Goal: Transaction & Acquisition: Purchase product/service

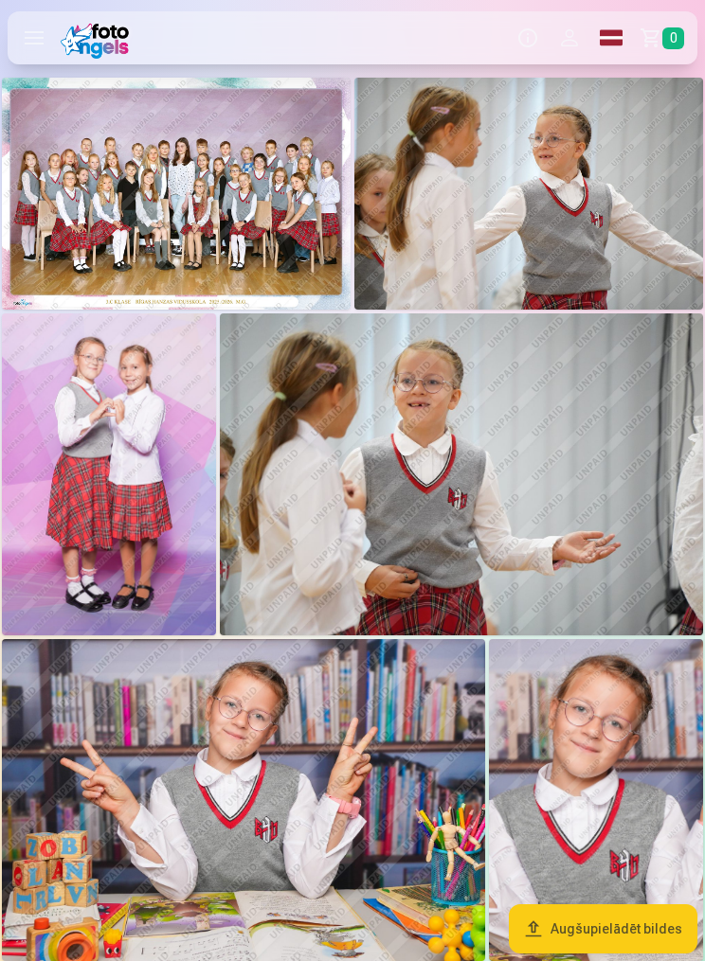
click at [235, 201] on img at bounding box center [176, 194] width 349 height 232
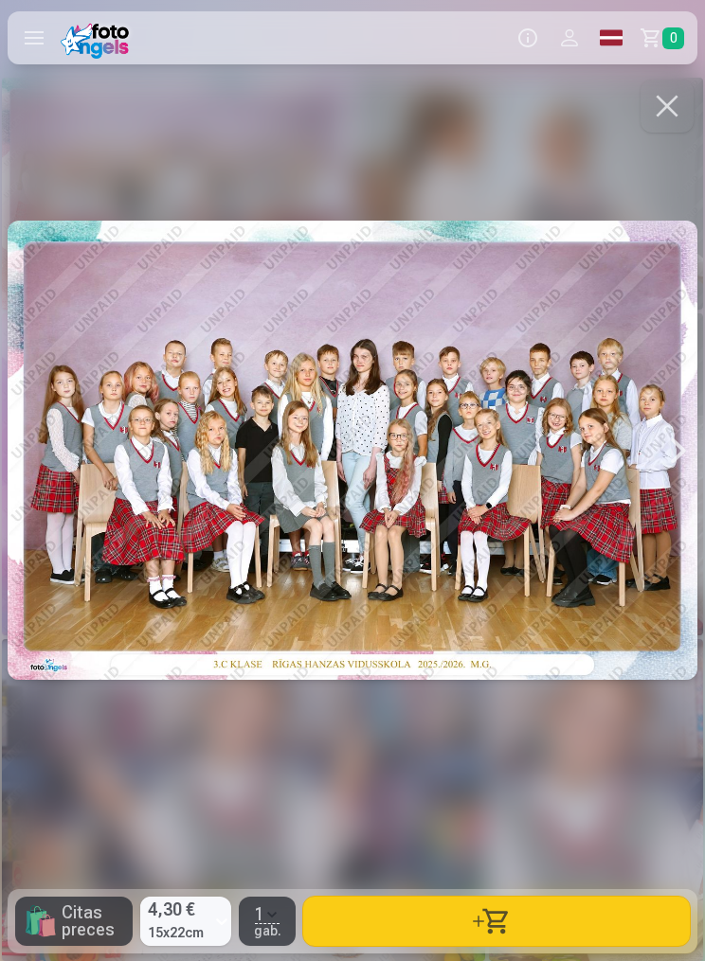
click at [503, 920] on button "button" at bounding box center [496, 921] width 386 height 49
click at [675, 104] on button "button" at bounding box center [666, 106] width 53 height 53
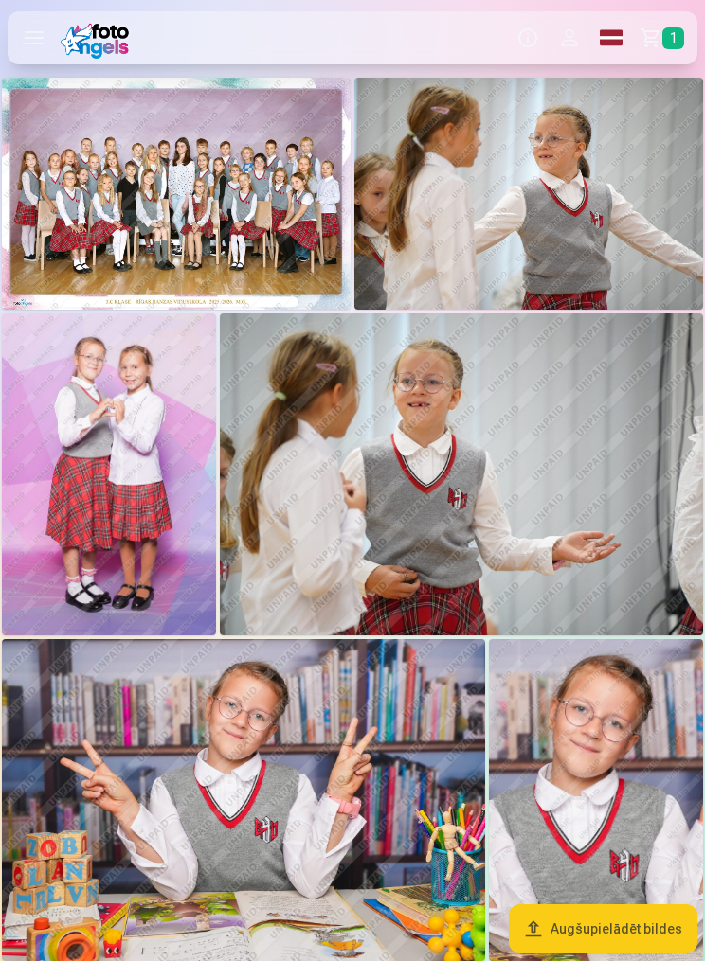
click at [626, 169] on img at bounding box center [528, 194] width 349 height 232
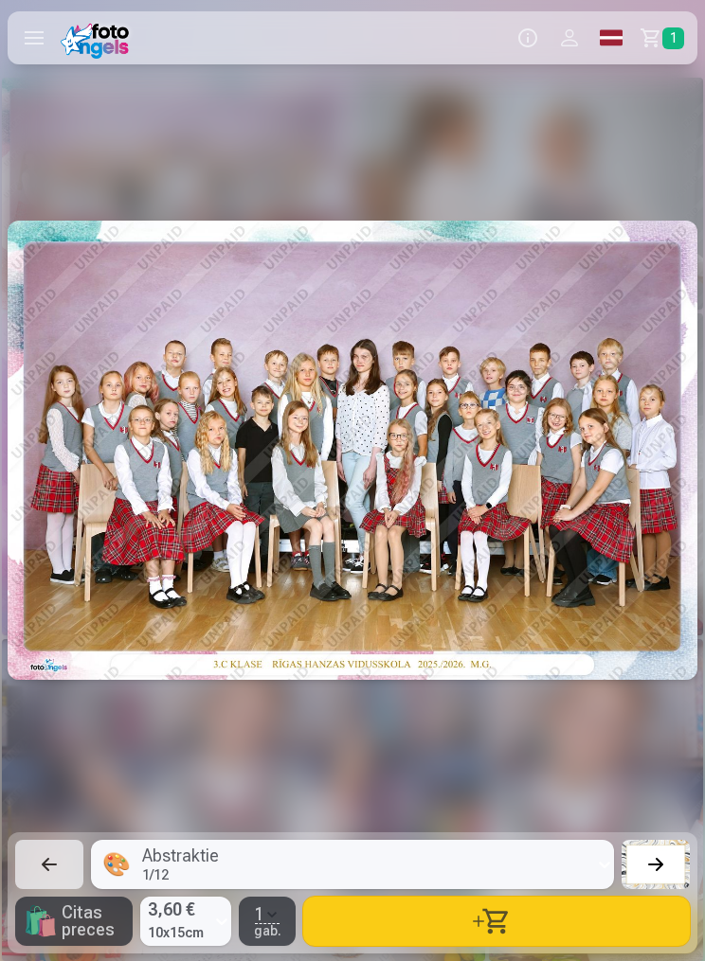
scroll to position [0, 705]
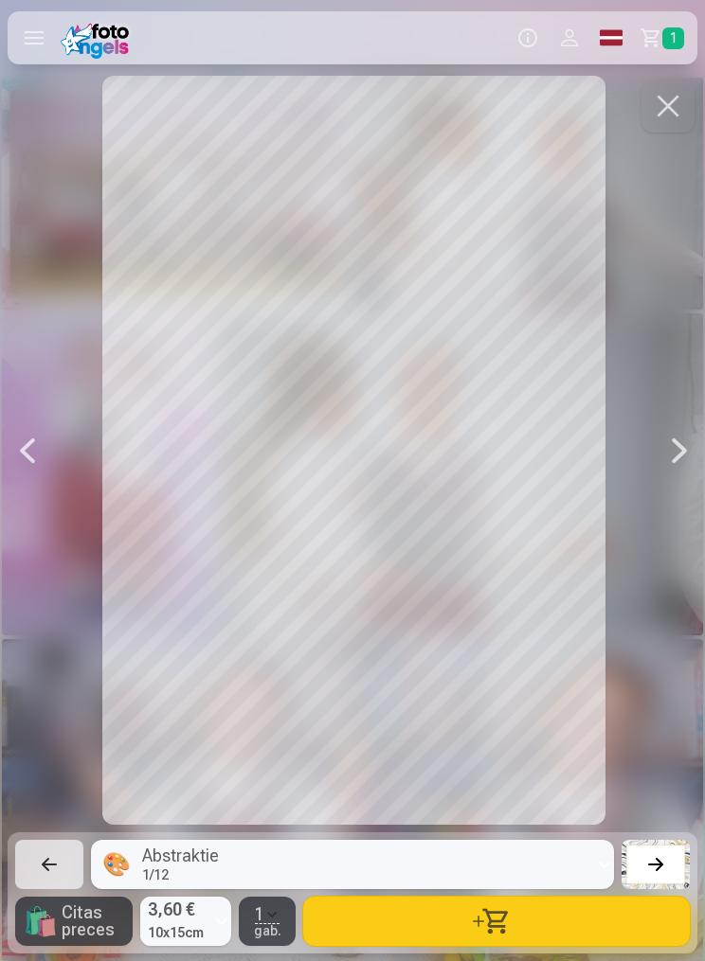
scroll to position [0, 1410]
click at [510, 495] on div at bounding box center [353, 450] width 690 height 749
click at [507, 921] on button "button" at bounding box center [496, 921] width 386 height 49
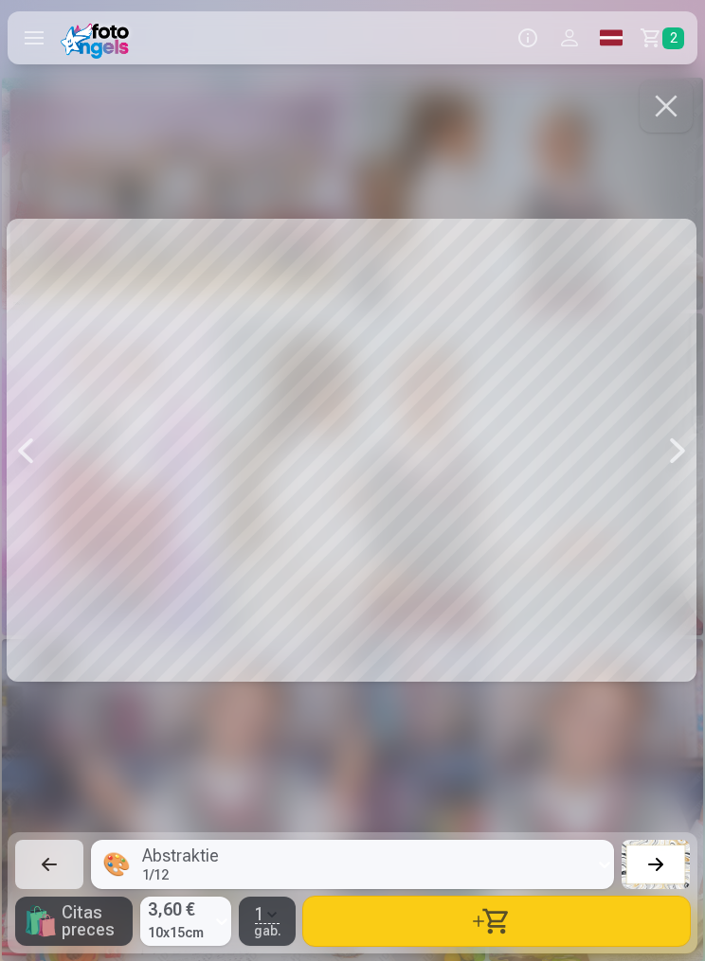
scroll to position [0, 2819]
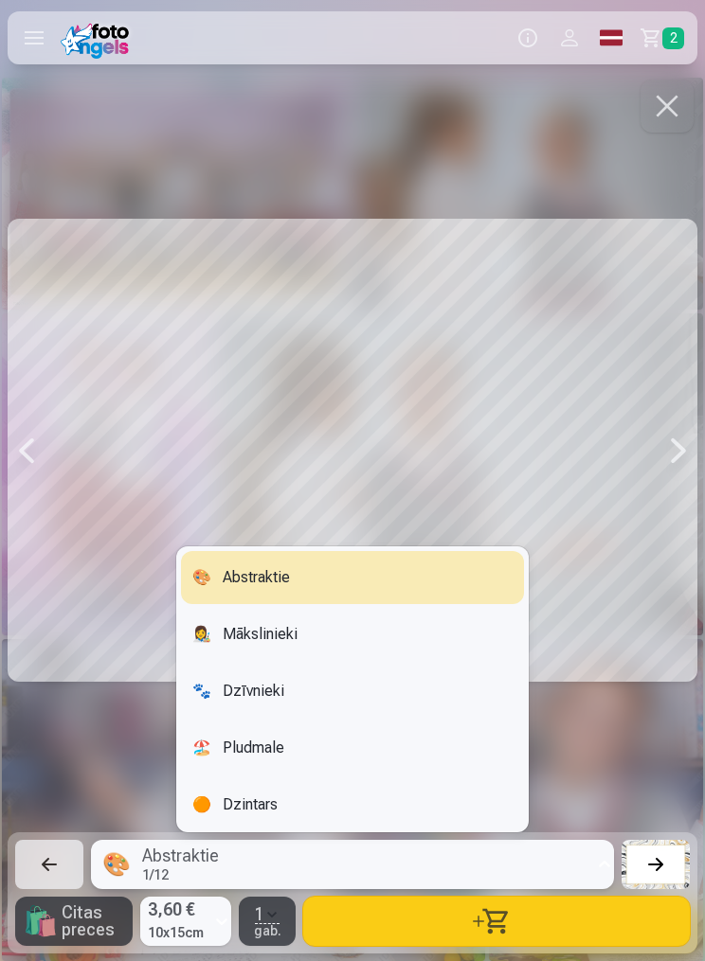
click at [582, 409] on div at bounding box center [353, 450] width 690 height 749
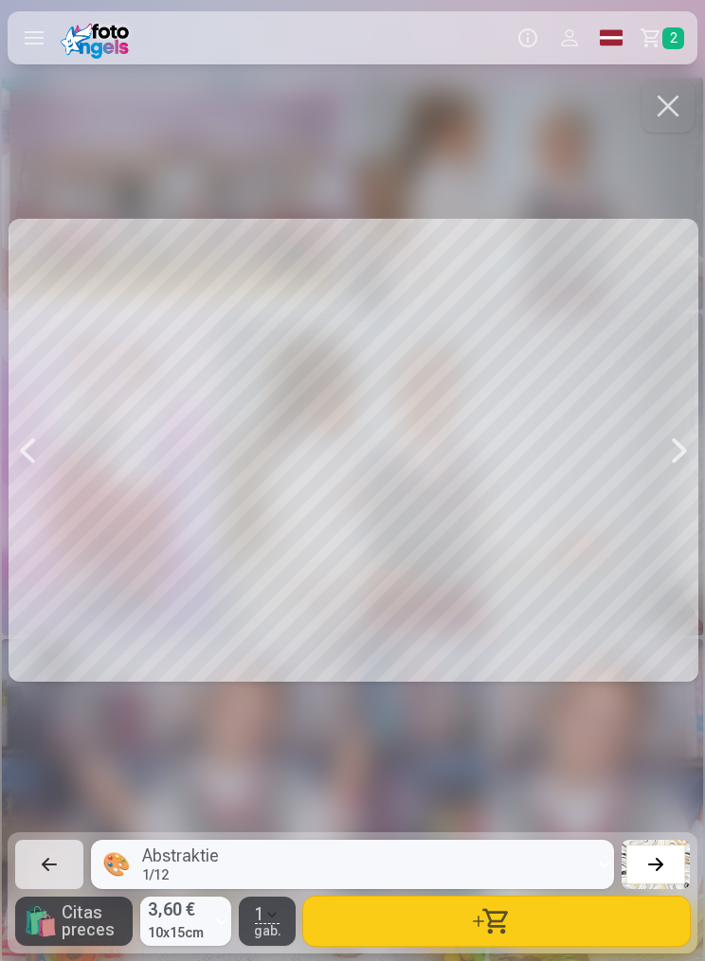
scroll to position [0, 2819]
click at [497, 904] on button "button" at bounding box center [496, 921] width 386 height 49
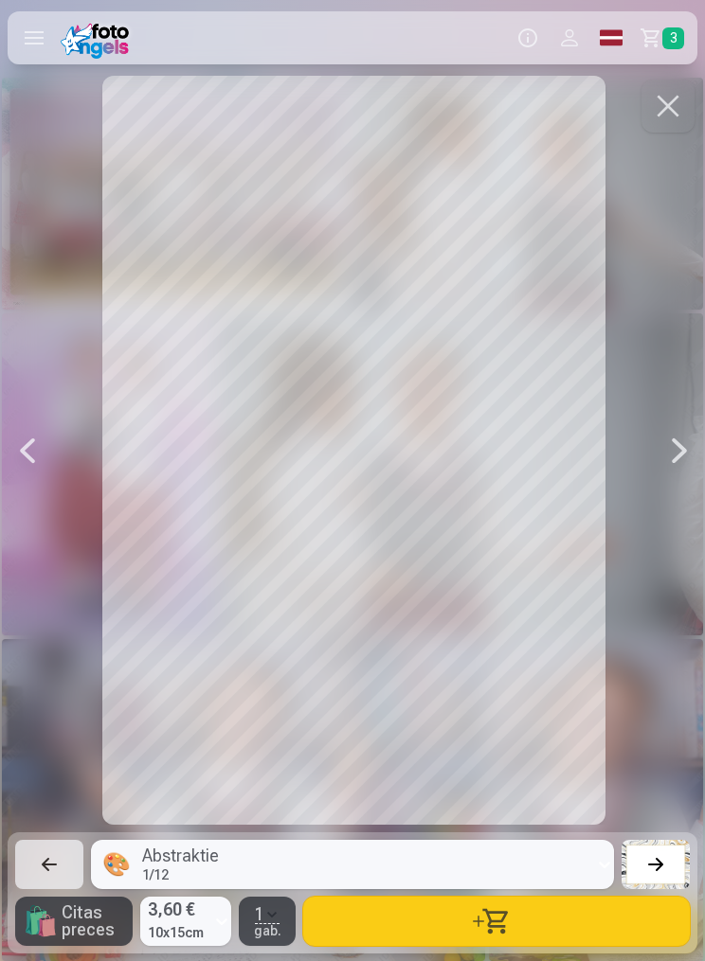
scroll to position [0, 4933]
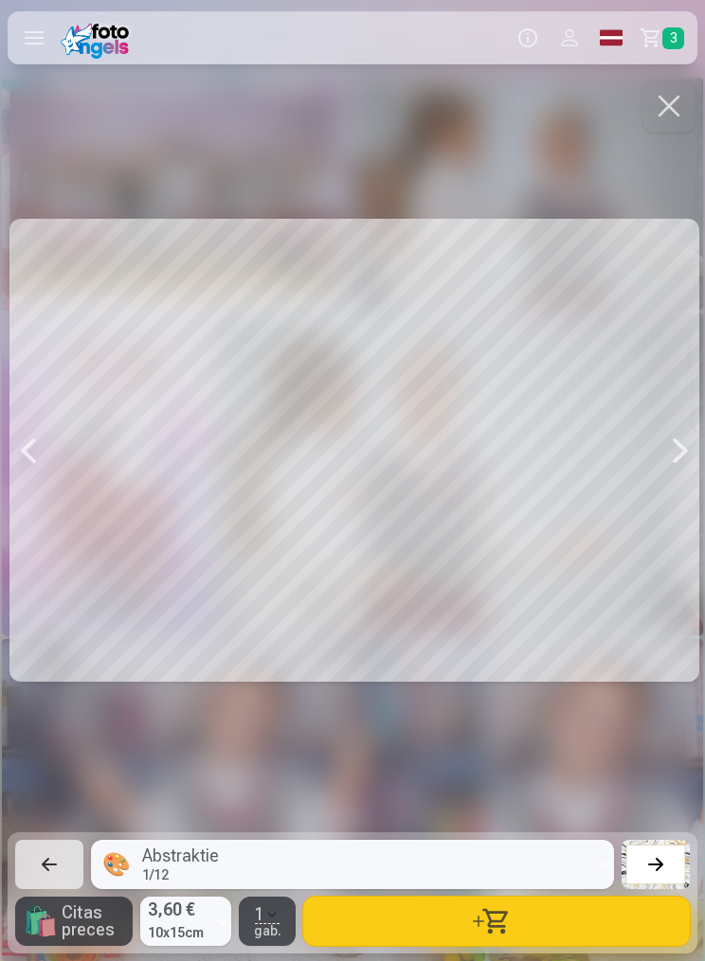
scroll to position [0, 6343]
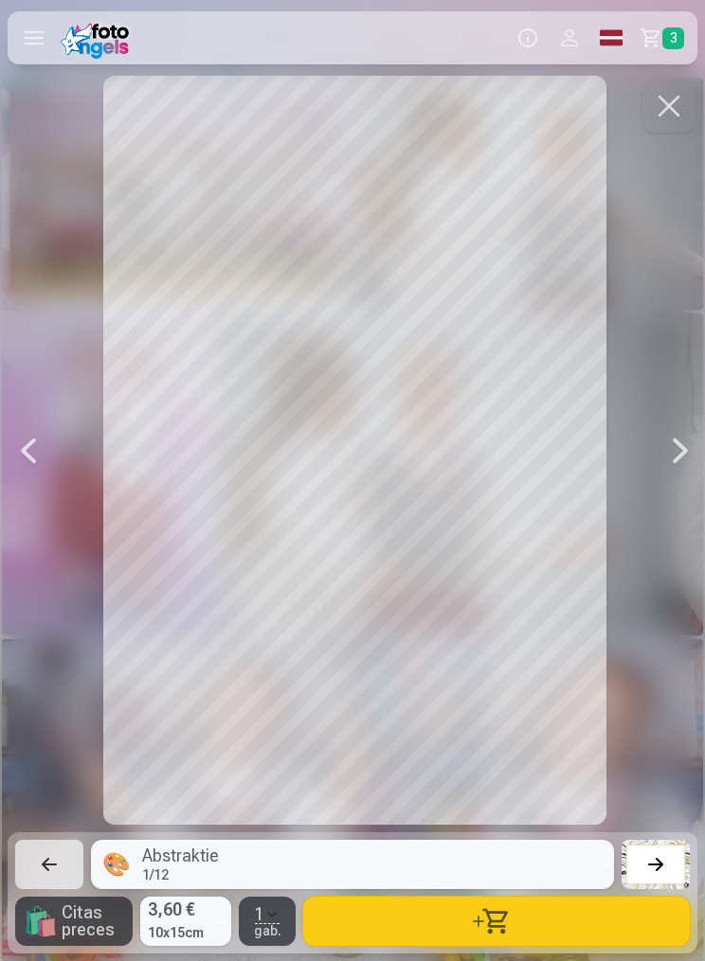
scroll to position [0, 7048]
click at [491, 925] on button "button" at bounding box center [496, 921] width 386 height 49
click at [487, 916] on button "button" at bounding box center [496, 921] width 386 height 49
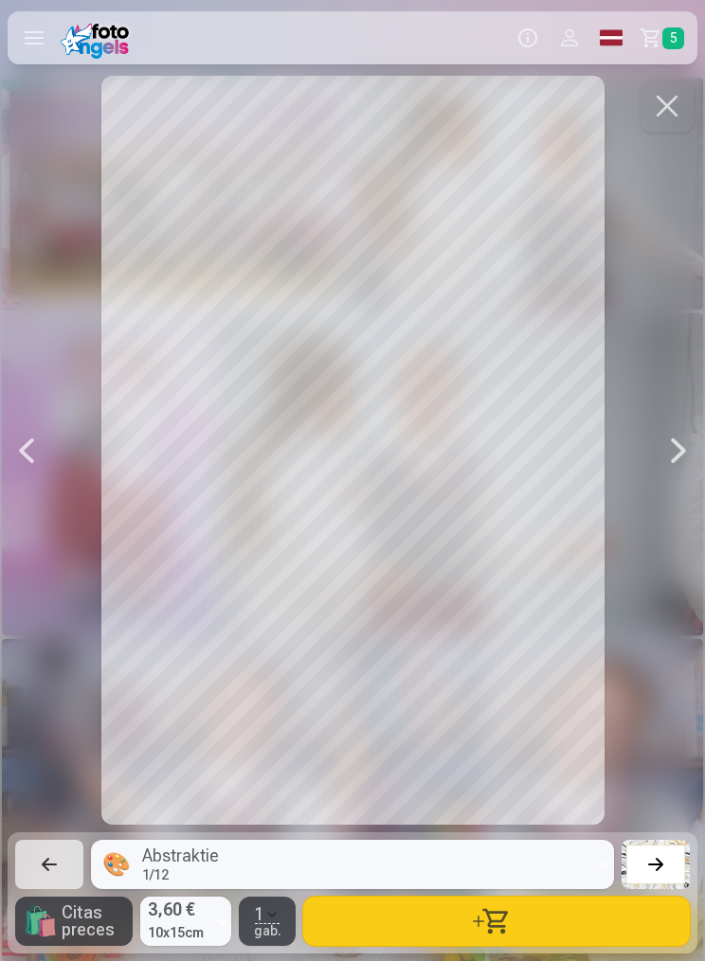
click at [499, 916] on button "button" at bounding box center [496, 921] width 386 height 49
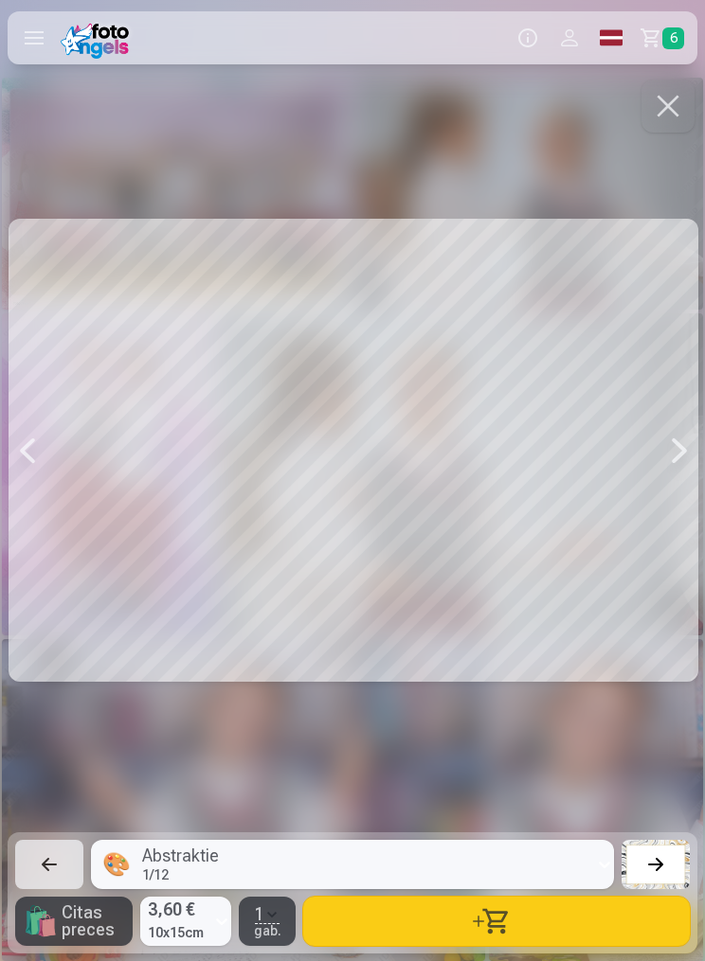
scroll to position [0, 11276]
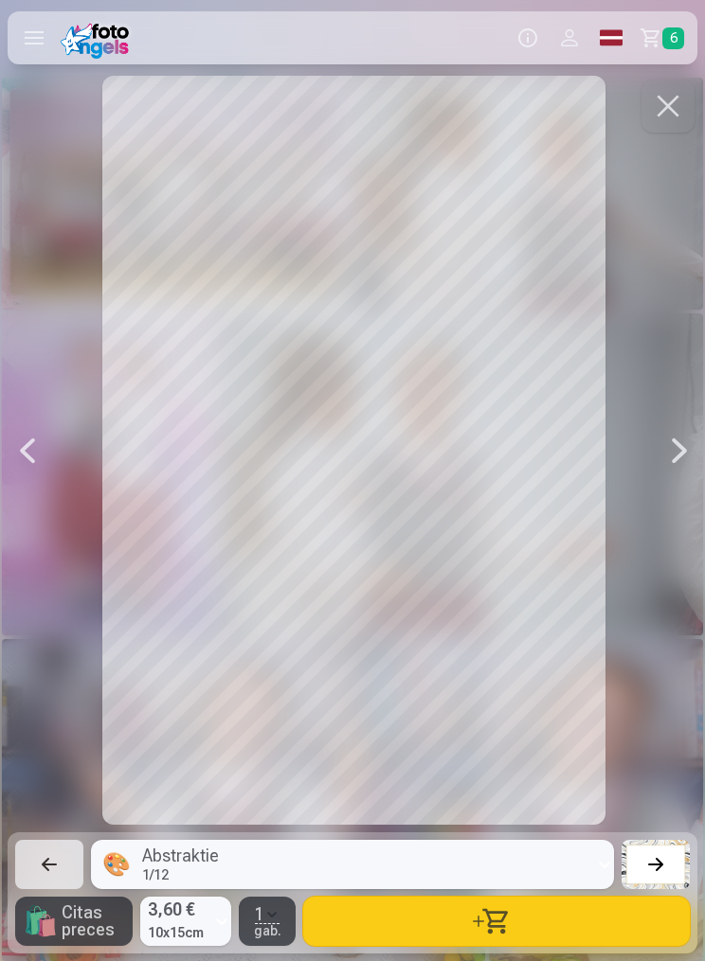
scroll to position [0, 12686]
click at [504, 920] on button "button" at bounding box center [496, 921] width 386 height 49
click at [492, 913] on button "button" at bounding box center [496, 921] width 386 height 49
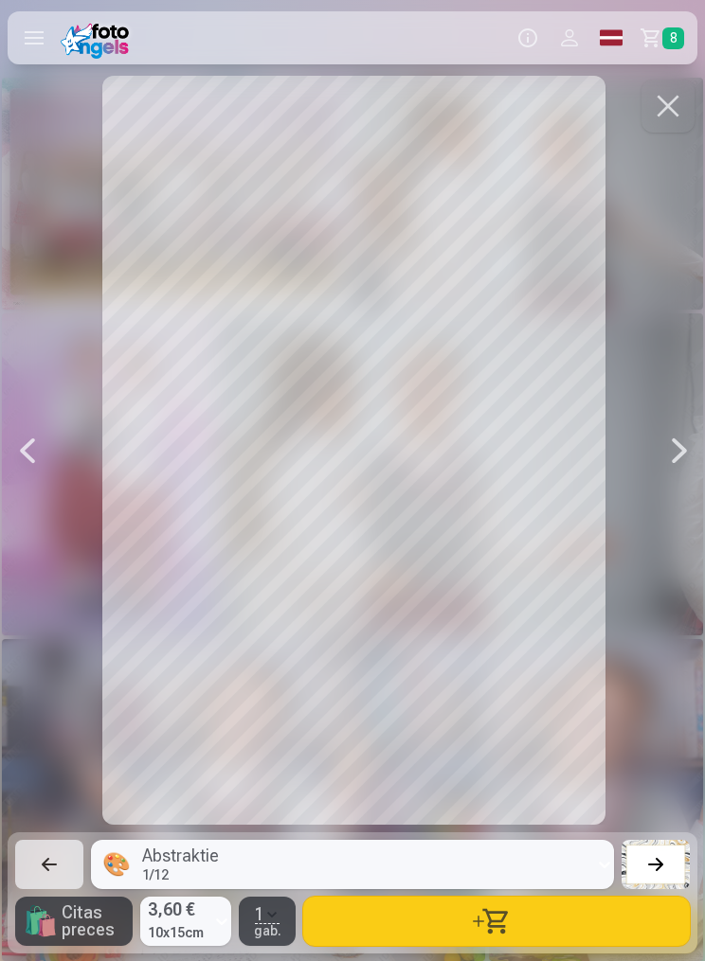
scroll to position [0, 15505]
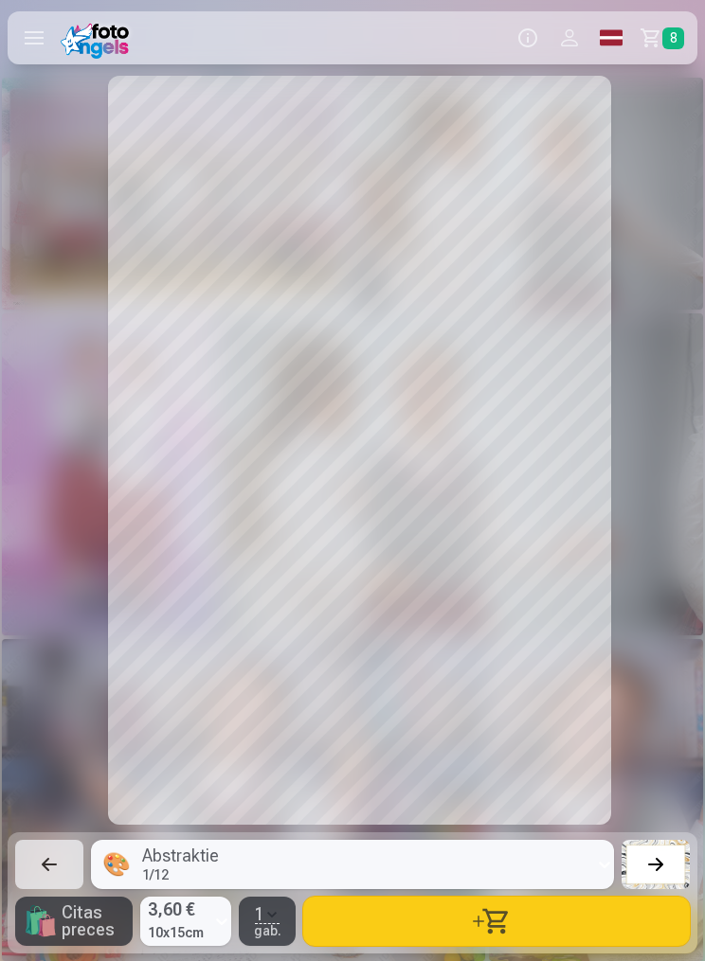
scroll to position [0, 16209]
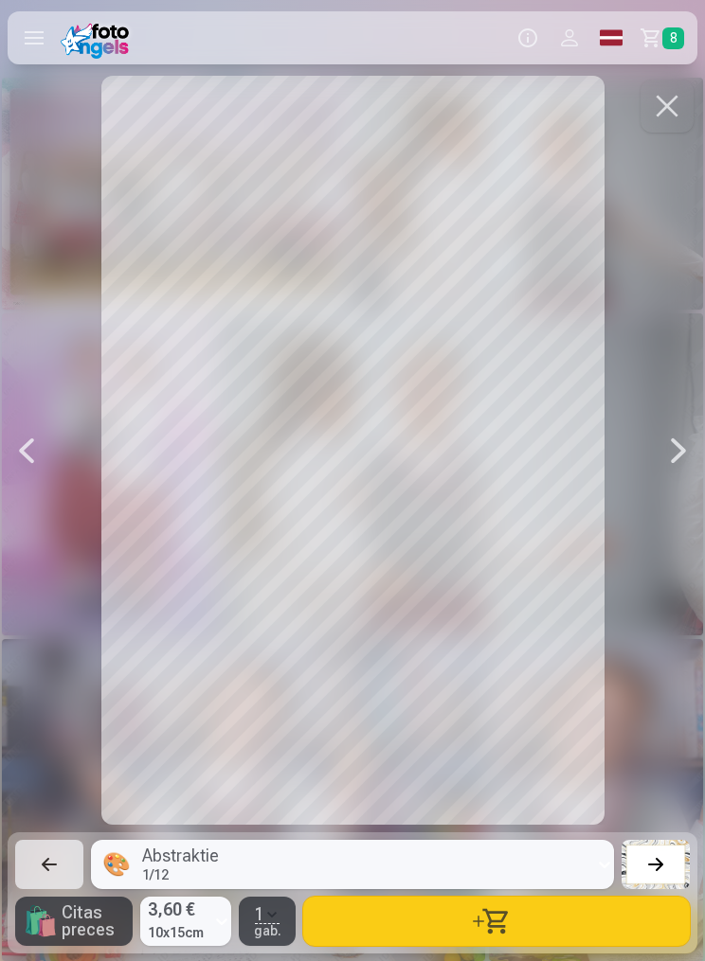
click at [512, 920] on button "button" at bounding box center [496, 921] width 386 height 49
click at [497, 916] on button "button" at bounding box center [496, 921] width 386 height 49
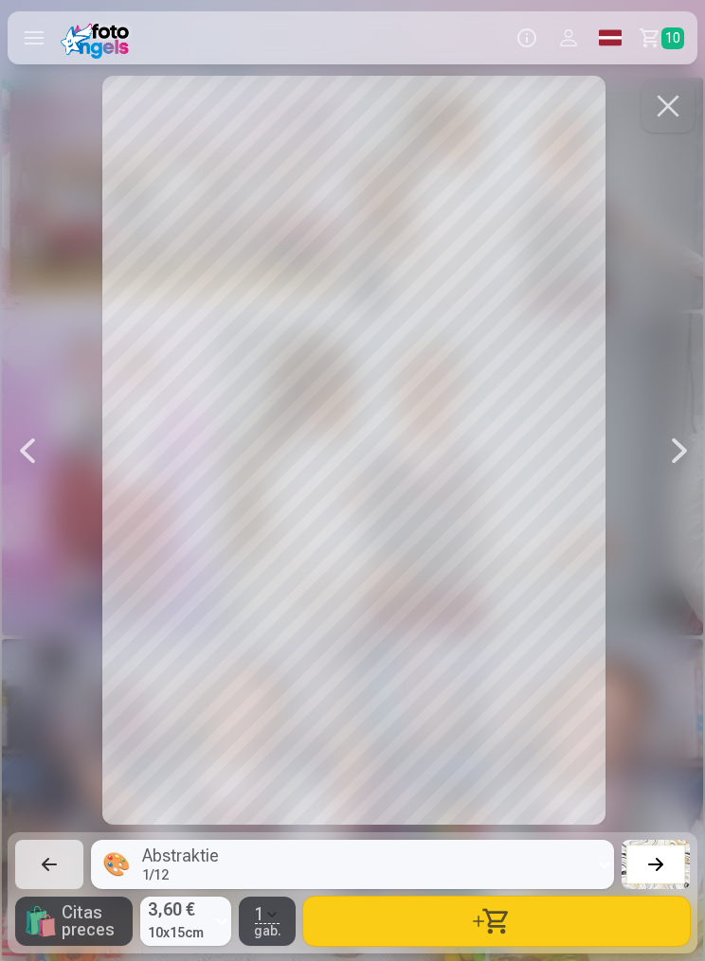
scroll to position [0, 19028]
click at [568, 37] on button "Profils" at bounding box center [569, 37] width 42 height 53
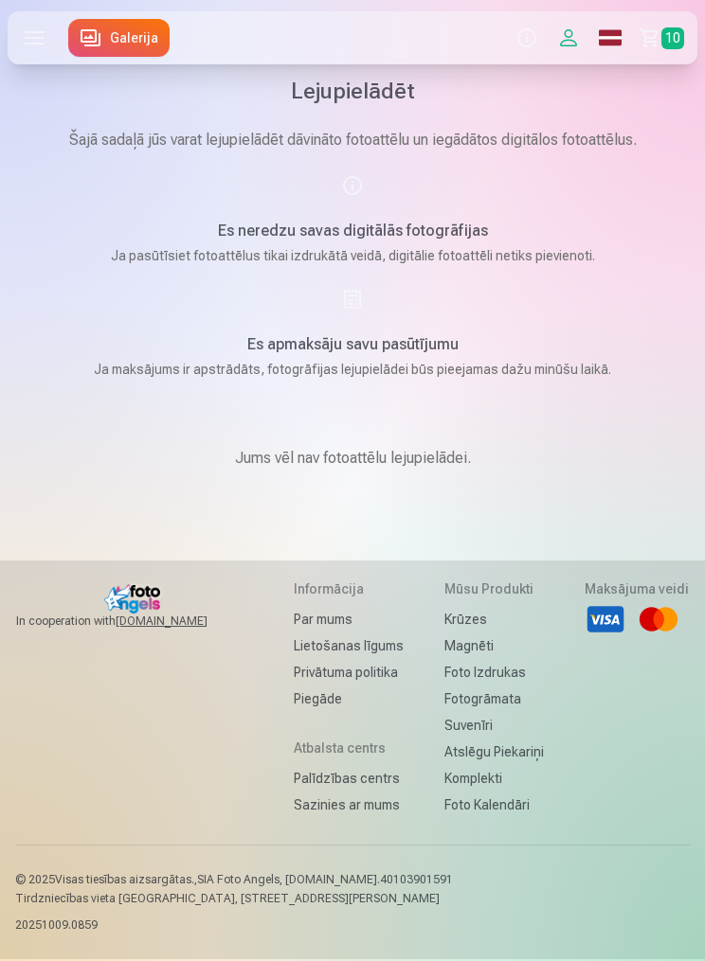
click at [670, 33] on span "10" at bounding box center [672, 38] width 23 height 22
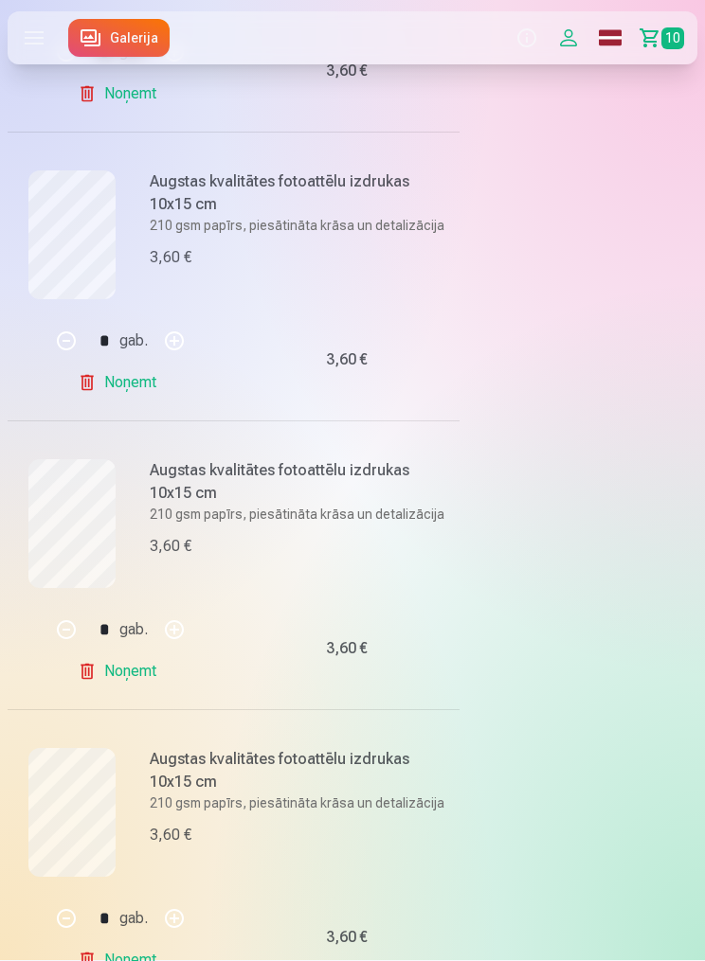
scroll to position [1060, 0]
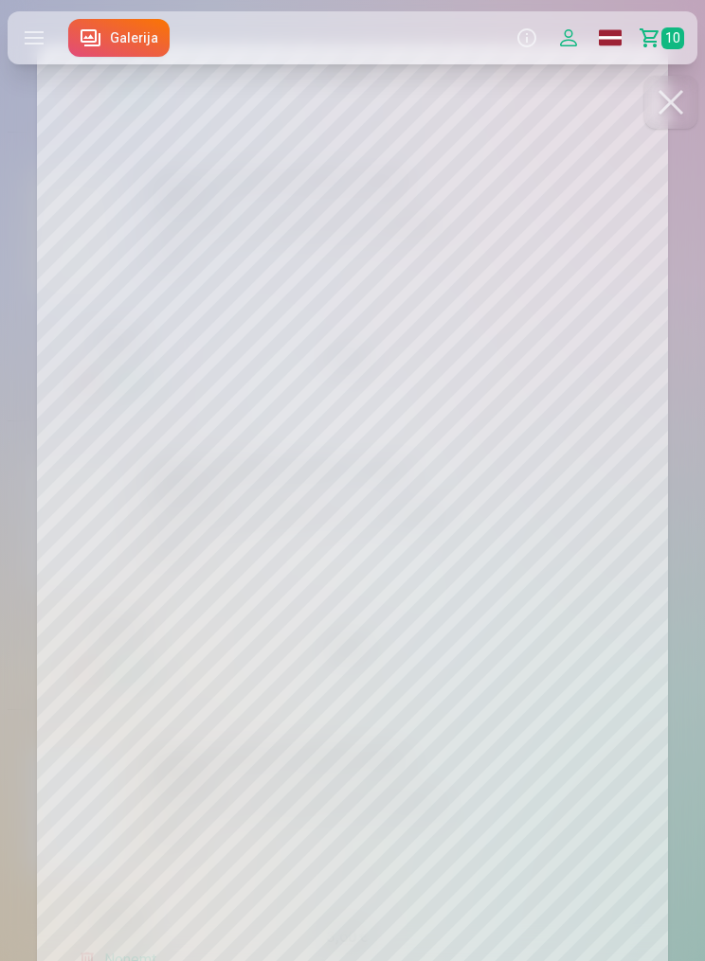
click at [671, 112] on button at bounding box center [670, 102] width 53 height 53
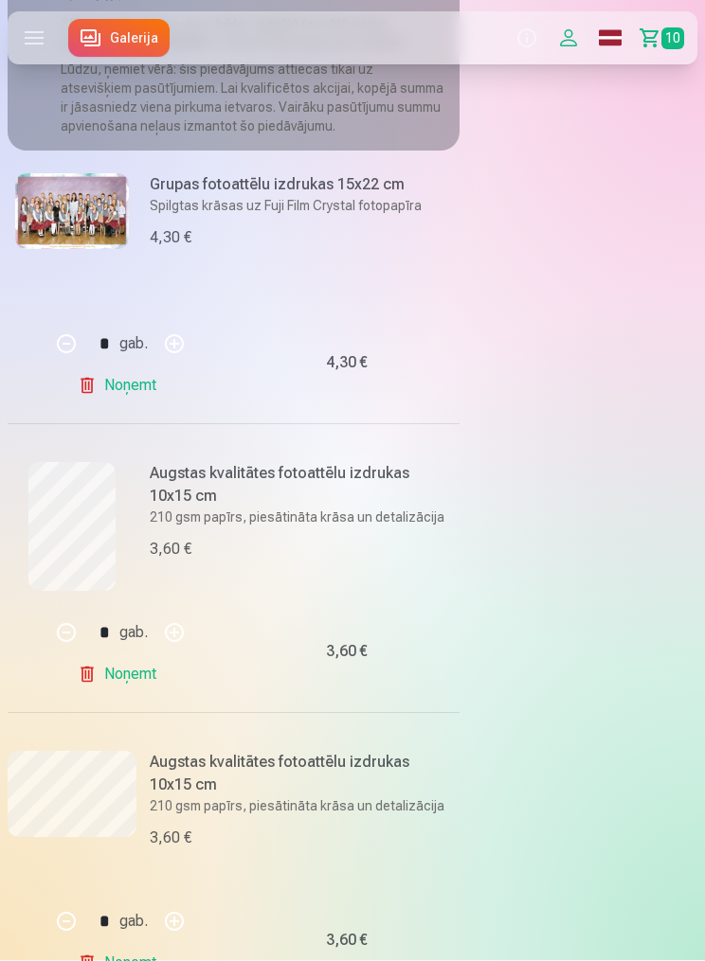
scroll to position [0, 0]
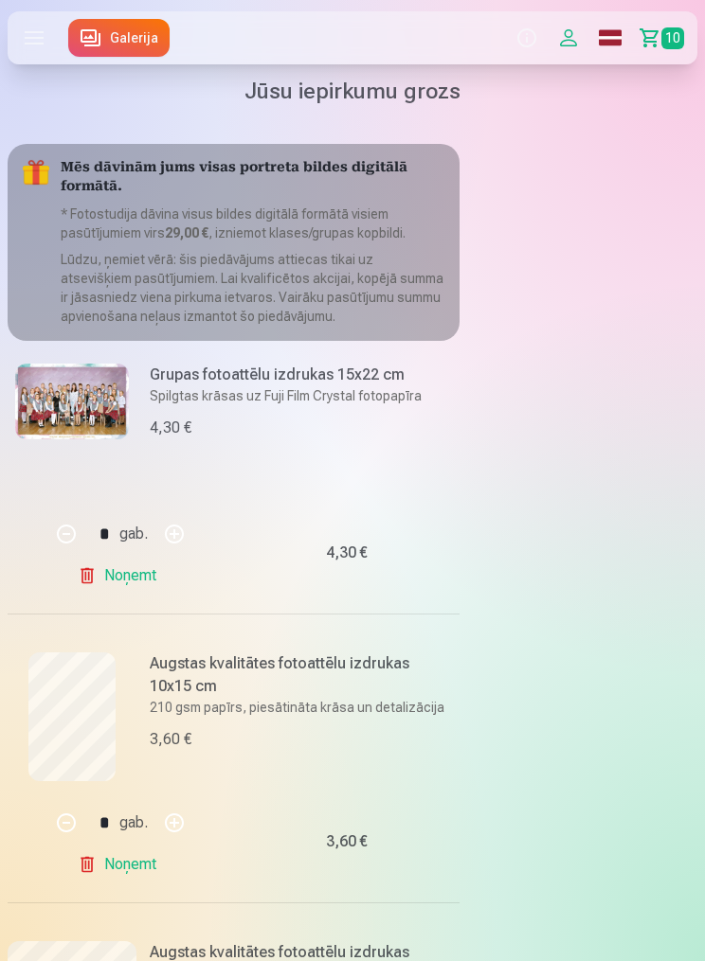
click at [30, 31] on label at bounding box center [34, 37] width 53 height 53
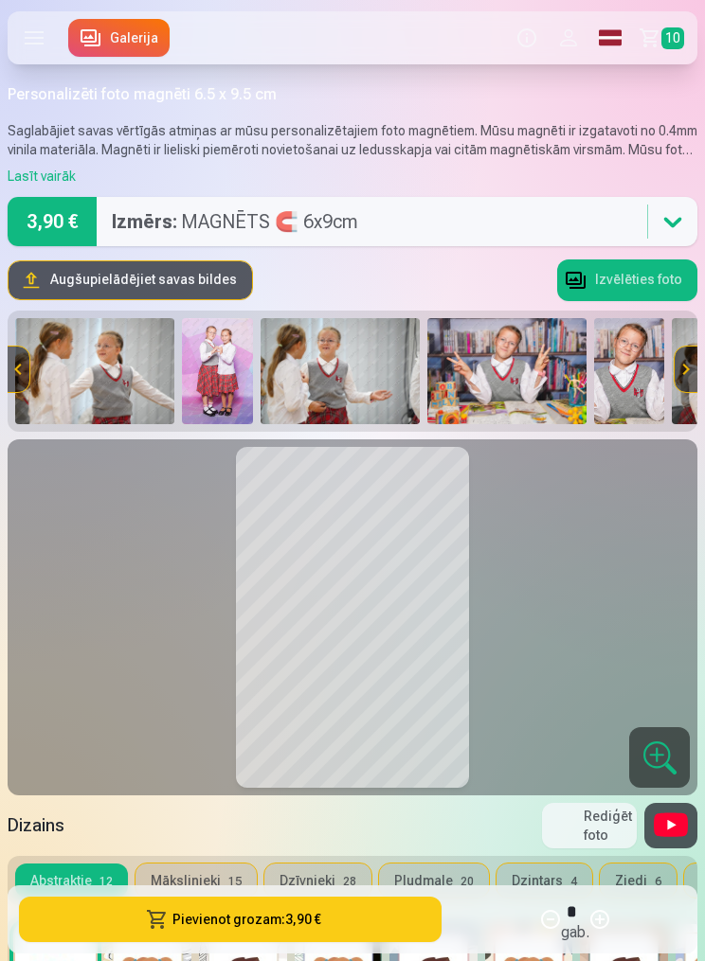
click at [44, 38] on label at bounding box center [34, 37] width 53 height 53
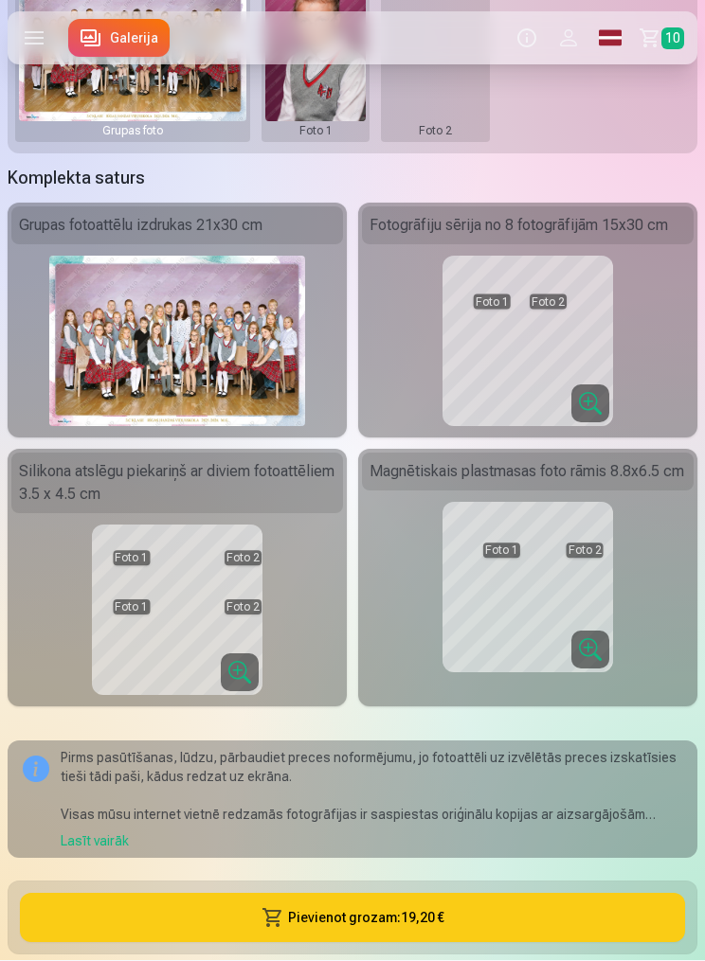
scroll to position [299, 0]
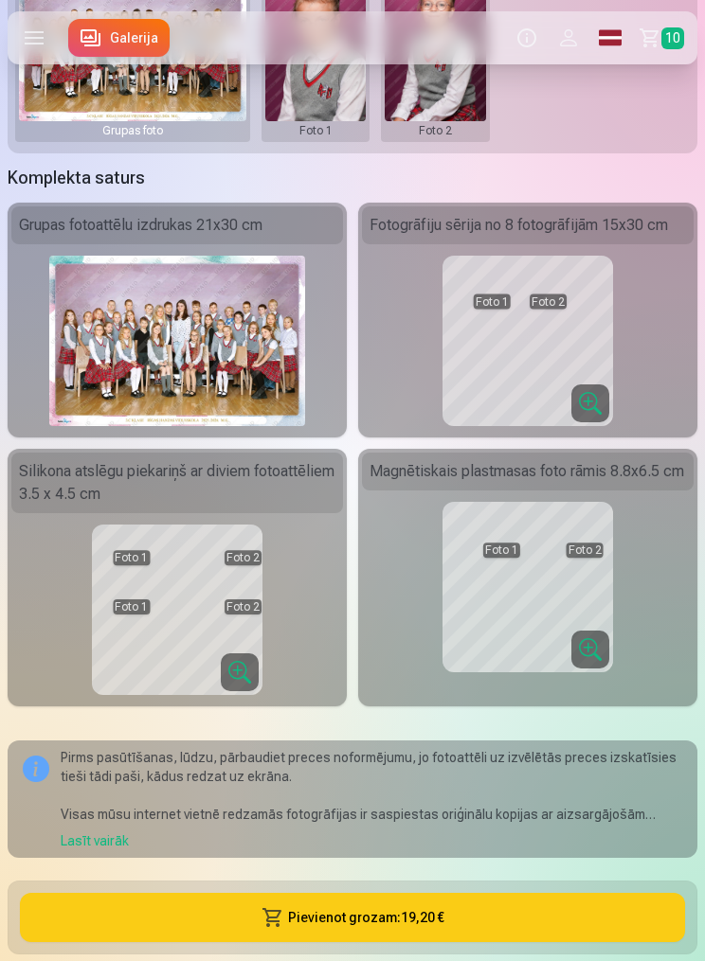
click at [3, 229] on div "Klasiskais komplekts Klasiskais komplekts ir vispopulārāko foto produktu izlase…" at bounding box center [352, 793] width 705 height 2065
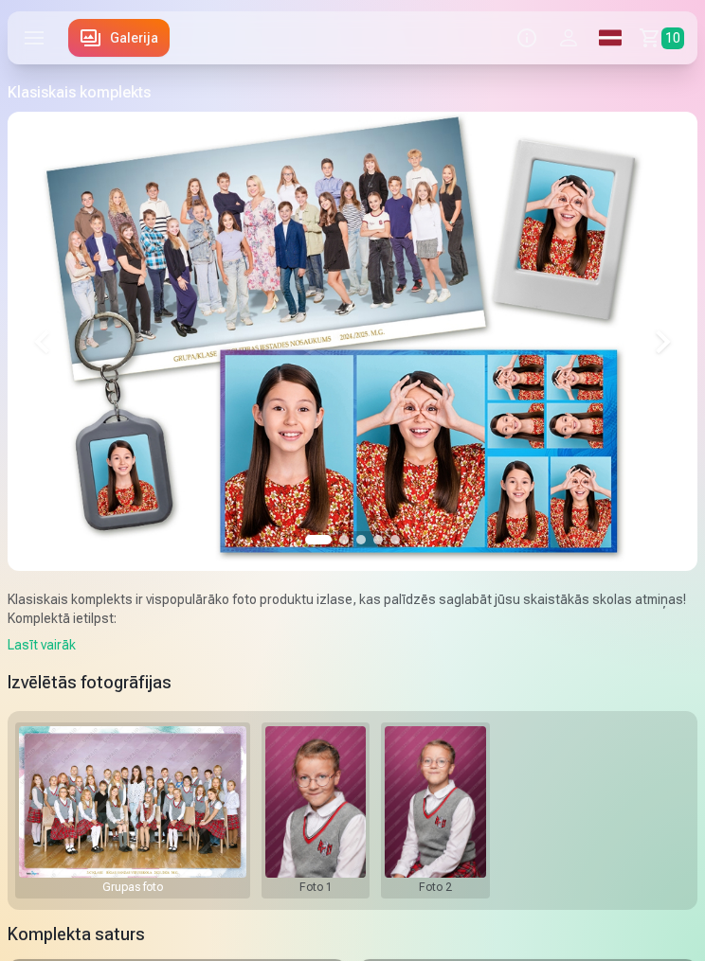
scroll to position [0, 0]
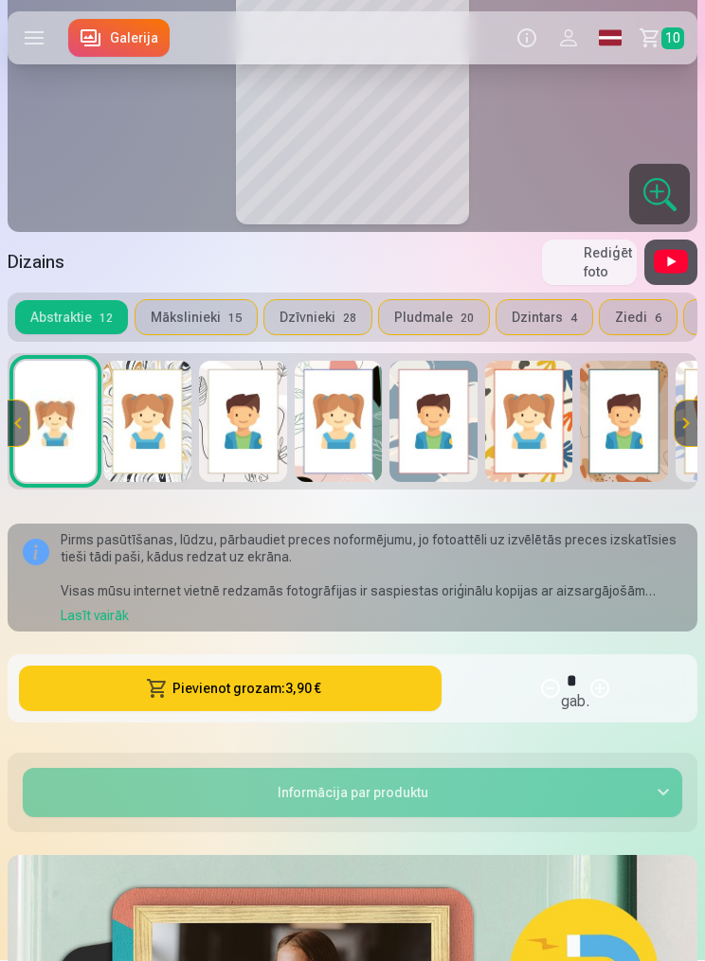
scroll to position [564, 0]
click at [60, 405] on img at bounding box center [55, 421] width 81 height 121
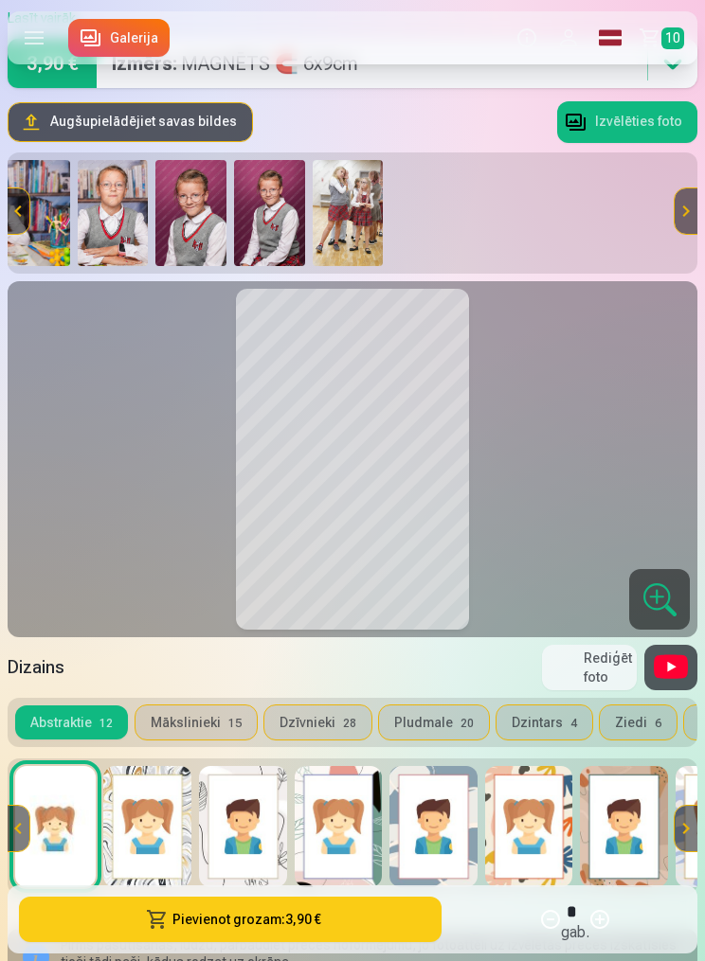
scroll to position [0, 1952]
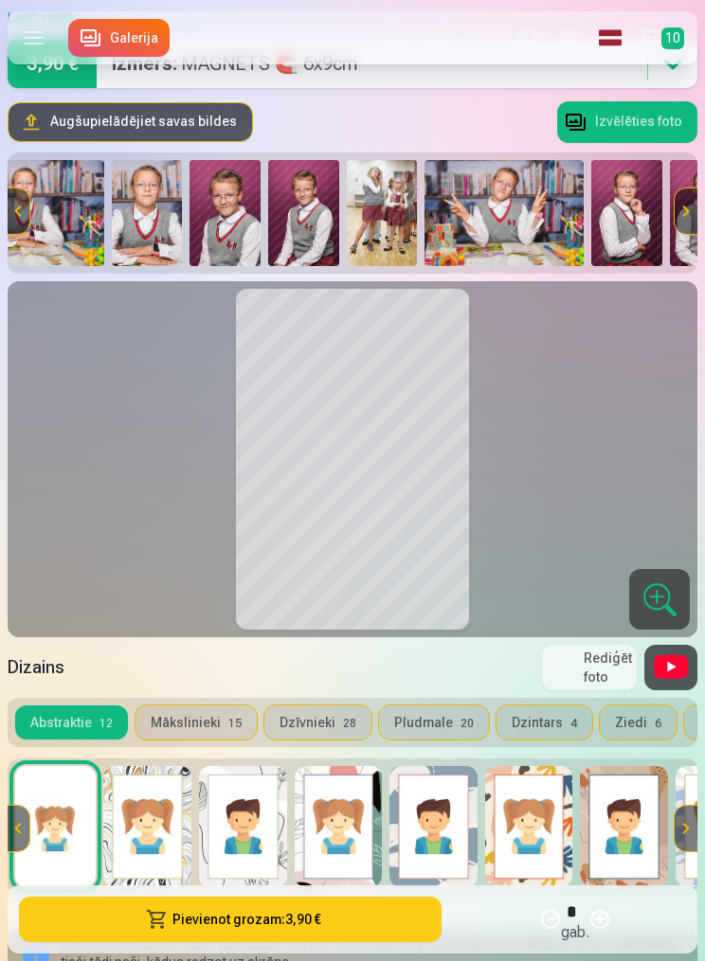
click at [316, 217] on img at bounding box center [303, 213] width 71 height 106
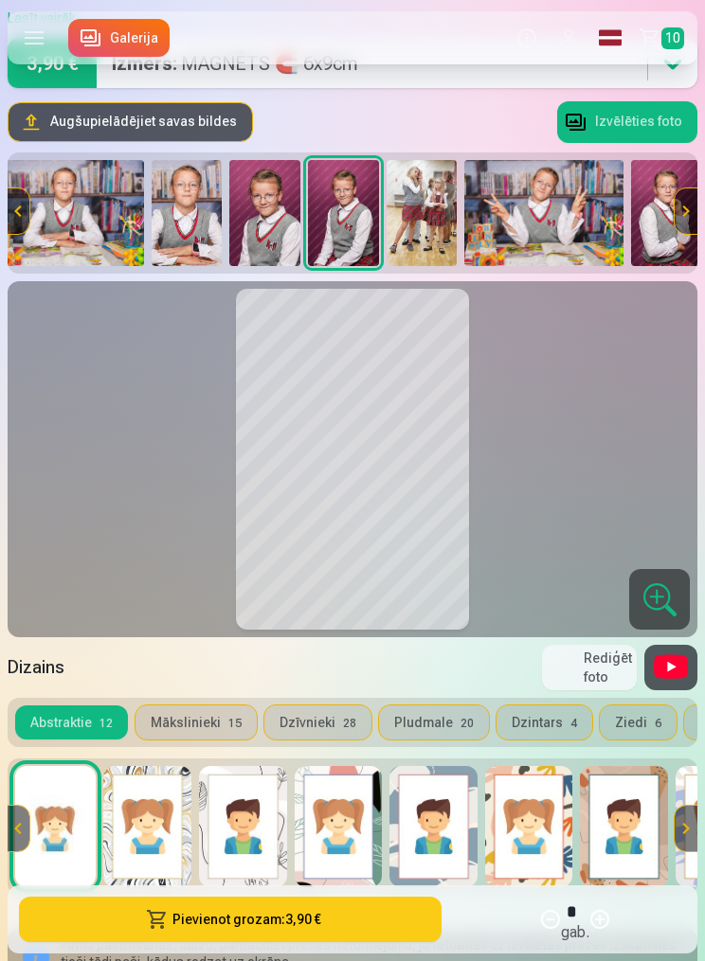
scroll to position [0, 1903]
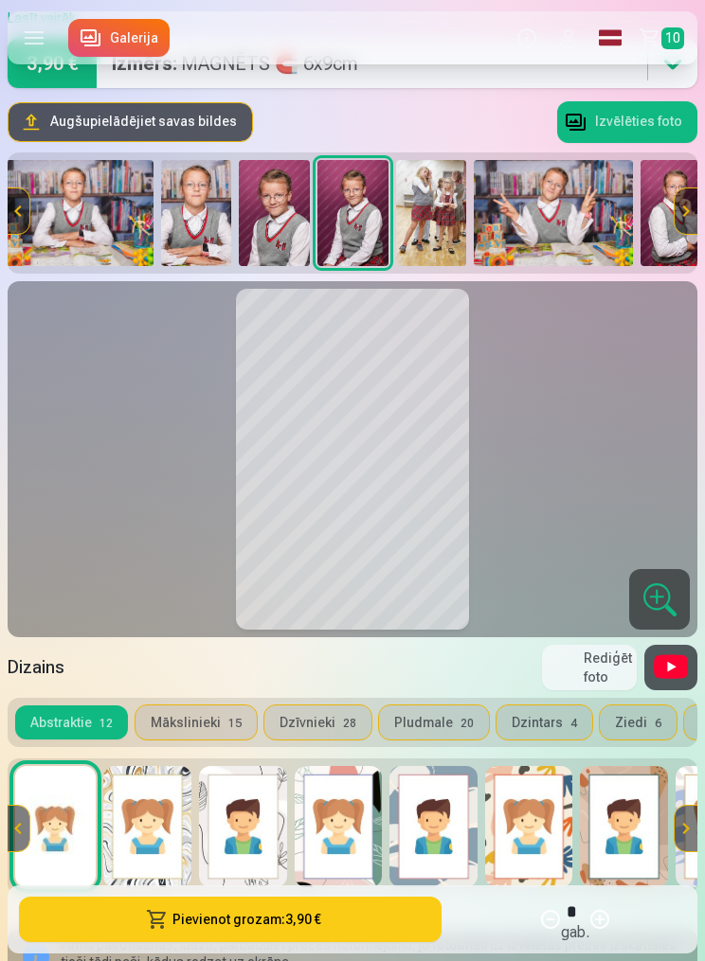
click at [293, 222] on img at bounding box center [274, 213] width 71 height 106
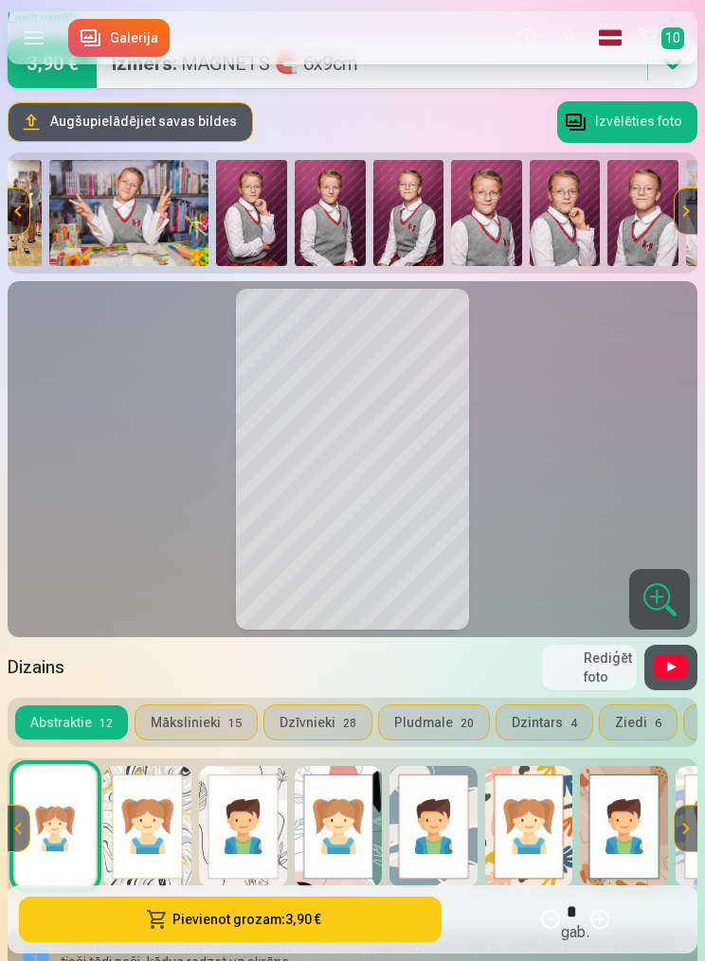
scroll to position [0, 2326]
click at [365, 210] on img at bounding box center [331, 213] width 71 height 106
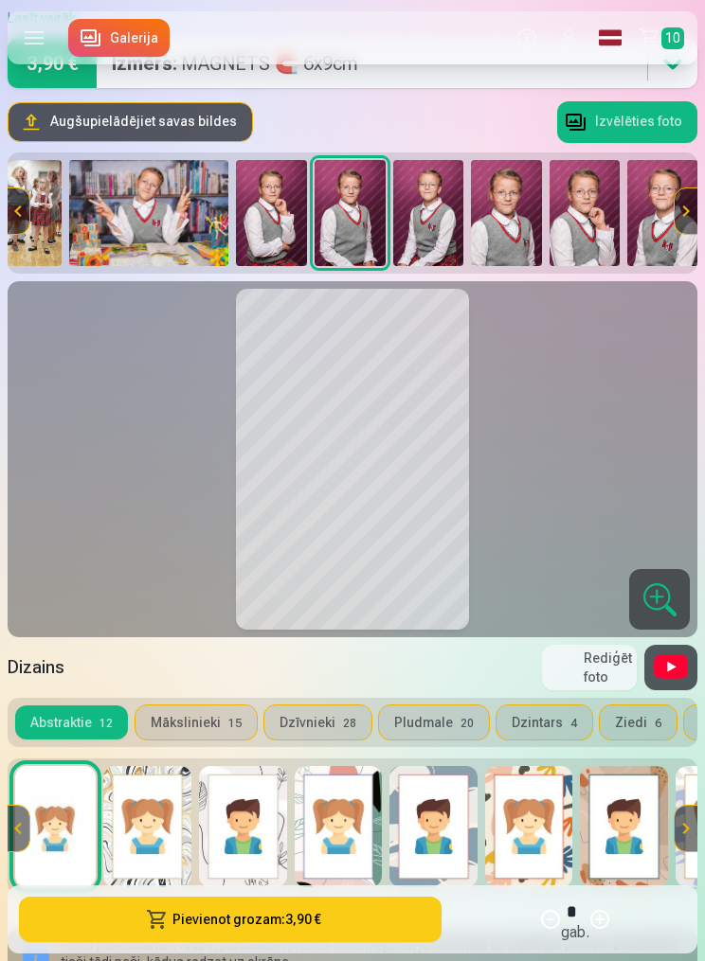
scroll to position [0, 2305]
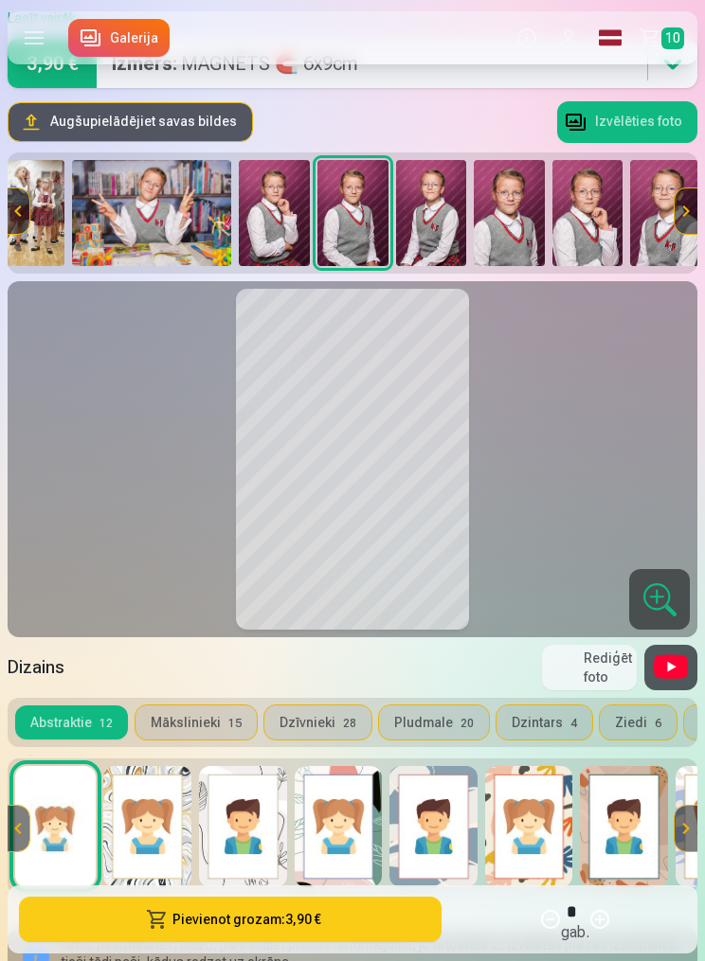
click at [448, 216] on img at bounding box center [431, 213] width 71 height 106
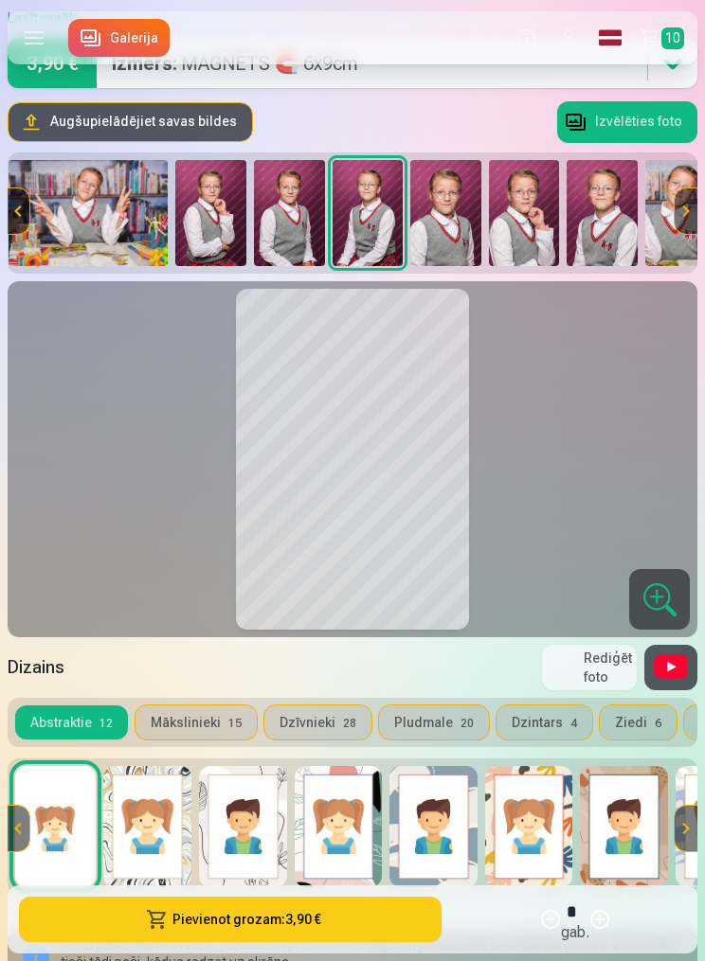
scroll to position [0, 2383]
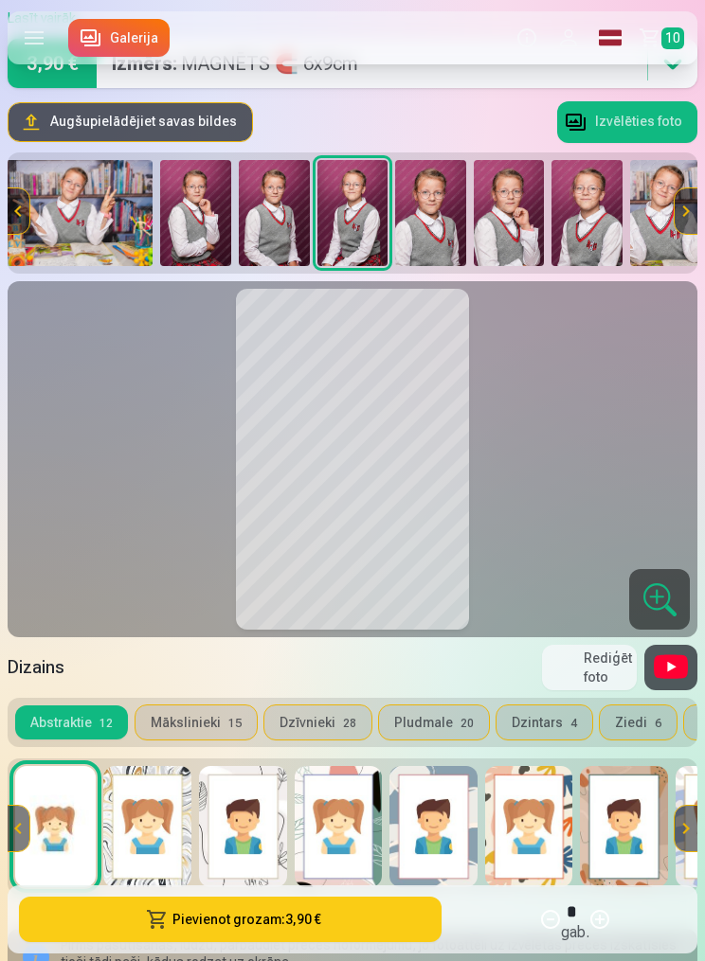
click at [299, 233] on img at bounding box center [274, 213] width 71 height 106
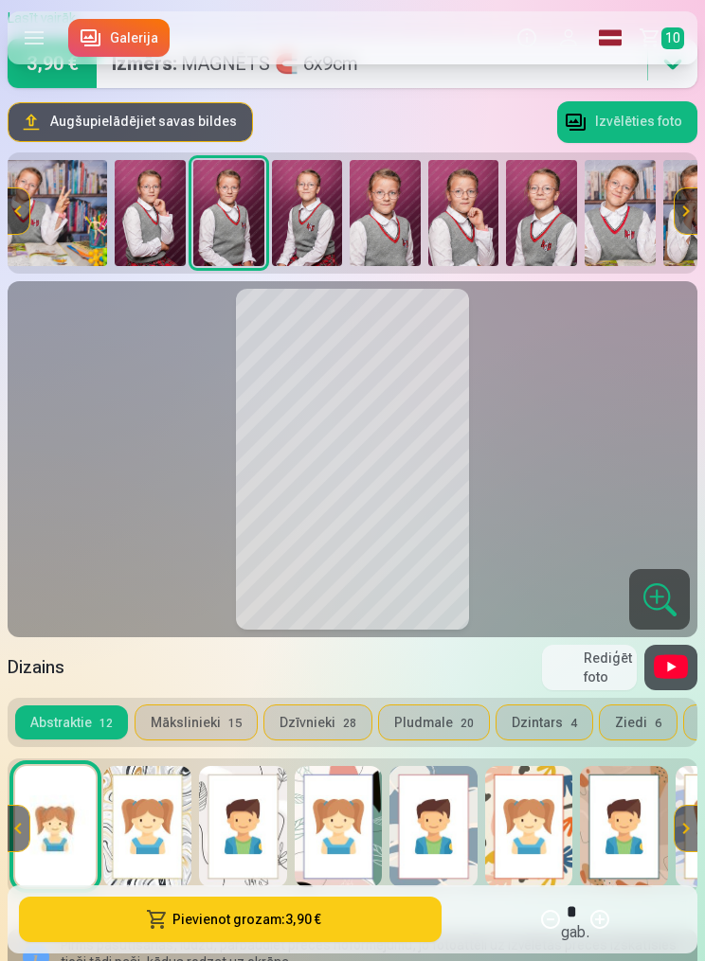
scroll to position [0, 2436]
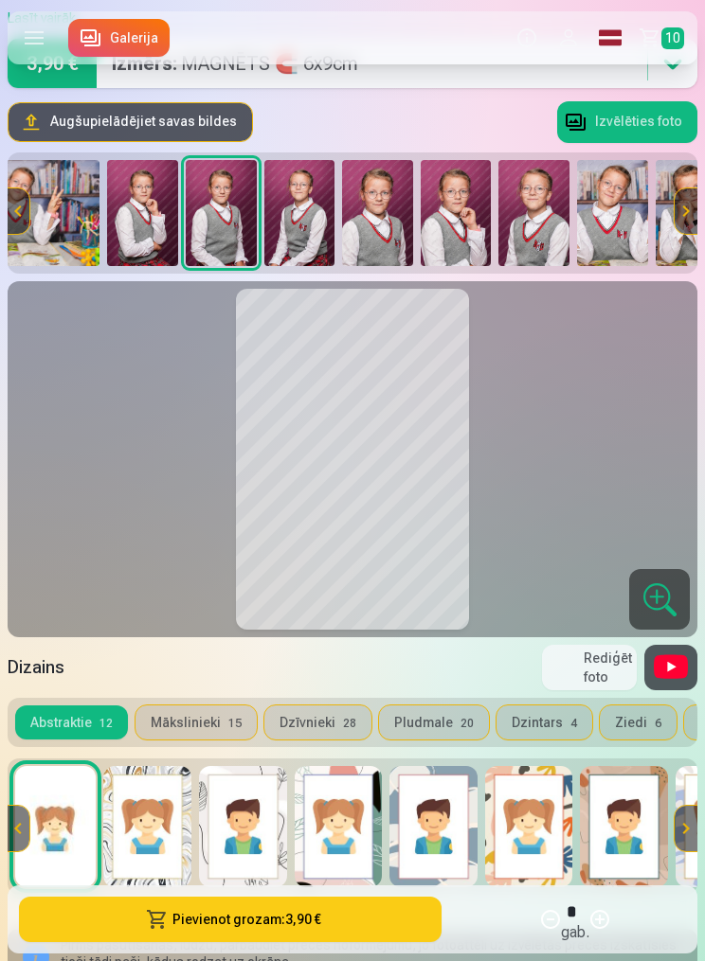
click at [301, 224] on img at bounding box center [299, 213] width 71 height 106
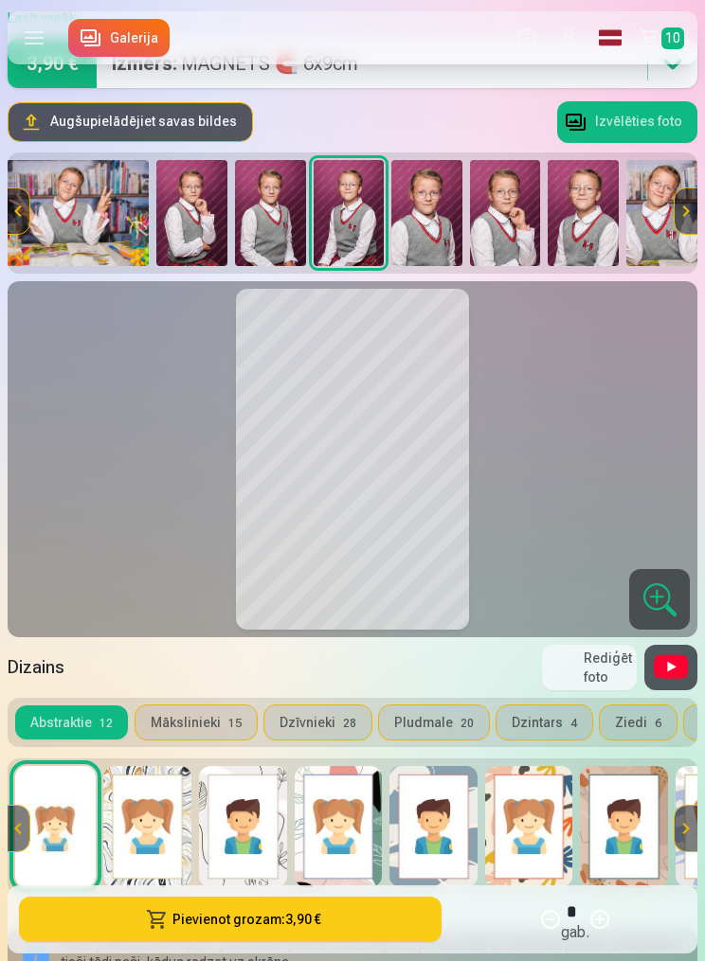
scroll to position [0, 2383]
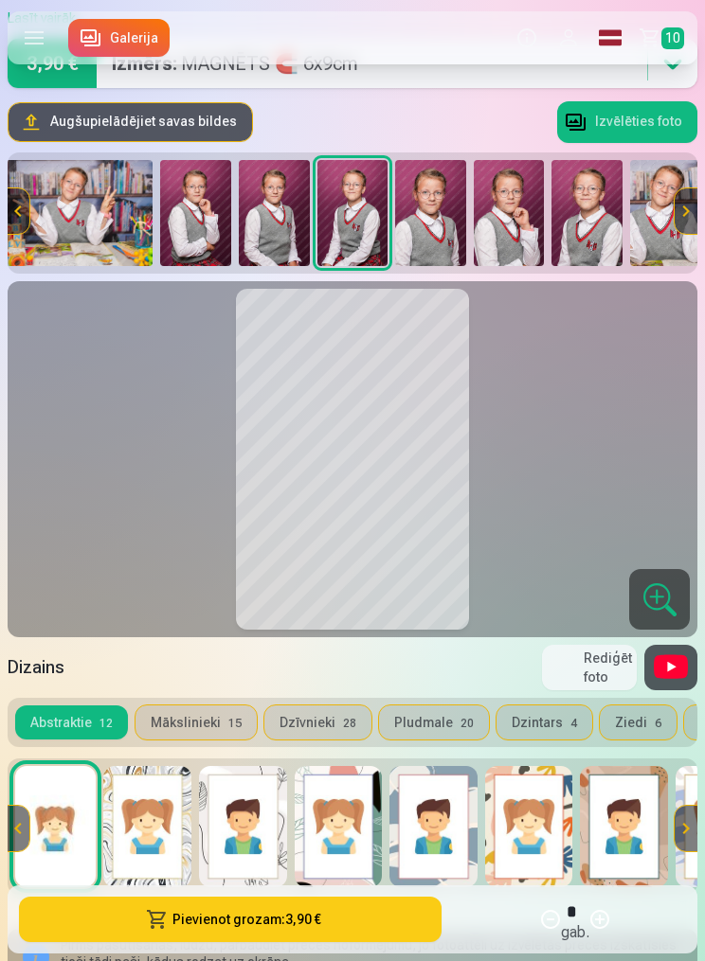
click at [456, 241] on img at bounding box center [430, 213] width 71 height 106
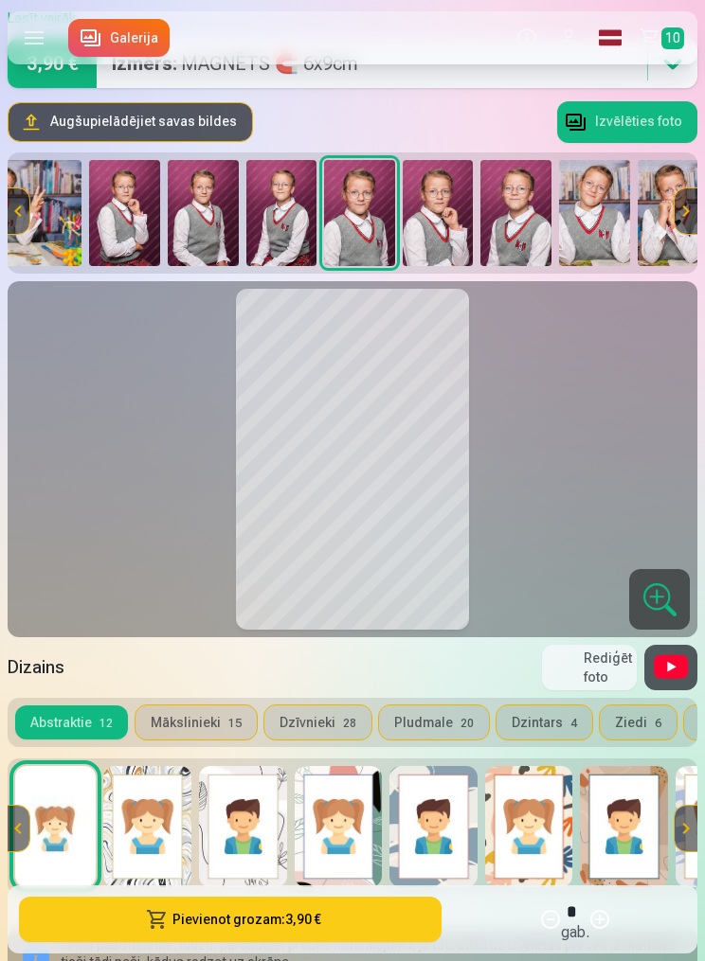
scroll to position [0, 2462]
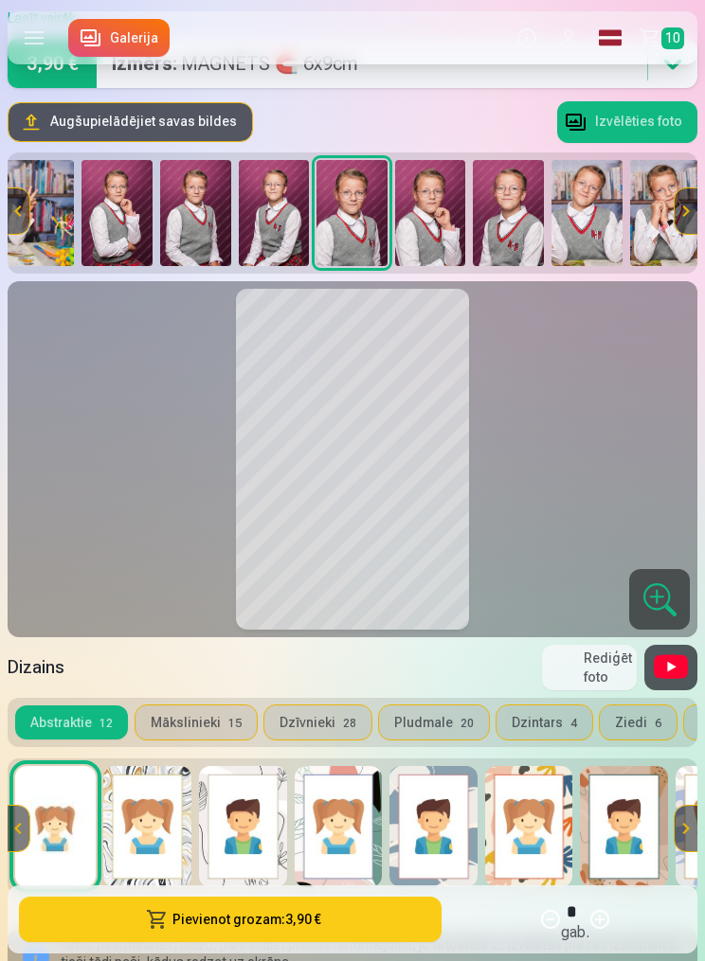
click at [291, 217] on img at bounding box center [274, 213] width 71 height 106
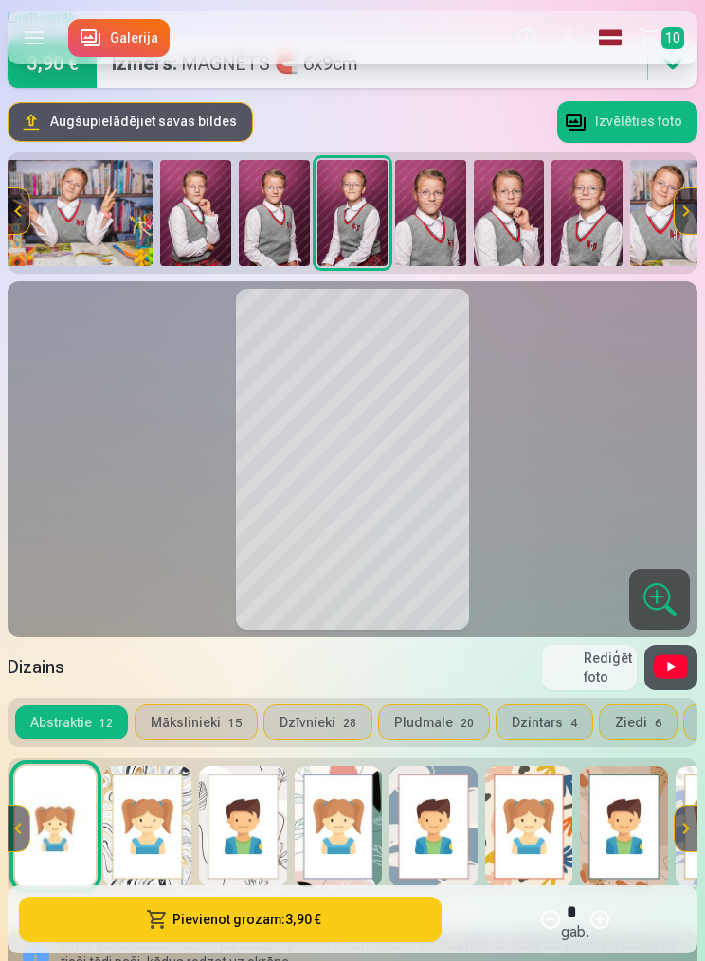
click at [602, 219] on img at bounding box center [586, 213] width 71 height 106
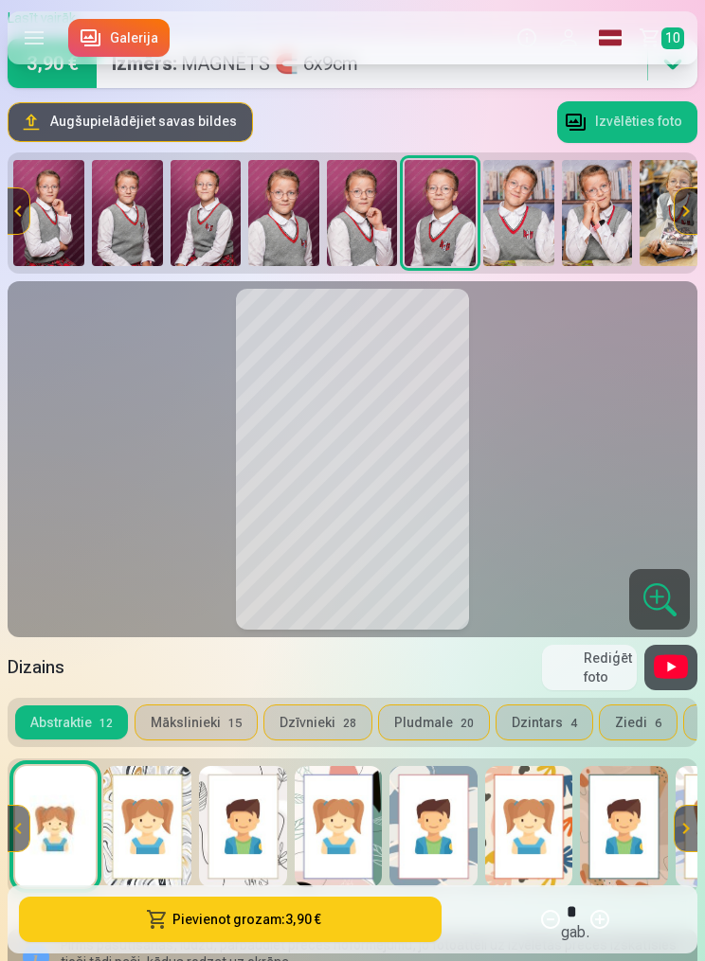
scroll to position [0, 2551]
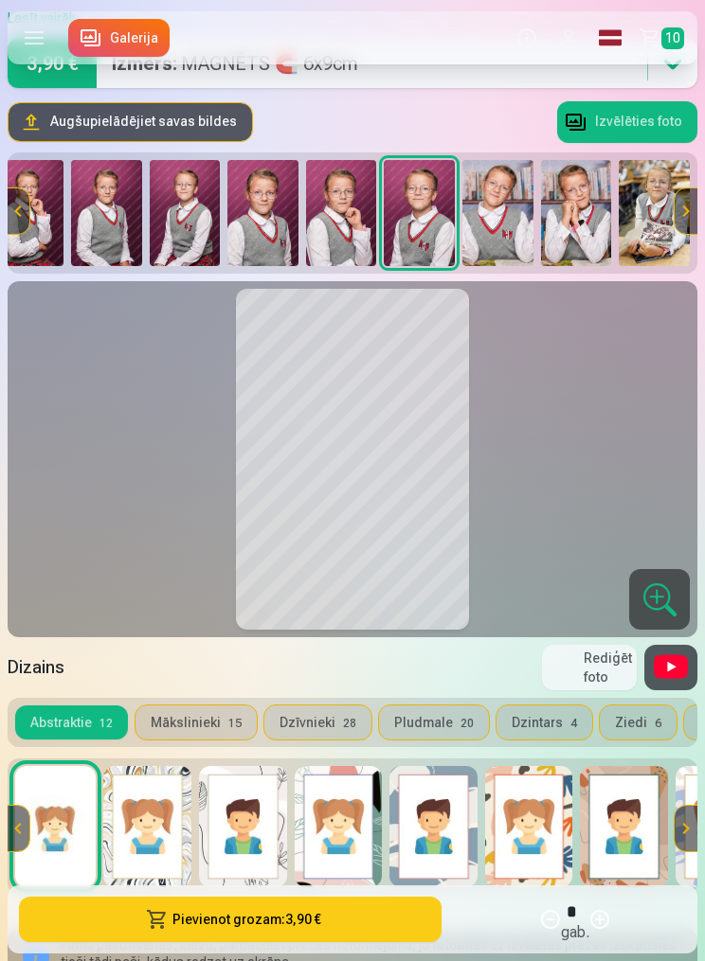
click at [198, 214] on img at bounding box center [185, 213] width 71 height 106
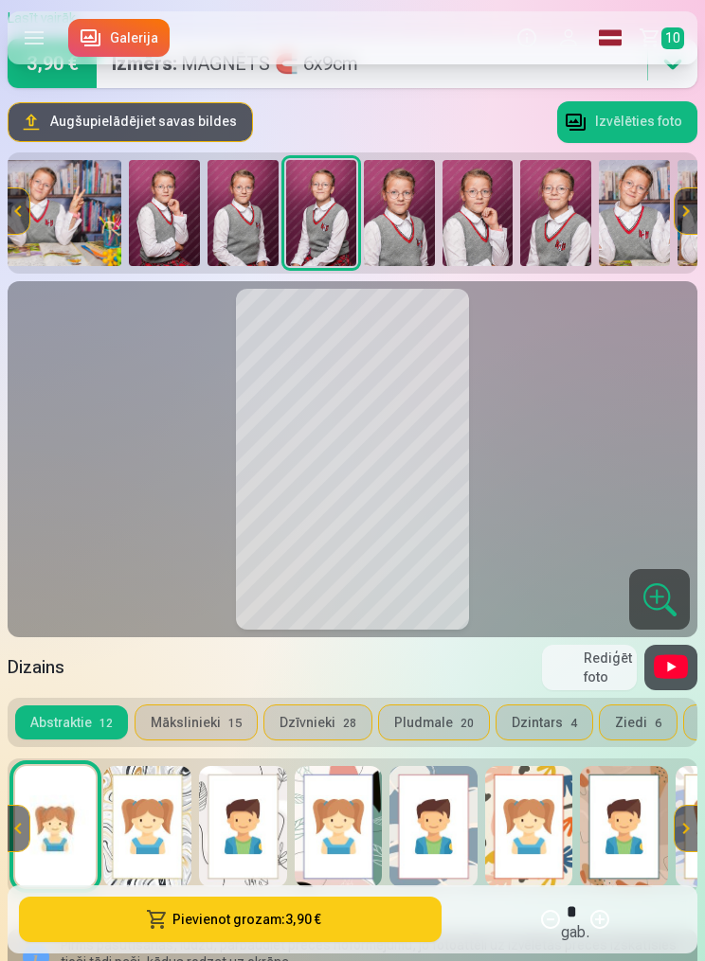
scroll to position [0, 2383]
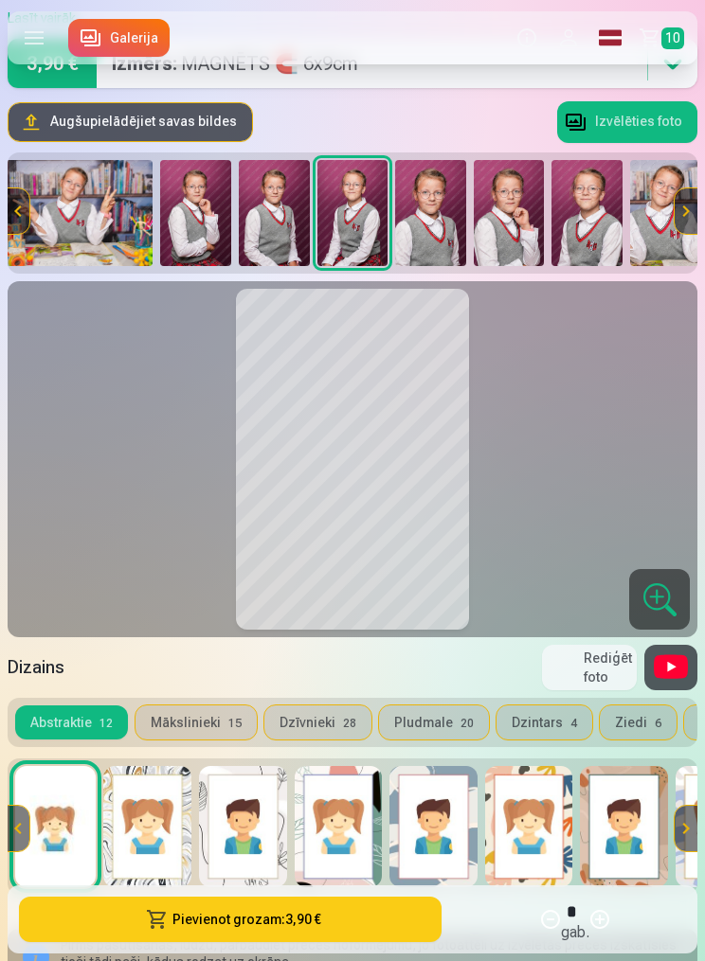
click at [608, 664] on button "Rediģēt foto" at bounding box center [589, 667] width 95 height 45
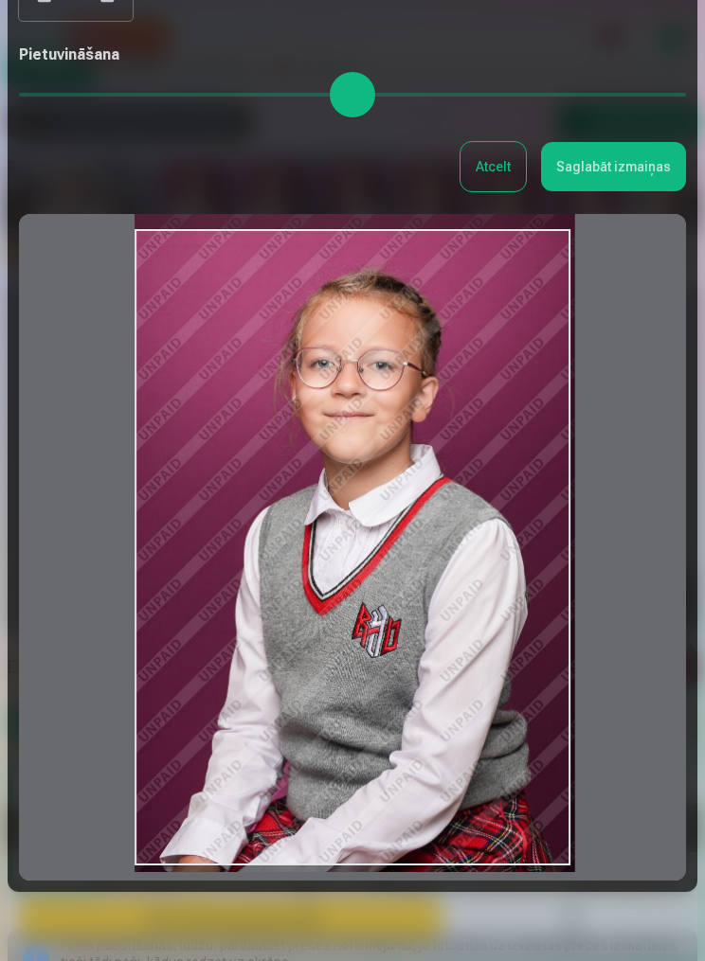
scroll to position [167, 0]
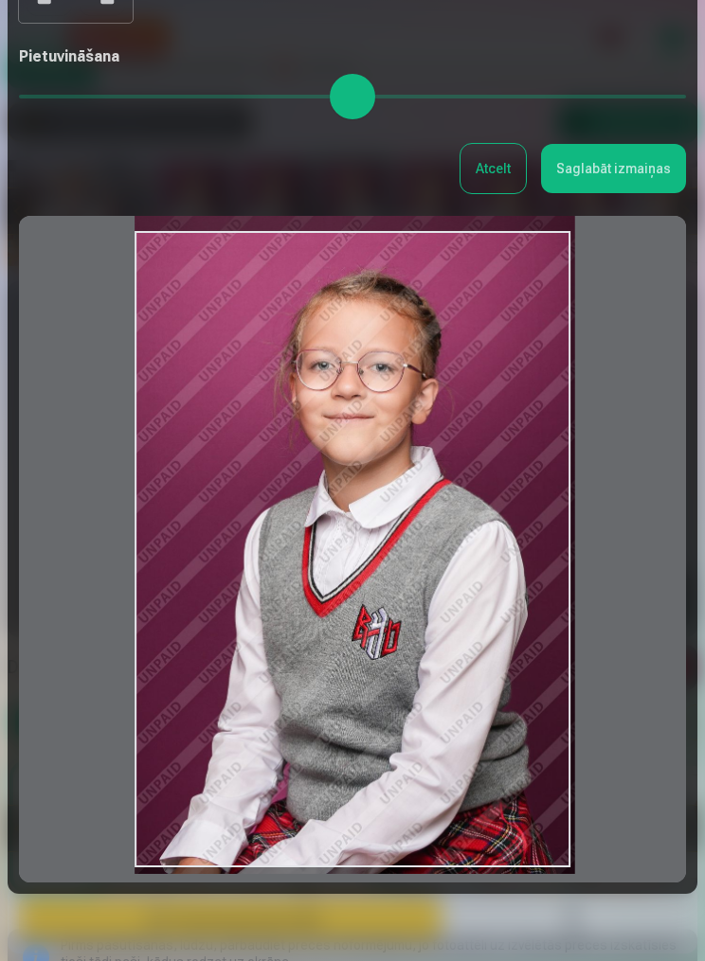
click at [614, 170] on button "Saglabāt izmaiņas" at bounding box center [613, 168] width 145 height 49
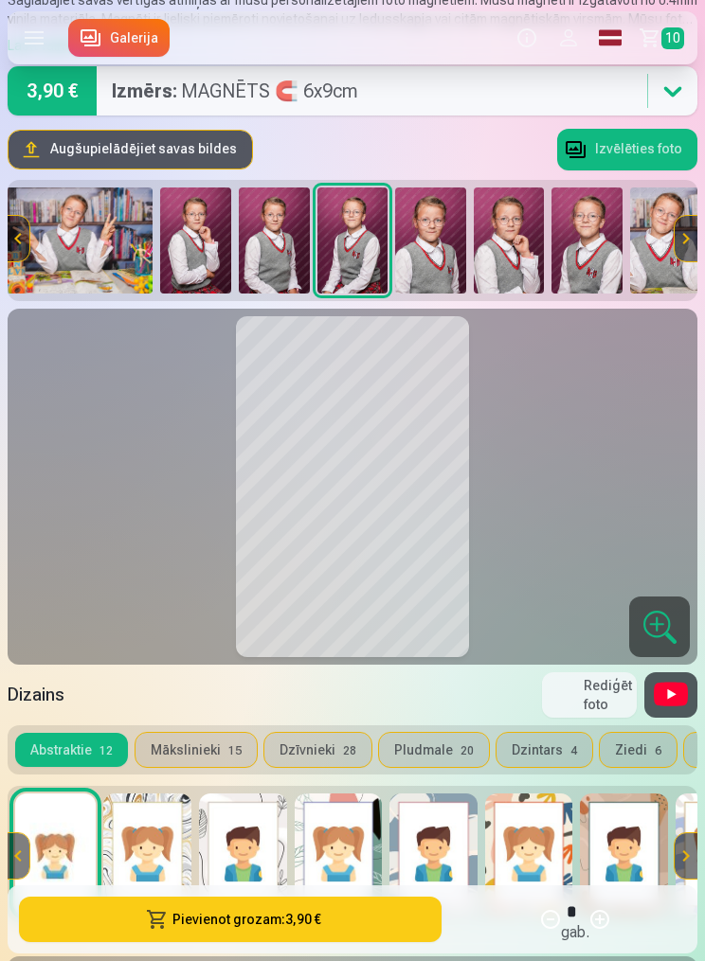
scroll to position [104, 0]
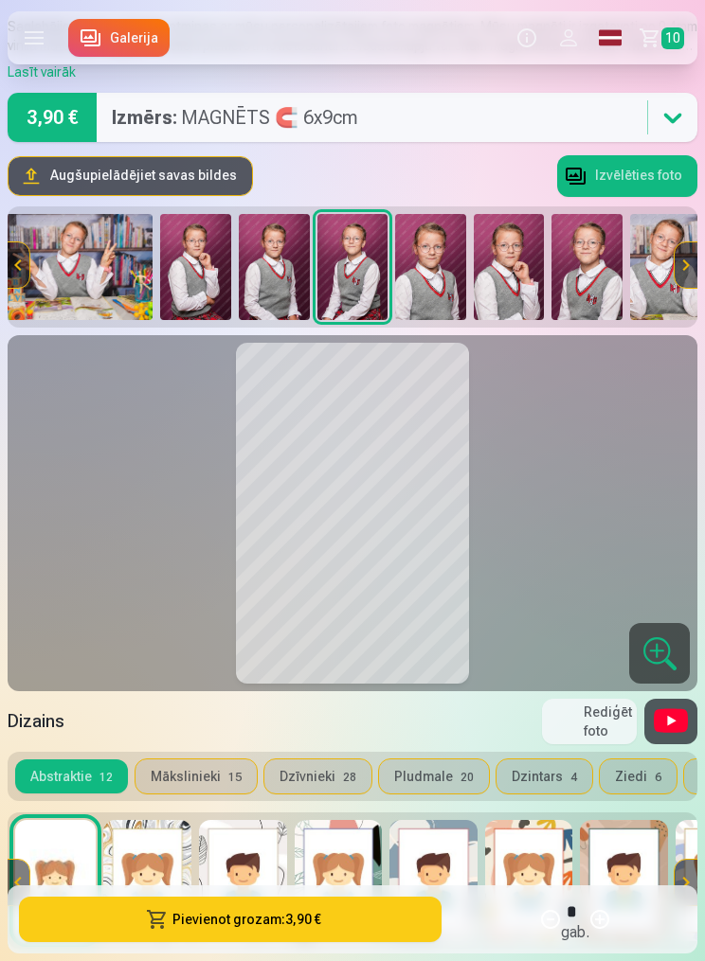
click at [208, 775] on button "Mākslinieki 15" at bounding box center [195, 777] width 121 height 34
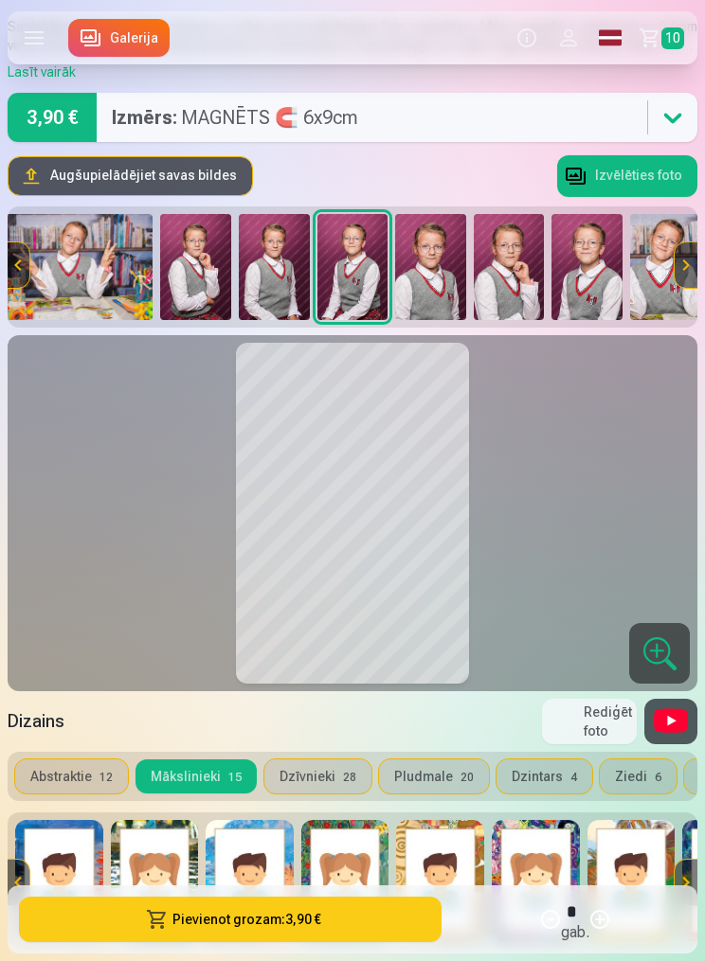
click at [70, 784] on button "Abstraktie 12" at bounding box center [71, 777] width 113 height 34
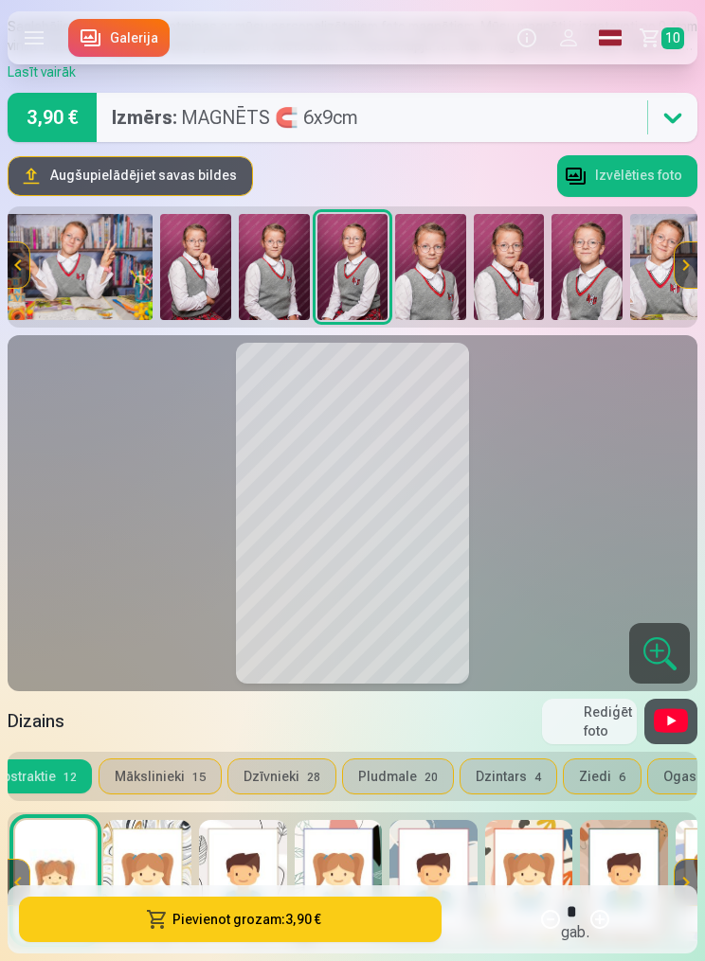
scroll to position [0, 34]
click at [65, 883] on img at bounding box center [55, 880] width 81 height 121
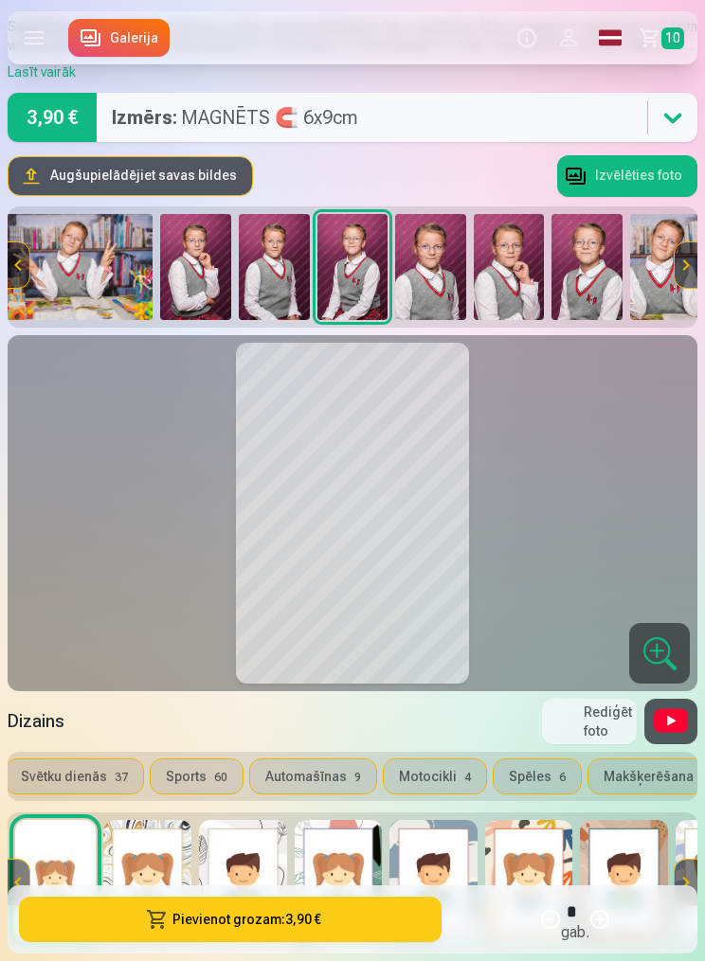
scroll to position [0, 981]
click at [689, 730] on button at bounding box center [670, 721] width 53 height 45
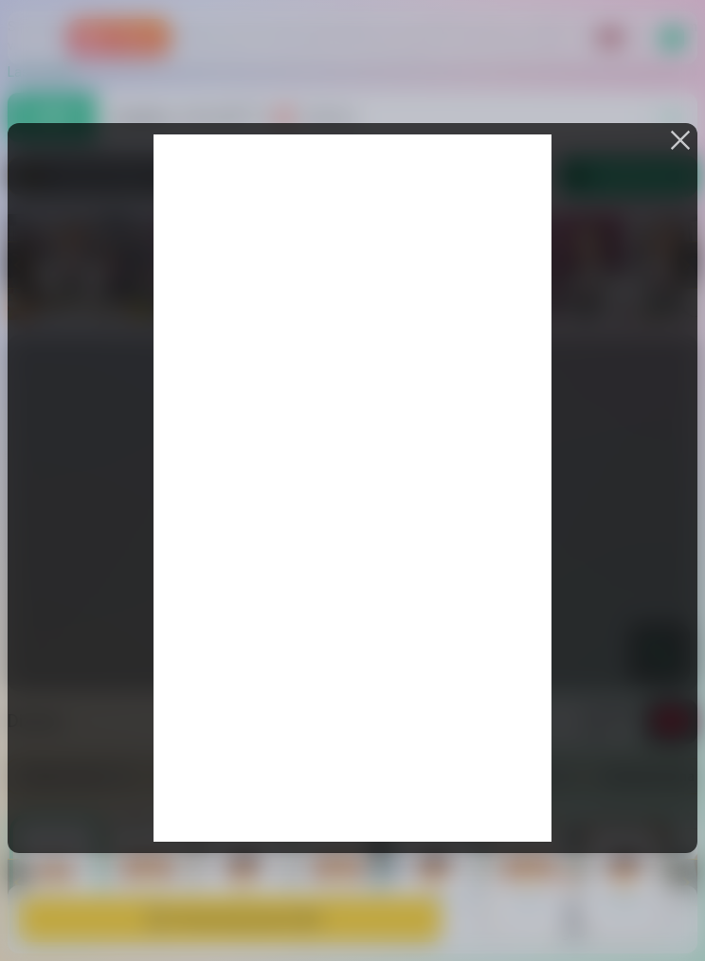
click at [674, 153] on button at bounding box center [680, 140] width 27 height 27
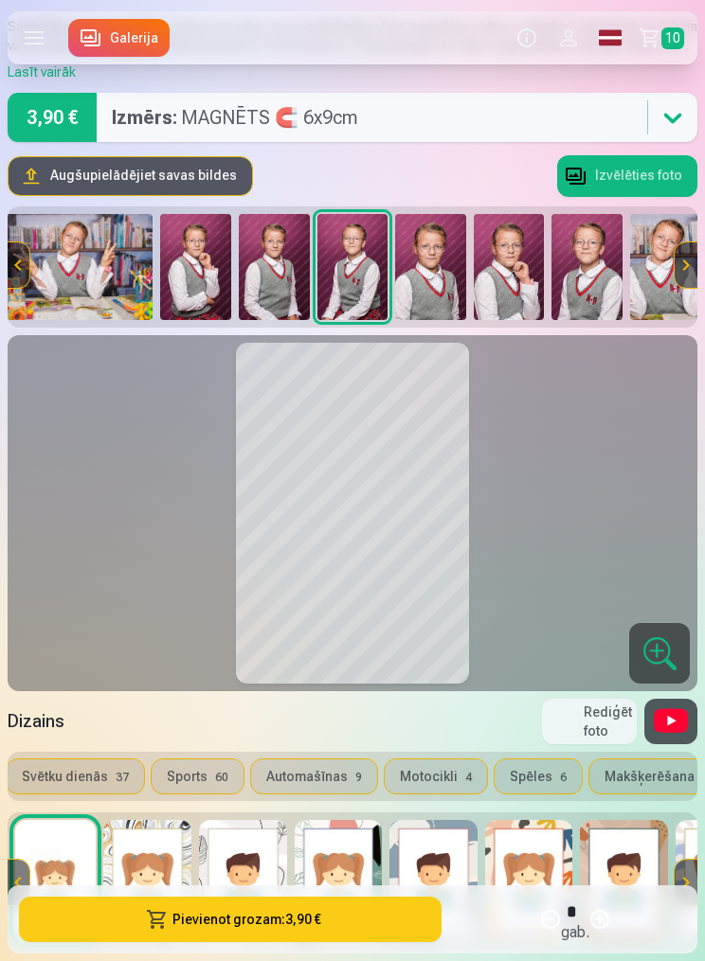
click at [651, 172] on button "Izvēlēties foto" at bounding box center [627, 176] width 140 height 42
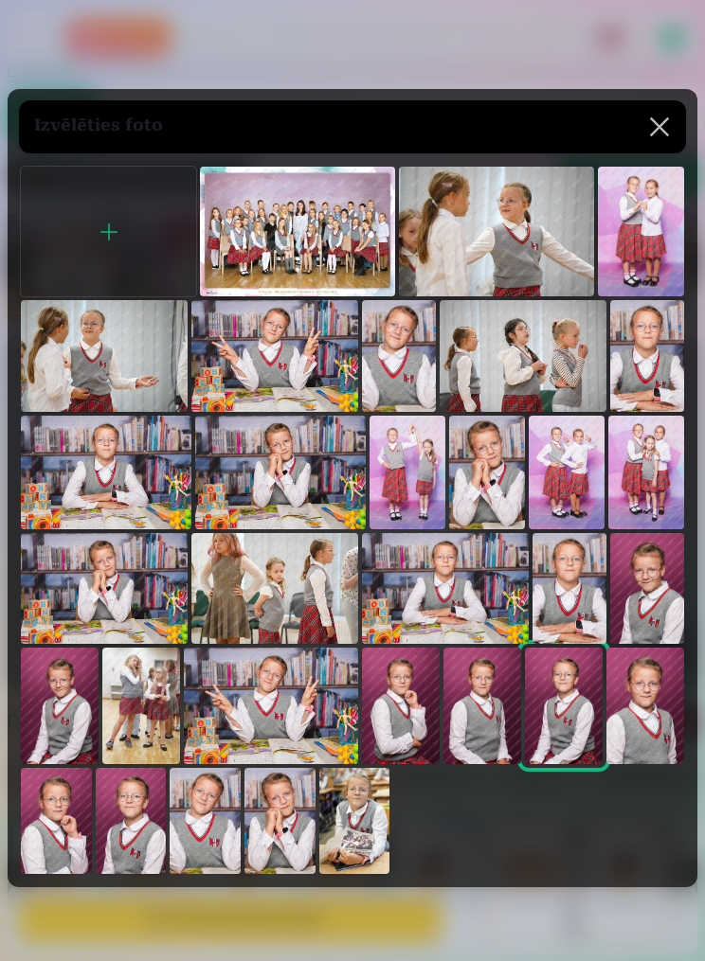
click at [654, 153] on button at bounding box center [659, 126] width 53 height 53
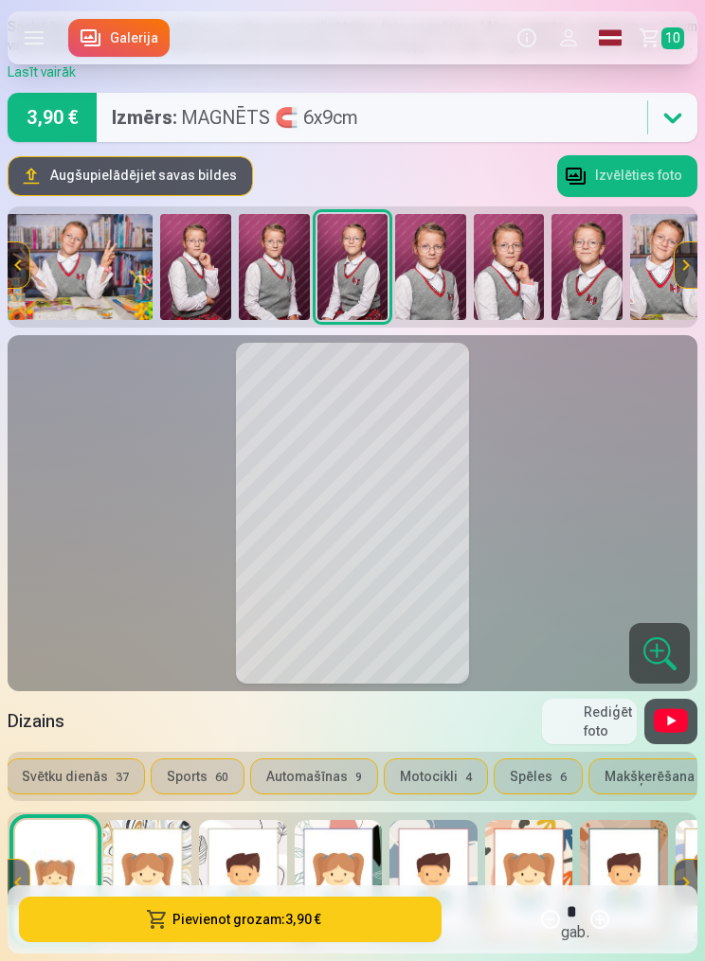
click at [335, 943] on button "Pievienot grozam : 3,90 €" at bounding box center [230, 919] width 422 height 45
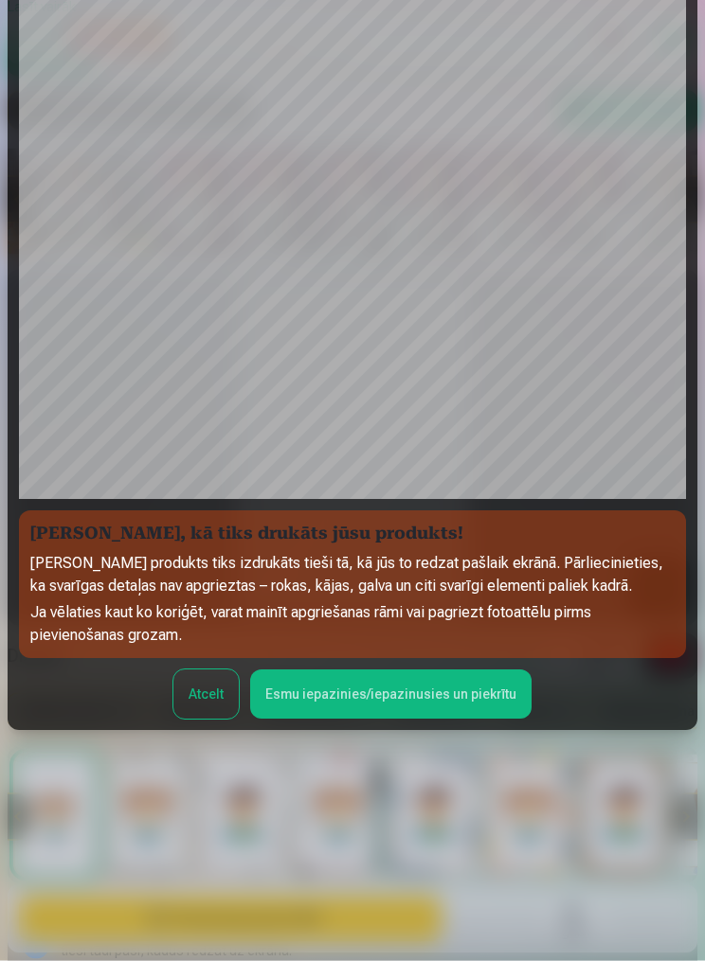
scroll to position [155, 0]
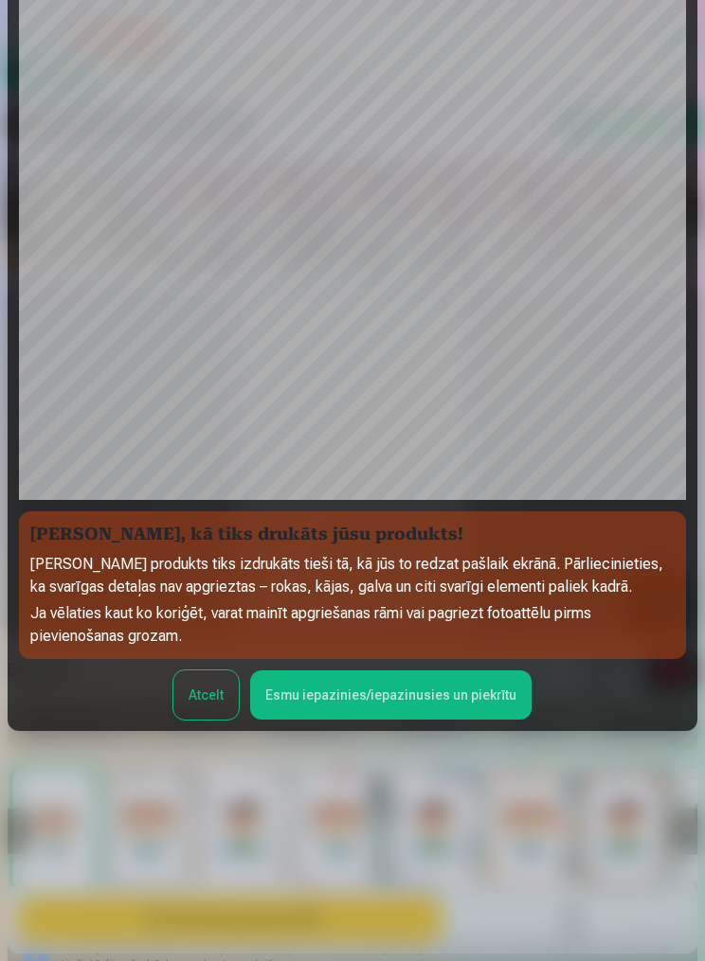
click at [404, 720] on button "Esmu iepazinies/iepazinusies un piekrītu" at bounding box center [390, 695] width 281 height 49
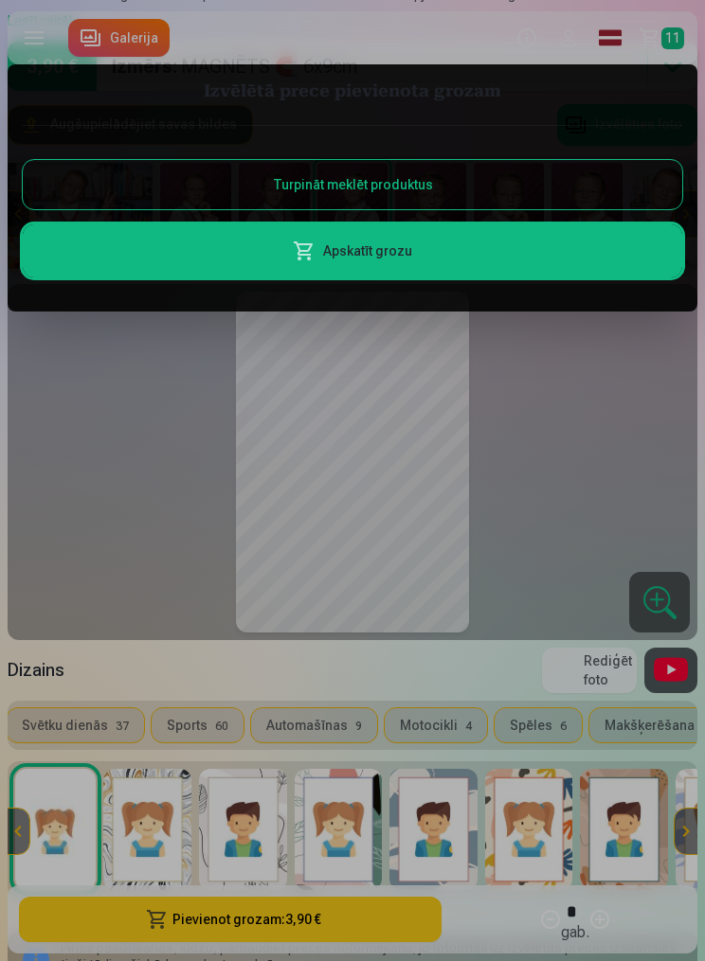
click at [508, 245] on link "Apskatīt grozu" at bounding box center [352, 250] width 659 height 53
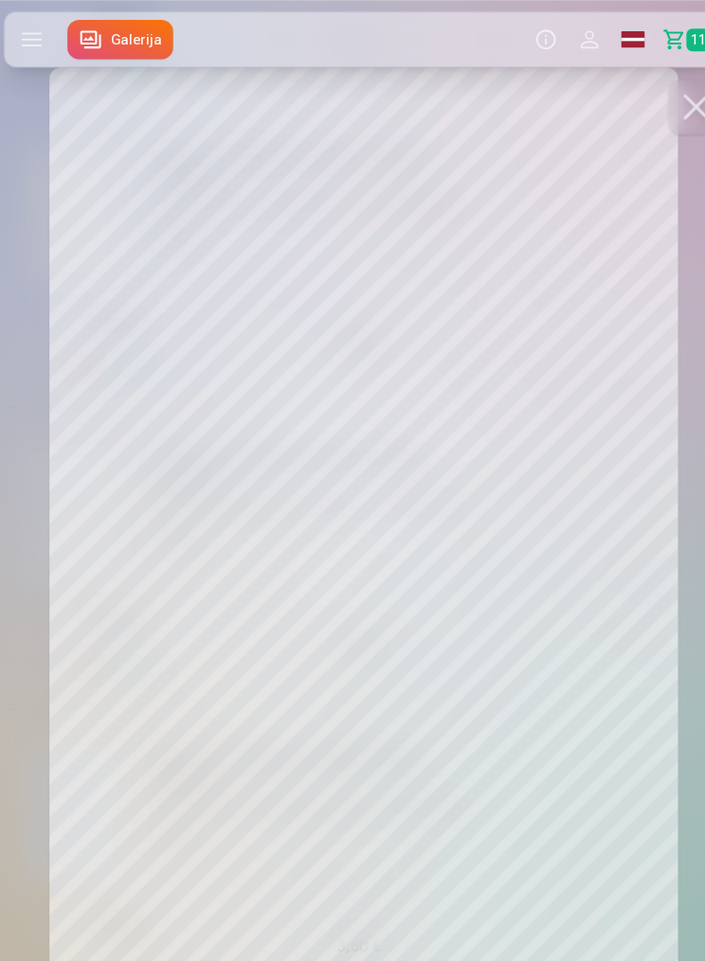
scroll to position [1090, 0]
click at [660, 119] on button at bounding box center [670, 102] width 53 height 53
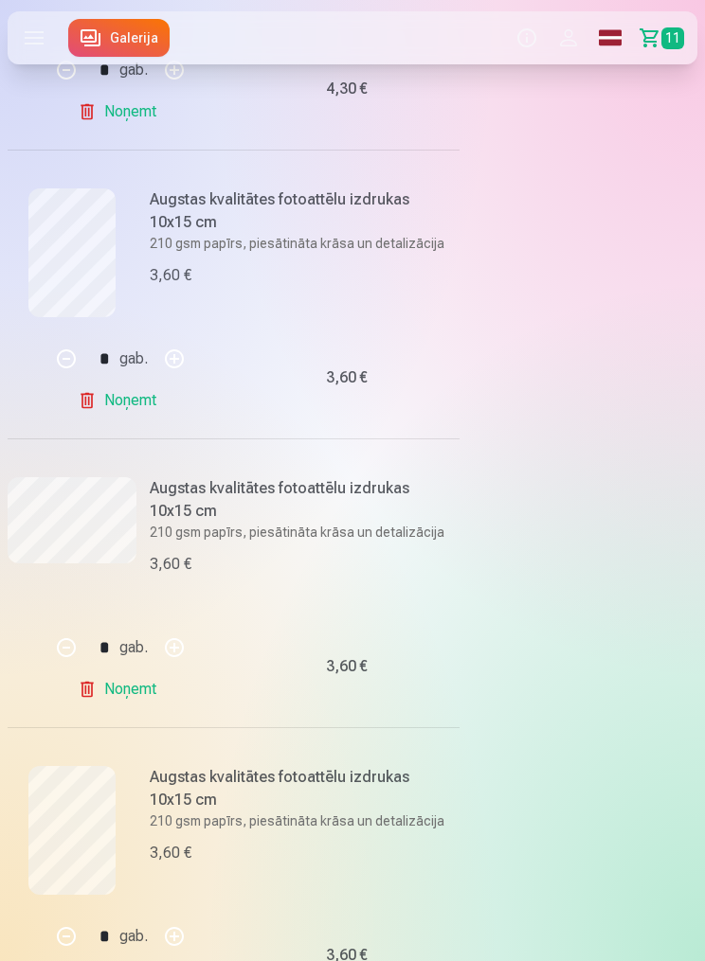
scroll to position [464, 0]
click at [132, 406] on link "Noņemt" at bounding box center [121, 401] width 86 height 38
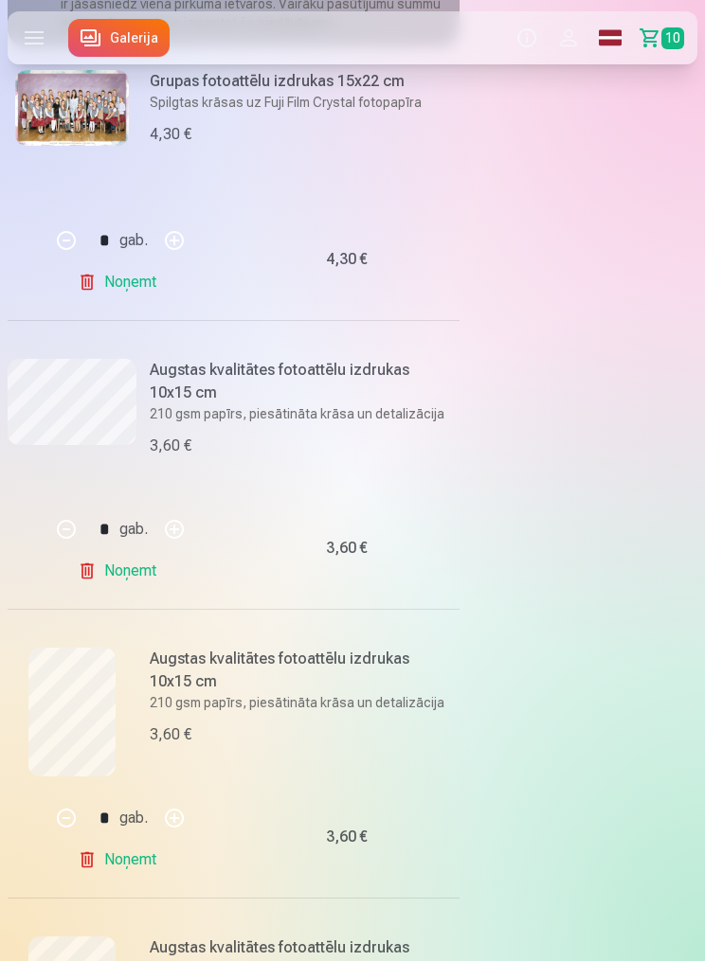
scroll to position [0, 0]
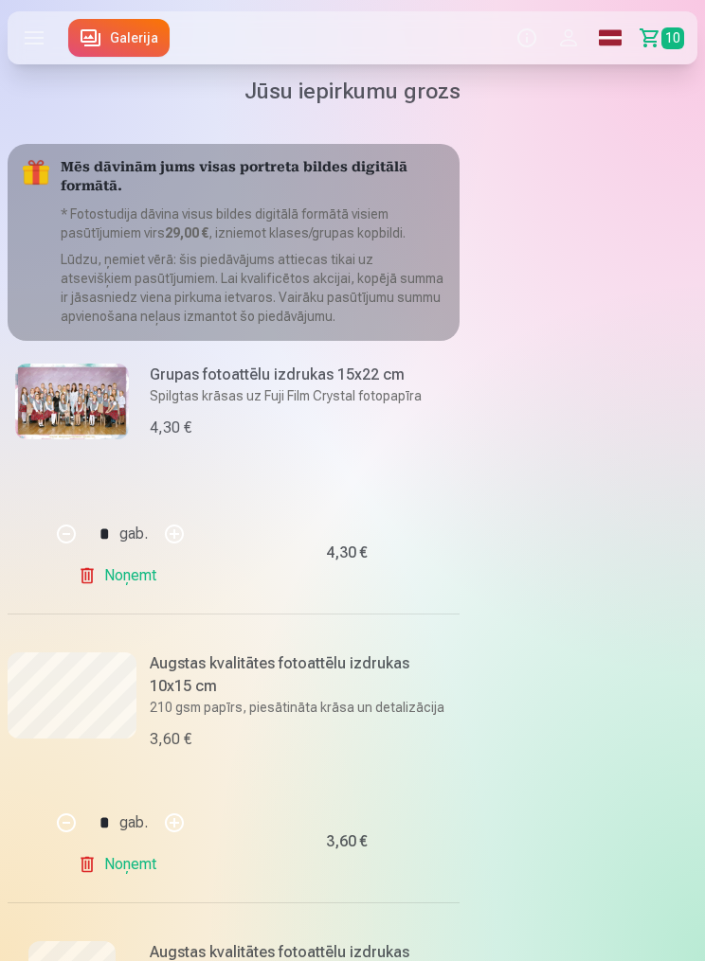
click at [77, 405] on img at bounding box center [72, 402] width 114 height 76
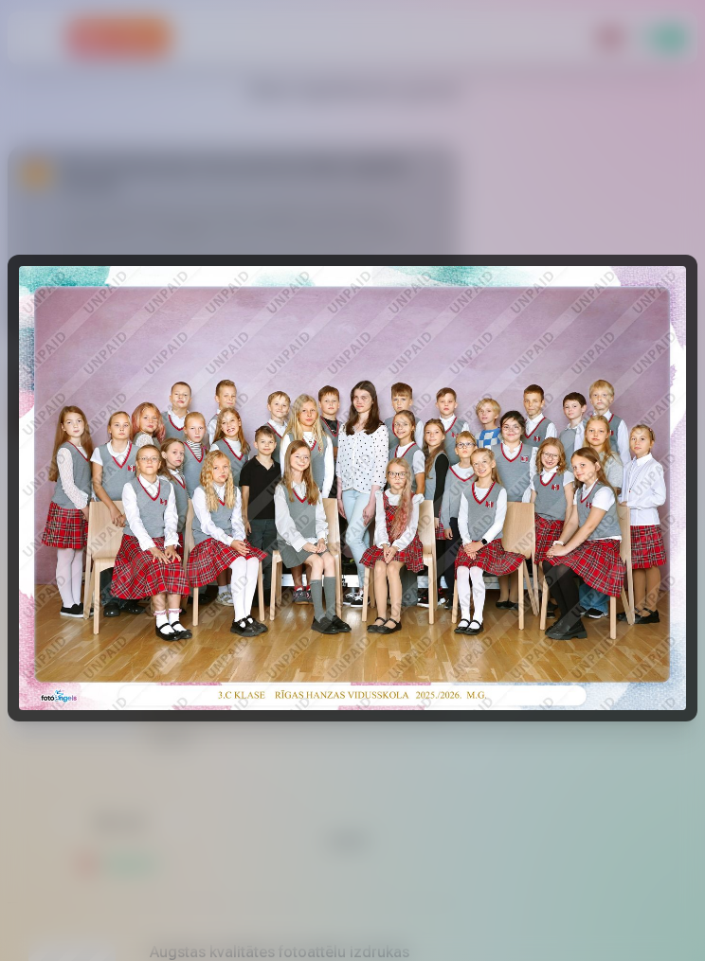
click at [325, 704] on img at bounding box center [352, 488] width 667 height 445
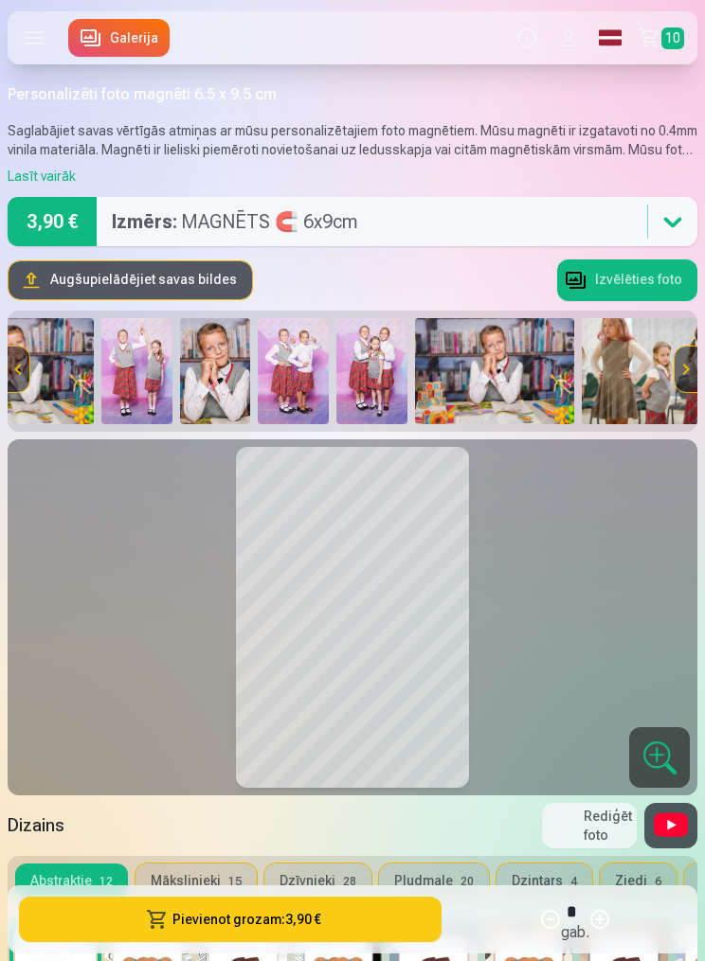
scroll to position [0, 1154]
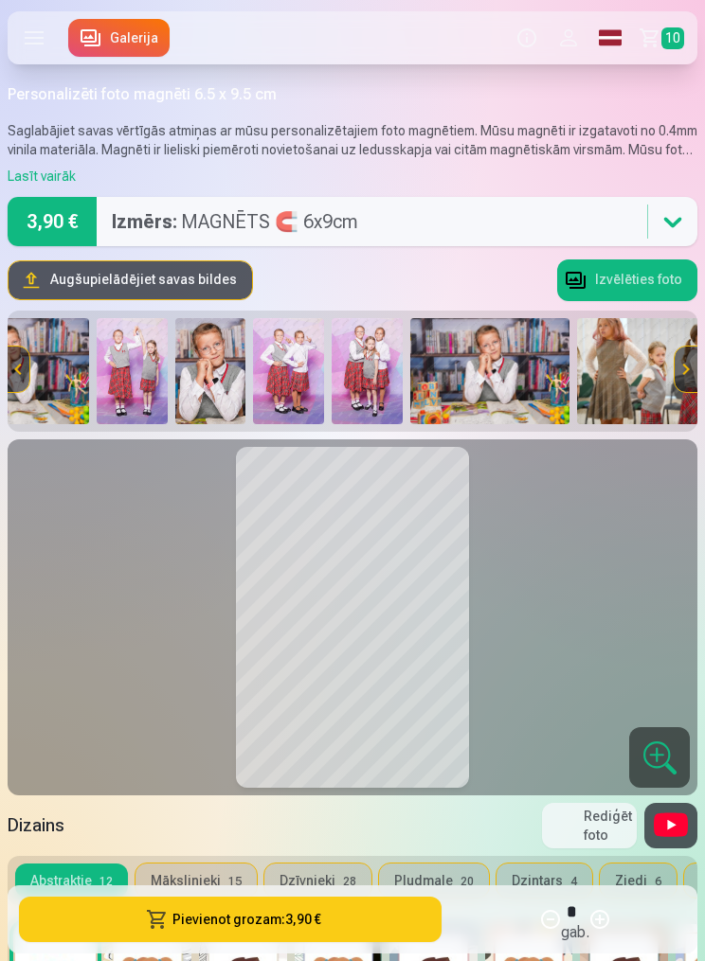
click at [315, 350] on img at bounding box center [288, 371] width 71 height 106
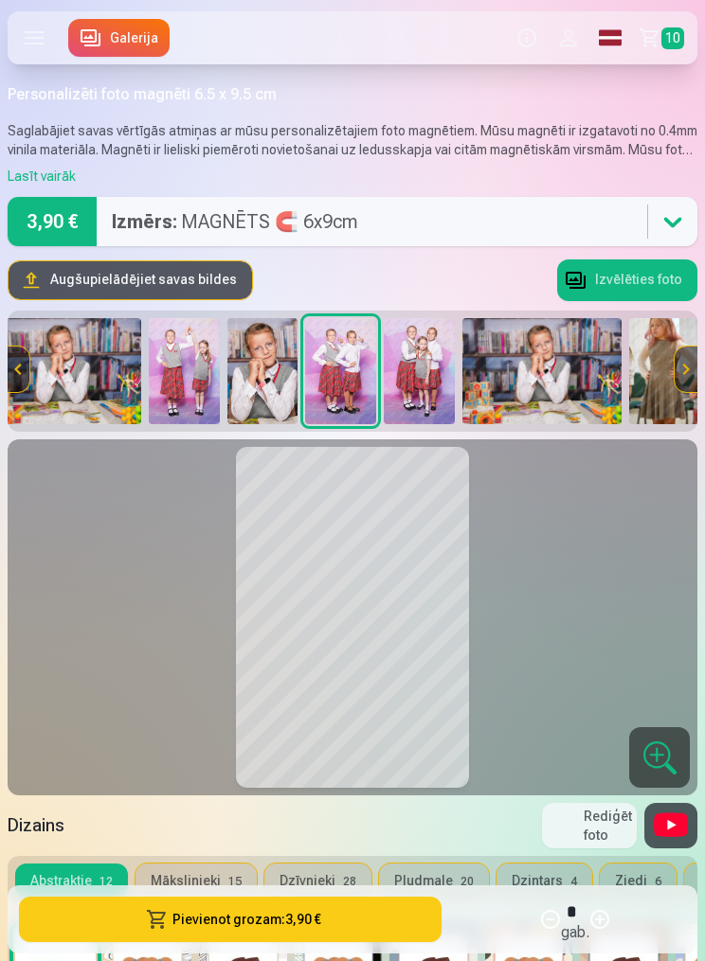
scroll to position [0, 1090]
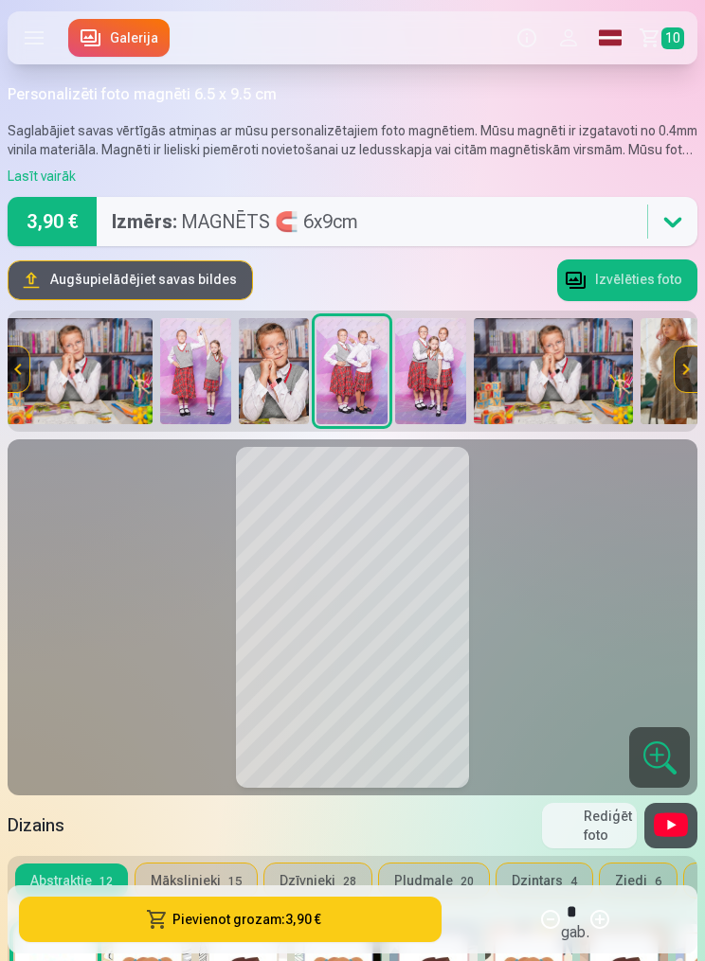
click at [41, 42] on label at bounding box center [34, 37] width 53 height 53
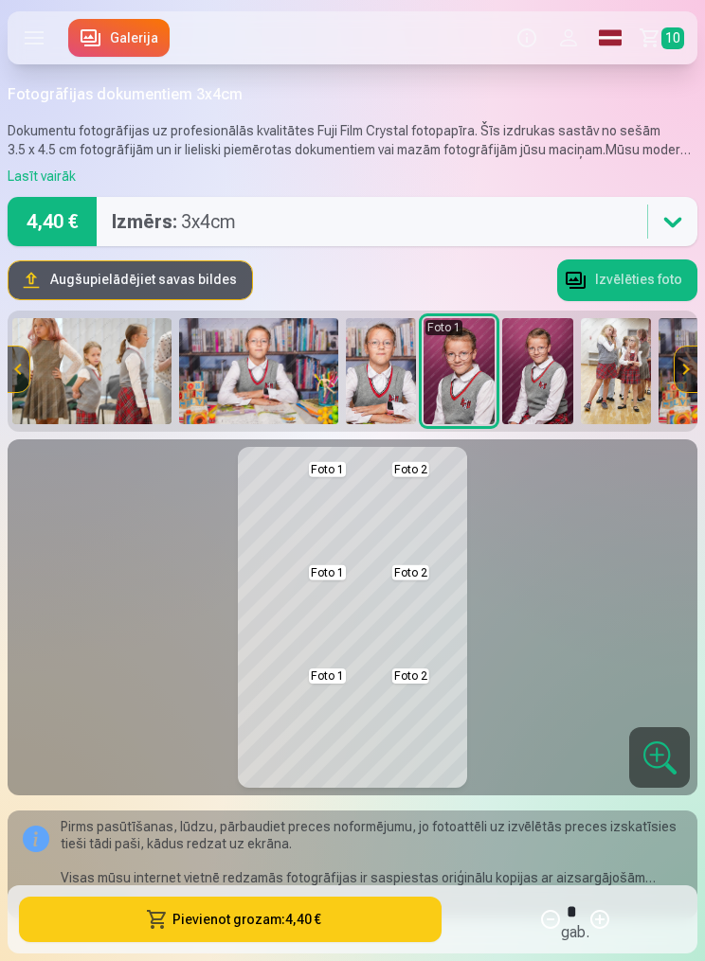
scroll to position [0, 1765]
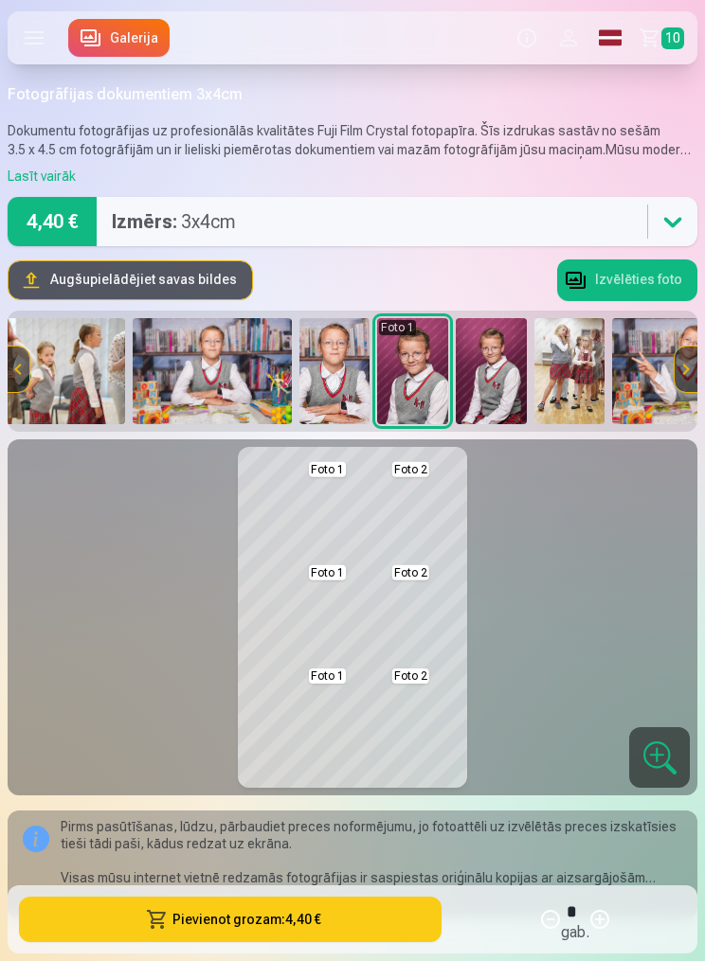
click at [34, 40] on label at bounding box center [34, 37] width 53 height 53
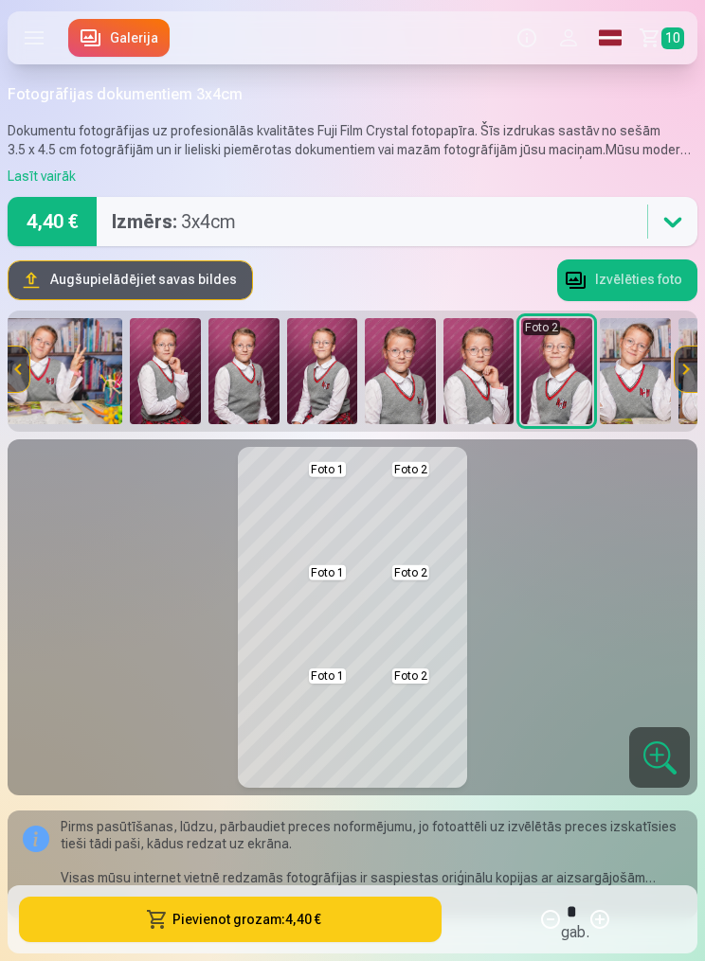
scroll to position [0, 2415]
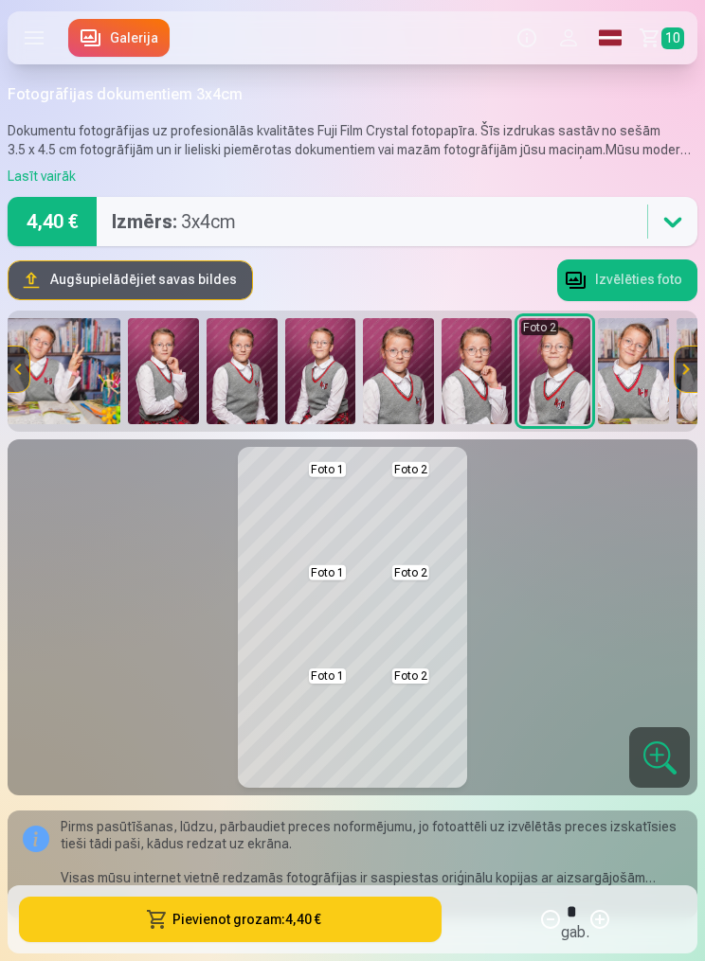
click at [563, 388] on img at bounding box center [554, 371] width 71 height 106
click at [560, 382] on img at bounding box center [554, 371] width 71 height 106
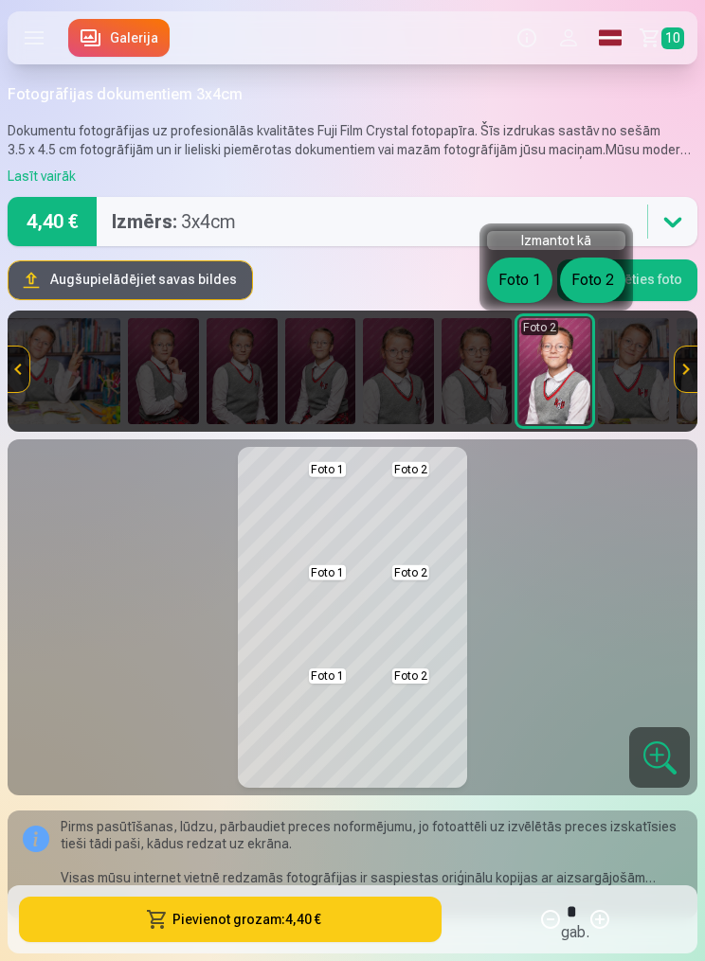
click at [549, 403] on img at bounding box center [554, 371] width 71 height 106
click at [559, 366] on img at bounding box center [554, 371] width 71 height 106
click at [586, 280] on button "Foto 2" at bounding box center [592, 280] width 65 height 45
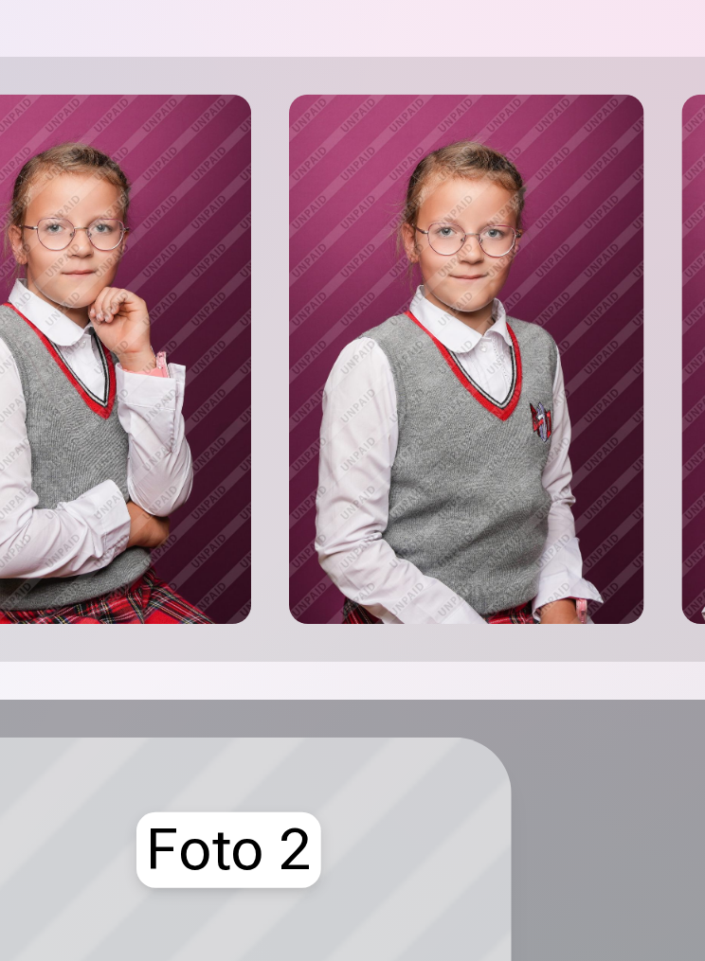
scroll to position [0, 2200]
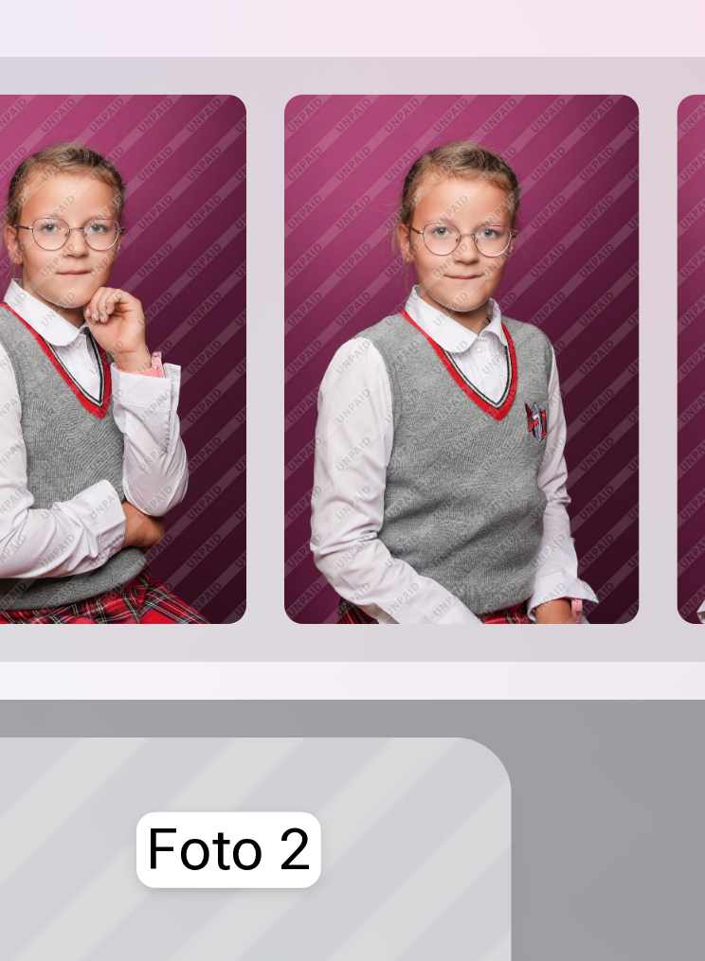
click at [422, 316] on img at bounding box center [457, 369] width 71 height 106
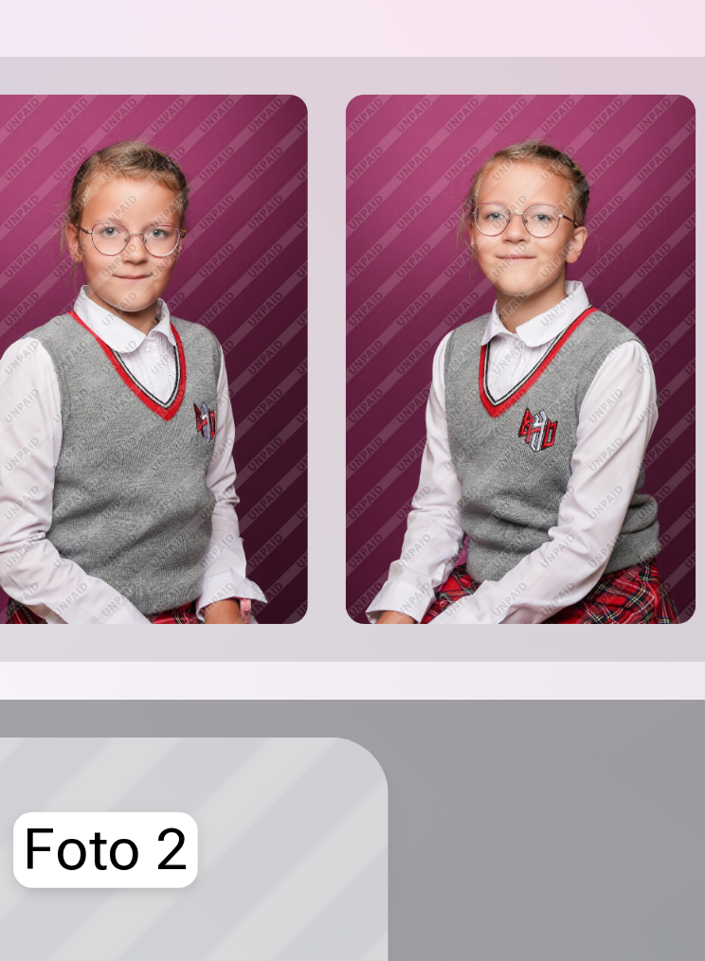
scroll to position [0, 2242]
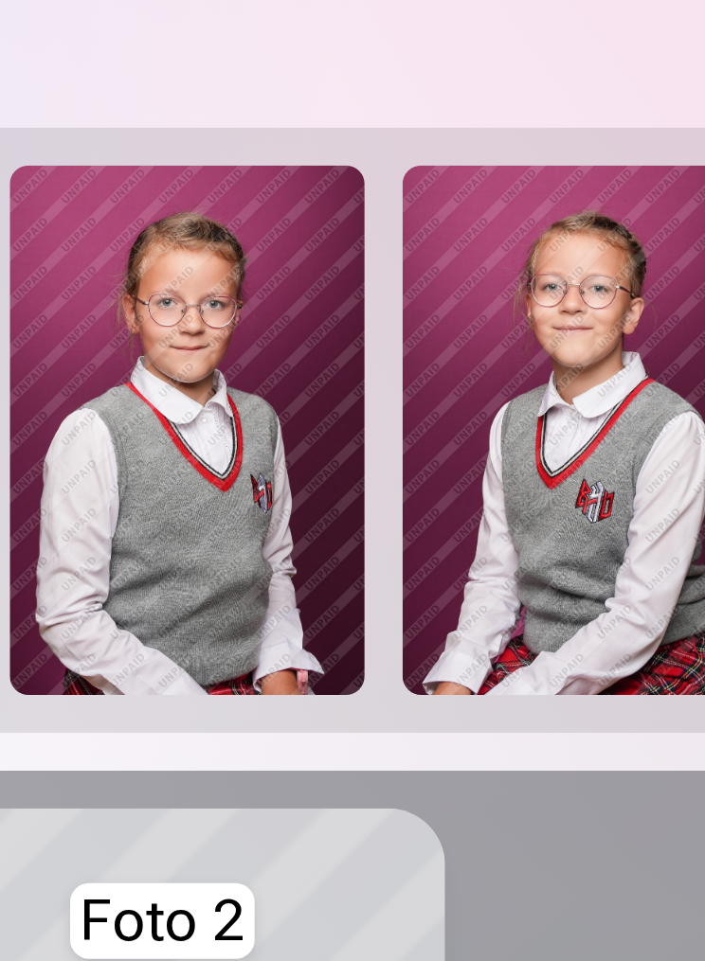
click at [458, 316] on img at bounding box center [493, 369] width 71 height 106
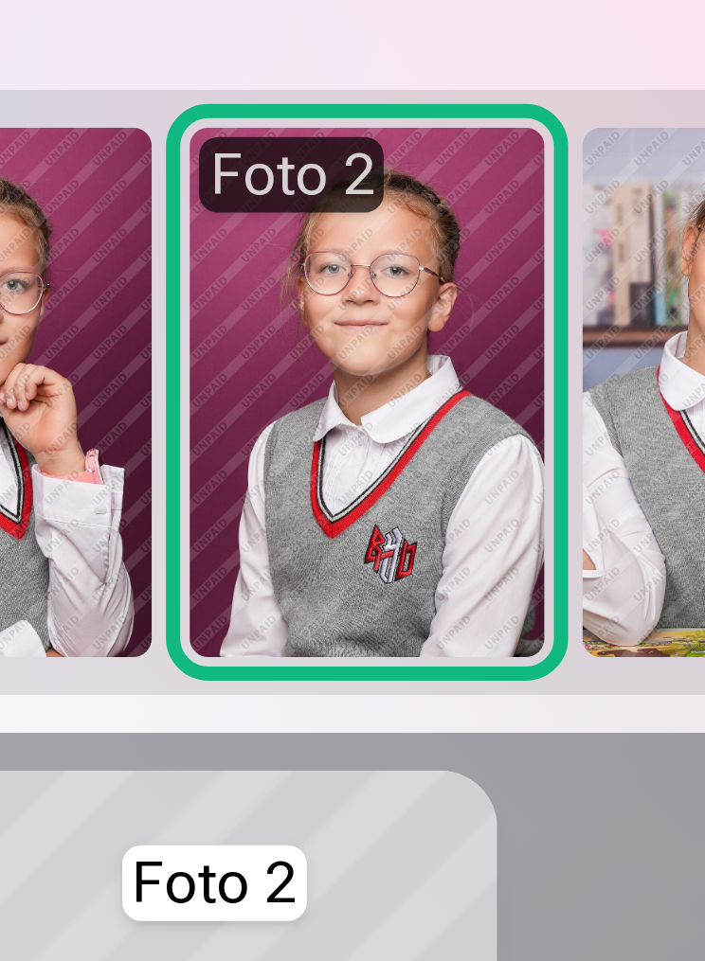
scroll to position [0, 2529]
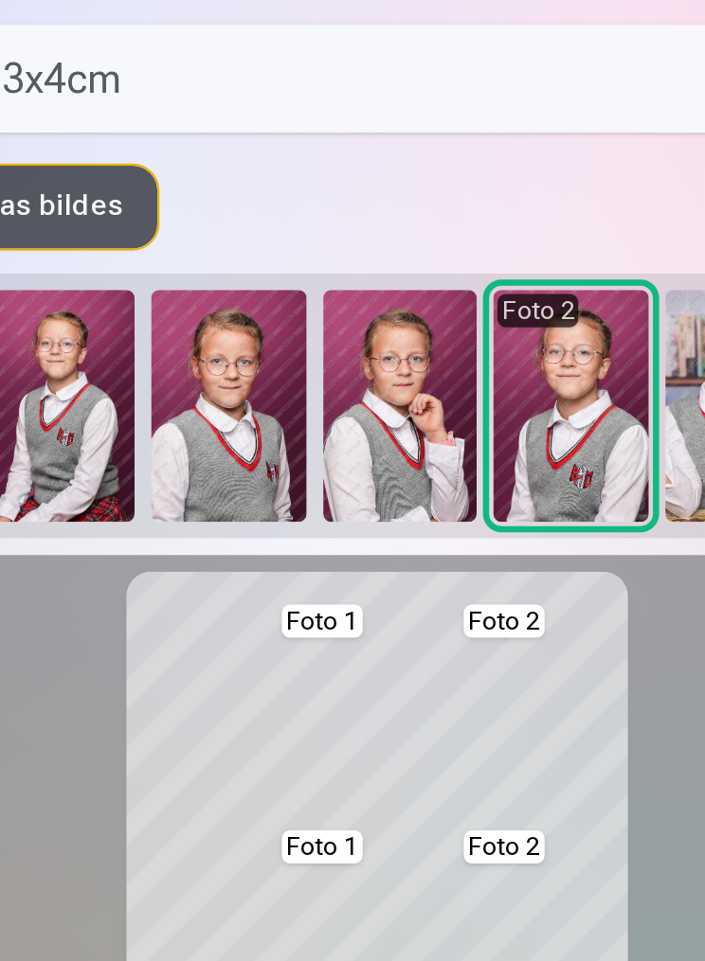
click at [171, 316] on img at bounding box center [206, 369] width 71 height 106
click at [278, 256] on div "Augšupielādējiet savas bildes Izvēlēties foto" at bounding box center [353, 278] width 690 height 45
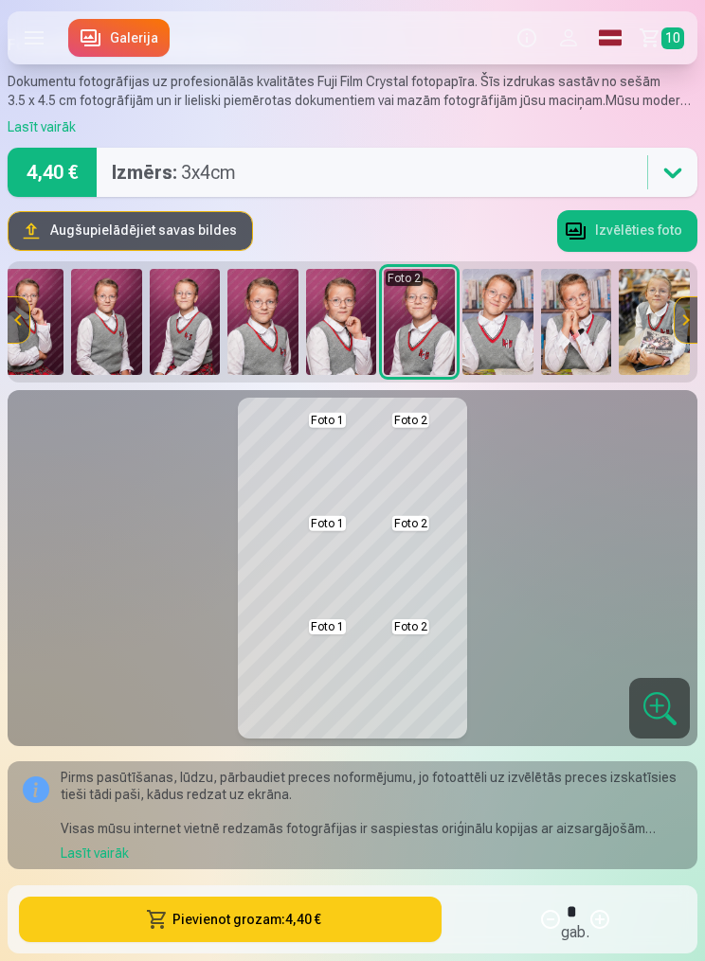
scroll to position [0, 2551]
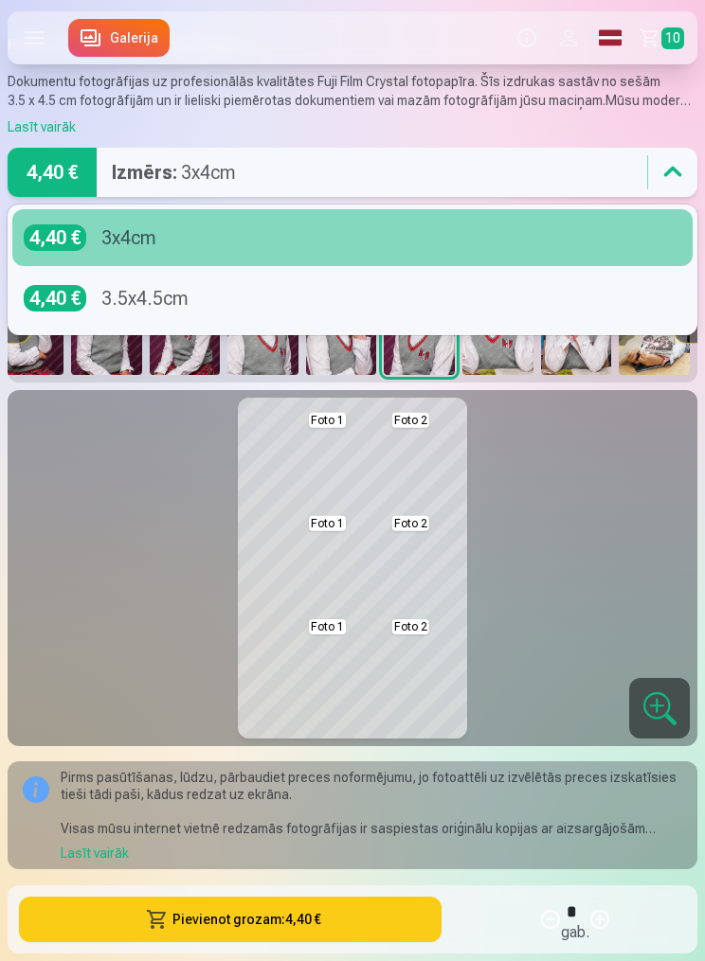
click at [434, 304] on div "4,40 € 3.5x4.5cm" at bounding box center [352, 298] width 657 height 27
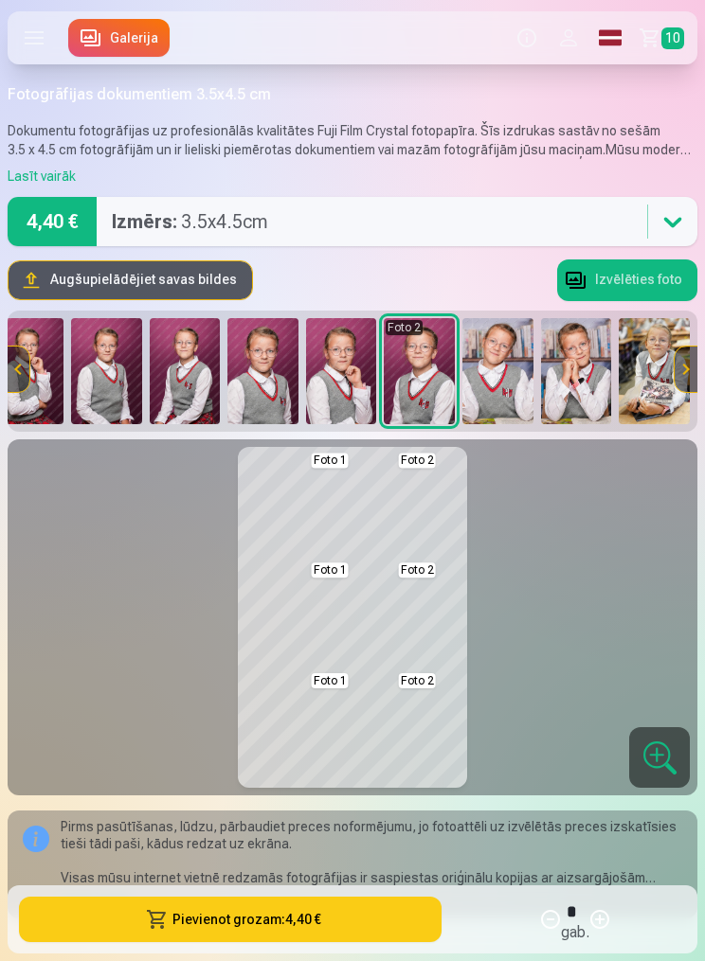
click at [664, 224] on icon at bounding box center [672, 222] width 30 height 30
click at [300, 493] on button at bounding box center [299, 508] width 79 height 100
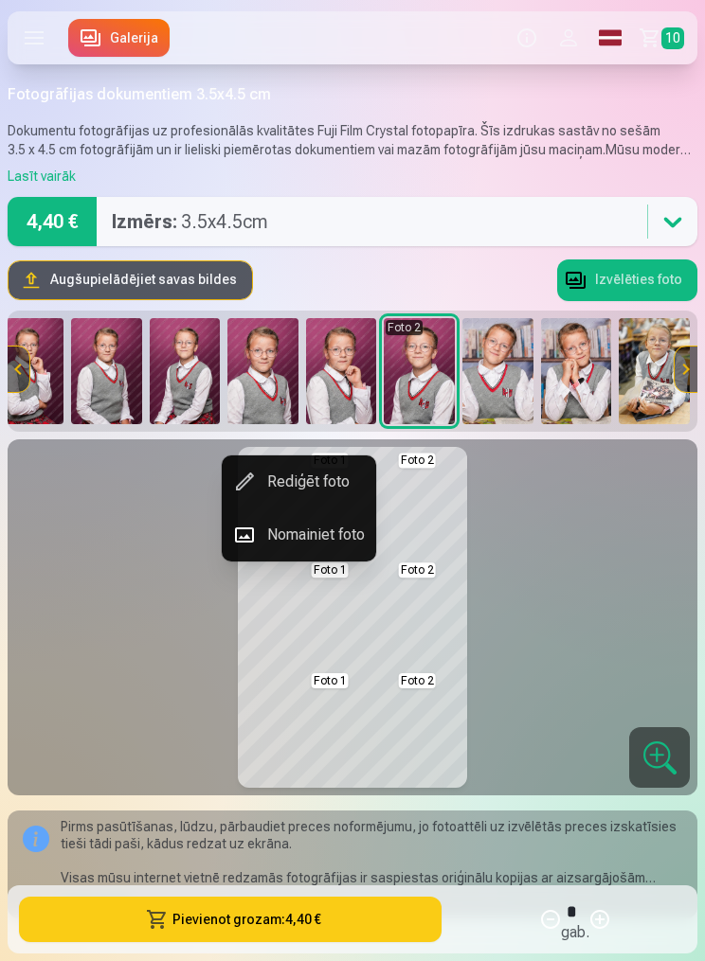
click at [308, 480] on button "Rediģēt foto" at bounding box center [299, 482] width 154 height 53
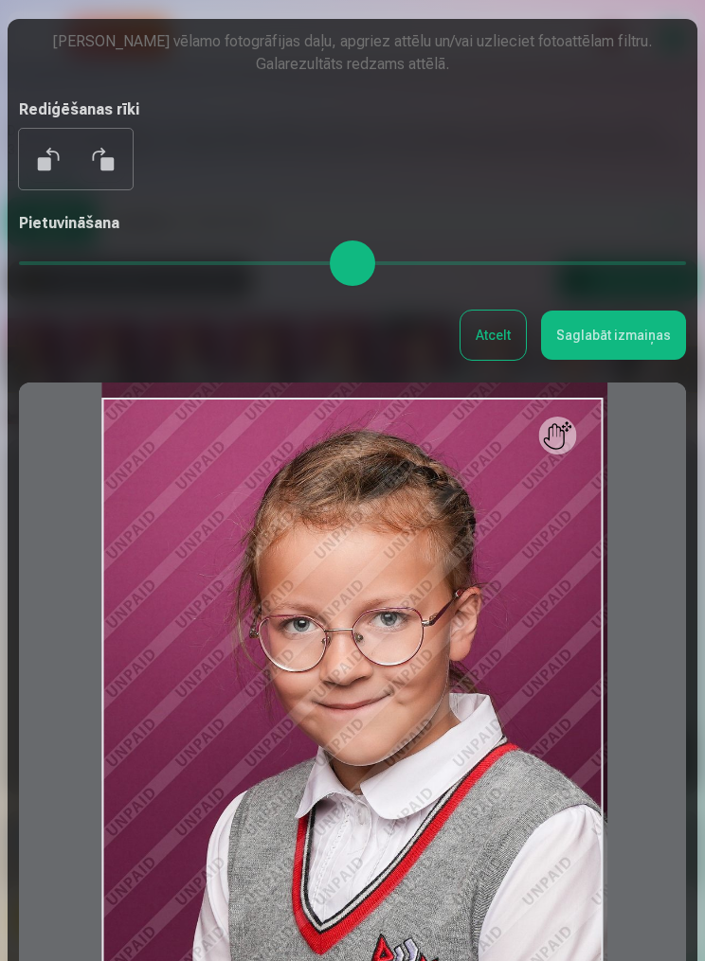
click at [495, 386] on div at bounding box center [352, 716] width 667 height 667
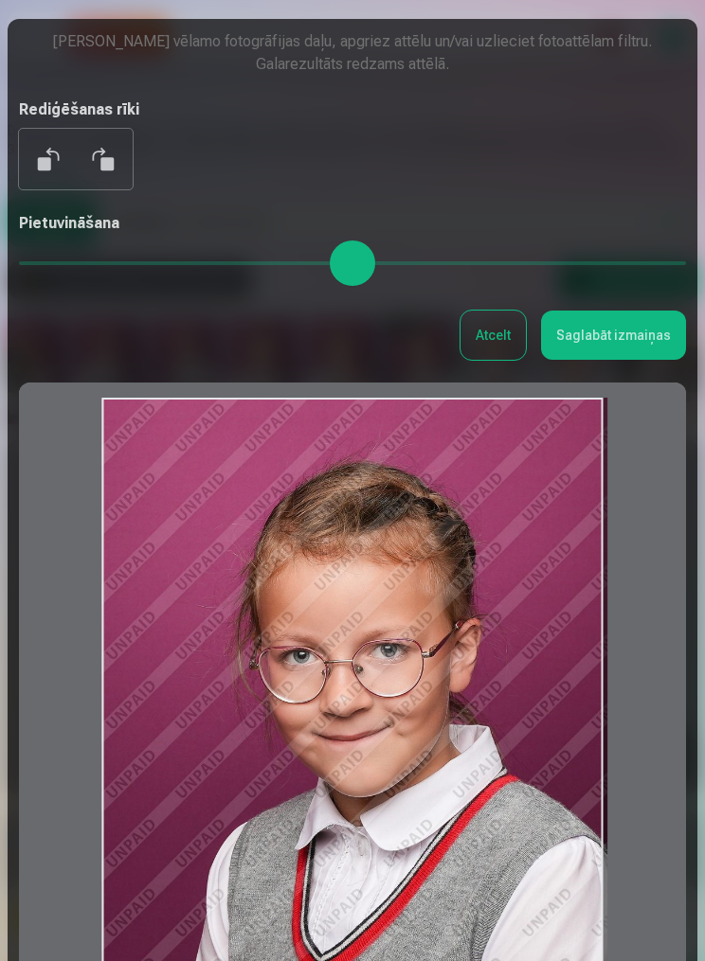
click at [501, 379] on div "Rediģēt fotoattēlu Pietuvini vēlamo fotogrāfijas daļu, apgriez attēlu un/vai uz…" at bounding box center [352, 539] width 667 height 1019
click at [487, 392] on div at bounding box center [352, 716] width 667 height 667
click at [70, 691] on div at bounding box center [352, 716] width 667 height 667
click at [507, 351] on button "Atcelt" at bounding box center [492, 335] width 65 height 49
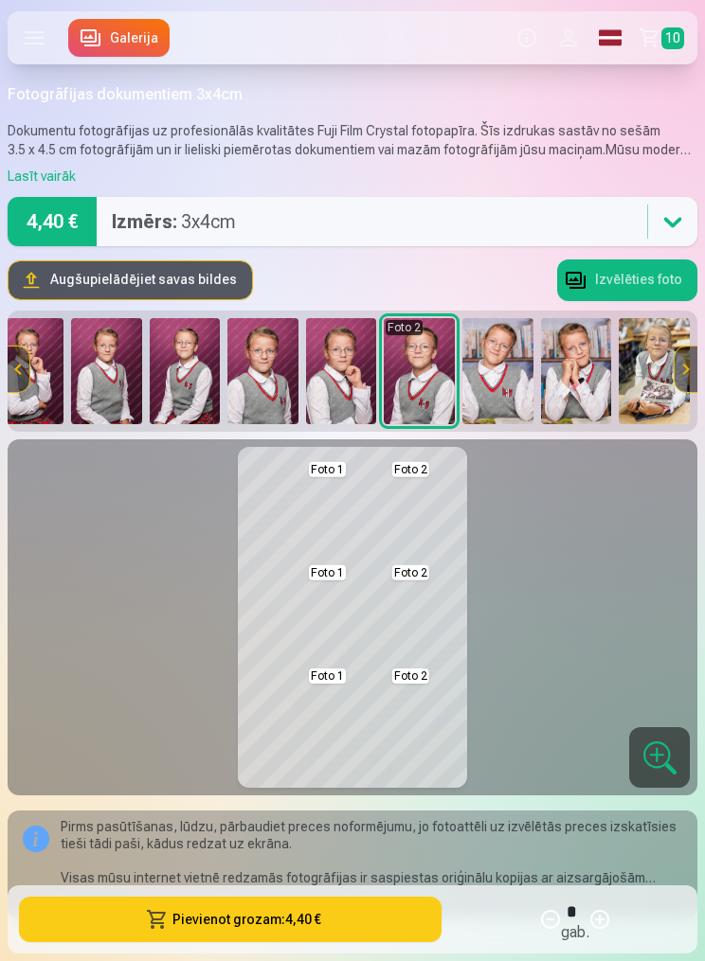
click at [312, 505] on button at bounding box center [303, 514] width 67 height 94
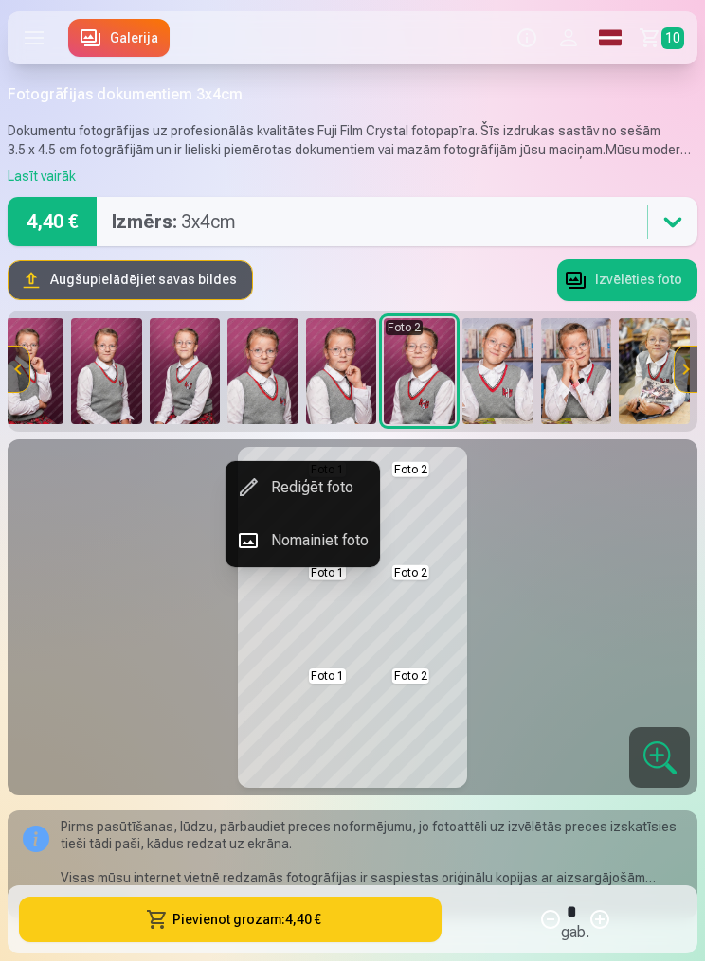
click at [328, 544] on button "Nomainiet foto" at bounding box center [302, 540] width 154 height 53
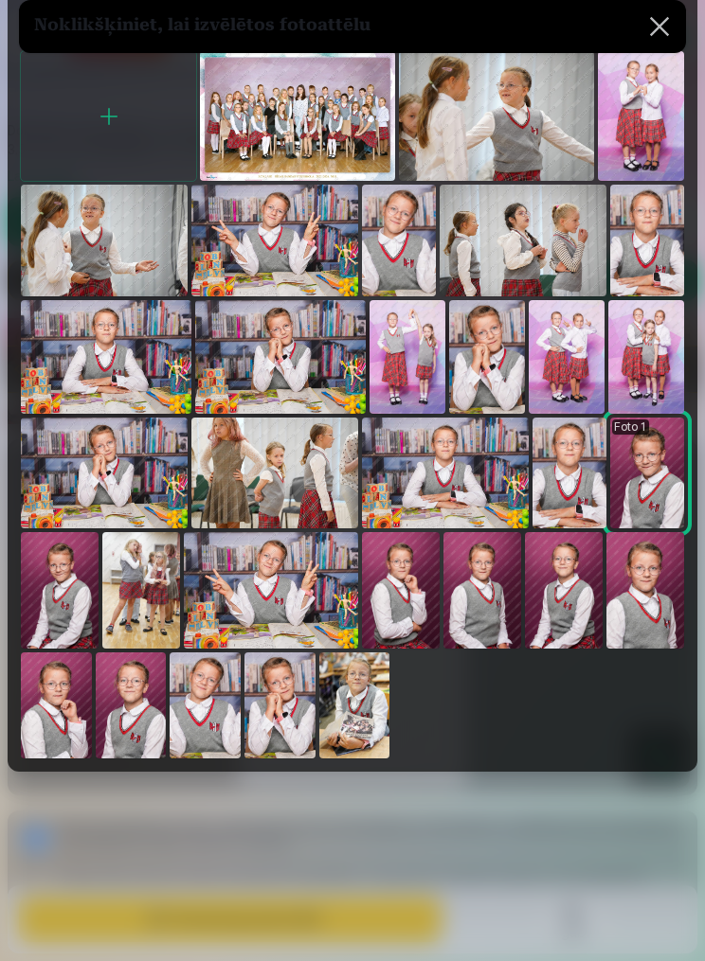
scroll to position [117, 0]
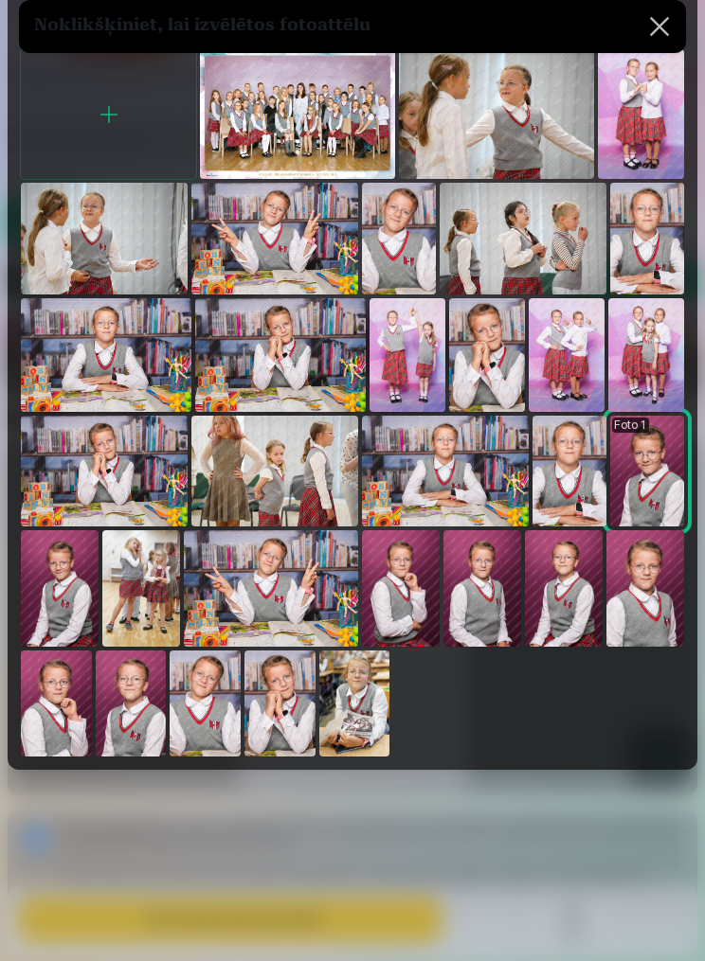
click at [141, 722] on img at bounding box center [131, 704] width 71 height 106
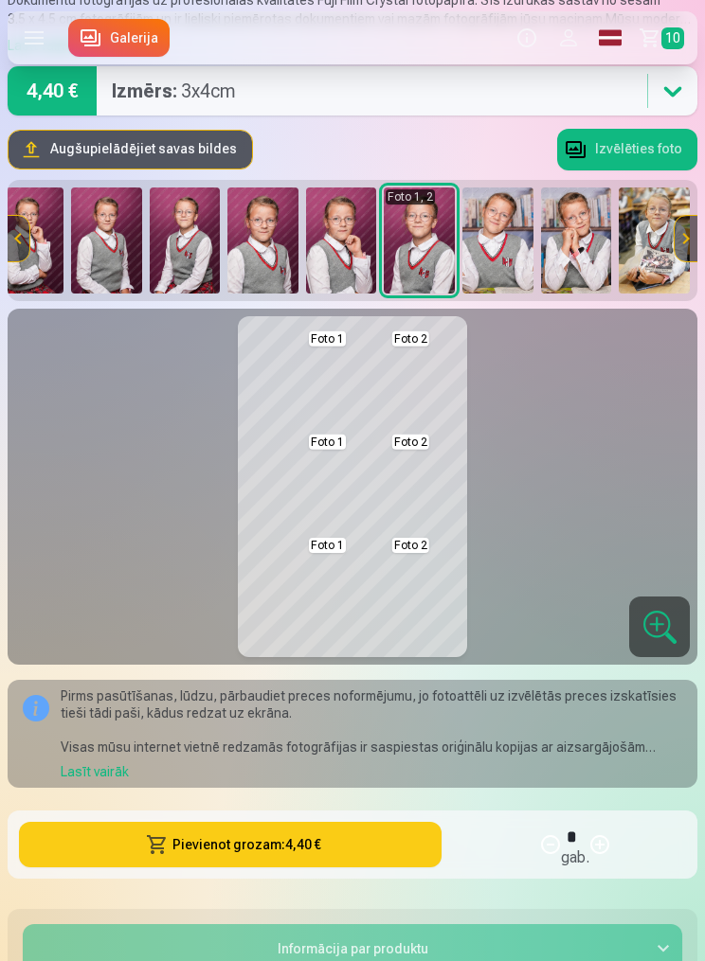
scroll to position [216, 0]
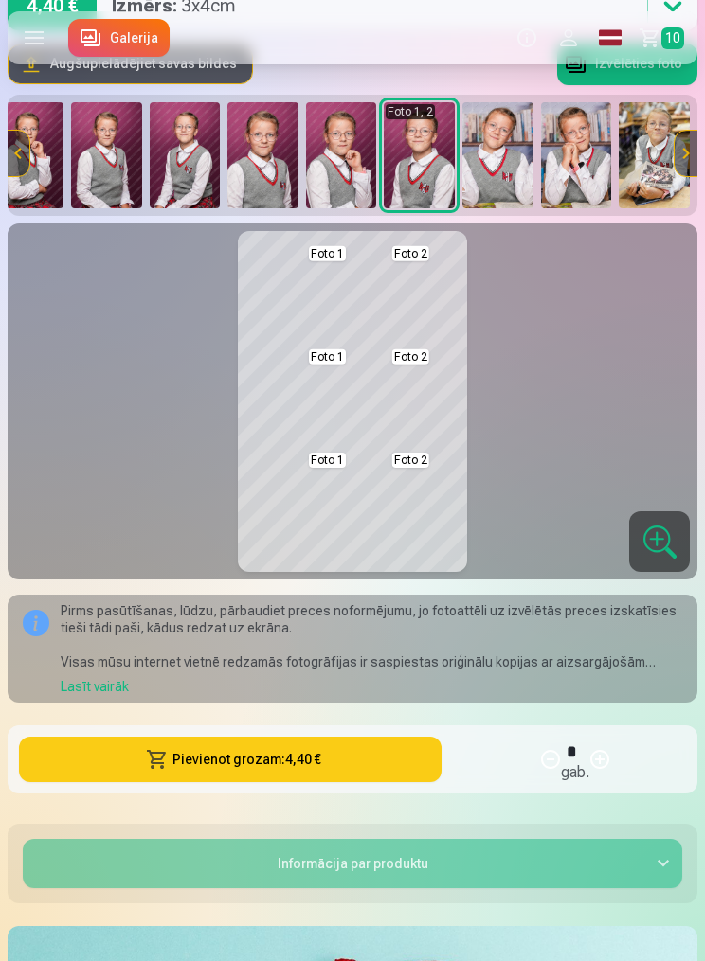
click at [269, 753] on button "Pievienot grozam : 4,40 €" at bounding box center [230, 759] width 422 height 45
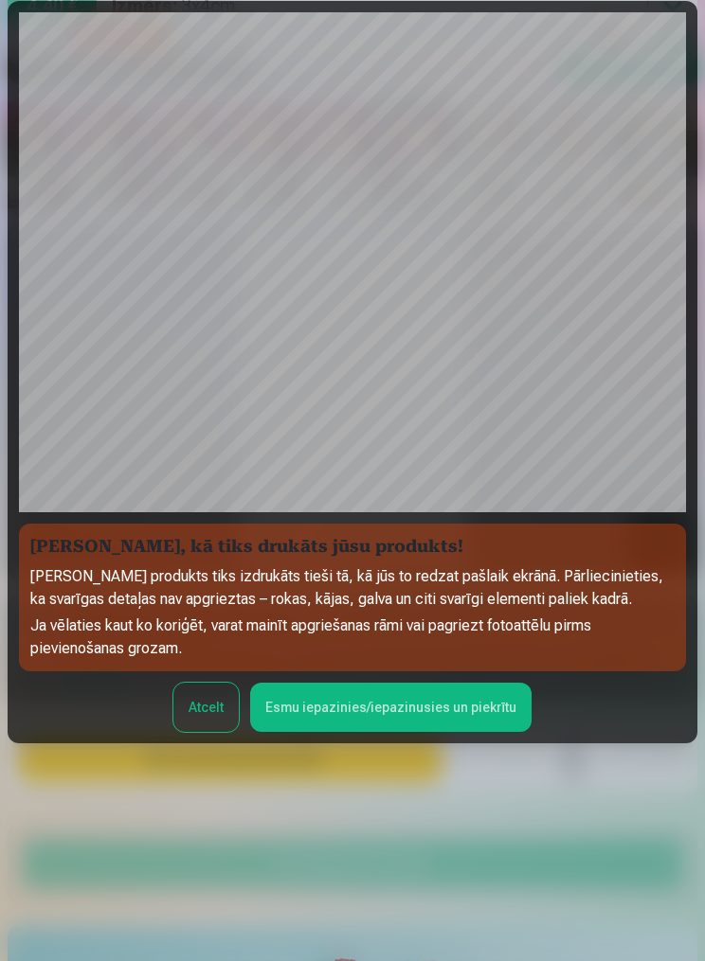
scroll to position [129, 0]
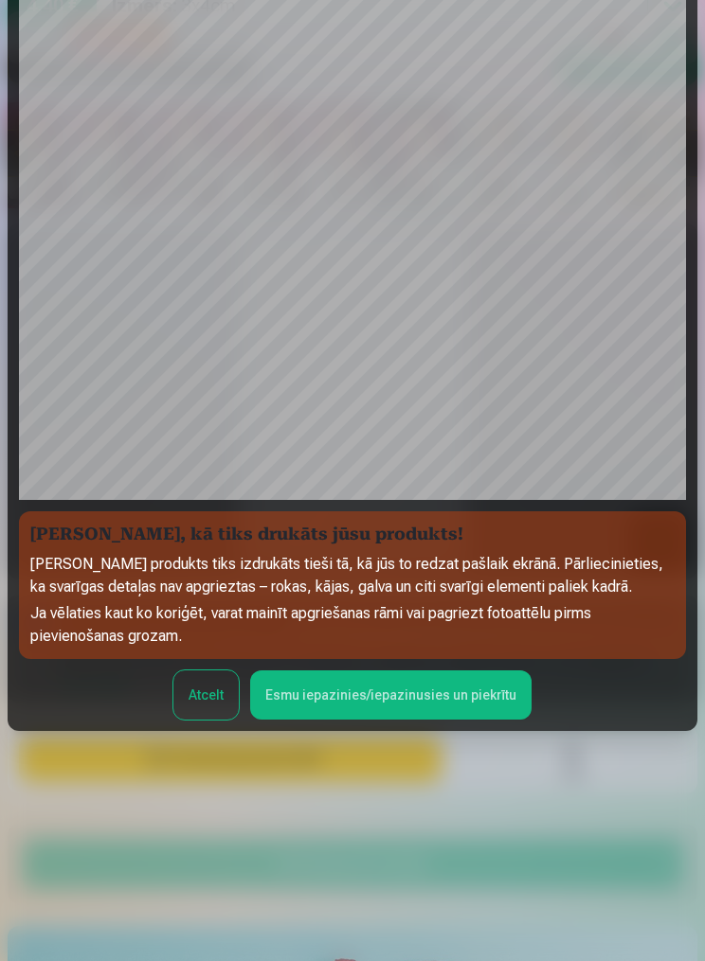
click at [397, 720] on button "Esmu iepazinies/iepazinusies un piekrītu" at bounding box center [390, 695] width 281 height 49
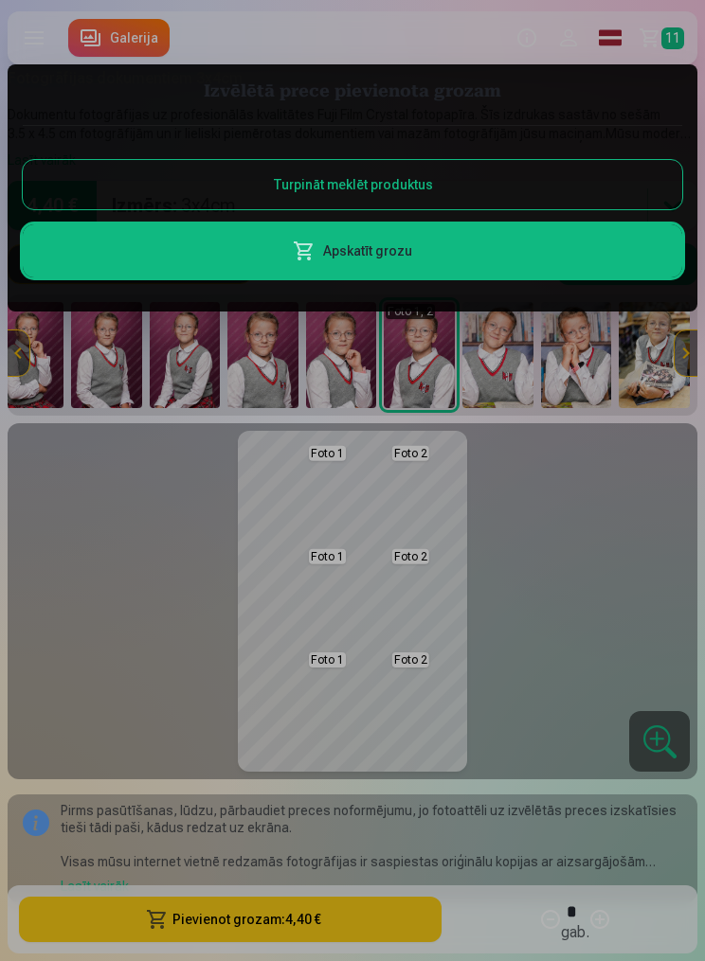
scroll to position [6, 0]
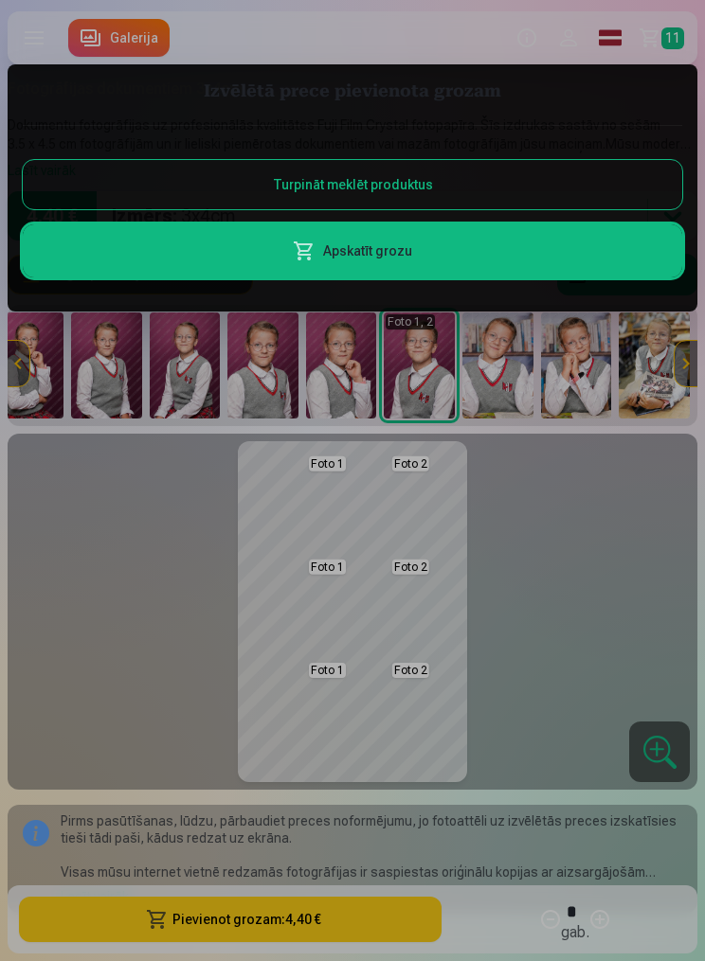
click at [406, 522] on div at bounding box center [352, 480] width 705 height 961
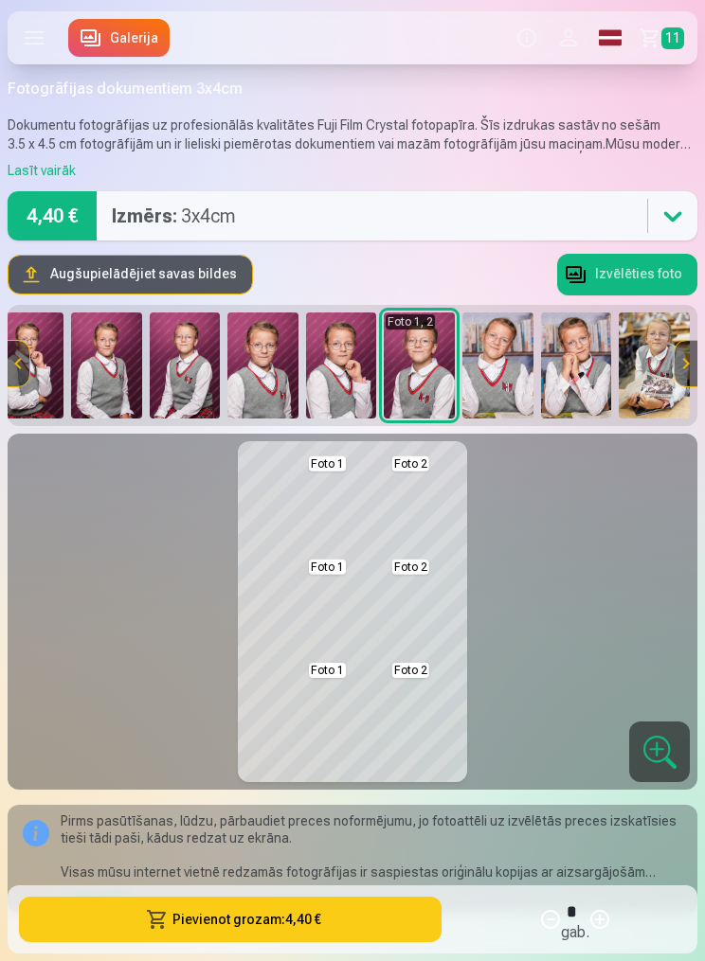
click at [638, 272] on button "Izvēlēties foto" at bounding box center [627, 275] width 140 height 42
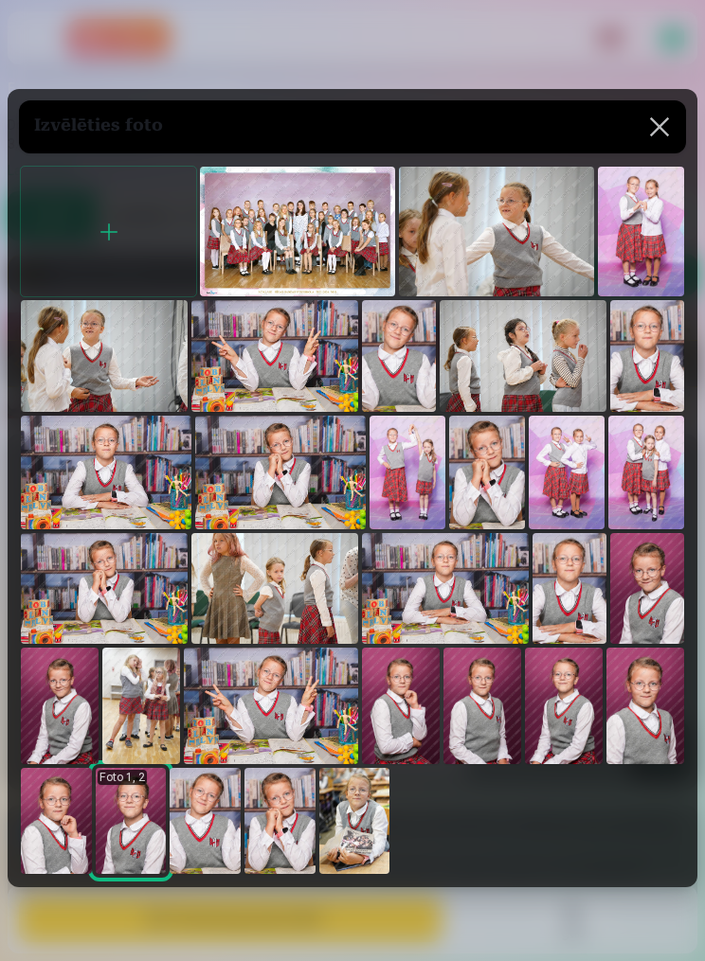
click at [140, 866] on img at bounding box center [131, 821] width 71 height 106
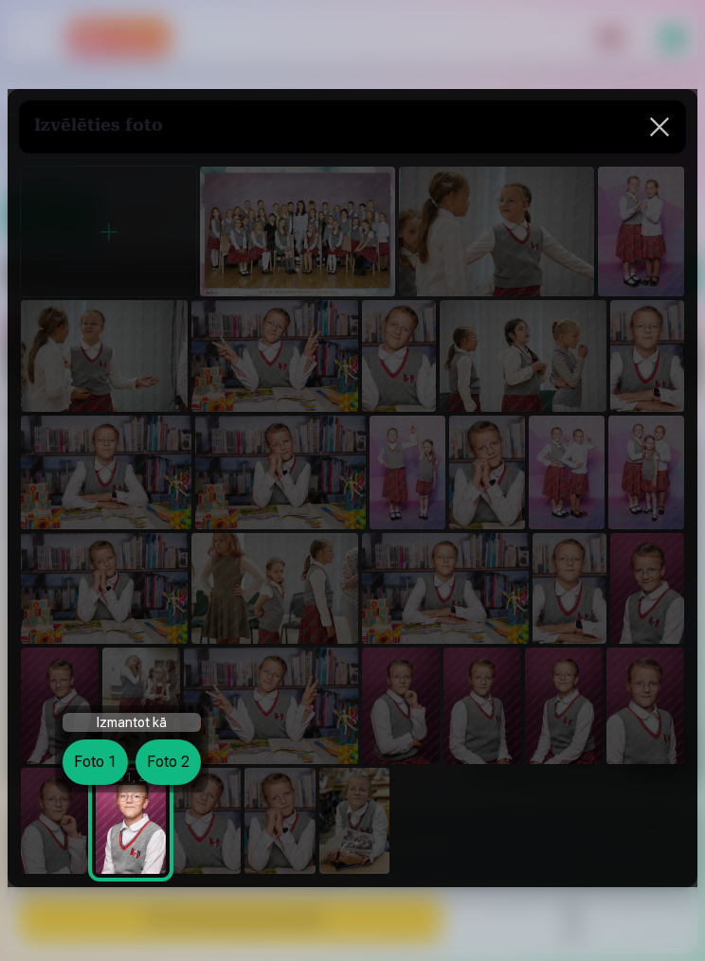
click at [90, 768] on button "Foto 1" at bounding box center [95, 762] width 65 height 45
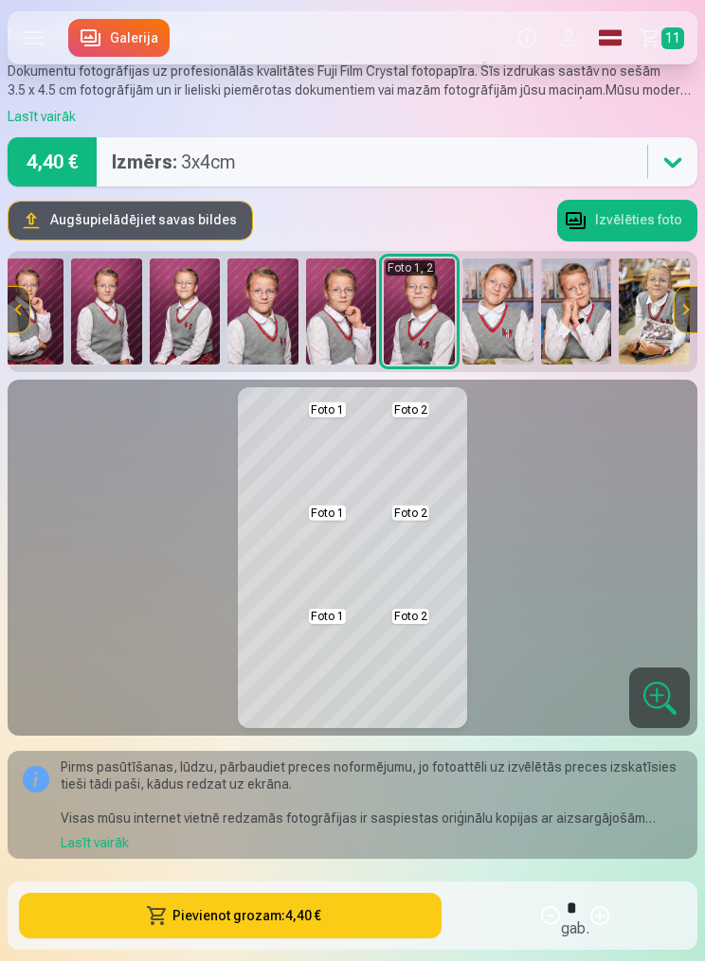
scroll to position [136, 0]
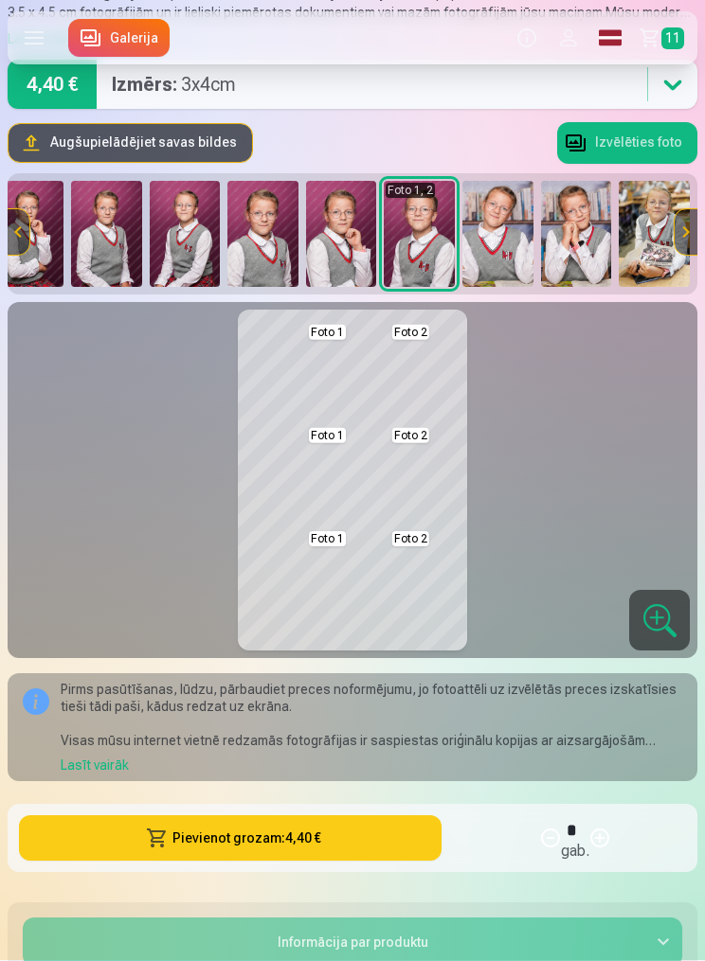
click at [404, 601] on button at bounding box center [385, 584] width 67 height 94
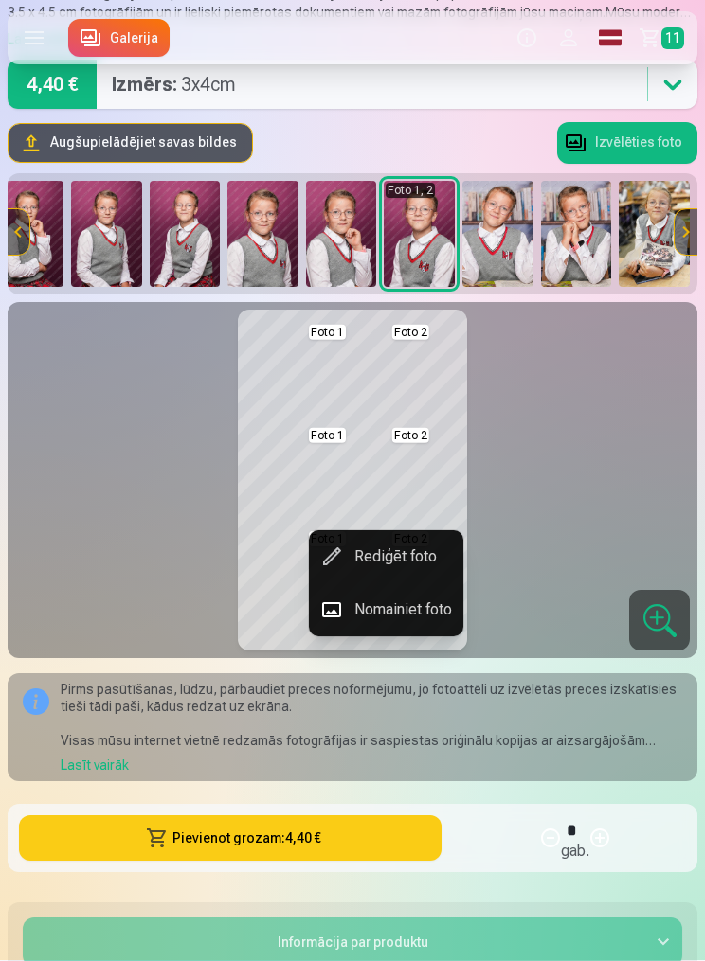
scroll to position [137, 0]
click at [408, 557] on button "Rediģēt foto" at bounding box center [386, 556] width 154 height 53
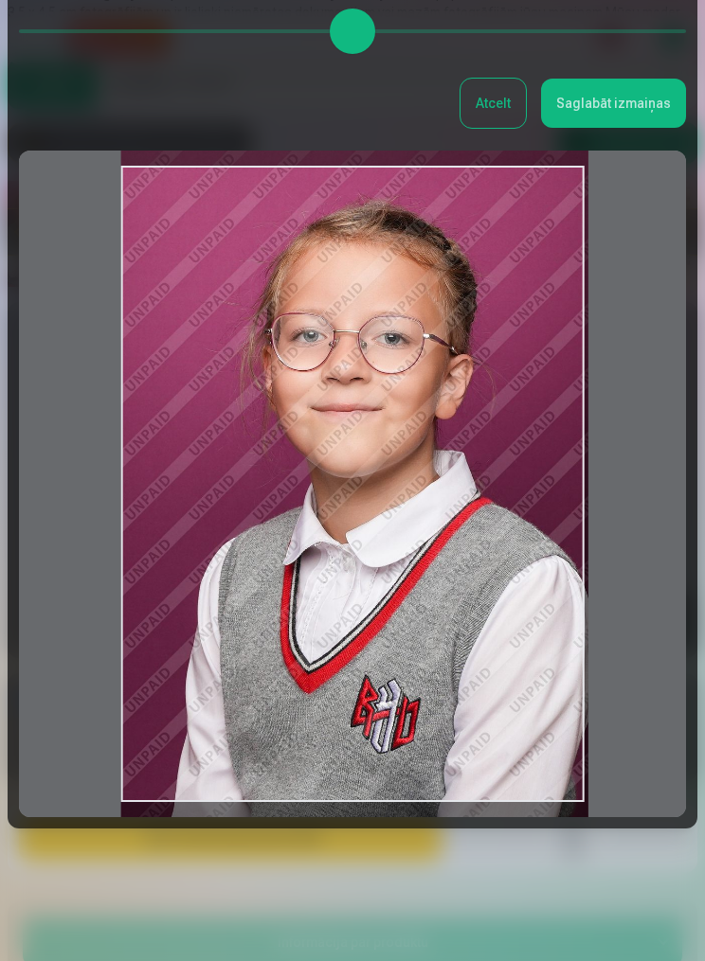
scroll to position [232, 0]
click at [637, 86] on button "Saglabāt izmaiņas" at bounding box center [613, 103] width 145 height 49
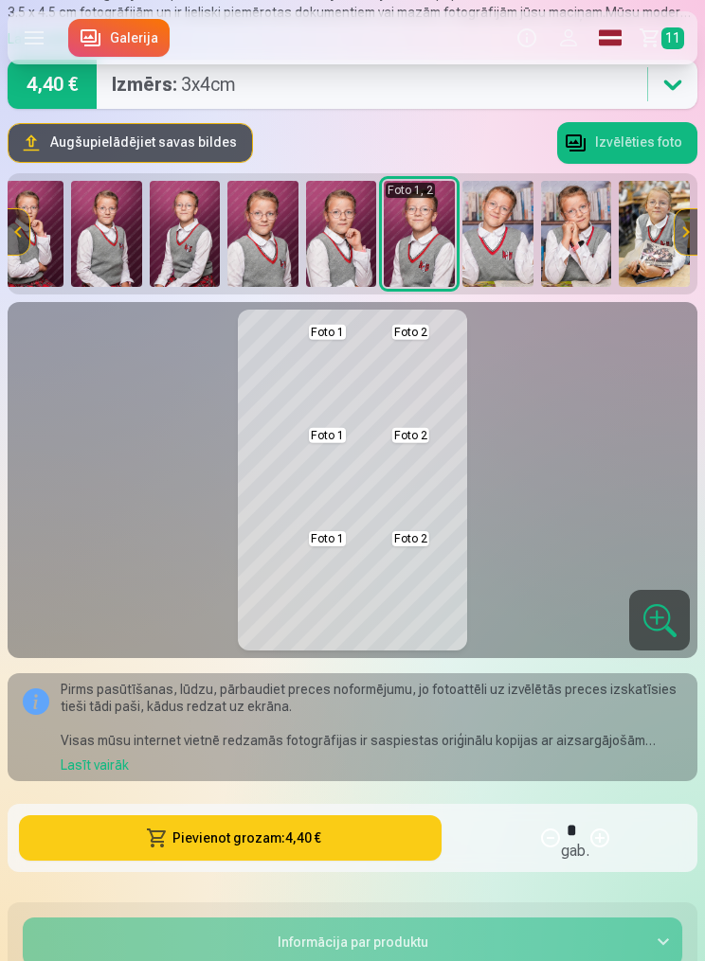
click at [39, 39] on label at bounding box center [34, 37] width 53 height 53
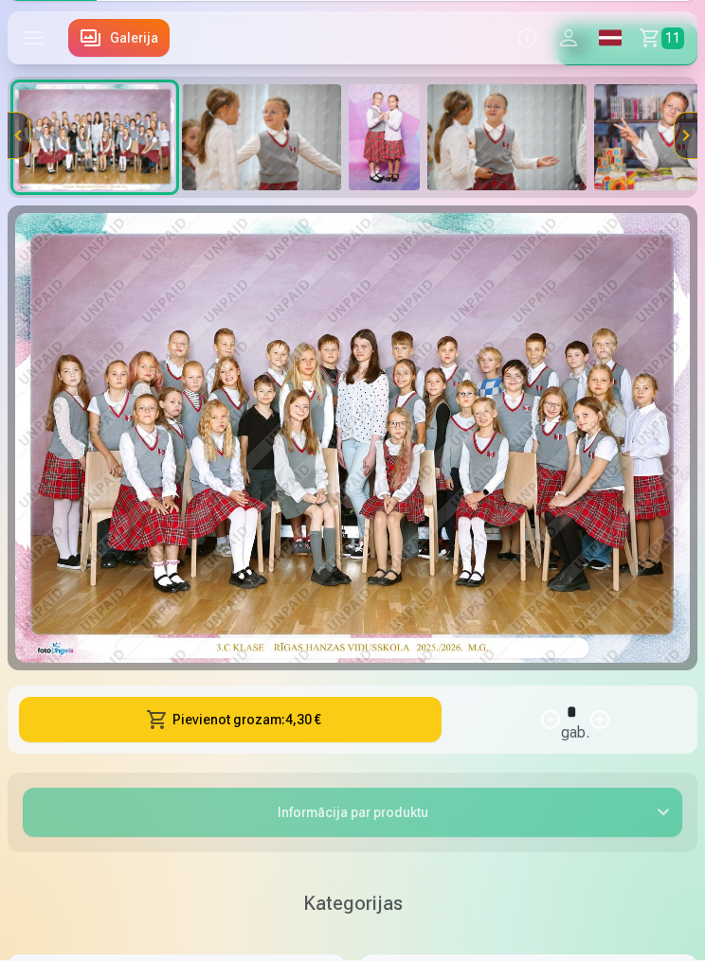
scroll to position [278, 0]
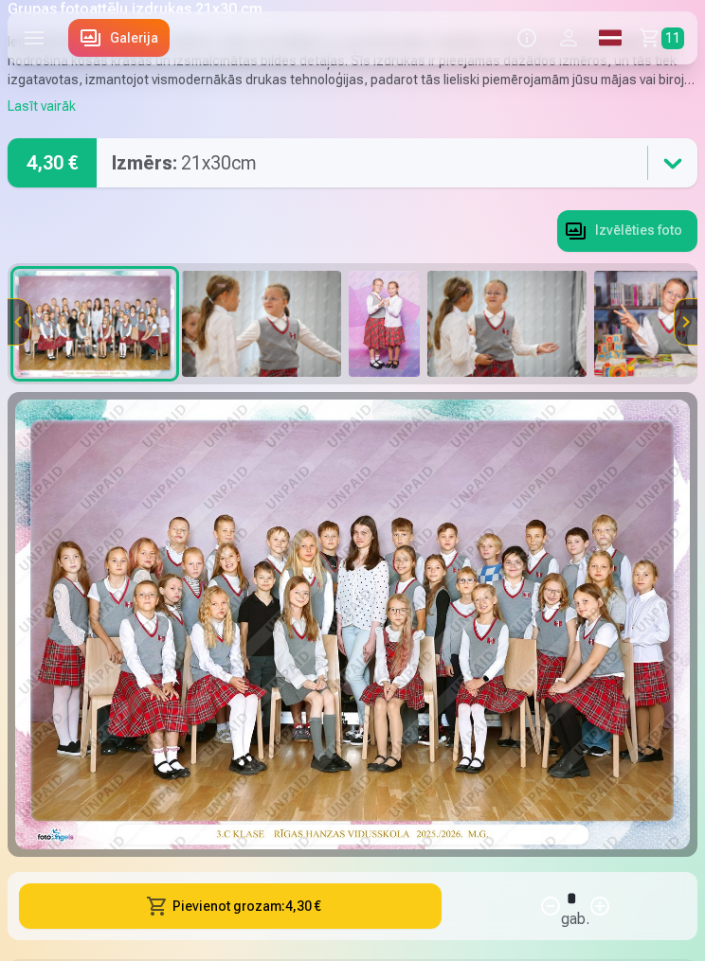
click at [449, 629] on img at bounding box center [352, 625] width 674 height 450
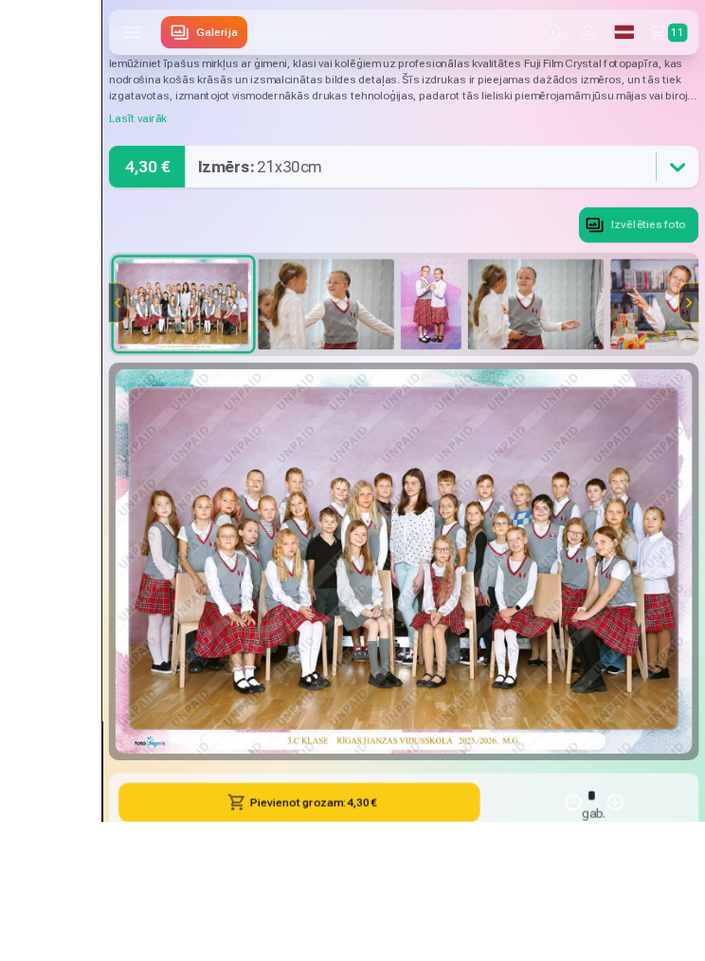
scroll to position [242, 0]
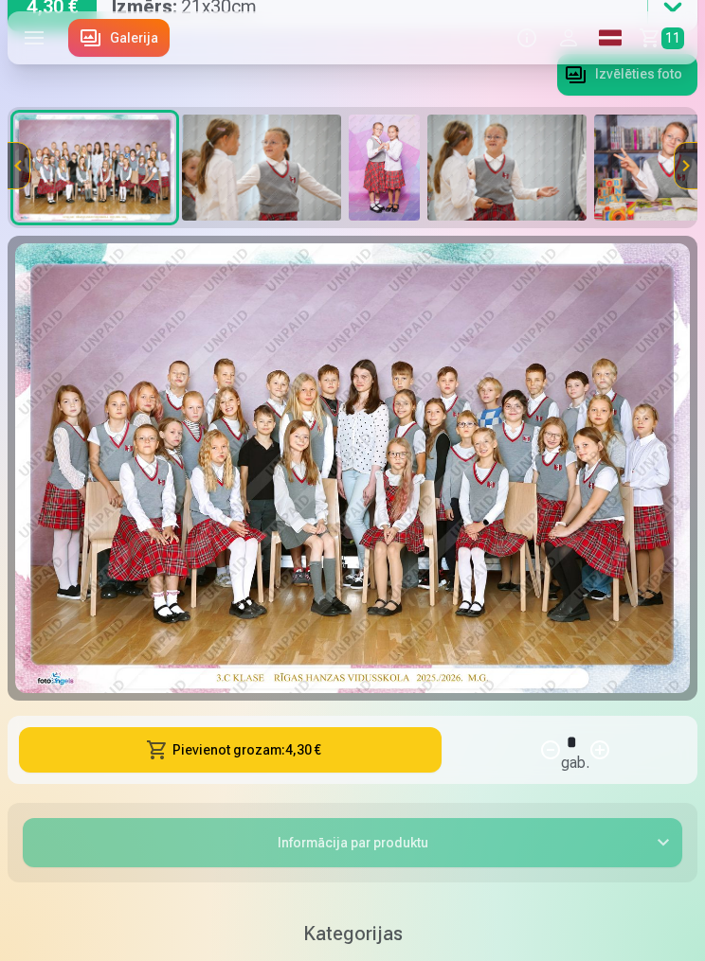
click at [648, 834] on button "Informācija par produktu" at bounding box center [352, 842] width 659 height 49
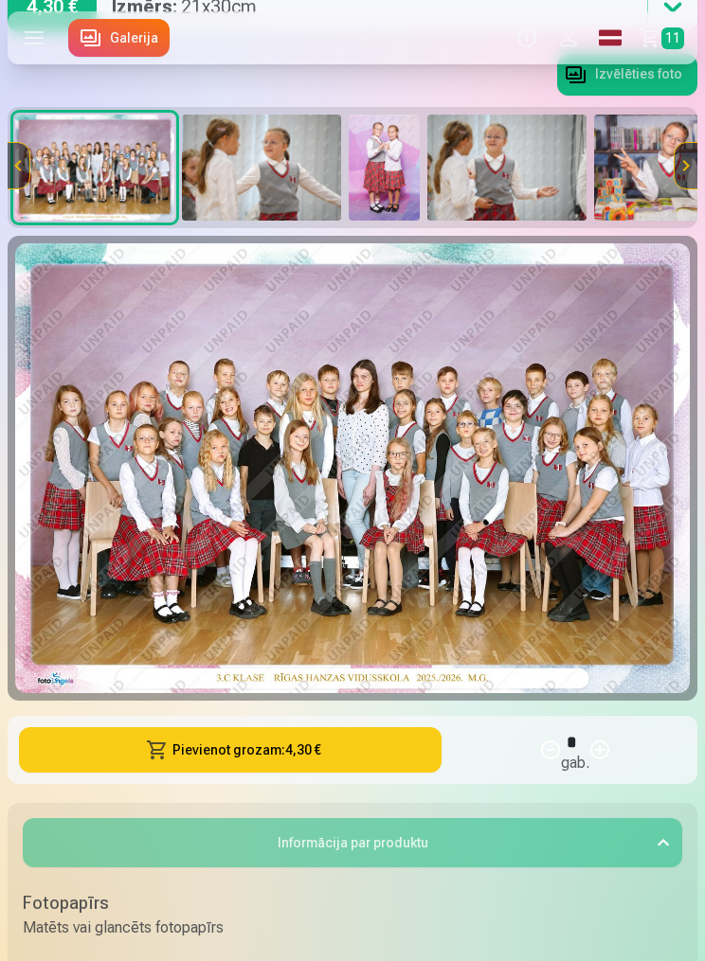
click at [641, 887] on div "Informācija par produktu Fotopapīrs Matēts vai glancēts fotopapīrs Drukas tehno…" at bounding box center [353, 973] width 690 height 341
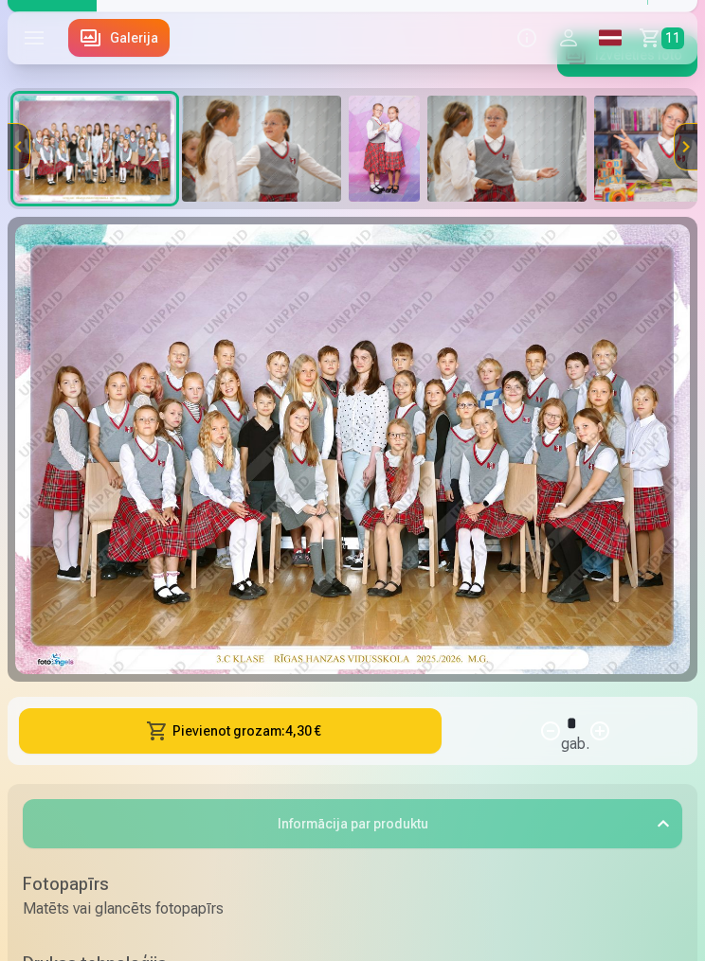
scroll to position [266, 0]
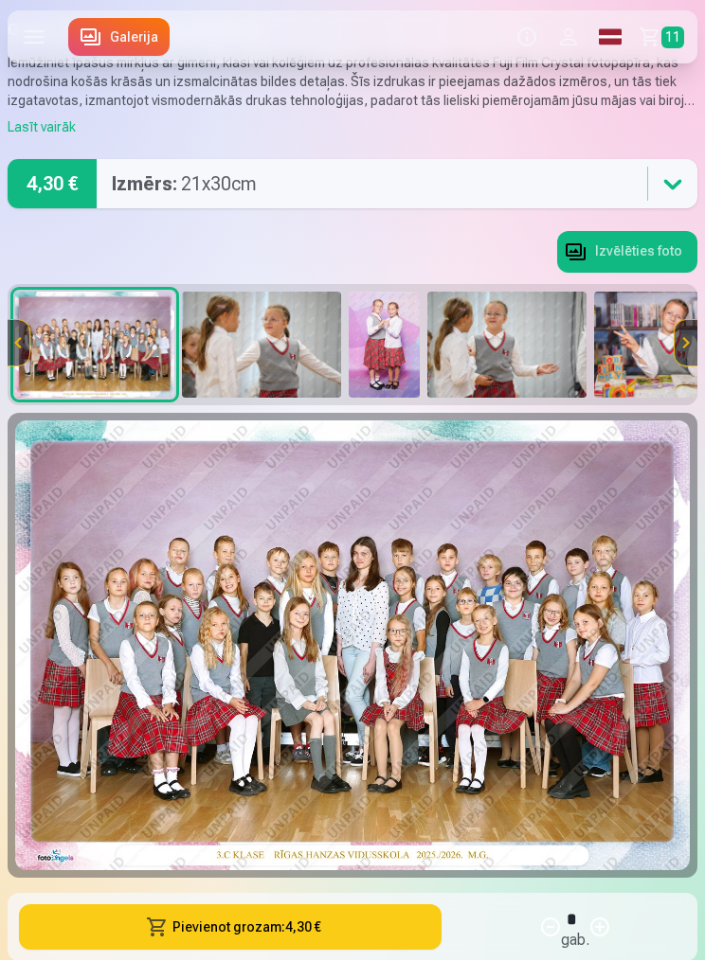
click at [634, 249] on button "Izvēlēties foto" at bounding box center [627, 253] width 140 height 42
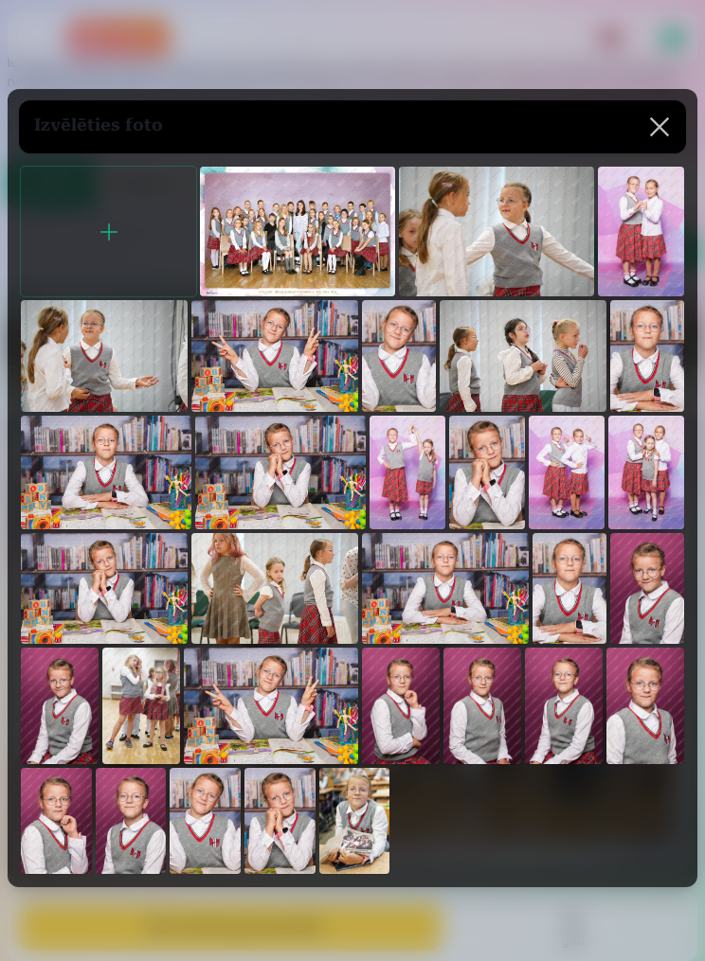
click at [308, 277] on img at bounding box center [297, 232] width 195 height 130
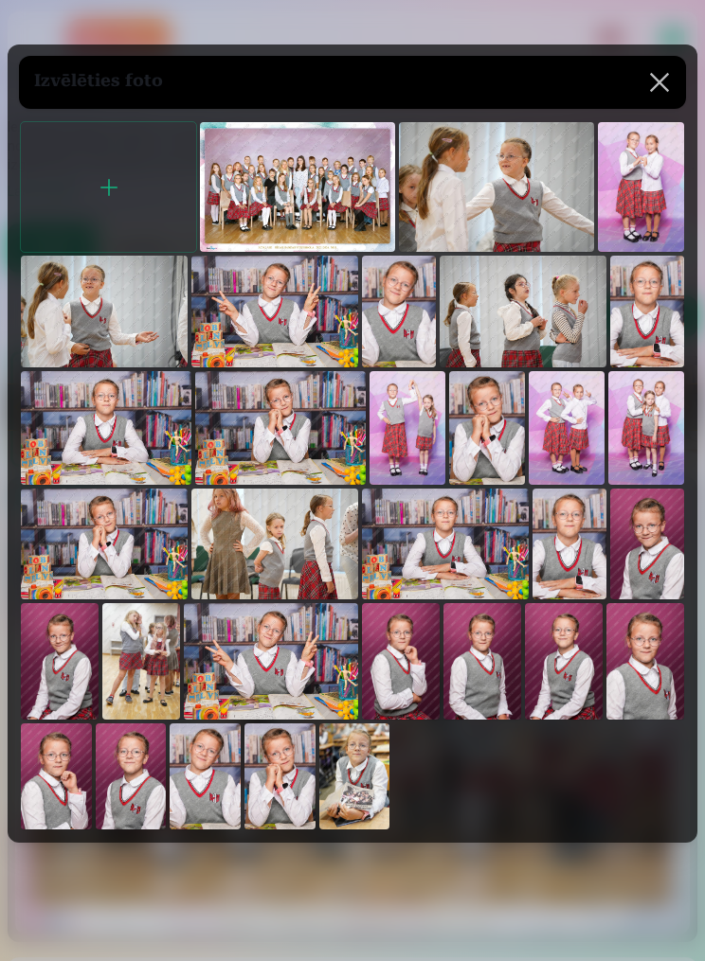
scroll to position [43, 0]
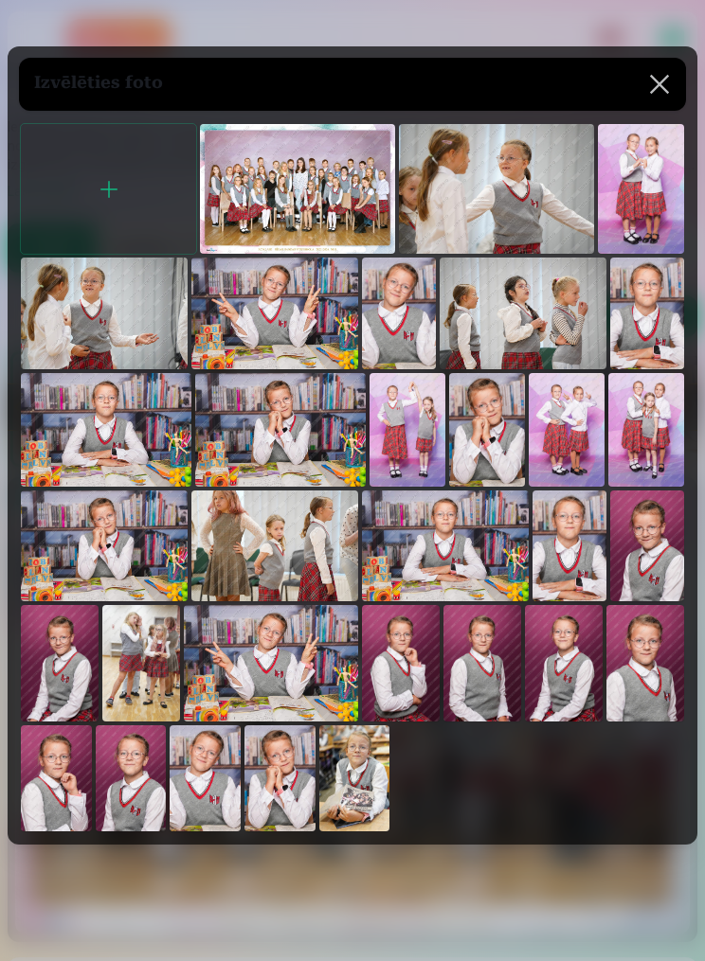
click at [337, 225] on img at bounding box center [297, 189] width 195 height 130
click at [652, 111] on button at bounding box center [659, 84] width 53 height 53
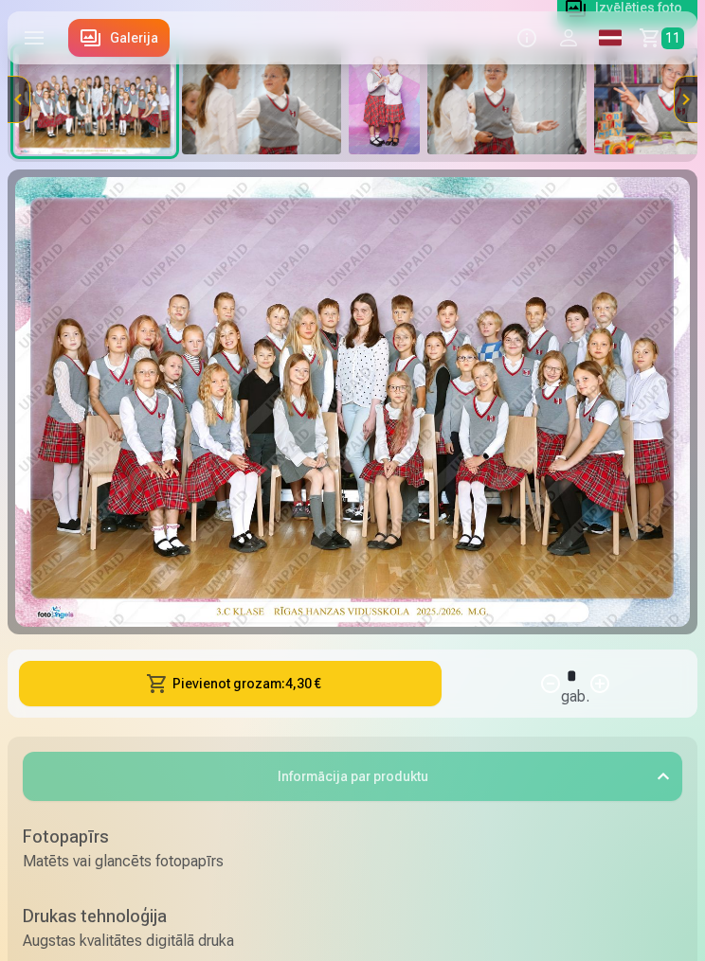
scroll to position [321, 0]
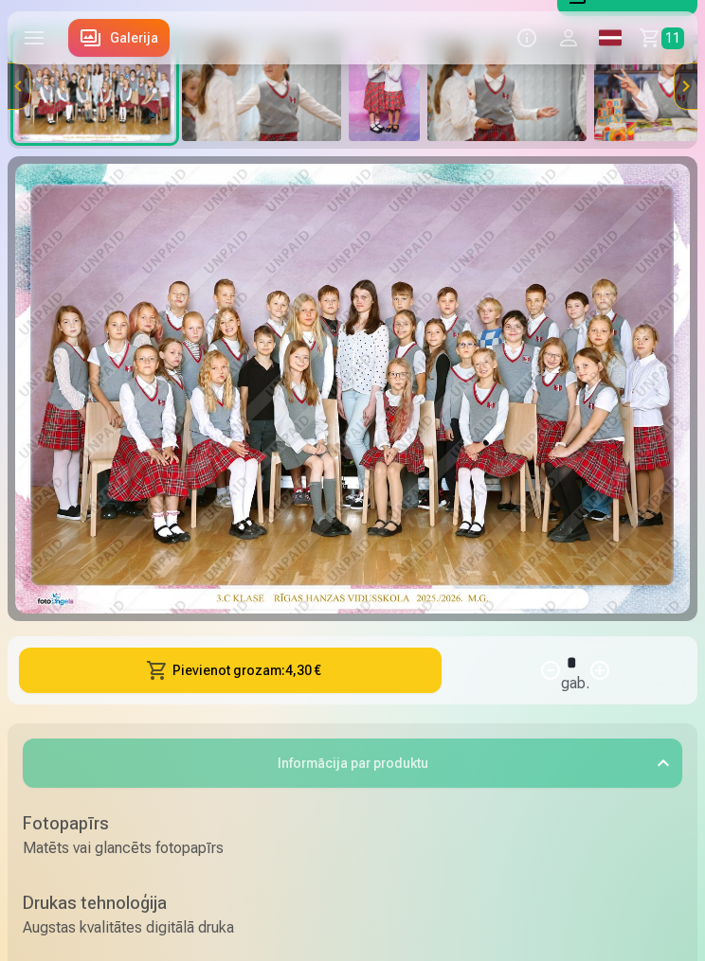
click at [303, 673] on button "Pievienot grozam : 4,30 €" at bounding box center [230, 670] width 422 height 45
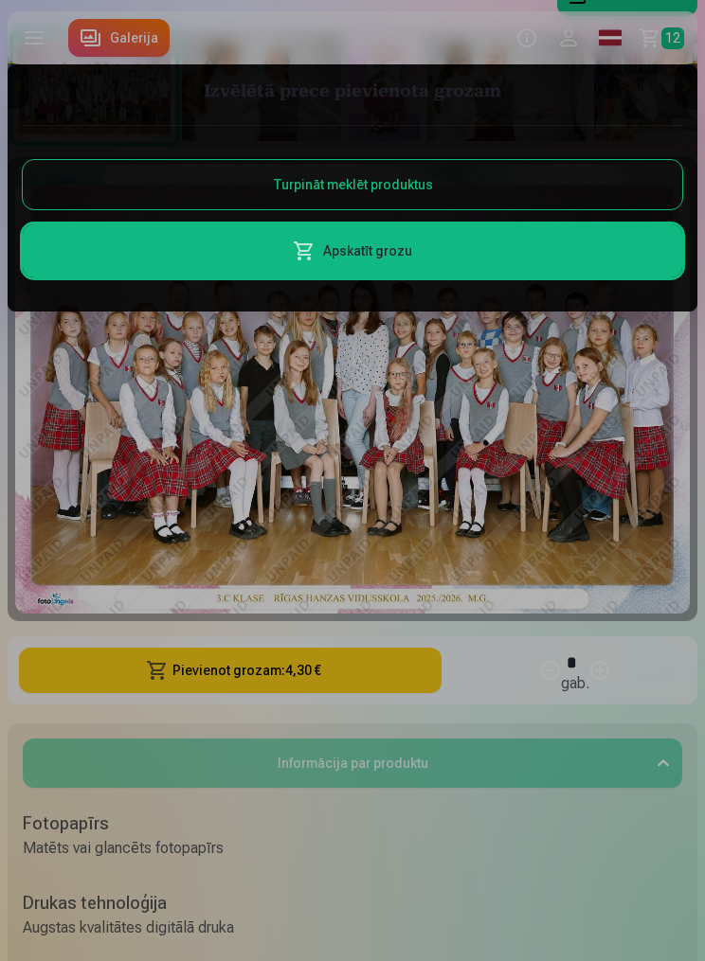
click at [392, 261] on link "Apskatīt grozu" at bounding box center [352, 250] width 659 height 53
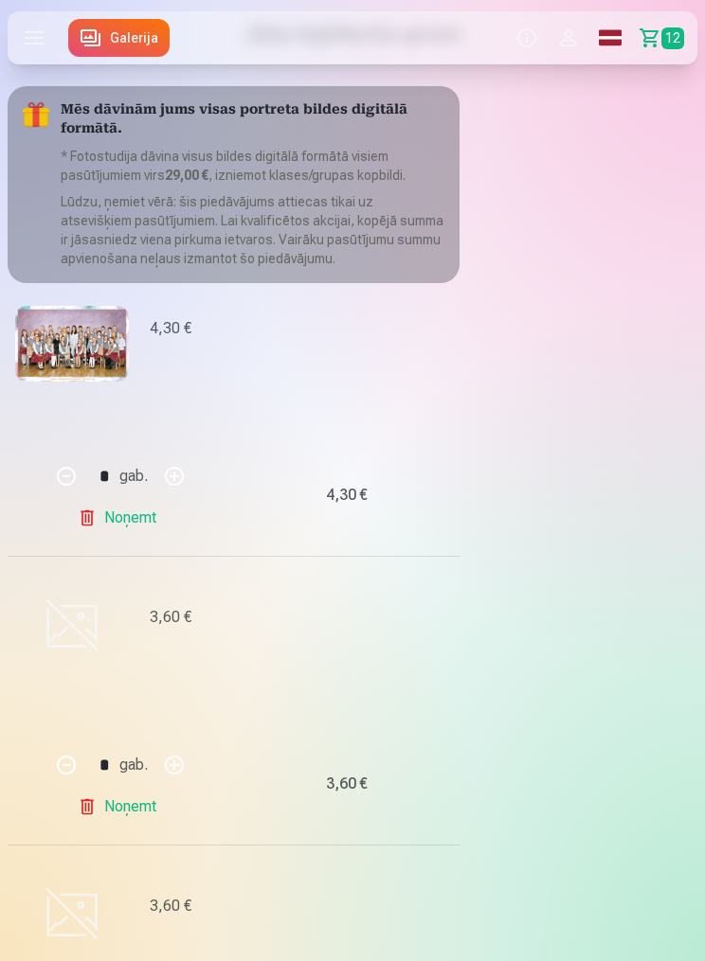
scroll to position [59, 0]
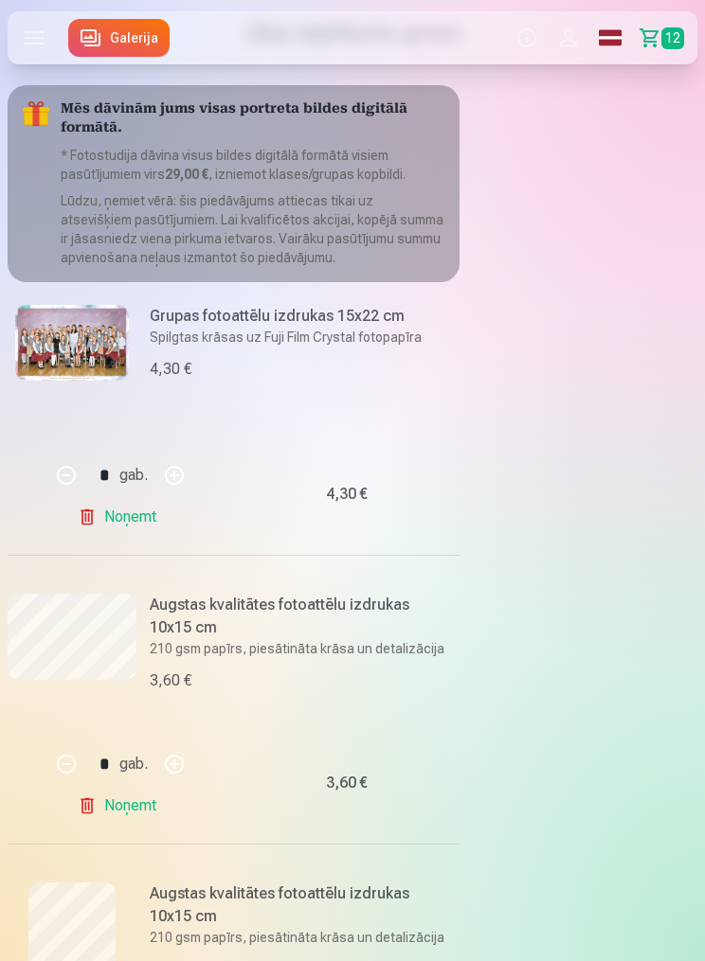
click at [85, 340] on img at bounding box center [72, 343] width 114 height 76
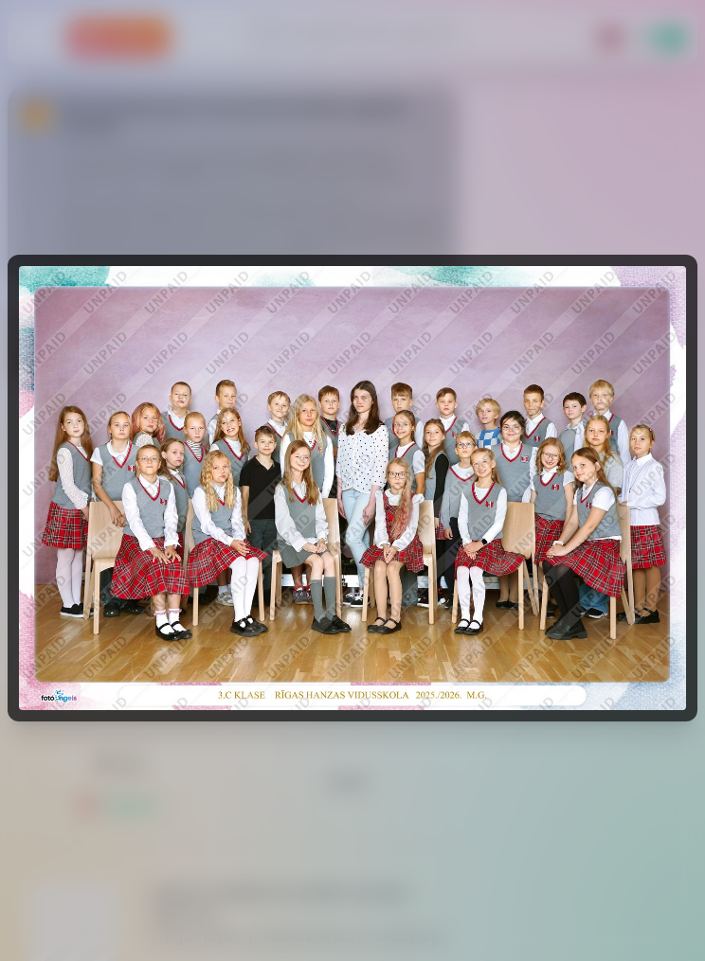
click at [534, 228] on div at bounding box center [352, 480] width 705 height 961
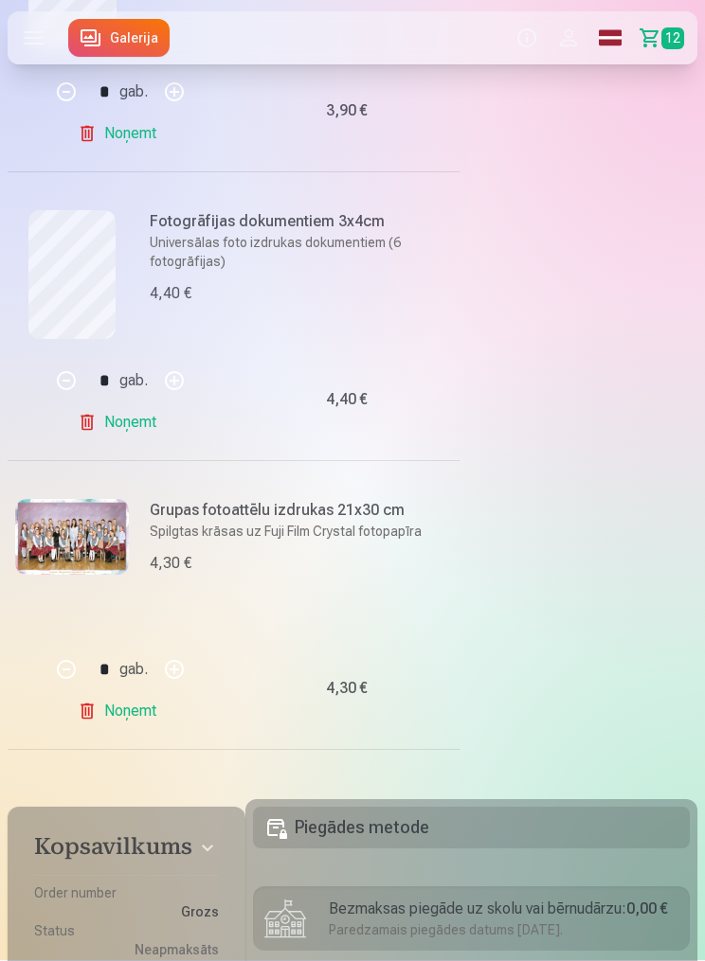
scroll to position [3043, 0]
click at [135, 716] on link "Noņemt" at bounding box center [121, 711] width 86 height 38
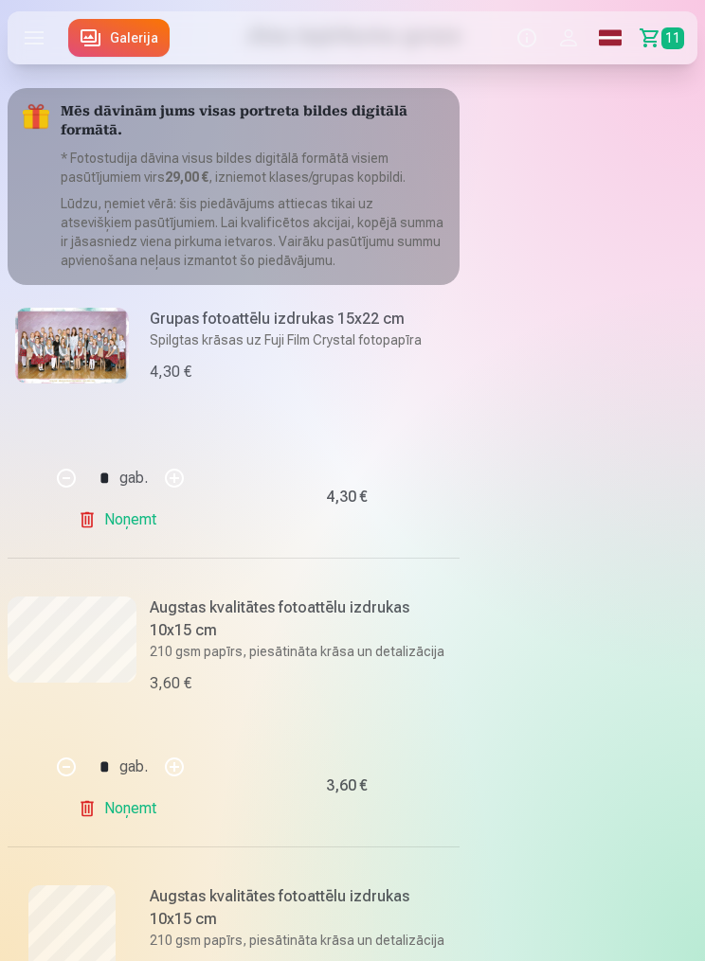
scroll to position [0, 0]
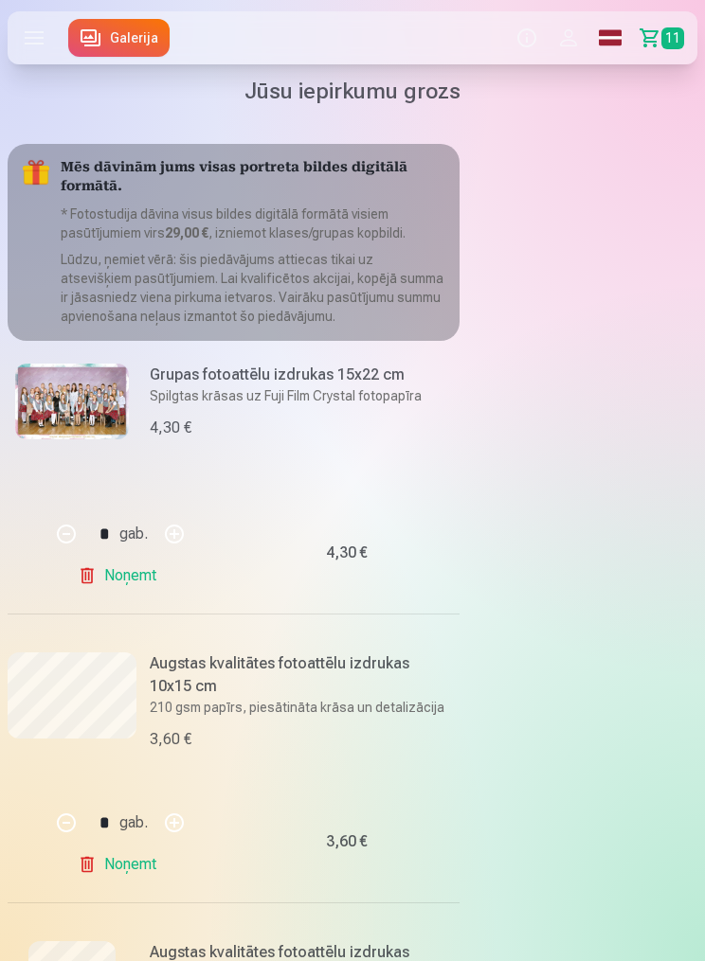
click at [9, 33] on label at bounding box center [34, 37] width 53 height 53
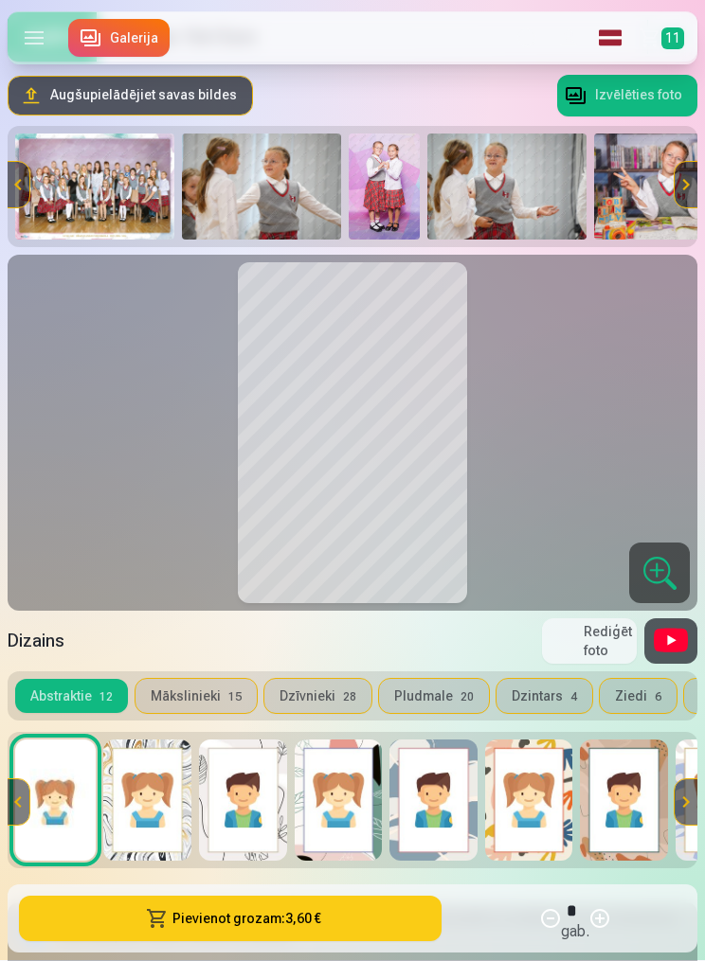
scroll to position [188, 0]
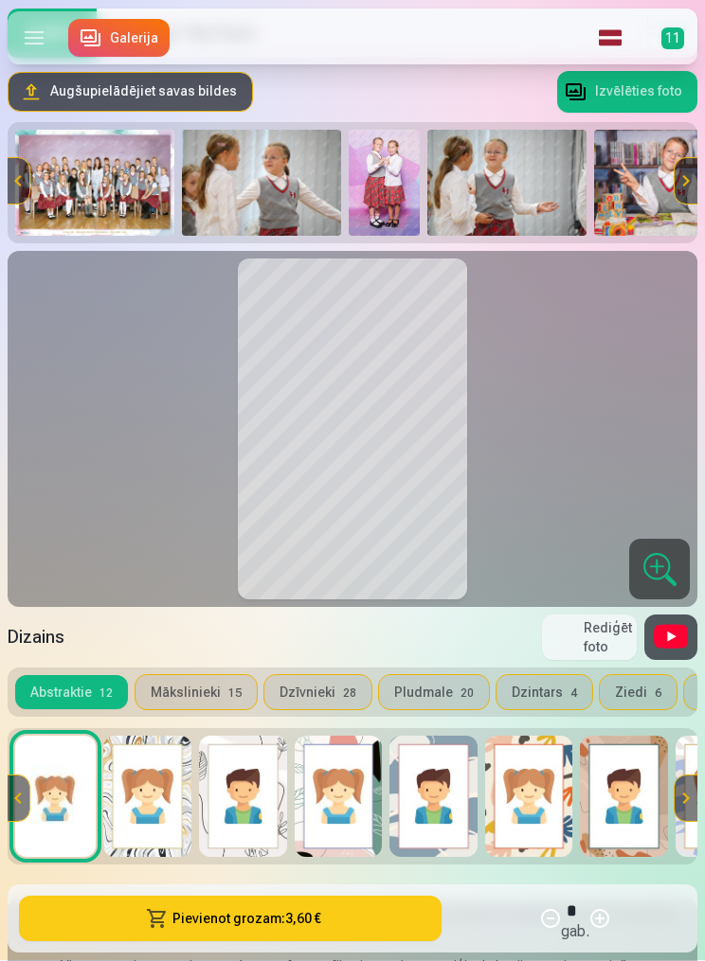
click at [206, 690] on button "Mākslinieki 15" at bounding box center [195, 693] width 121 height 34
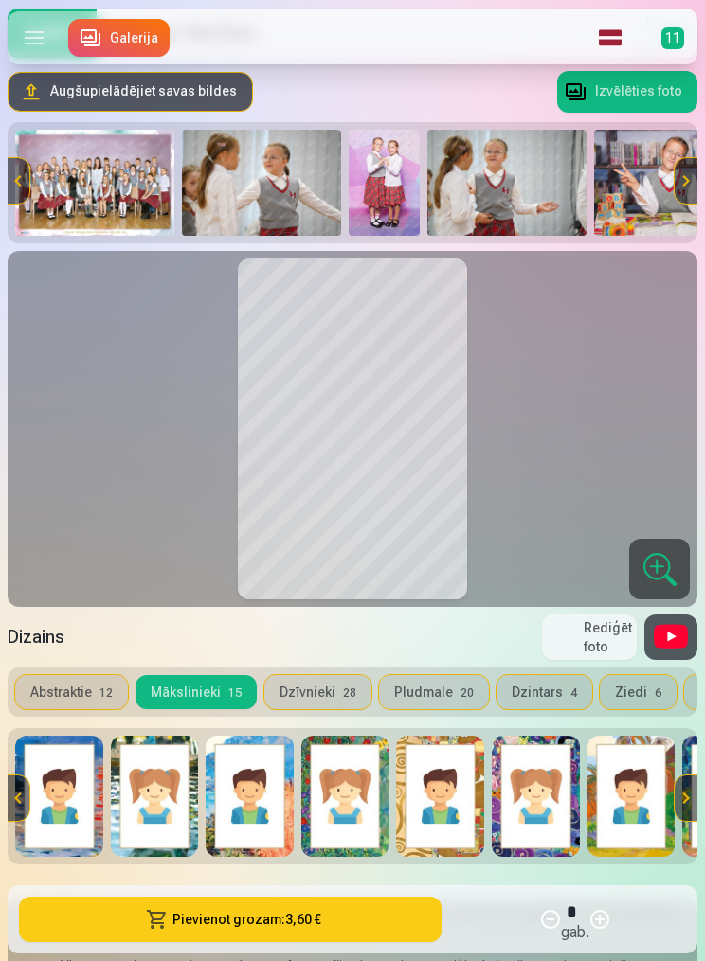
click at [76, 689] on button "Abstraktie 12" at bounding box center [71, 692] width 113 height 34
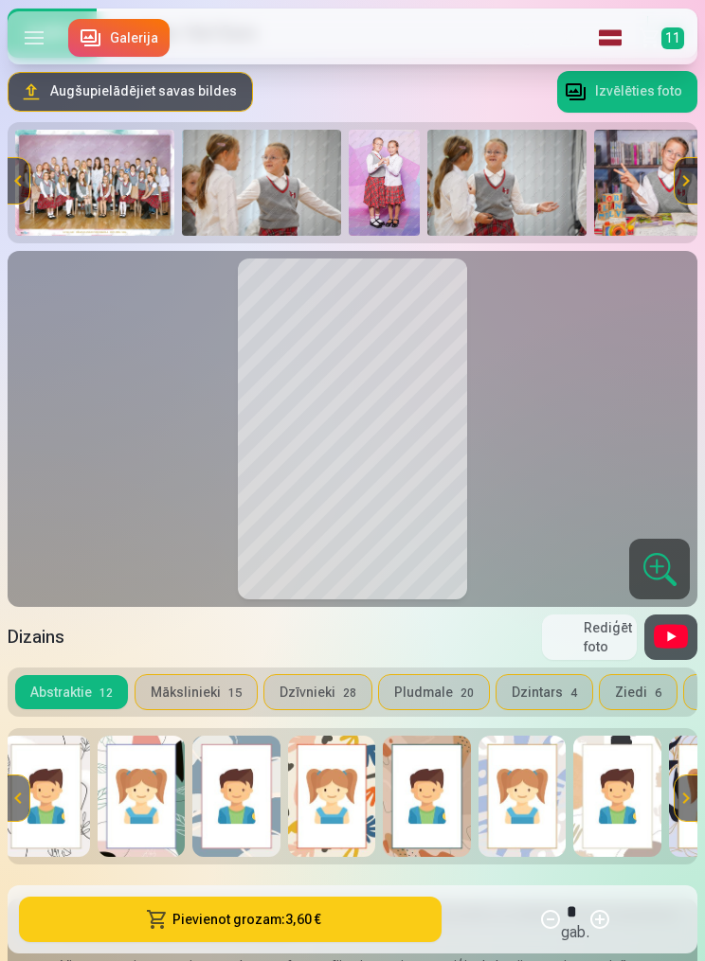
scroll to position [0, 173]
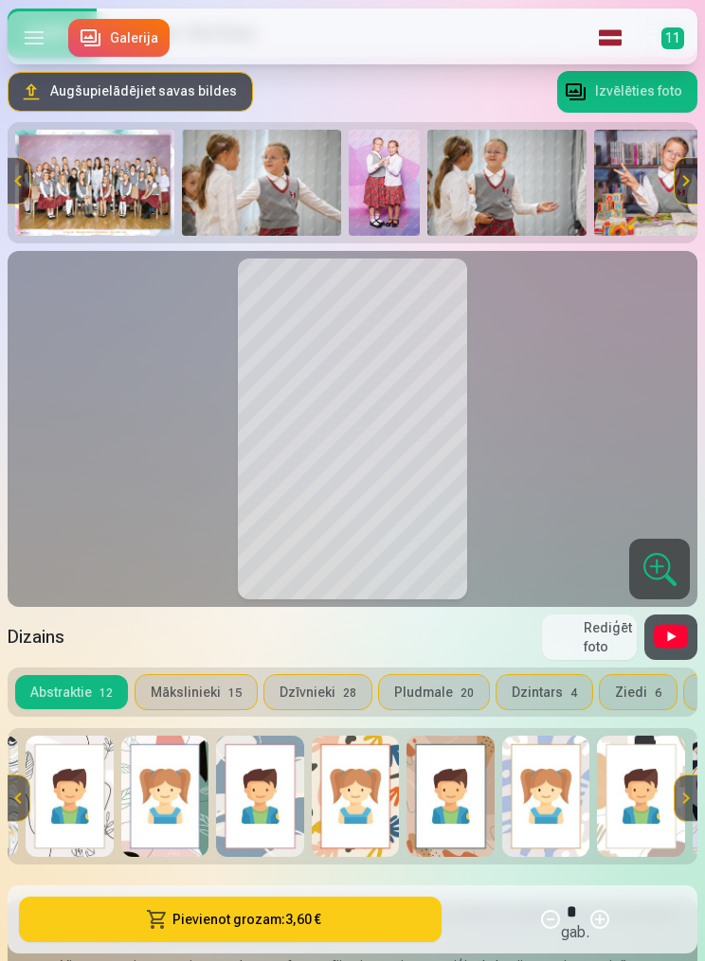
click at [365, 813] on img at bounding box center [356, 796] width 88 height 121
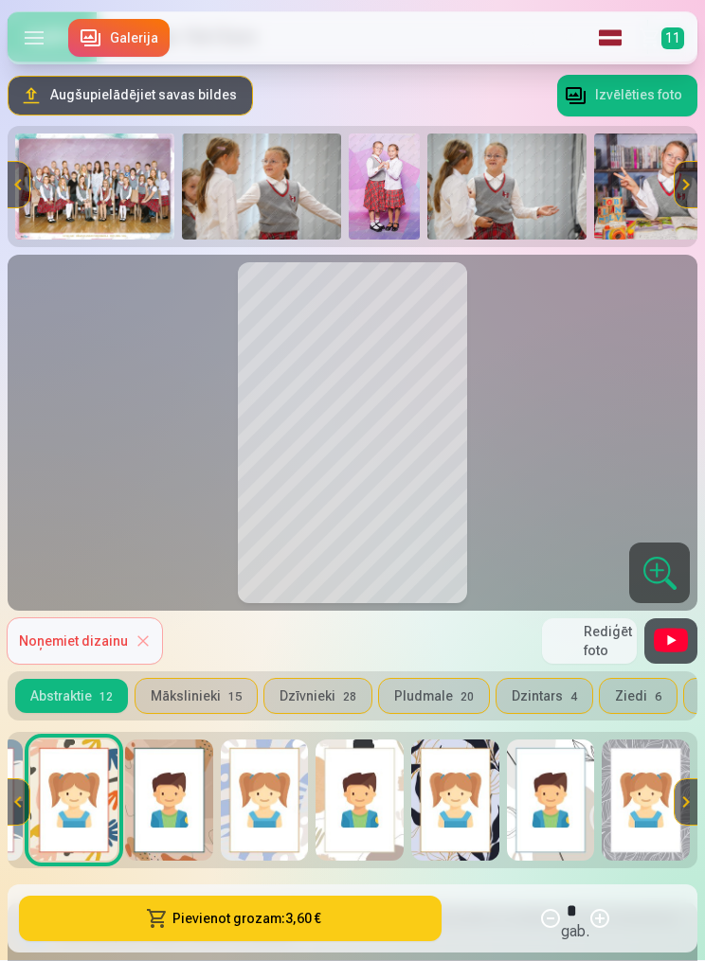
scroll to position [188, 0]
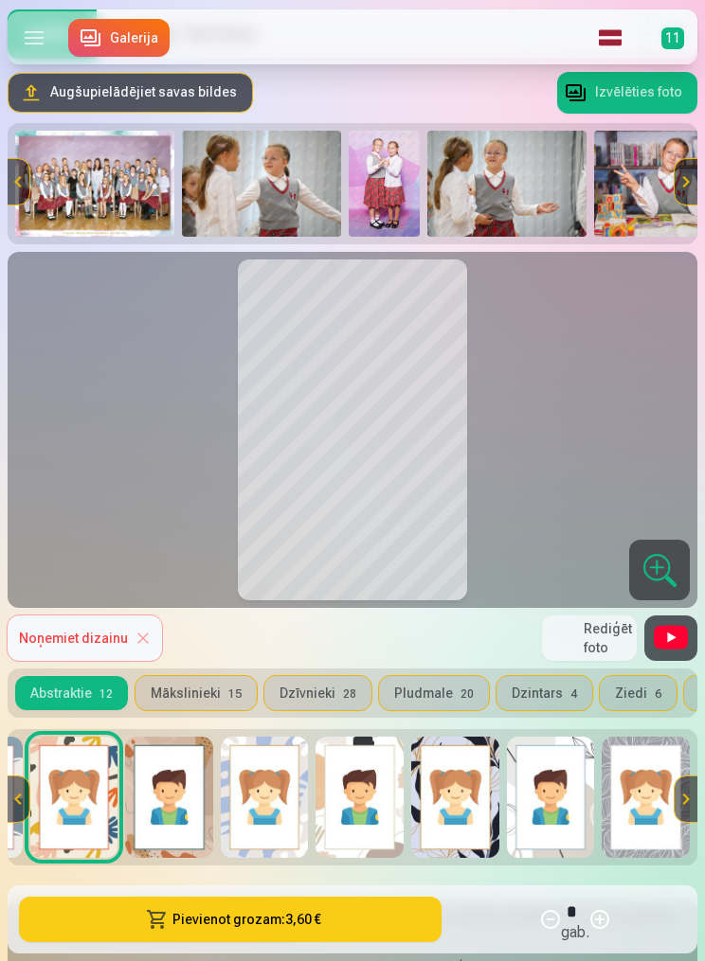
click at [692, 785] on button at bounding box center [685, 799] width 23 height 45
click at [325, 693] on button "Dzīvnieki 28" at bounding box center [317, 693] width 107 height 34
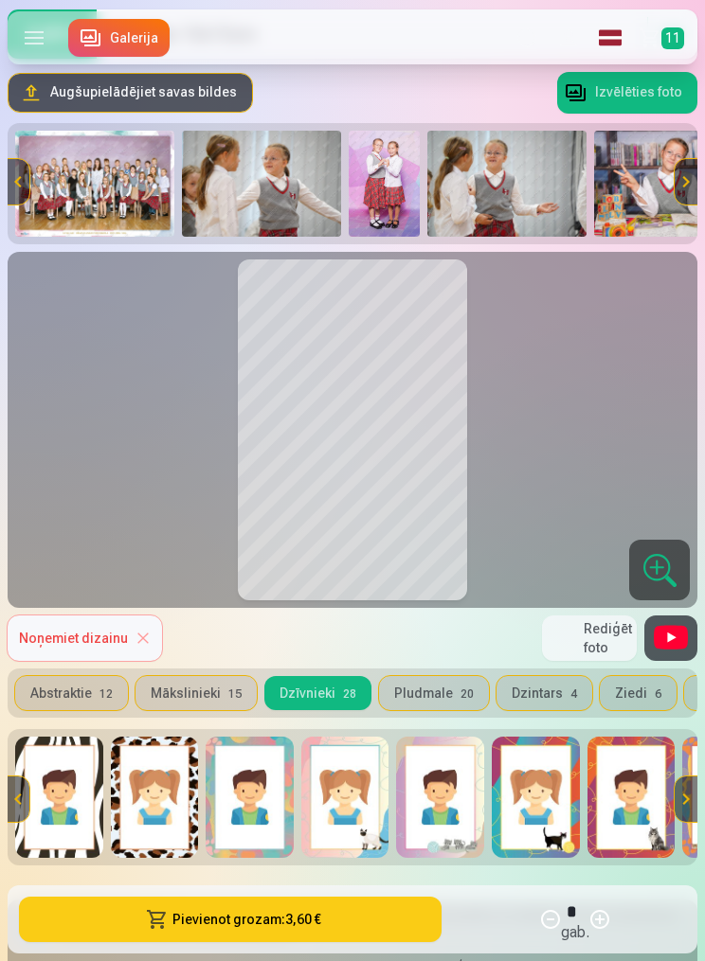
click at [347, 807] on img at bounding box center [345, 797] width 88 height 121
click at [447, 693] on button "Pludmale 20" at bounding box center [434, 693] width 110 height 34
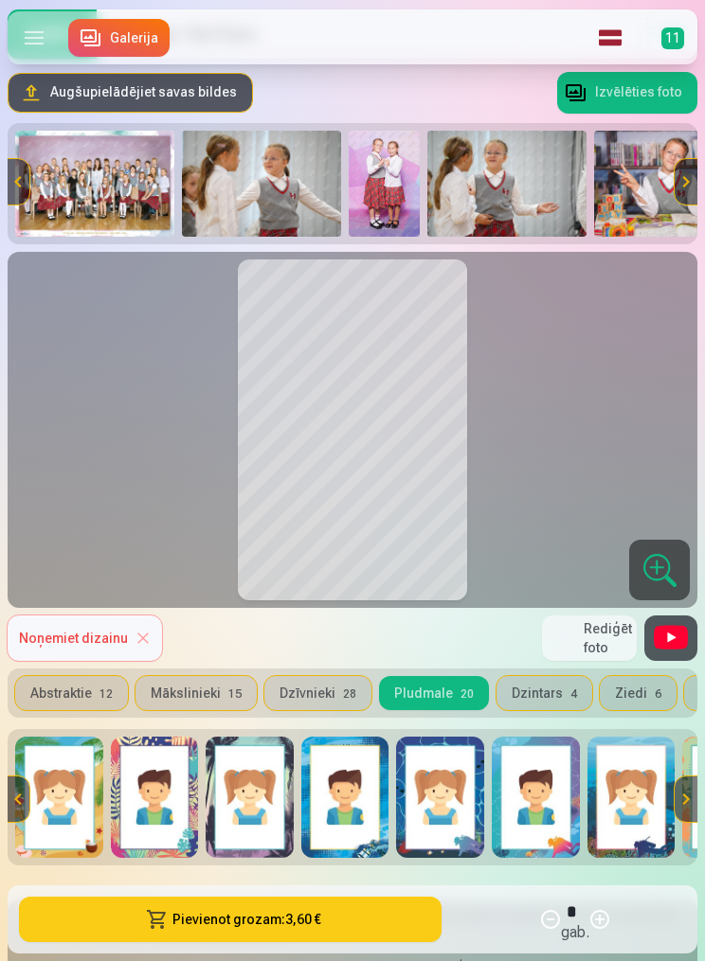
click at [68, 809] on img at bounding box center [59, 797] width 88 height 121
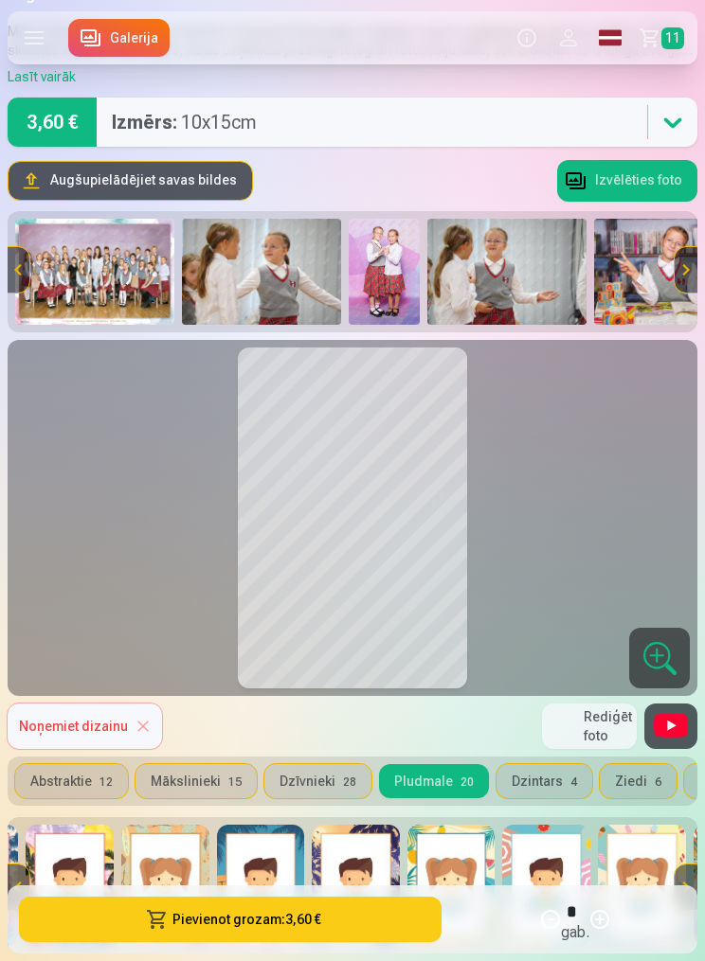
click at [544, 779] on button "Dzintars 4" at bounding box center [544, 781] width 96 height 34
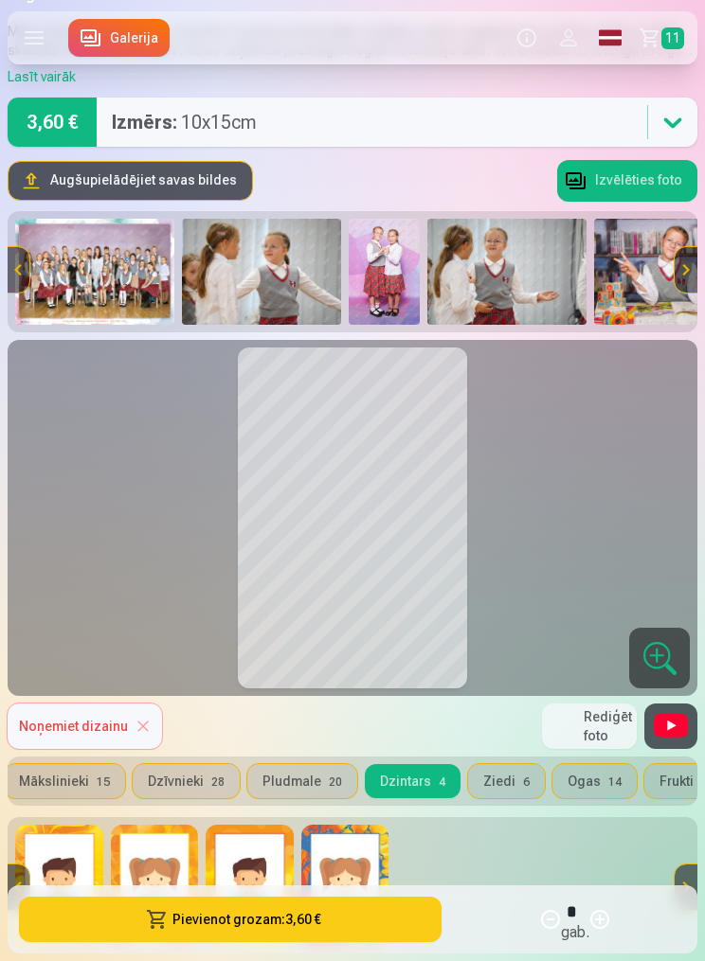
scroll to position [0, 134]
click at [494, 780] on button "Ziedi 6" at bounding box center [504, 781] width 77 height 34
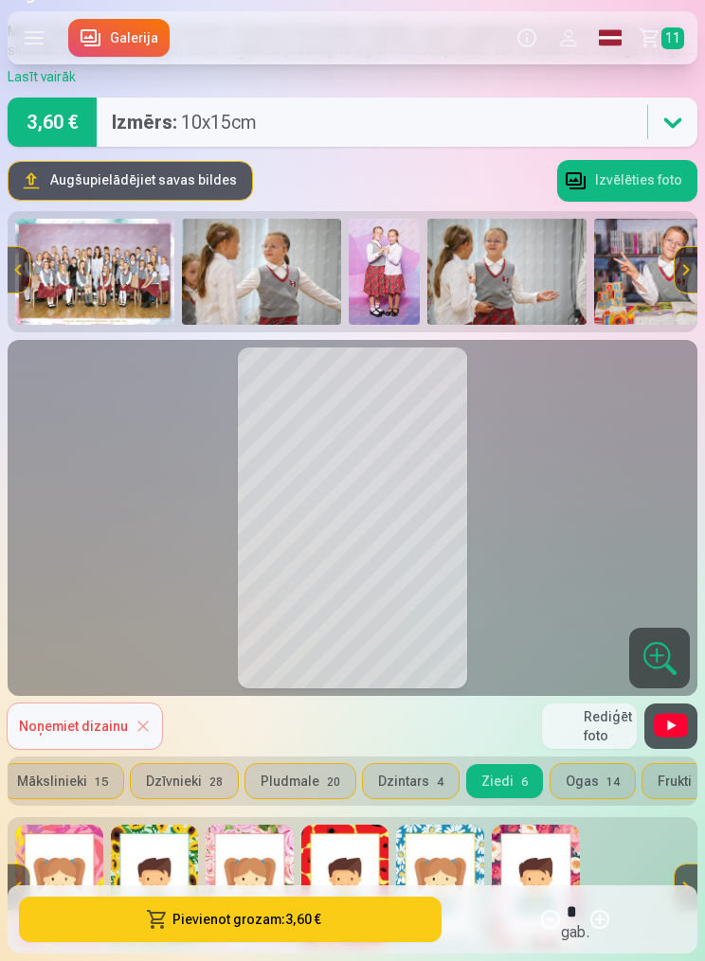
click at [580, 787] on button "Ogas 14" at bounding box center [592, 781] width 84 height 34
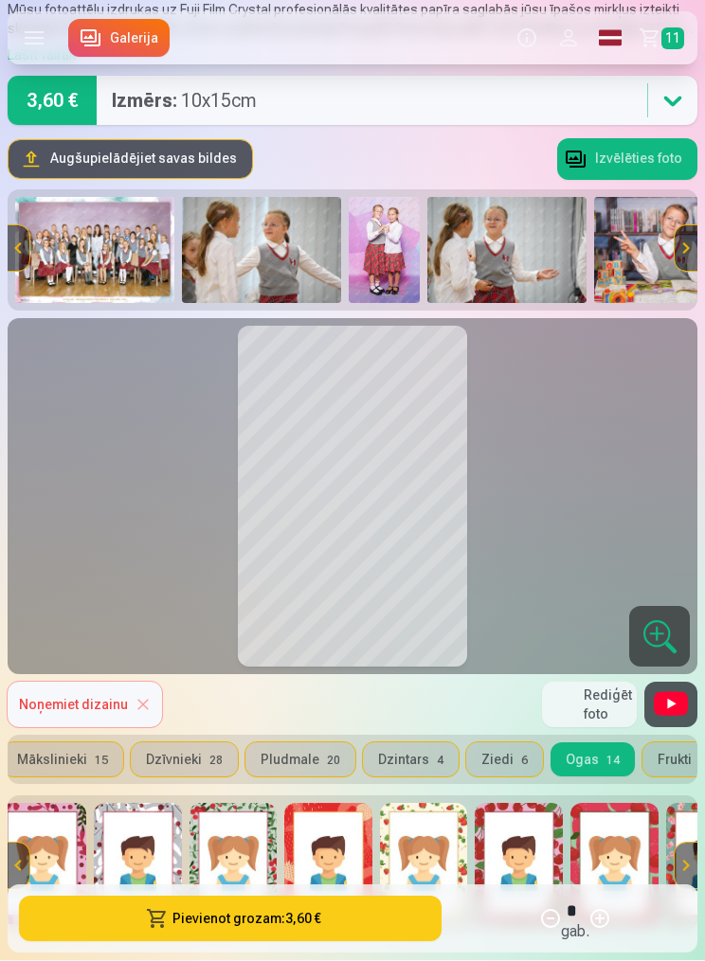
scroll to position [121, 0]
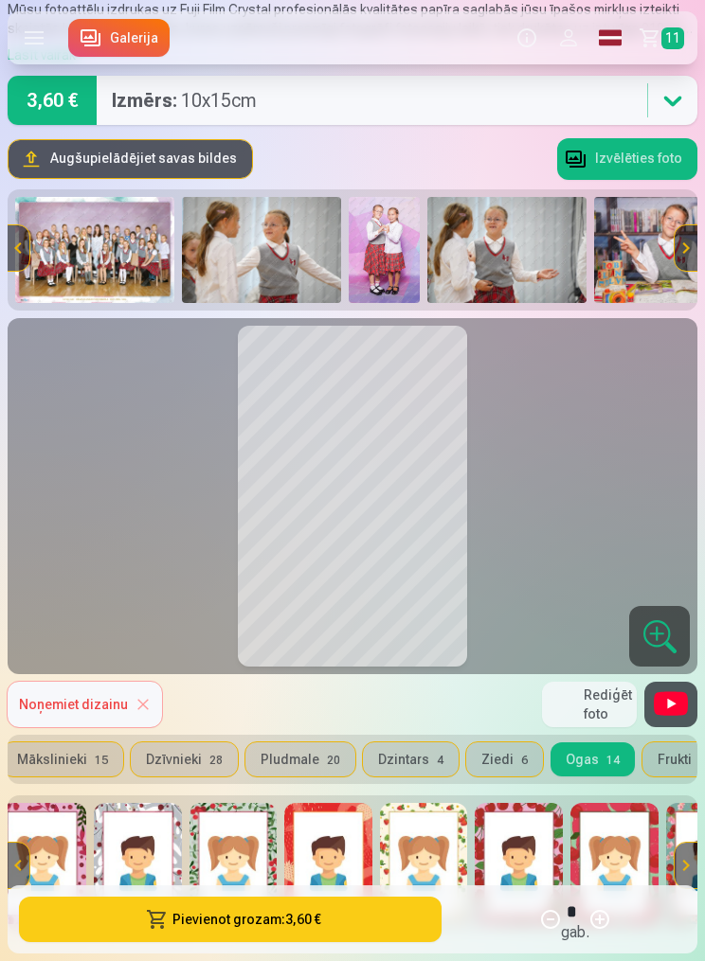
click at [653, 757] on button "Frukti 15" at bounding box center [684, 760] width 85 height 34
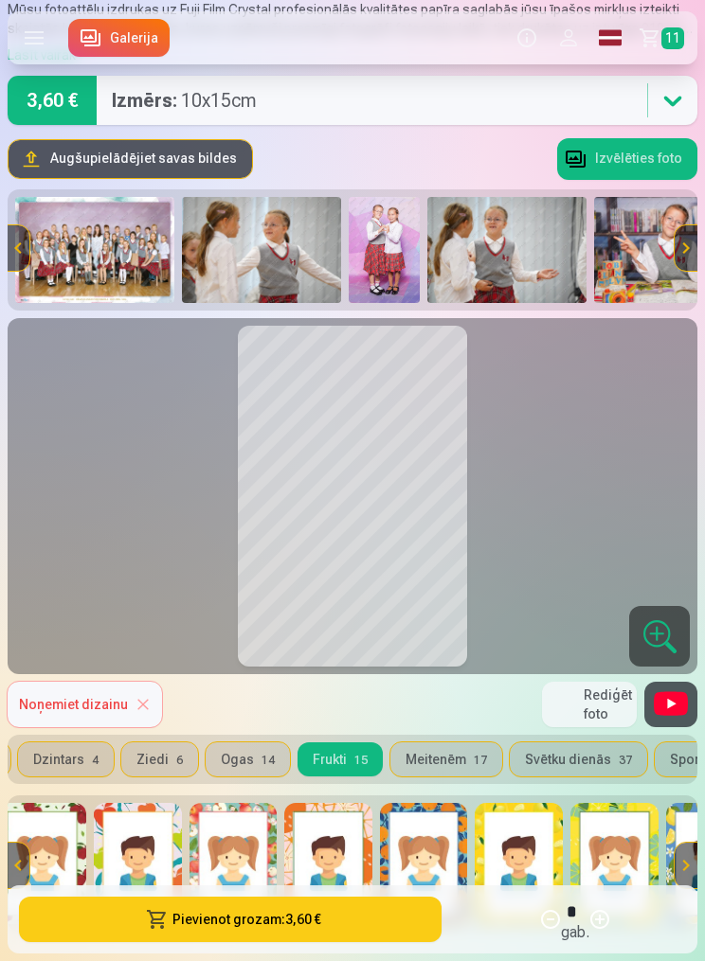
scroll to position [0, 480]
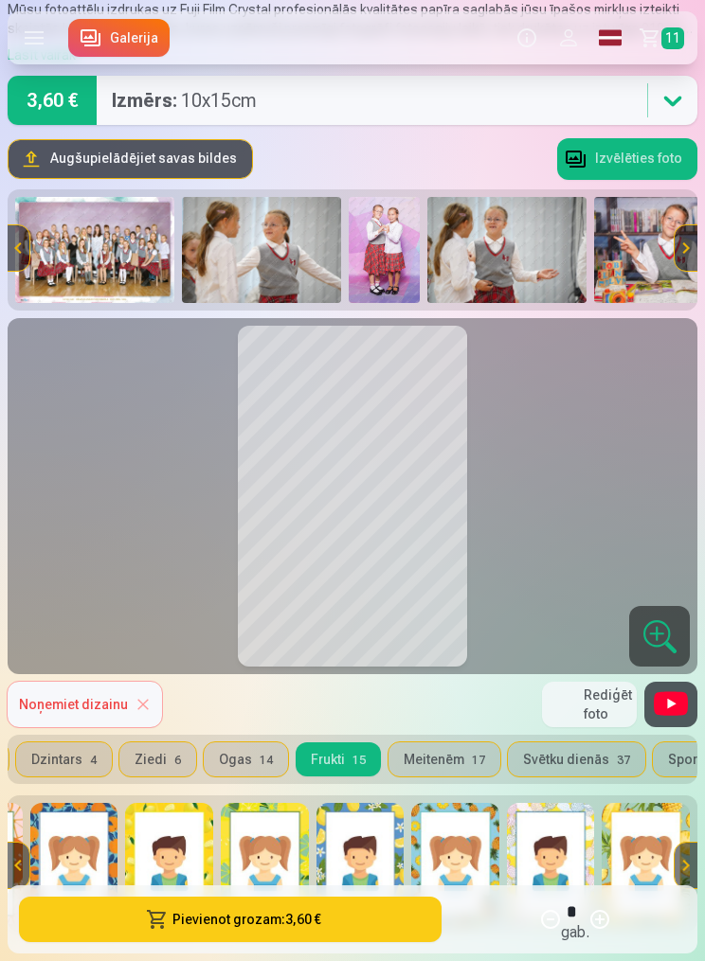
click at [458, 749] on button "Meitenēm 17" at bounding box center [444, 760] width 112 height 34
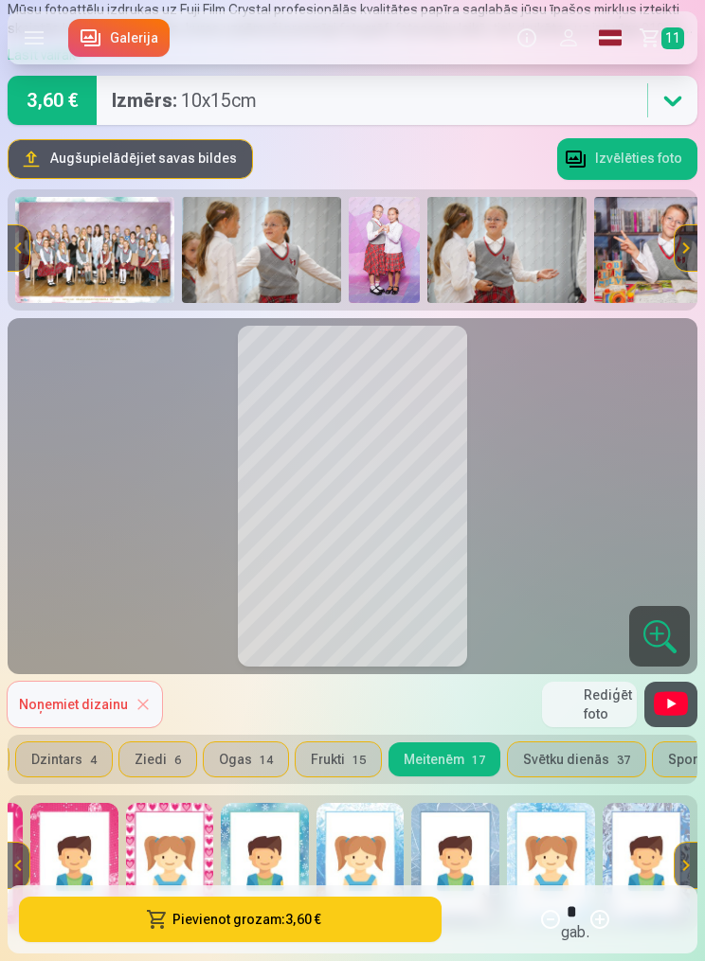
scroll to position [0, 938]
click at [570, 755] on button "Svētku dienās 37" at bounding box center [576, 760] width 137 height 34
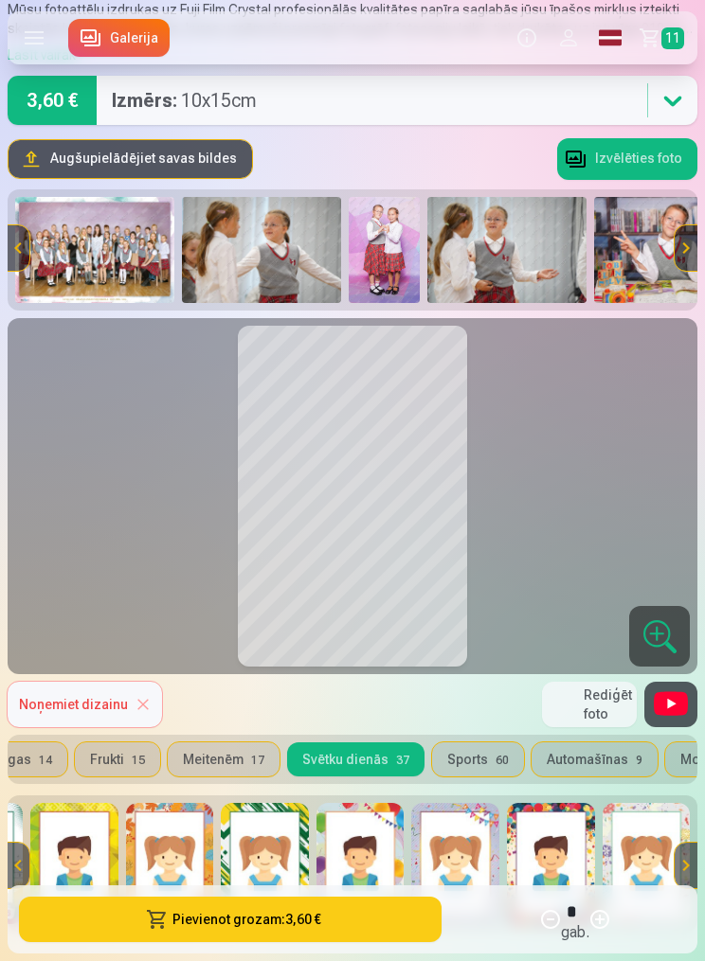
scroll to position [0, 700]
click at [496, 765] on span "60" at bounding box center [502, 760] width 13 height 13
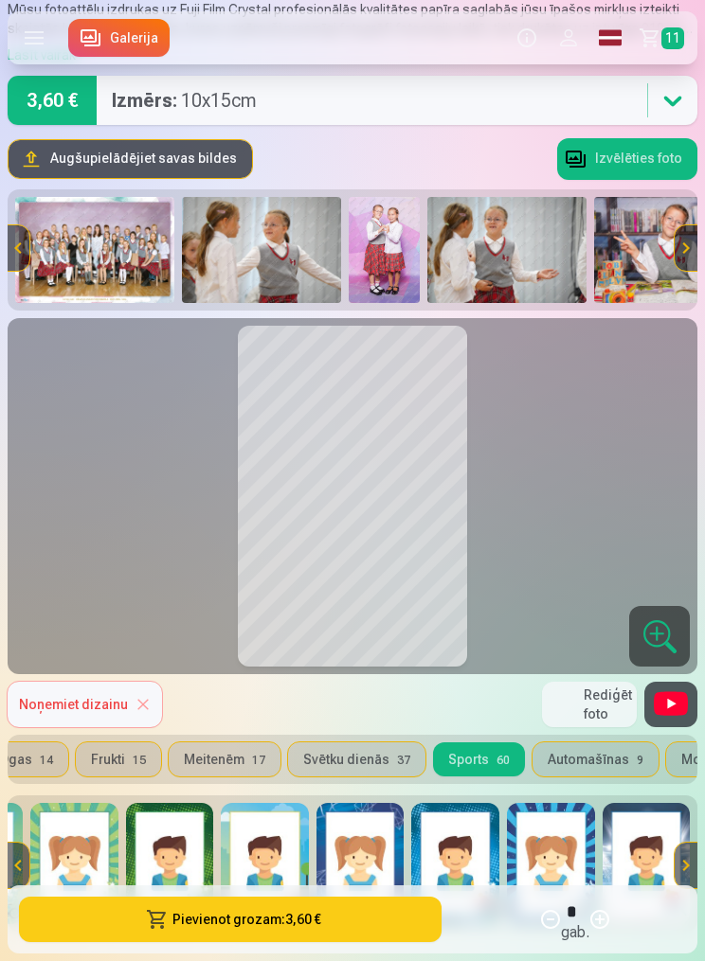
click at [152, 839] on img at bounding box center [170, 863] width 88 height 121
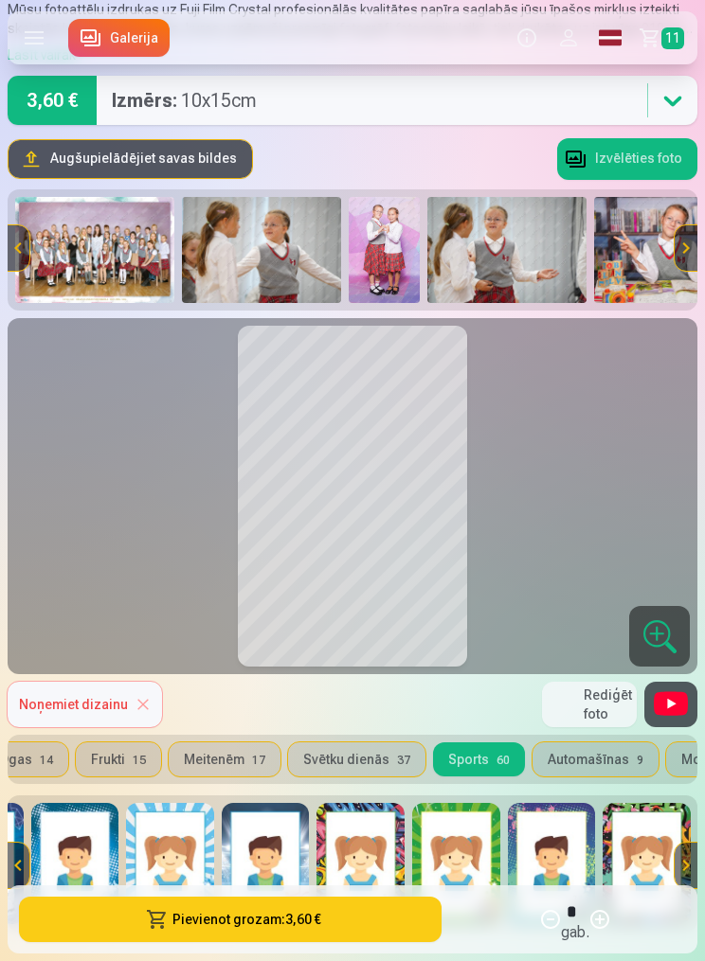
scroll to position [0, 1703]
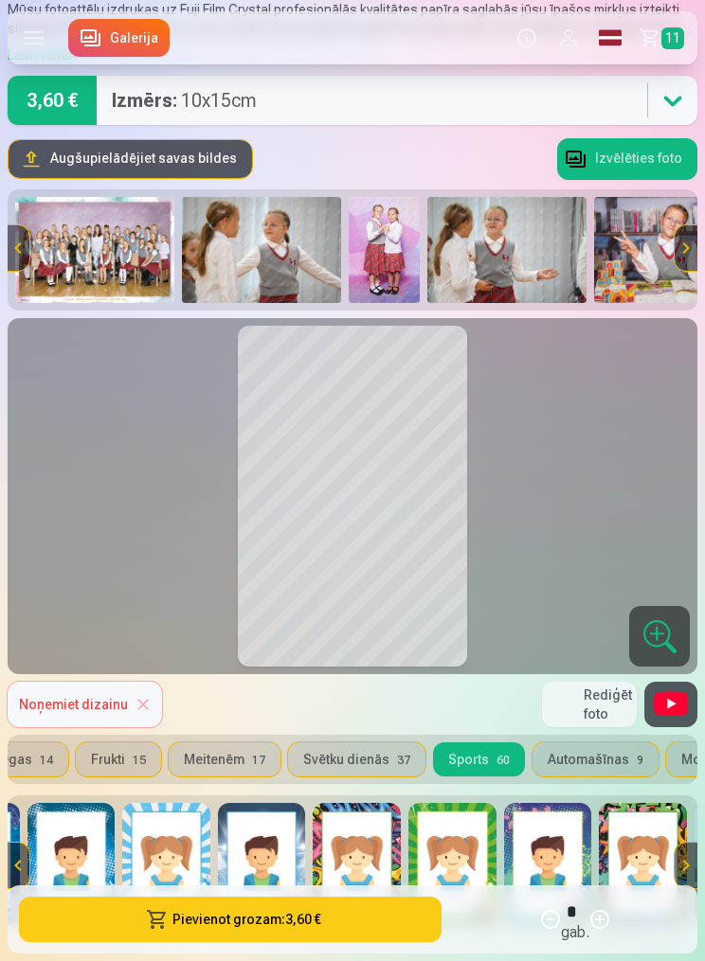
click at [373, 894] on img at bounding box center [357, 863] width 88 height 121
click at [586, 753] on button "Automašīnas 9" at bounding box center [595, 760] width 126 height 34
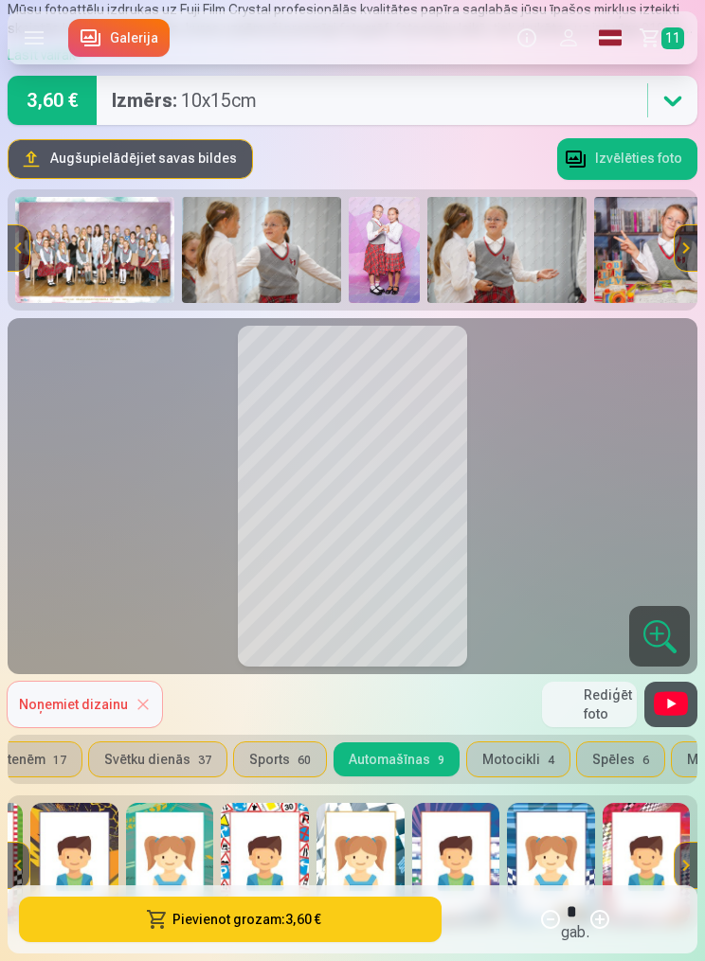
scroll to position [0, 896]
click at [505, 748] on button "Motocikli 4" at bounding box center [521, 760] width 102 height 34
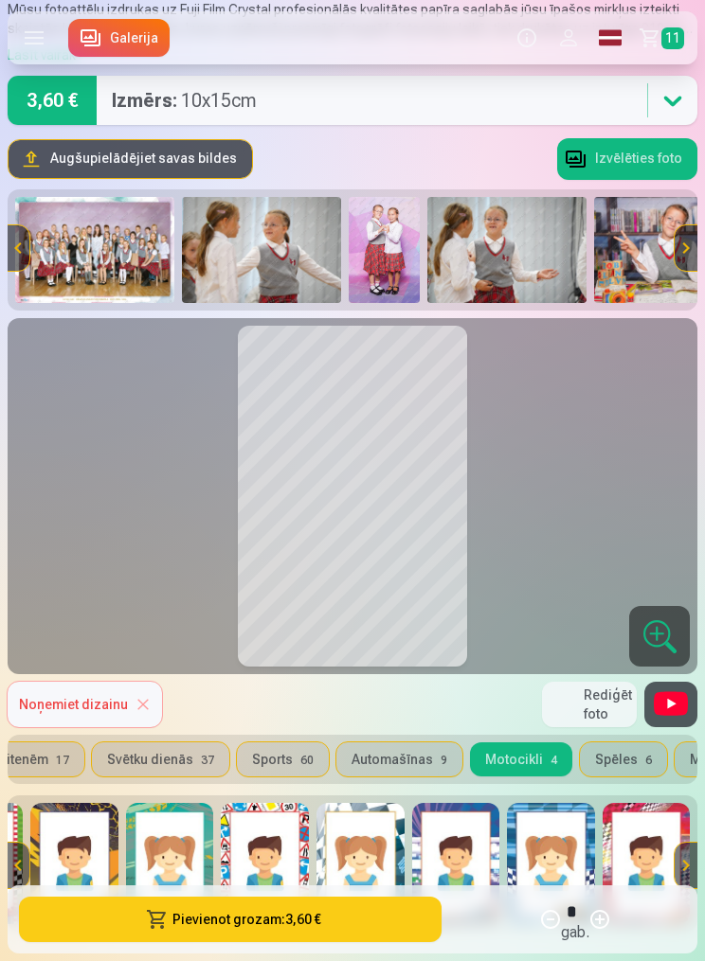
scroll to position [0, 0]
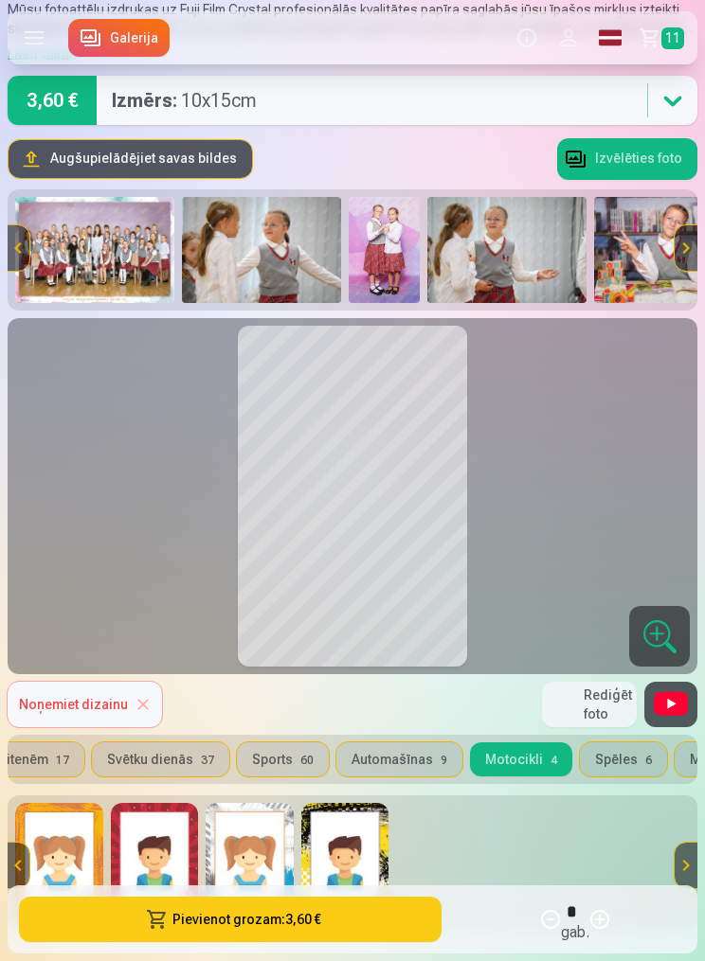
click at [618, 747] on button "Spēles 6" at bounding box center [623, 760] width 87 height 34
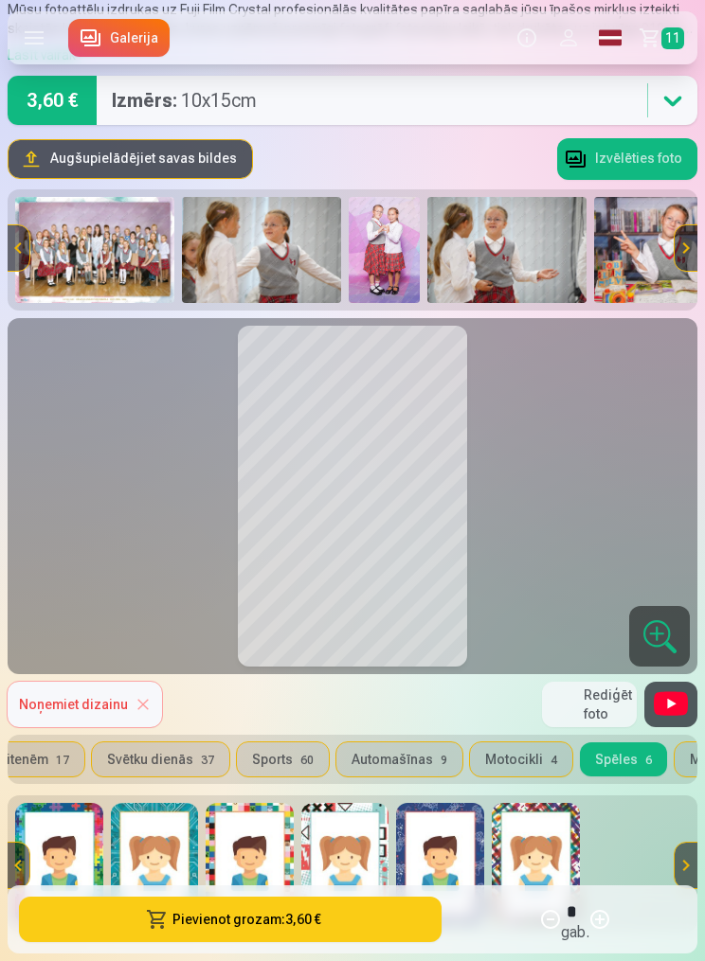
click at [61, 879] on img at bounding box center [59, 863] width 88 height 121
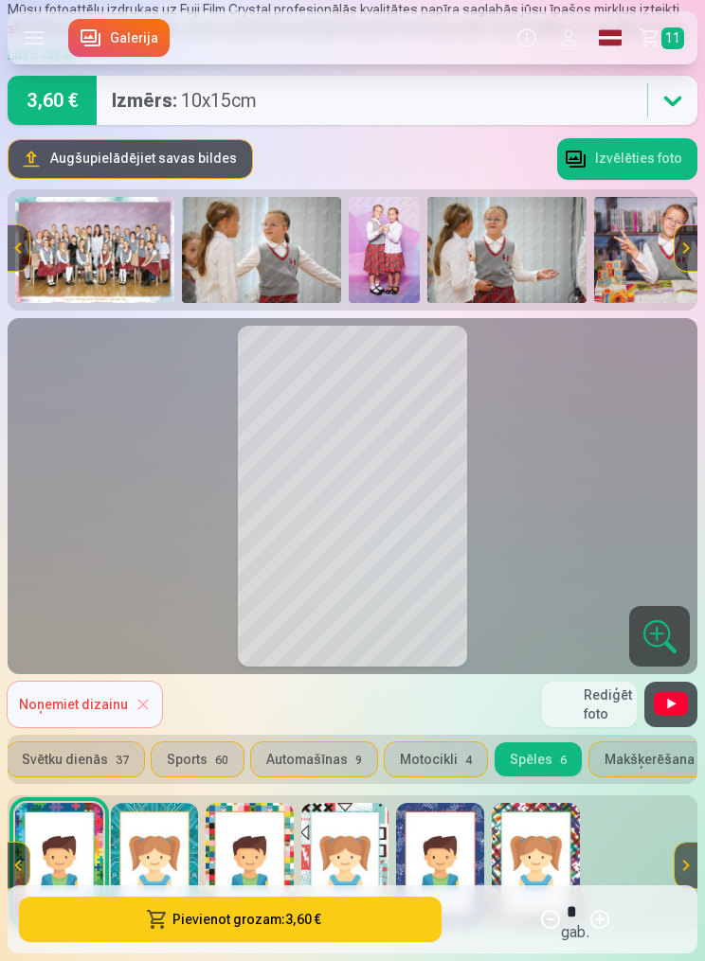
click at [666, 752] on button "Makšķerēšana 4" at bounding box center [656, 760] width 135 height 34
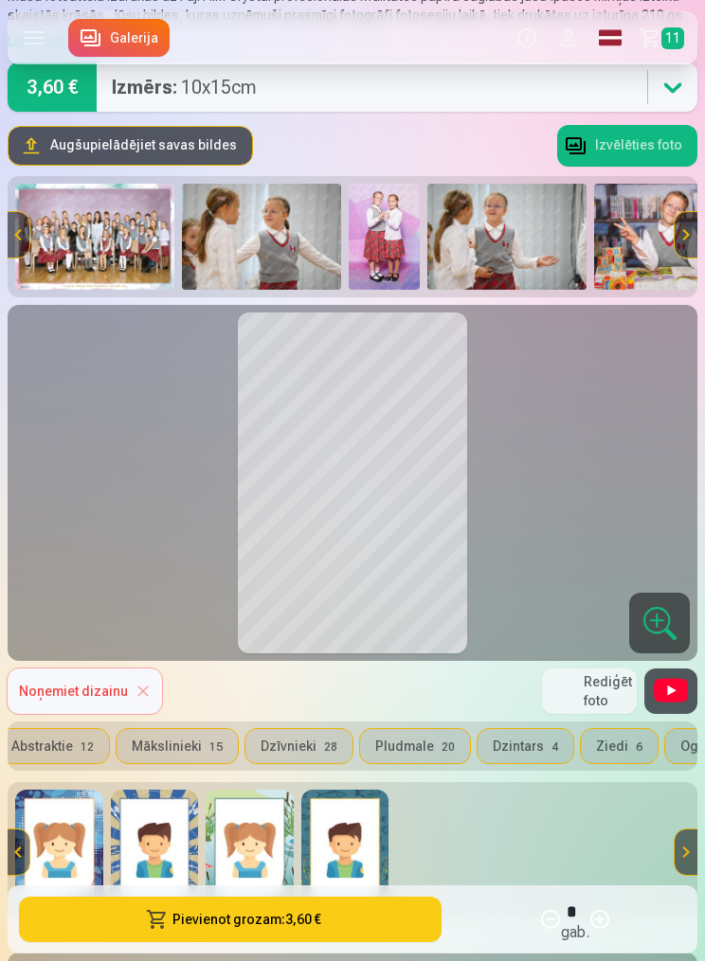
scroll to position [0, 20]
click at [196, 737] on button "Mākslinieki 15" at bounding box center [176, 746] width 121 height 34
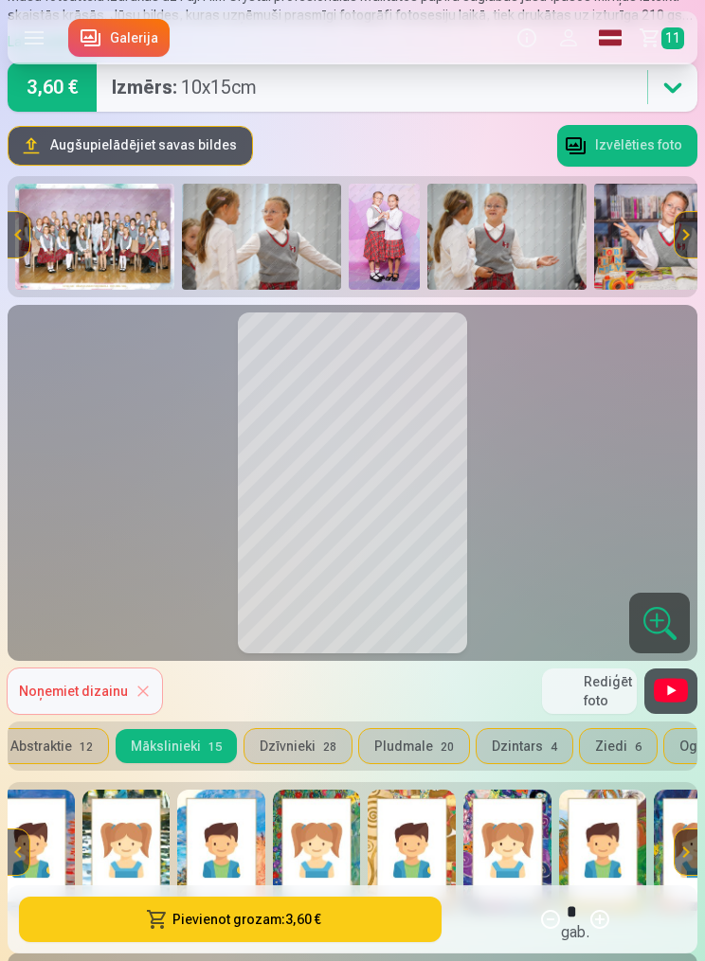
scroll to position [0, 45]
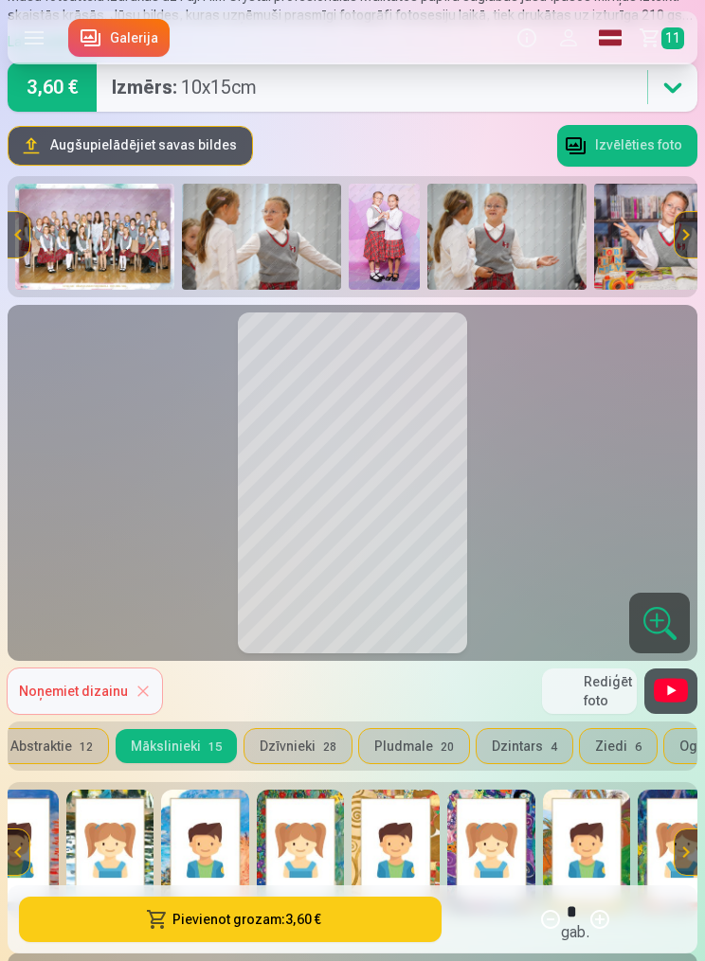
click at [413, 747] on button "Pludmale 20" at bounding box center [414, 746] width 110 height 34
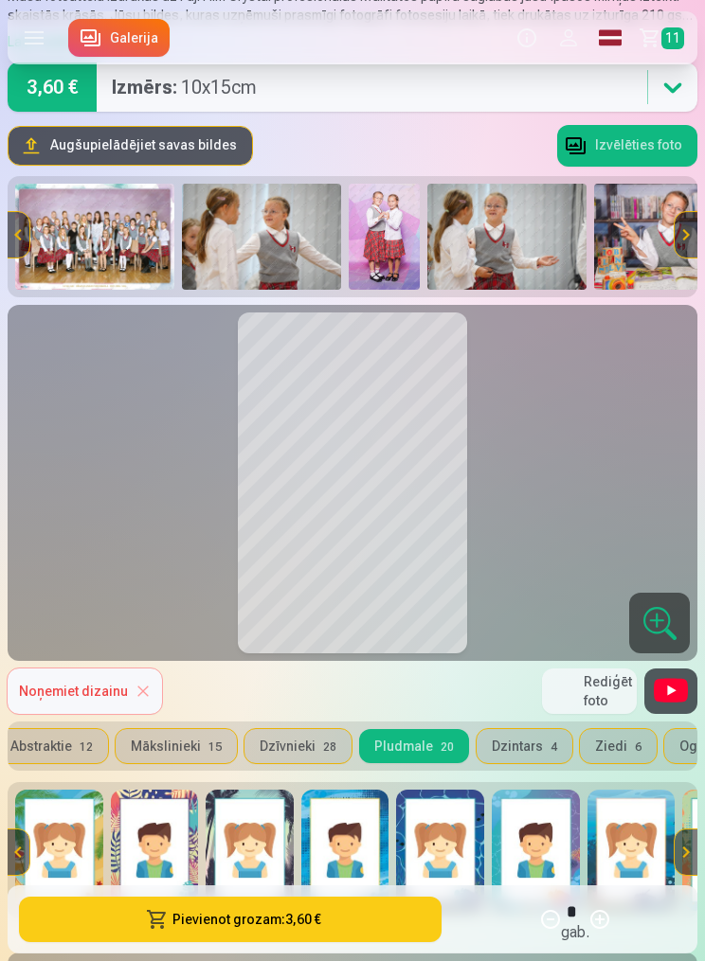
scroll to position [0, 0]
click at [84, 866] on img at bounding box center [59, 850] width 88 height 121
click at [168, 741] on button "Mākslinieki 15" at bounding box center [176, 746] width 121 height 34
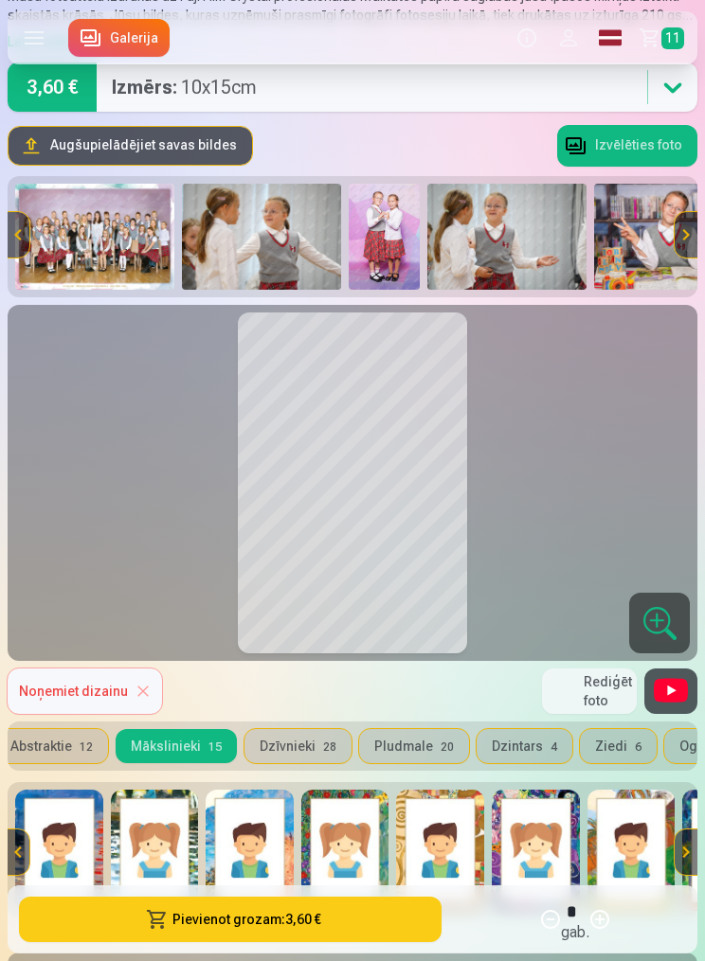
click at [337, 850] on img at bounding box center [345, 850] width 88 height 121
click at [458, 858] on img at bounding box center [440, 850] width 88 height 121
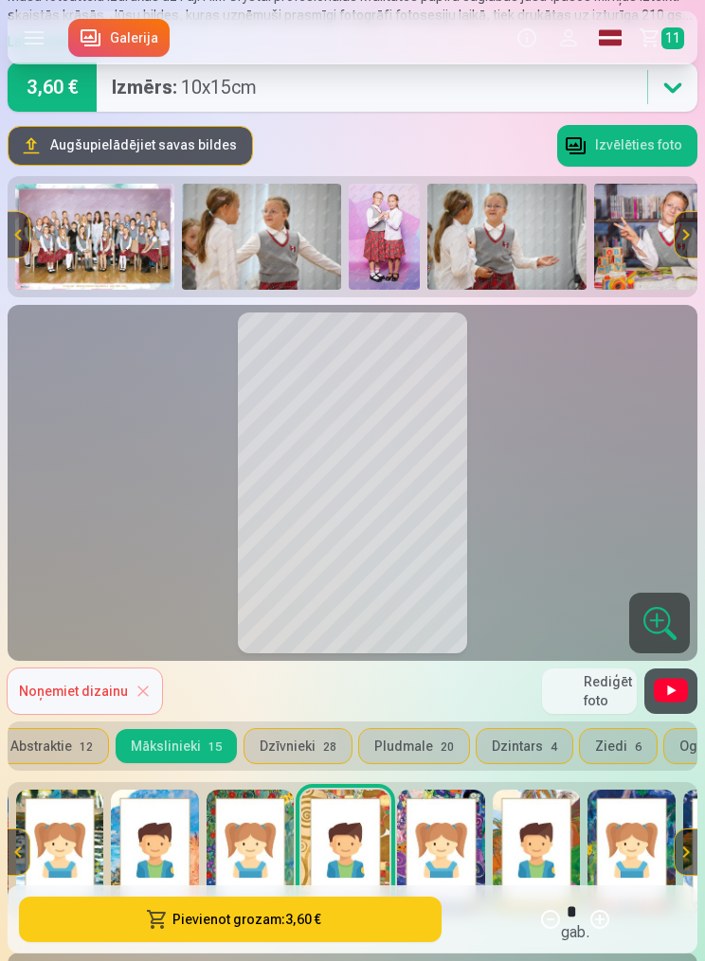
scroll to position [0, 99]
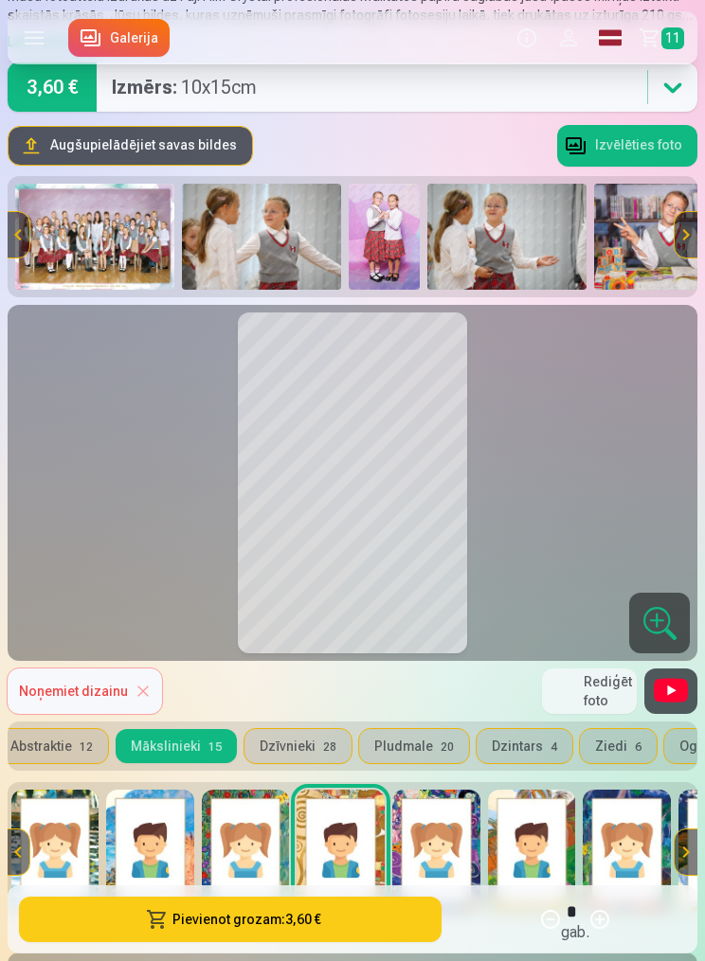
click at [459, 845] on img at bounding box center [436, 850] width 88 height 121
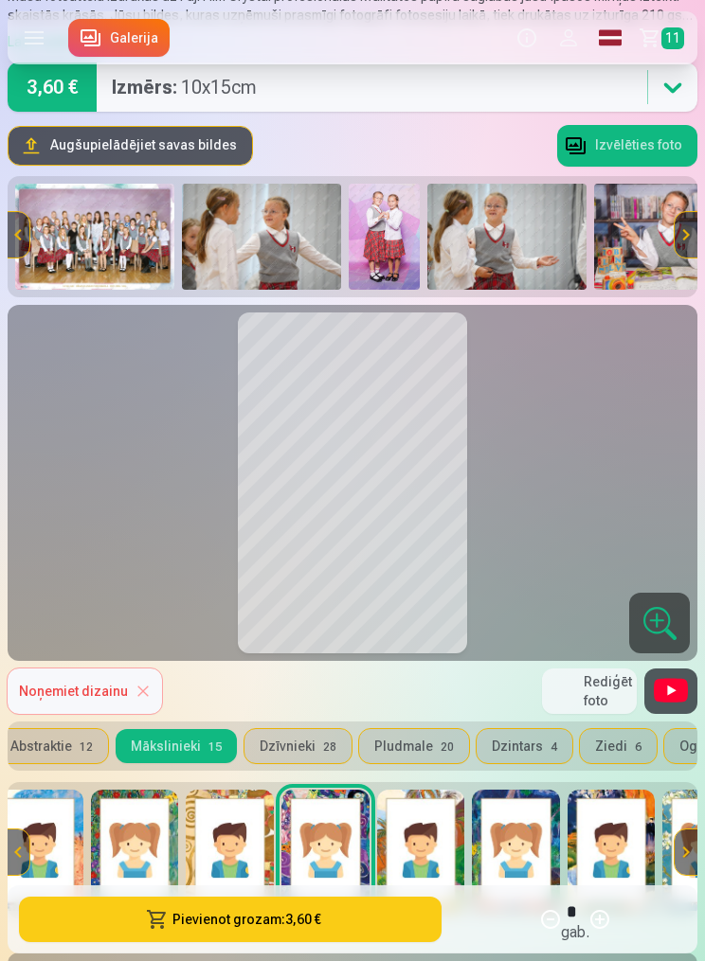
scroll to position [0, 208]
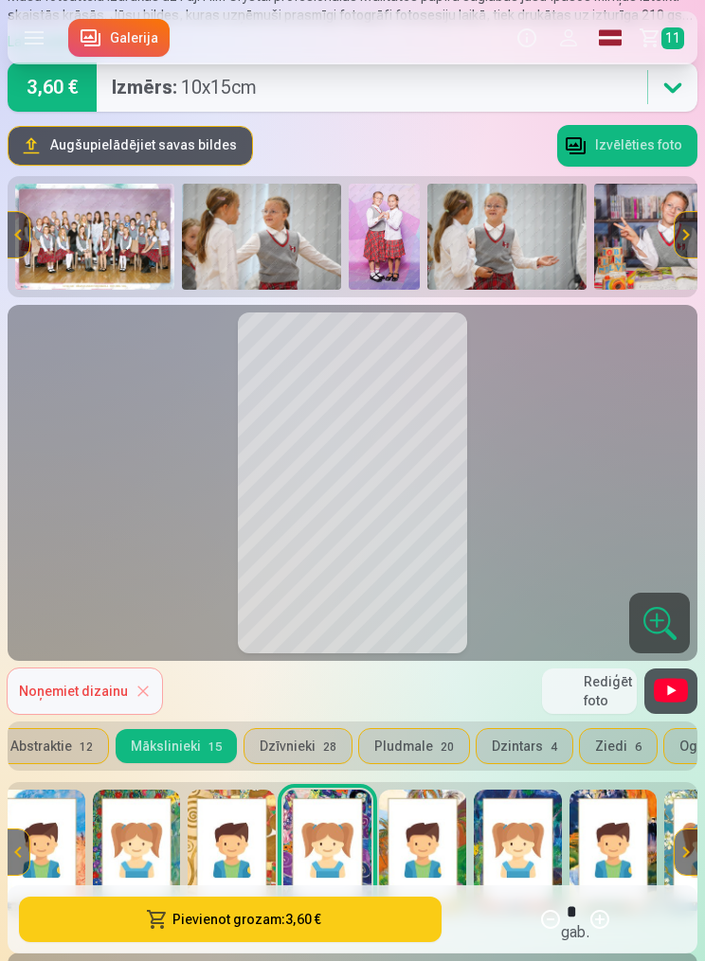
click at [458, 846] on img at bounding box center [423, 850] width 88 height 121
click at [521, 864] on img at bounding box center [518, 850] width 88 height 121
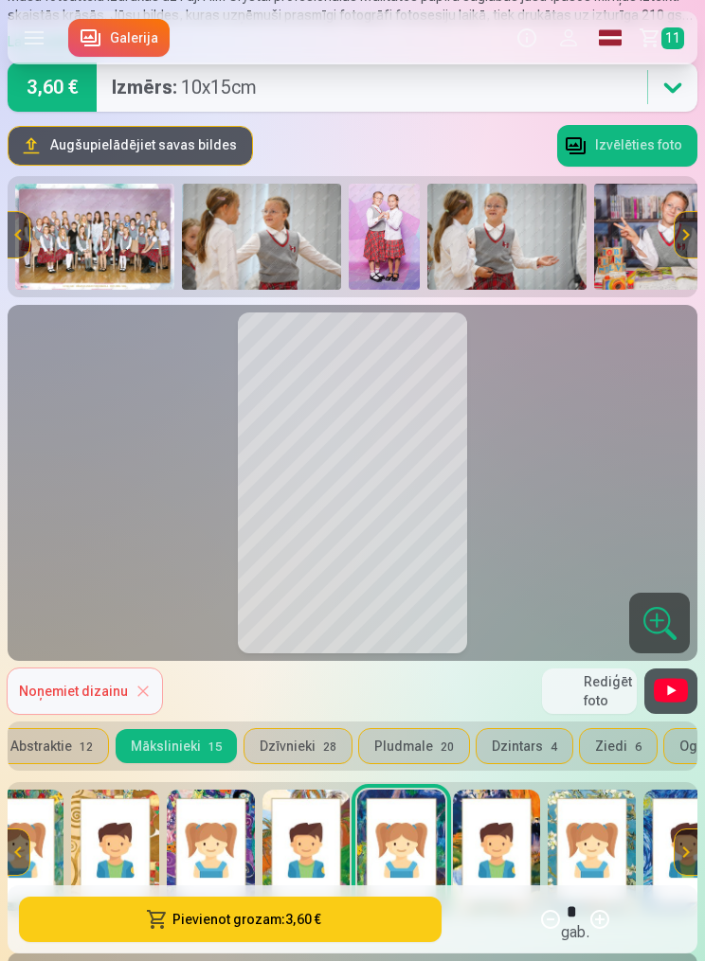
scroll to position [0, 330]
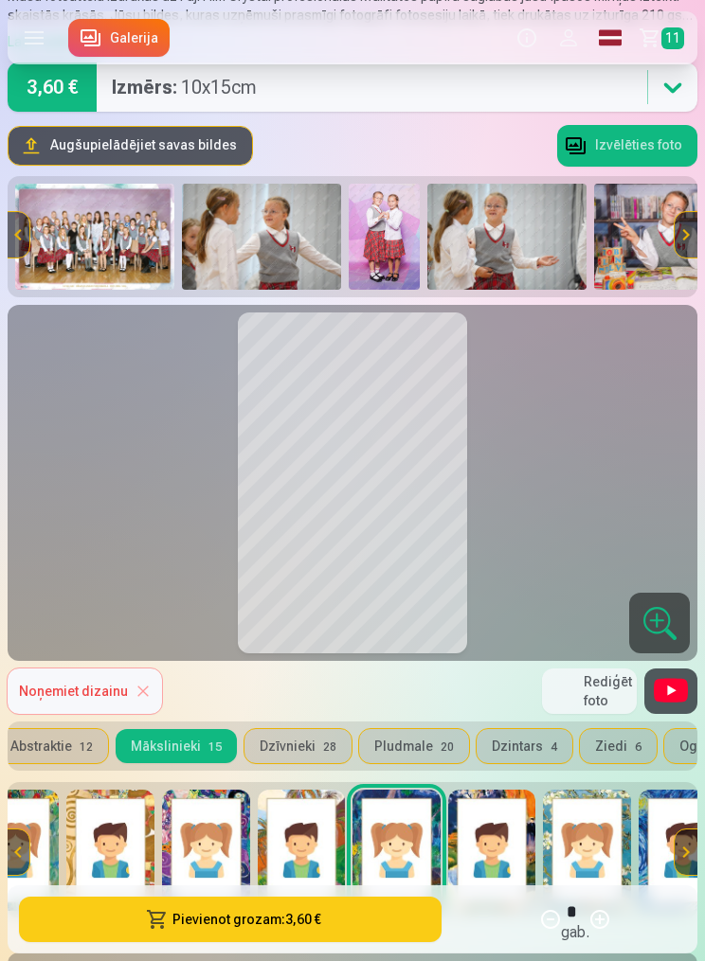
click at [290, 749] on button "Dzīvnieki 28" at bounding box center [297, 746] width 107 height 34
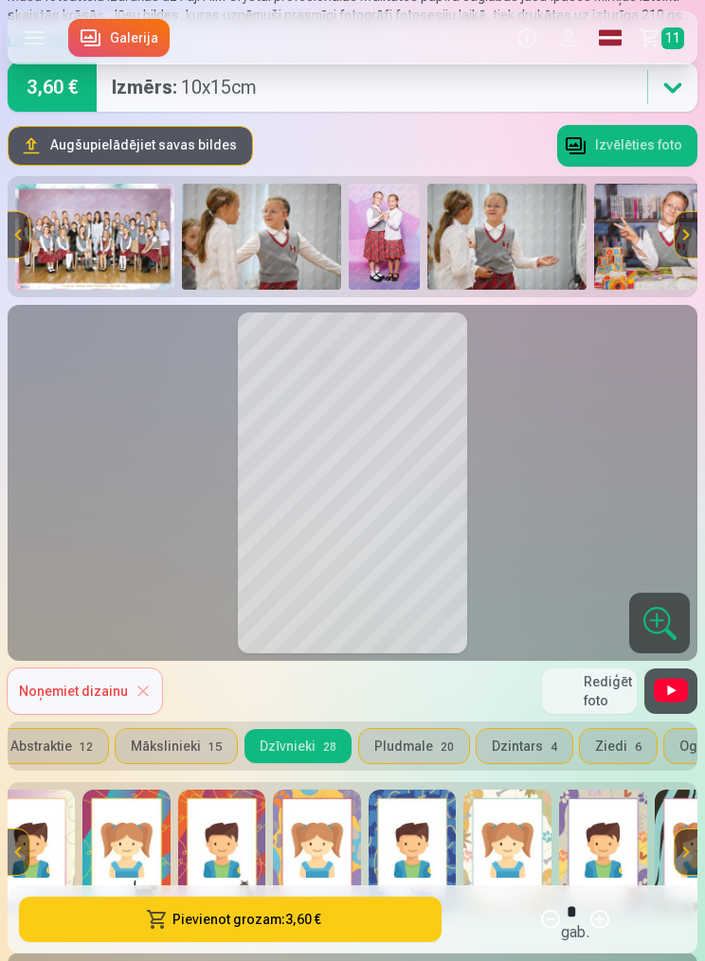
scroll to position [0, 443]
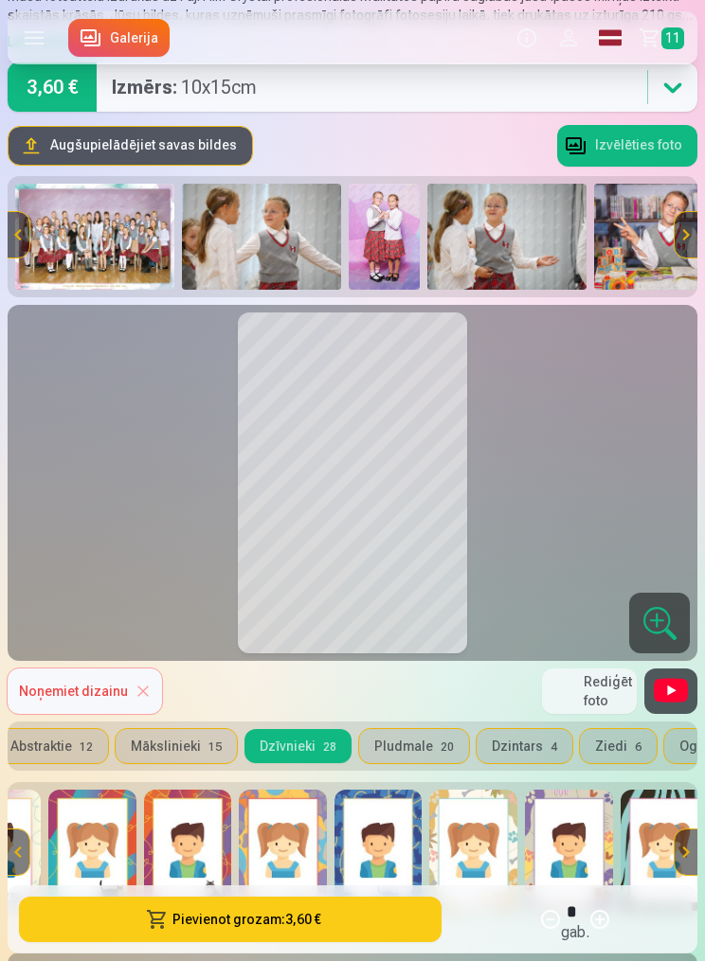
click at [442, 752] on span "20" at bounding box center [446, 747] width 13 height 13
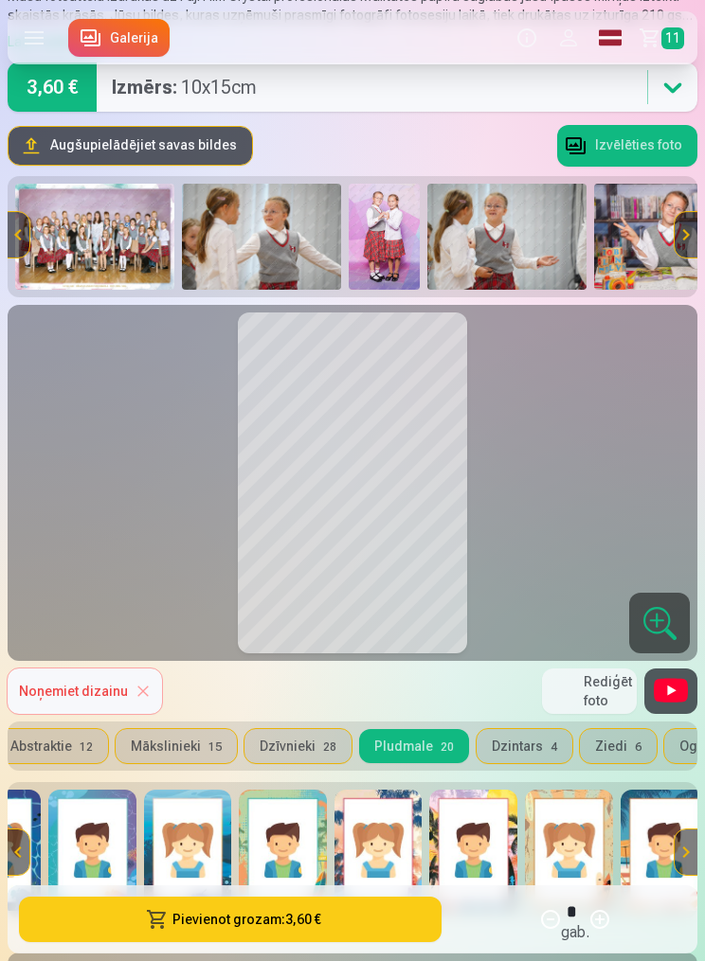
click at [148, 779] on div "Augstas kvalitātes fotoattēlu izdrukas 10x15 cm Mūsu fotoattēlu izdrukas uz Fuj…" at bounding box center [353, 546] width 690 height 1211
click at [284, 724] on div "Abstraktie 12 Mākslinieki 15 Dzīvnieki 28 Pludmale 20 Dzintars 4 Ziedi 6 Ogas 1…" at bounding box center [353, 746] width 690 height 49
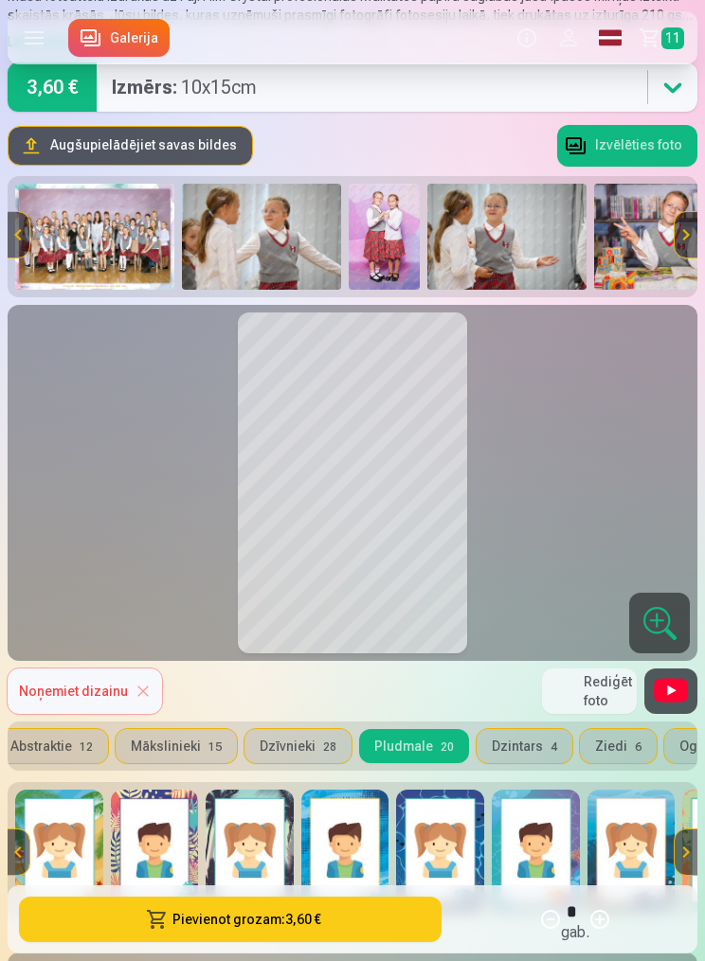
scroll to position [0, 0]
click at [86, 863] on img at bounding box center [59, 850] width 88 height 121
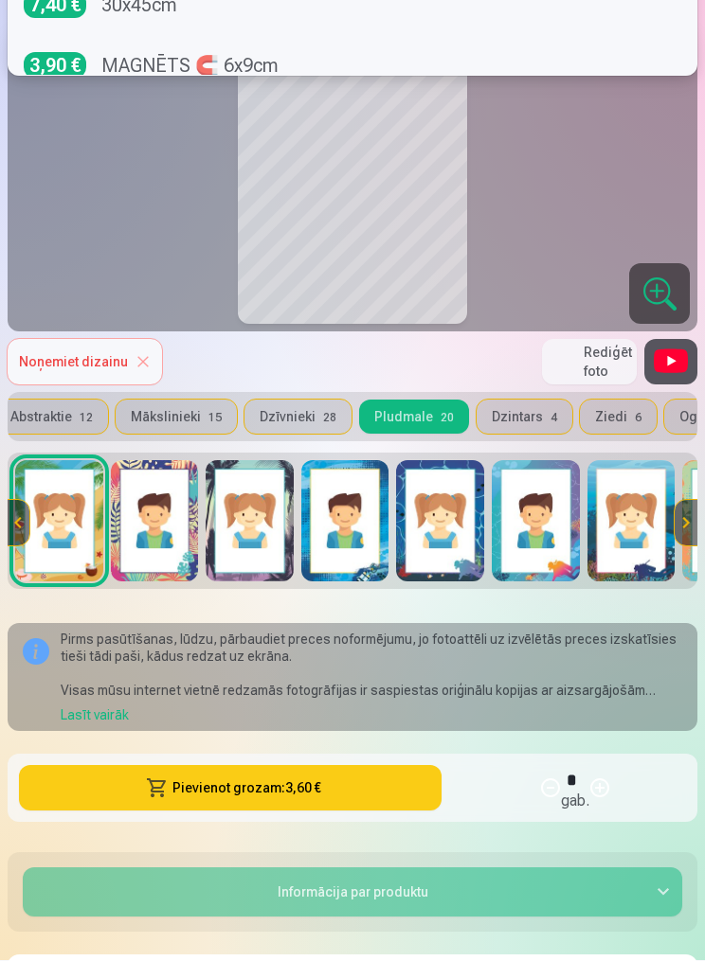
scroll to position [465, 0]
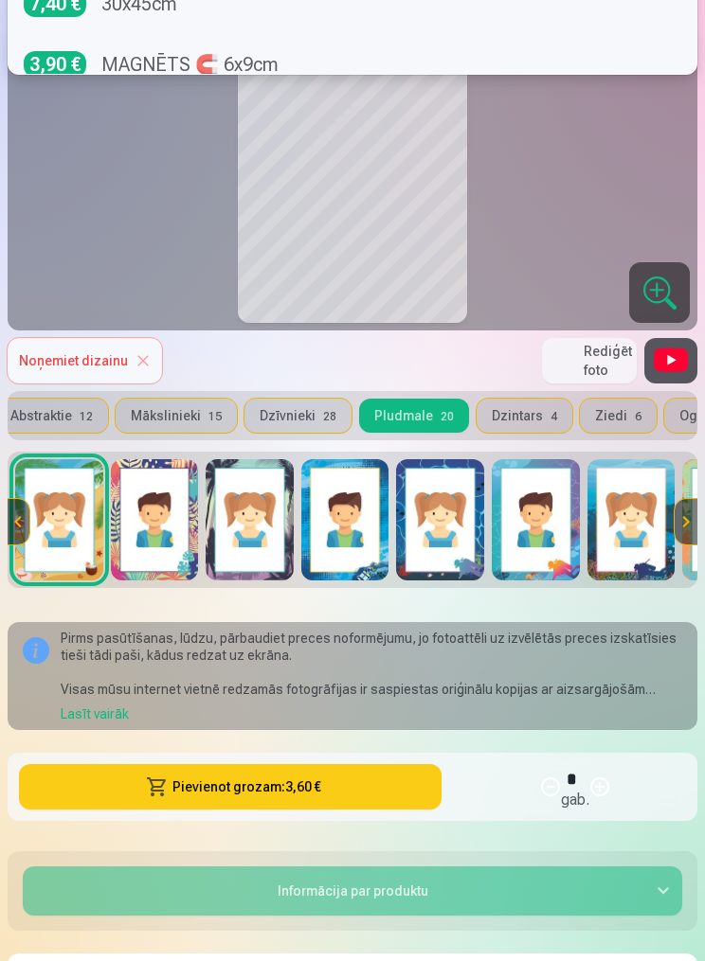
click at [197, 785] on button "Pievienot grozam : 3,60 €" at bounding box center [230, 786] width 422 height 45
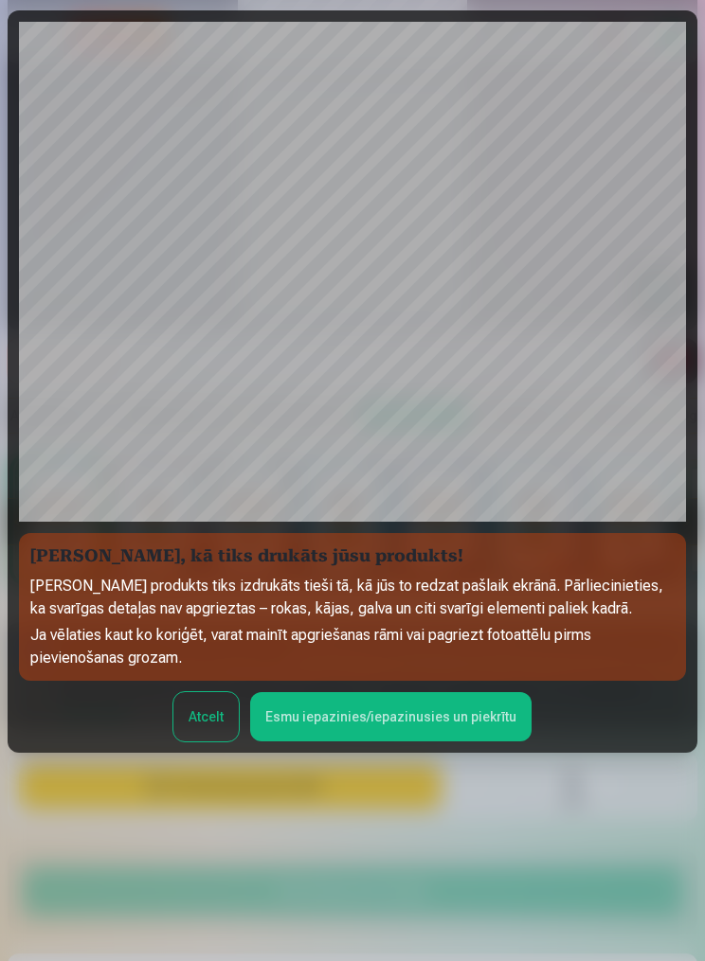
scroll to position [129, 0]
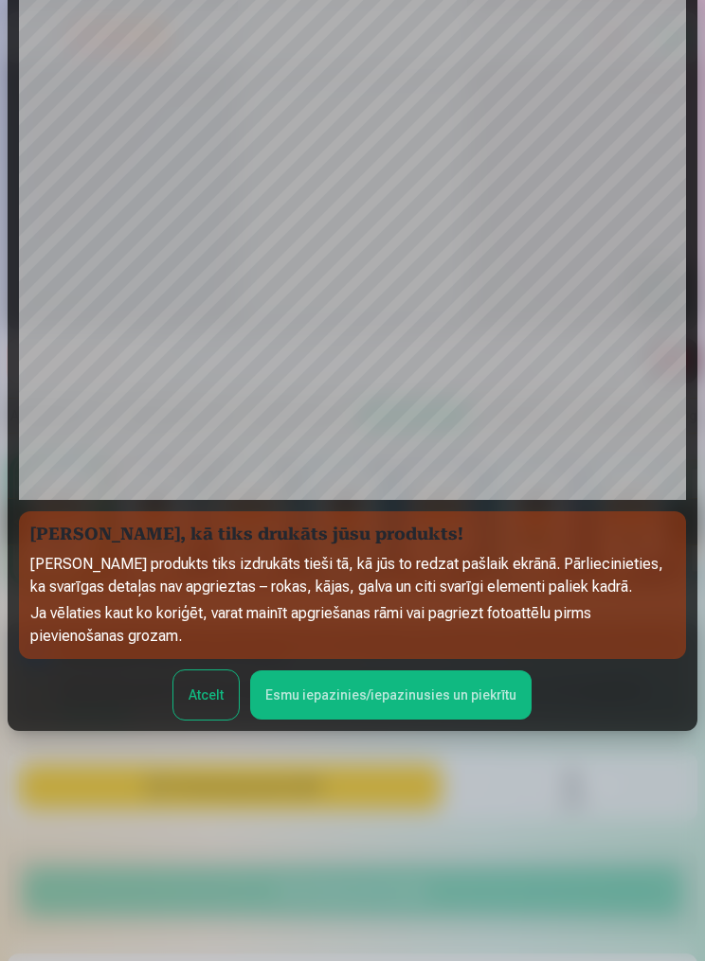
click at [429, 720] on button "Esmu iepazinies/iepazinusies un piekrītu" at bounding box center [390, 695] width 281 height 49
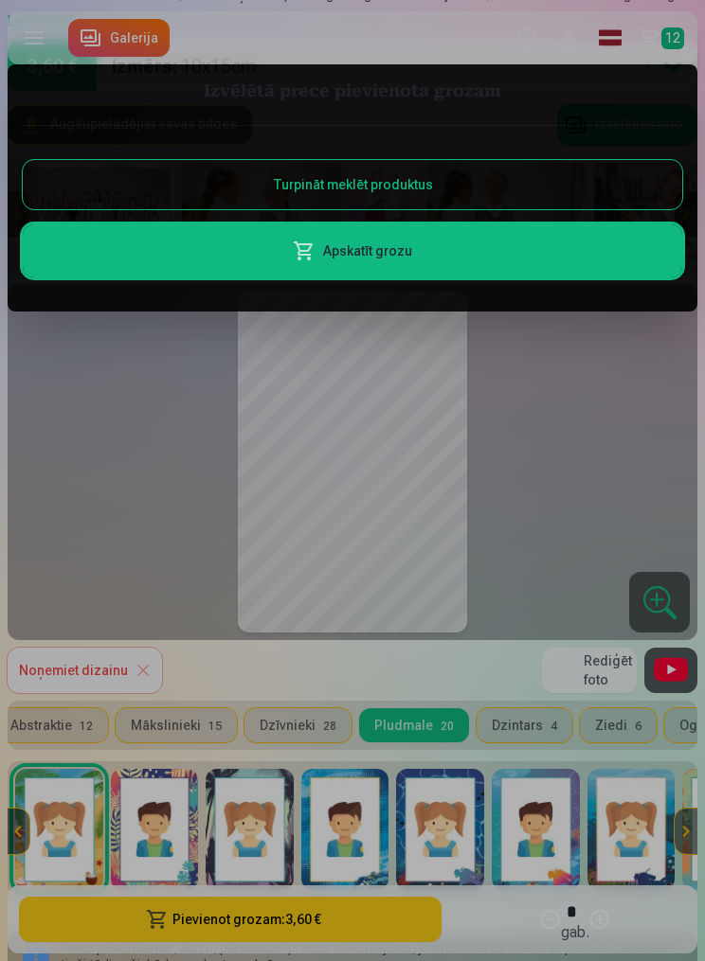
scroll to position [0, 0]
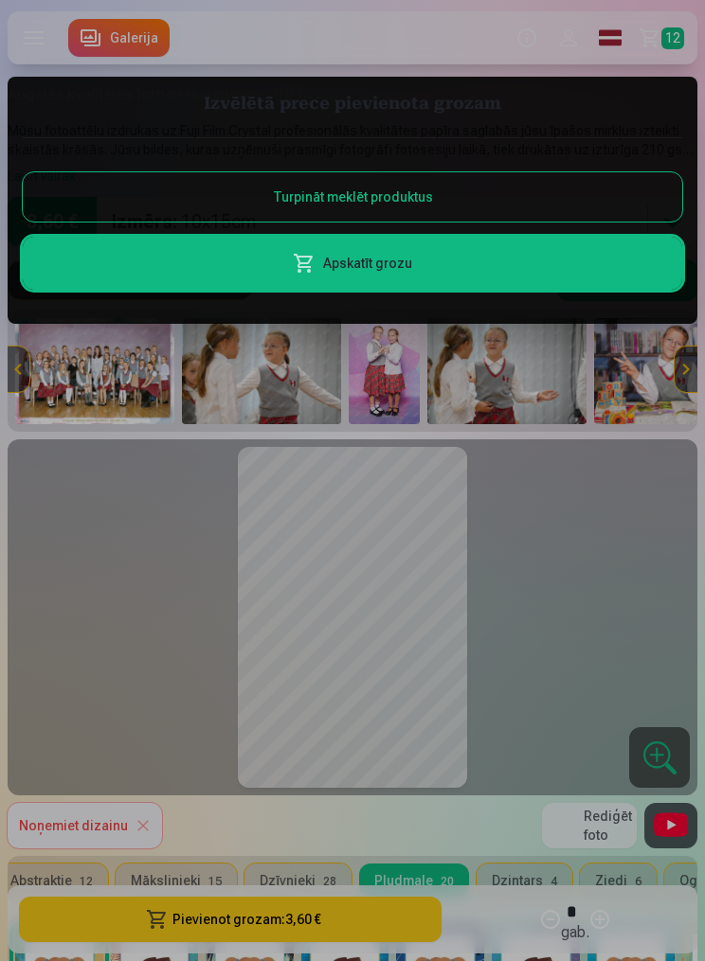
click at [531, 190] on button "Turpināt meklēt produktus" at bounding box center [352, 196] width 659 height 49
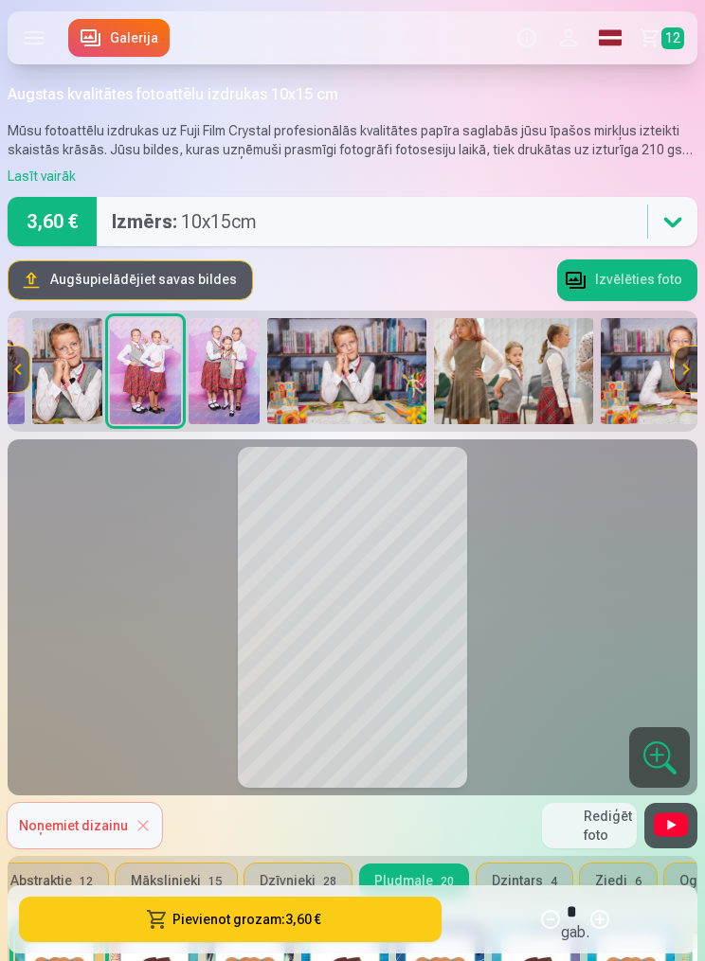
scroll to position [0, 1463]
click at [236, 332] on img at bounding box center [224, 371] width 71 height 106
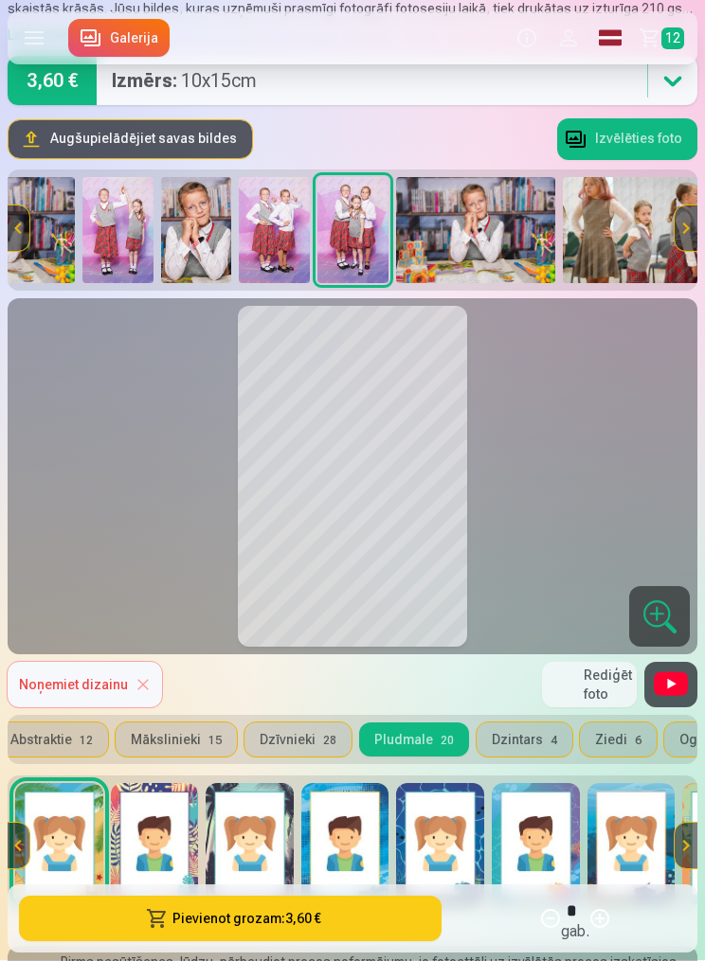
scroll to position [141, 0]
click at [526, 737] on button "Dzintars 4" at bounding box center [524, 740] width 96 height 34
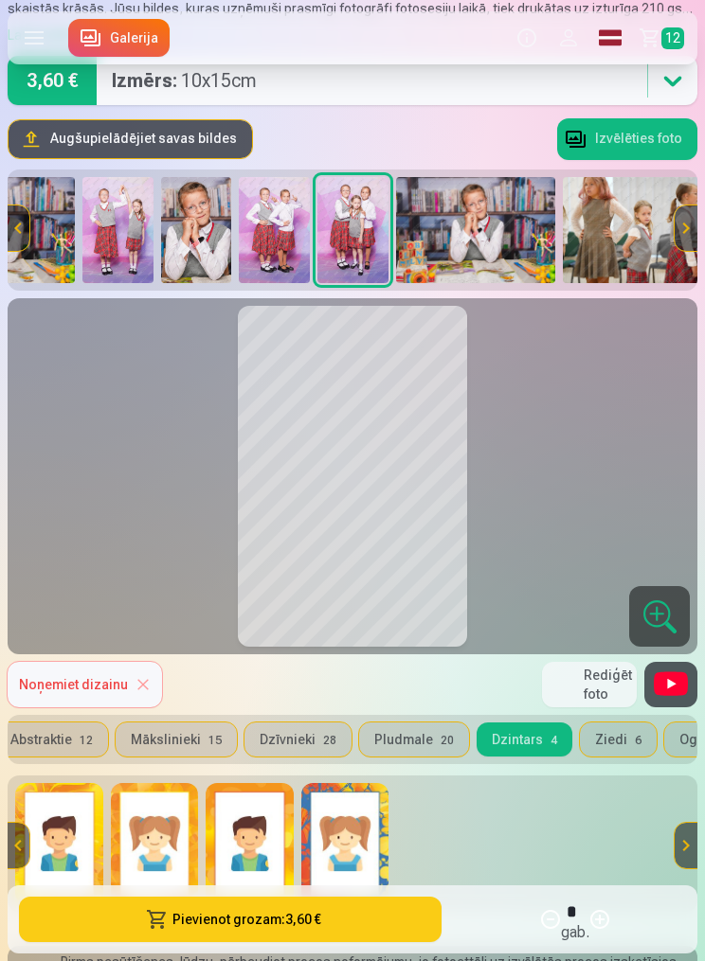
click at [620, 734] on button "Ziedi 6" at bounding box center [618, 740] width 77 height 34
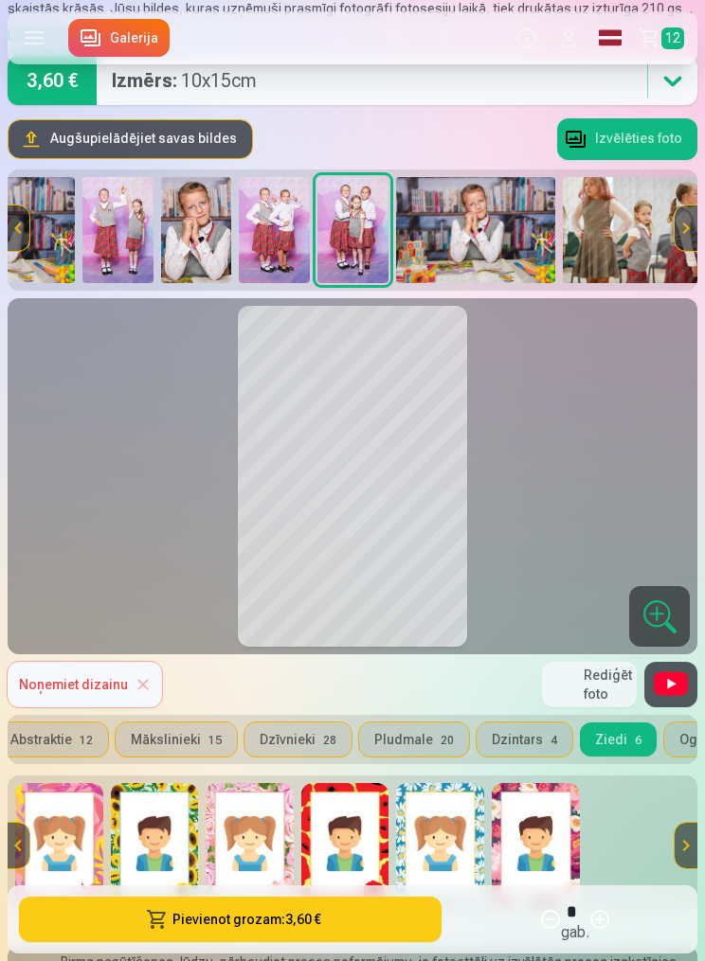
click at [538, 854] on img at bounding box center [536, 843] width 88 height 121
click at [466, 835] on img at bounding box center [440, 843] width 88 height 121
click at [349, 835] on img at bounding box center [345, 843] width 88 height 121
click at [245, 825] on img at bounding box center [250, 843] width 88 height 121
click at [151, 863] on img at bounding box center [155, 843] width 88 height 121
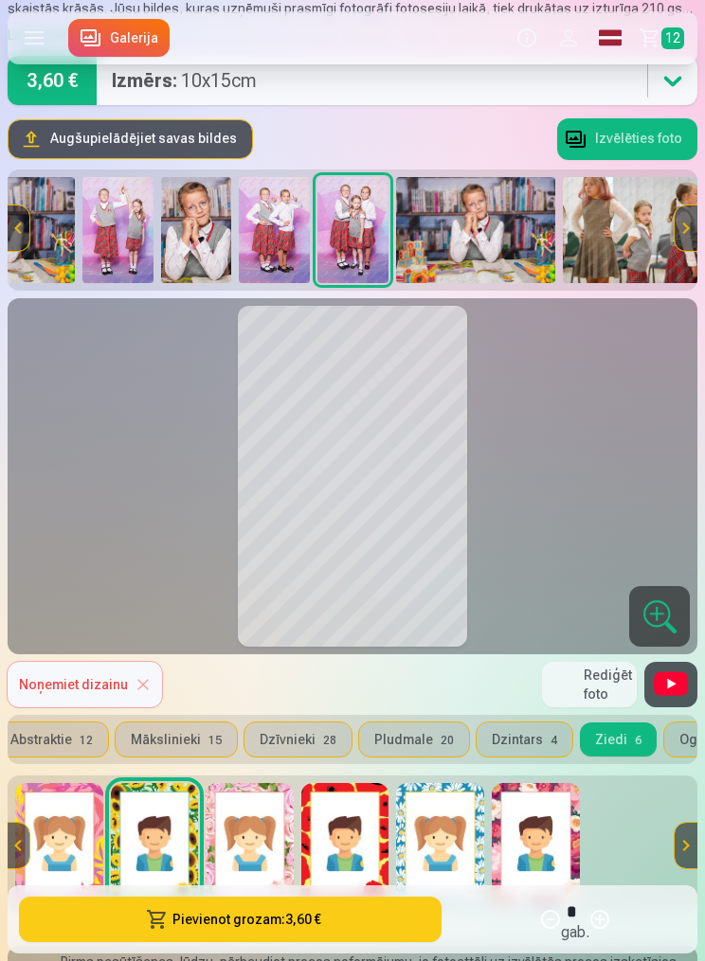
click at [73, 856] on img at bounding box center [59, 843] width 88 height 121
click at [261, 858] on img at bounding box center [250, 843] width 88 height 121
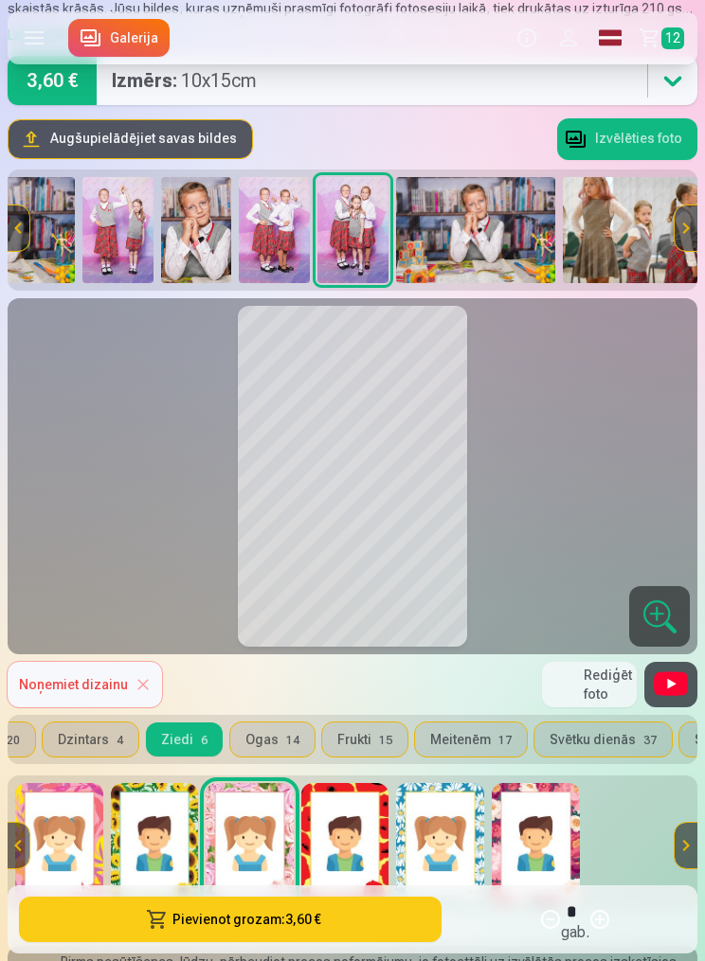
scroll to position [0, 458]
click at [241, 733] on button "Ogas 14" at bounding box center [268, 740] width 84 height 34
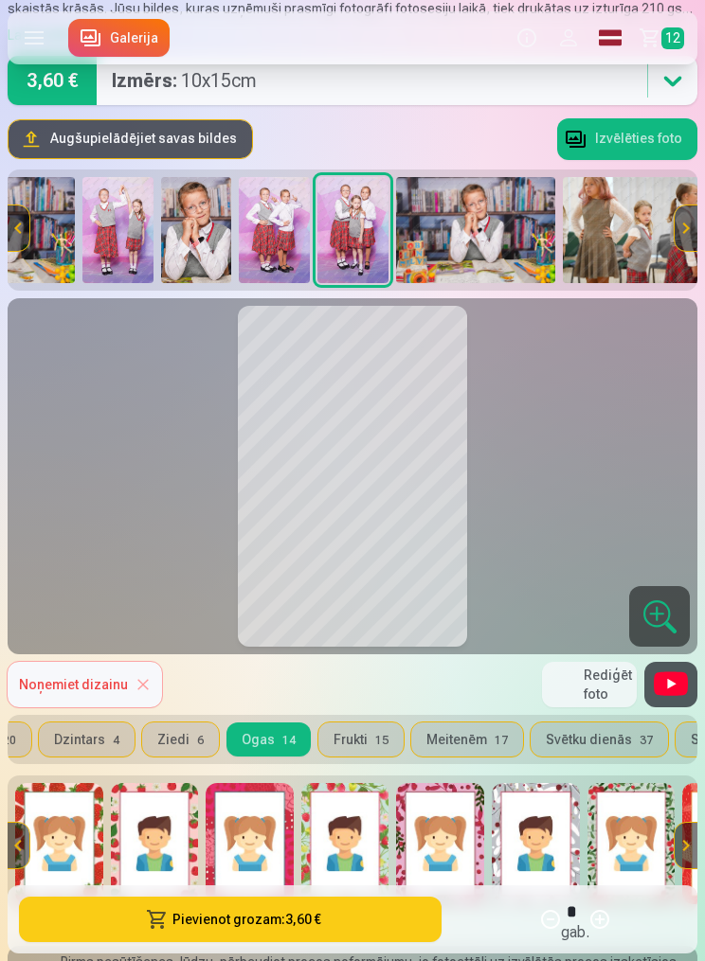
click at [49, 835] on div at bounding box center [29, 846] width 45 height 136
click at [74, 864] on img at bounding box center [59, 843] width 88 height 121
click at [150, 873] on img at bounding box center [155, 843] width 88 height 121
click at [357, 741] on button "Frukti 15" at bounding box center [360, 740] width 85 height 34
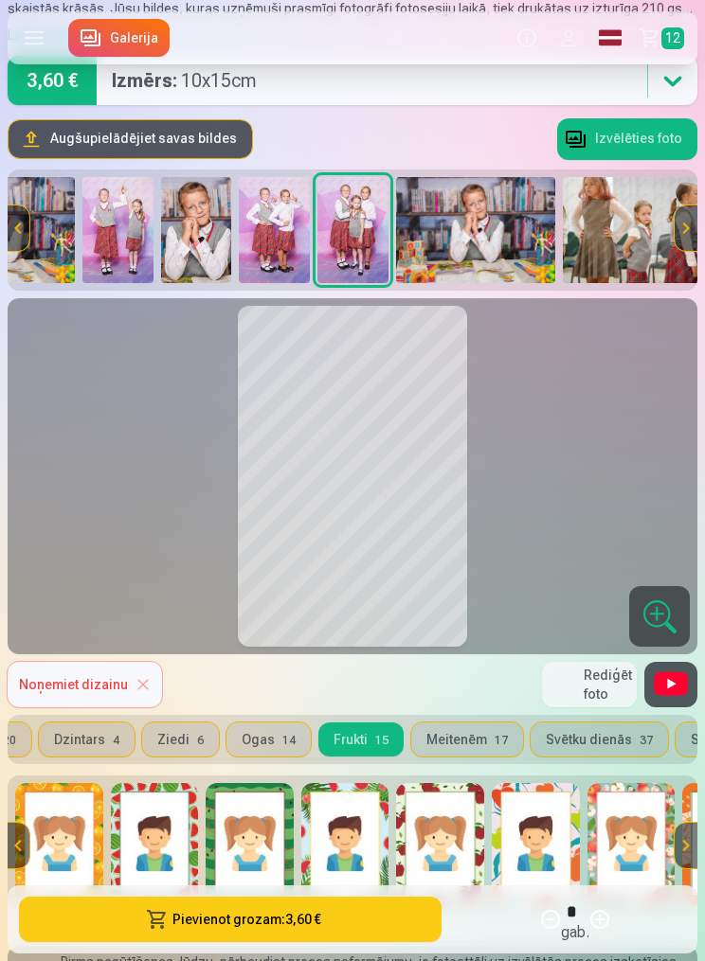
click at [378, 868] on img at bounding box center [345, 843] width 88 height 121
click at [494, 734] on span "17" at bounding box center [500, 740] width 13 height 13
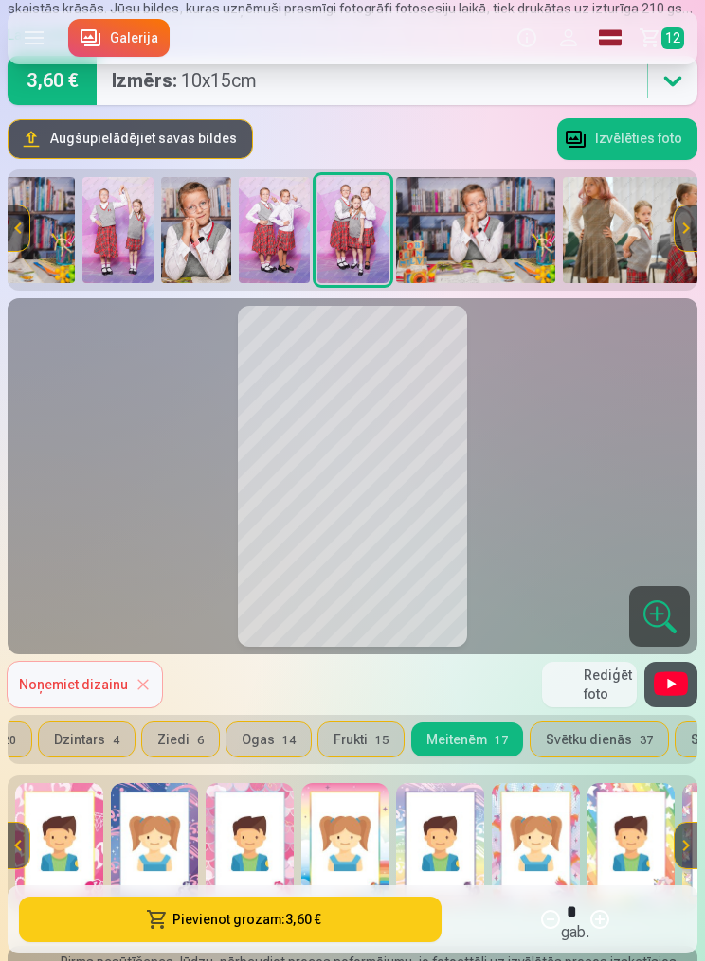
click at [351, 871] on img at bounding box center [345, 843] width 88 height 121
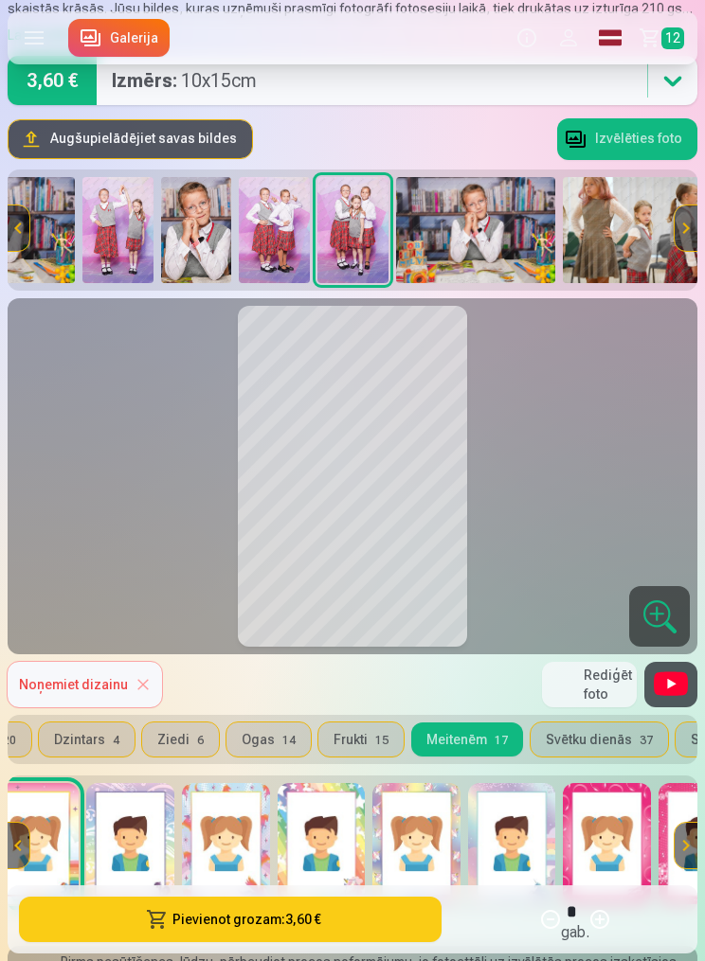
scroll to position [0, 311]
click at [331, 846] on img at bounding box center [321, 843] width 88 height 121
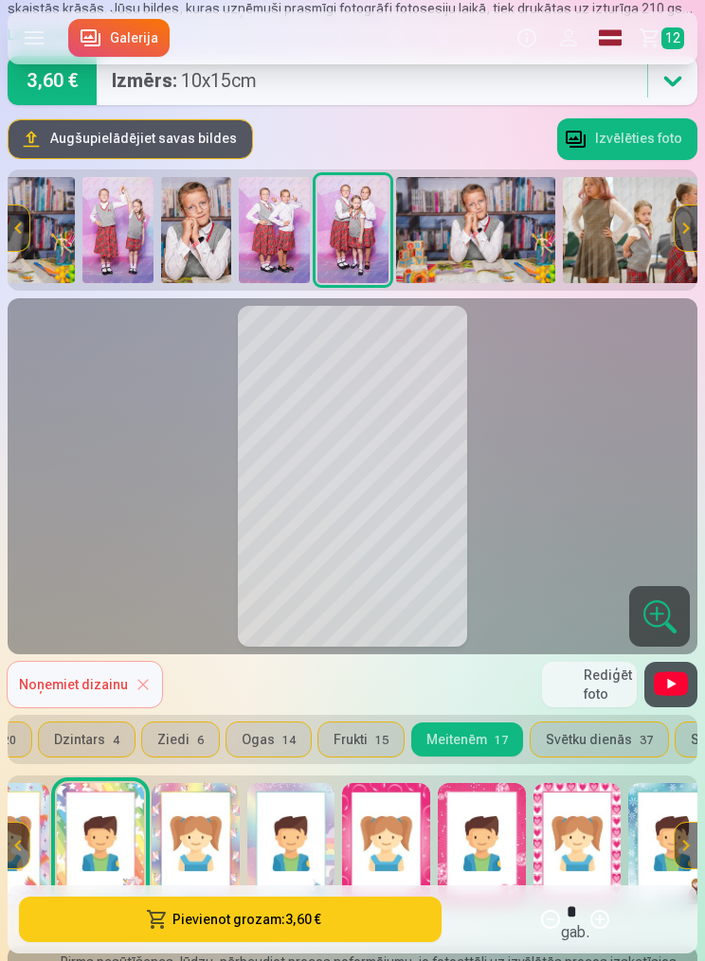
scroll to position [0, 531]
click at [595, 861] on img at bounding box center [576, 843] width 88 height 121
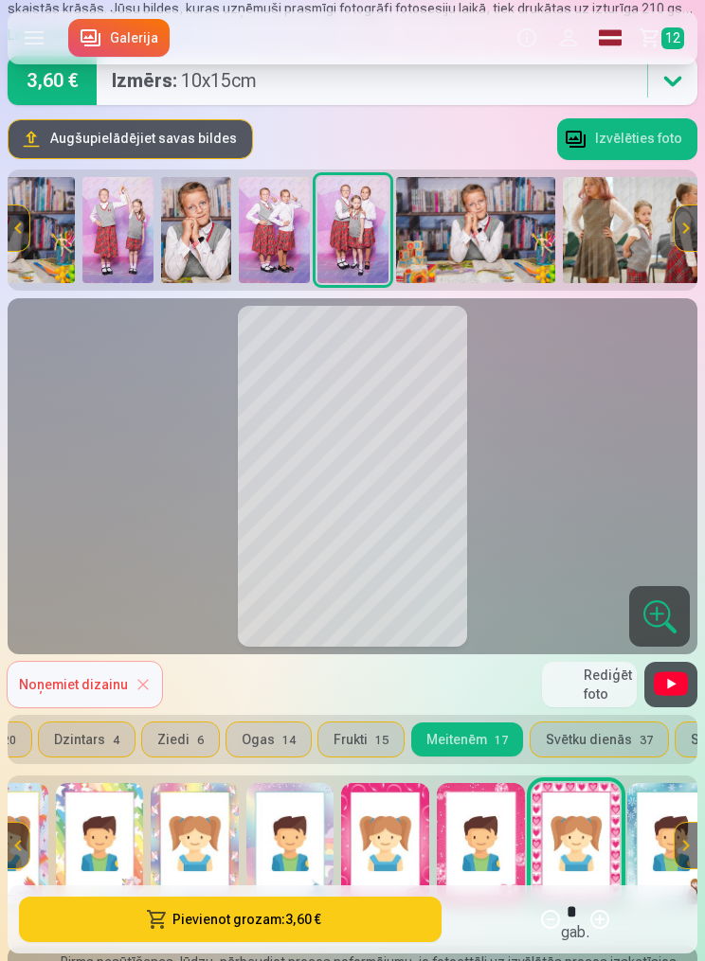
click at [397, 866] on img at bounding box center [385, 843] width 88 height 121
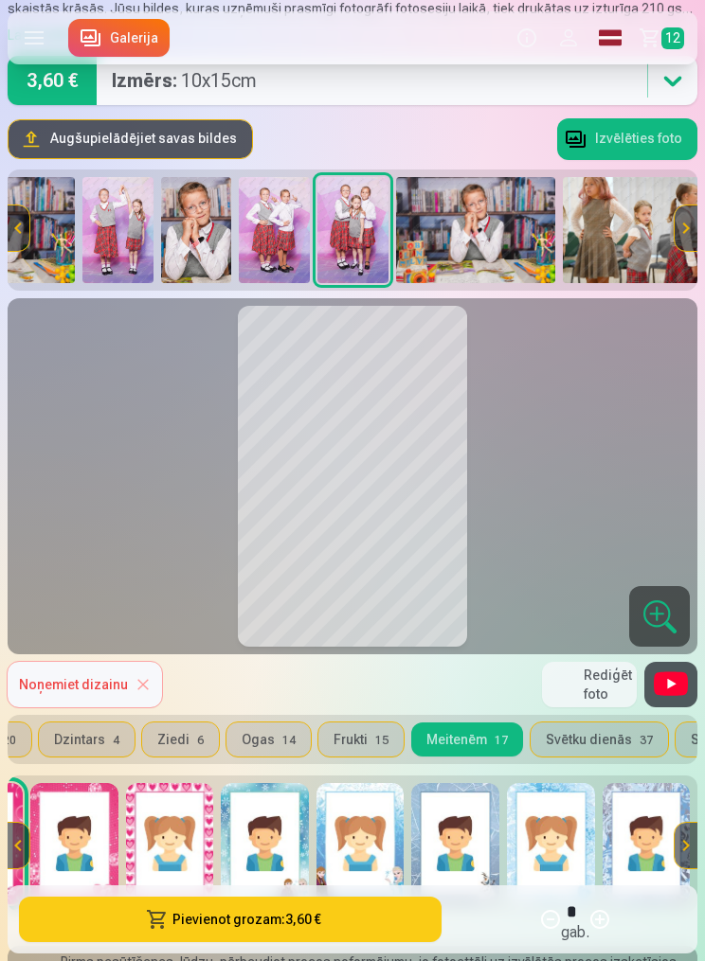
scroll to position [0, 938]
click at [539, 843] on img at bounding box center [551, 843] width 88 height 121
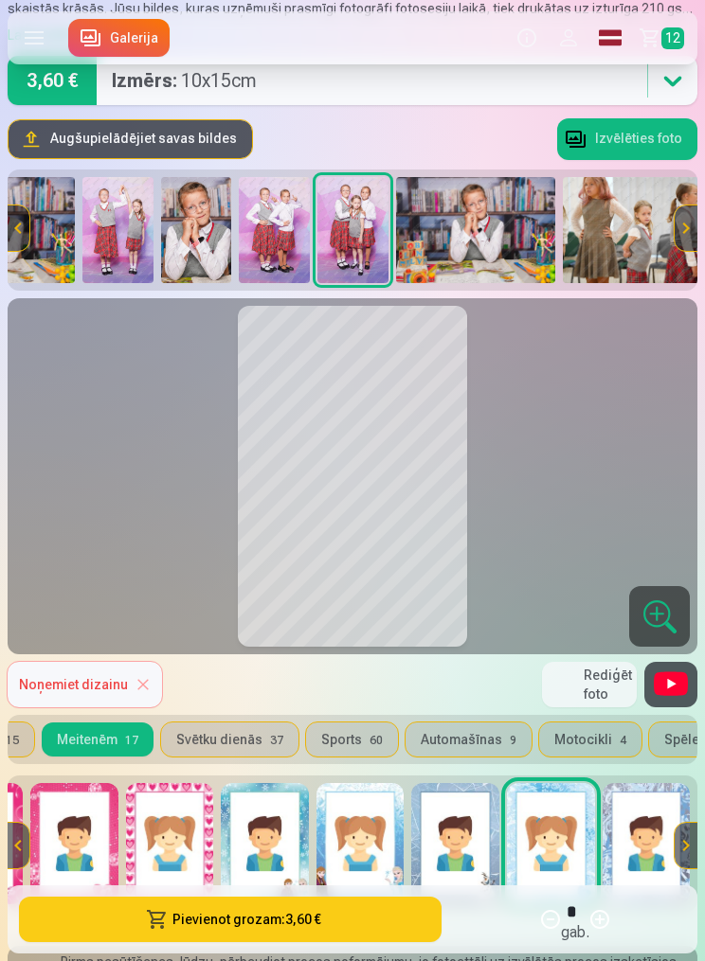
scroll to position [0, 828]
click at [206, 734] on button "Svētku dienās 37" at bounding box center [228, 740] width 137 height 34
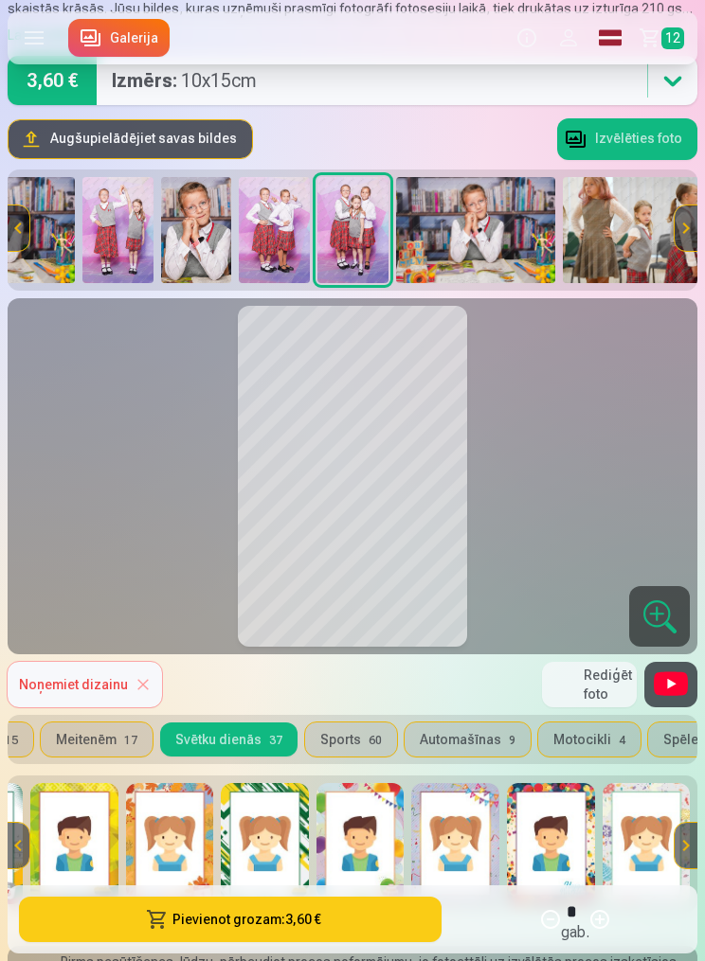
click at [367, 853] on img at bounding box center [360, 843] width 88 height 121
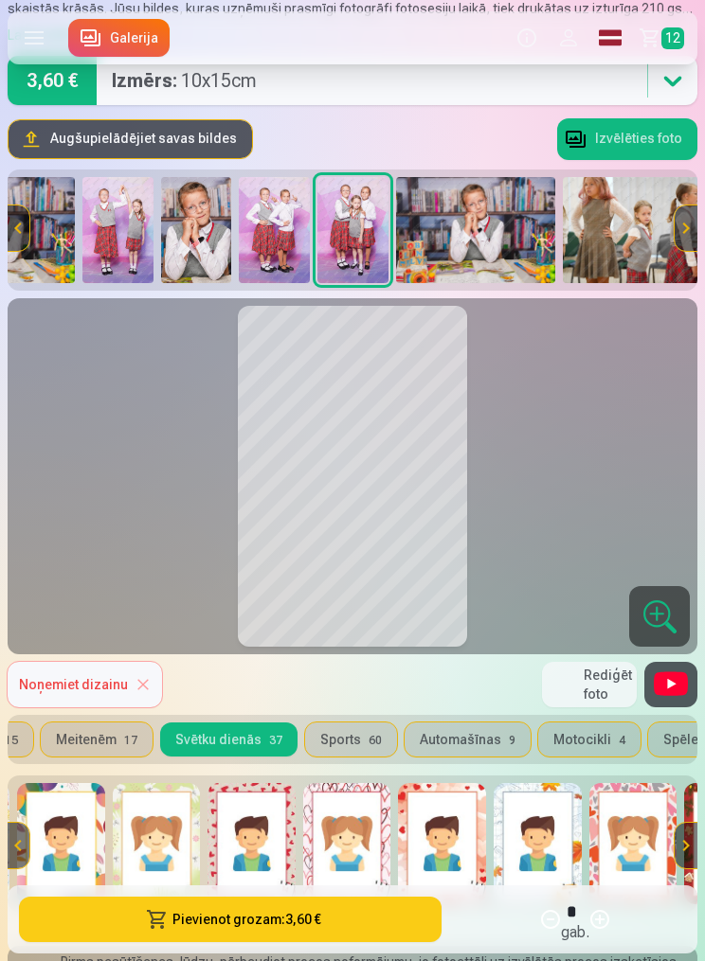
scroll to position [0, 1634]
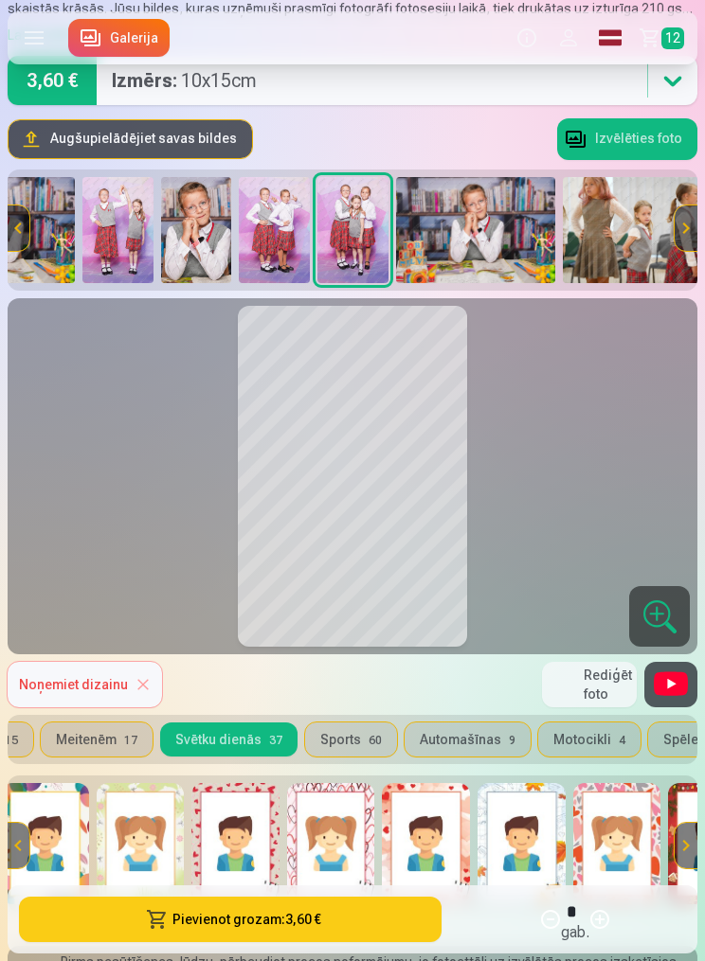
click at [537, 849] on img at bounding box center [521, 843] width 88 height 121
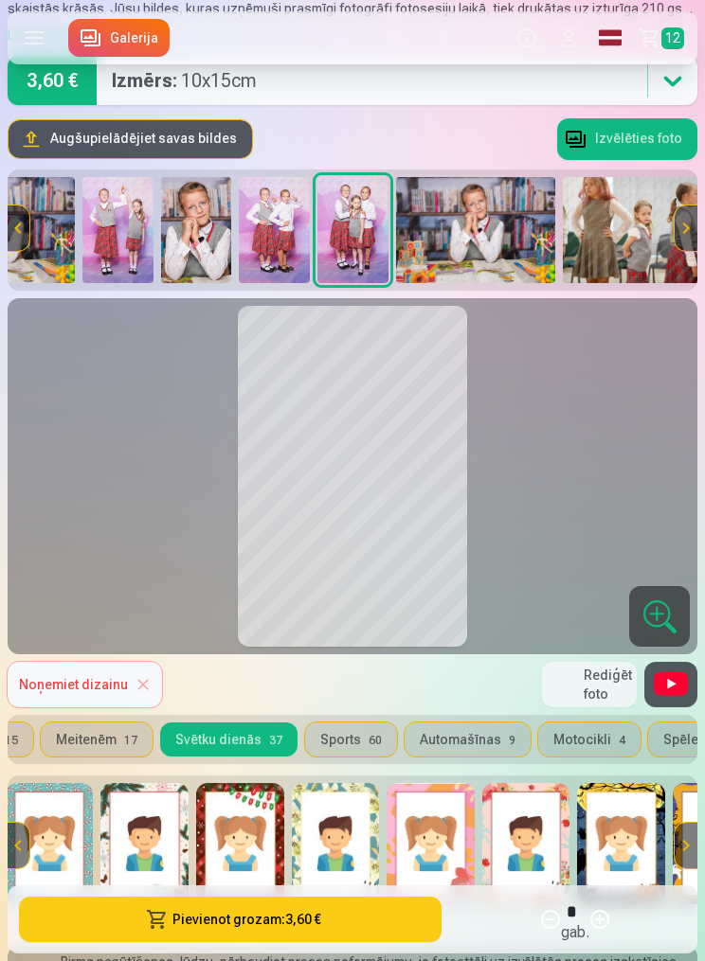
scroll to position [0, 2397]
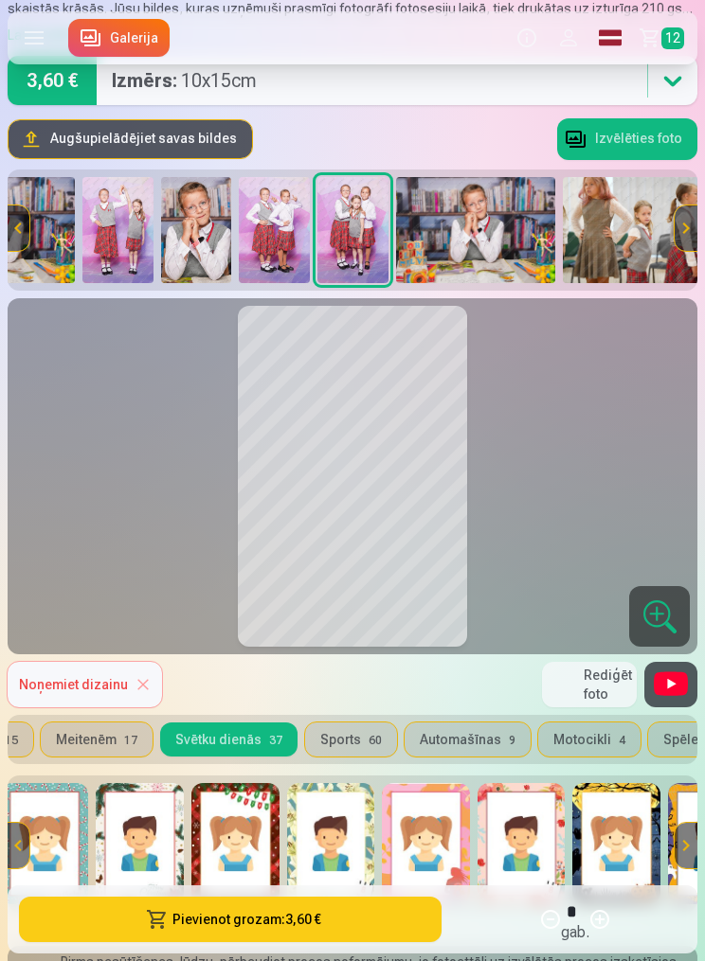
click at [338, 733] on button "Sports 60" at bounding box center [351, 740] width 92 height 34
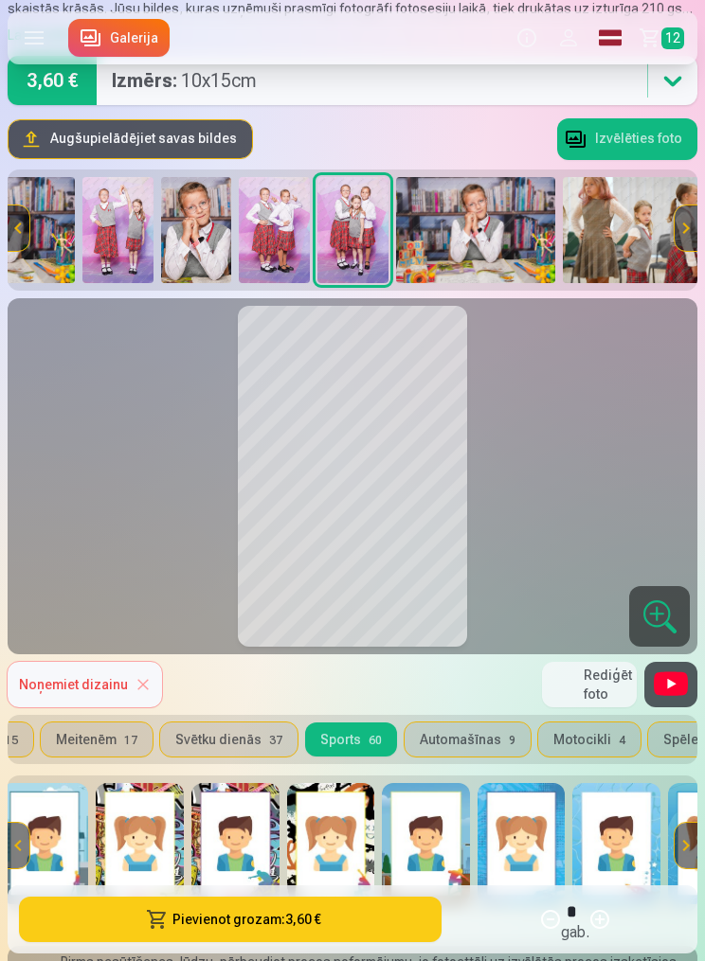
click at [457, 743] on button "Automašīnas 9" at bounding box center [467, 740] width 126 height 34
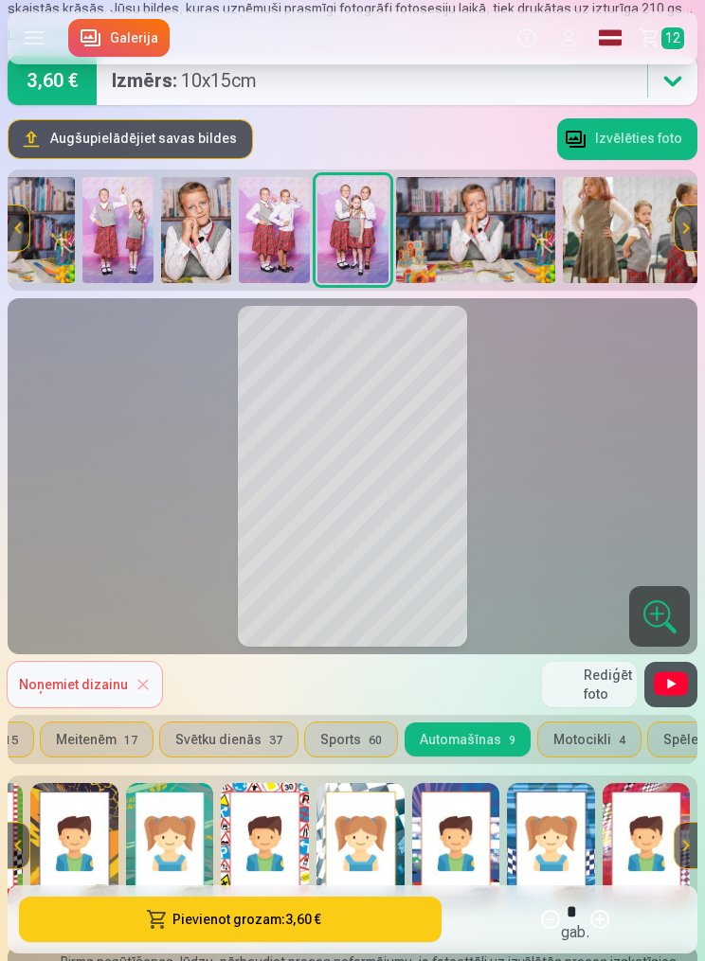
scroll to position [0, 175]
click at [648, 839] on img at bounding box center [646, 843] width 88 height 121
click at [581, 733] on button "Motocikli 4" at bounding box center [589, 740] width 102 height 34
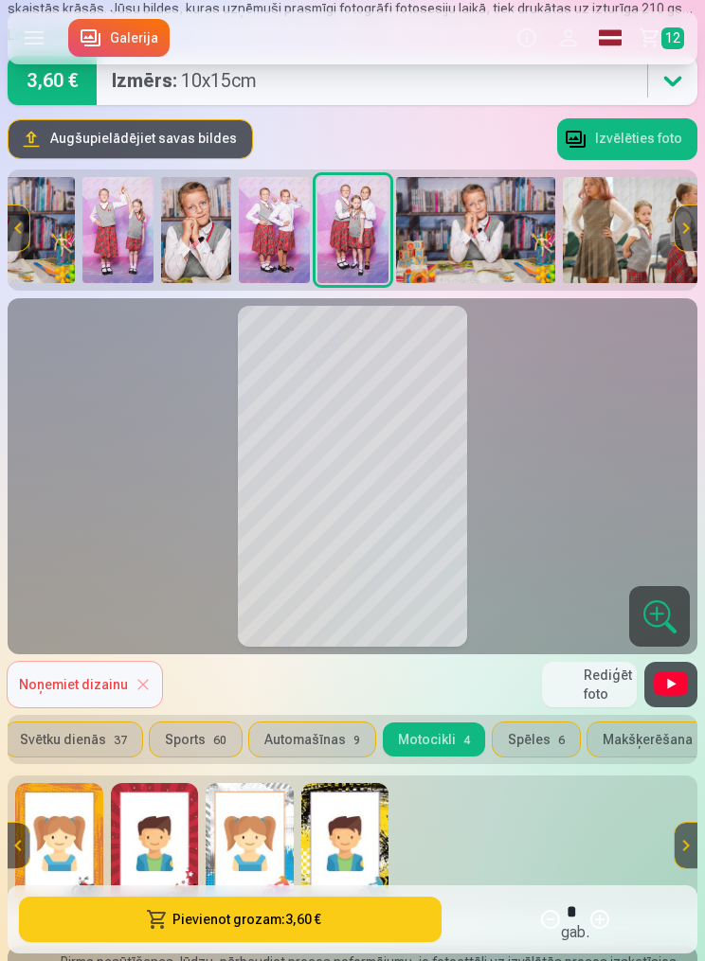
scroll to position [0, 981]
click at [512, 734] on button "Spēles 6" at bounding box center [537, 740] width 87 height 34
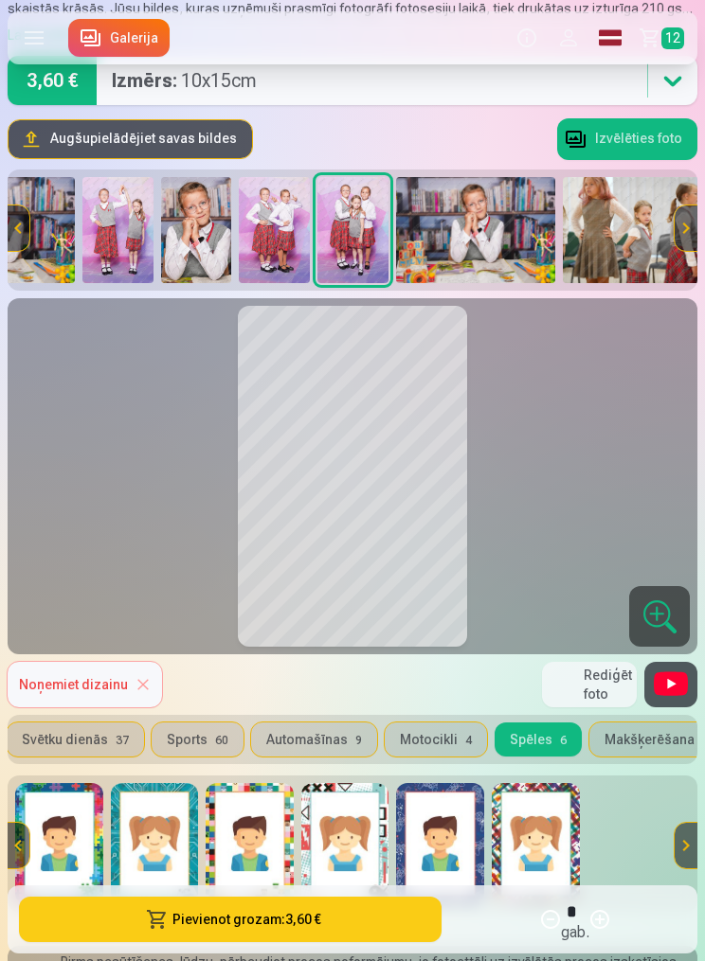
click at [549, 845] on img at bounding box center [536, 843] width 88 height 121
click at [459, 853] on img at bounding box center [440, 843] width 88 height 121
click at [80, 813] on img at bounding box center [59, 843] width 88 height 121
click at [332, 943] on button "Pievienot grozam : 3,60 €" at bounding box center [230, 919] width 422 height 45
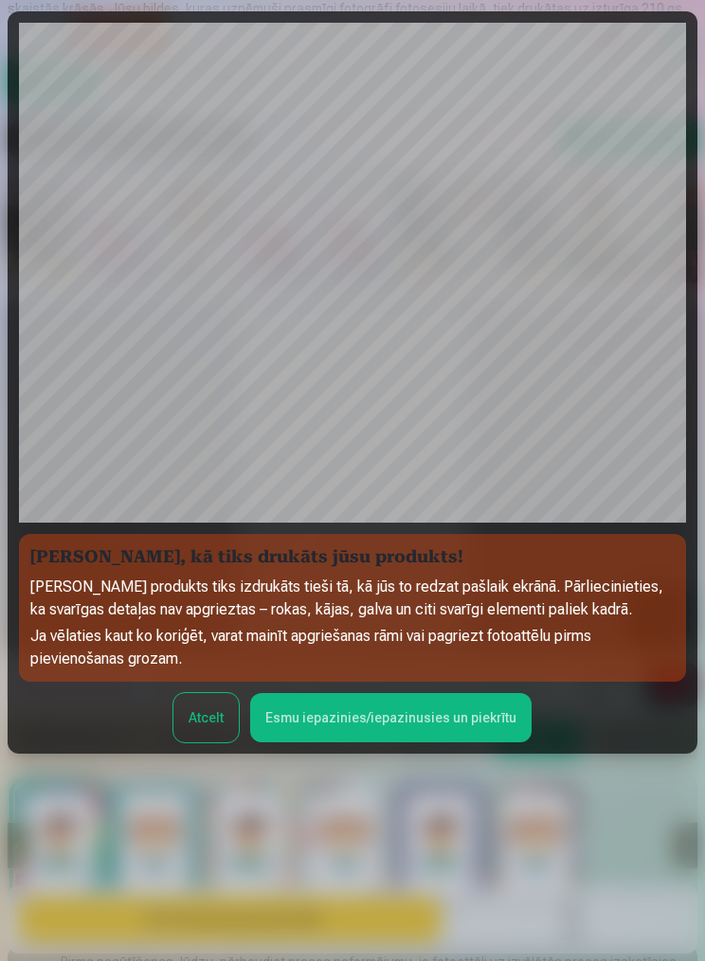
scroll to position [129, 0]
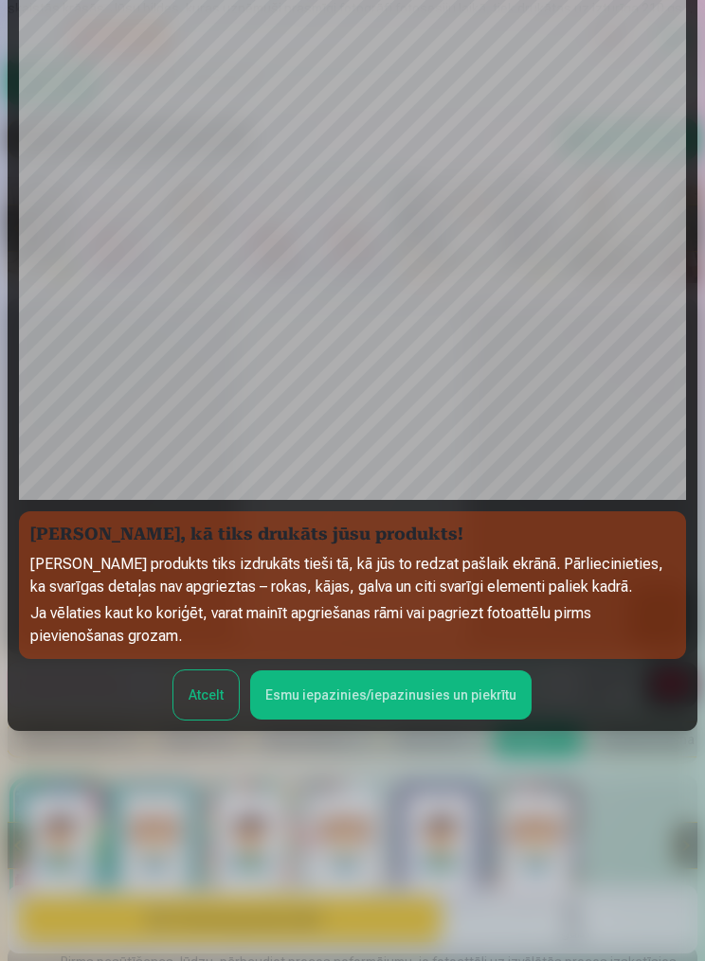
click at [204, 720] on button "Atcelt" at bounding box center [205, 695] width 65 height 49
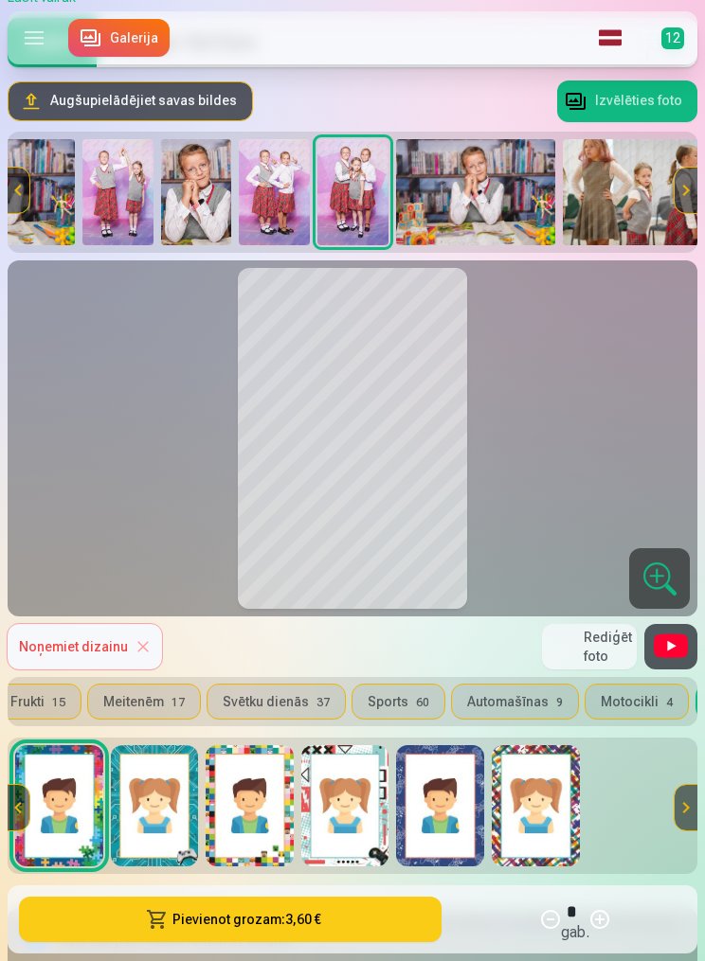
scroll to position [0, 777]
click at [244, 707] on button "Svētku dienās 37" at bounding box center [279, 702] width 137 height 34
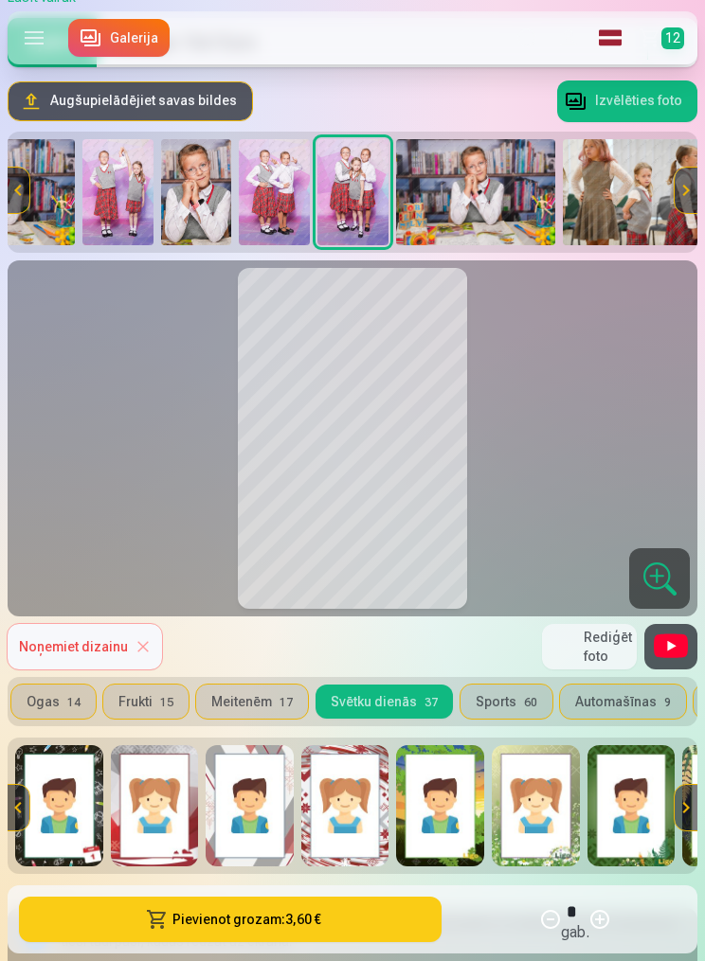
scroll to position [0, 674]
click at [204, 703] on button "Meitenēm 17" at bounding box center [250, 702] width 112 height 34
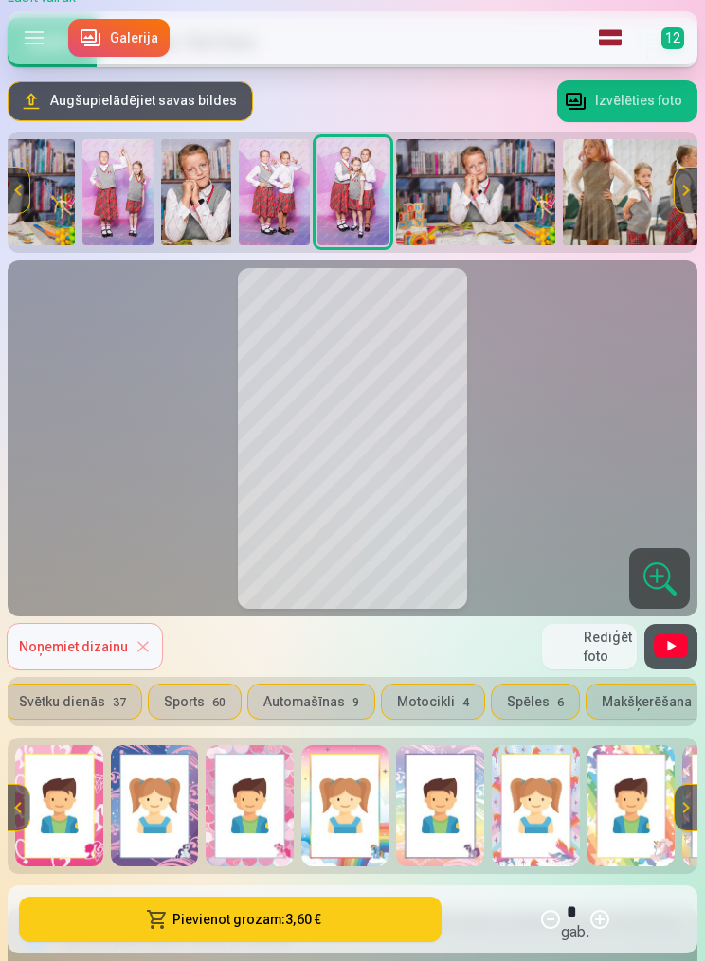
scroll to position [0, 981]
click at [520, 712] on button "Spēles 6" at bounding box center [537, 702] width 87 height 34
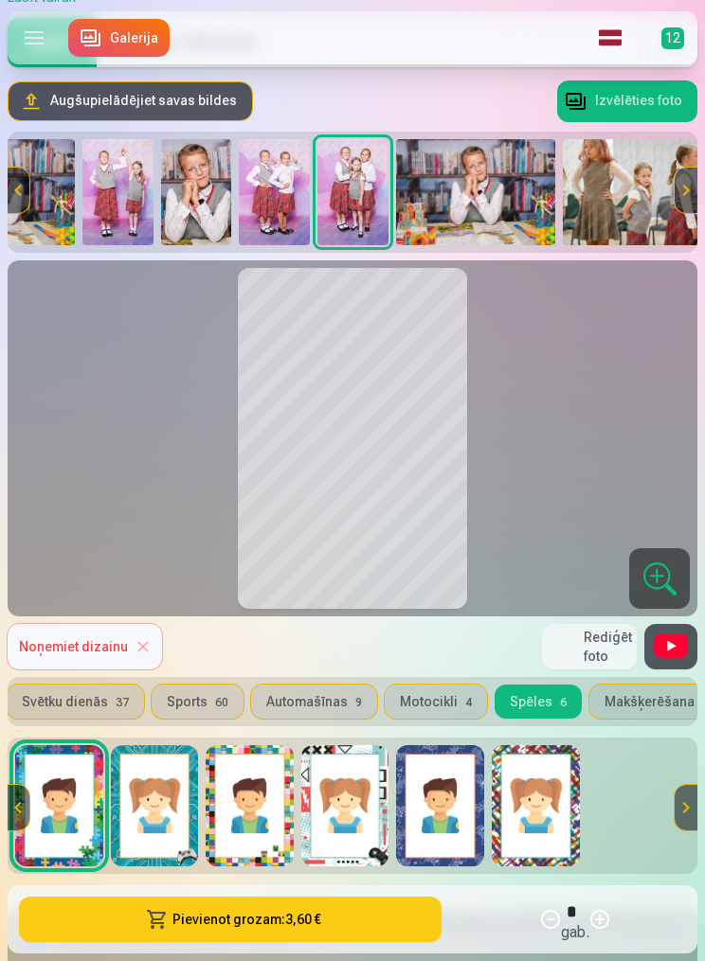
click at [395, 943] on button "Pievienot grozam : 3,60 €" at bounding box center [230, 919] width 422 height 45
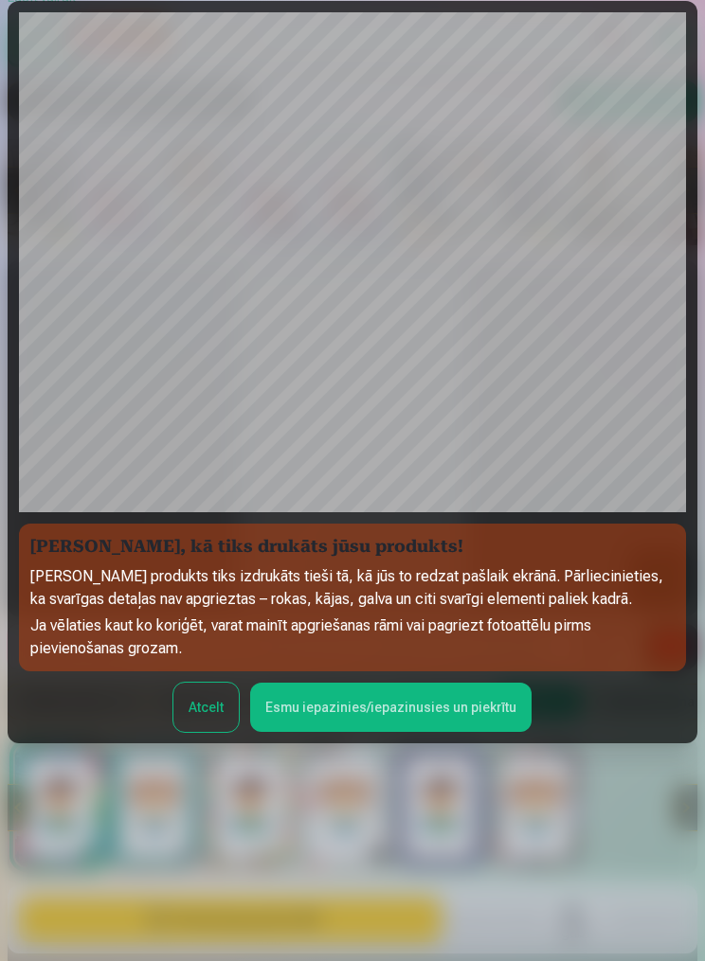
scroll to position [129, 0]
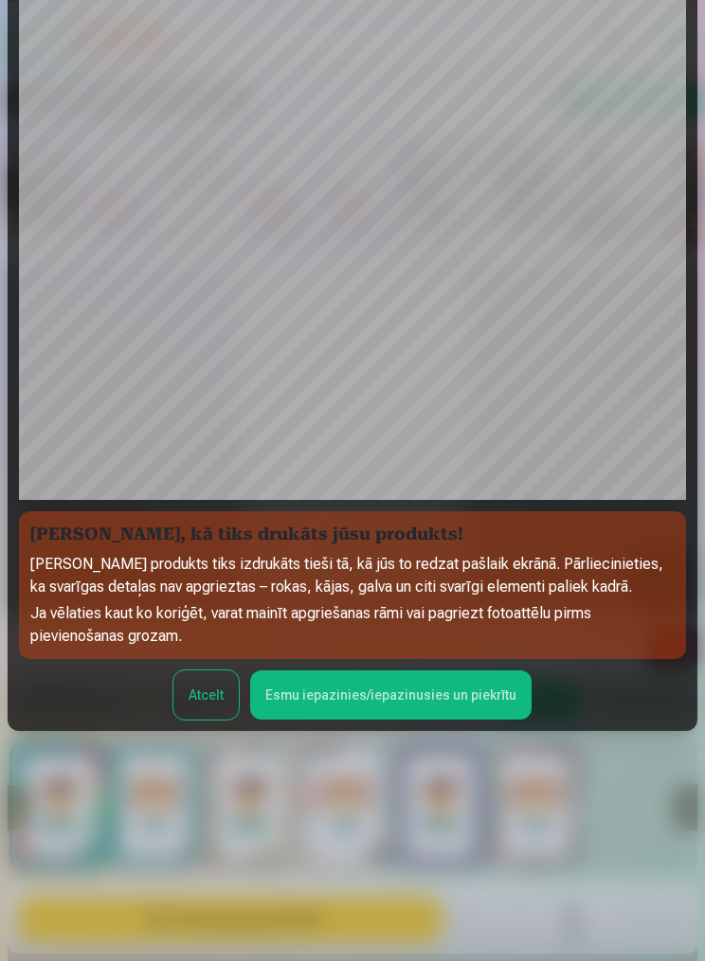
click at [477, 720] on button "Esmu iepazinies/iepazinusies un piekrītu" at bounding box center [390, 695] width 281 height 49
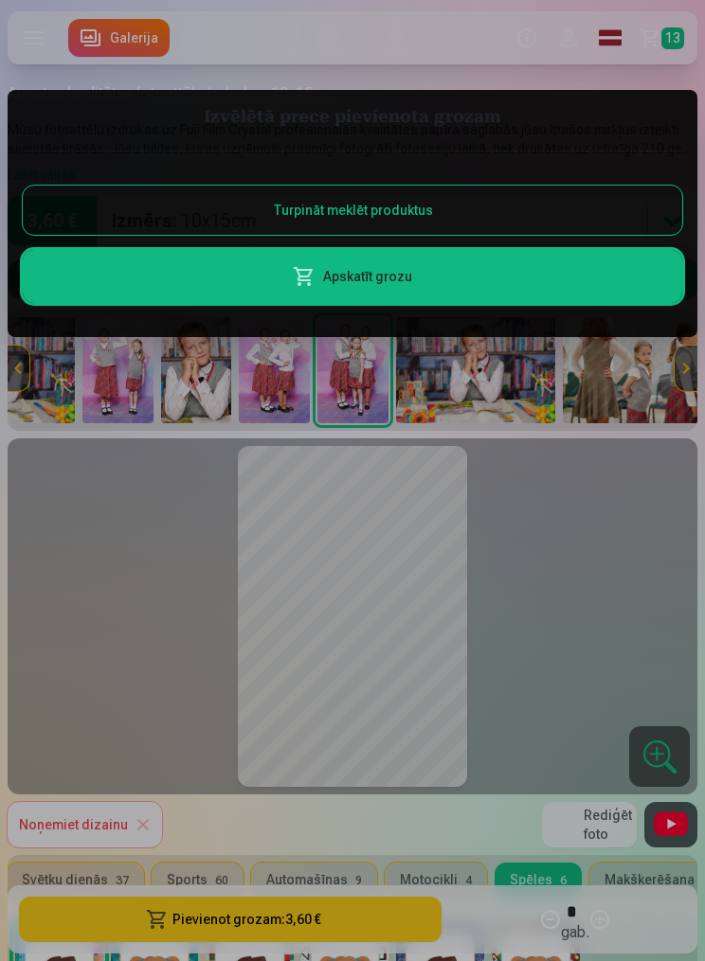
scroll to position [0, 0]
click at [120, 402] on div at bounding box center [352, 480] width 705 height 961
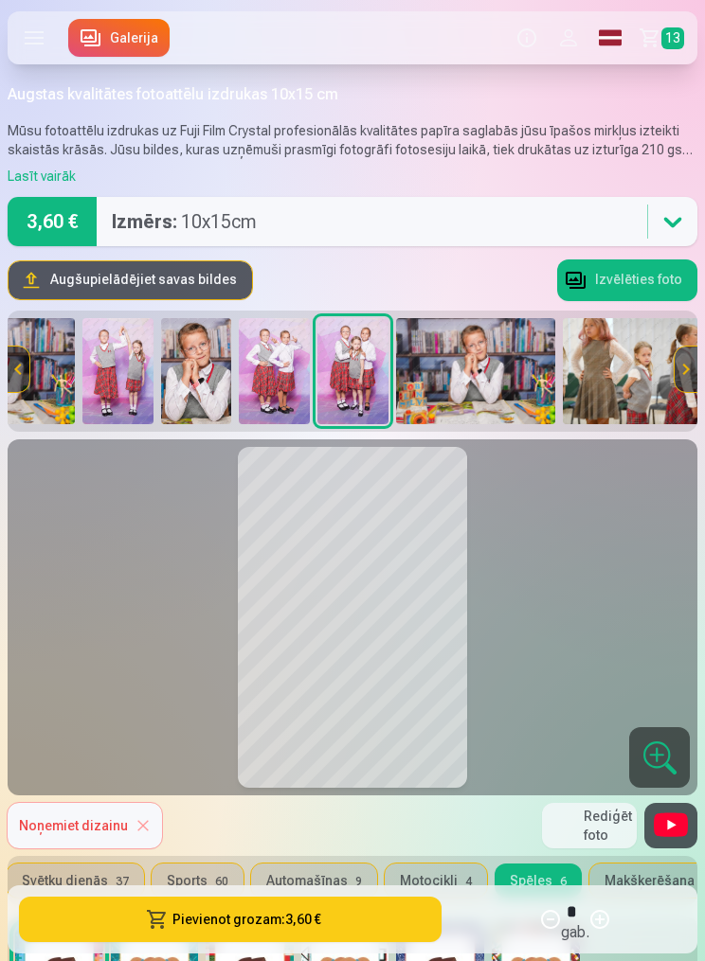
click at [118, 383] on img at bounding box center [117, 371] width 71 height 106
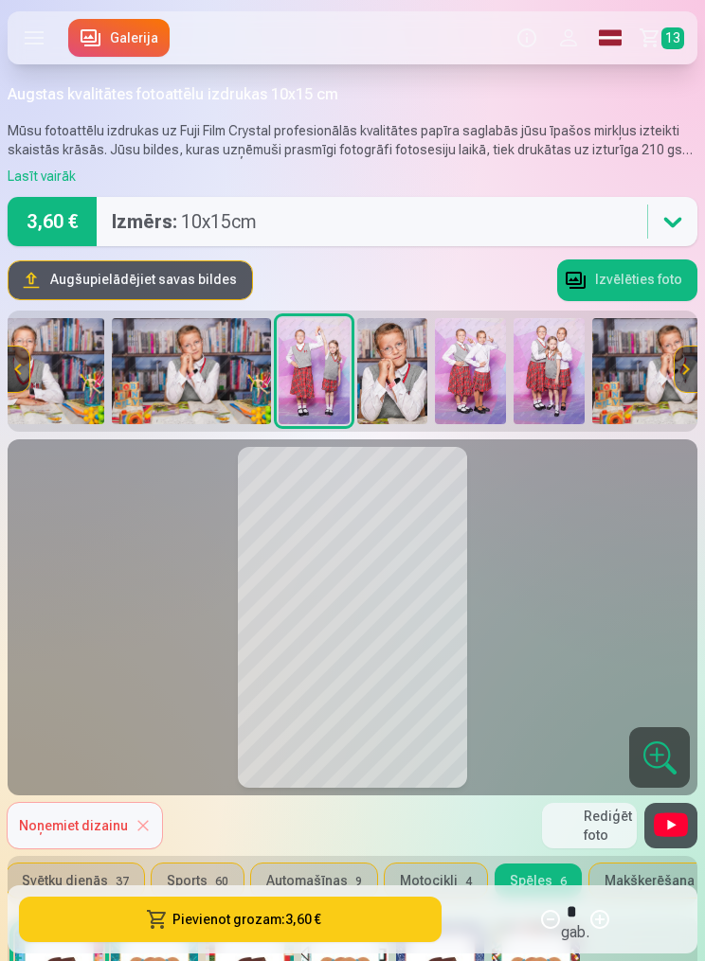
click at [129, 389] on img at bounding box center [191, 371] width 159 height 106
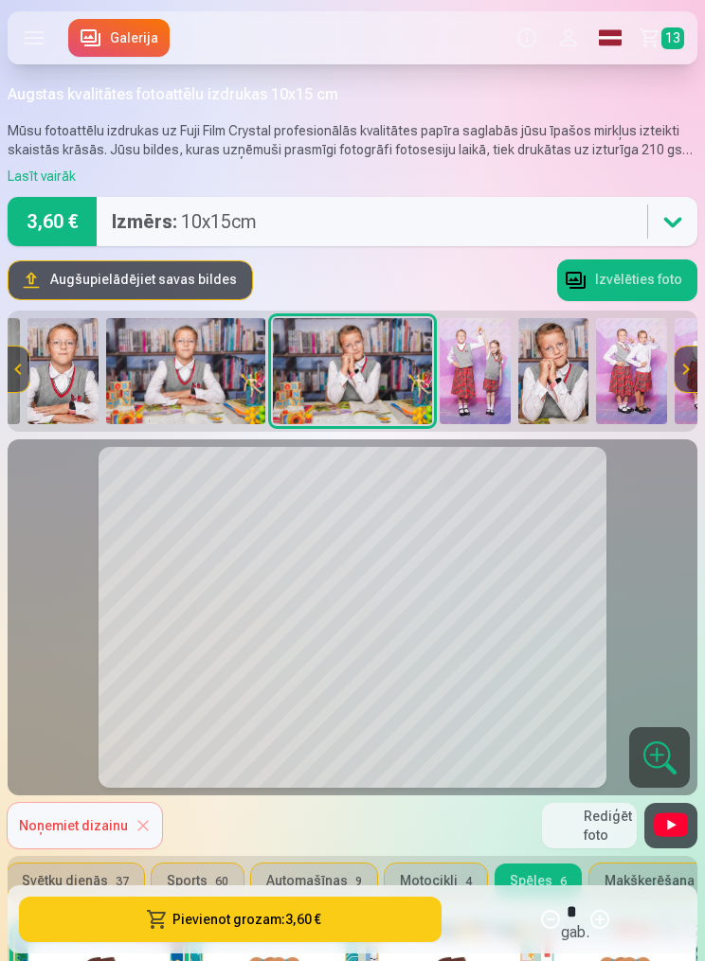
click at [477, 399] on img at bounding box center [475, 371] width 71 height 106
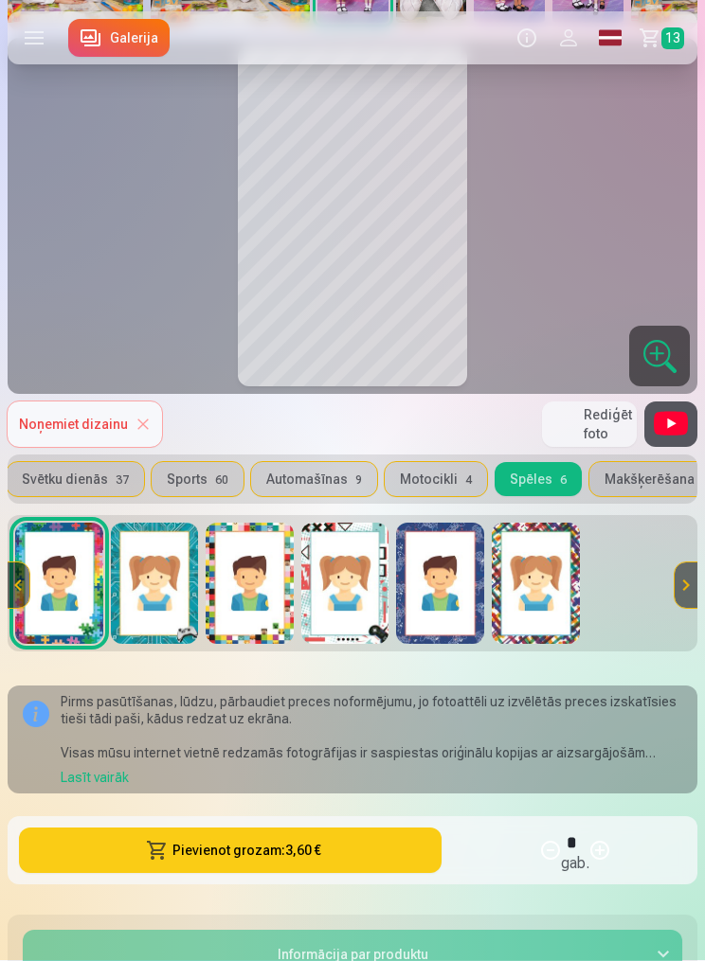
scroll to position [404, 0]
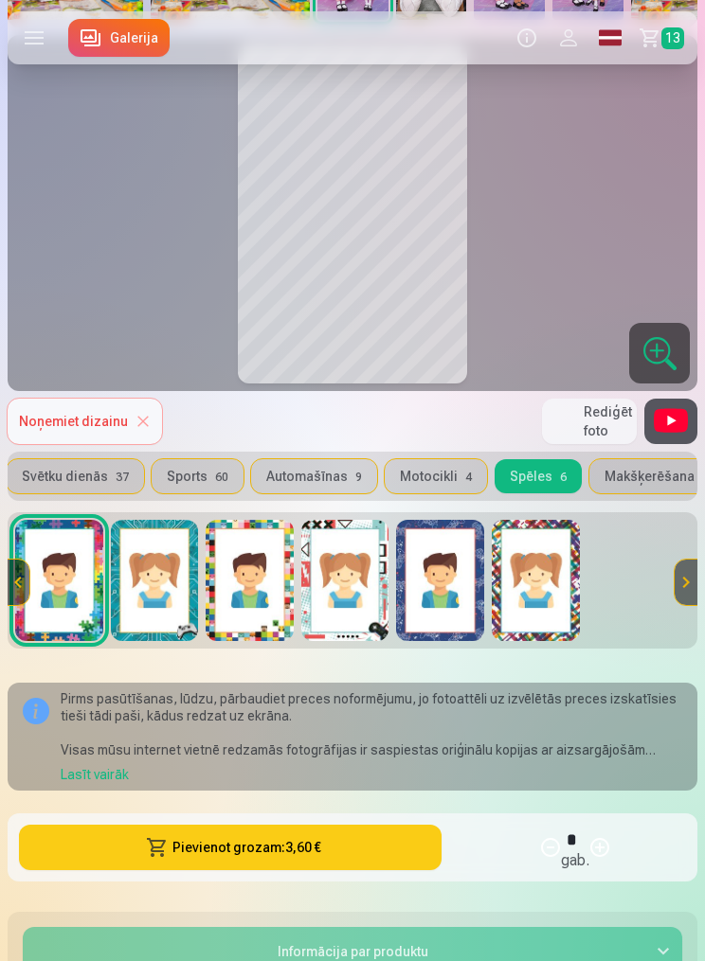
click at [300, 478] on button "Automašīnas 9" at bounding box center [314, 476] width 126 height 34
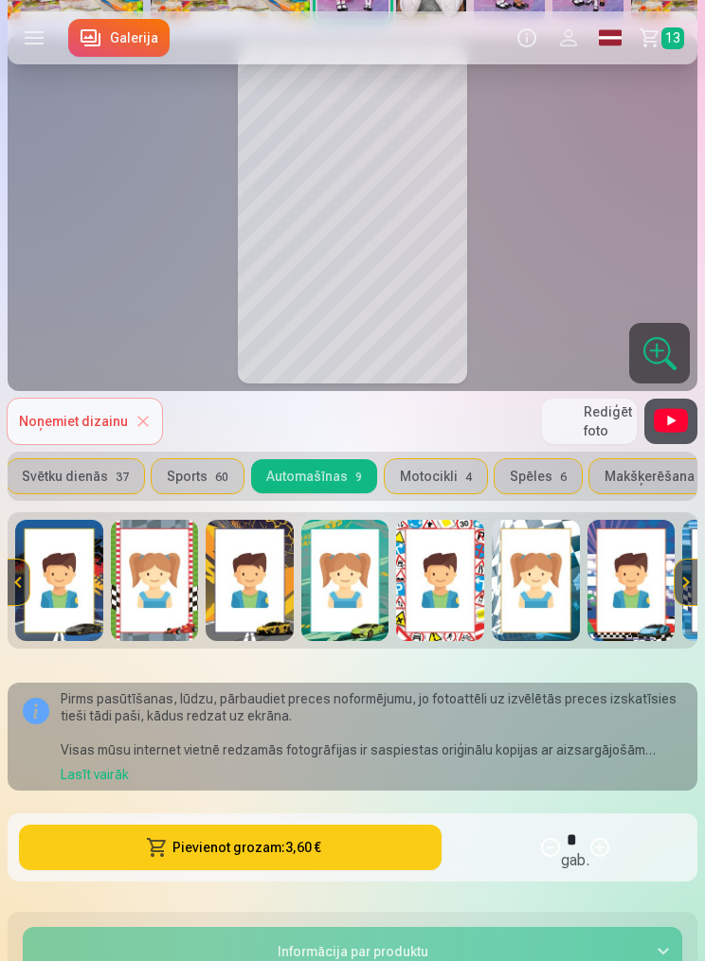
click at [206, 482] on button "Sports 60" at bounding box center [198, 476] width 92 height 34
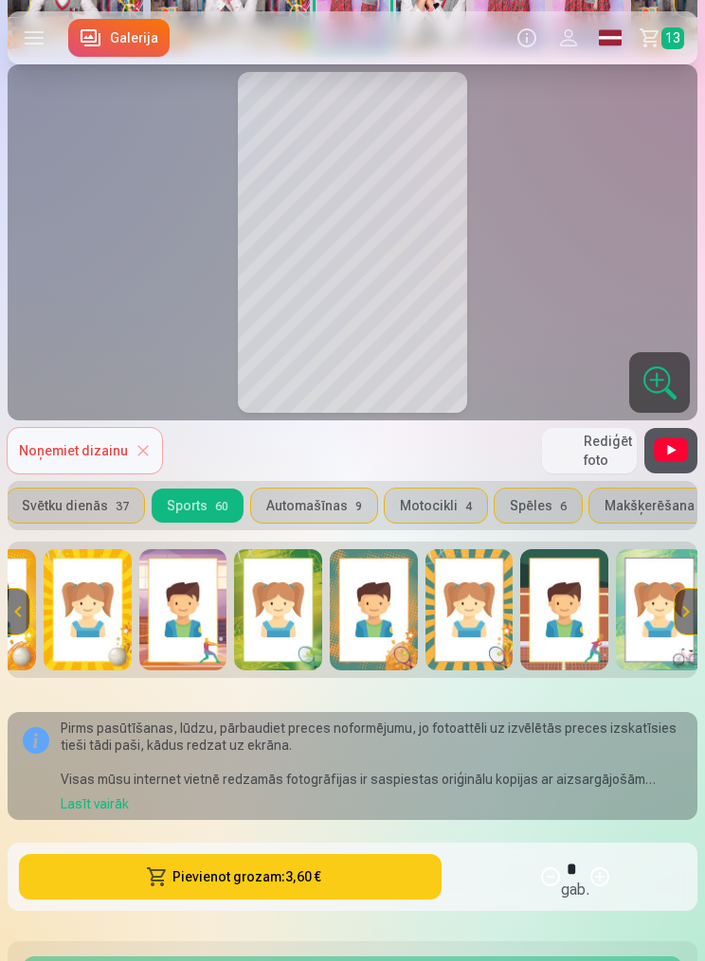
scroll to position [371, 0]
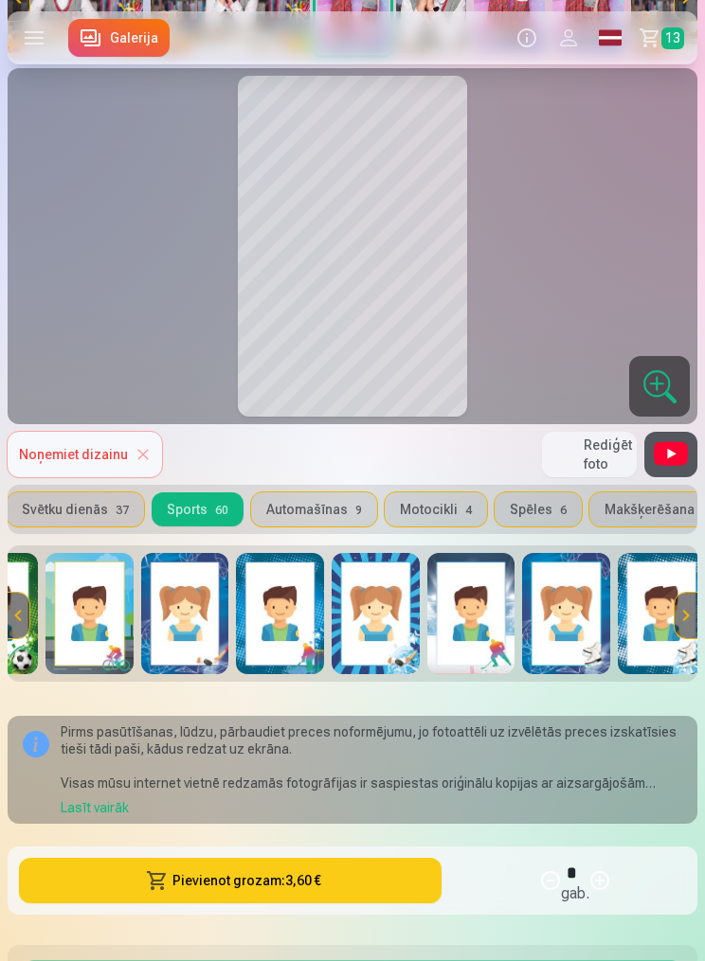
click at [80, 502] on button "Svētku dienās 37" at bounding box center [75, 510] width 137 height 34
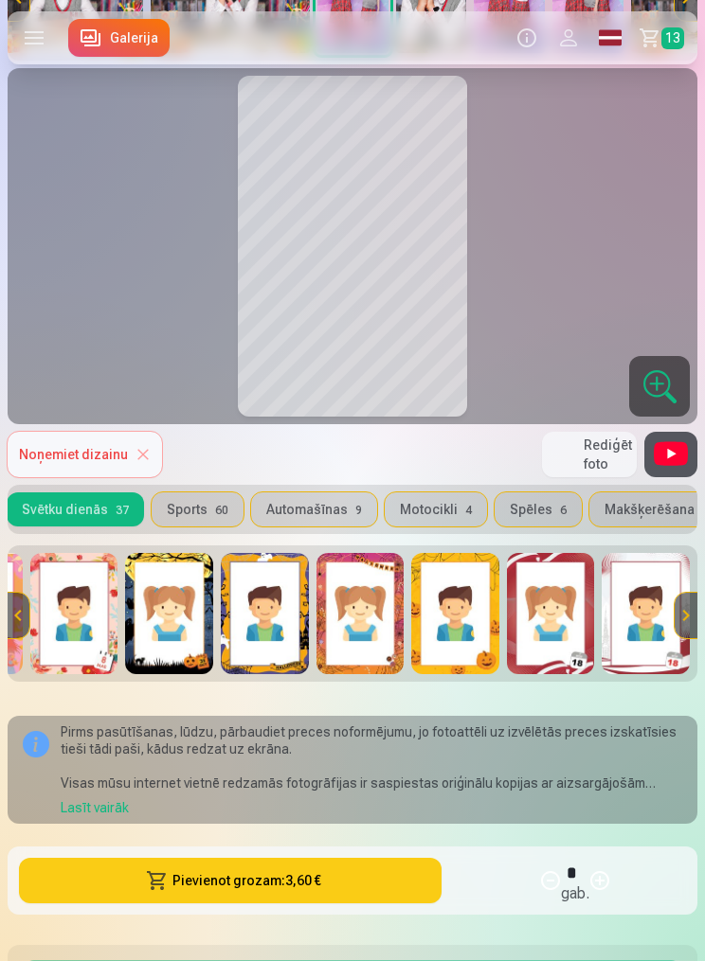
scroll to position [0, 2844]
click at [661, 664] on div at bounding box center [675, 616] width 45 height 136
click at [640, 637] on img at bounding box center [646, 613] width 88 height 121
click at [546, 609] on img at bounding box center [551, 613] width 88 height 121
click at [477, 621] on img at bounding box center [455, 613] width 88 height 121
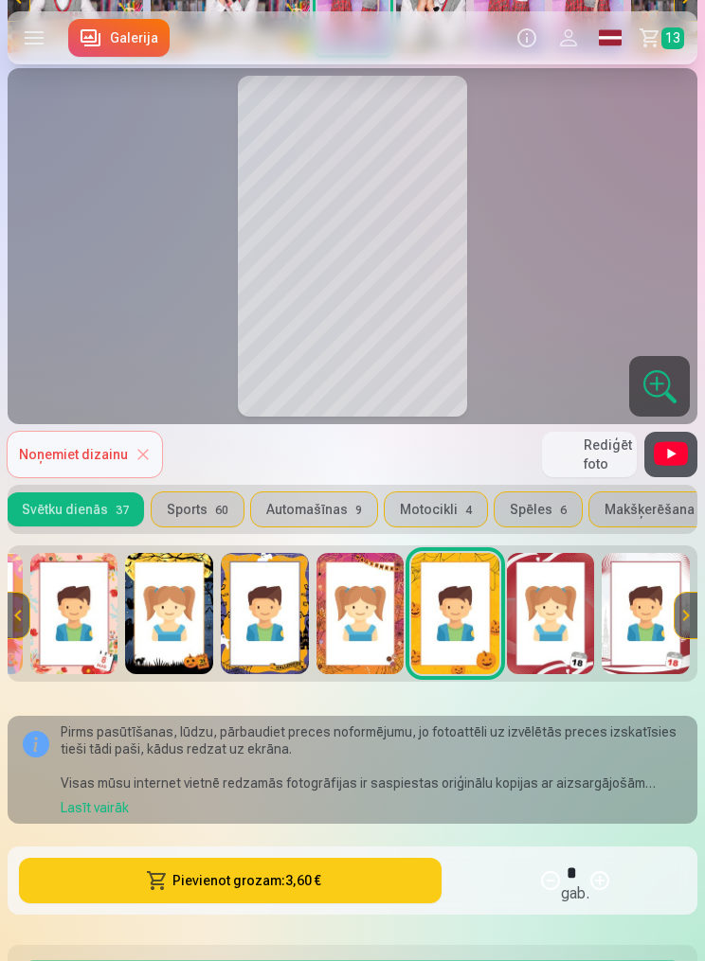
click at [390, 624] on img at bounding box center [360, 613] width 88 height 121
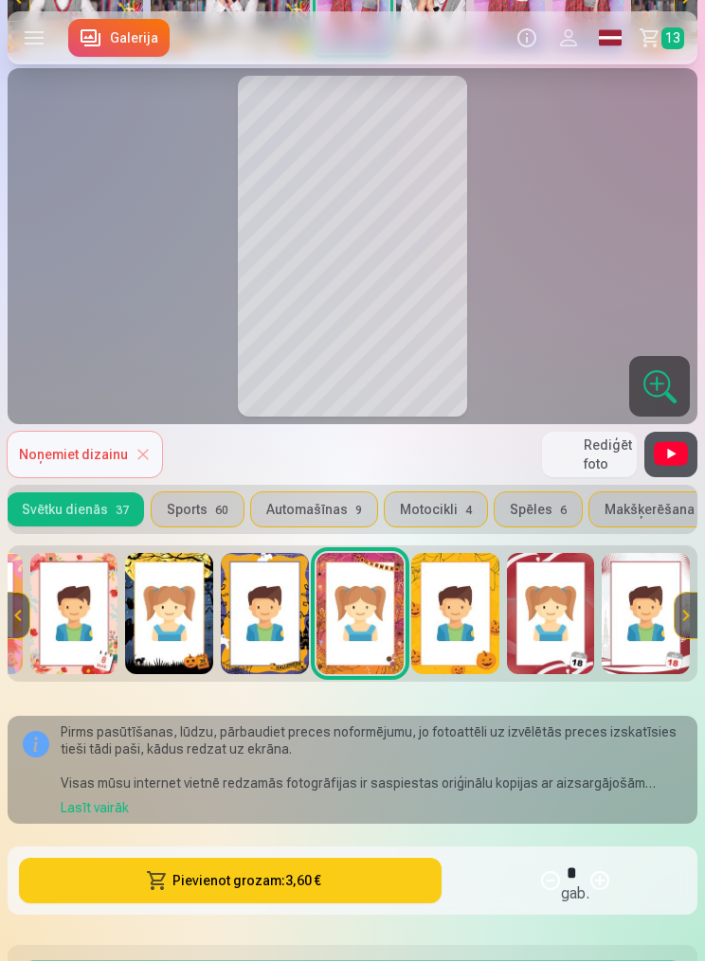
click at [288, 639] on img at bounding box center [265, 613] width 88 height 121
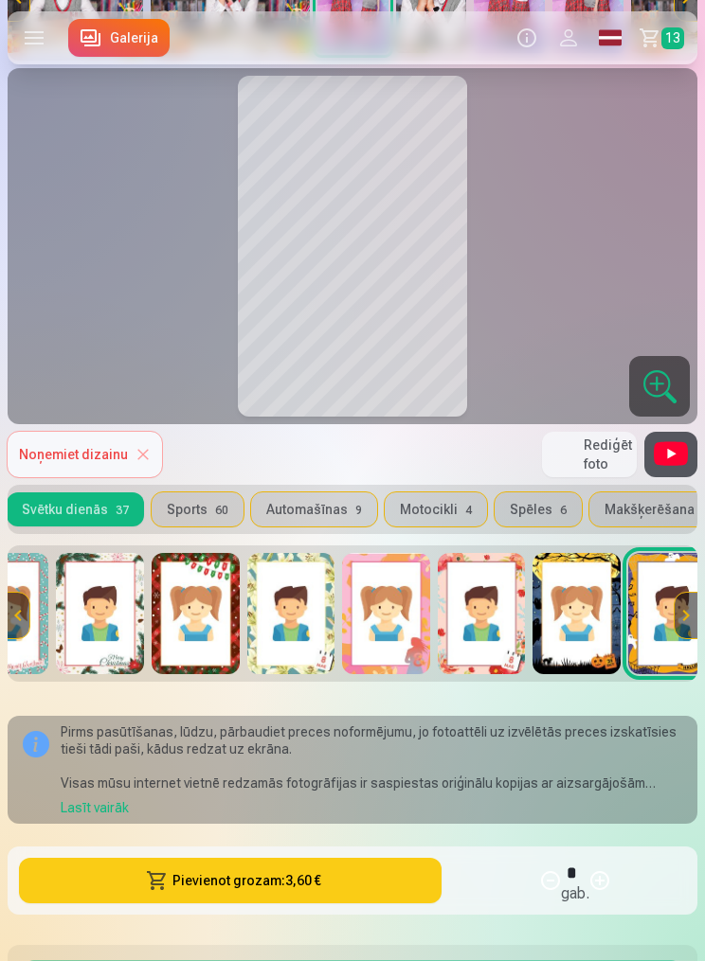
scroll to position [0, 2435]
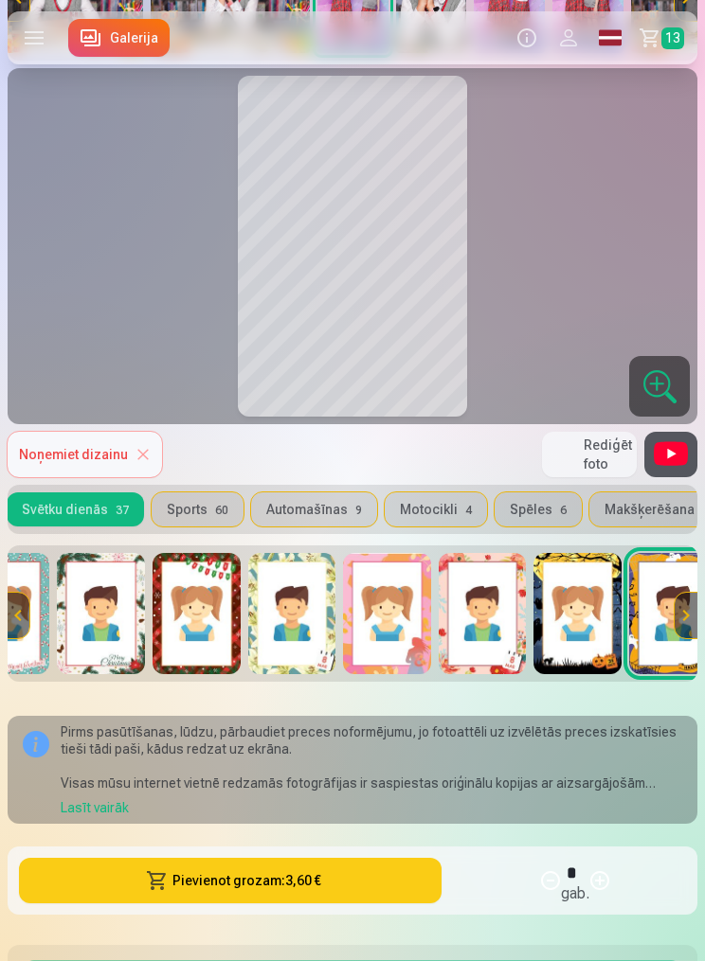
click at [411, 627] on img at bounding box center [387, 613] width 88 height 121
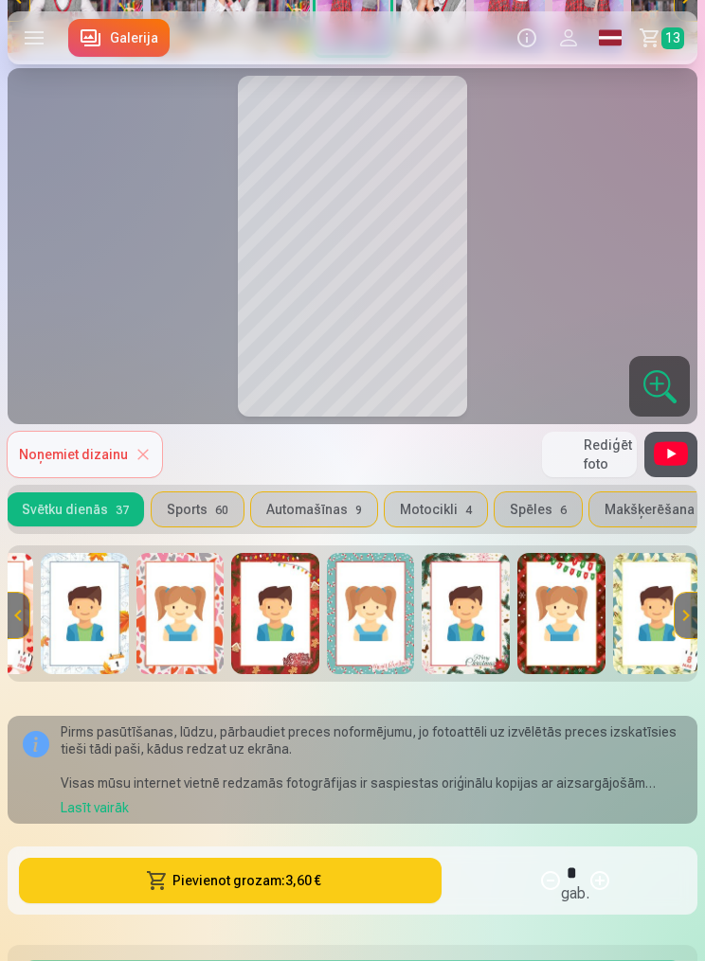
scroll to position [0, 2069]
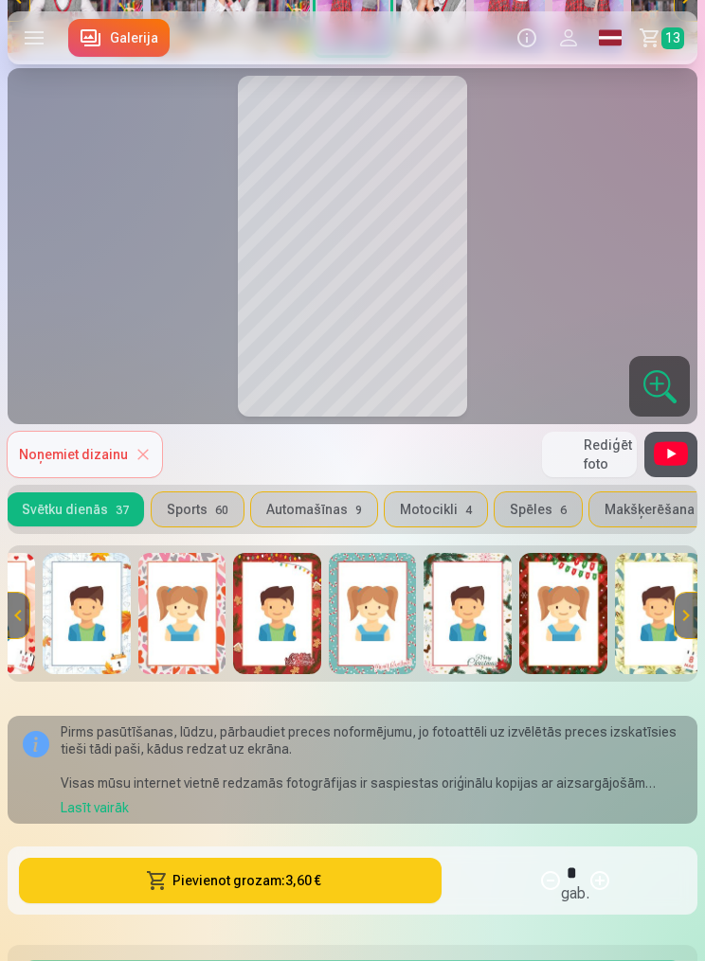
click at [377, 619] on img at bounding box center [373, 613] width 88 height 121
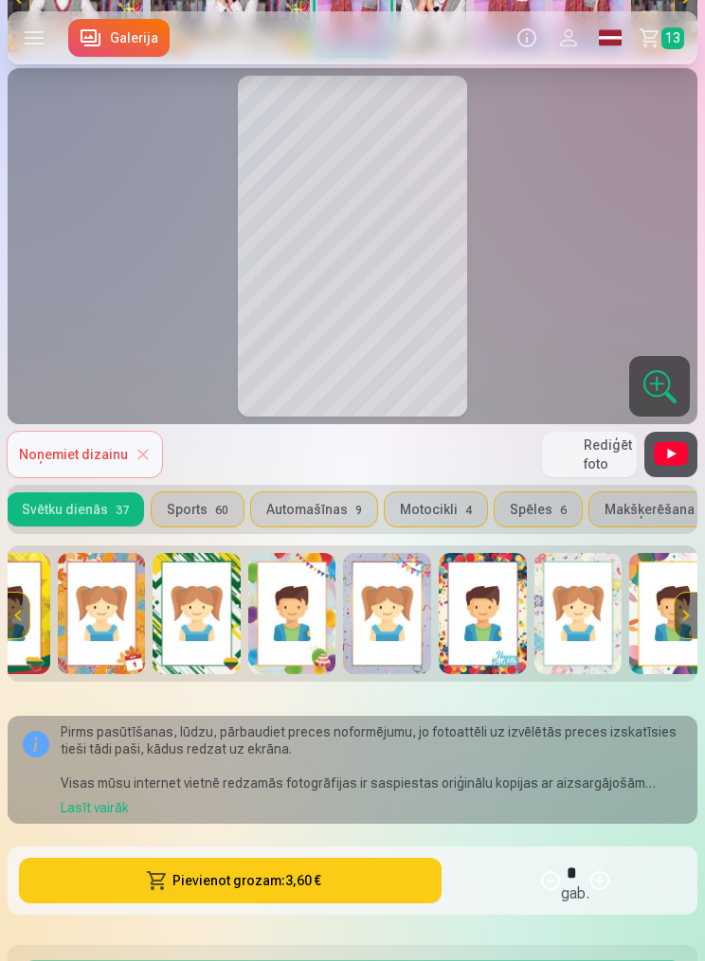
scroll to position [0, 1015]
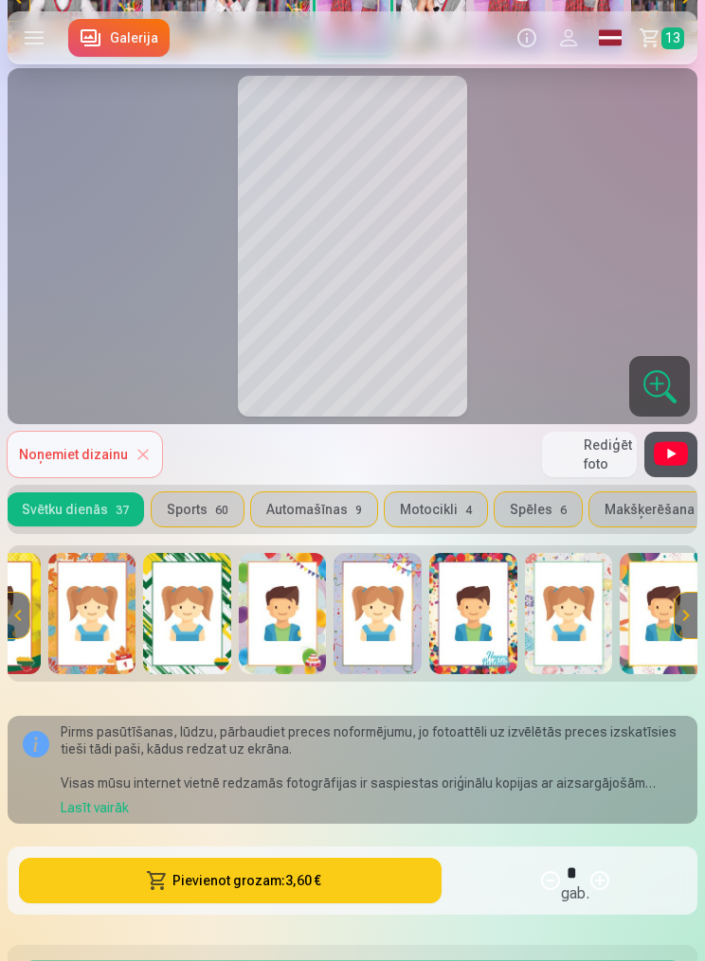
click at [483, 633] on img at bounding box center [473, 613] width 88 height 121
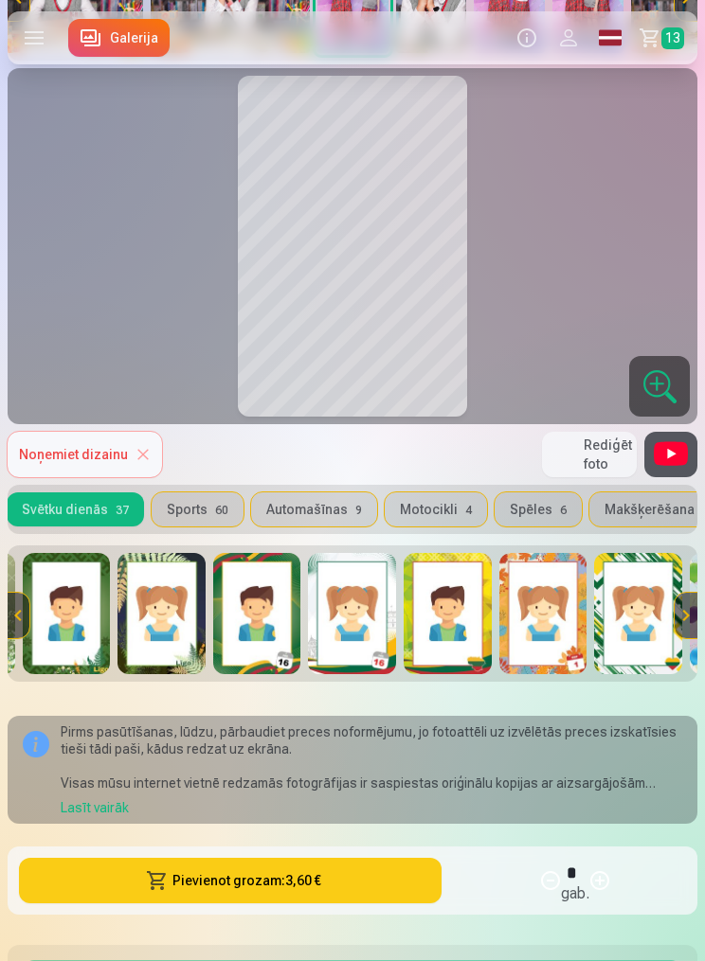
scroll to position [0, 550]
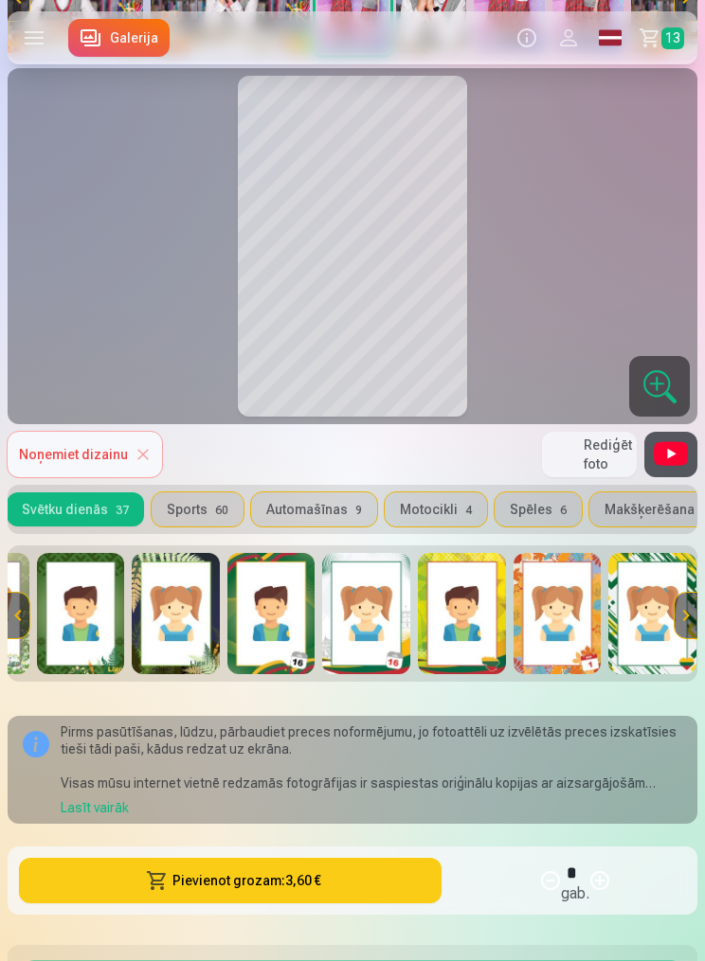
click at [278, 623] on img at bounding box center [271, 613] width 88 height 121
click at [400, 614] on img at bounding box center [366, 613] width 88 height 121
click at [485, 627] on img at bounding box center [462, 613] width 88 height 121
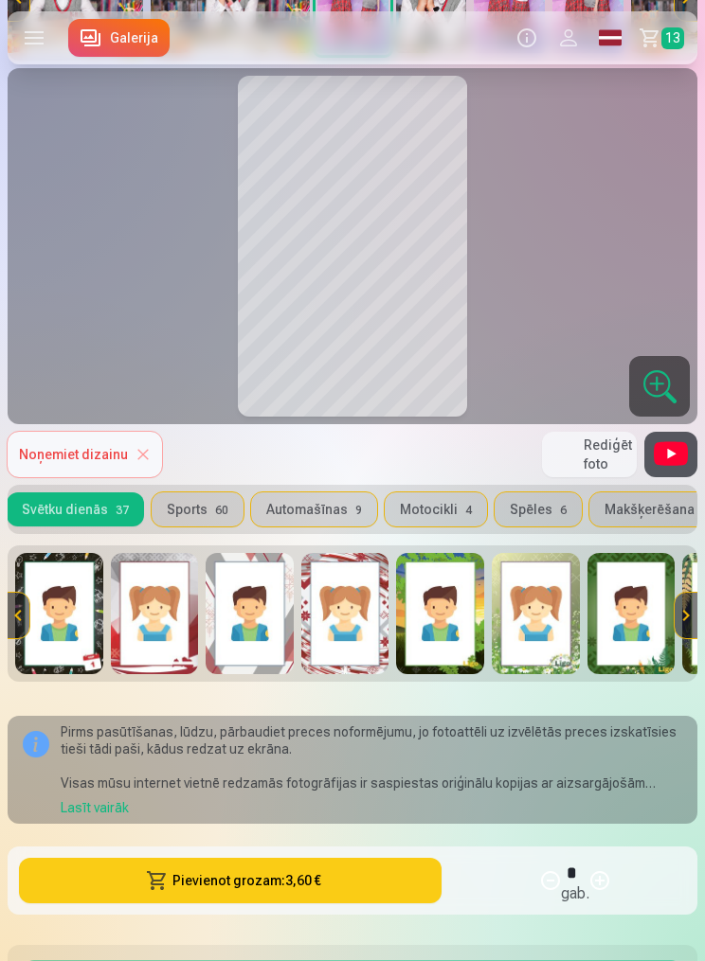
scroll to position [0, 0]
click at [182, 618] on img at bounding box center [155, 613] width 88 height 121
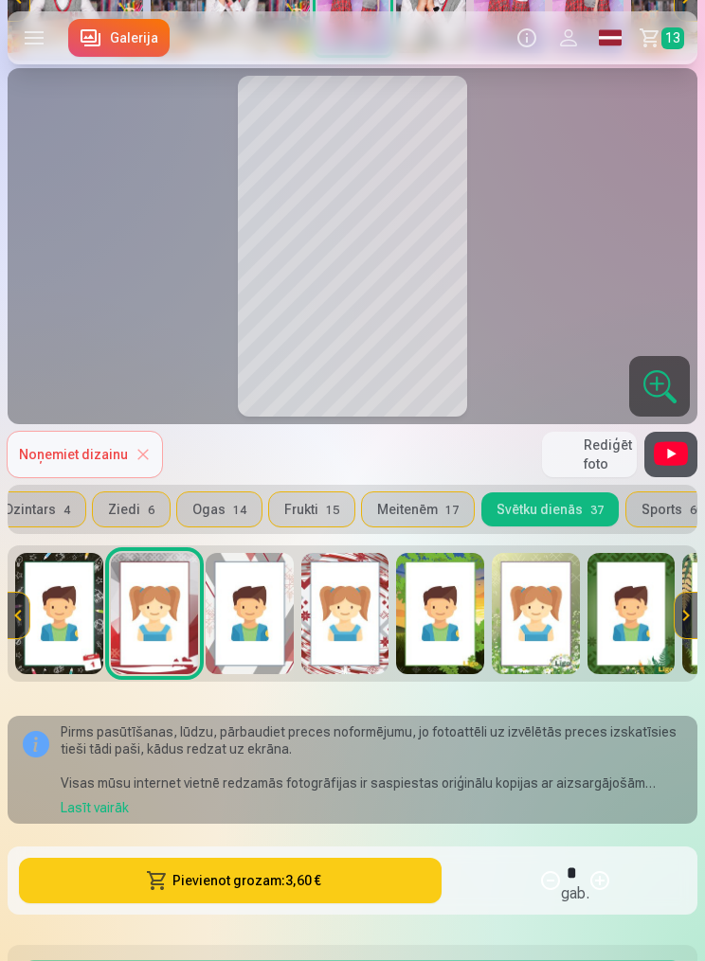
scroll to position [0, 494]
click at [326, 501] on button "Frukti 15" at bounding box center [324, 510] width 85 height 34
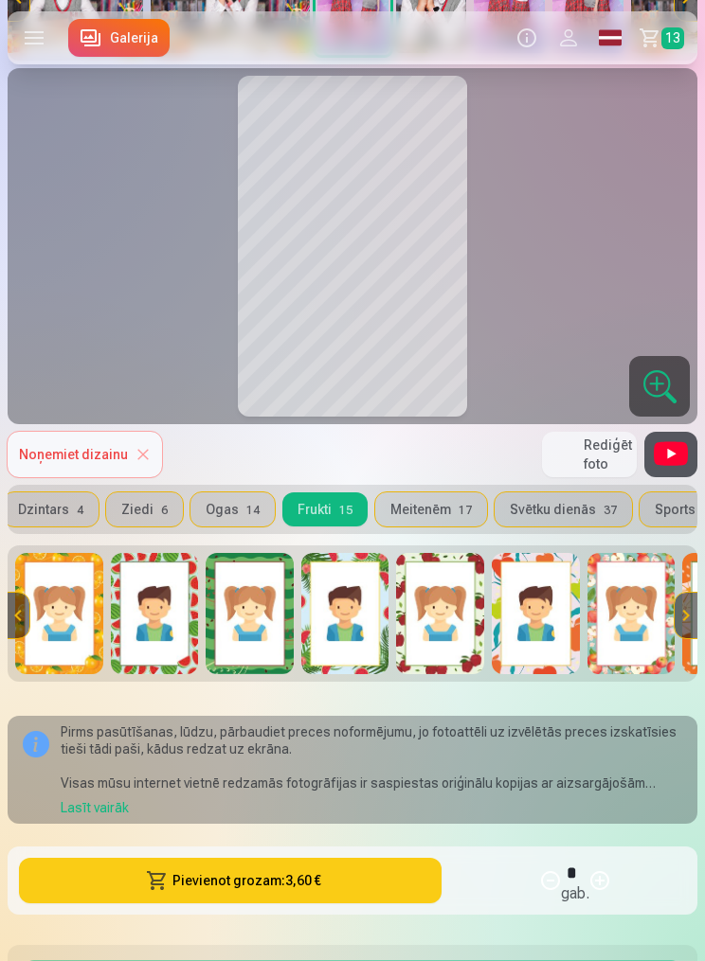
click at [246, 514] on span "14" at bounding box center [252, 510] width 13 height 13
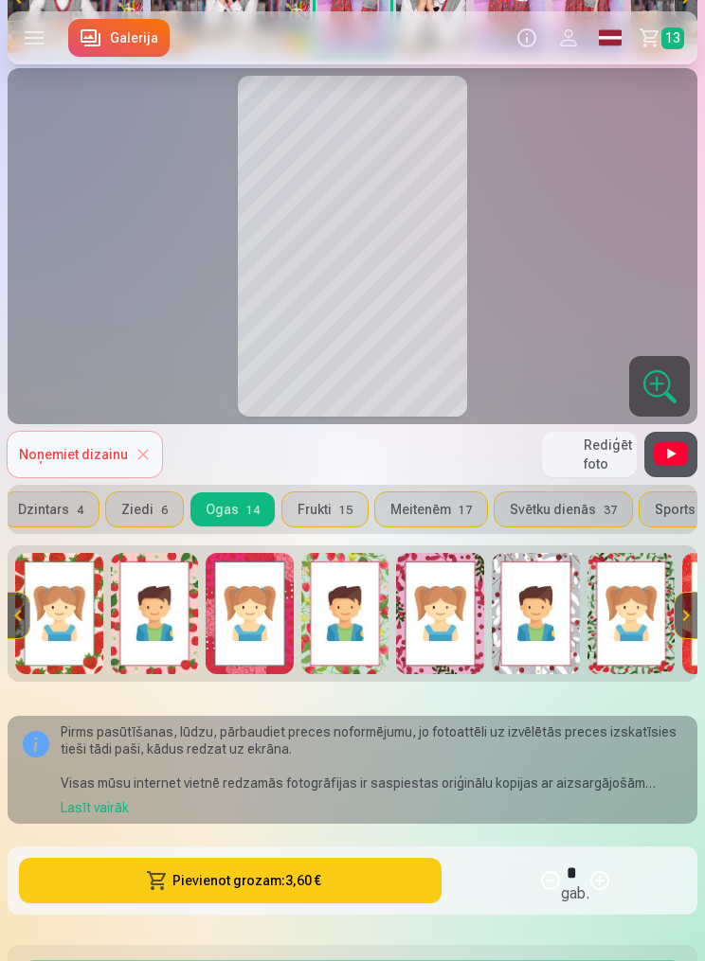
click at [165, 512] on button "Ziedi 6" at bounding box center [144, 510] width 77 height 34
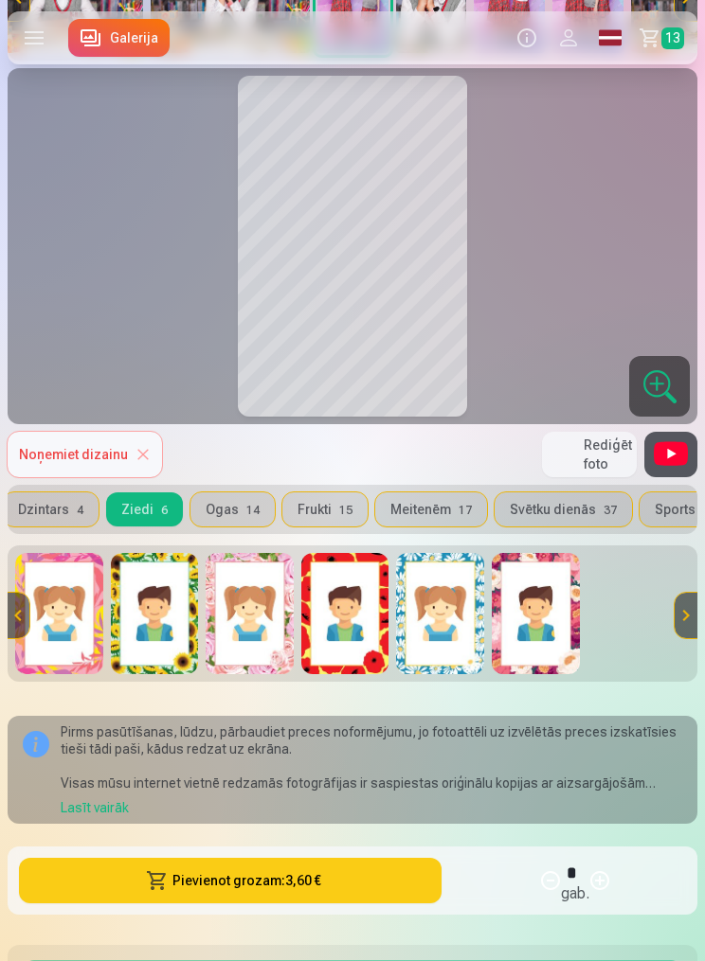
click at [259, 617] on img at bounding box center [250, 613] width 88 height 121
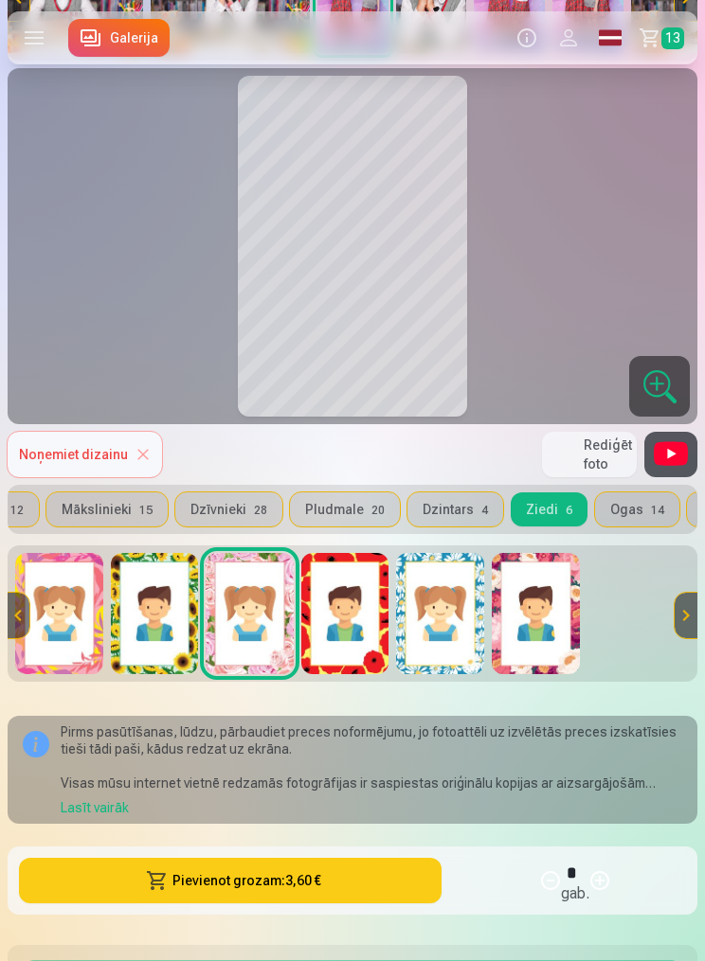
scroll to position [0, 65]
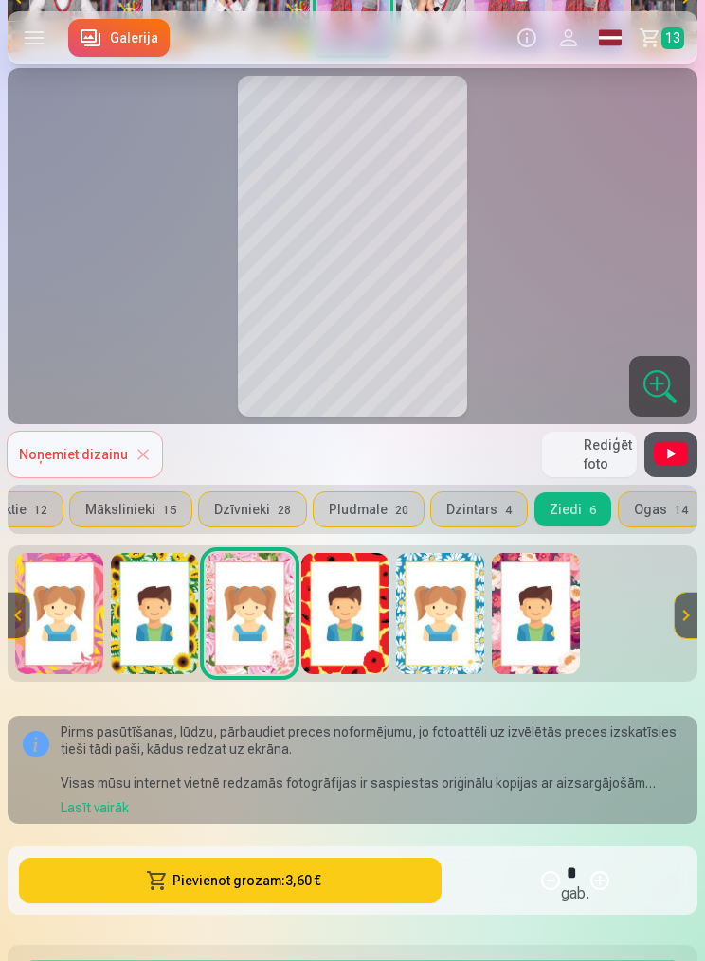
click at [395, 512] on span "20" at bounding box center [401, 510] width 13 height 13
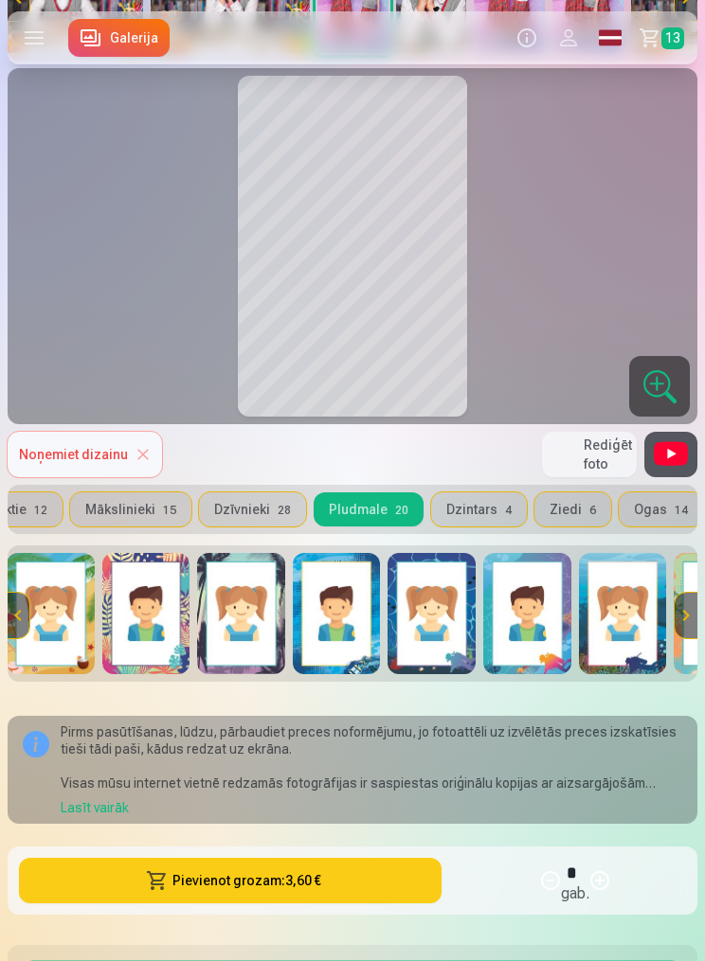
scroll to position [0, 8]
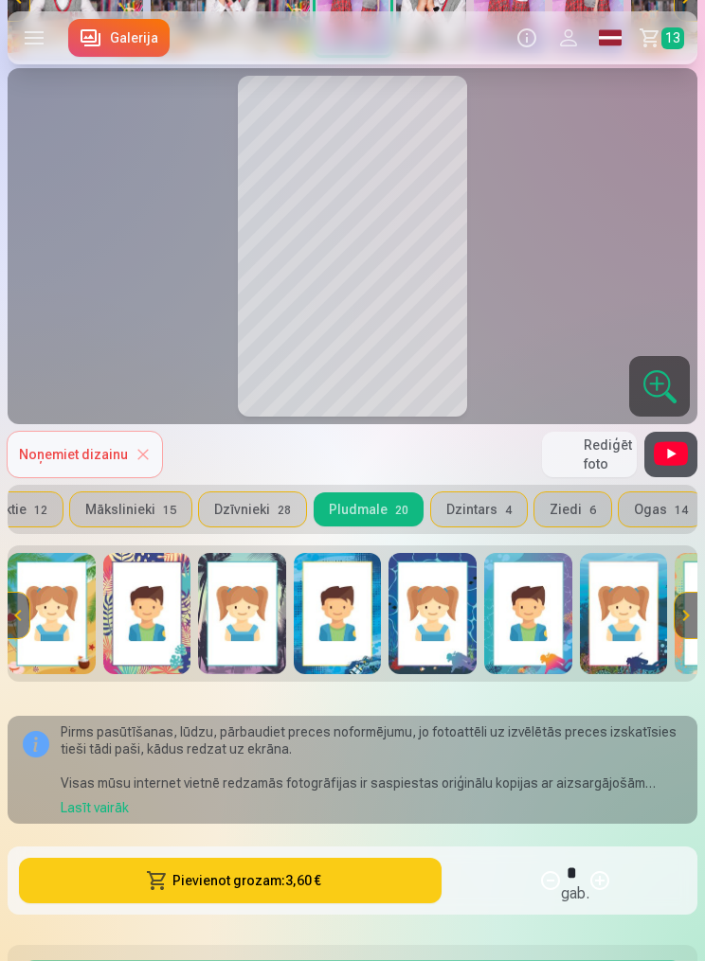
click at [352, 645] on img at bounding box center [338, 613] width 88 height 121
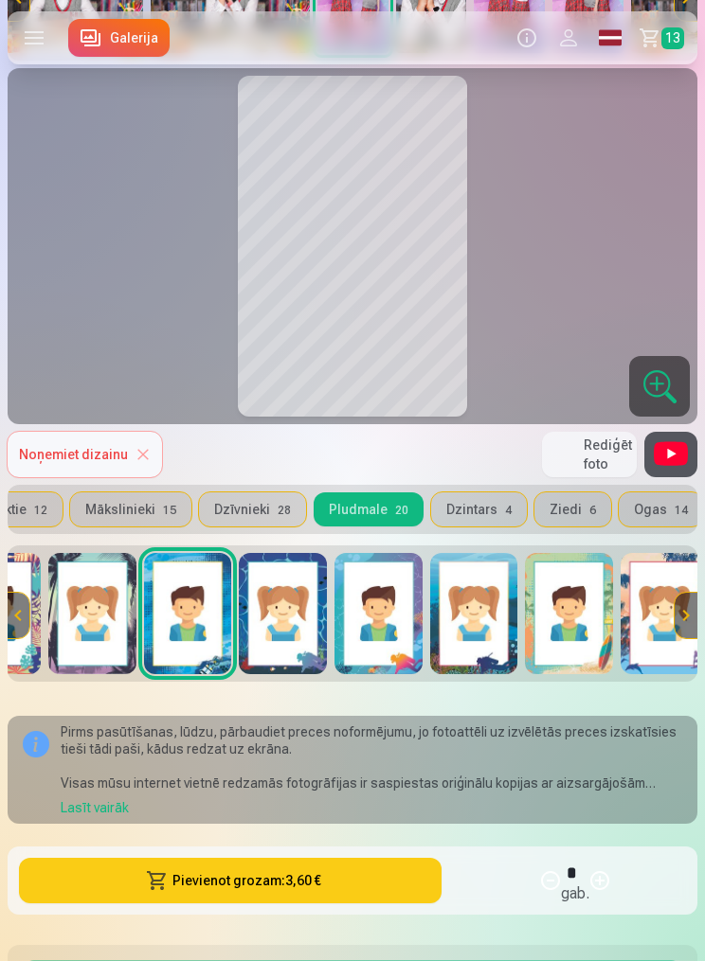
scroll to position [0, 160]
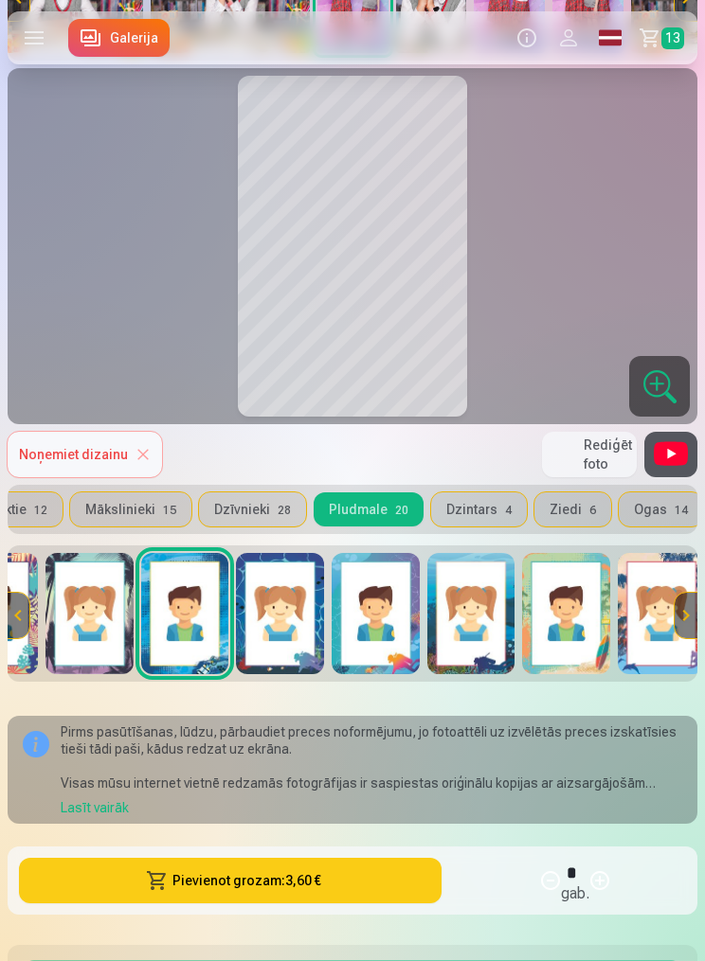
click at [398, 654] on img at bounding box center [376, 613] width 88 height 121
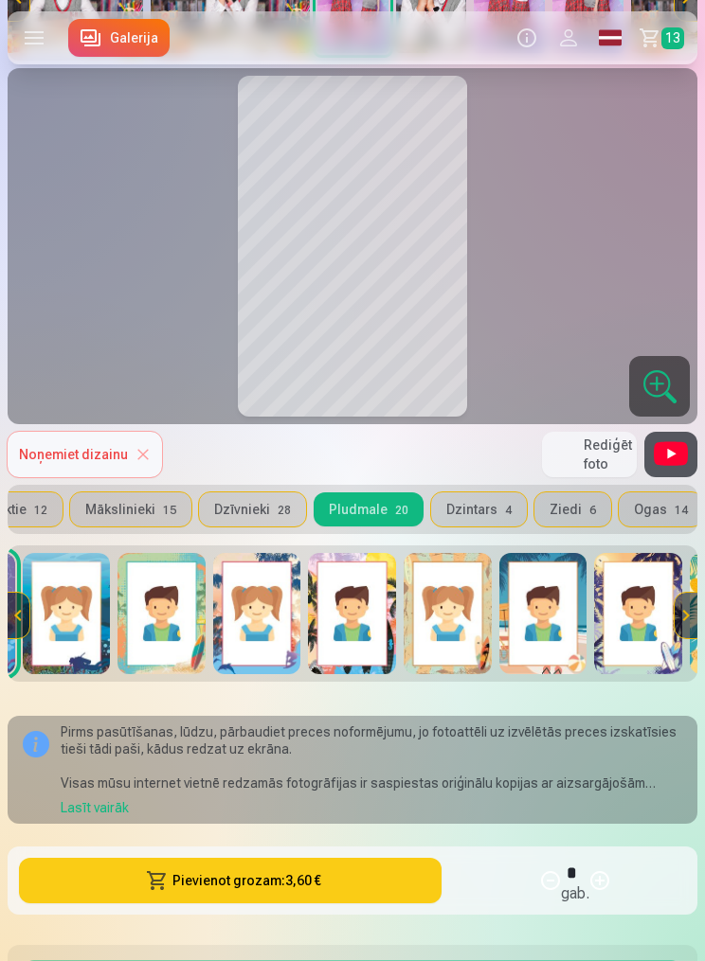
scroll to position [0, 580]
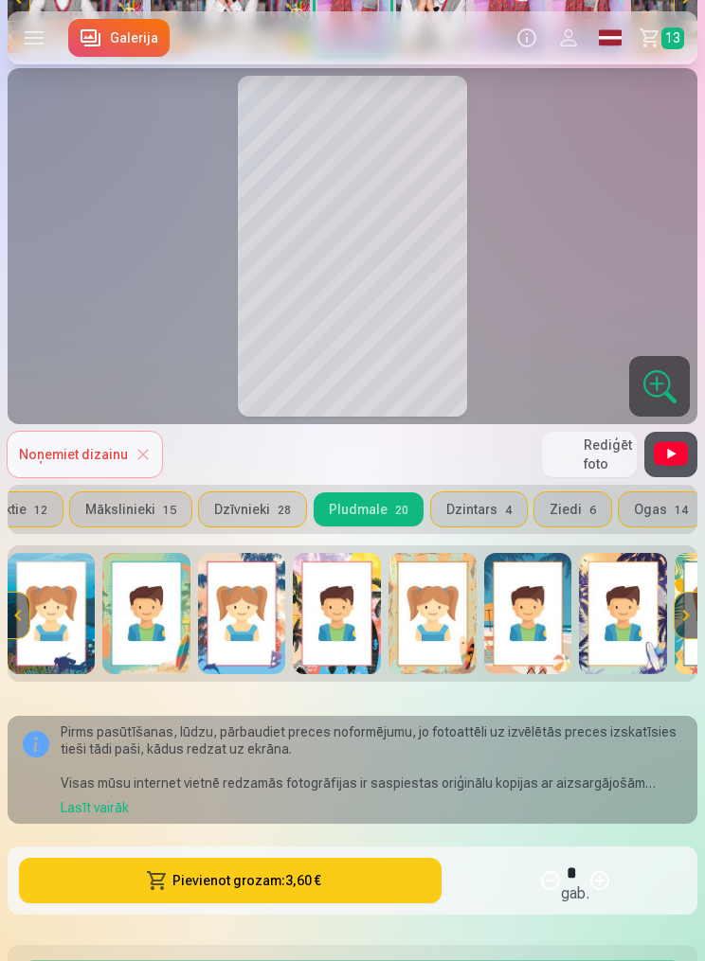
click at [348, 655] on img at bounding box center [337, 613] width 88 height 121
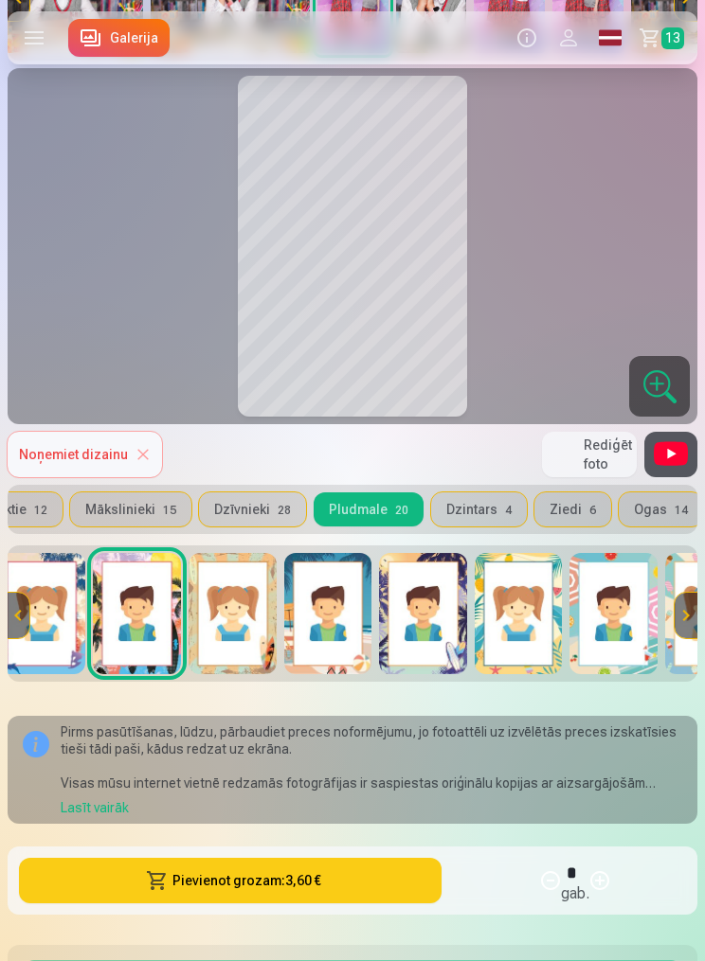
scroll to position [0, 782]
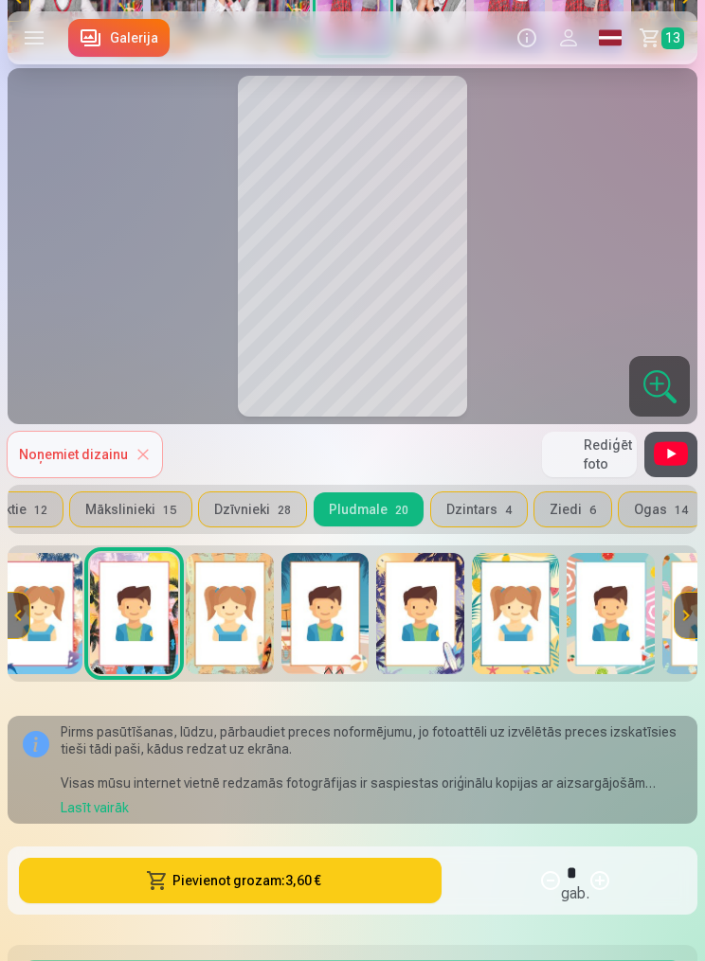
click at [423, 647] on img at bounding box center [420, 613] width 88 height 121
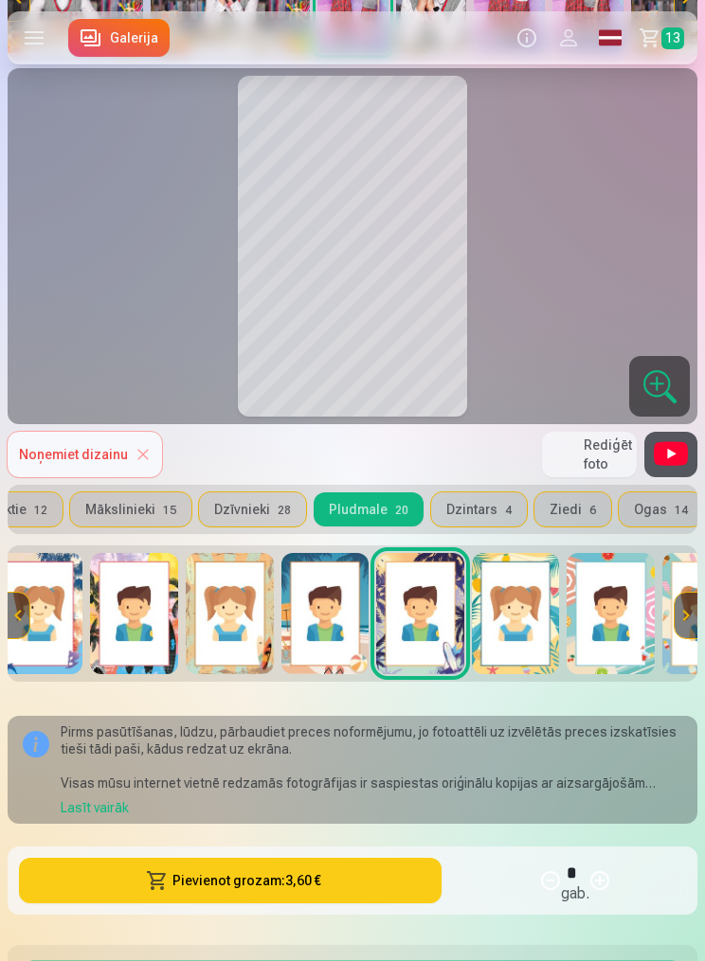
click at [525, 635] on img at bounding box center [516, 613] width 88 height 121
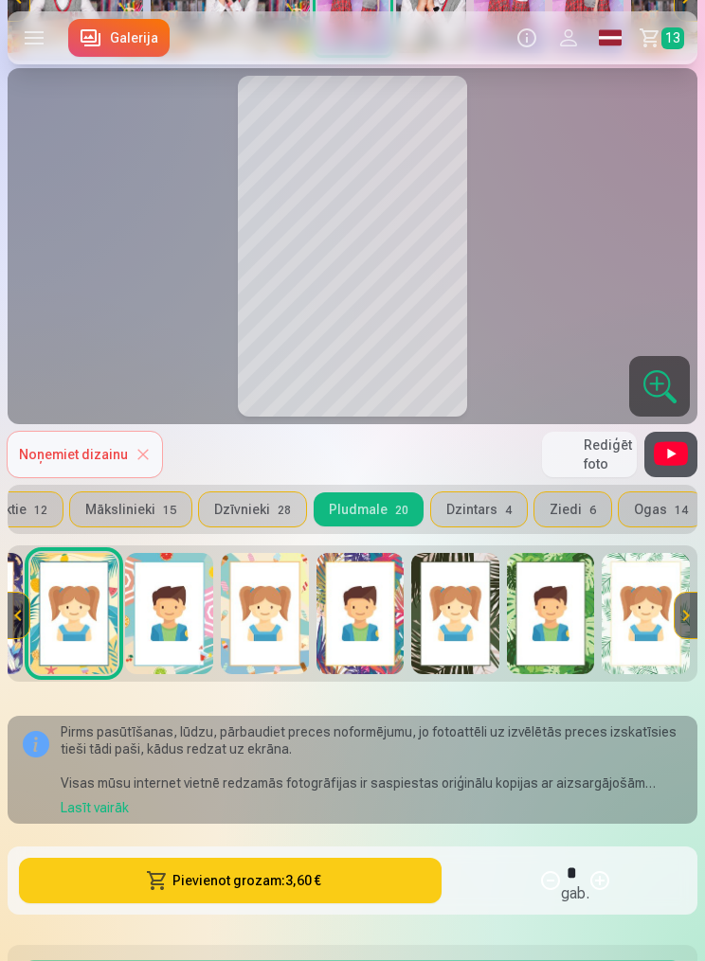
scroll to position [0, 1224]
click at [563, 632] on img at bounding box center [551, 613] width 88 height 121
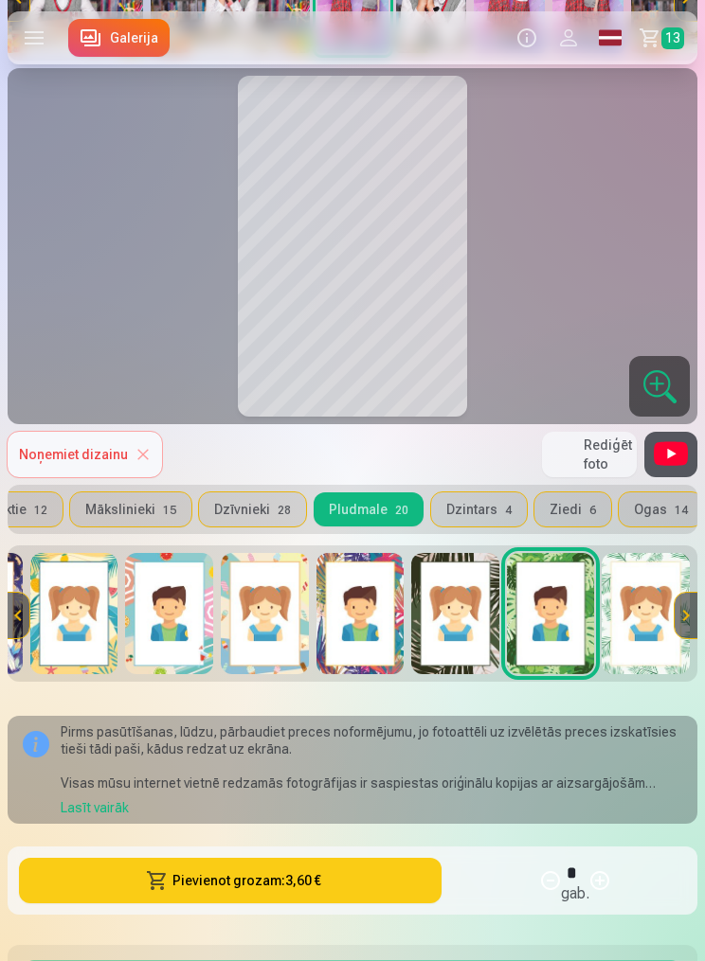
click at [249, 519] on button "Dzīvnieki 28" at bounding box center [252, 510] width 107 height 34
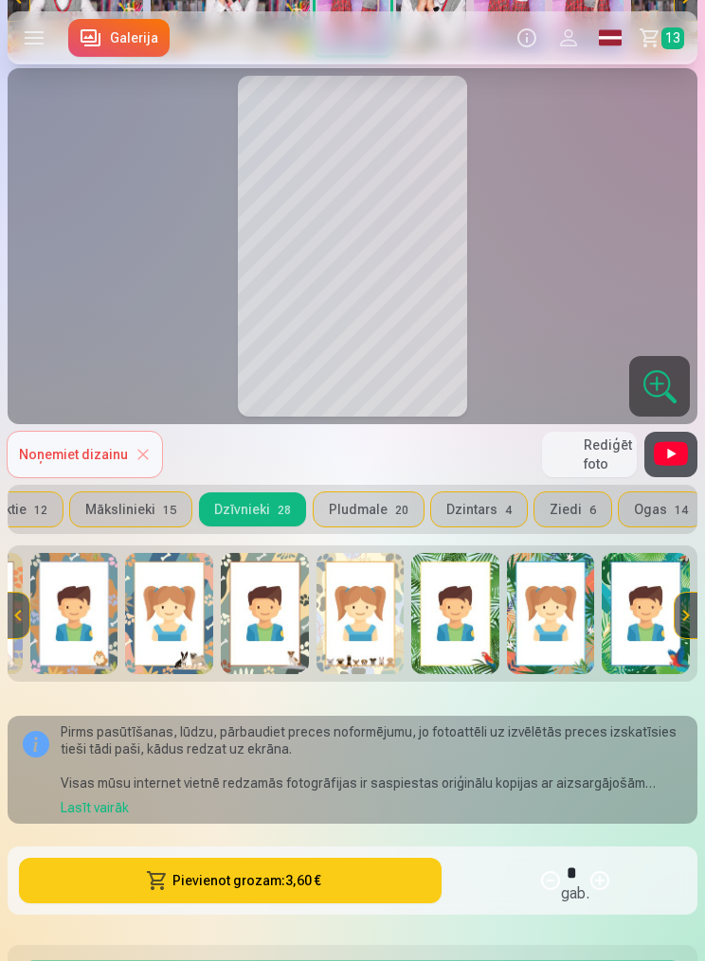
click at [457, 627] on img at bounding box center [455, 613] width 88 height 121
click at [569, 611] on img at bounding box center [551, 613] width 88 height 121
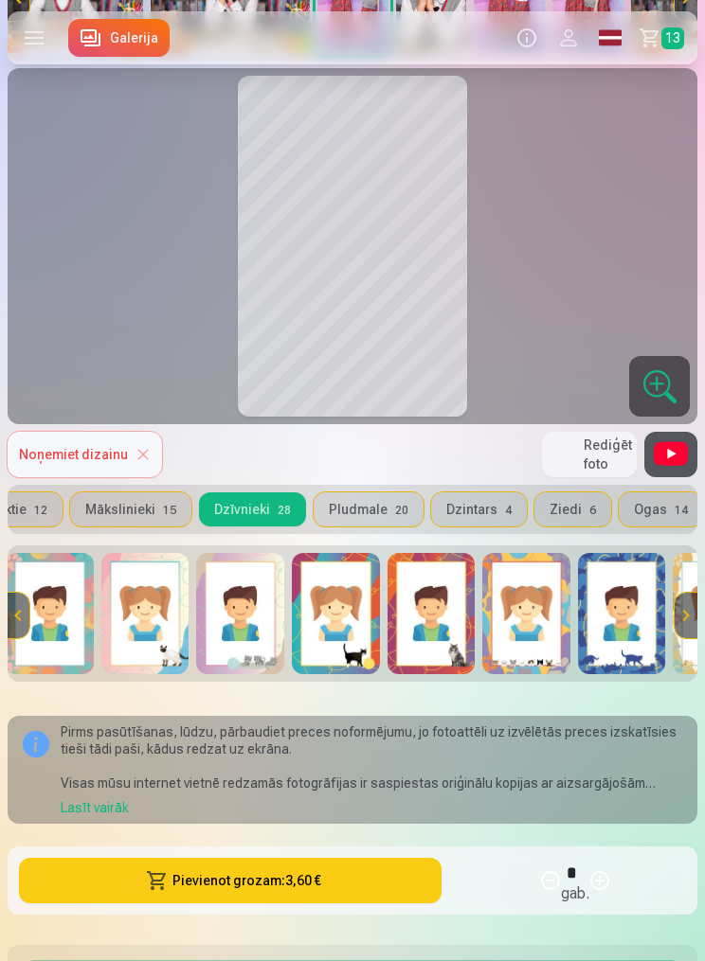
scroll to position [0, 197]
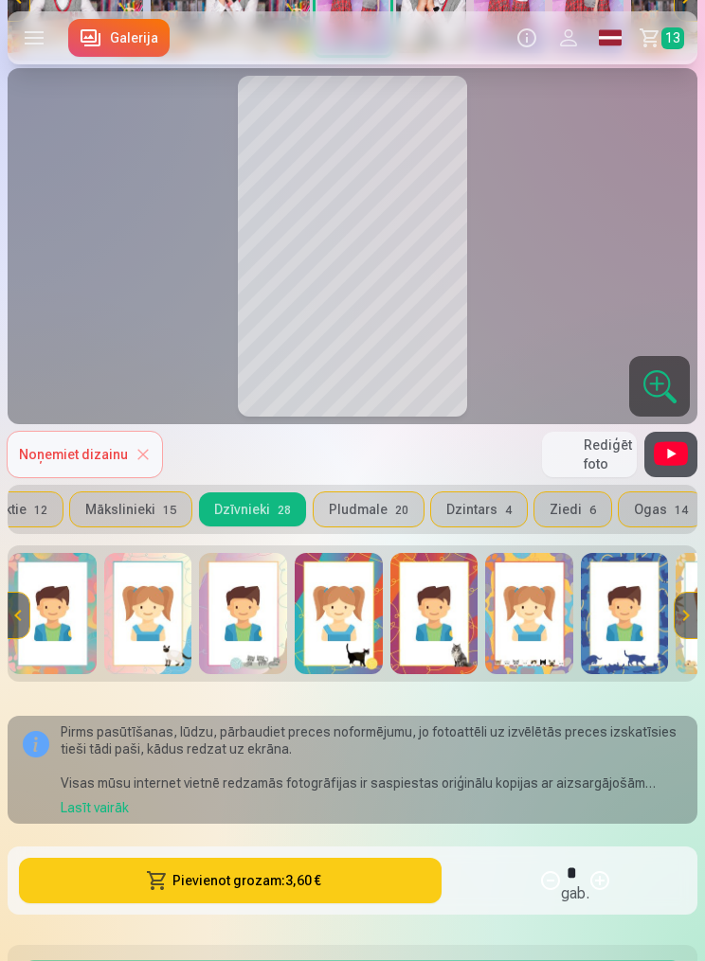
click at [163, 616] on img at bounding box center [148, 613] width 88 height 121
click at [251, 633] on img at bounding box center [243, 613] width 88 height 121
click at [436, 635] on img at bounding box center [434, 613] width 88 height 121
click at [356, 624] on img at bounding box center [339, 613] width 88 height 121
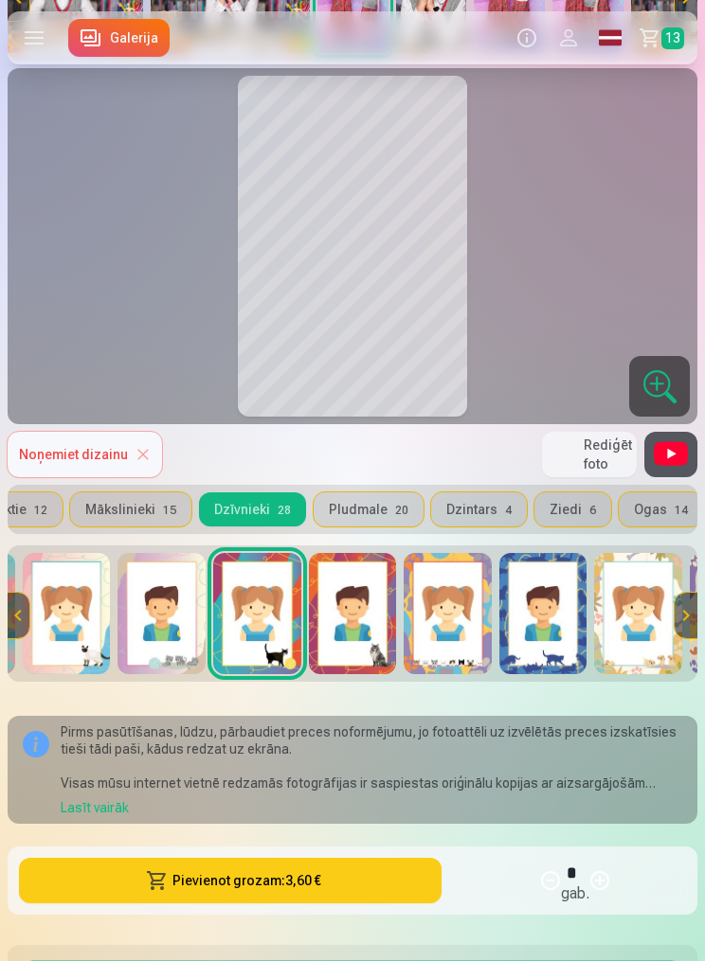
scroll to position [0, 268]
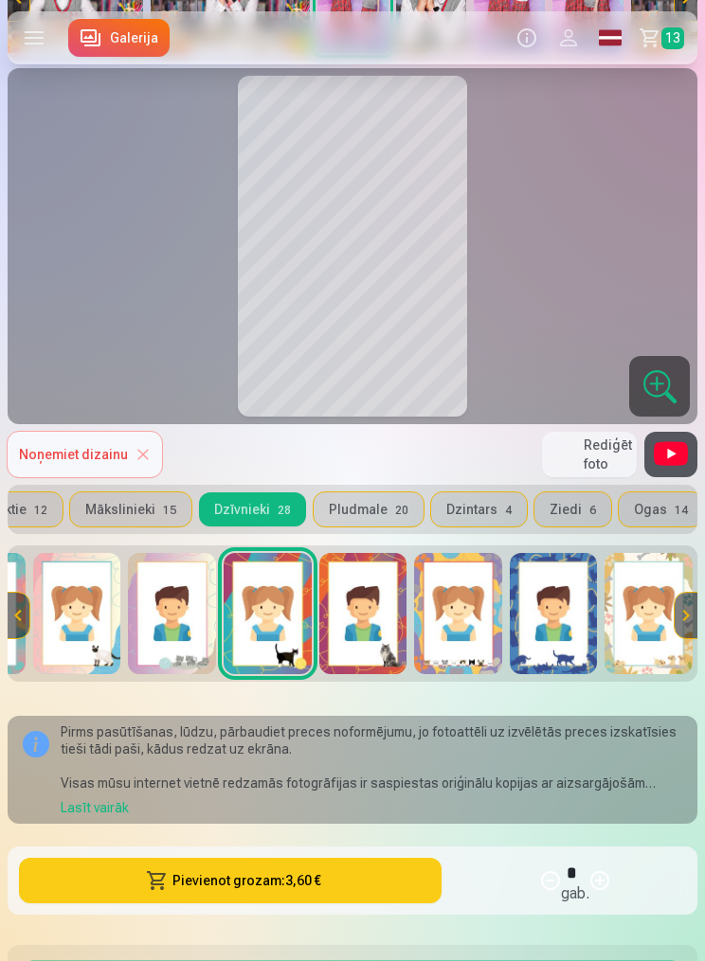
click at [476, 618] on img at bounding box center [458, 613] width 88 height 121
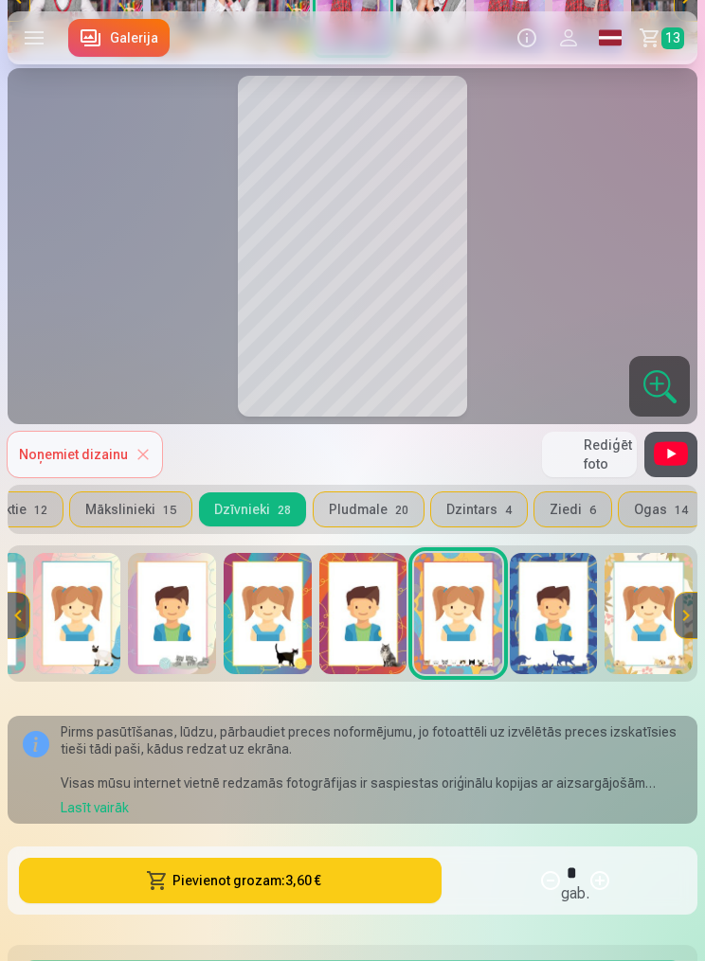
click at [342, 858] on button "Pievienot grozam : 3,60 €" at bounding box center [230, 880] width 422 height 45
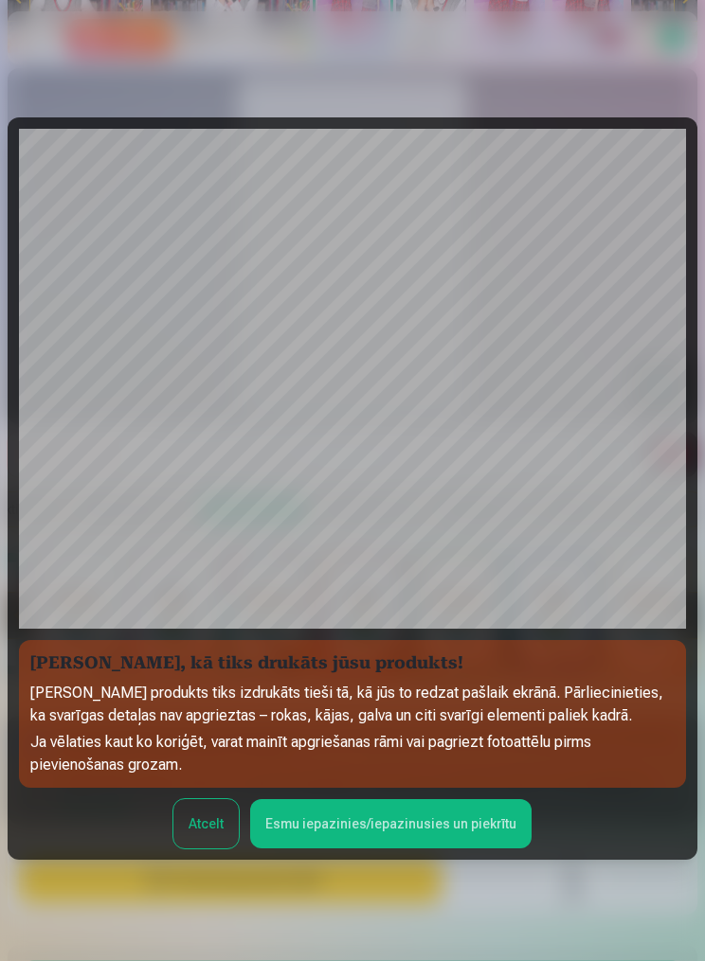
scroll to position [76, 0]
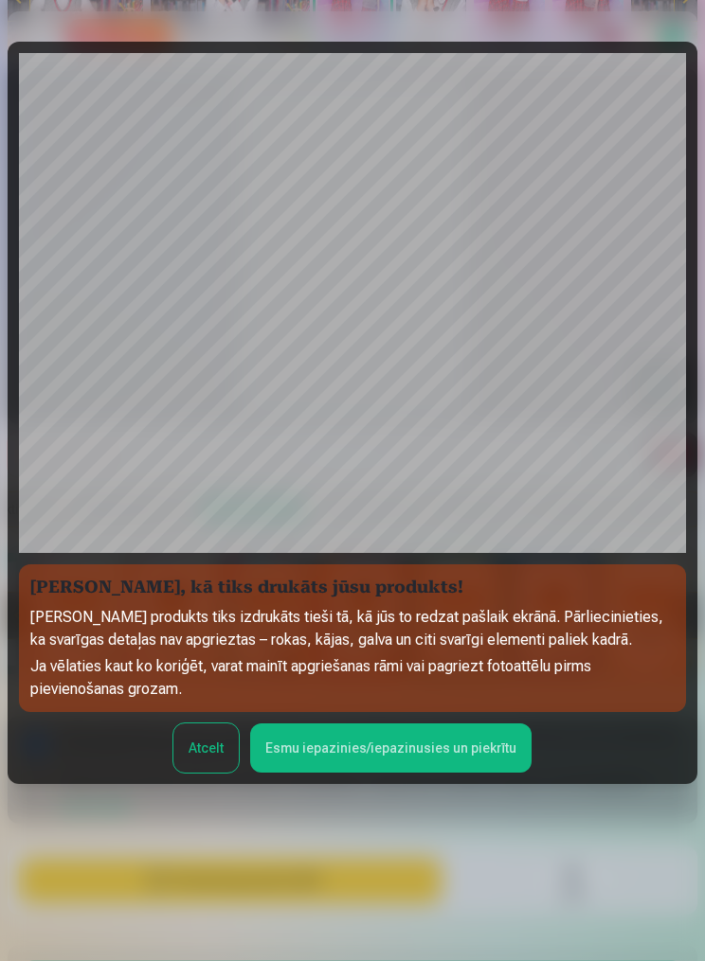
click at [453, 844] on div at bounding box center [352, 480] width 705 height 961
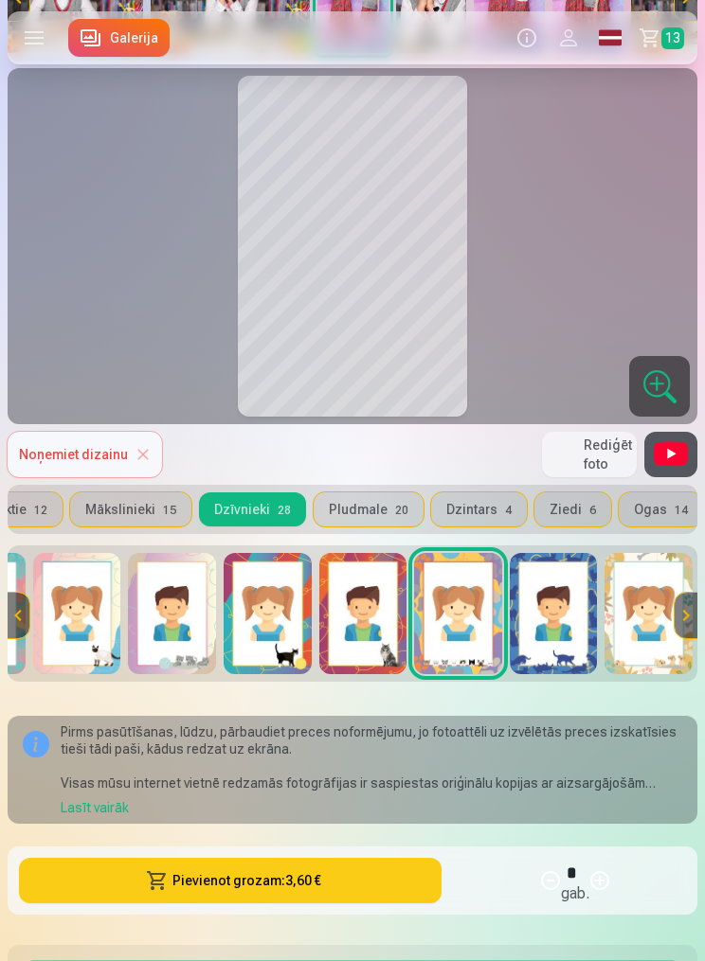
click at [348, 861] on button "Pievienot grozam : 3,60 €" at bounding box center [230, 880] width 422 height 45
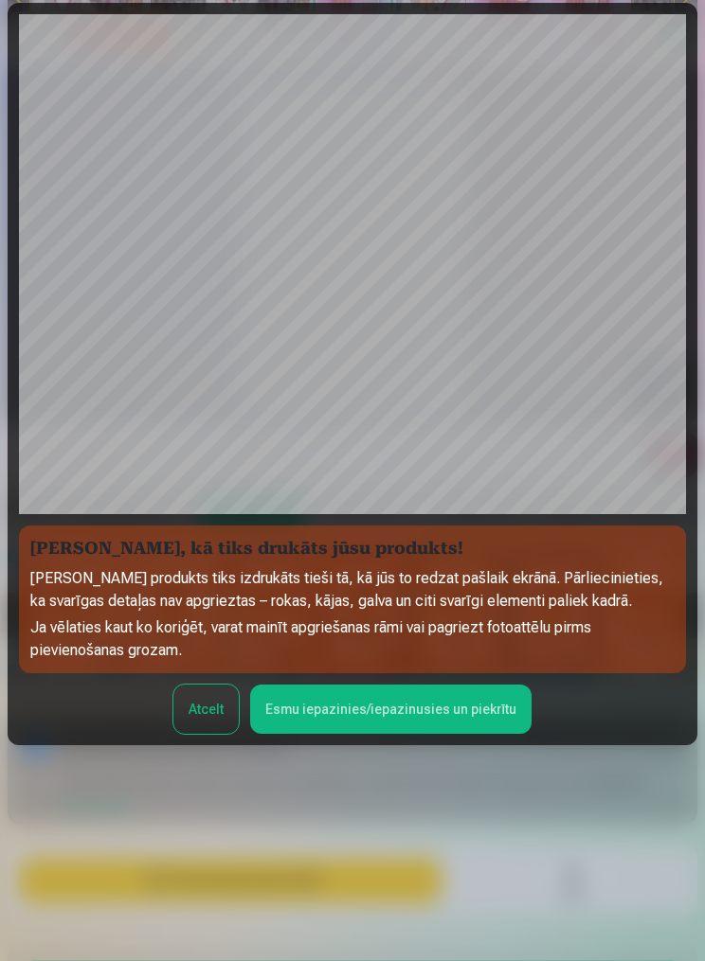
scroll to position [115, 0]
click at [467, 843] on div at bounding box center [352, 480] width 705 height 961
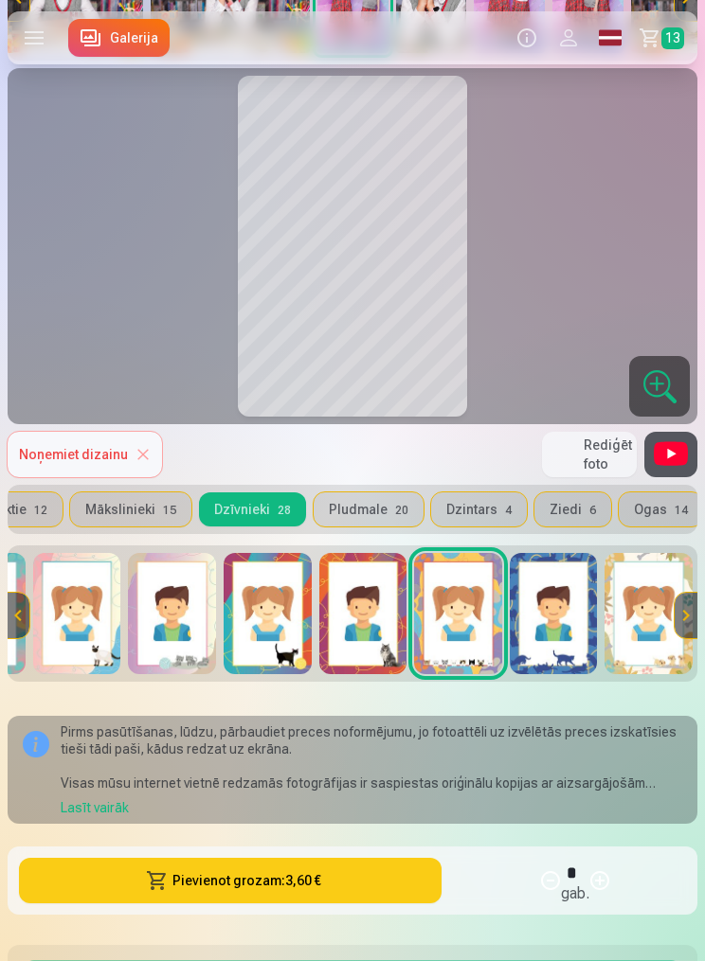
click at [366, 873] on button "Pievienot grozam : 3,60 €" at bounding box center [230, 880] width 422 height 45
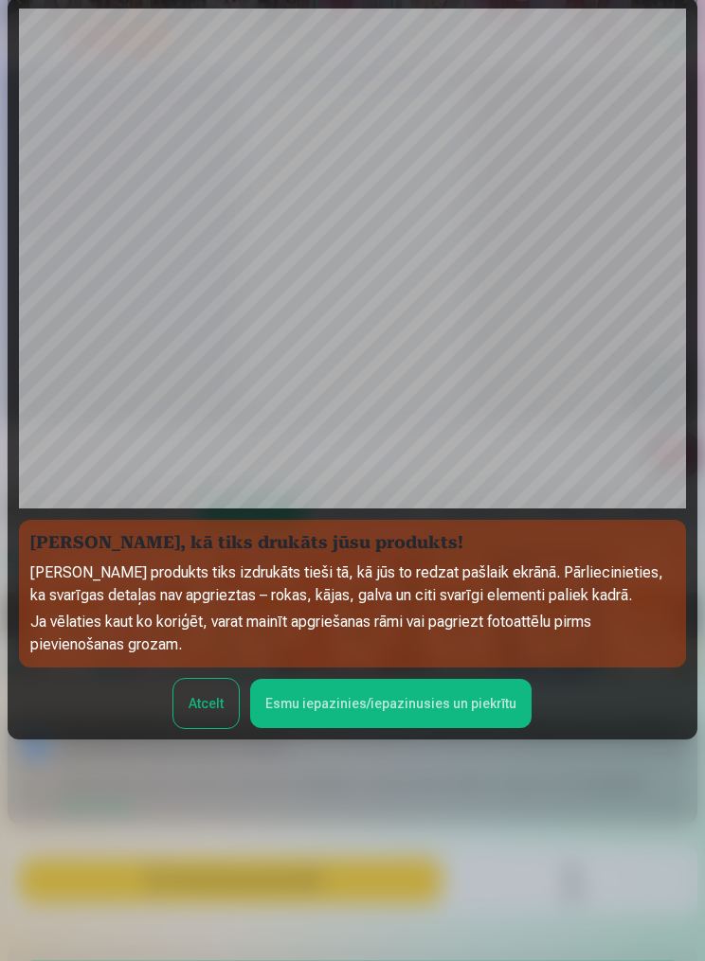
scroll to position [129, 0]
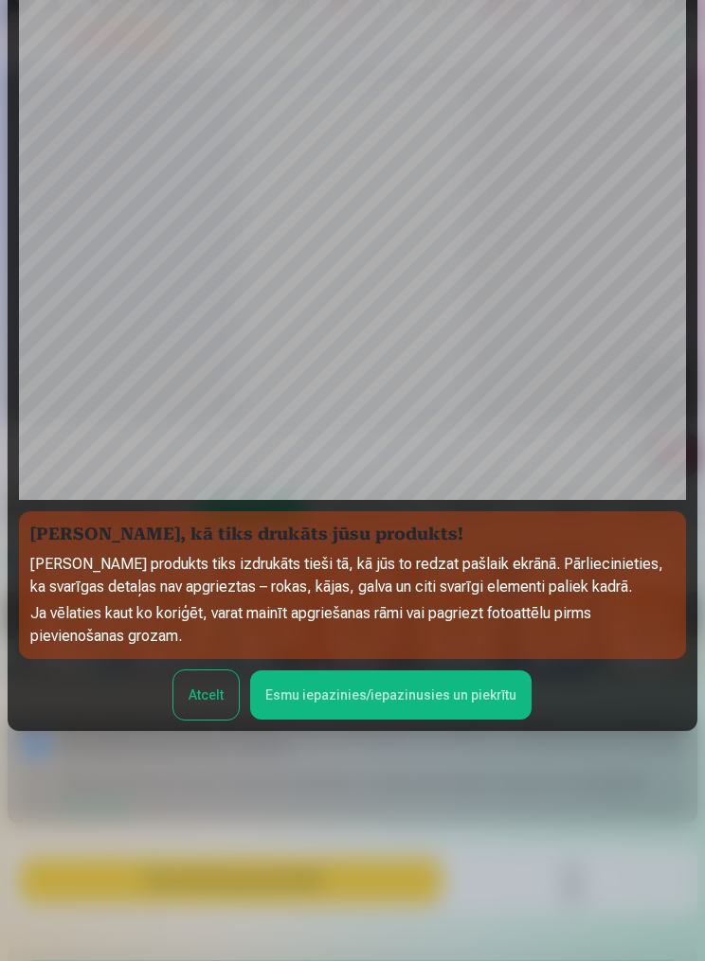
click at [426, 720] on button "Esmu iepazinies/iepazinusies un piekrītu" at bounding box center [390, 695] width 281 height 49
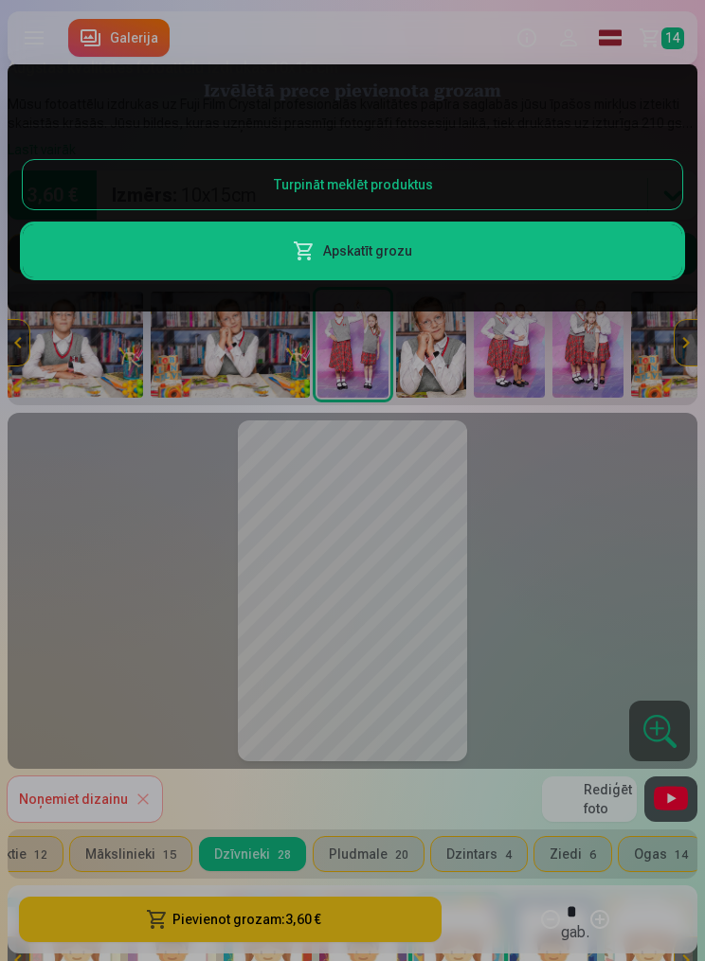
scroll to position [26, 0]
click at [440, 246] on link "Apskatīt grozu" at bounding box center [352, 250] width 659 height 53
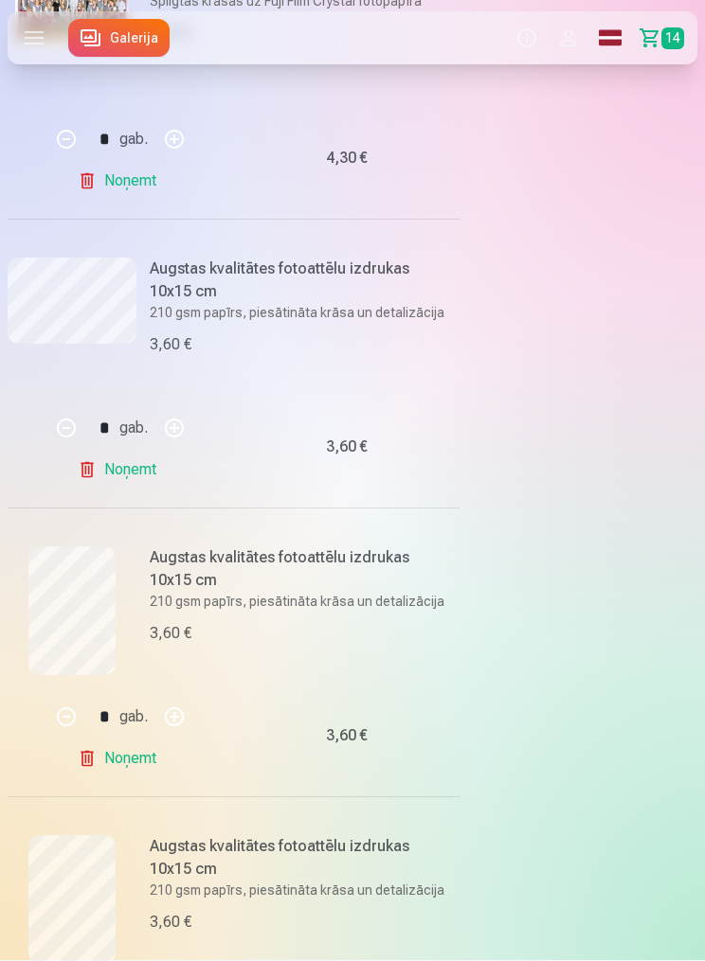
scroll to position [393, 0]
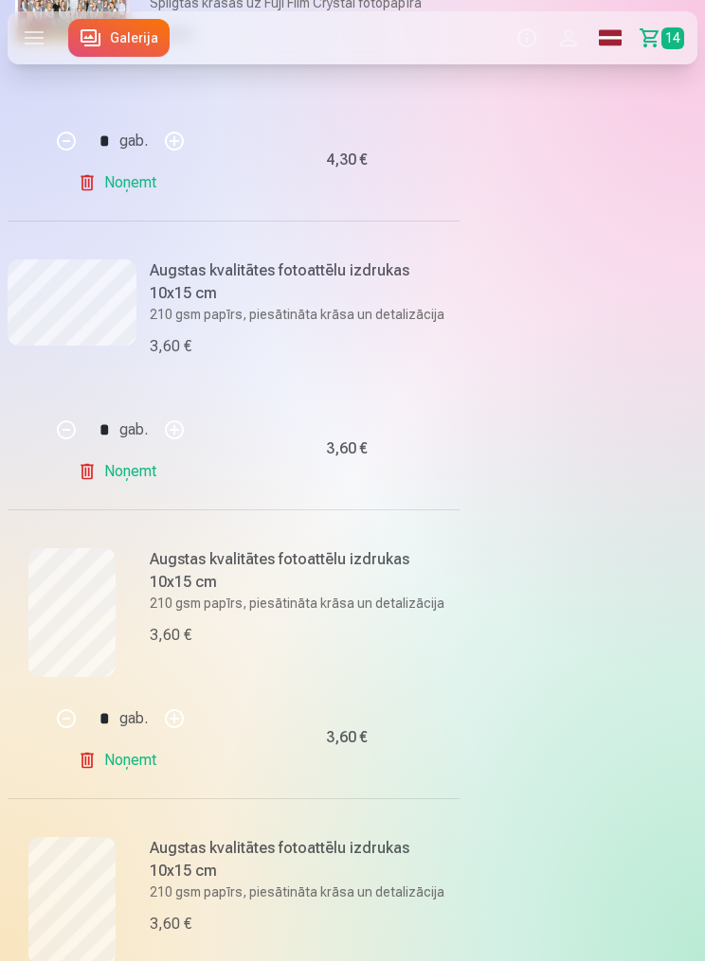
click at [139, 755] on link "Noņemt" at bounding box center [121, 761] width 86 height 38
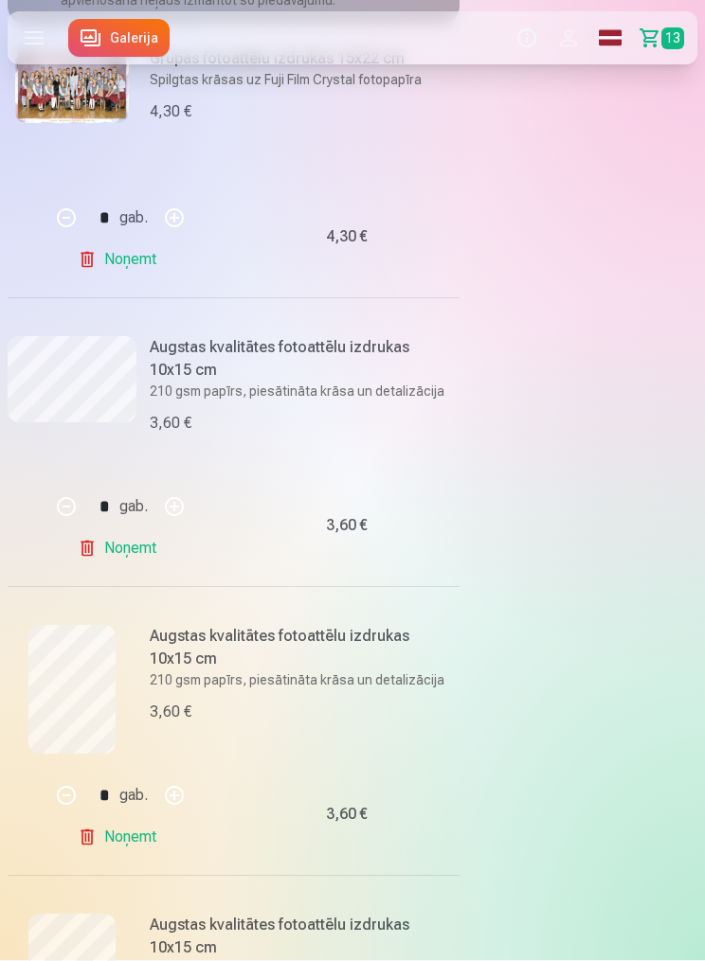
scroll to position [317, 0]
click at [131, 829] on link "Noņemt" at bounding box center [121, 836] width 86 height 38
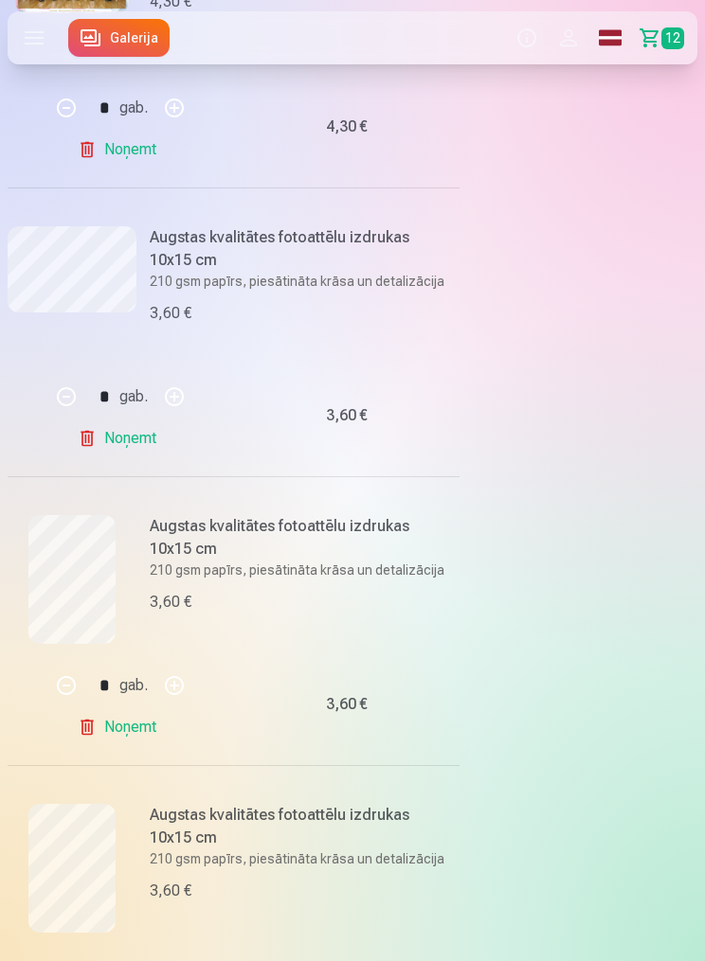
scroll to position [427, 0]
click at [130, 708] on link "Noņemt" at bounding box center [121, 727] width 86 height 38
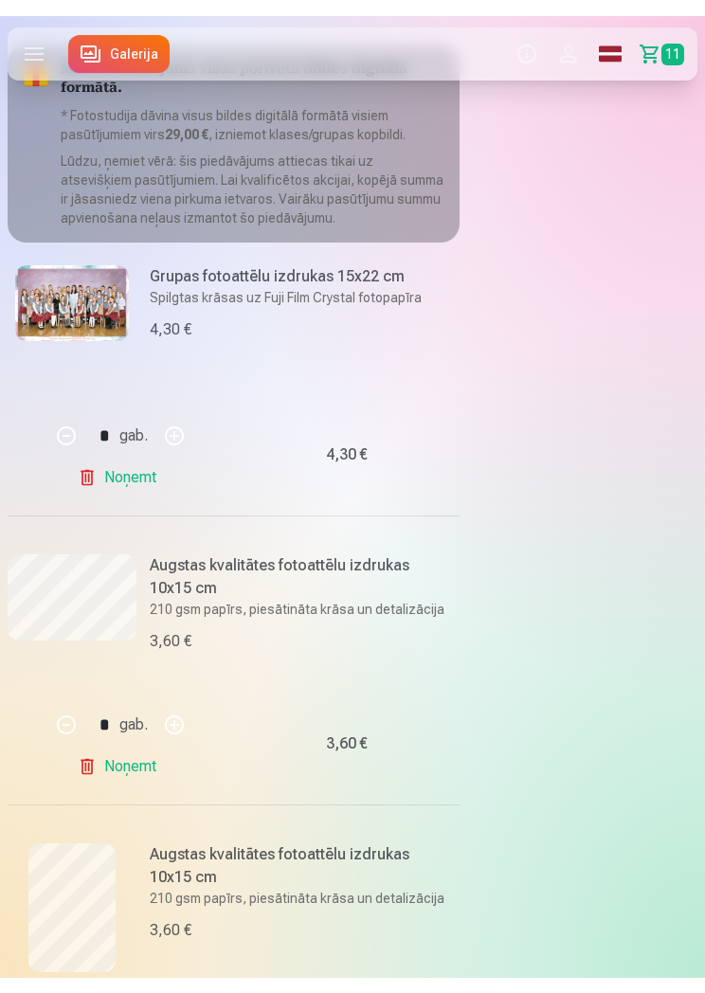
scroll to position [0, 0]
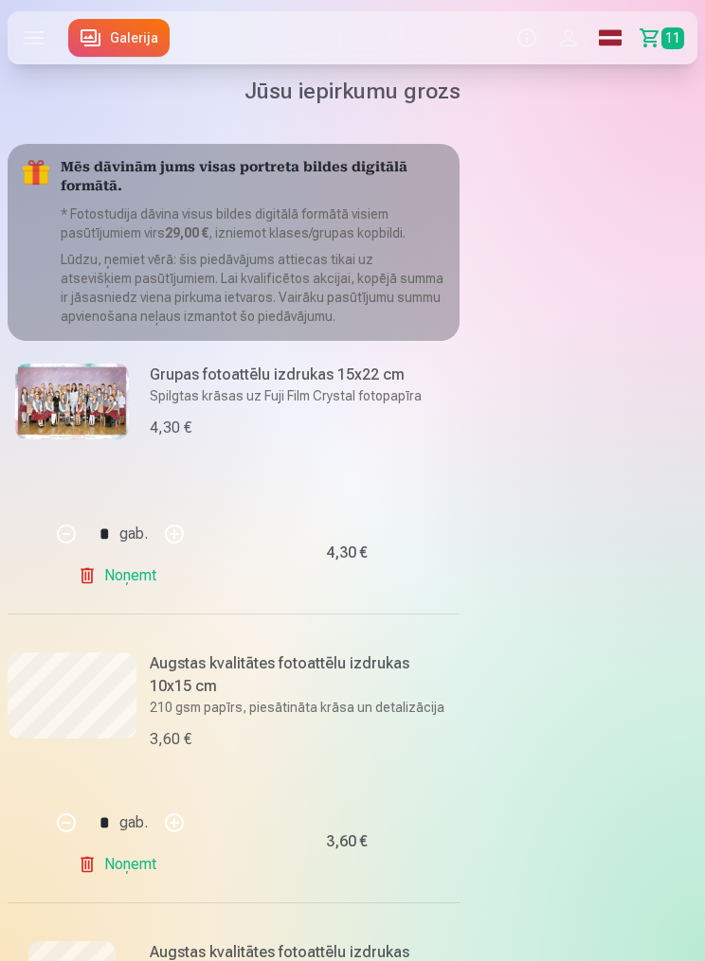
click at [135, 45] on link "Galerija" at bounding box center [118, 38] width 101 height 38
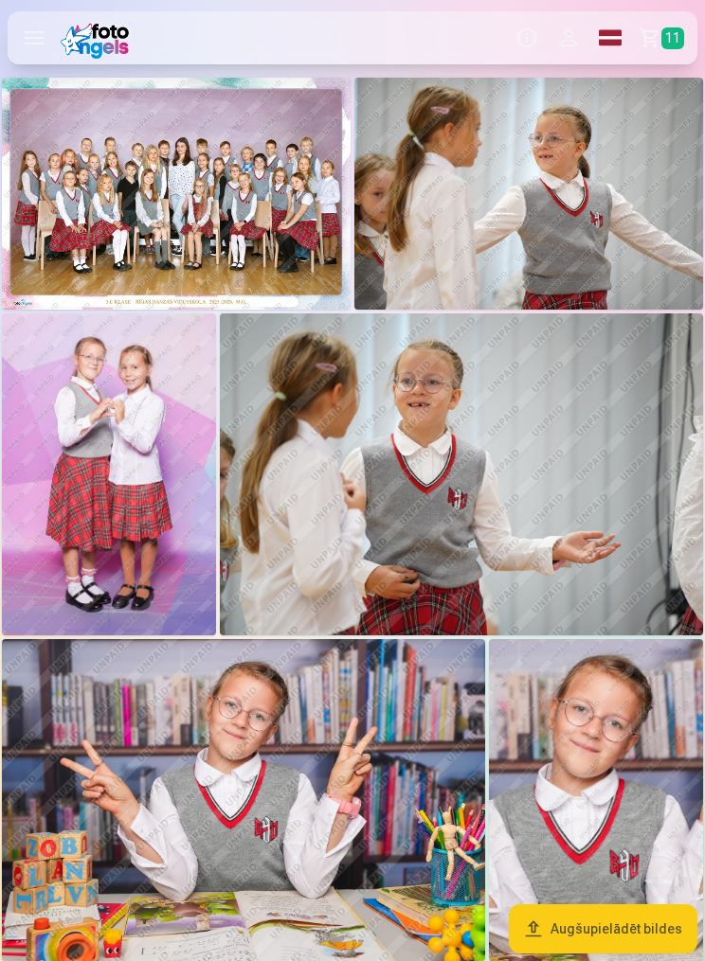
click at [221, 193] on img at bounding box center [176, 194] width 349 height 232
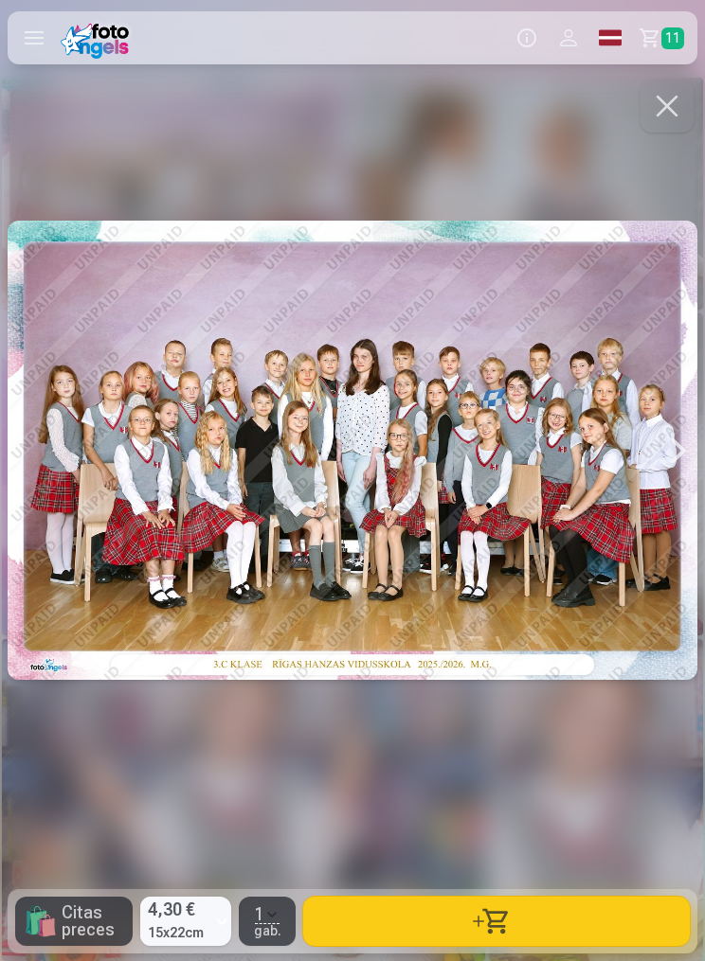
click at [453, 180] on div at bounding box center [353, 450] width 690 height 749
click at [653, 113] on button "button" at bounding box center [666, 106] width 53 height 53
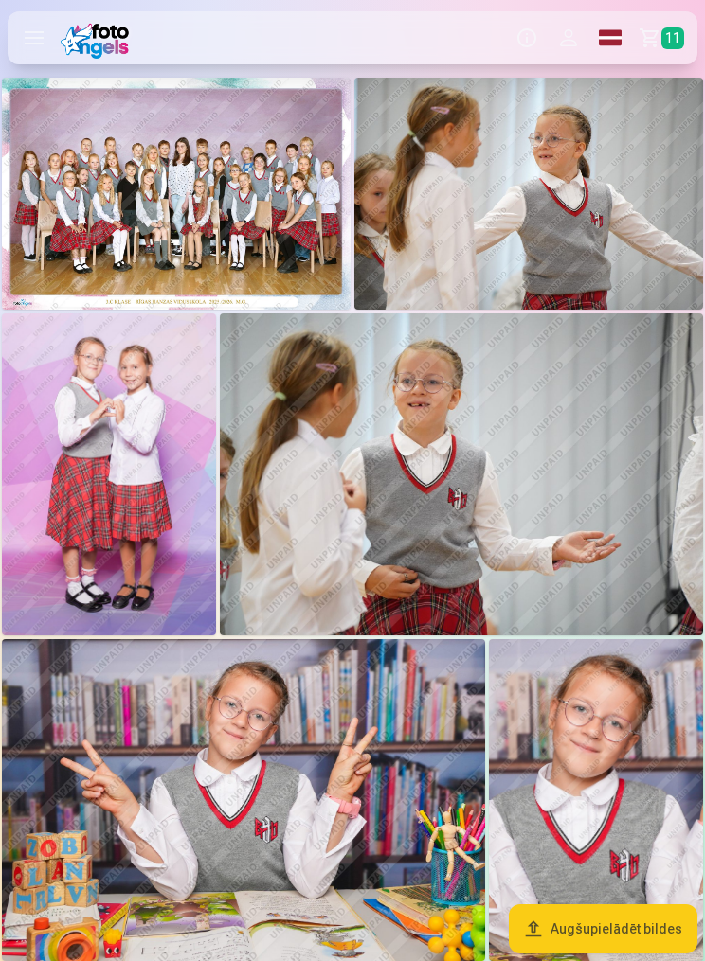
click at [38, 32] on label at bounding box center [34, 37] width 53 height 53
click at [38, 28] on label at bounding box center [34, 37] width 53 height 53
click at [32, 34] on label at bounding box center [34, 37] width 53 height 53
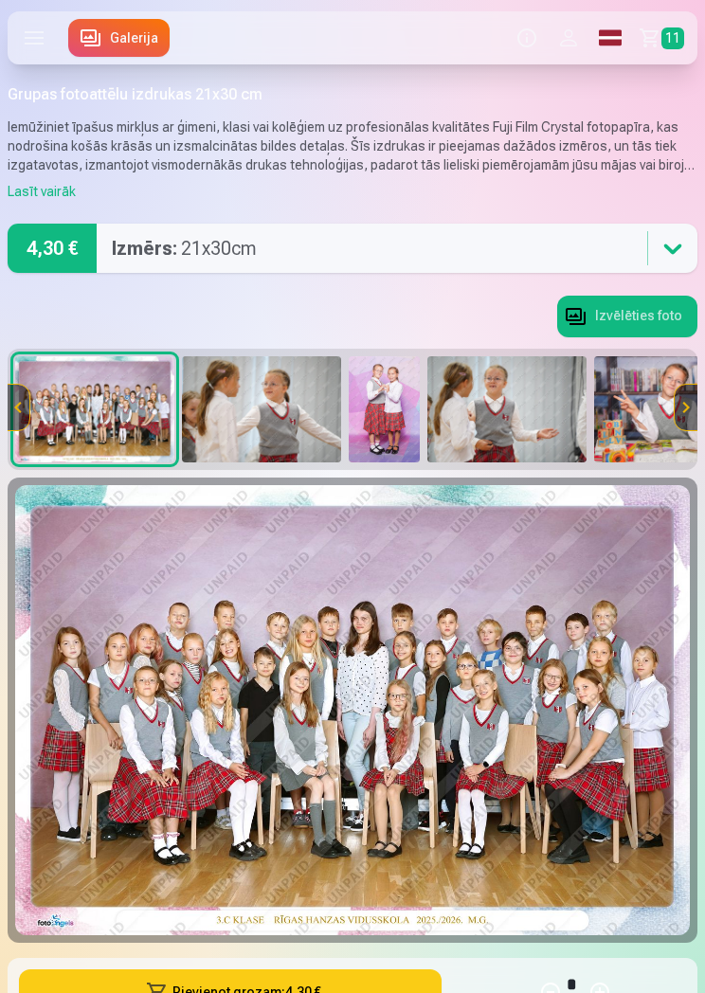
click at [655, 24] on link "Grozs 11" at bounding box center [664, 37] width 66 height 53
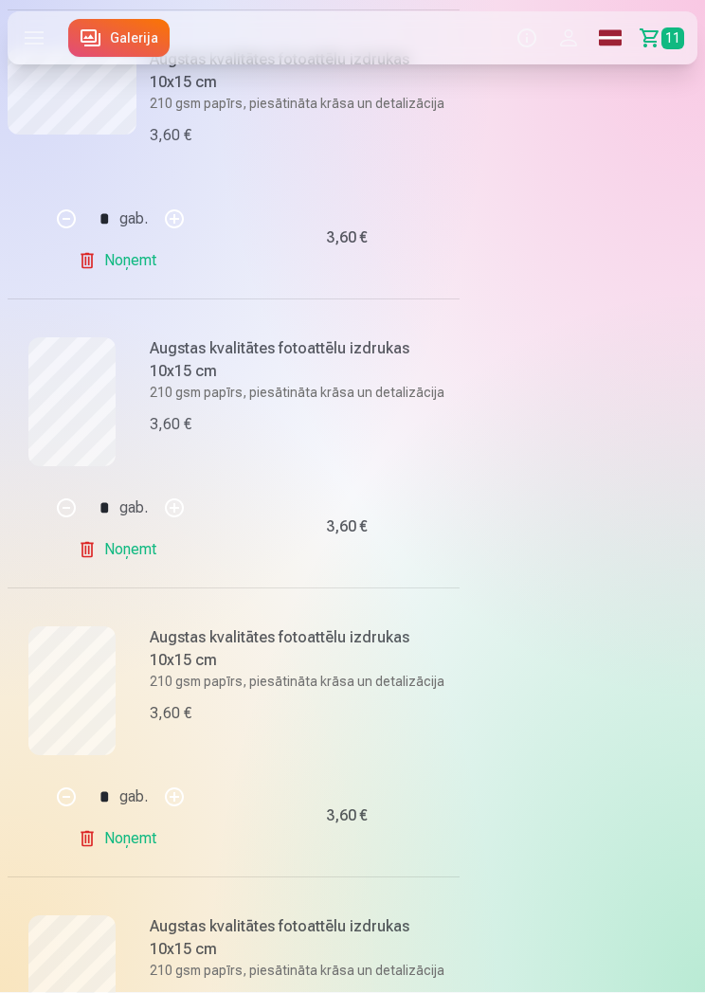
scroll to position [681, 0]
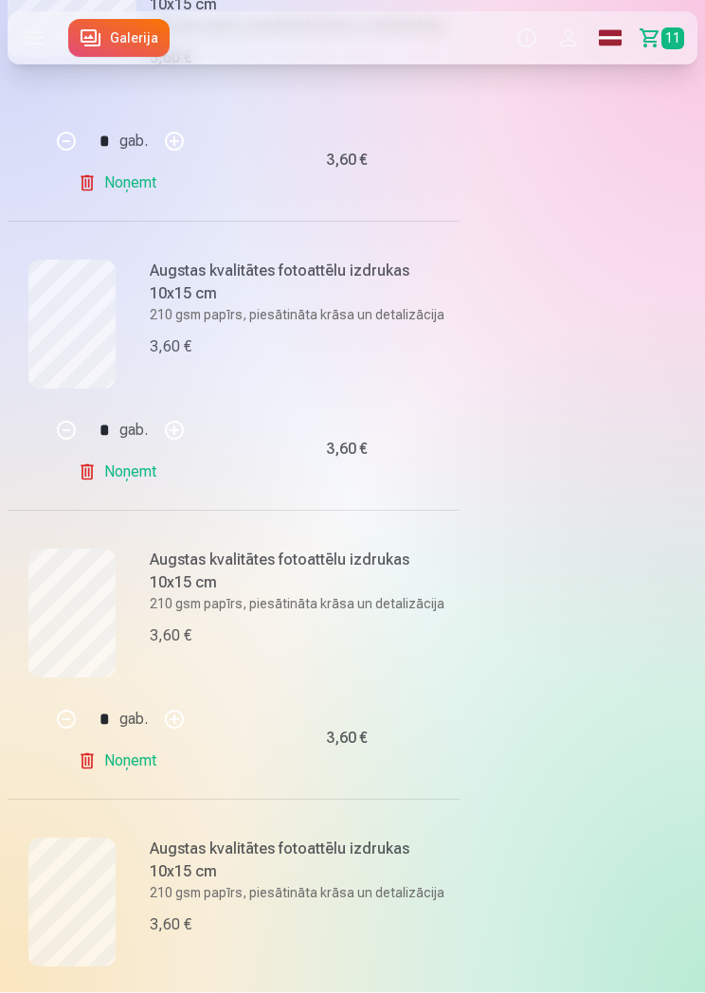
click at [140, 758] on link "Noņemt" at bounding box center [121, 762] width 86 height 38
click at [140, 470] on link "Noņemt" at bounding box center [121, 472] width 86 height 38
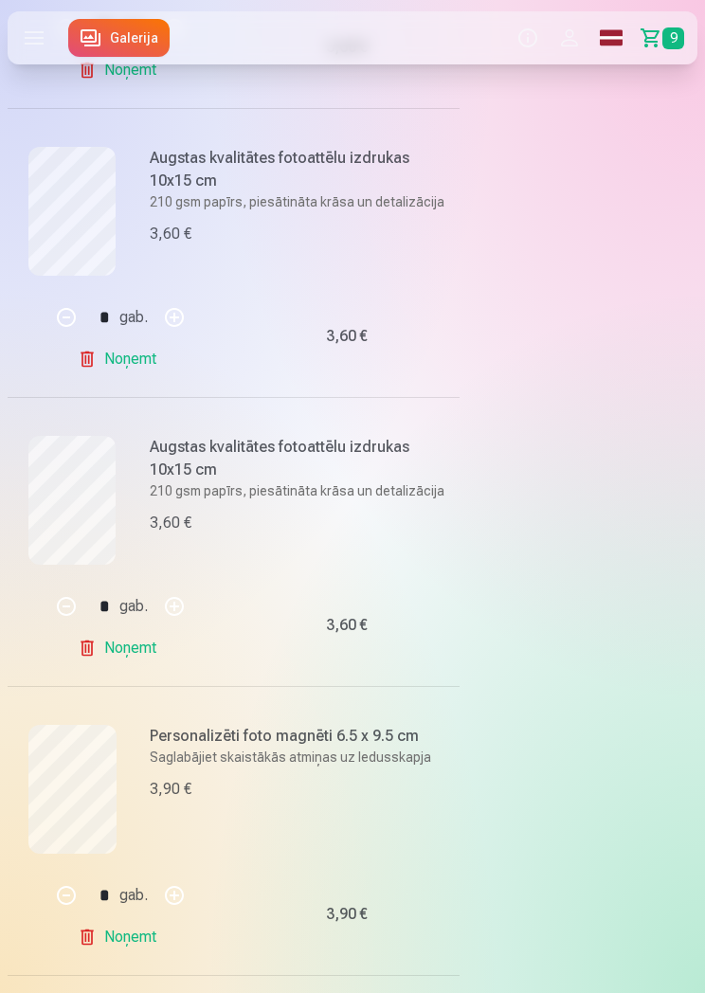
scroll to position [782, 0]
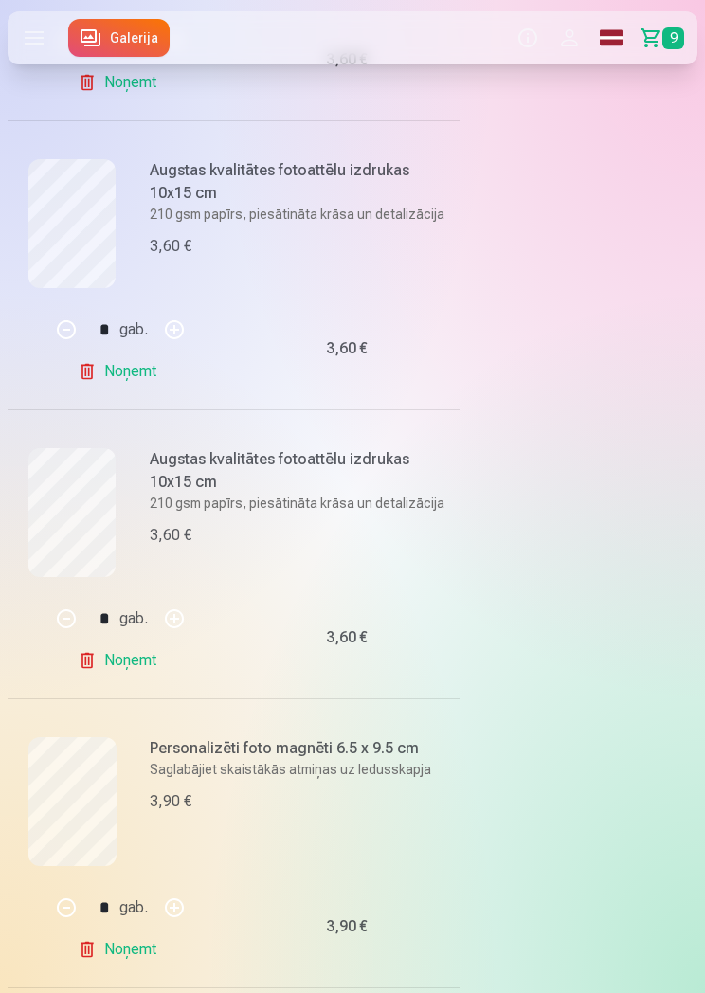
click at [140, 373] on link "Noņemt" at bounding box center [121, 371] width 86 height 38
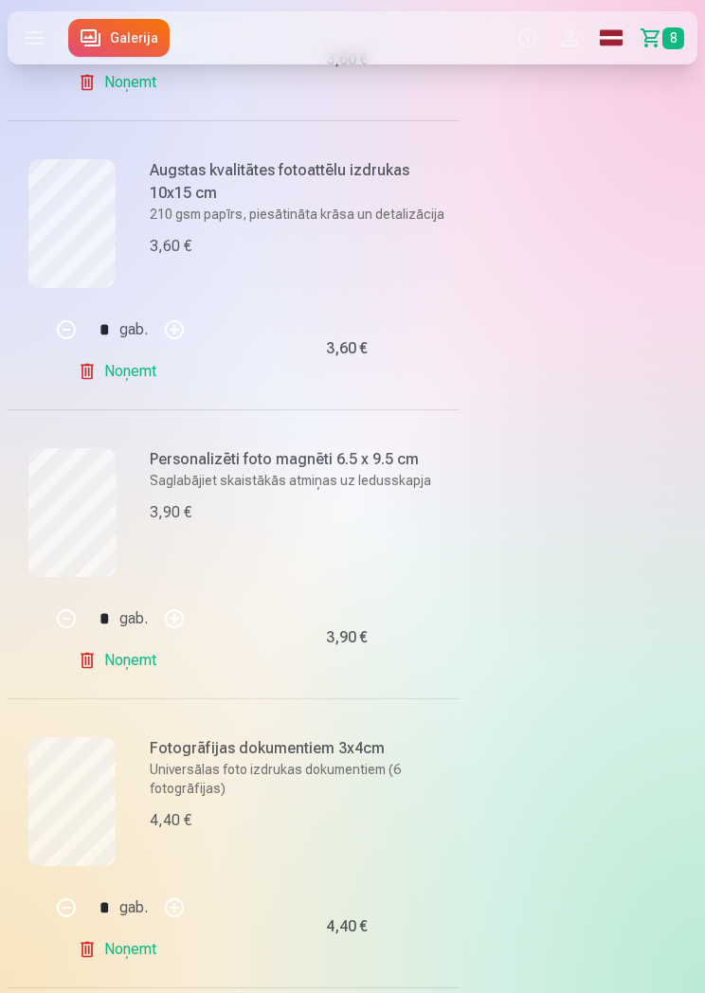
click at [153, 369] on link "Noņemt" at bounding box center [121, 371] width 86 height 38
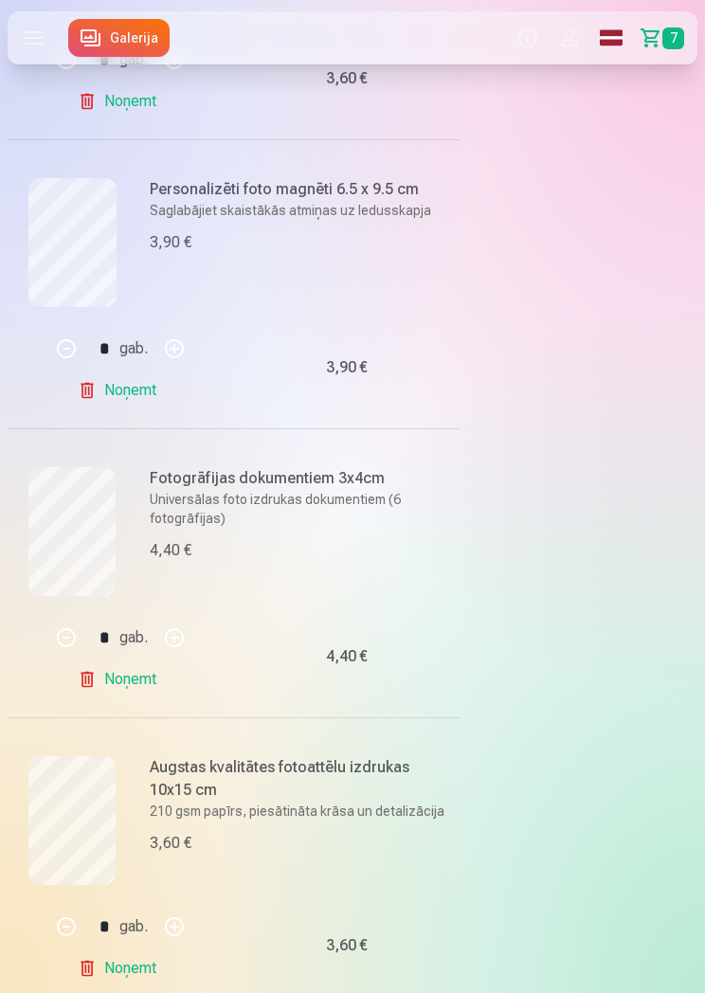
click at [135, 391] on link "Noņemt" at bounding box center [121, 390] width 86 height 38
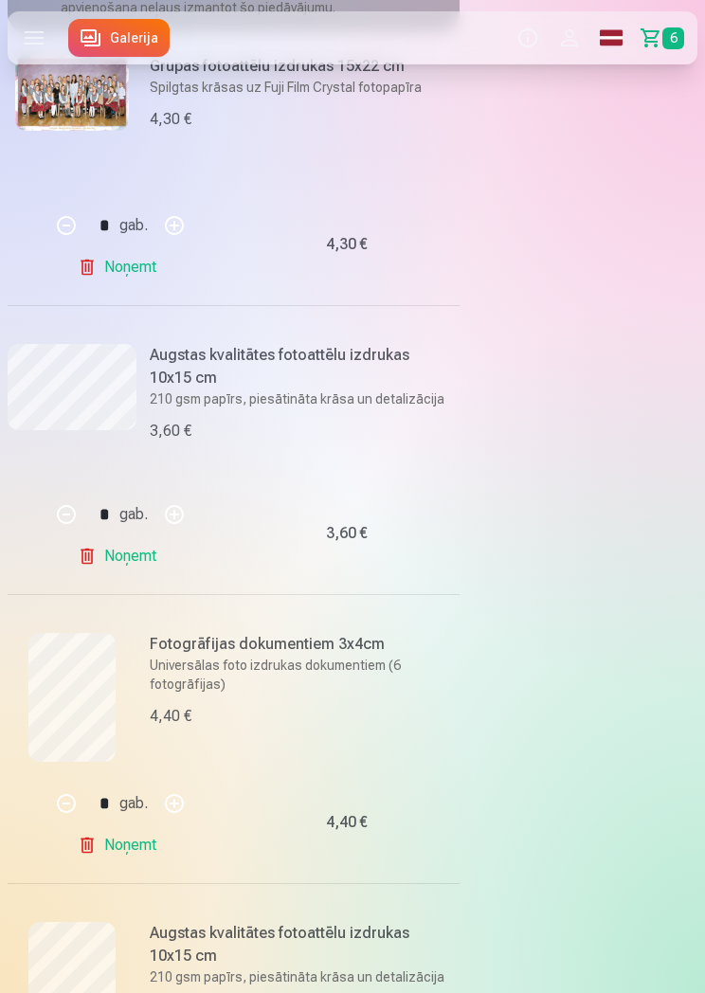
scroll to position [0, 0]
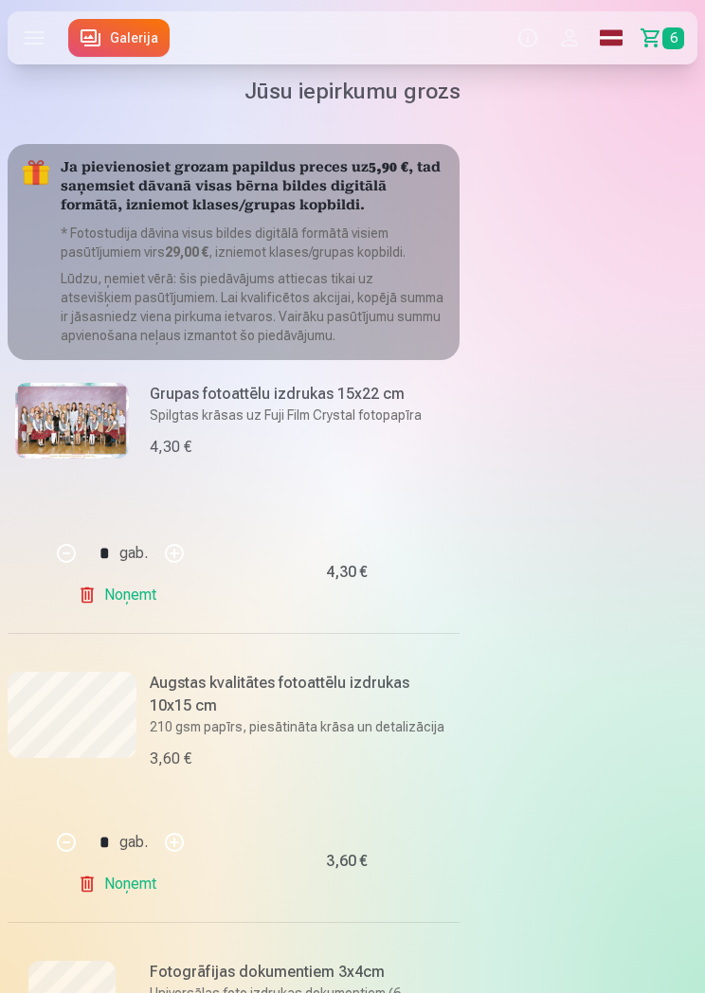
click at [46, 49] on label at bounding box center [34, 37] width 53 height 53
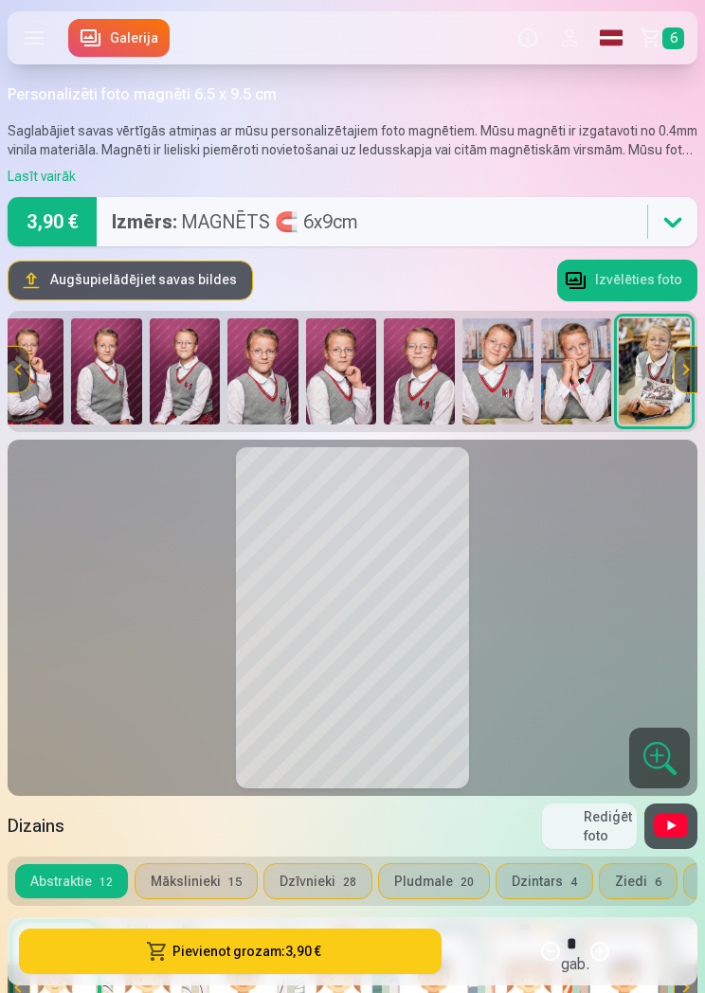
scroll to position [0, 2551]
click at [439, 390] on img at bounding box center [419, 371] width 71 height 106
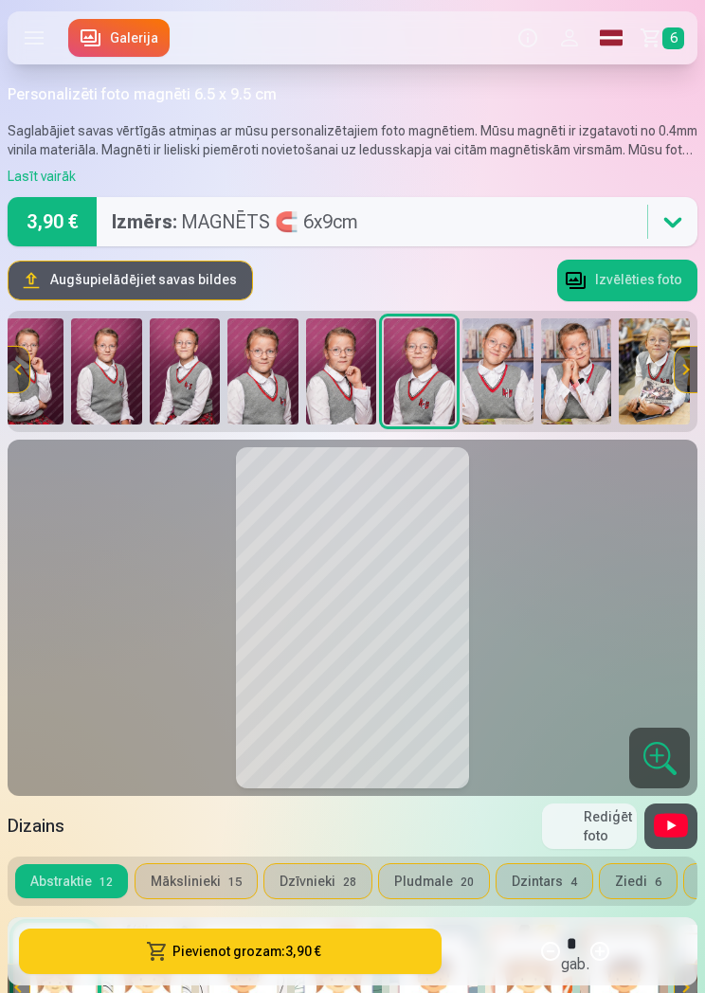
click at [192, 379] on img at bounding box center [185, 371] width 71 height 106
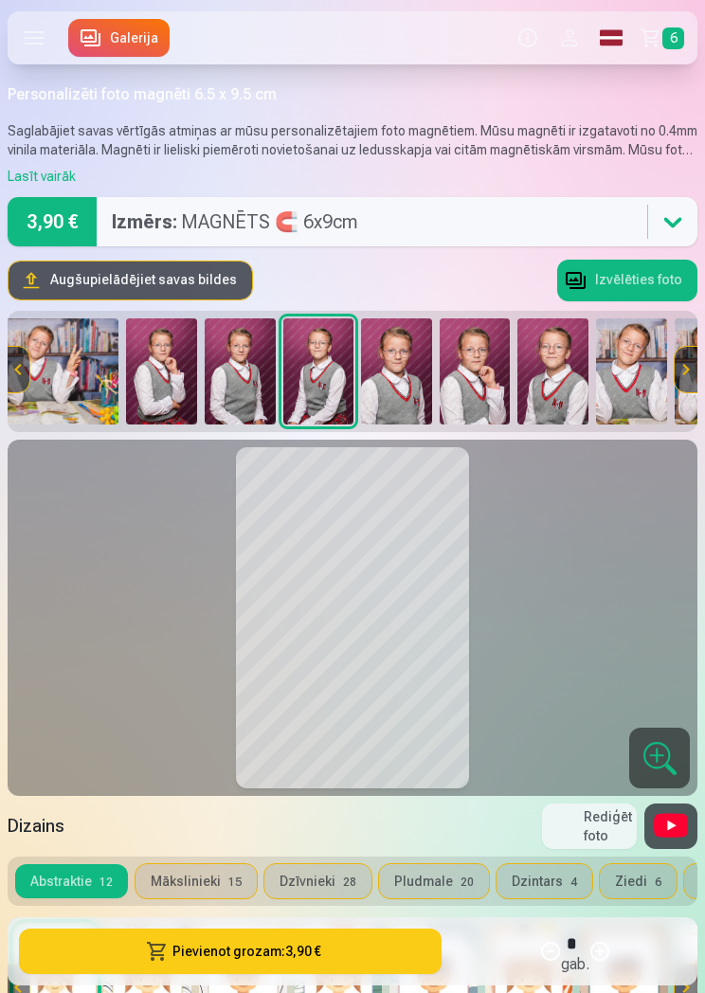
scroll to position [0, 2383]
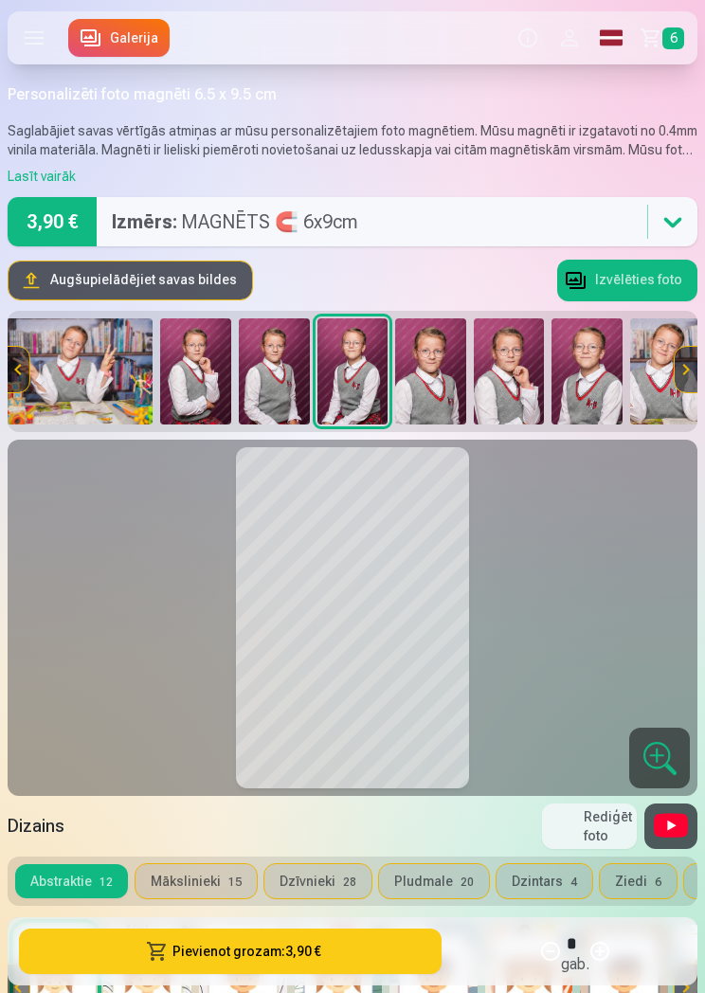
click at [605, 834] on button "Rediģēt foto" at bounding box center [589, 825] width 95 height 45
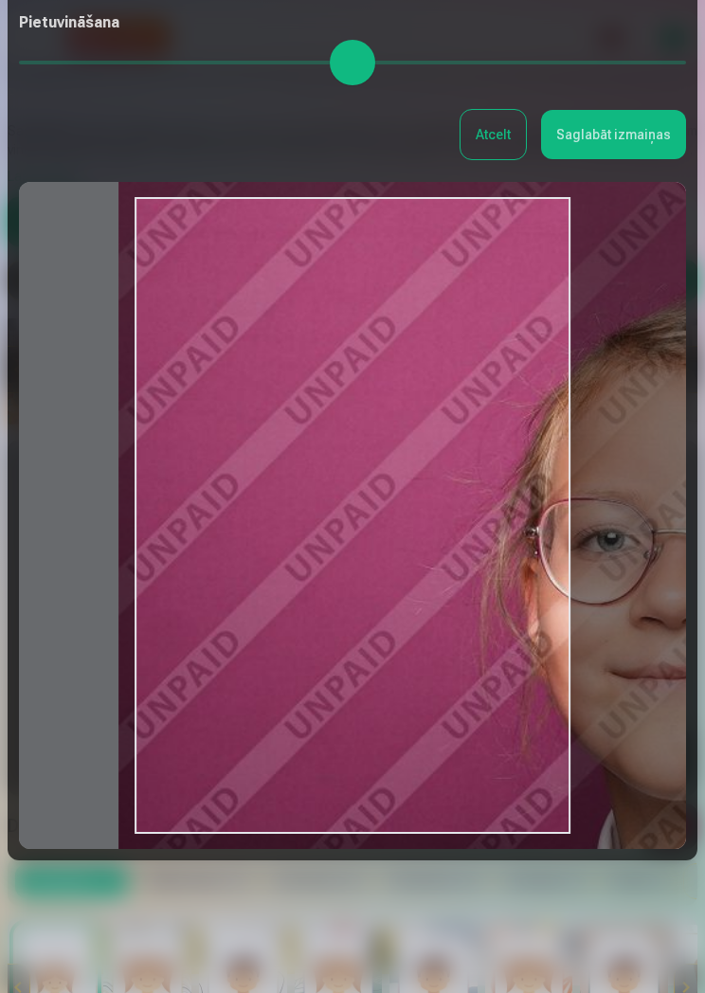
scroll to position [201, 0]
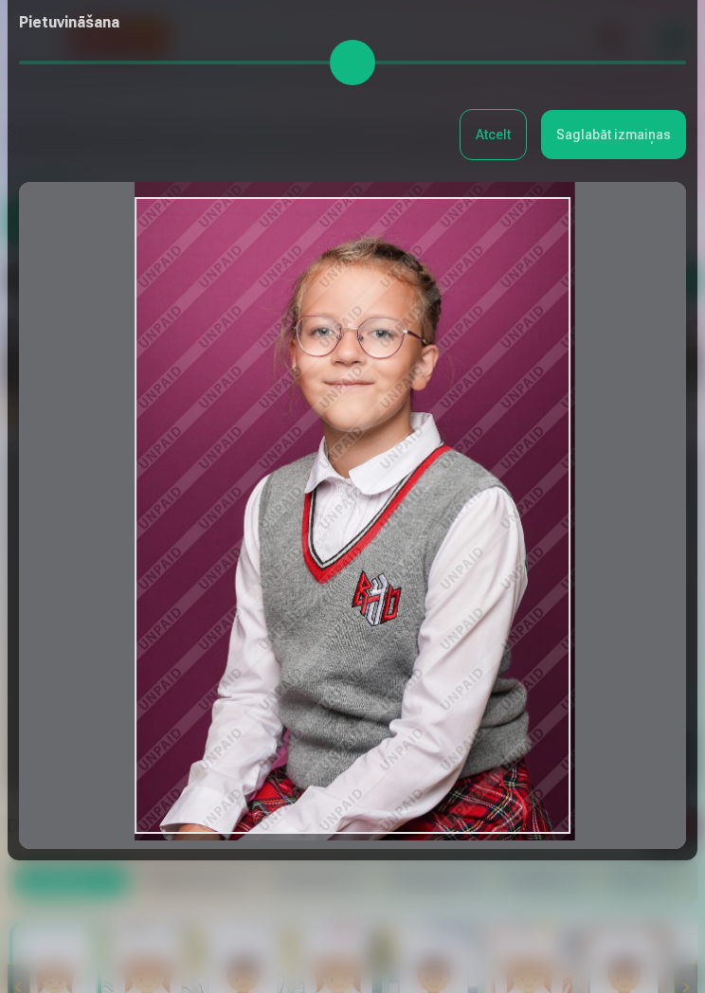
type input "*"
click at [635, 134] on button "Saglabāt izmaiņas" at bounding box center [613, 134] width 145 height 49
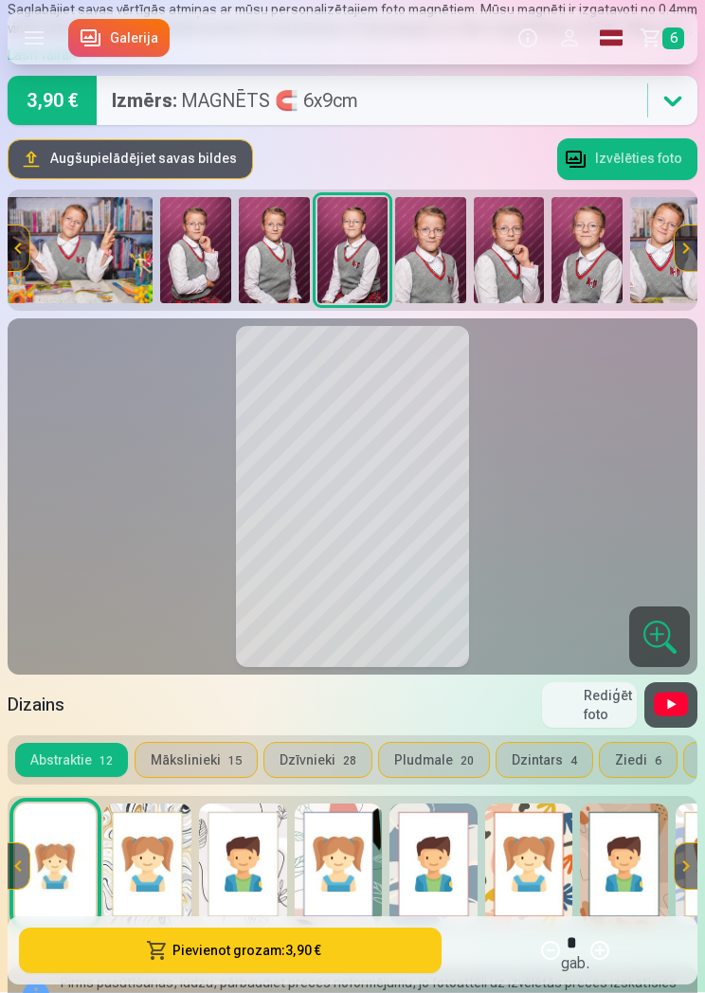
scroll to position [0, 0]
click at [631, 158] on button "Izvēlēties foto" at bounding box center [627, 160] width 140 height 42
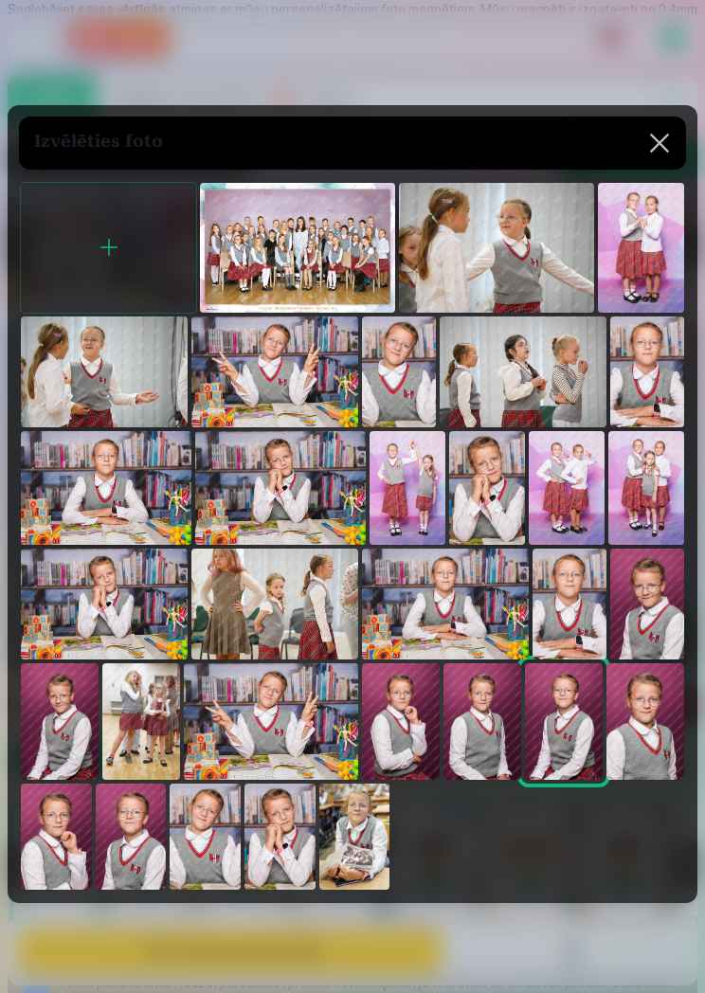
click at [662, 170] on button at bounding box center [659, 143] width 53 height 53
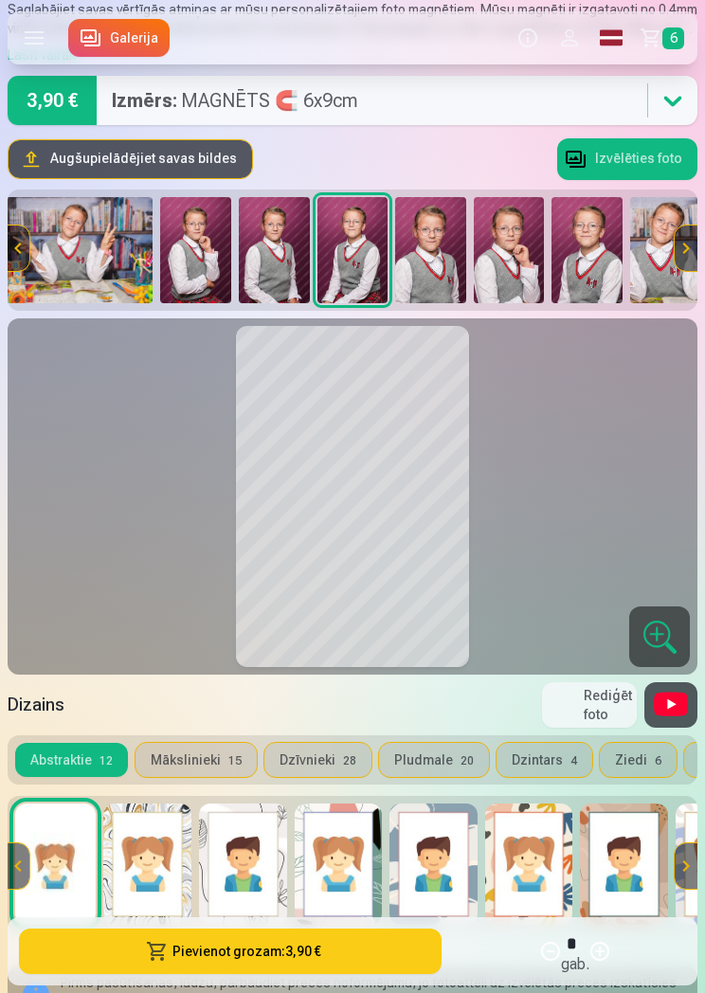
click at [318, 961] on button "Pievienot grozam : 3,90 €" at bounding box center [230, 950] width 422 height 45
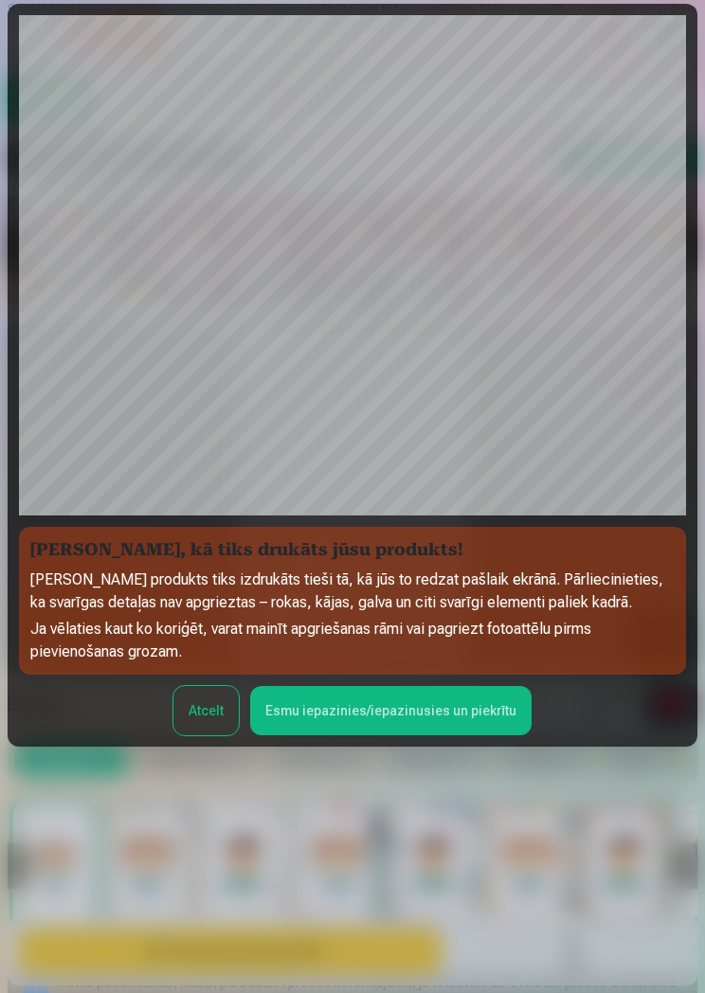
scroll to position [163, 0]
click at [447, 706] on button "Esmu iepazinies/iepazinusies un piekrītu" at bounding box center [390, 710] width 281 height 49
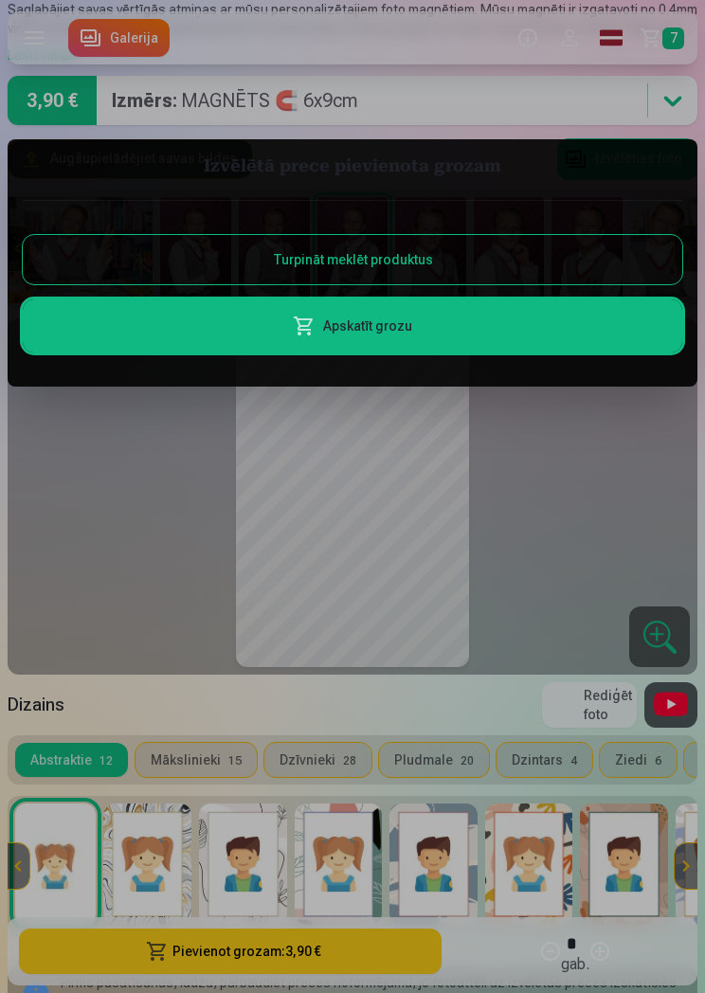
click at [682, 24] on div at bounding box center [352, 496] width 705 height 993
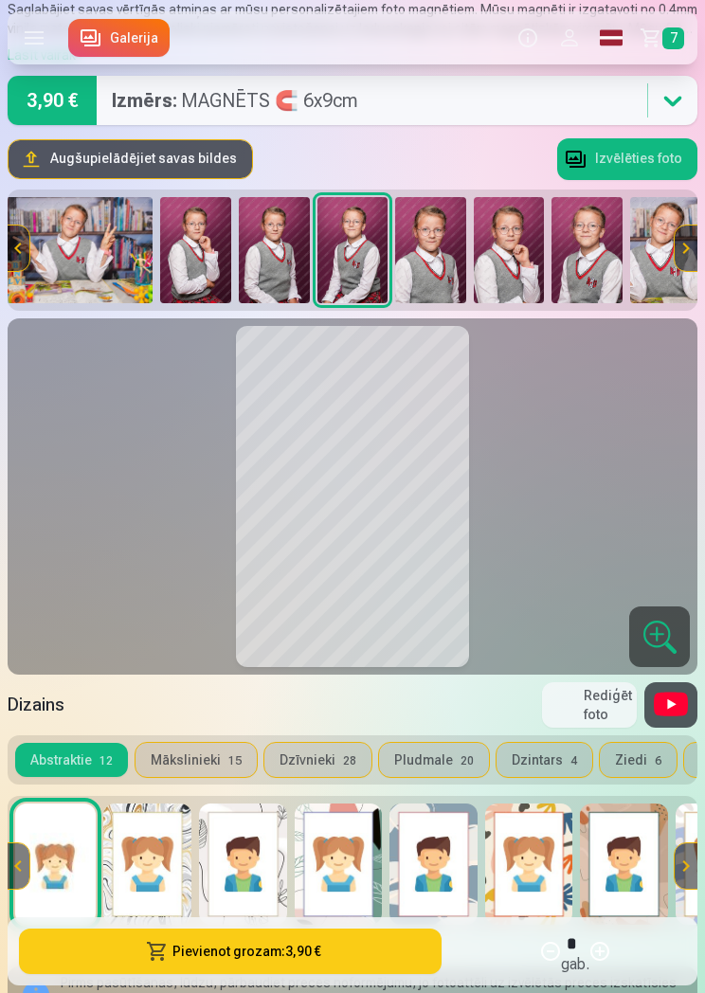
click at [660, 27] on link "Grozs 7" at bounding box center [664, 37] width 65 height 53
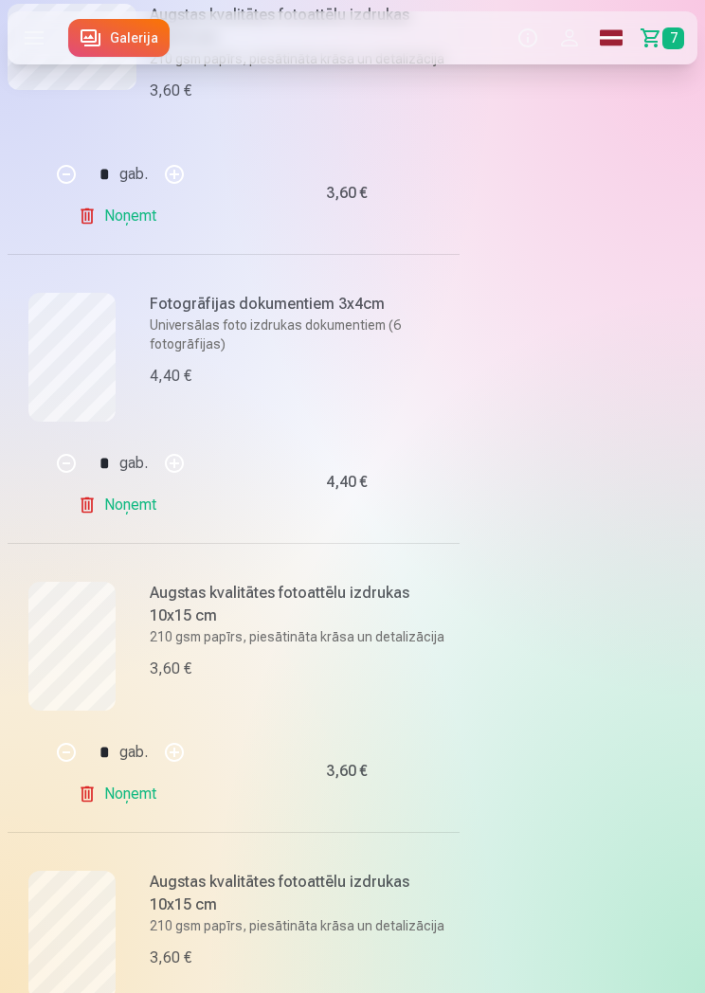
scroll to position [669, 0]
click at [179, 466] on button "button" at bounding box center [174, 462] width 45 height 45
type input "*"
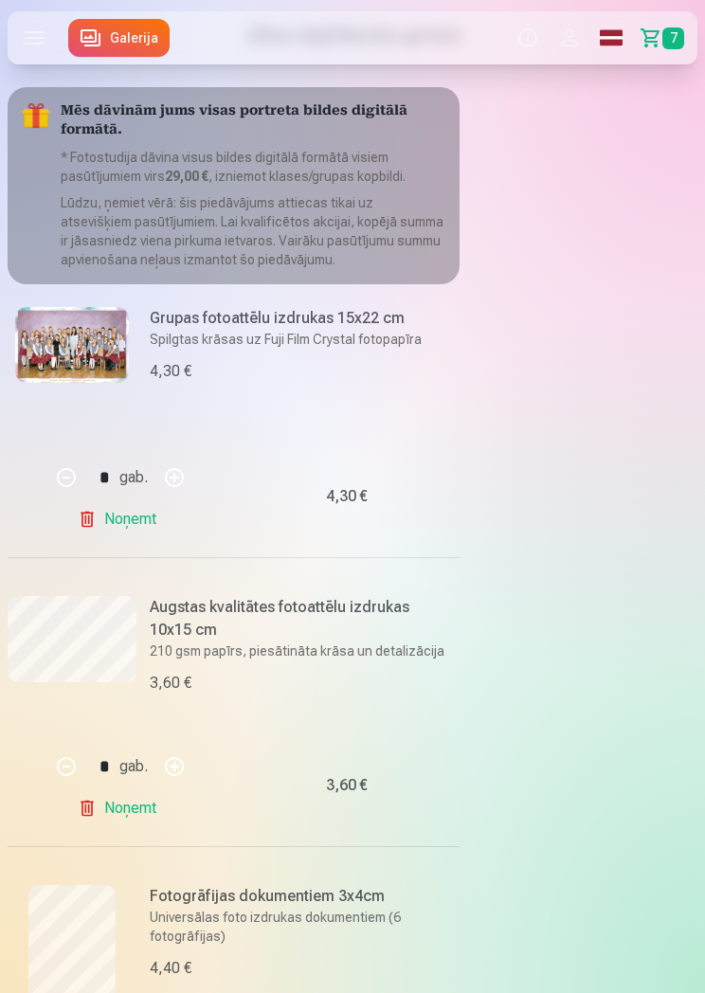
scroll to position [58, 0]
click at [149, 813] on link "Noņemt" at bounding box center [121, 807] width 86 height 38
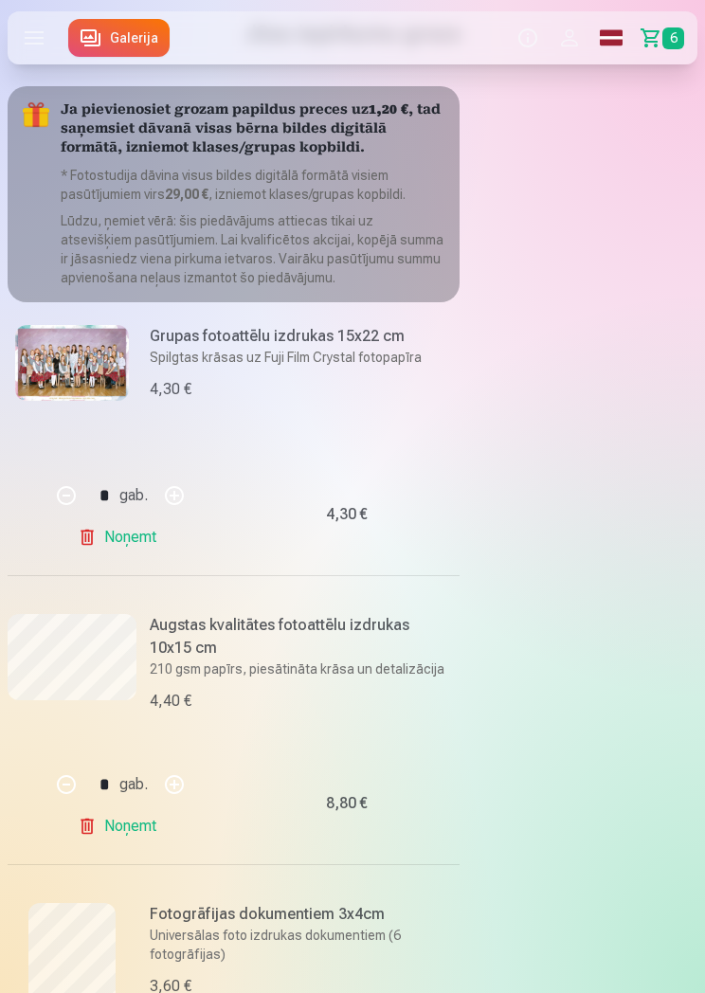
type input "*"
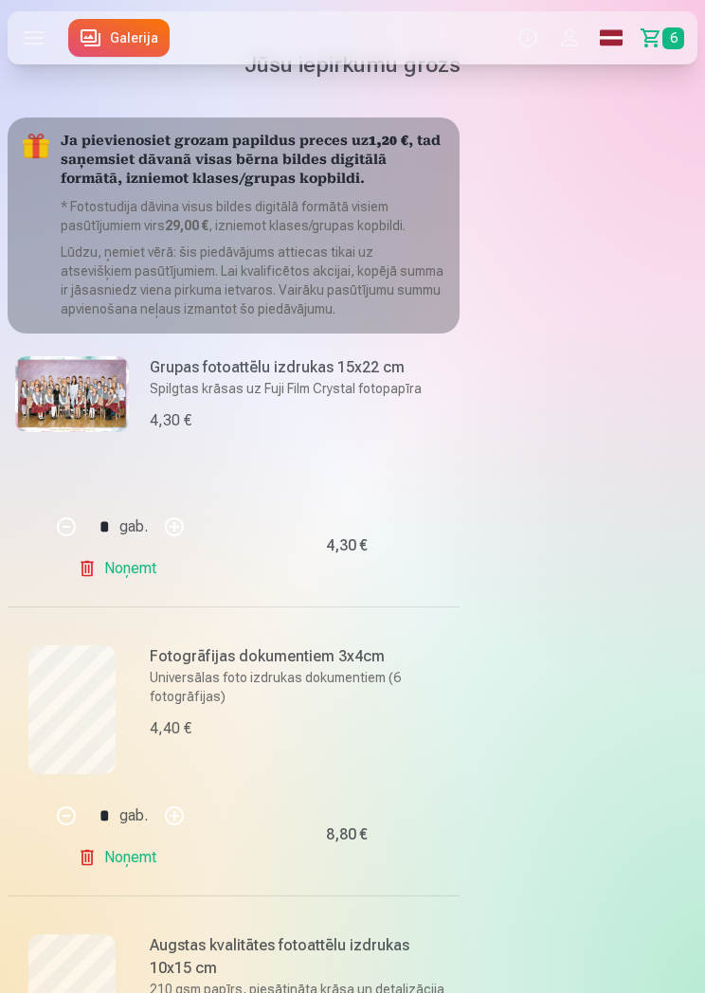
scroll to position [27, 0]
click at [47, 44] on label at bounding box center [34, 37] width 53 height 53
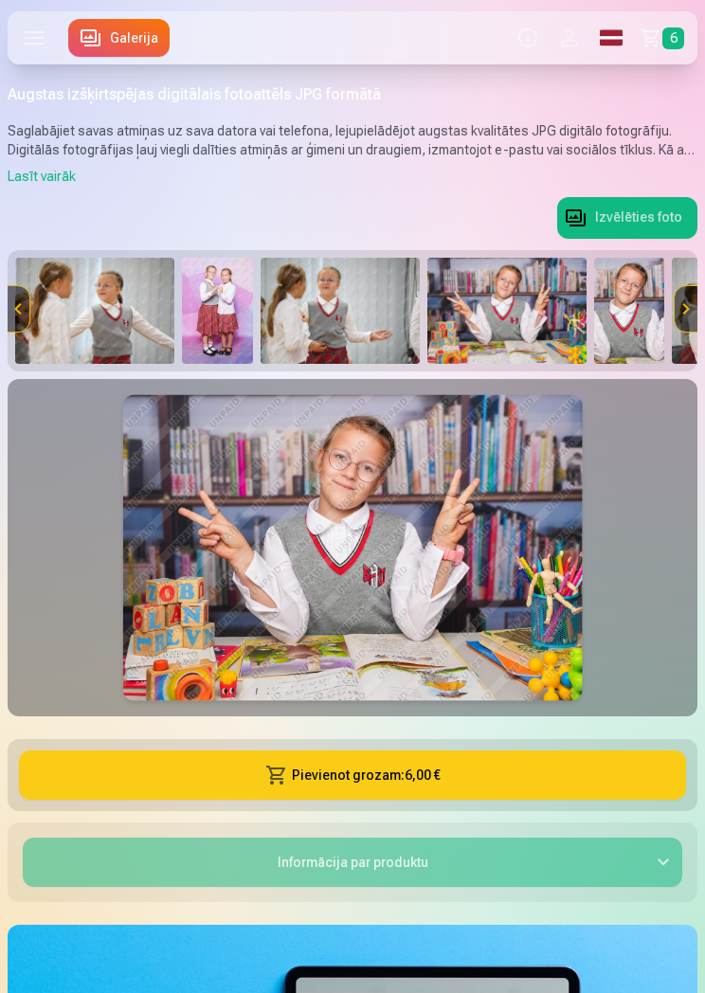
click at [26, 44] on label at bounding box center [34, 37] width 53 height 53
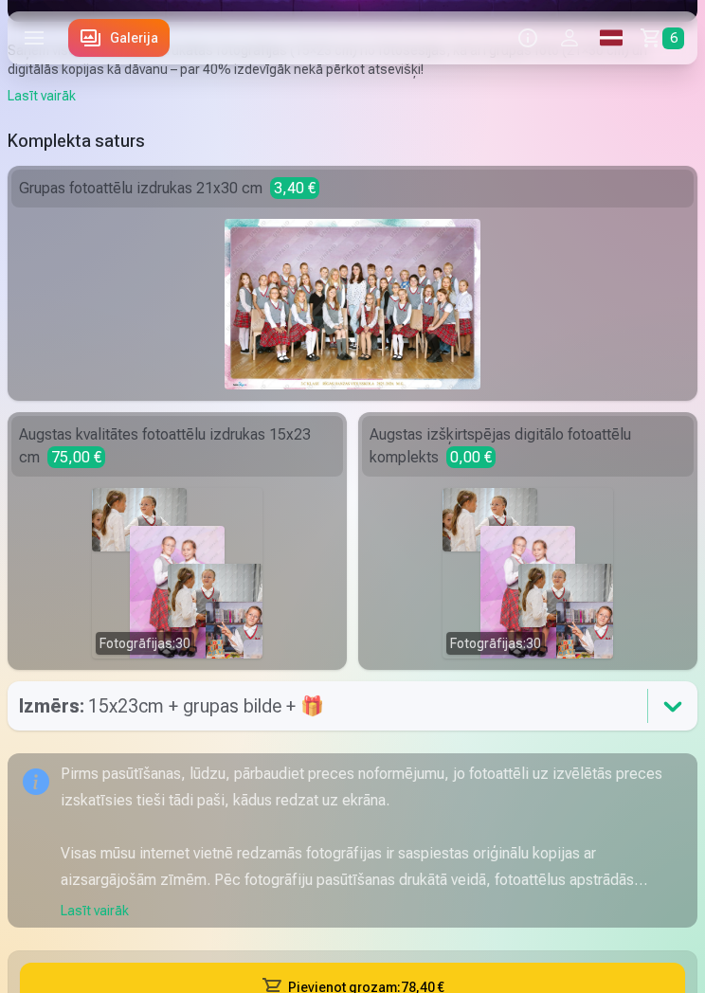
scroll to position [595, 0]
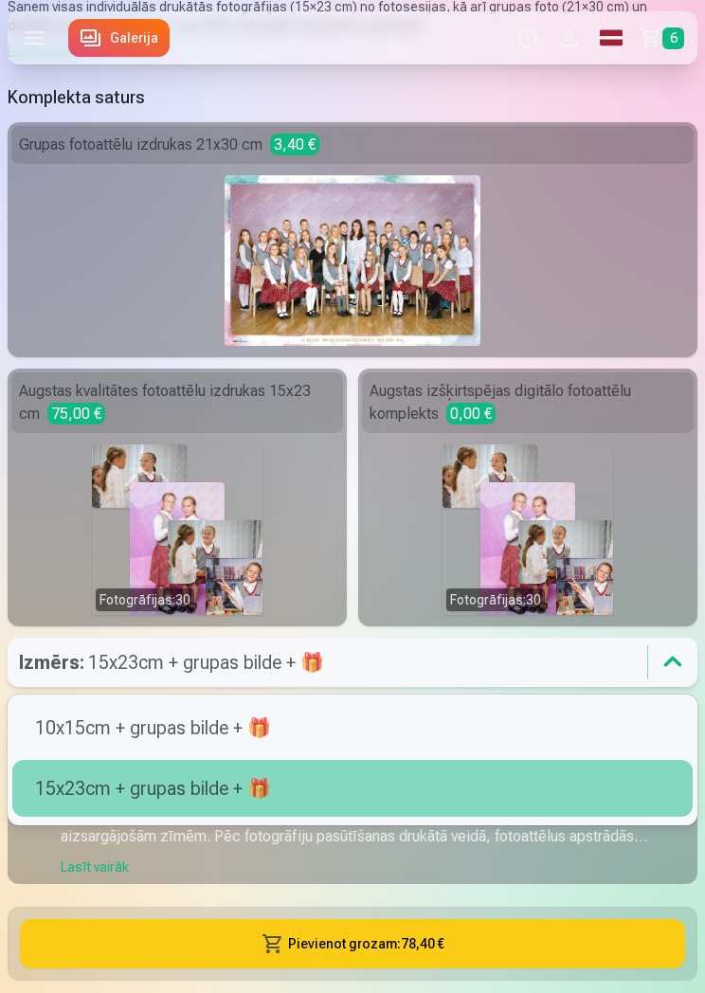
click at [497, 735] on div "10x15сm + grupas bilde + 🎁" at bounding box center [352, 727] width 657 height 27
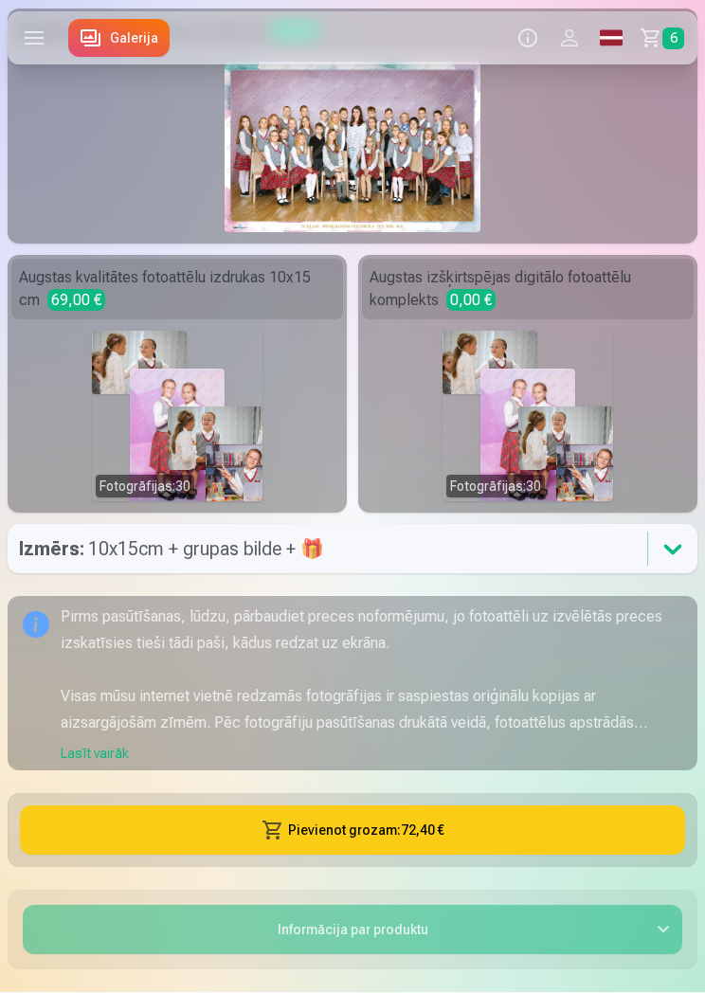
scroll to position [704, 0]
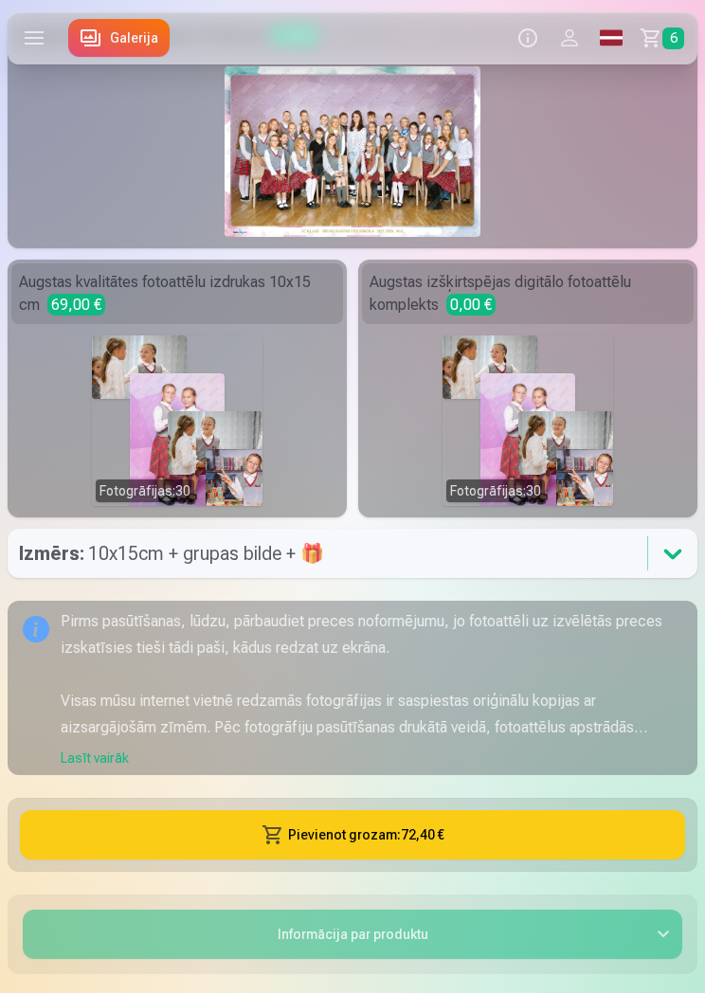
click at [201, 419] on div "Fotogrāfijas : 30" at bounding box center [177, 420] width 171 height 171
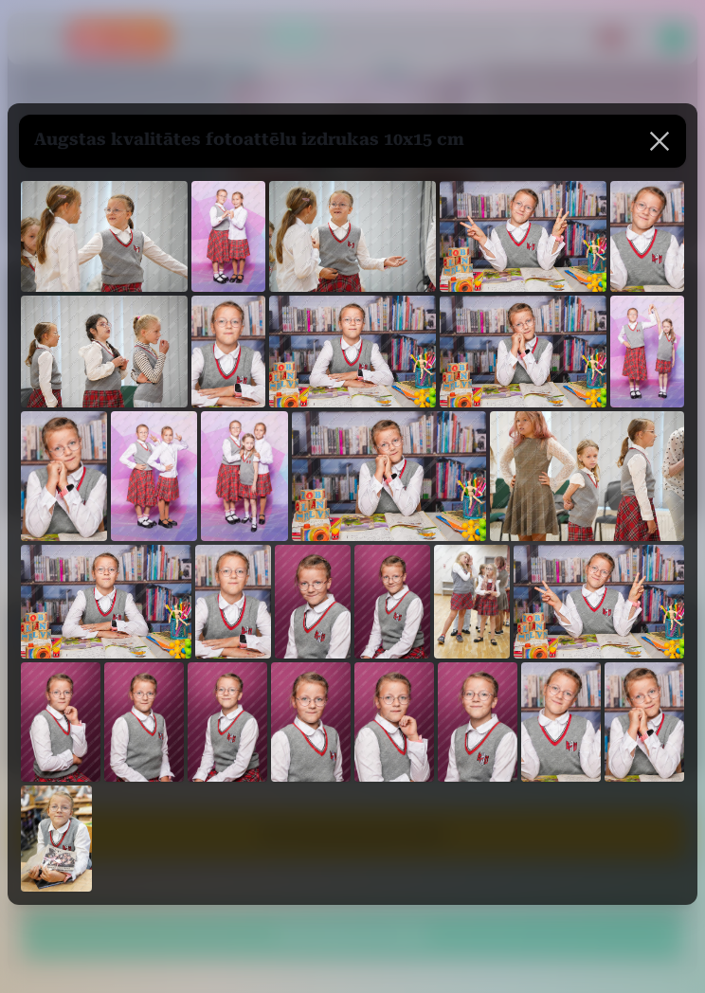
click at [649, 275] on img at bounding box center [647, 236] width 74 height 111
click at [661, 156] on button at bounding box center [659, 141] width 53 height 53
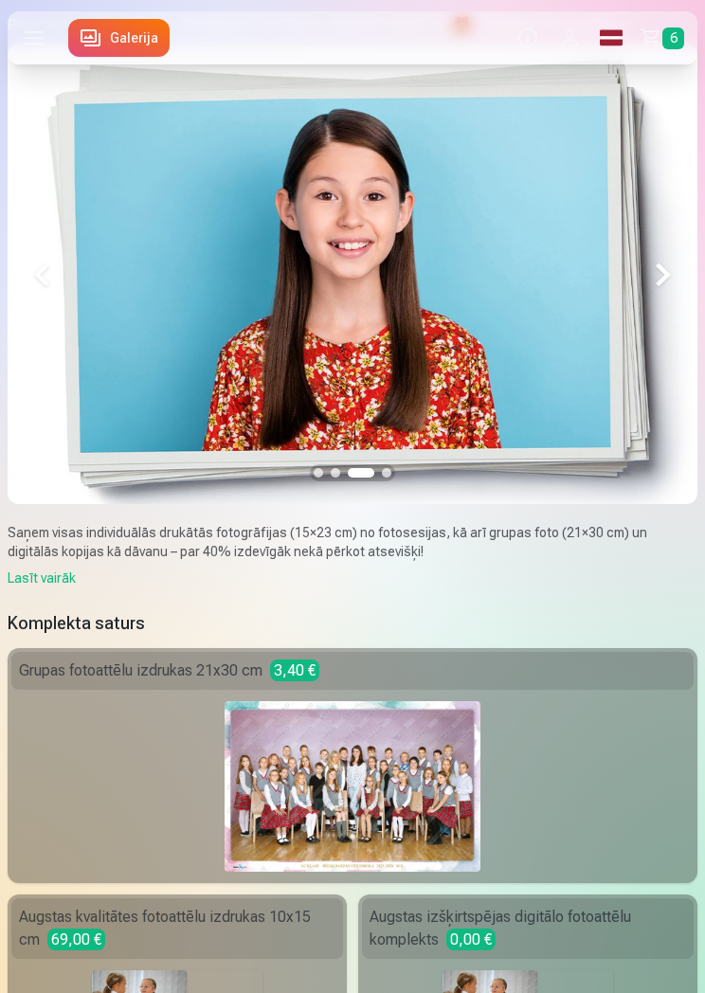
scroll to position [0, 0]
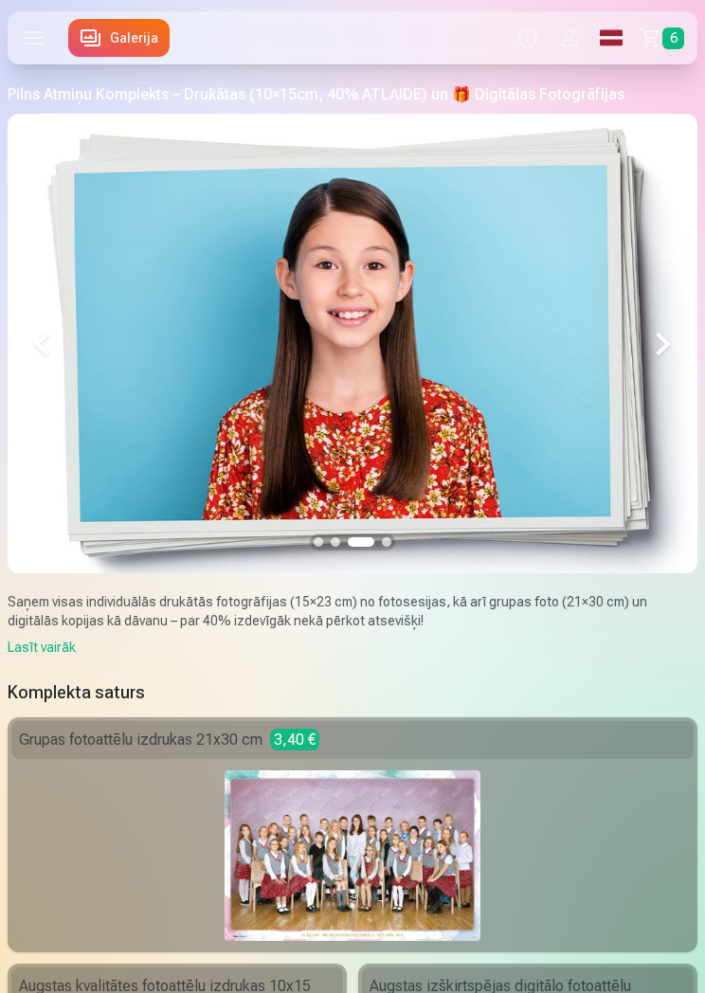
click at [44, 31] on label at bounding box center [34, 37] width 53 height 53
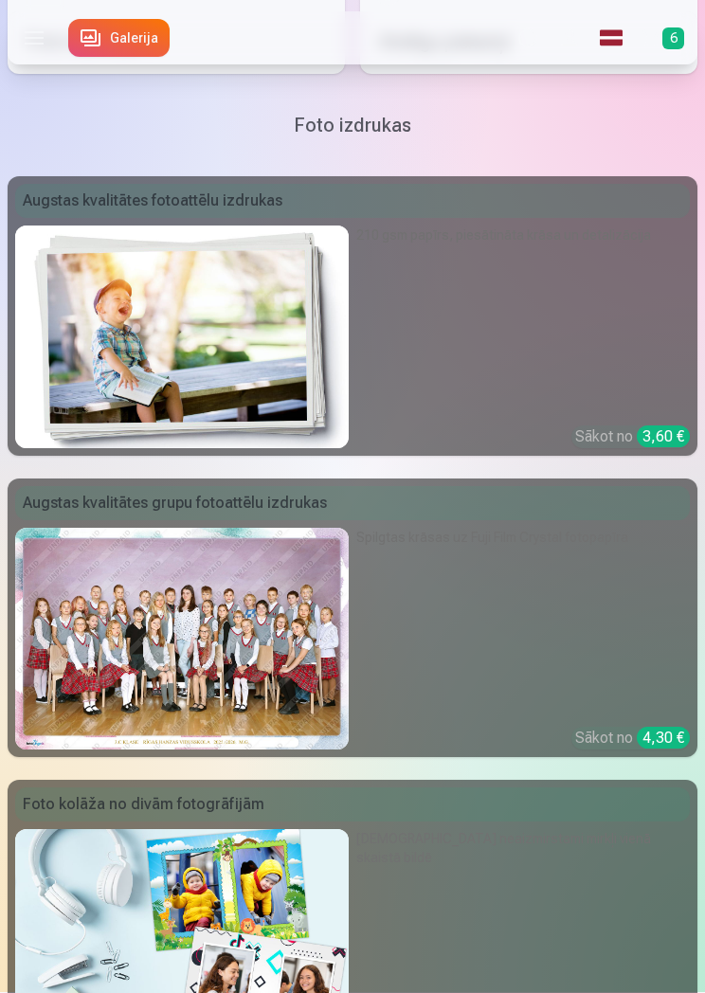
scroll to position [616, 0]
click at [276, 355] on img at bounding box center [181, 336] width 333 height 223
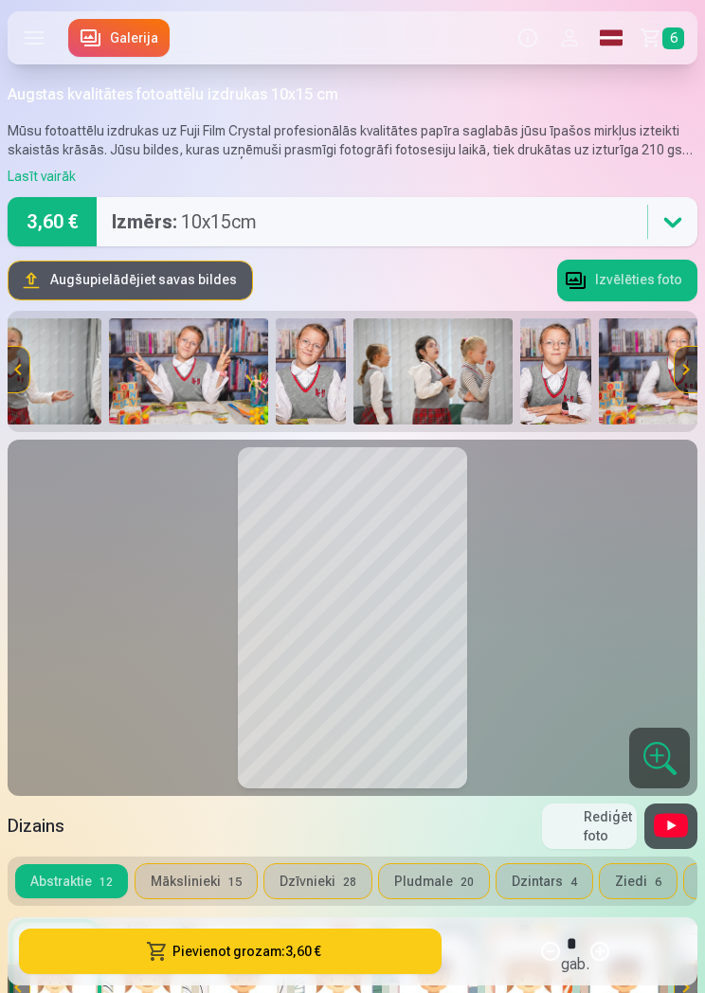
scroll to position [0, 486]
click at [217, 380] on img at bounding box center [187, 371] width 159 height 106
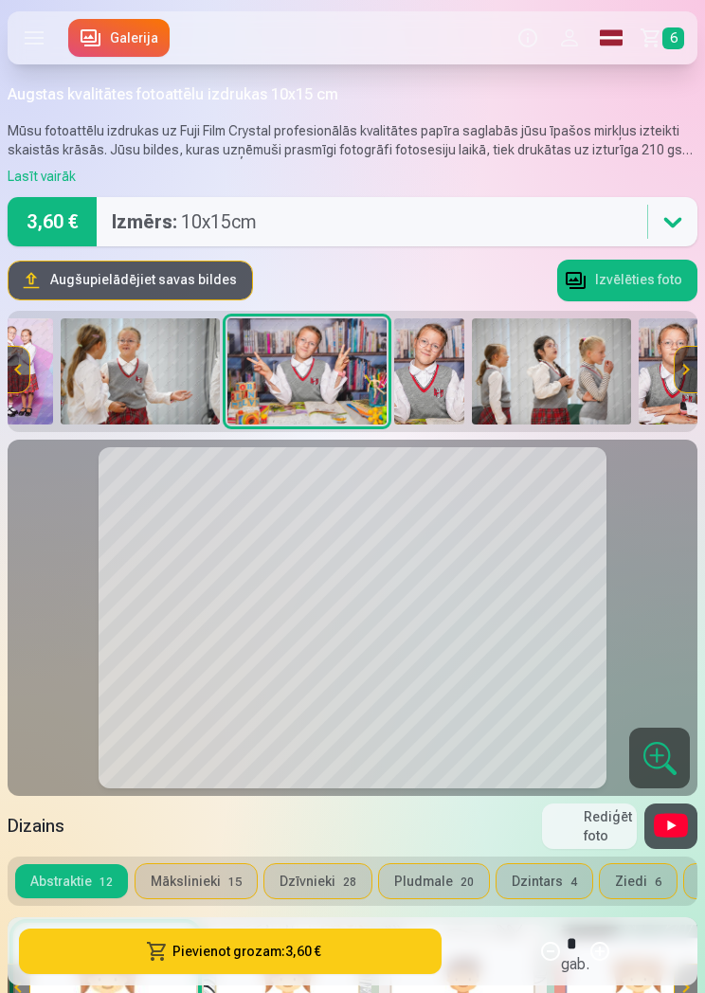
scroll to position [0, 321]
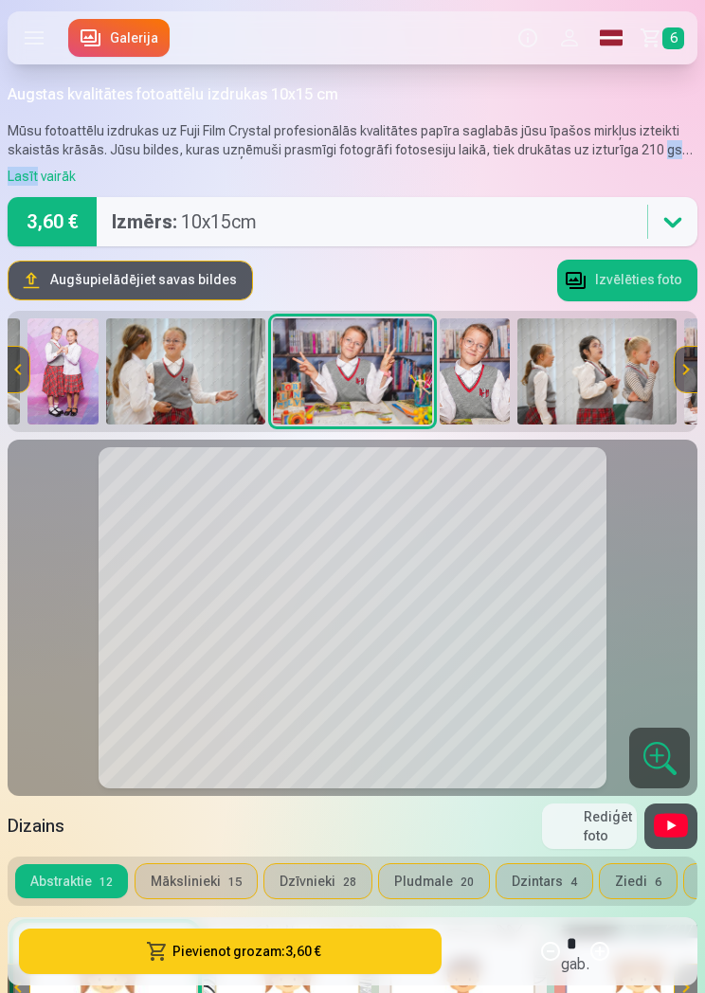
click at [217, 883] on button "Mākslinieki 15" at bounding box center [195, 881] width 121 height 34
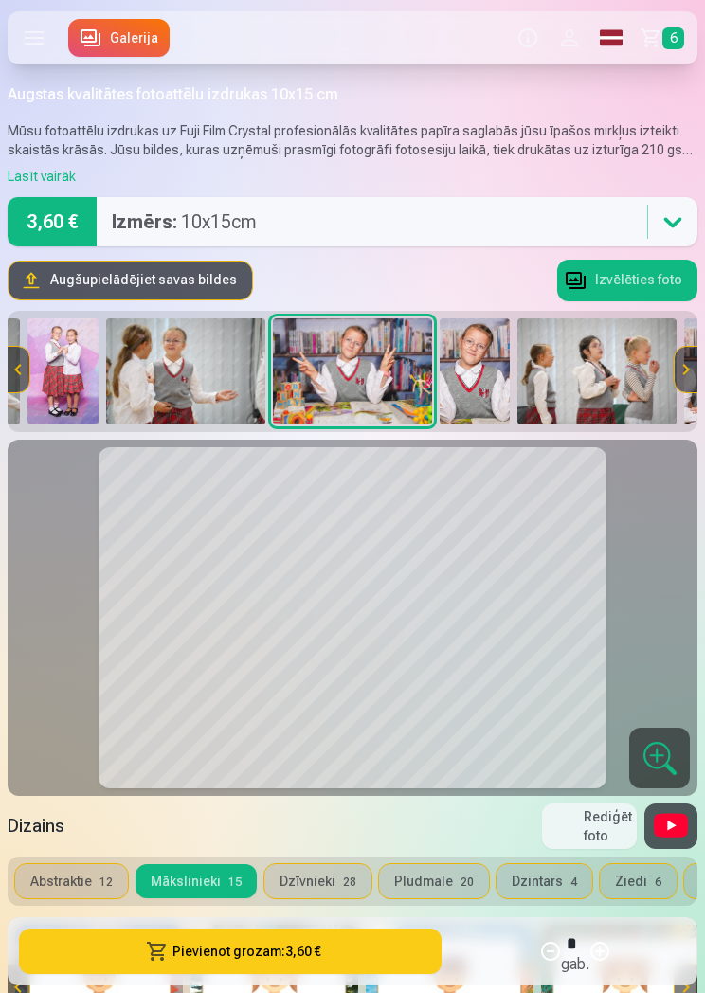
click at [328, 894] on button "Dzīvnieki 28" at bounding box center [317, 881] width 107 height 34
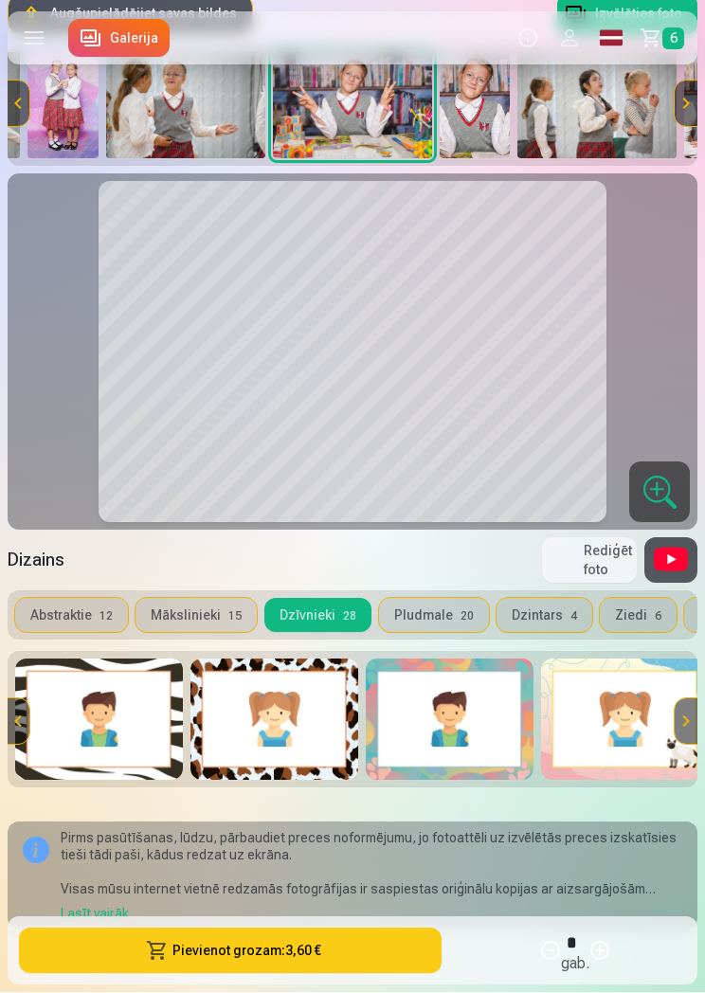
scroll to position [298, 0]
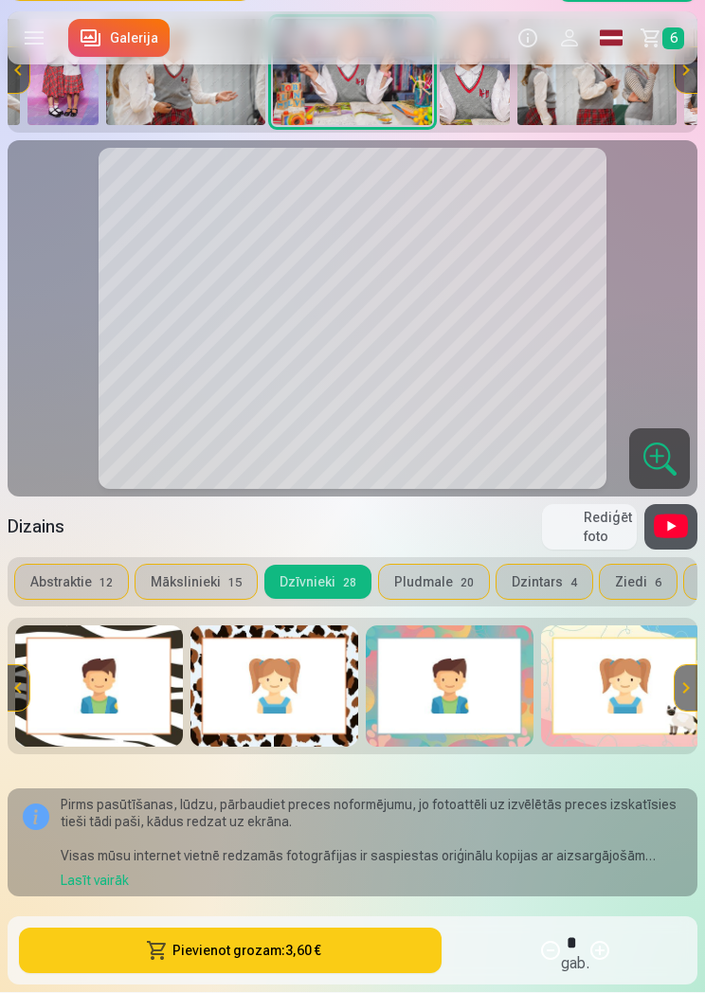
click at [158, 713] on img at bounding box center [99, 686] width 168 height 121
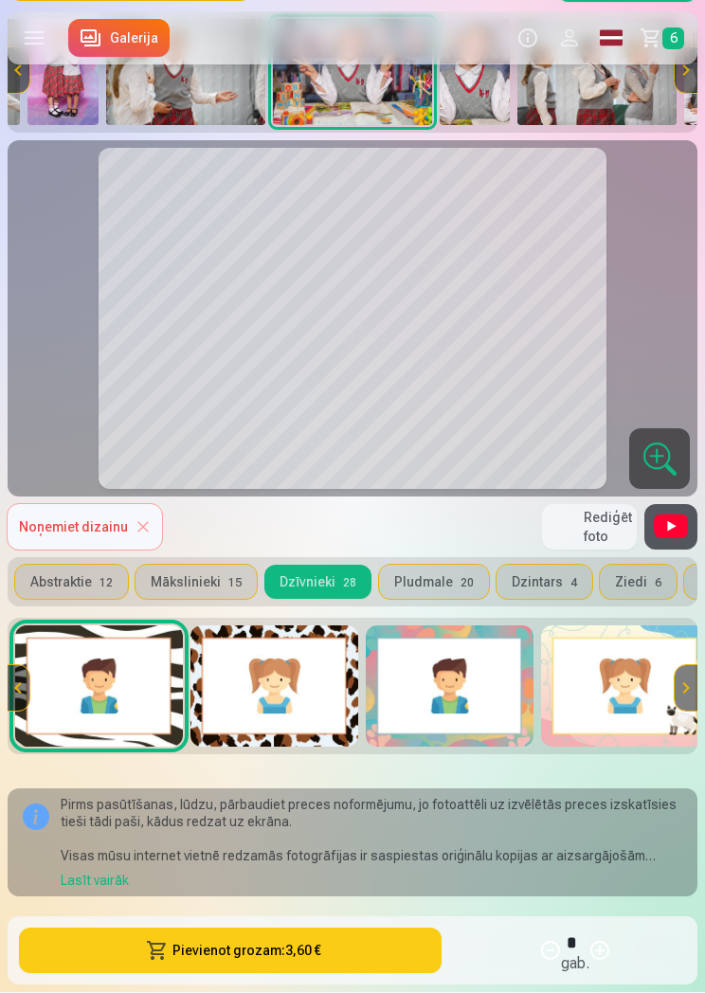
scroll to position [299, 0]
click at [312, 715] on img at bounding box center [274, 685] width 168 height 121
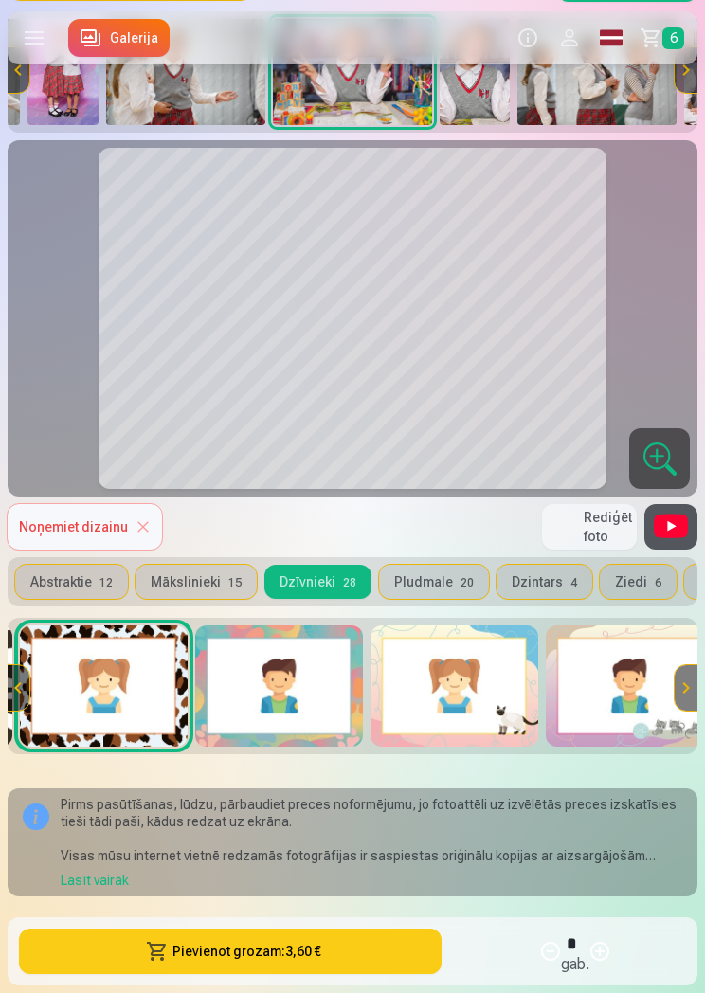
scroll to position [0, 182]
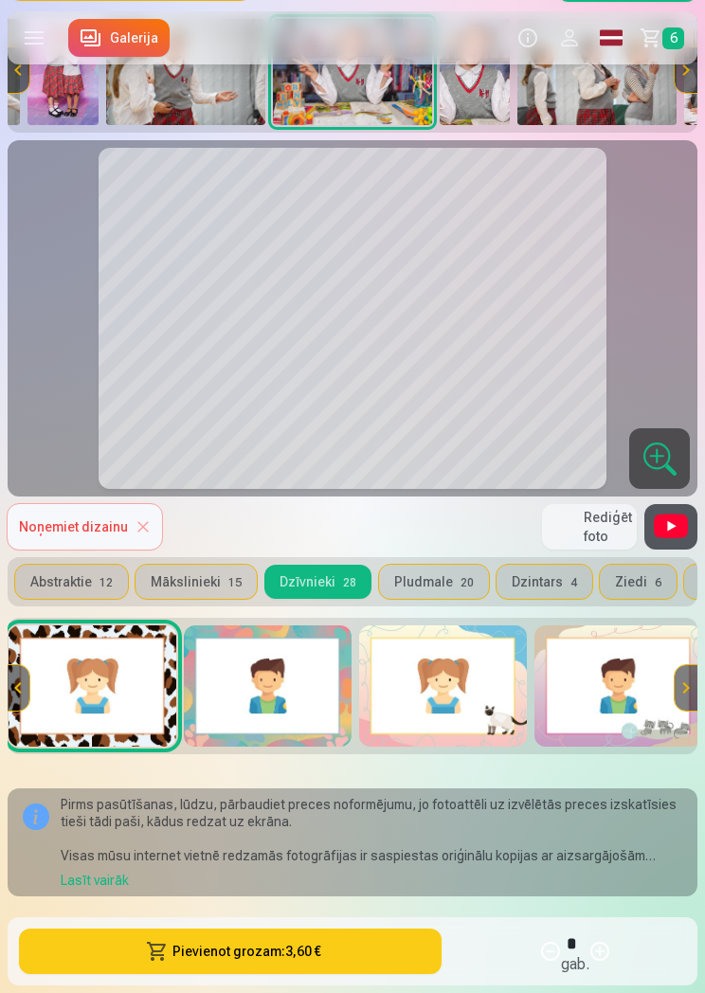
click at [303, 713] on img at bounding box center [268, 685] width 168 height 121
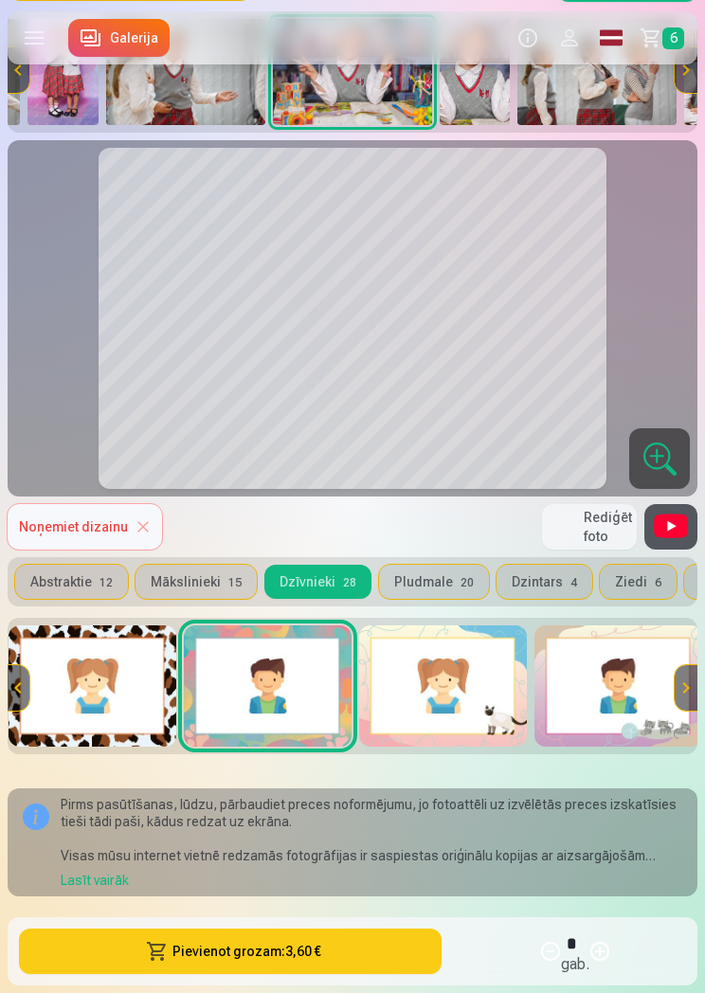
click at [486, 734] on img at bounding box center [443, 685] width 168 height 121
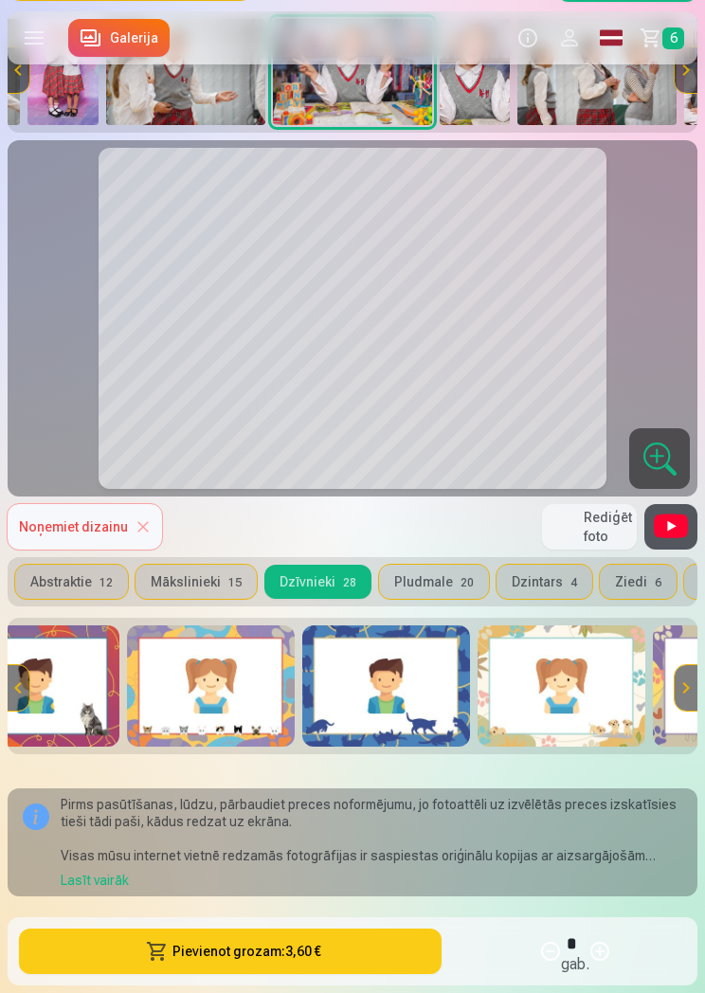
scroll to position [0, 1120]
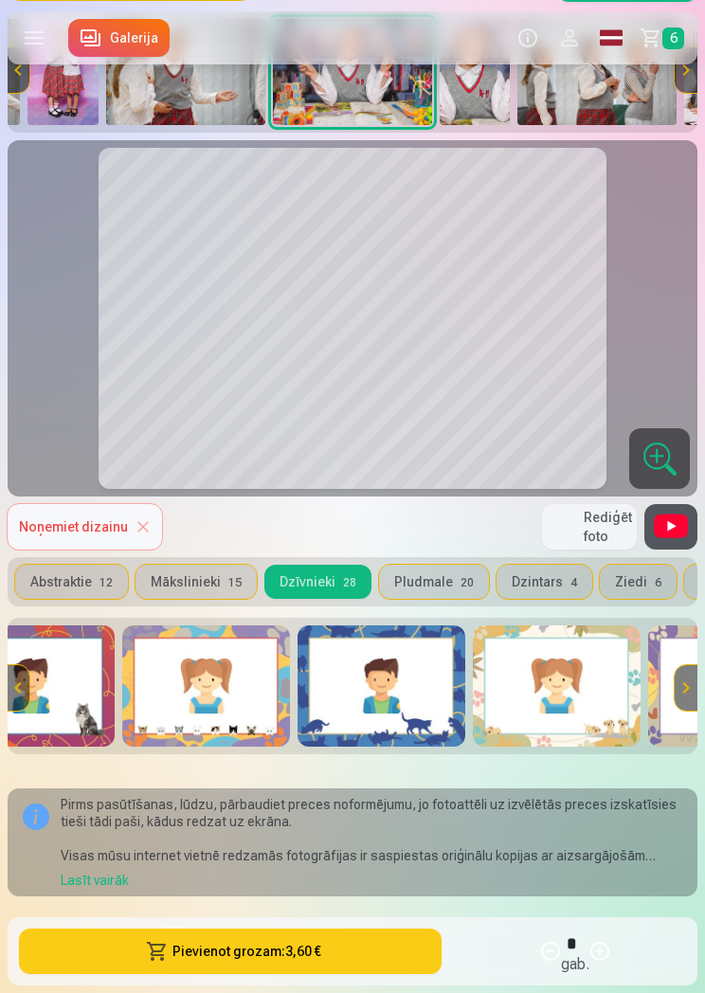
click at [428, 700] on img at bounding box center [381, 685] width 168 height 121
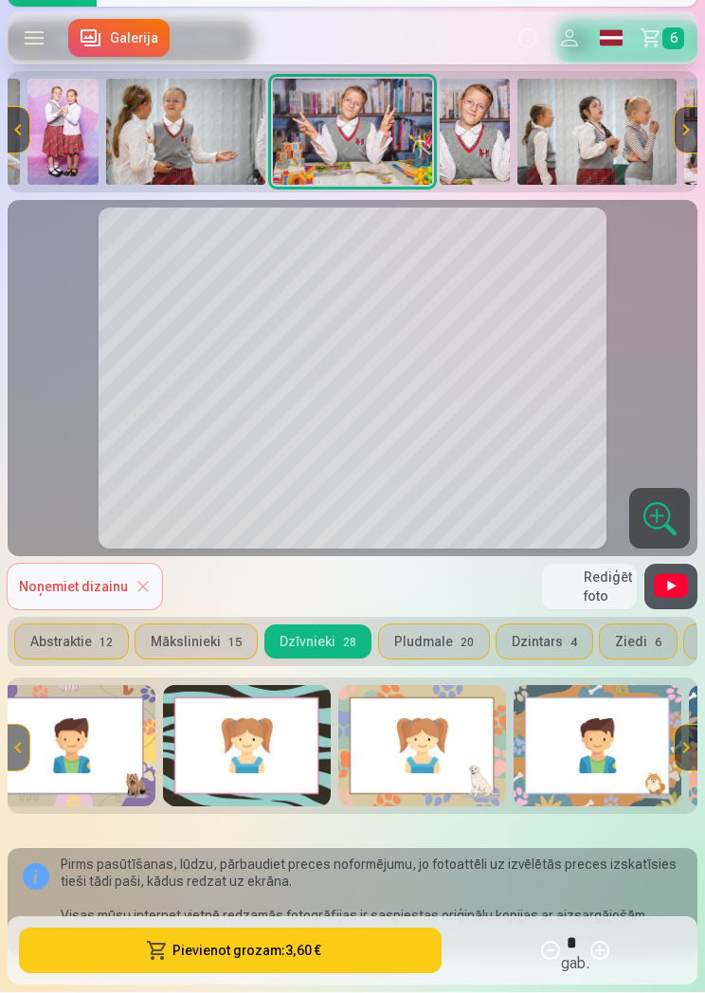
scroll to position [0, 1781]
click at [266, 730] on img at bounding box center [246, 746] width 168 height 121
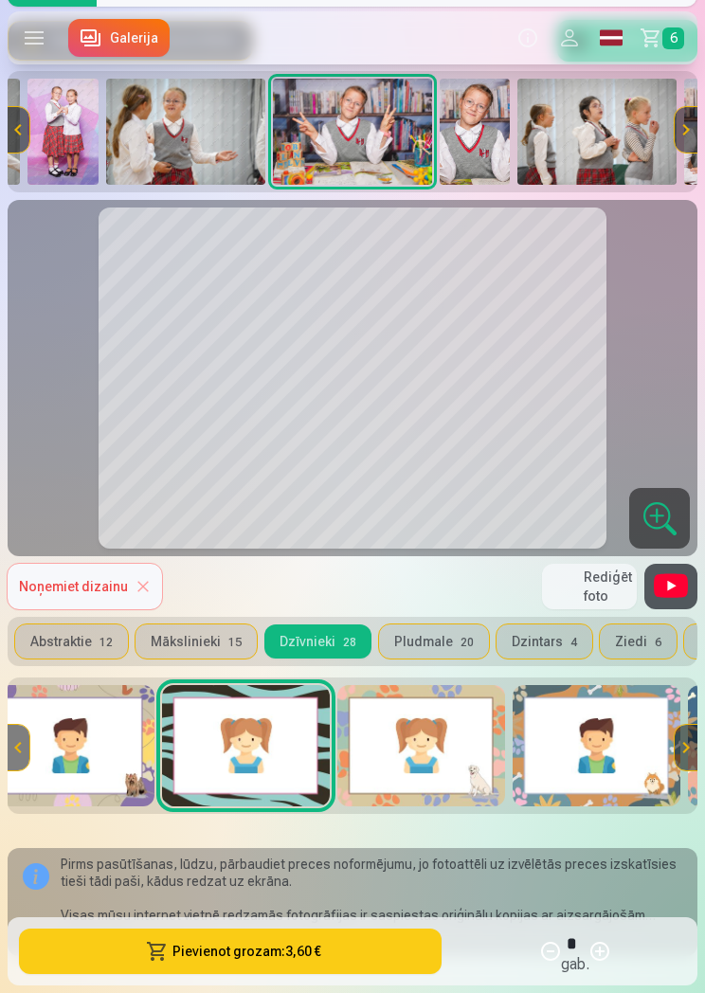
click at [437, 775] on img at bounding box center [421, 745] width 168 height 121
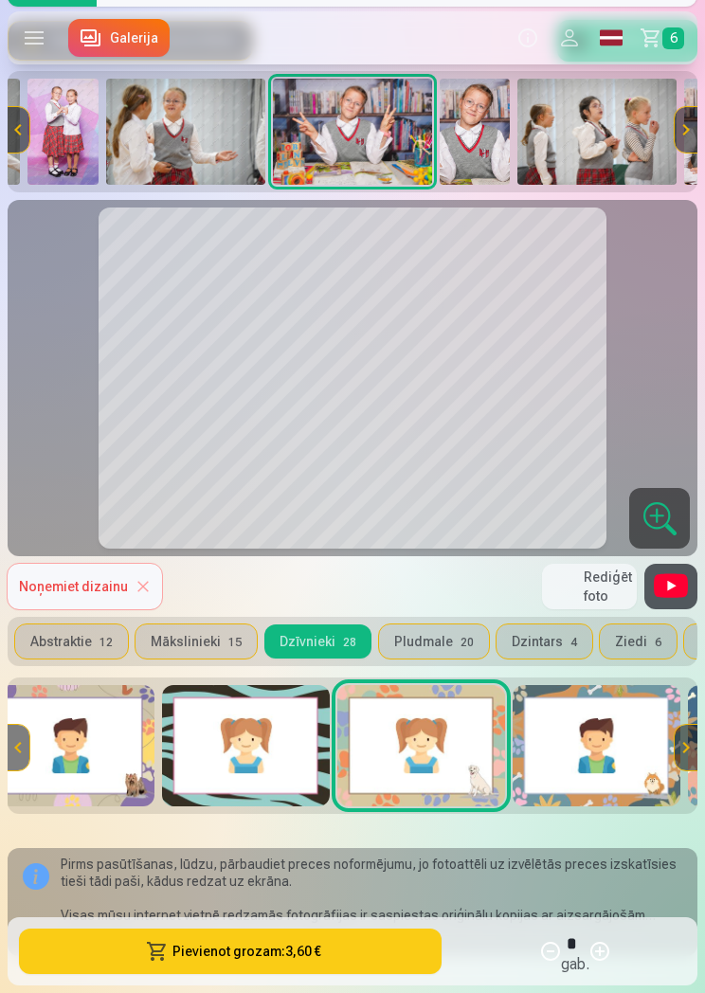
click at [450, 650] on button "Pludmale 20" at bounding box center [434, 641] width 110 height 34
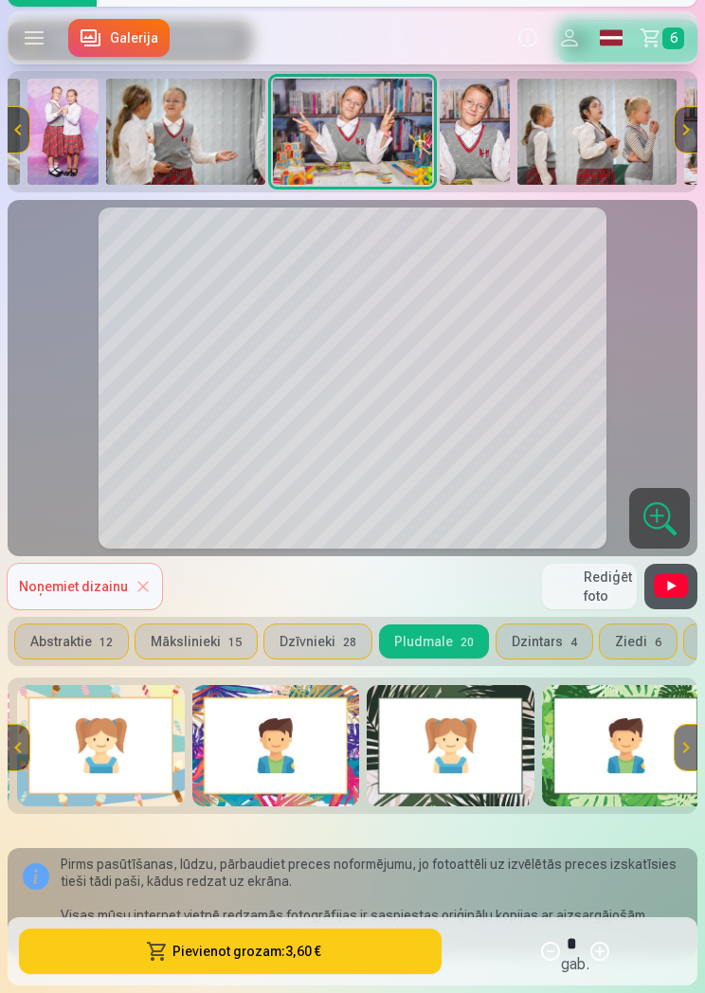
scroll to position [0, 2631]
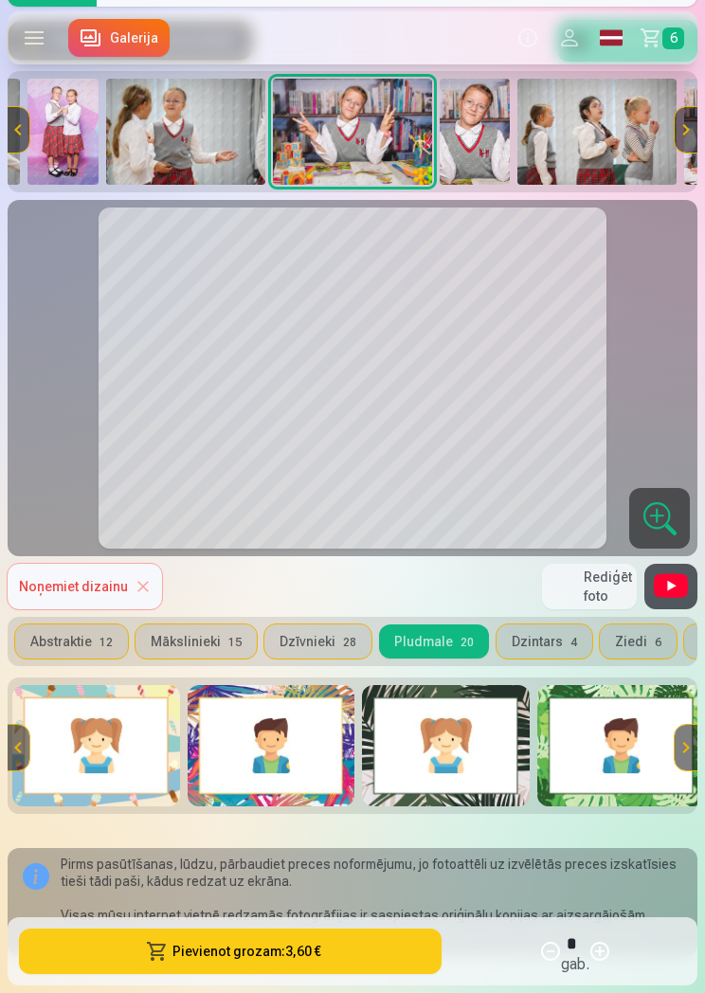
click at [323, 763] on img at bounding box center [272, 745] width 168 height 121
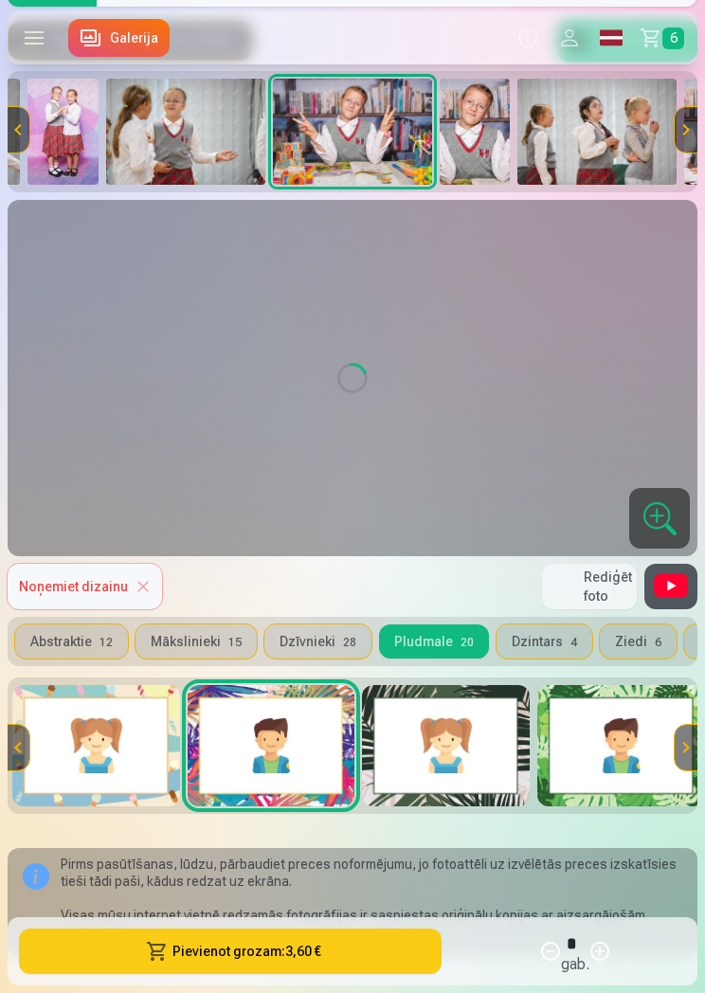
click at [347, 790] on img at bounding box center [272, 745] width 168 height 121
click at [420, 756] on img at bounding box center [446, 745] width 168 height 121
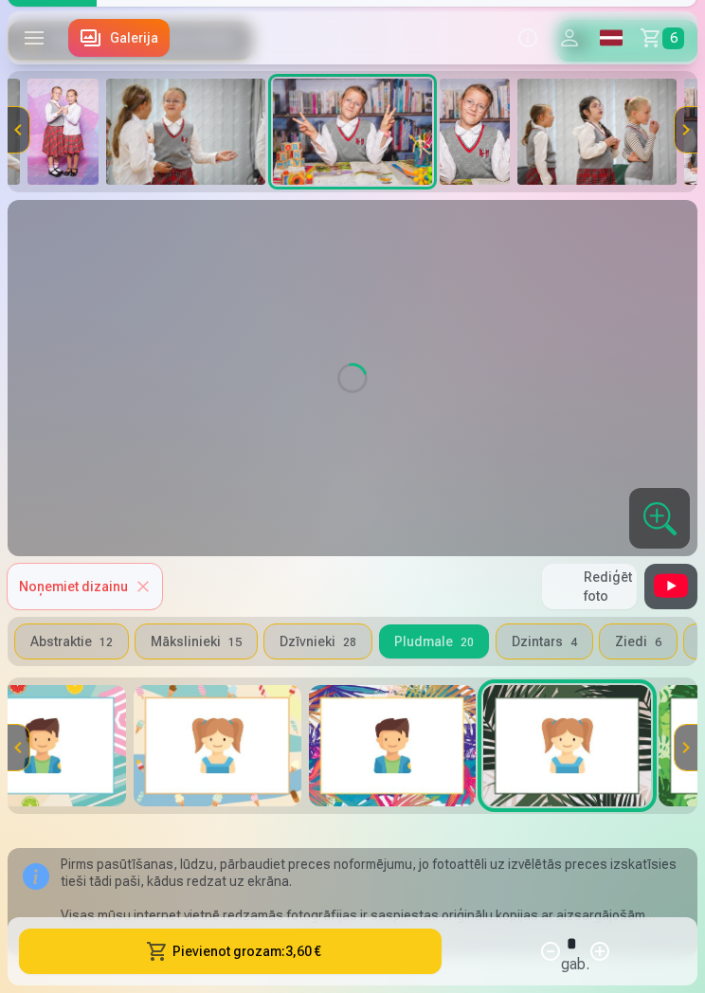
click at [541, 645] on button "Dzintars 4" at bounding box center [544, 641] width 96 height 34
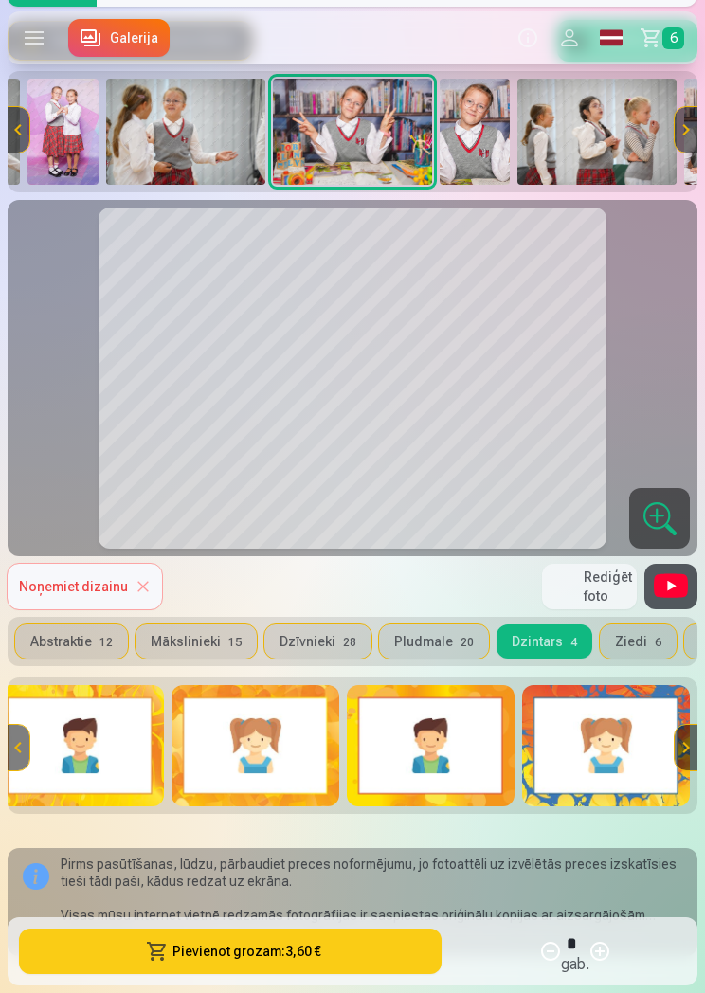
scroll to position [0, 19]
click at [434, 643] on button "Pludmale 20" at bounding box center [434, 641] width 110 height 34
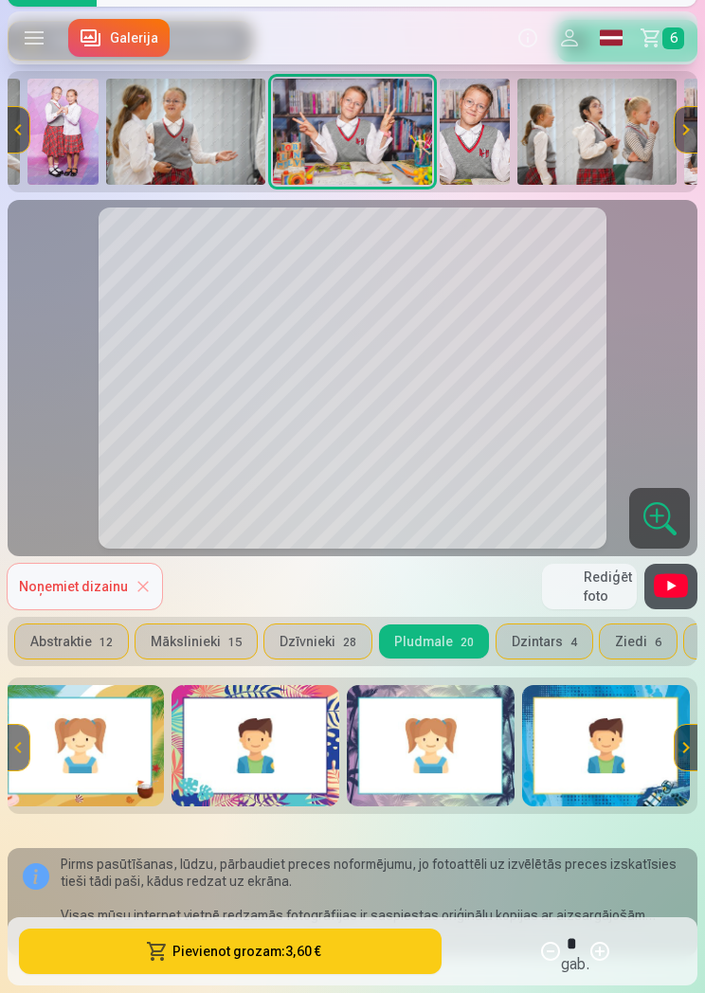
click at [301, 777] on img at bounding box center [255, 745] width 168 height 121
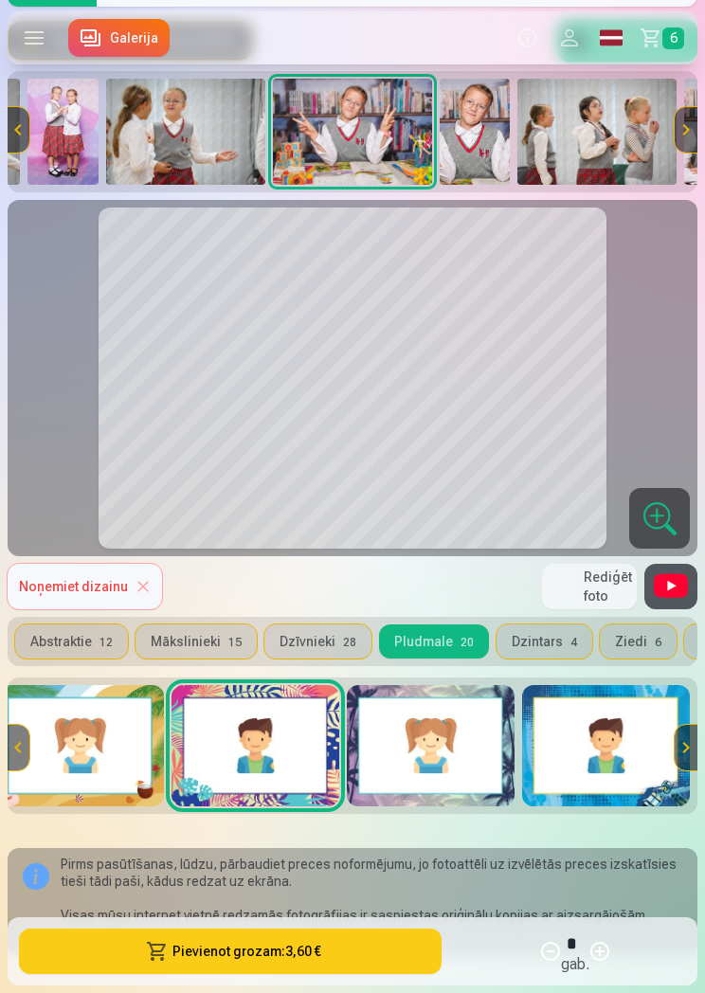
click at [540, 615] on div "Noņemiet dizainu Rediģēt foto Foto 1" at bounding box center [353, 586] width 690 height 61
click at [536, 634] on button "Dzintars 4" at bounding box center [544, 641] width 96 height 34
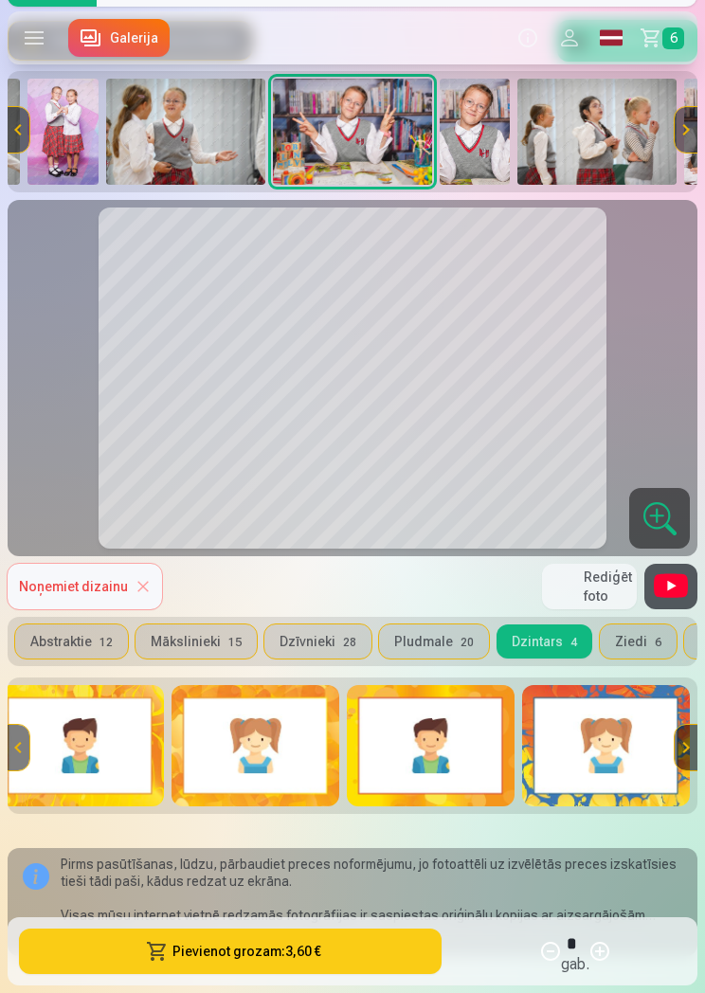
click at [628, 640] on button "Ziedi 6" at bounding box center [638, 641] width 77 height 34
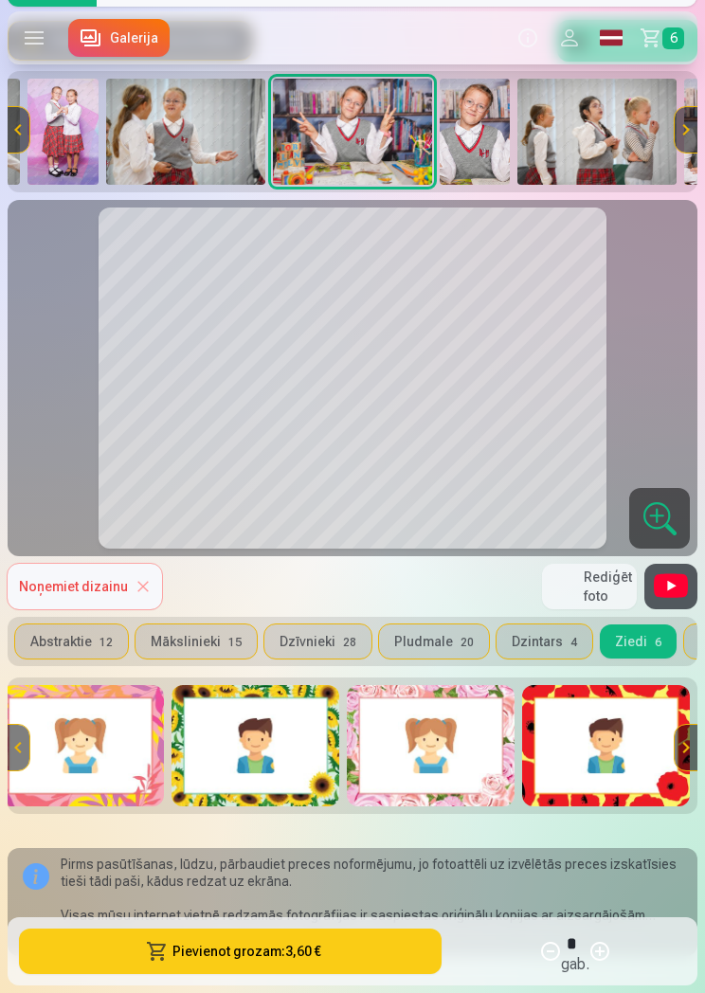
click at [655, 644] on button "Ziedi 6" at bounding box center [638, 641] width 77 height 34
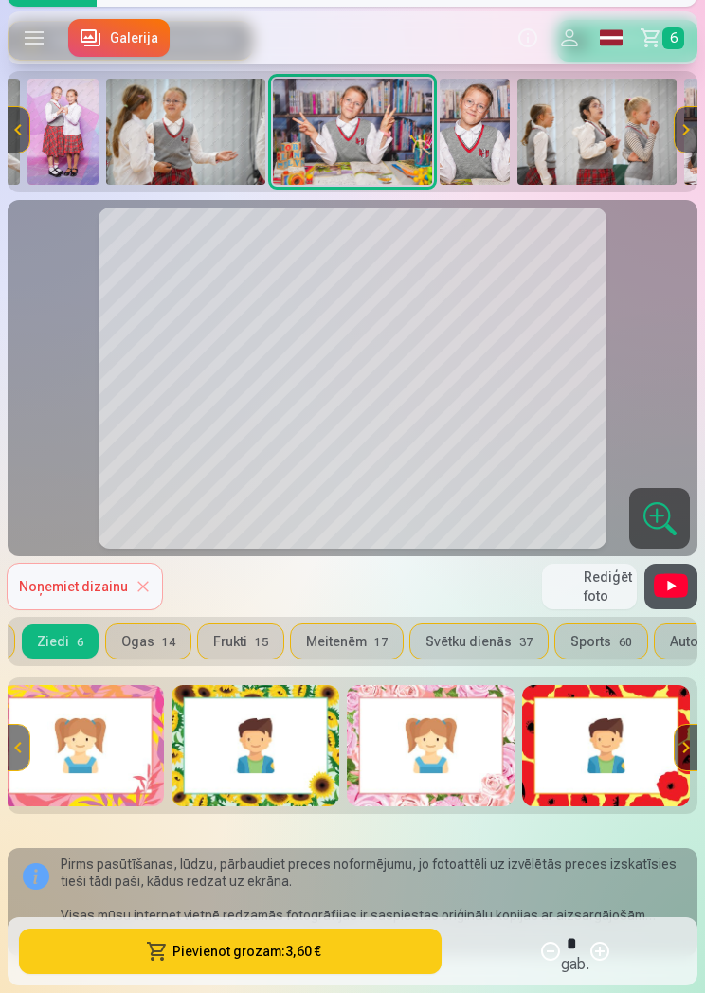
scroll to position [0, 533]
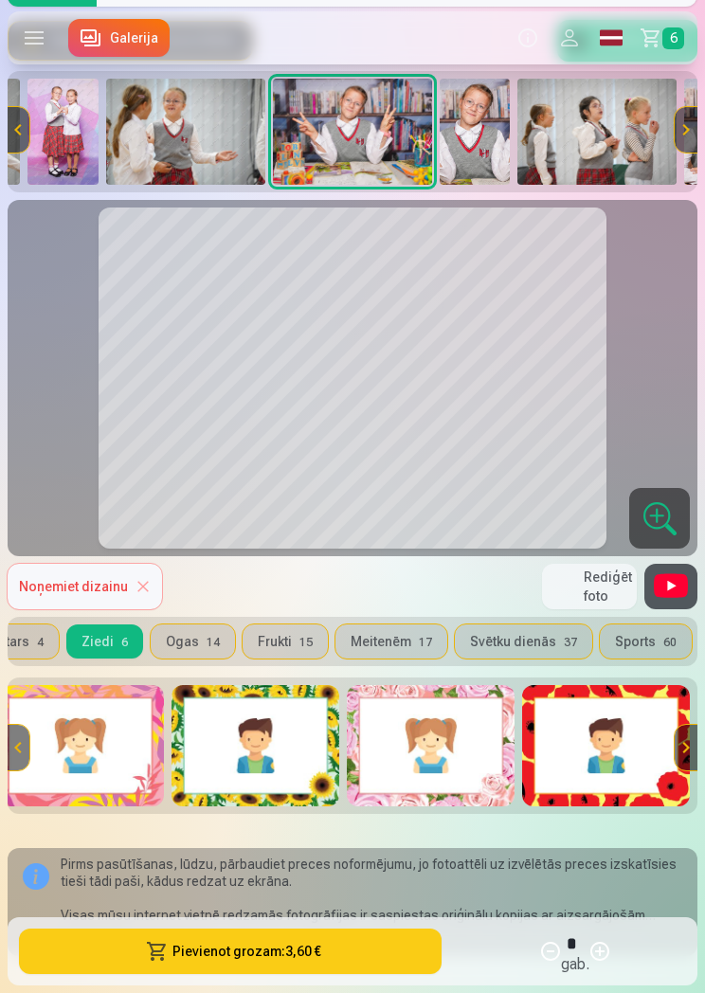
click at [564, 640] on span "37" at bounding box center [570, 642] width 13 height 13
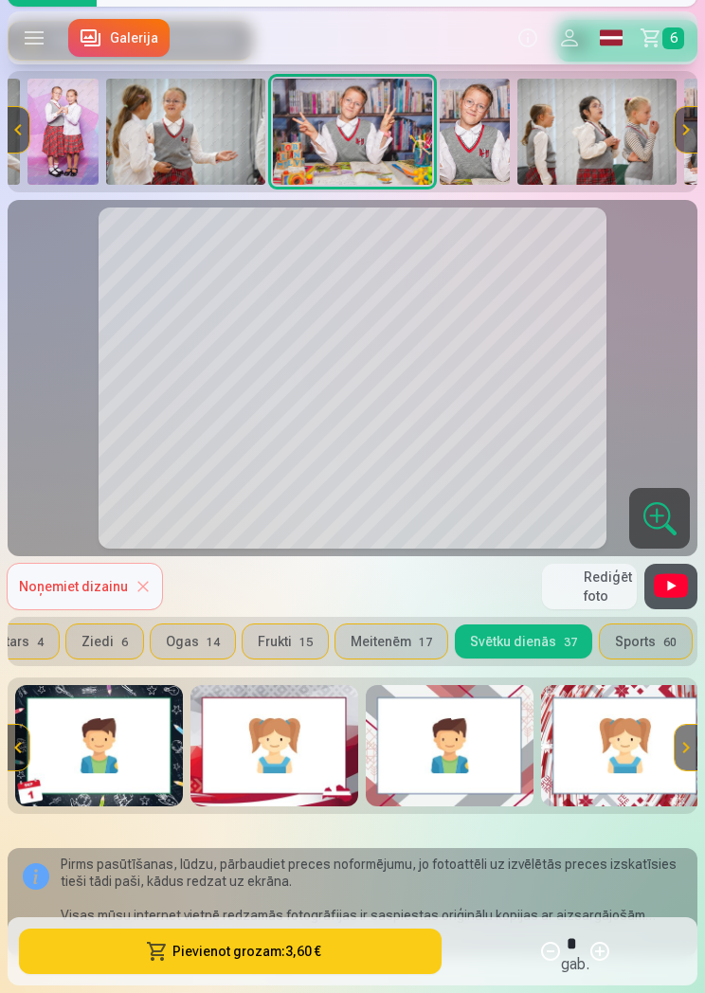
scroll to position [0, 0]
click at [324, 749] on img at bounding box center [274, 745] width 168 height 121
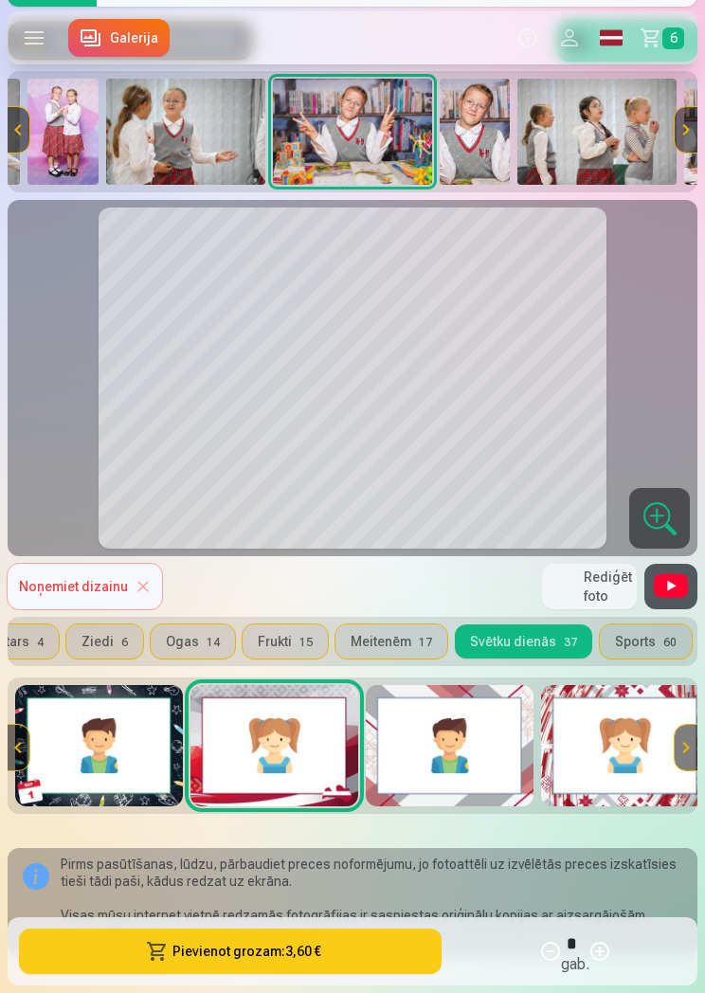
click at [374, 961] on button "Pievienot grozam : 3,60 €" at bounding box center [230, 950] width 422 height 45
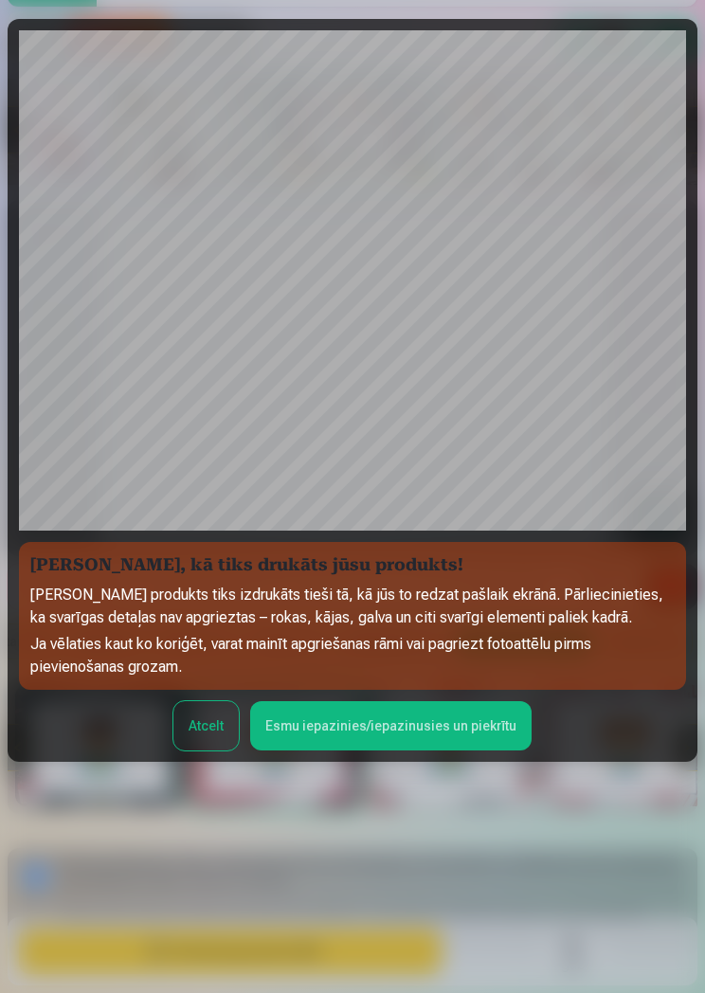
scroll to position [129, 0]
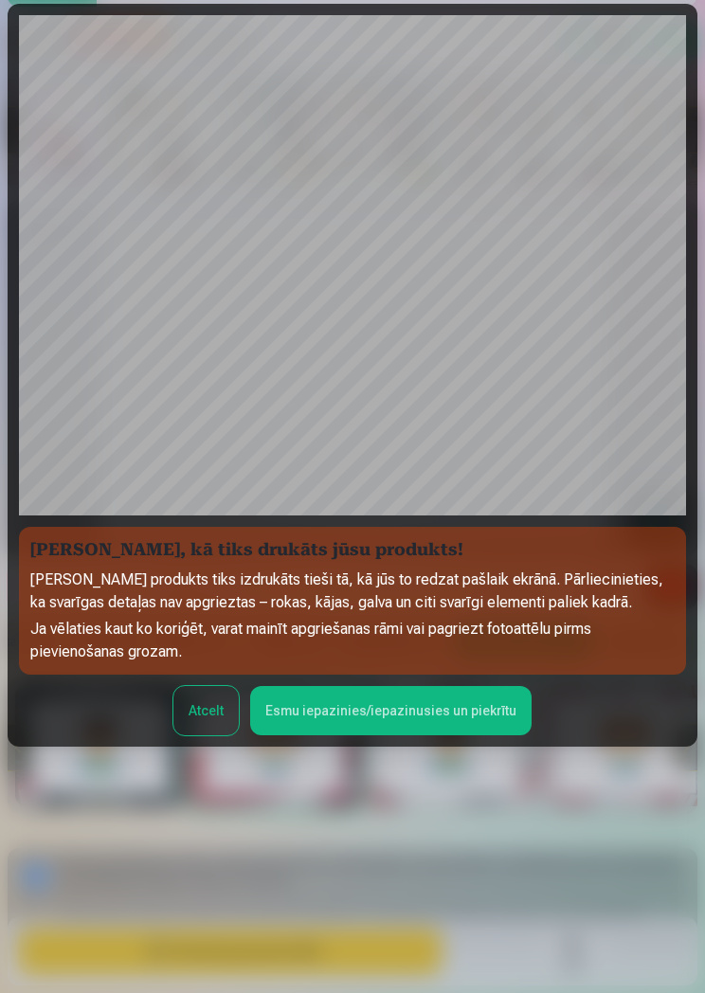
click at [470, 723] on button "Esmu iepazinies/iepazinusies un piekrītu" at bounding box center [390, 710] width 281 height 49
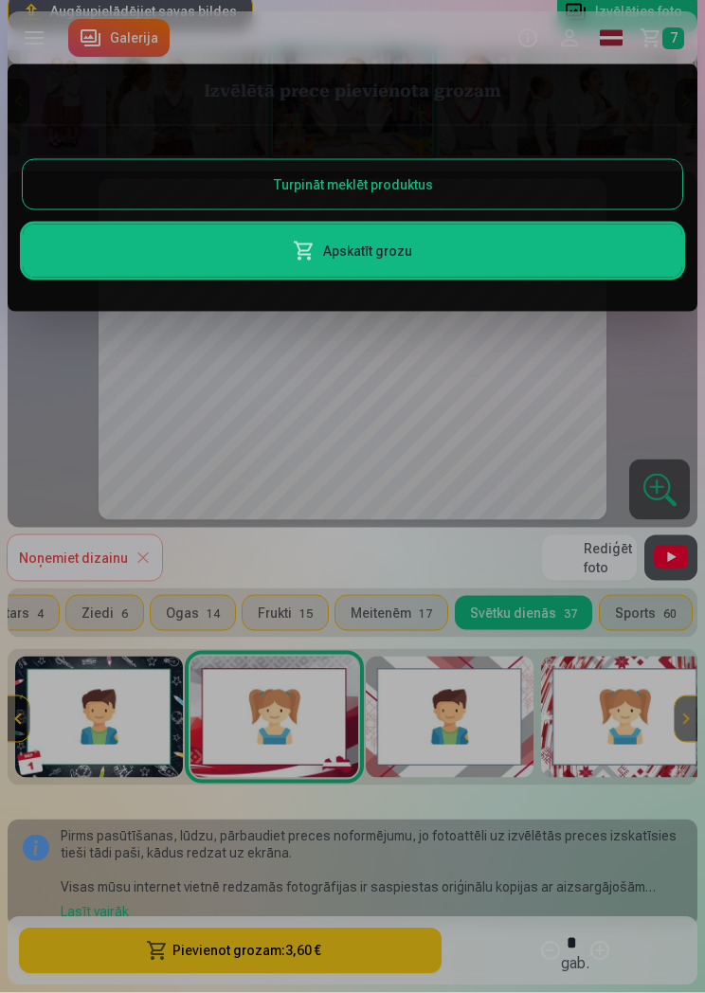
click at [500, 730] on div at bounding box center [352, 496] width 705 height 993
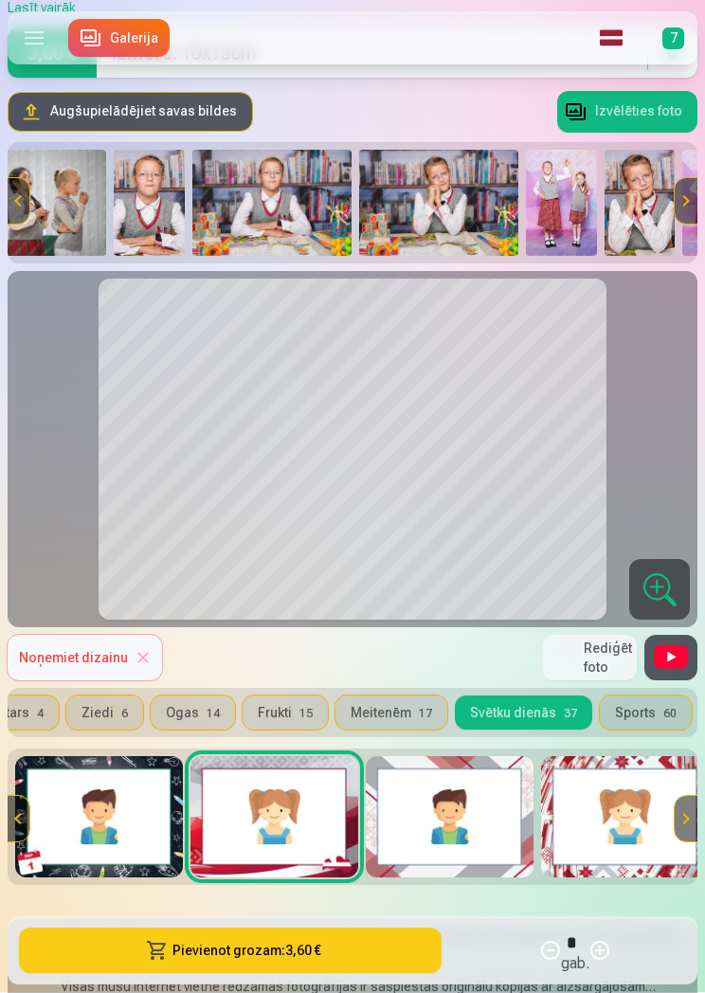
scroll to position [169, 0]
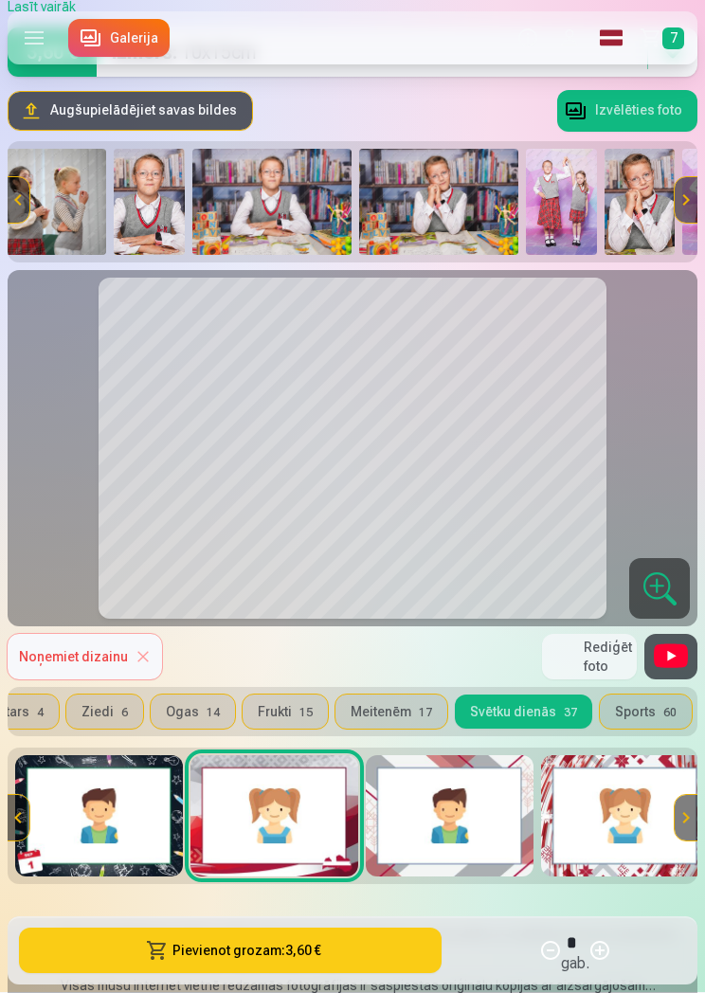
click at [287, 227] on img at bounding box center [271, 203] width 159 height 106
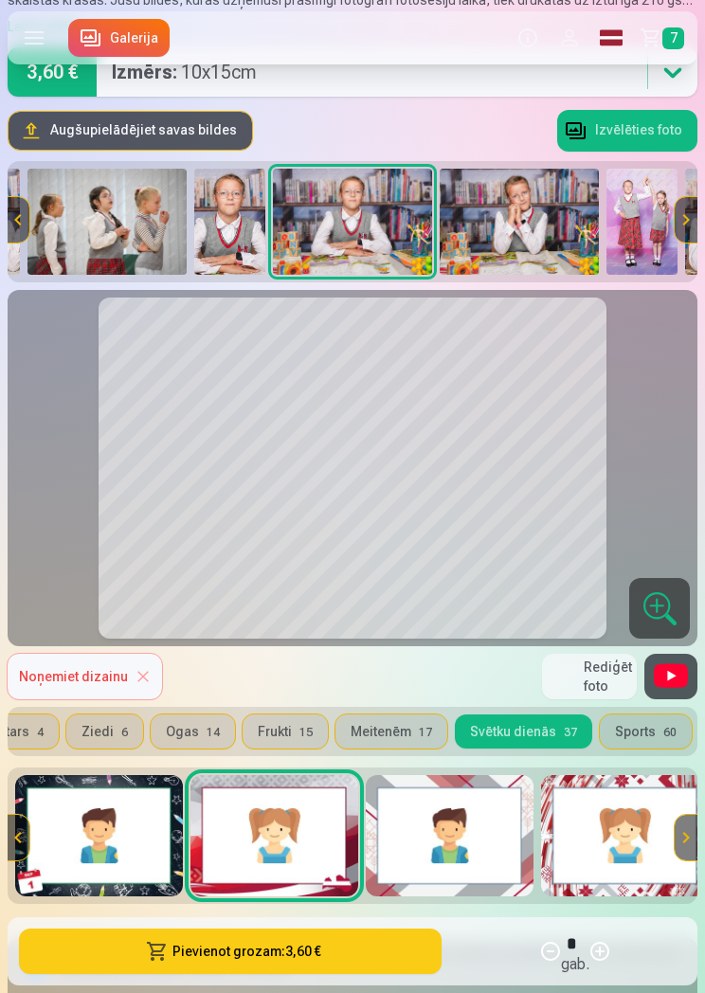
scroll to position [140, 0]
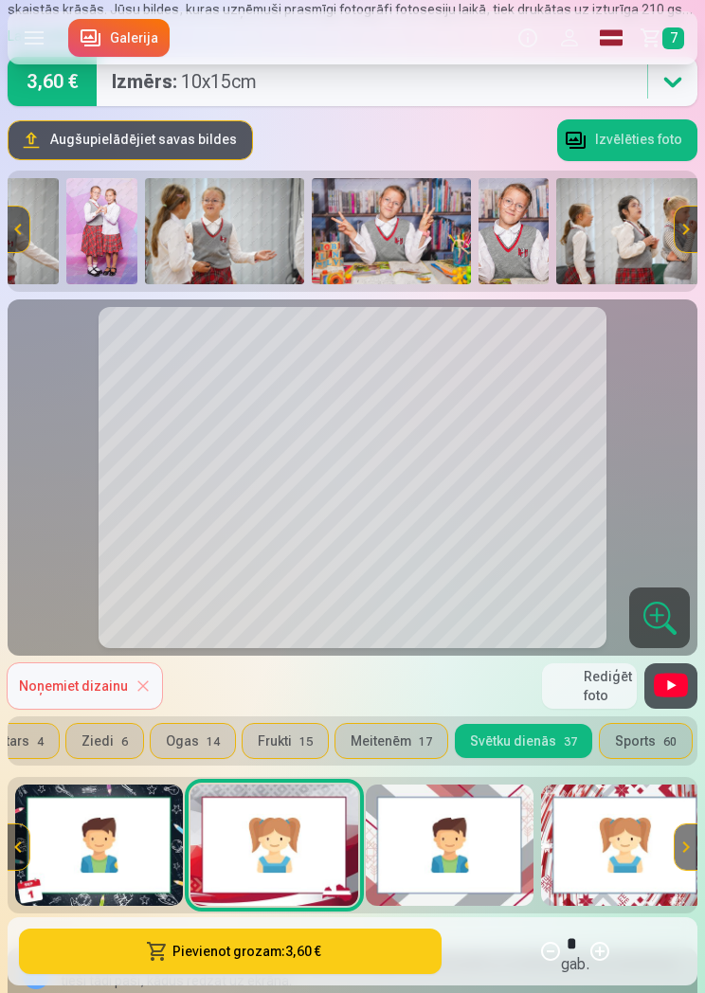
click at [414, 235] on img at bounding box center [391, 231] width 159 height 106
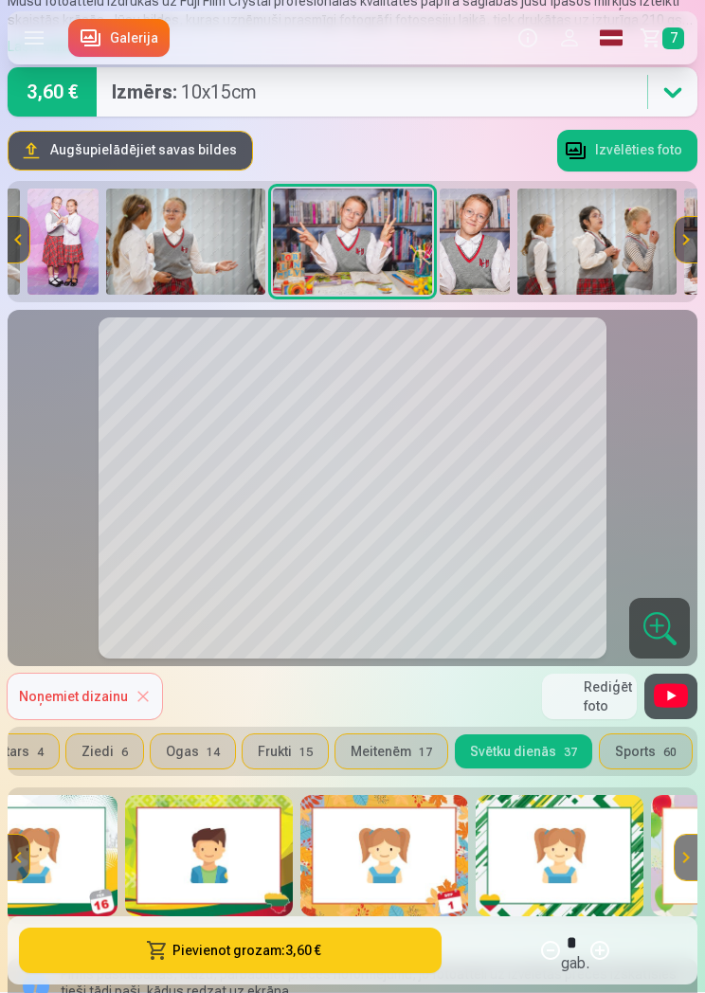
scroll to position [130, 0]
click at [394, 863] on img at bounding box center [384, 855] width 168 height 121
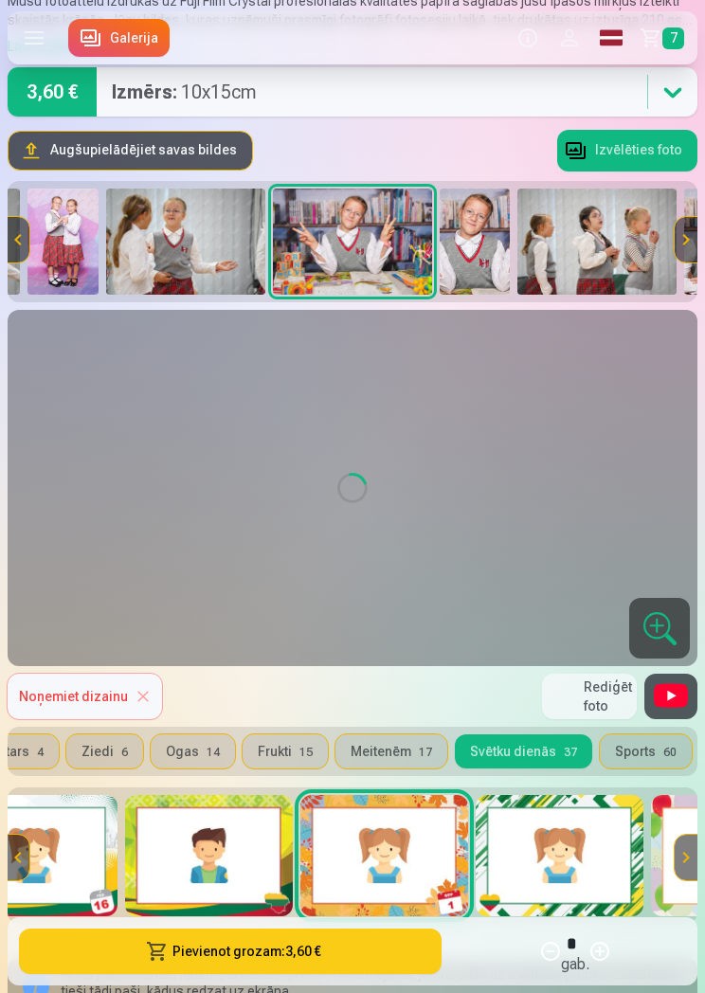
click at [611, 883] on img at bounding box center [560, 855] width 168 height 121
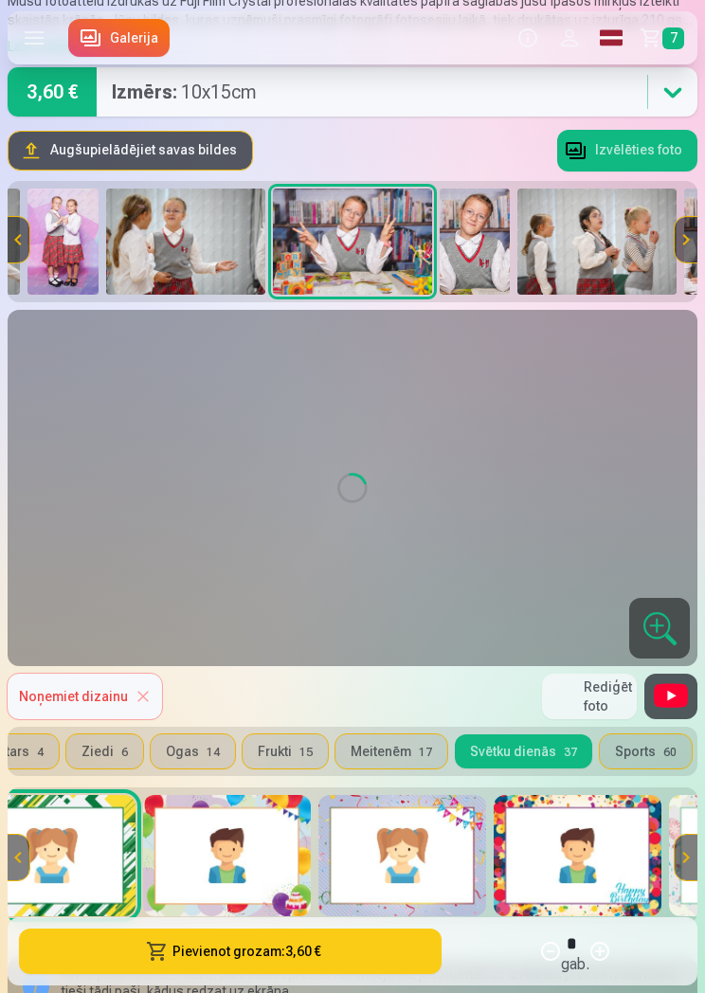
scroll to position [0, 2151]
click at [264, 875] on img at bounding box center [226, 855] width 168 height 121
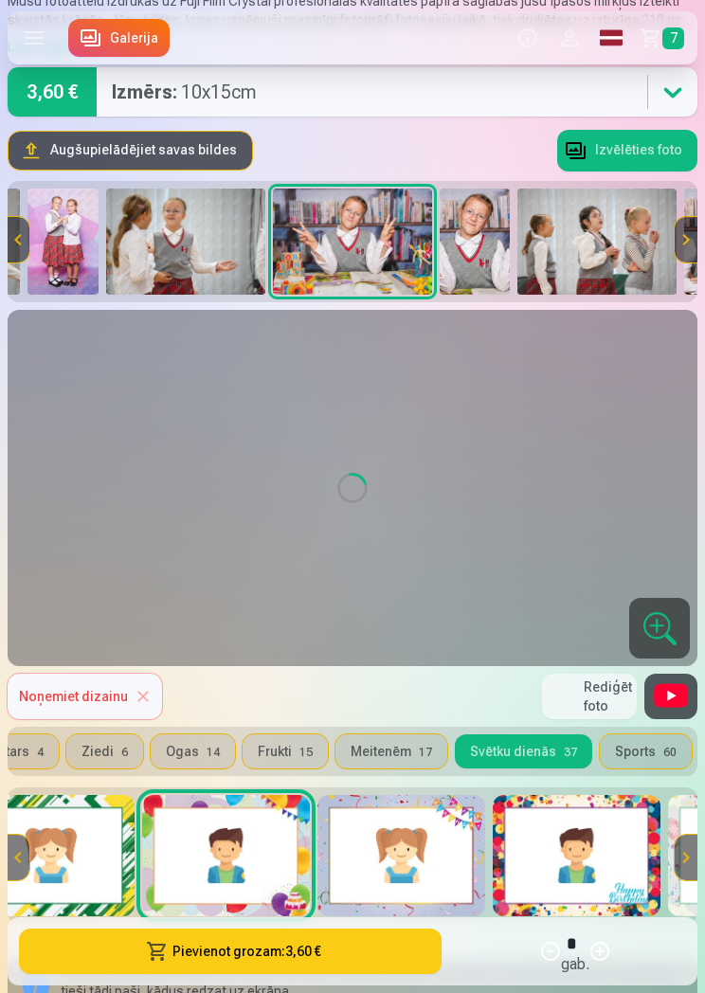
click at [611, 759] on button "Sports 60" at bounding box center [646, 751] width 92 height 34
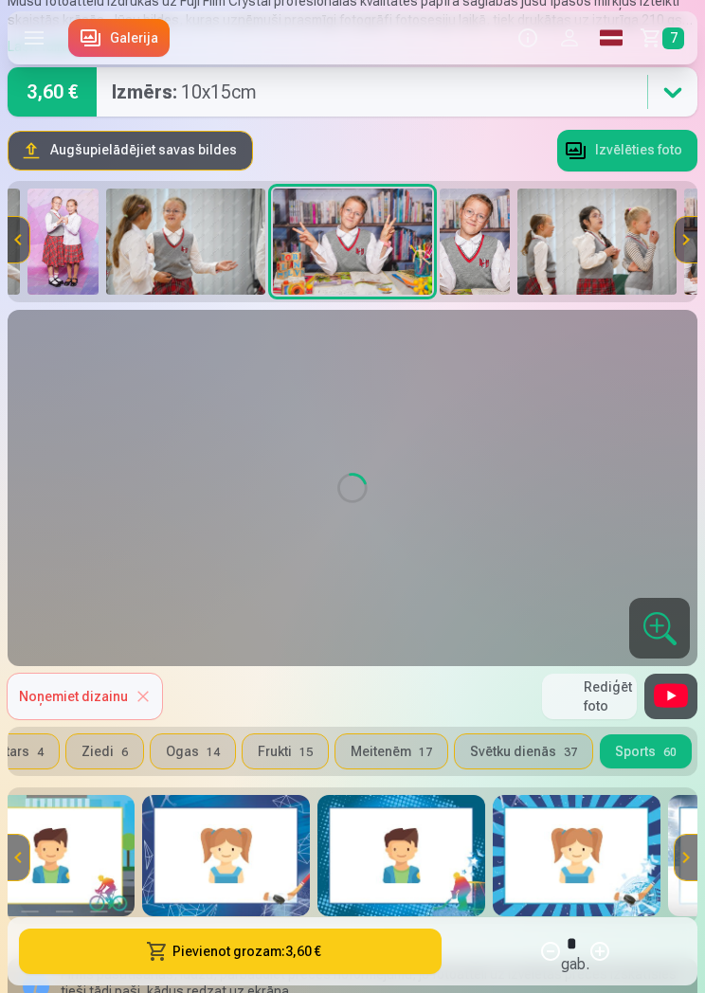
click at [629, 891] on img at bounding box center [577, 855] width 168 height 121
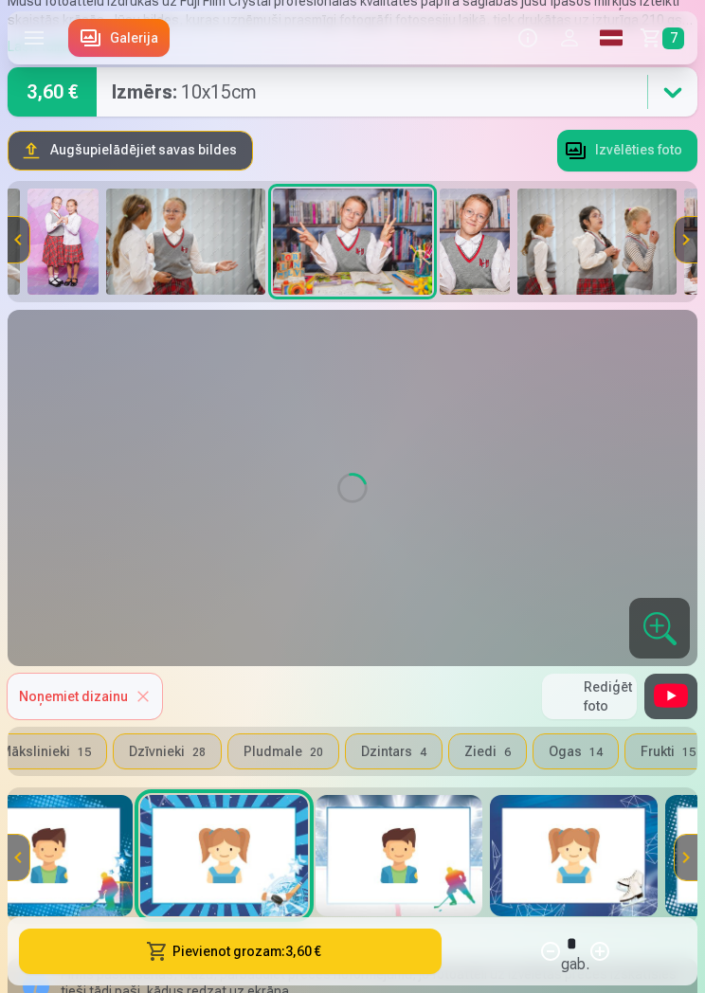
scroll to position [0, 0]
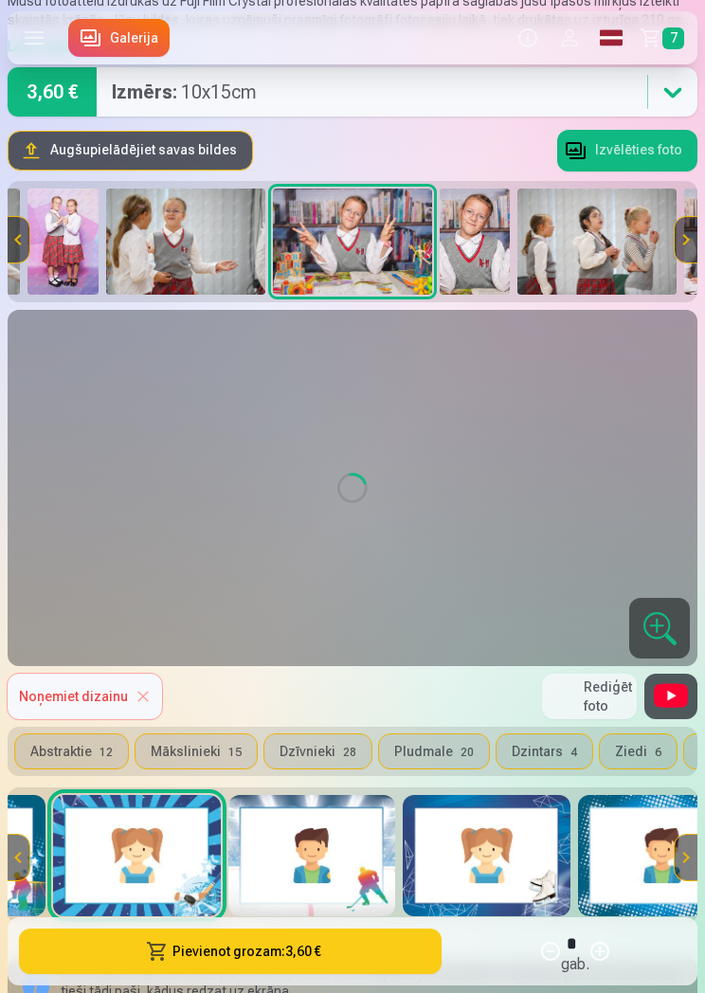
click at [314, 752] on button "Dzīvnieki 28" at bounding box center [317, 751] width 107 height 34
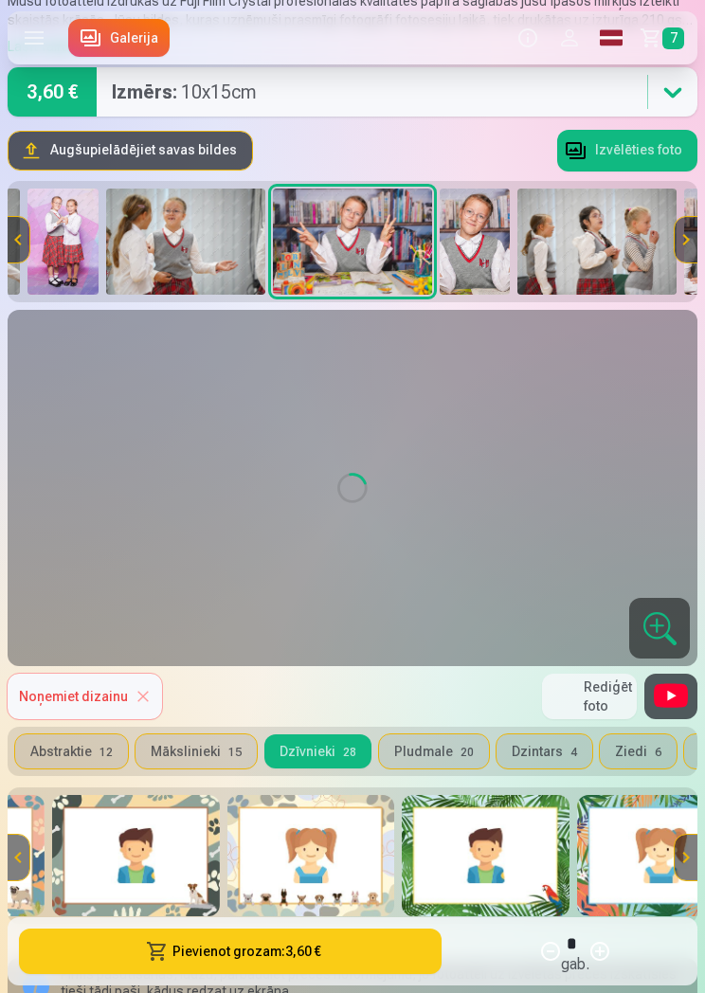
click at [386, 267] on img at bounding box center [352, 242] width 159 height 106
click at [385, 266] on img at bounding box center [352, 242] width 159 height 106
click at [102, 737] on button "Abstraktie 12" at bounding box center [71, 751] width 113 height 34
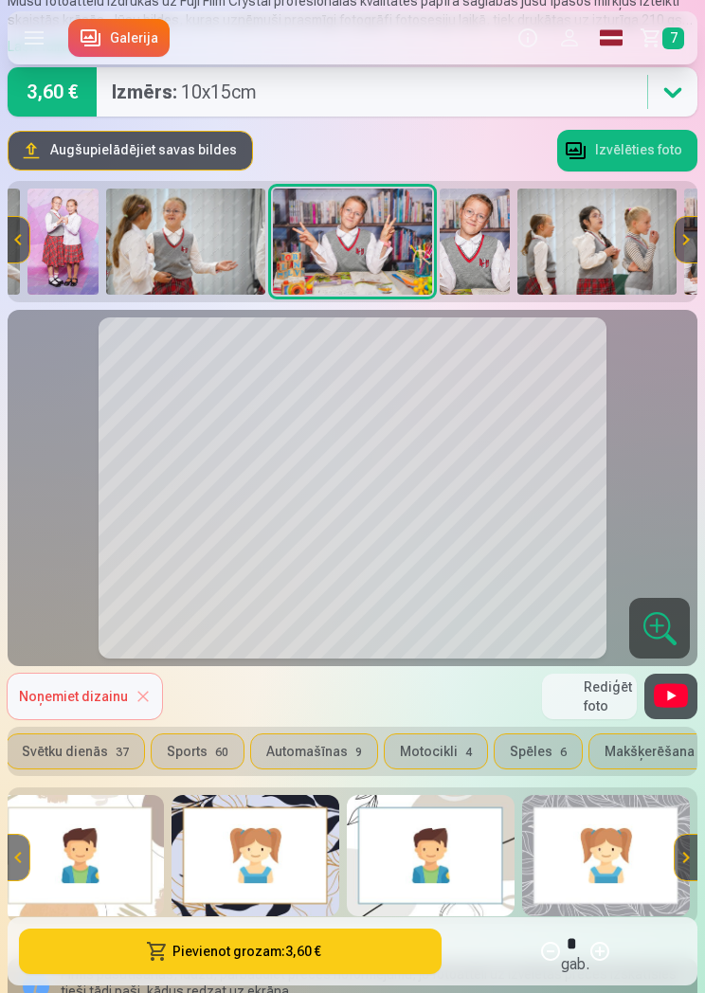
click at [215, 755] on span "60" at bounding box center [221, 751] width 13 height 13
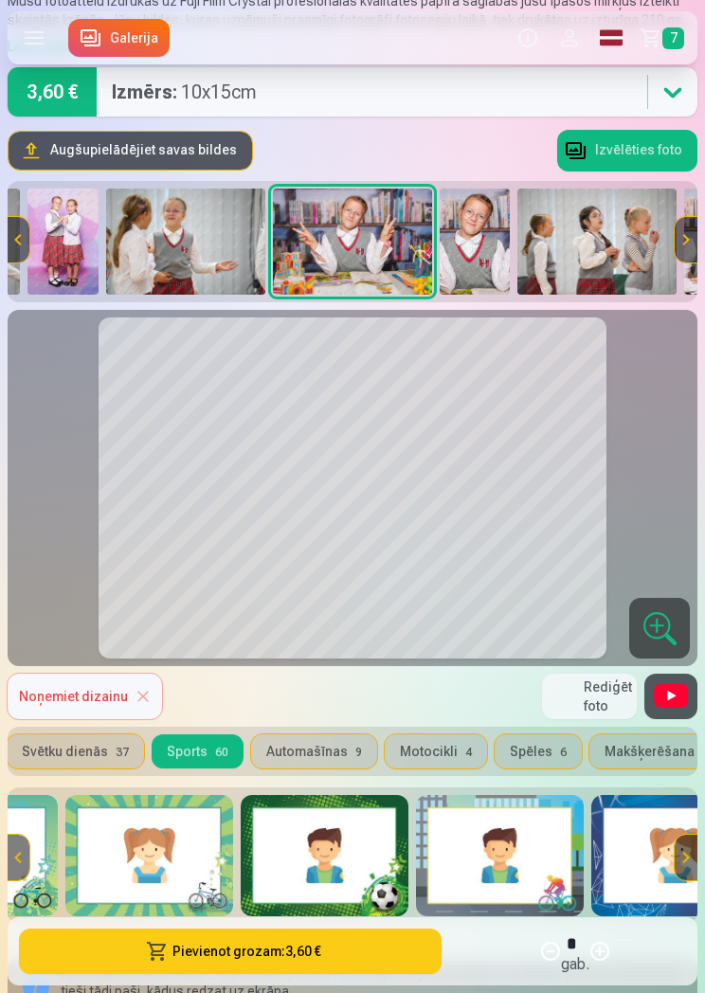
click at [354, 871] on img at bounding box center [325, 855] width 168 height 121
click at [550, 878] on img at bounding box center [500, 855] width 168 height 121
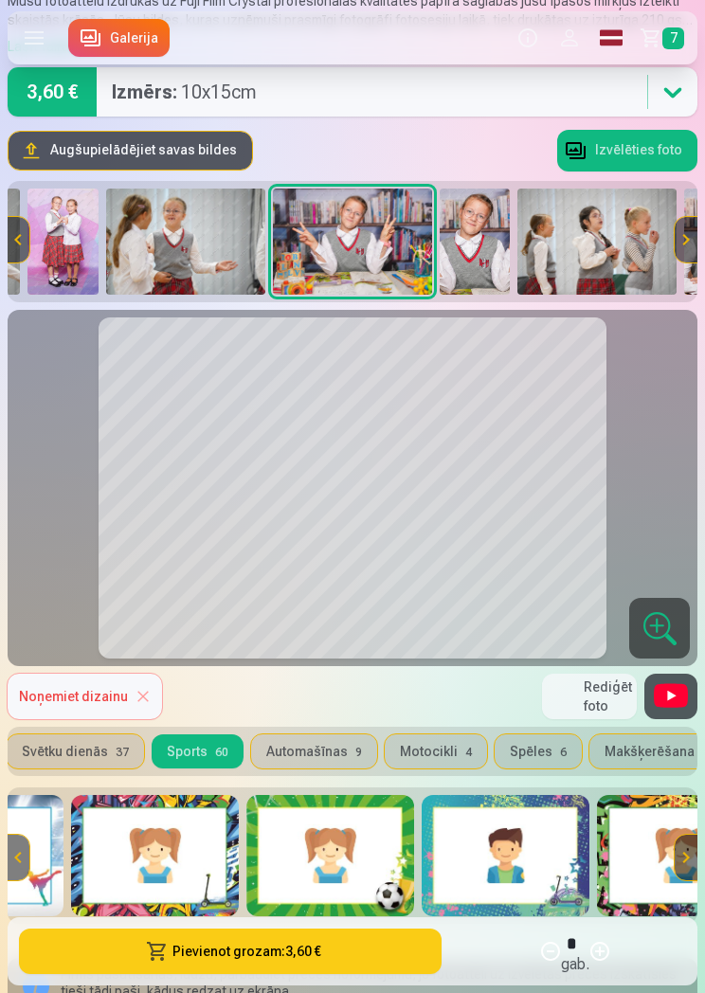
click at [373, 883] on img at bounding box center [330, 855] width 168 height 121
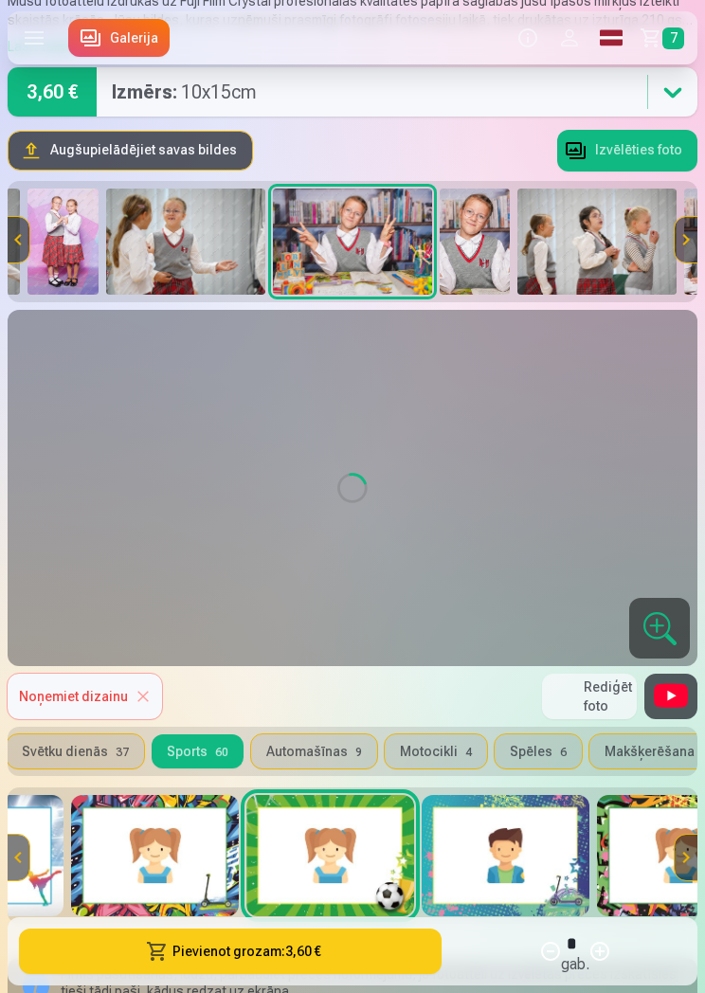
click at [404, 884] on img at bounding box center [330, 855] width 168 height 121
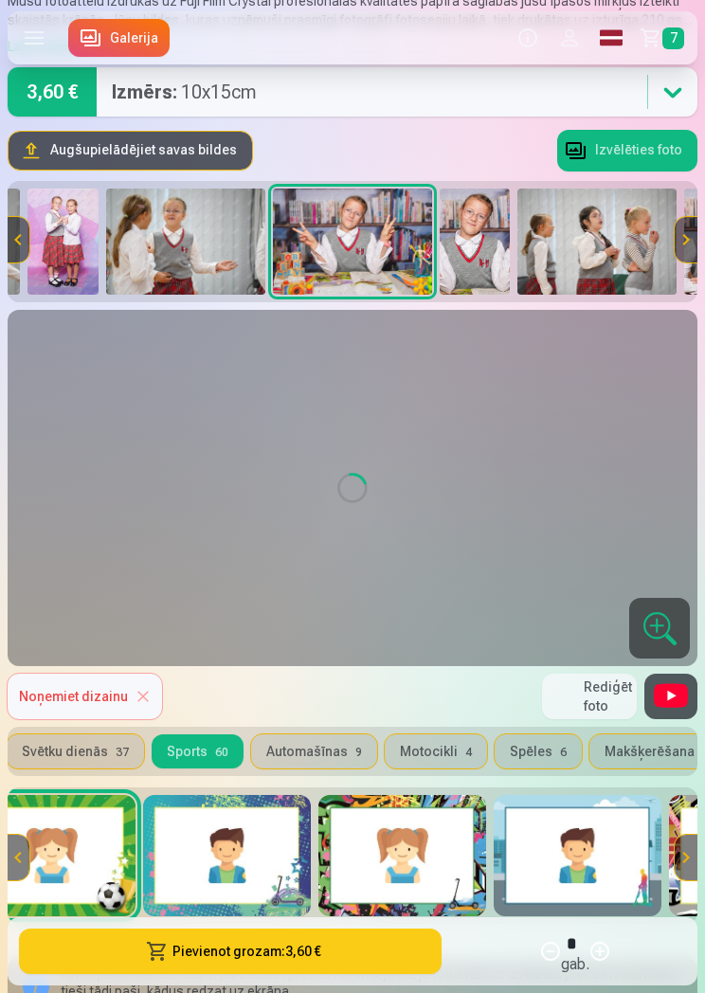
click at [413, 872] on img at bounding box center [402, 855] width 168 height 121
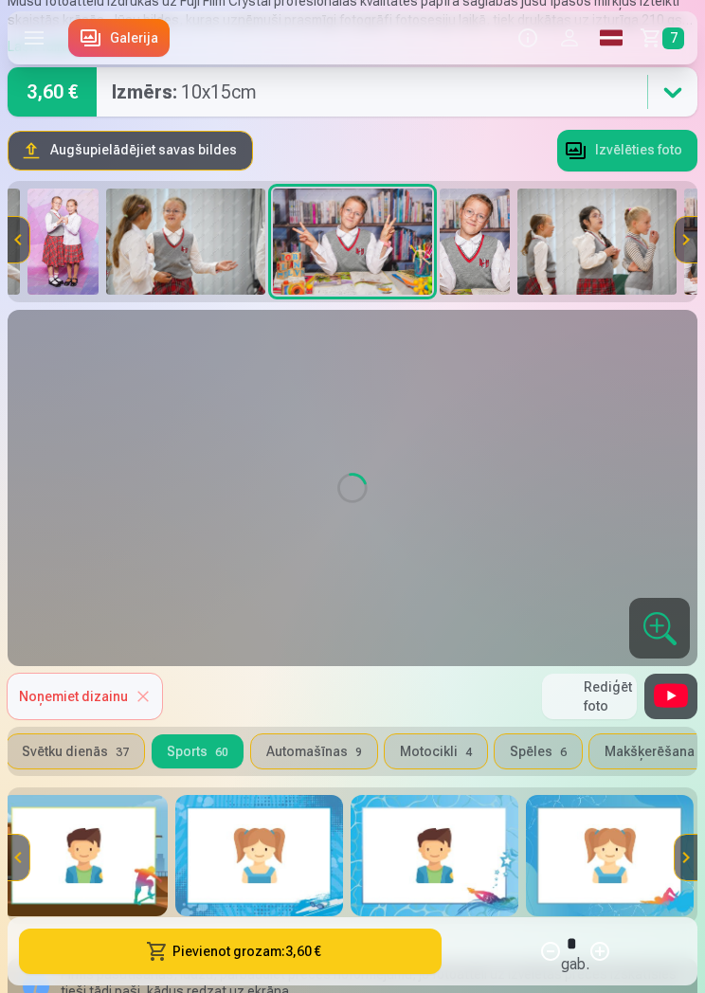
scroll to position [0, 5098]
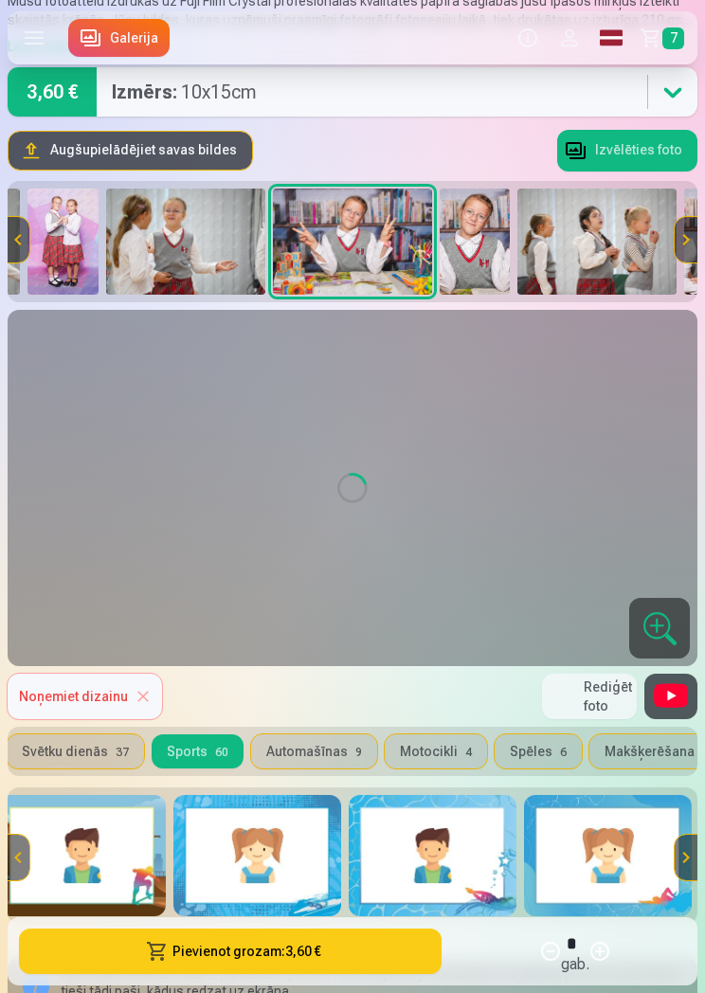
click at [302, 873] on img at bounding box center [257, 855] width 168 height 121
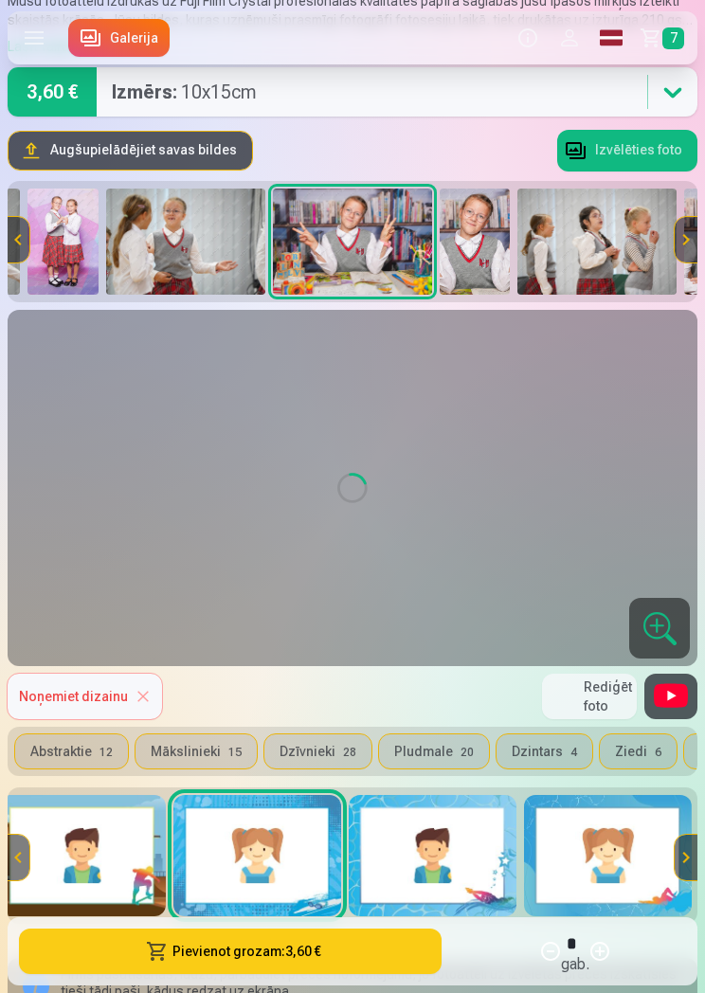
scroll to position [0, 0]
click at [103, 739] on button "Abstraktie 12" at bounding box center [71, 751] width 113 height 34
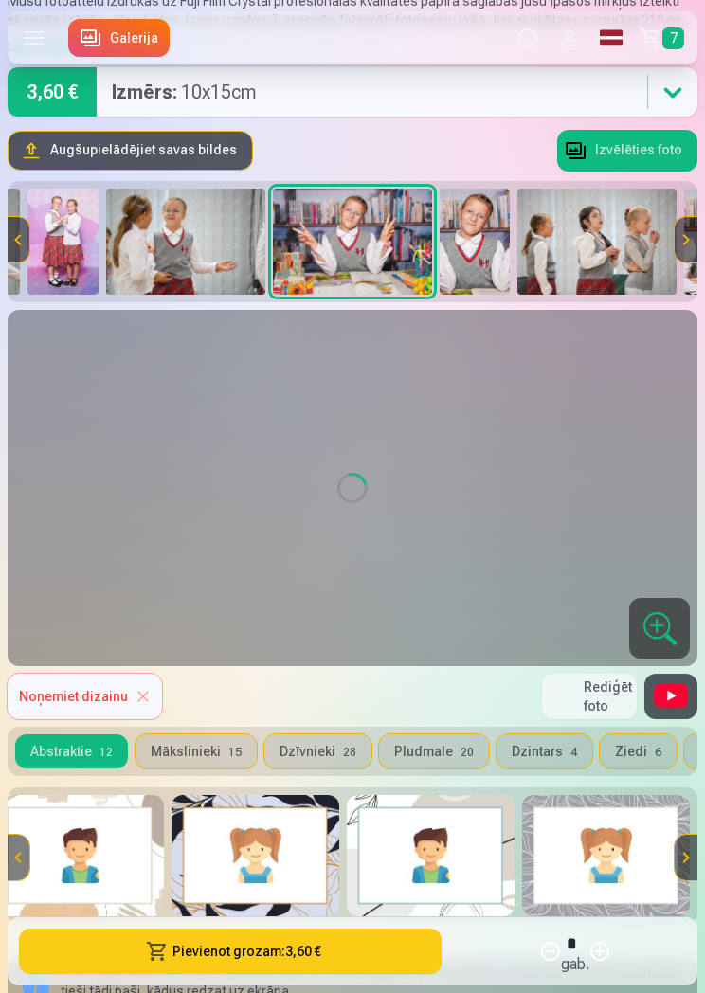
click at [376, 234] on img at bounding box center [352, 242] width 159 height 106
click at [382, 260] on img at bounding box center [352, 242] width 159 height 106
click at [420, 291] on img at bounding box center [352, 242] width 159 height 106
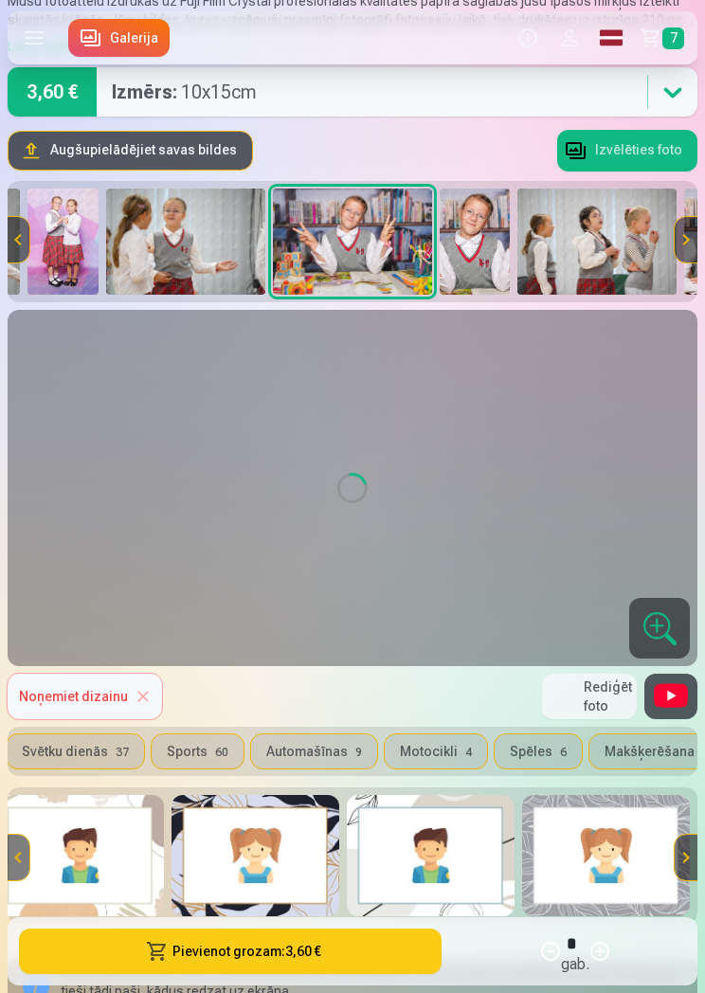
click at [215, 749] on span "60" at bounding box center [221, 751] width 13 height 13
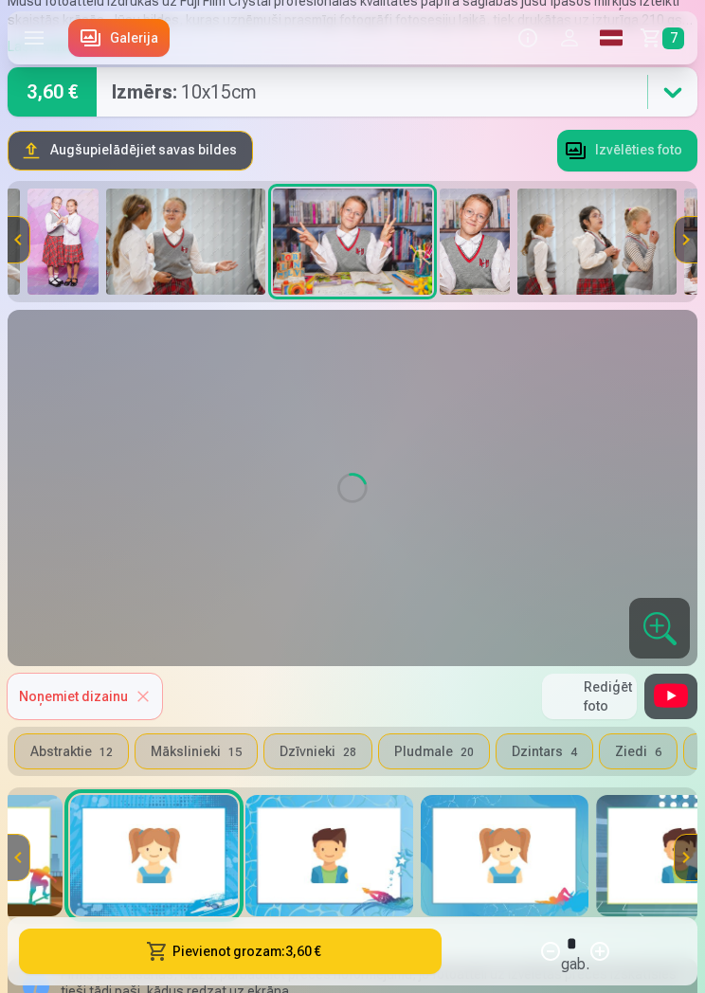
scroll to position [0, 0]
click at [175, 745] on button "Mākslinieki 15" at bounding box center [195, 751] width 121 height 34
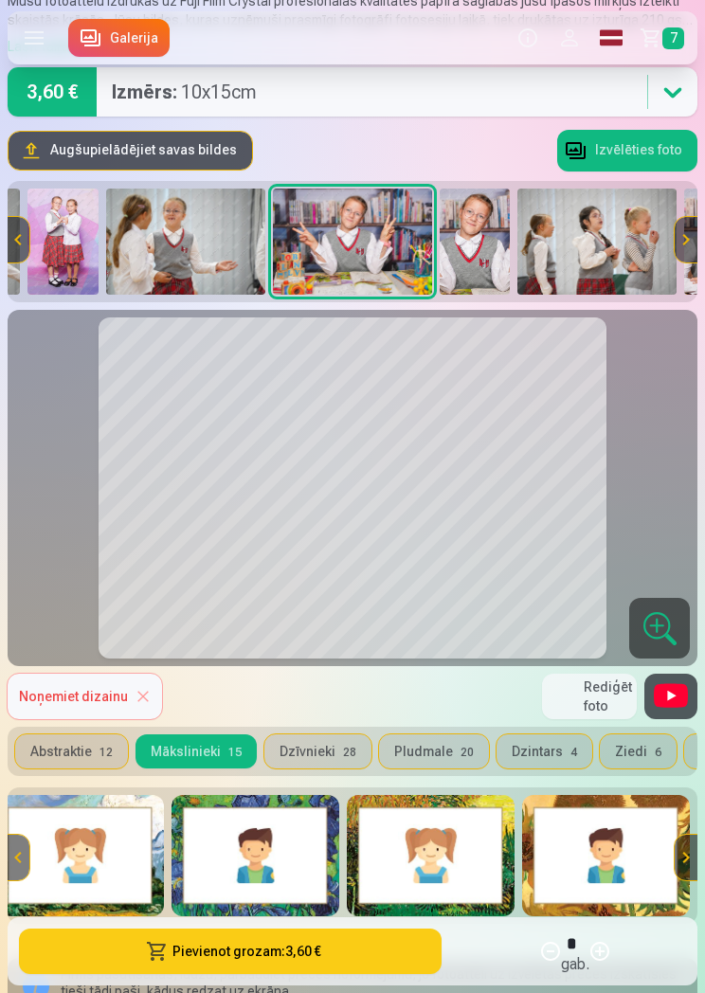
scroll to position [0, 1947]
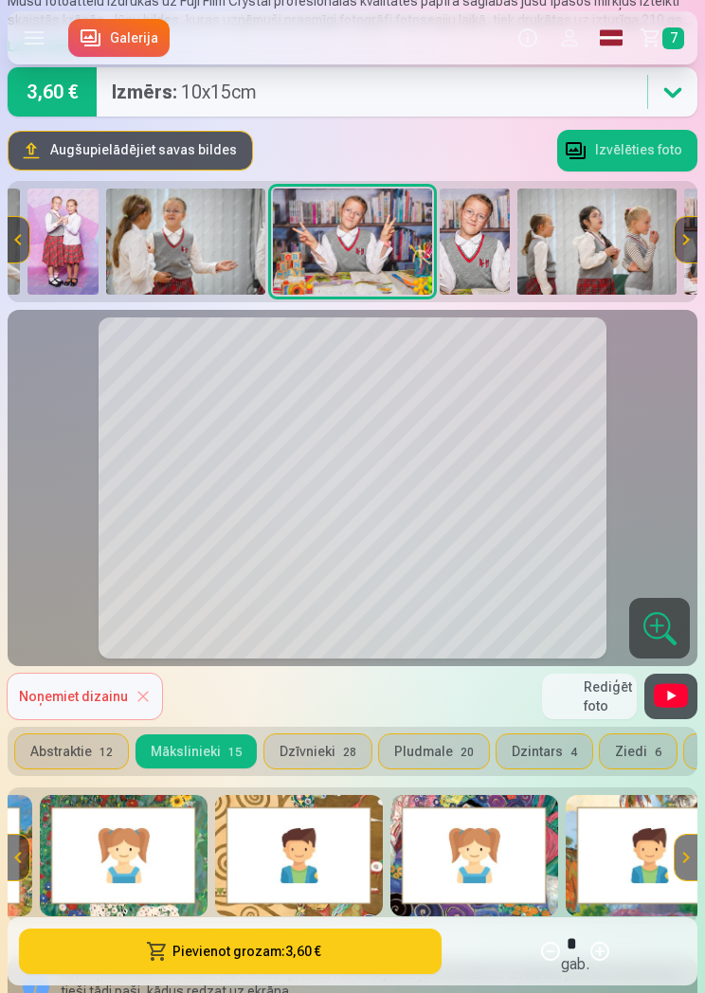
scroll to position [0, 526]
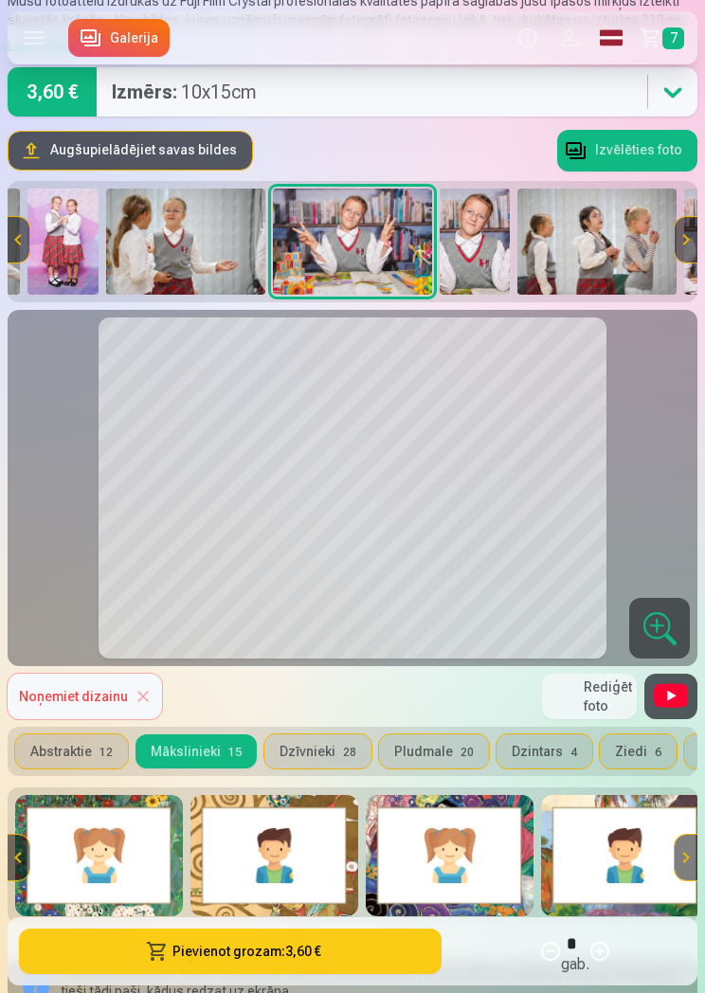
click at [135, 858] on img at bounding box center [99, 855] width 168 height 121
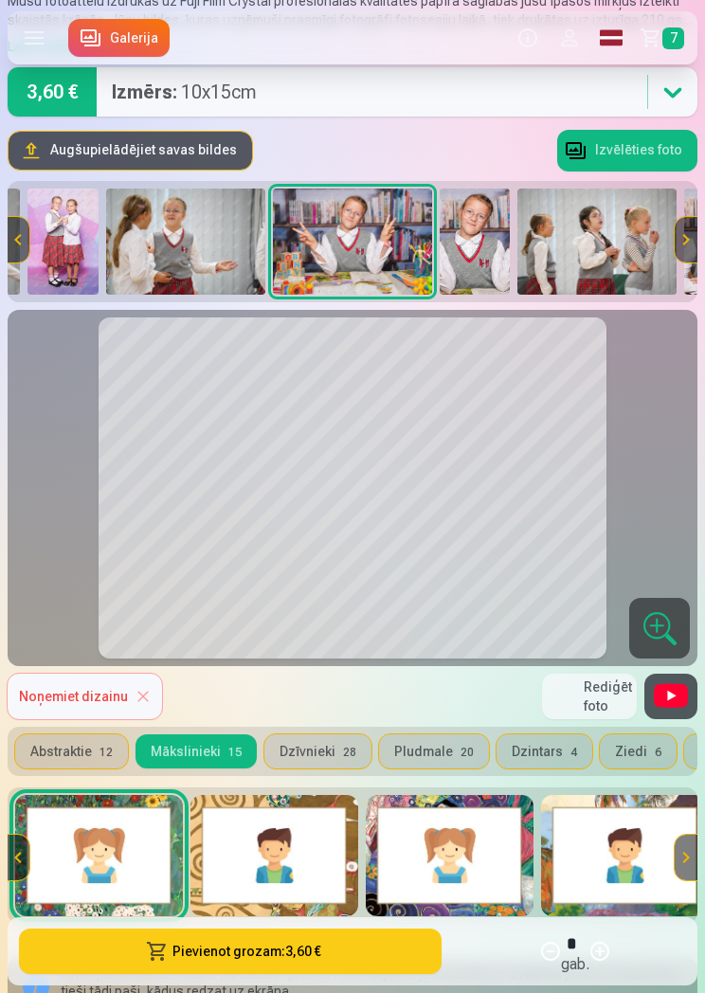
click at [262, 845] on img at bounding box center [274, 855] width 168 height 121
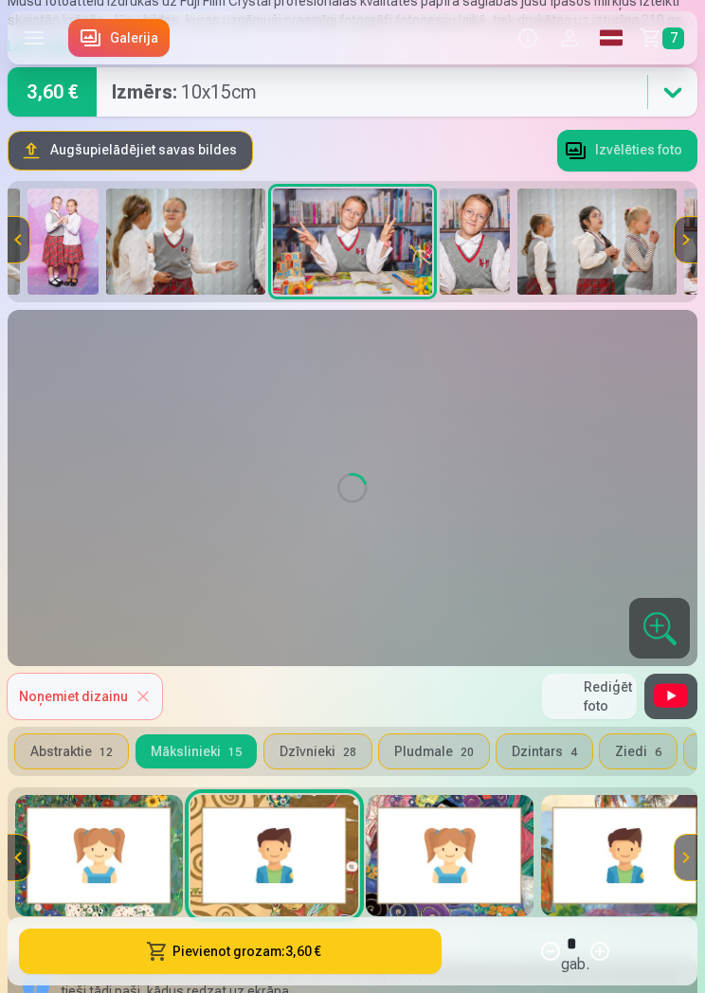
click at [477, 845] on img at bounding box center [450, 855] width 168 height 121
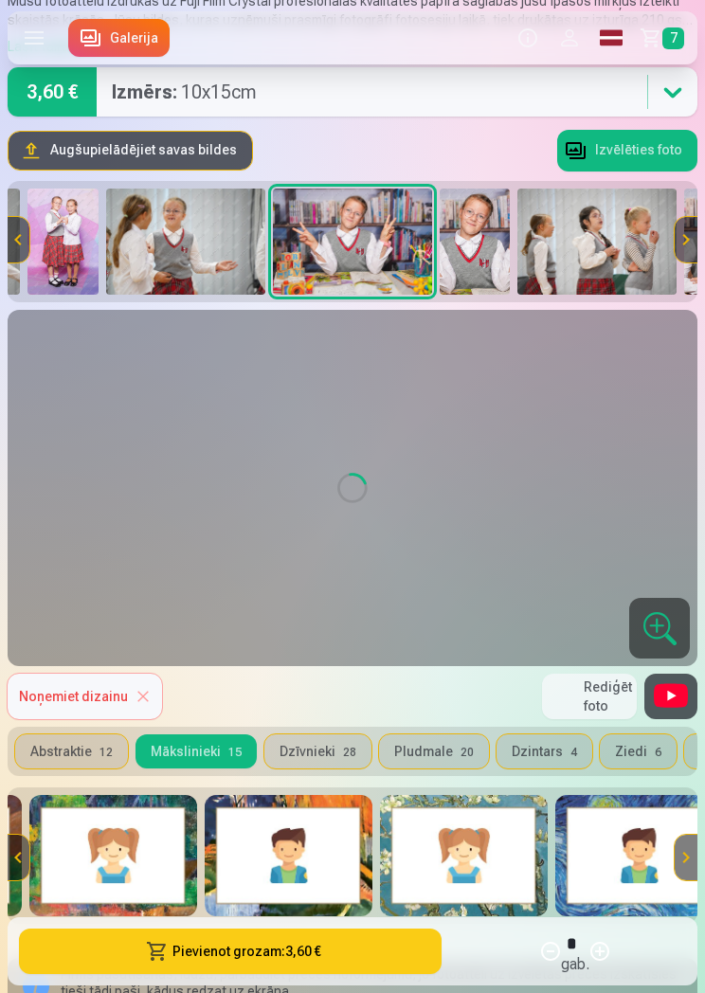
scroll to position [0, 1215]
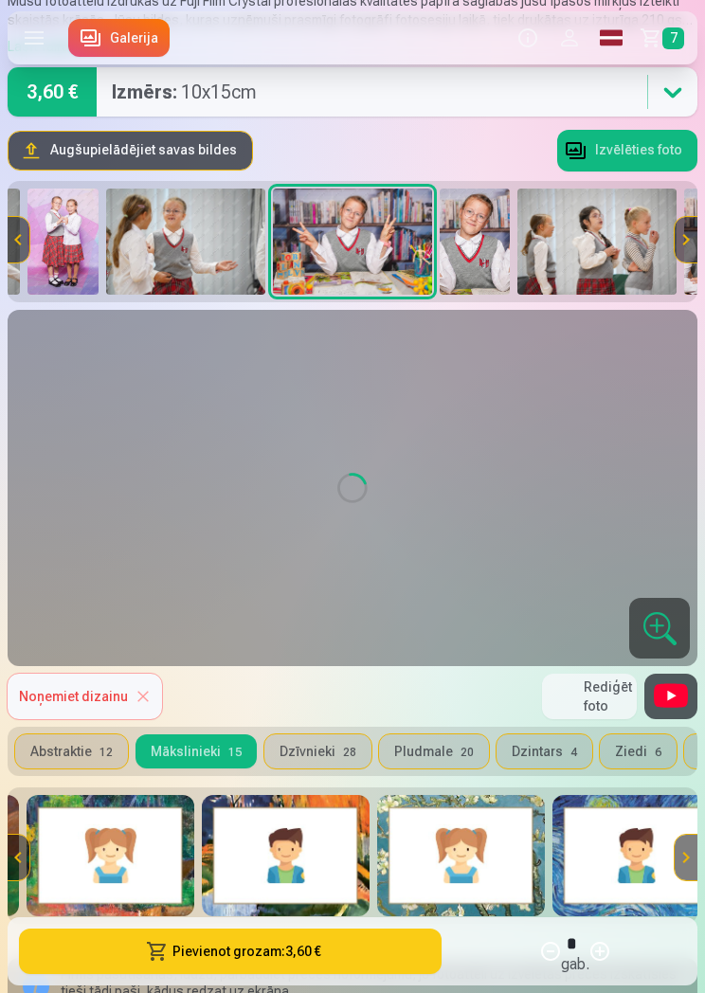
click at [151, 871] on img at bounding box center [111, 855] width 168 height 121
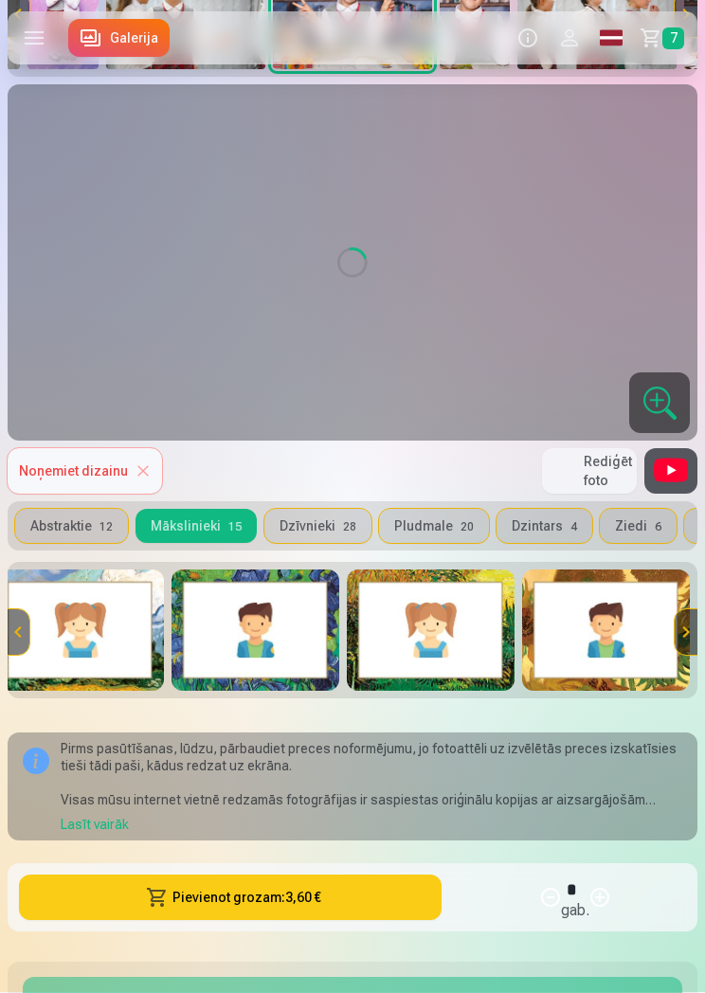
scroll to position [355, 0]
click at [297, 530] on button "Dzīvnieki 28" at bounding box center [317, 526] width 107 height 34
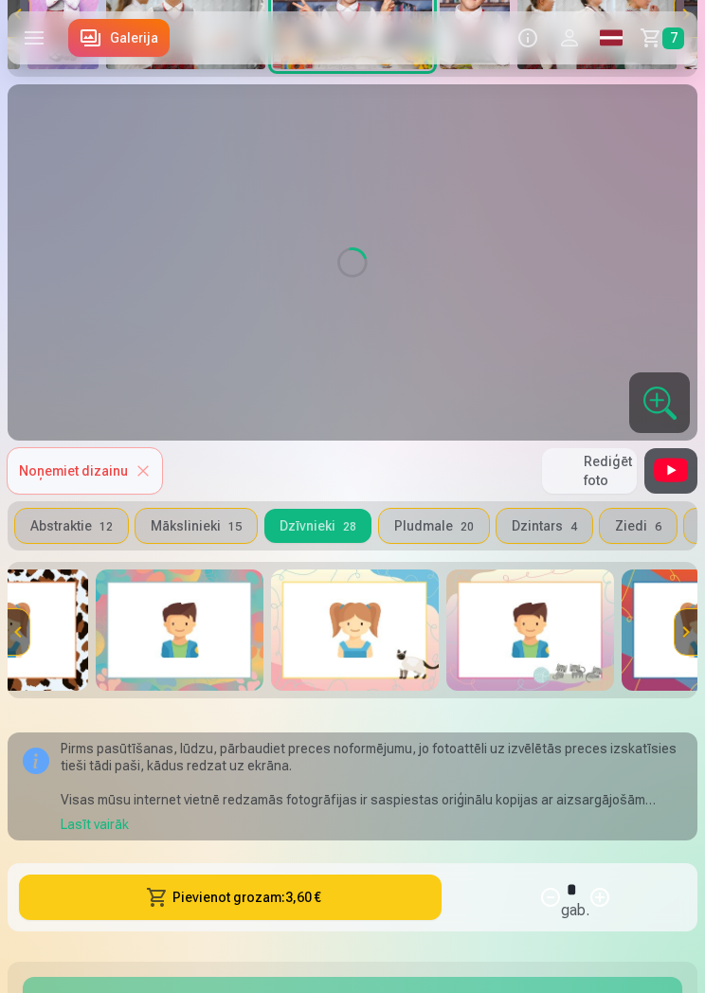
scroll to position [0, 271]
click at [160, 650] on img at bounding box center [179, 629] width 168 height 121
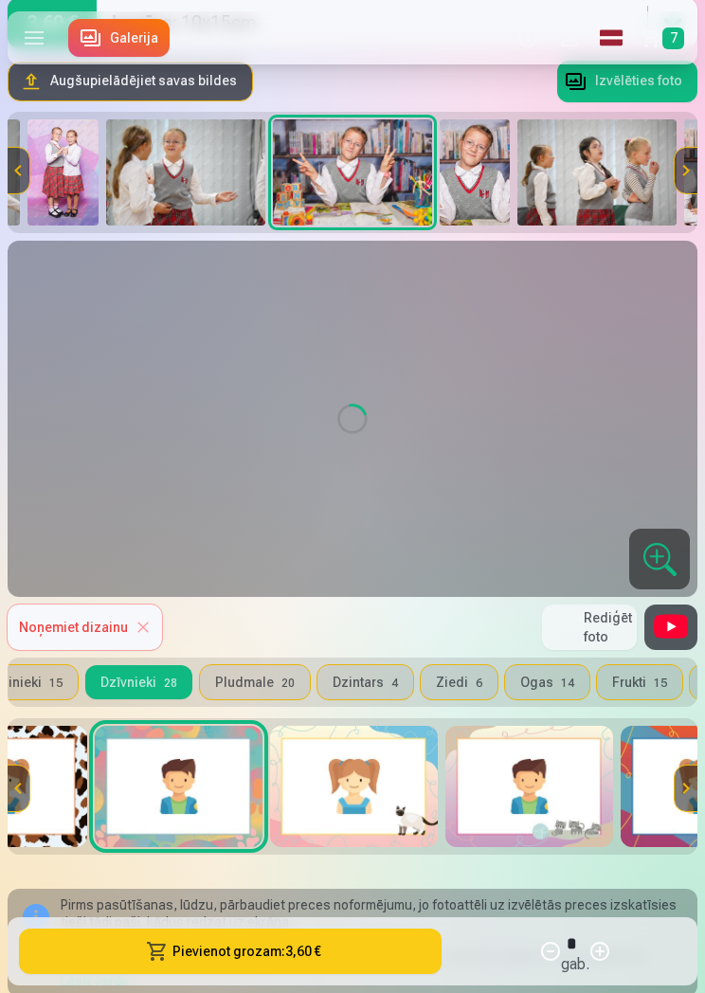
scroll to position [0, 189]
click at [324, 684] on button "Dzintars 4" at bounding box center [356, 682] width 96 height 34
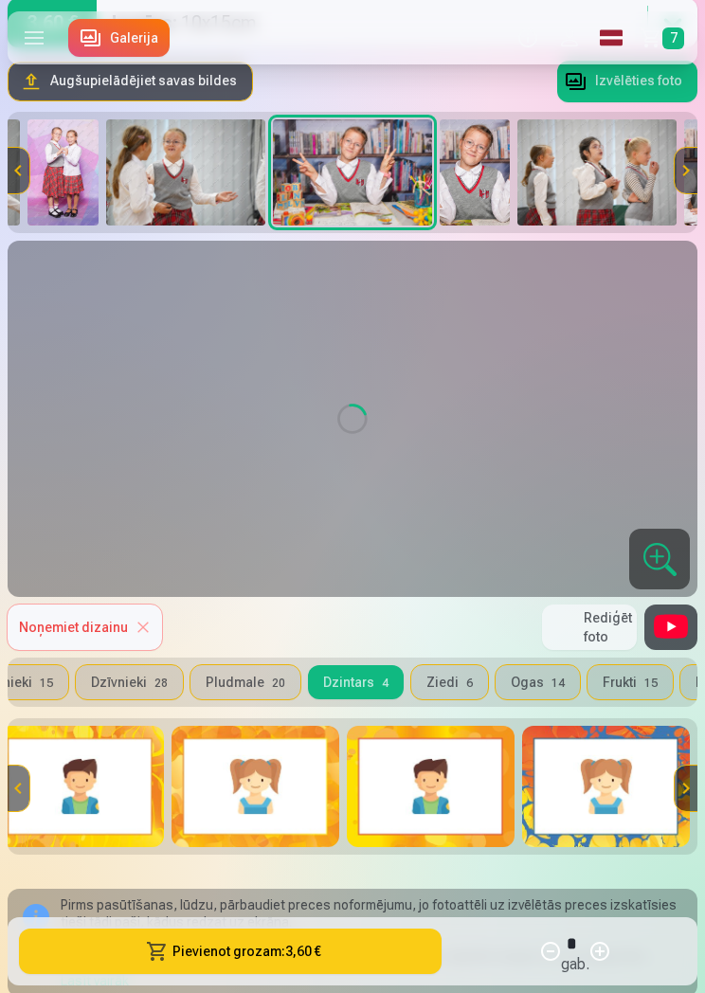
scroll to position [0, 19]
click at [455, 691] on button "Ziedi 6" at bounding box center [449, 682] width 77 height 34
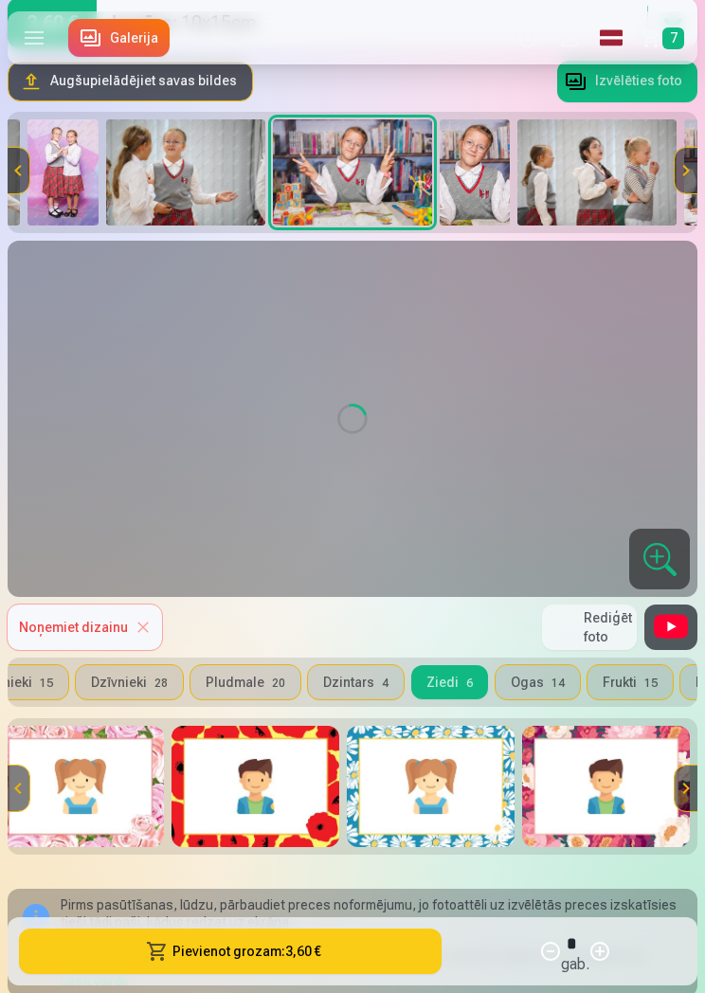
scroll to position [0, 369]
click at [597, 781] on img at bounding box center [606, 786] width 168 height 121
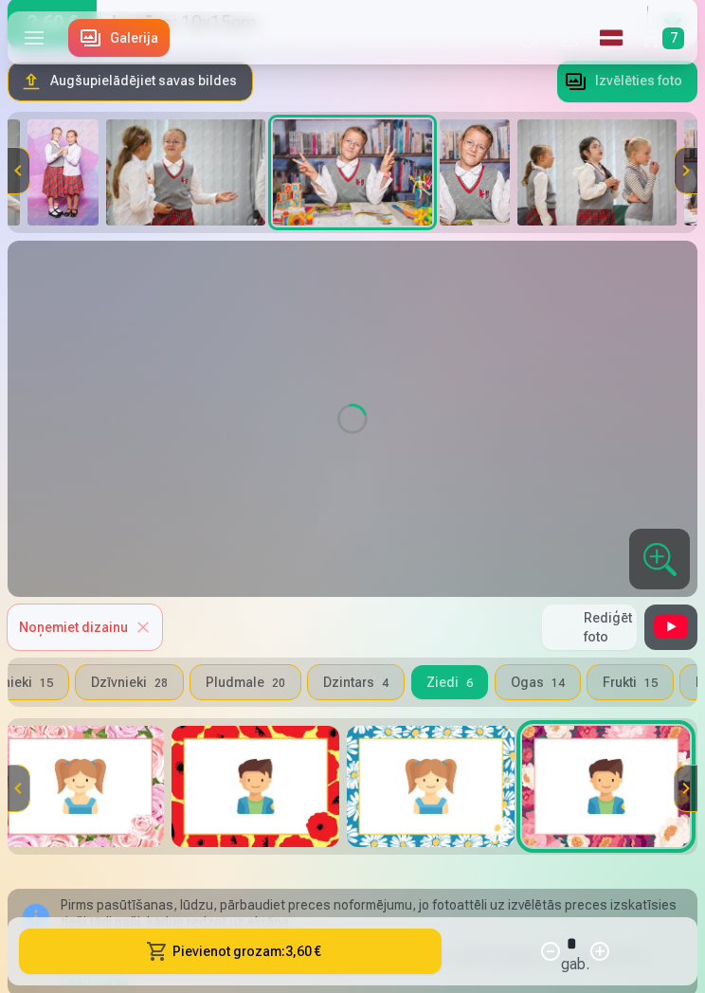
click at [523, 680] on button "Ogas 14" at bounding box center [537, 682] width 84 height 34
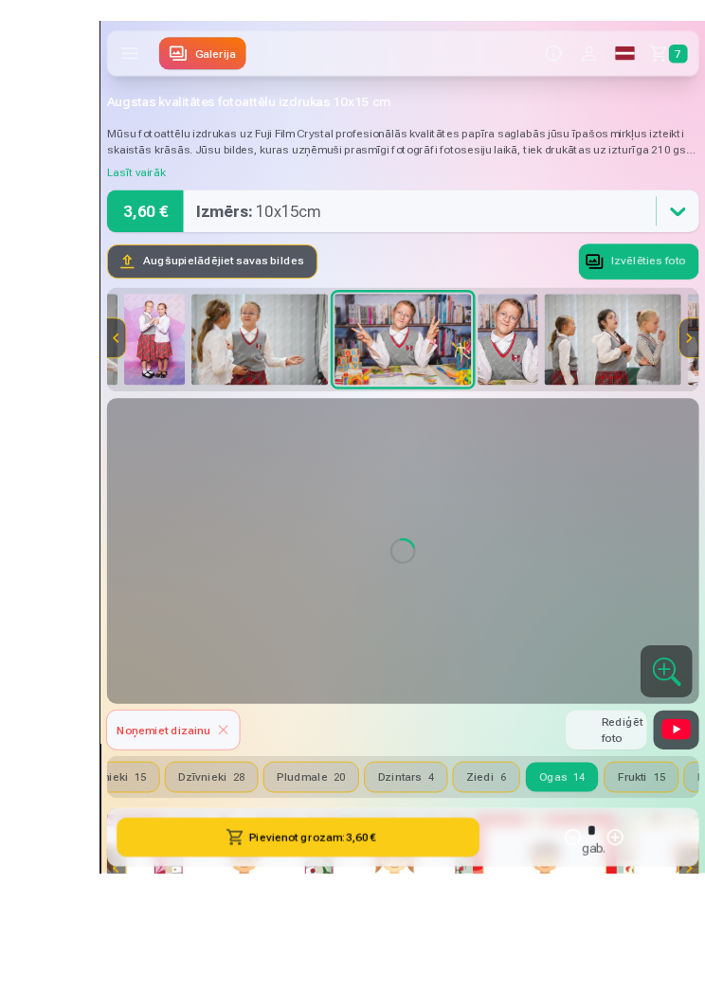
scroll to position [252, 0]
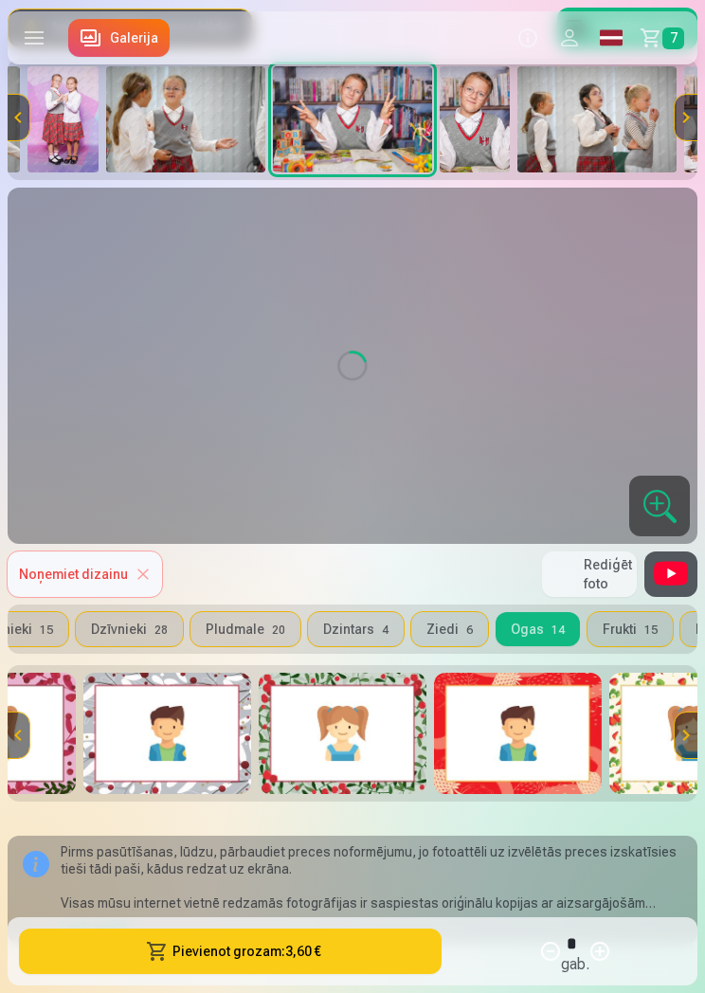
click at [161, 729] on img at bounding box center [167, 733] width 168 height 121
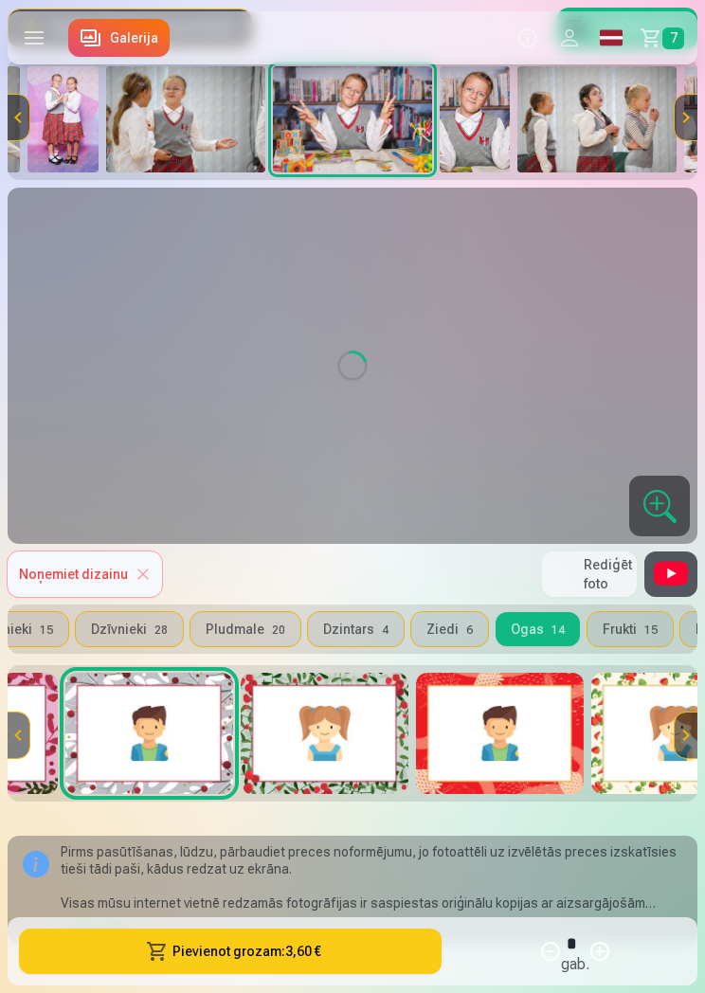
scroll to position [0, 810]
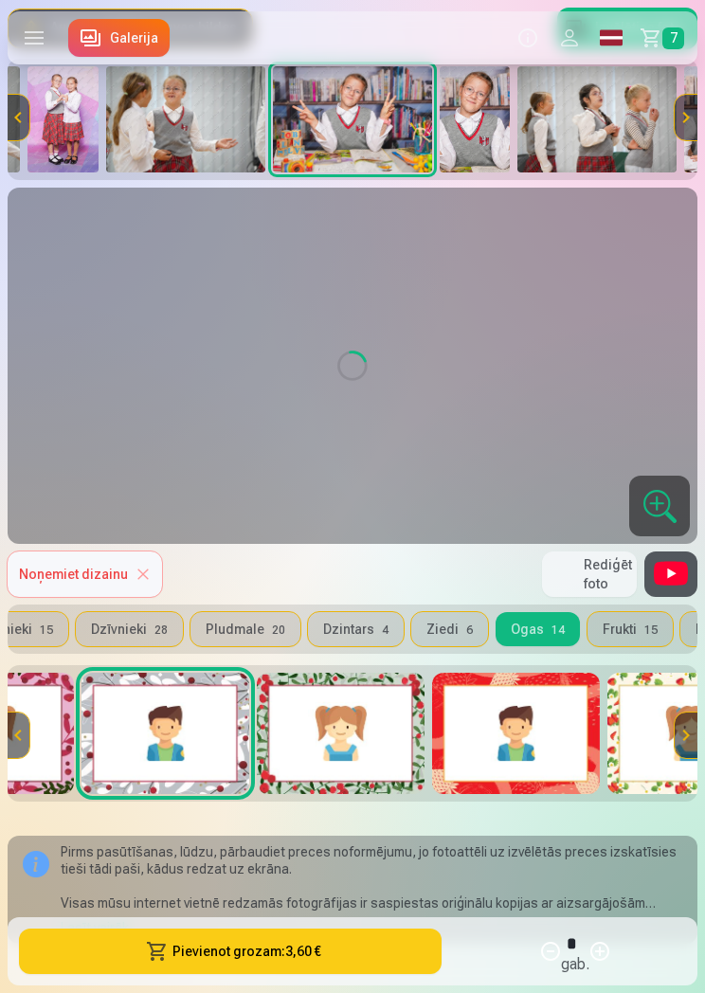
click at [177, 738] on img at bounding box center [165, 733] width 168 height 121
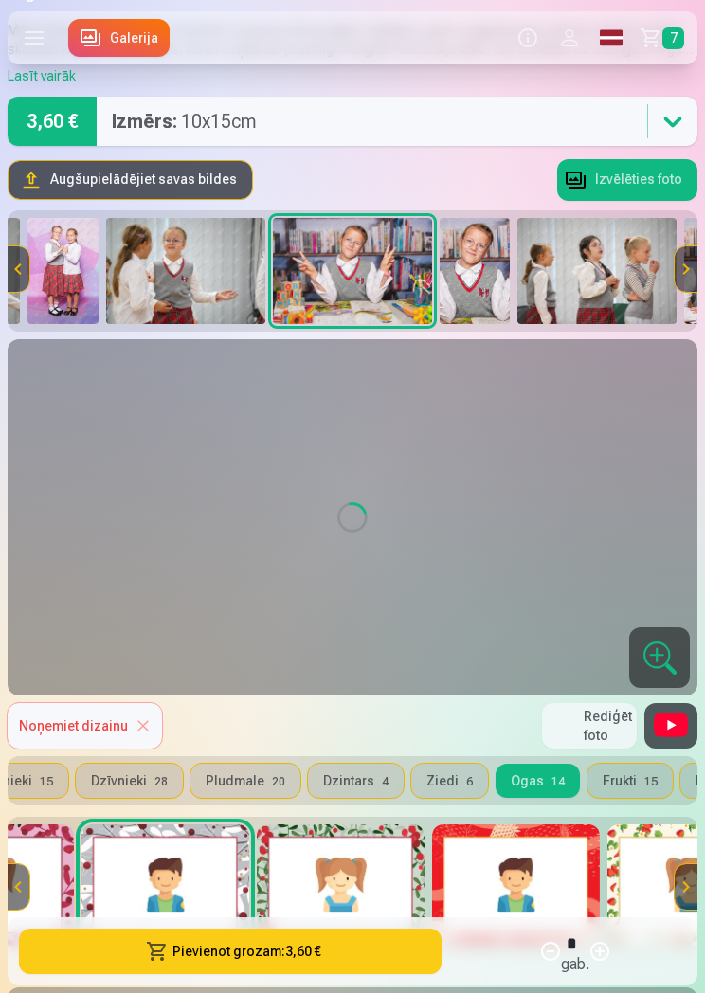
scroll to position [98, 0]
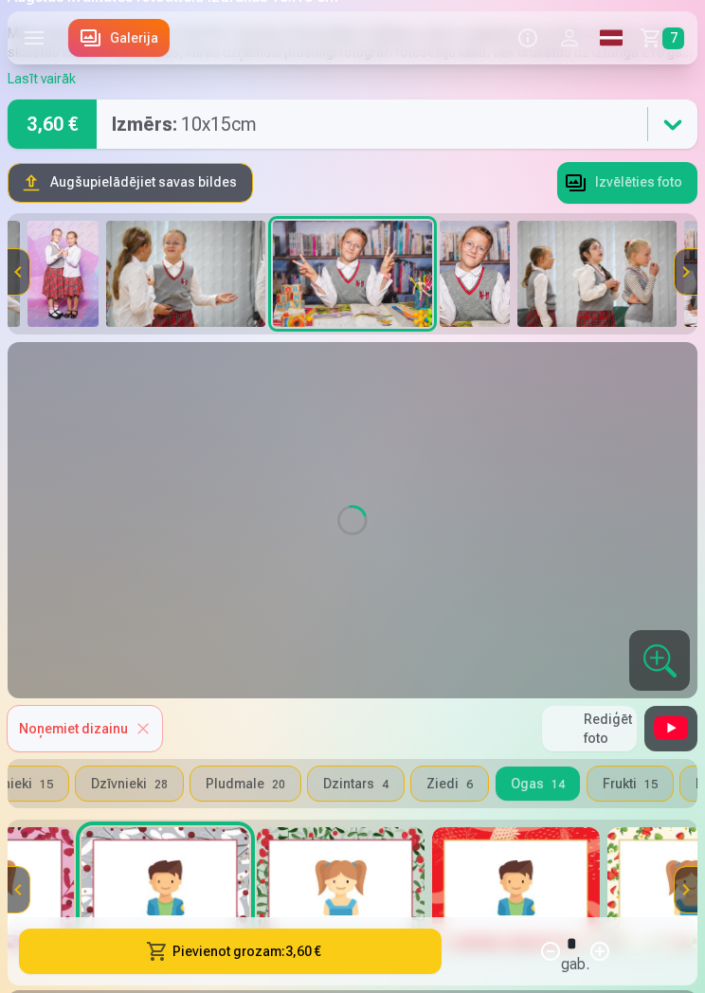
click at [149, 726] on button "Noņemiet dizainu" at bounding box center [85, 728] width 154 height 45
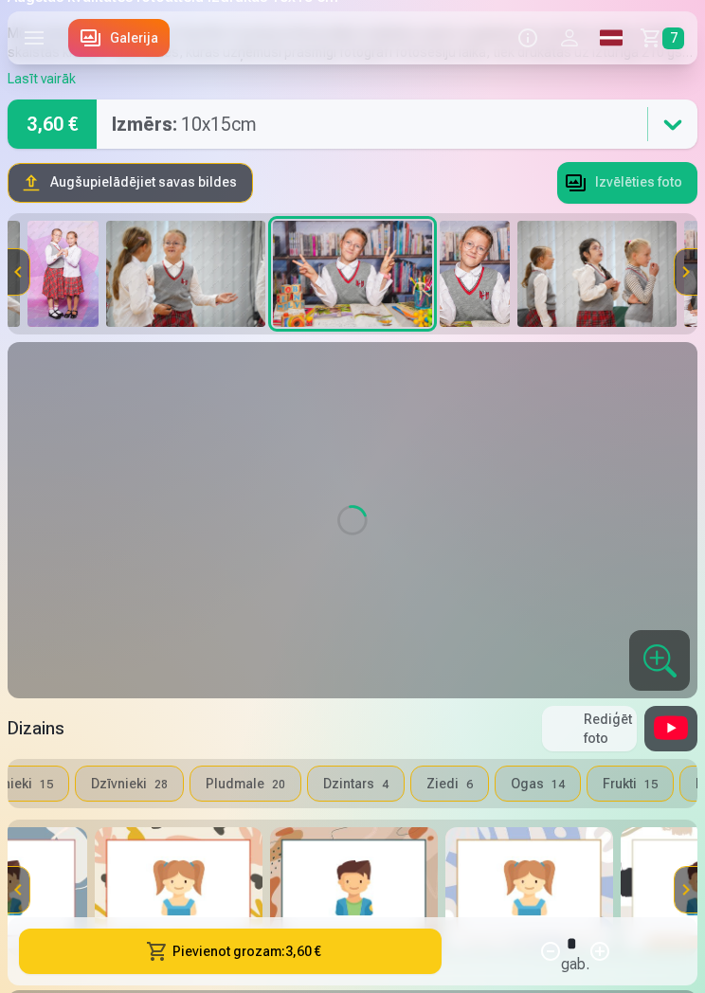
click at [175, 282] on img at bounding box center [185, 274] width 159 height 106
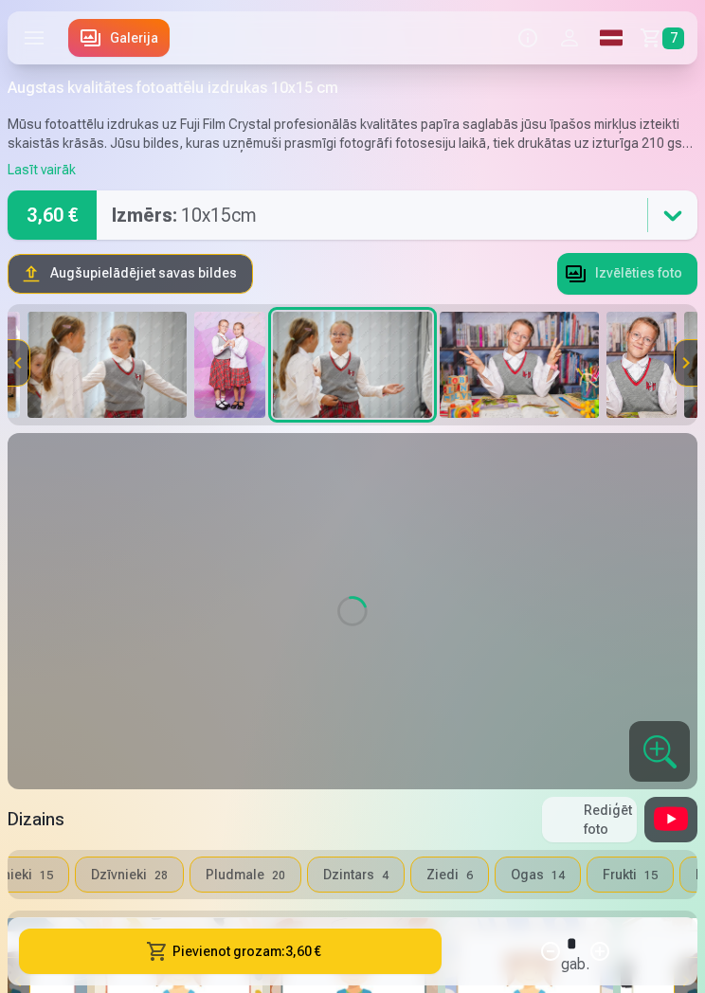
scroll to position [0, 0]
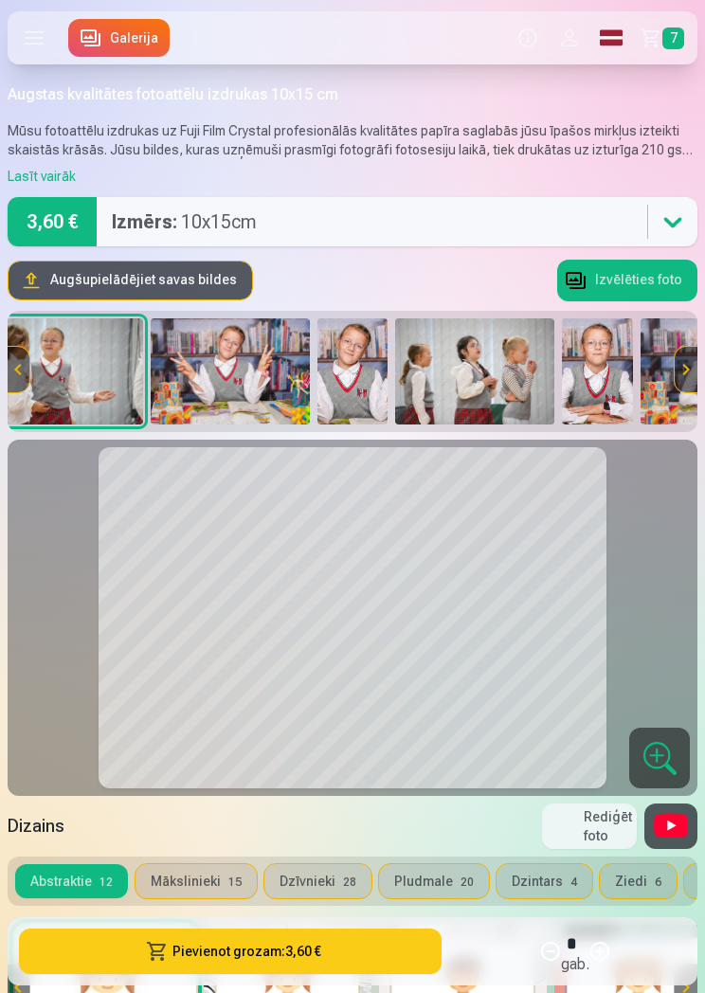
click at [223, 375] on img at bounding box center [230, 371] width 159 height 106
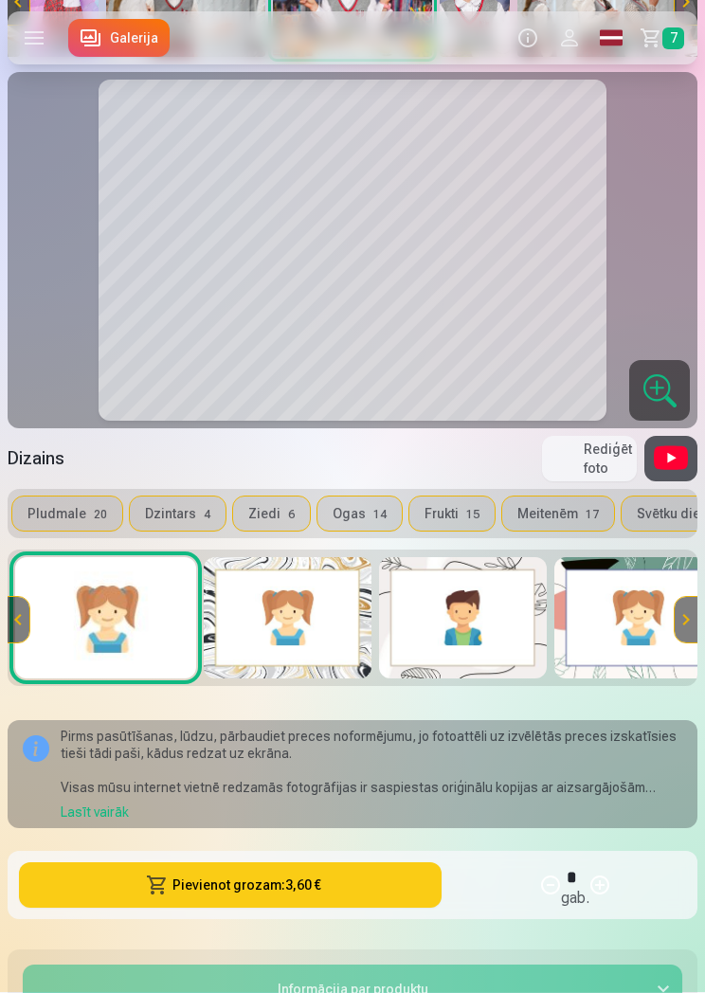
scroll to position [0, 370]
click at [253, 525] on button "Ziedi 6" at bounding box center [267, 514] width 77 height 34
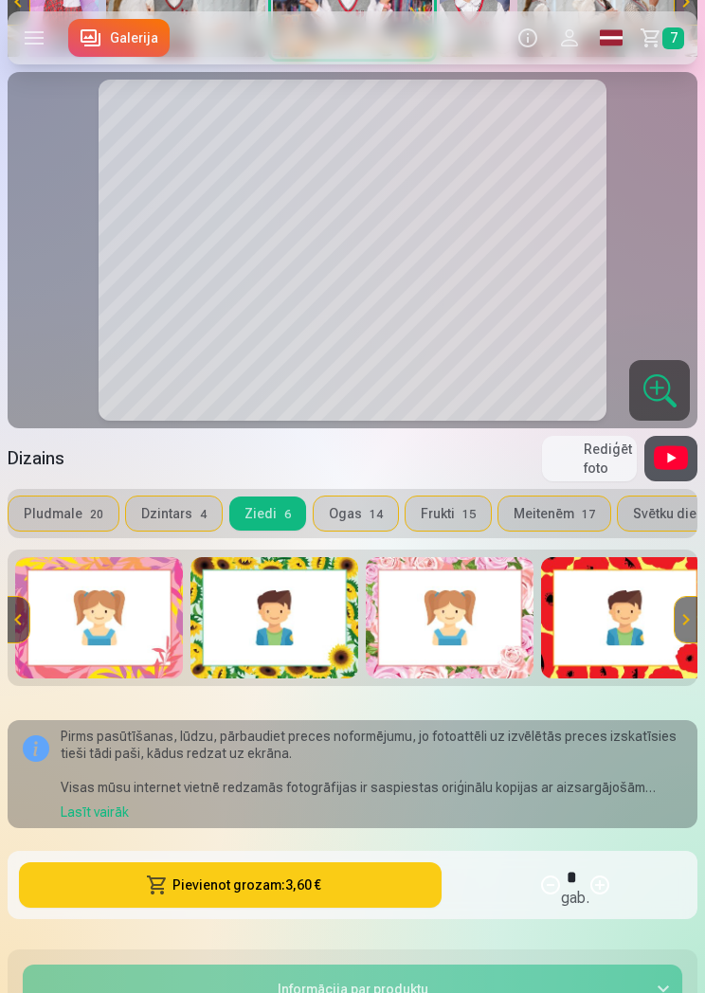
click at [331, 519] on button "Ogas 14" at bounding box center [356, 513] width 84 height 34
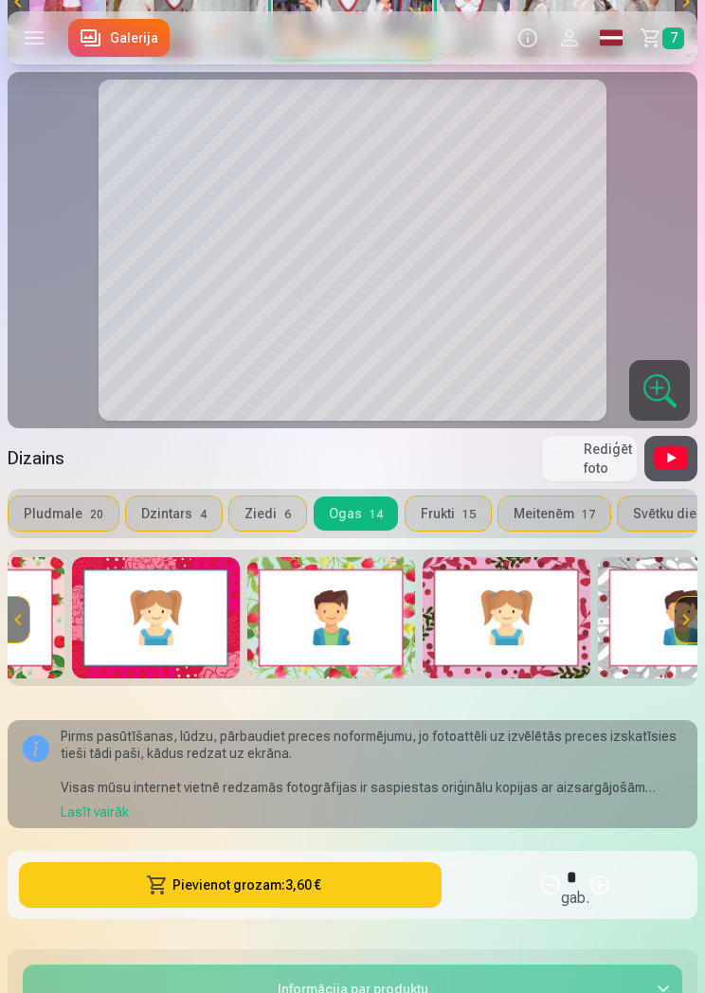
scroll to position [0, 299]
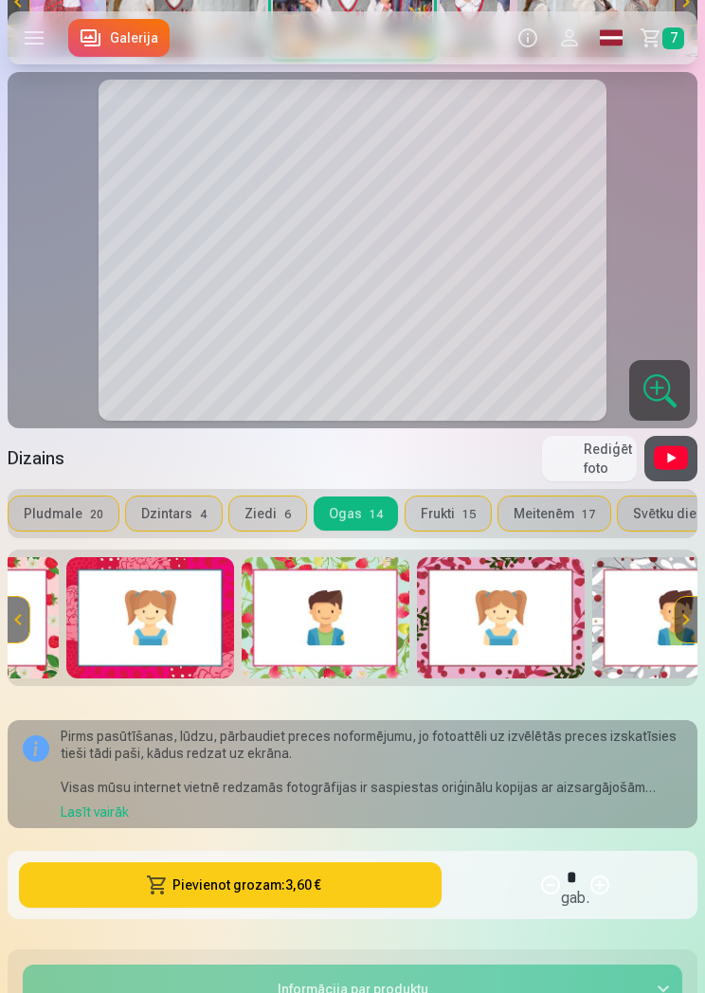
click at [282, 606] on img at bounding box center [326, 617] width 168 height 121
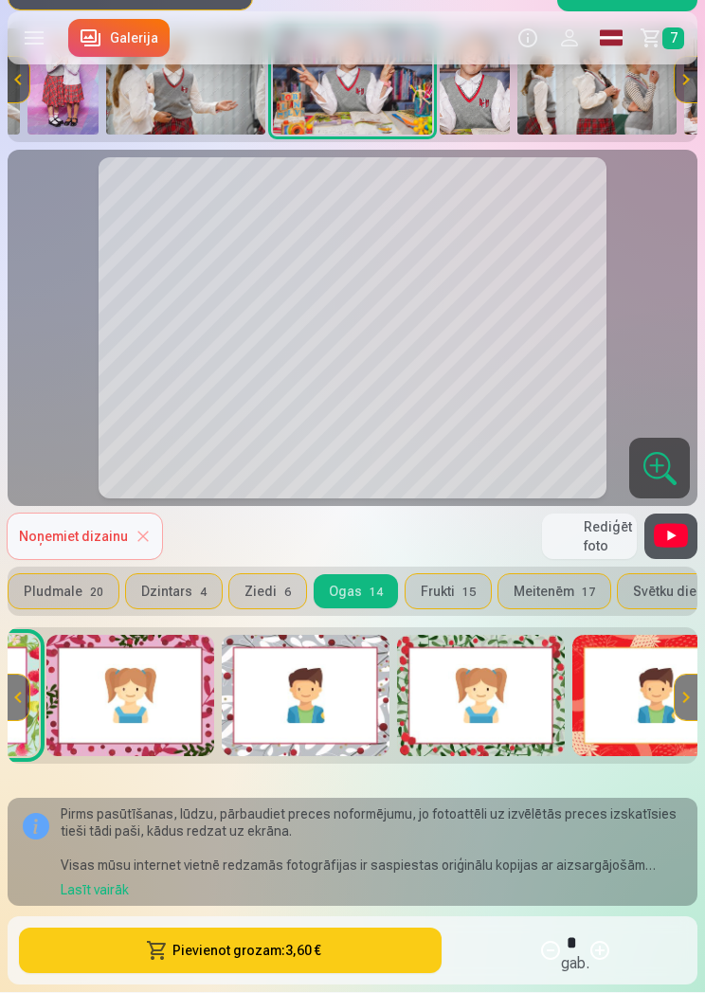
scroll to position [0, 674]
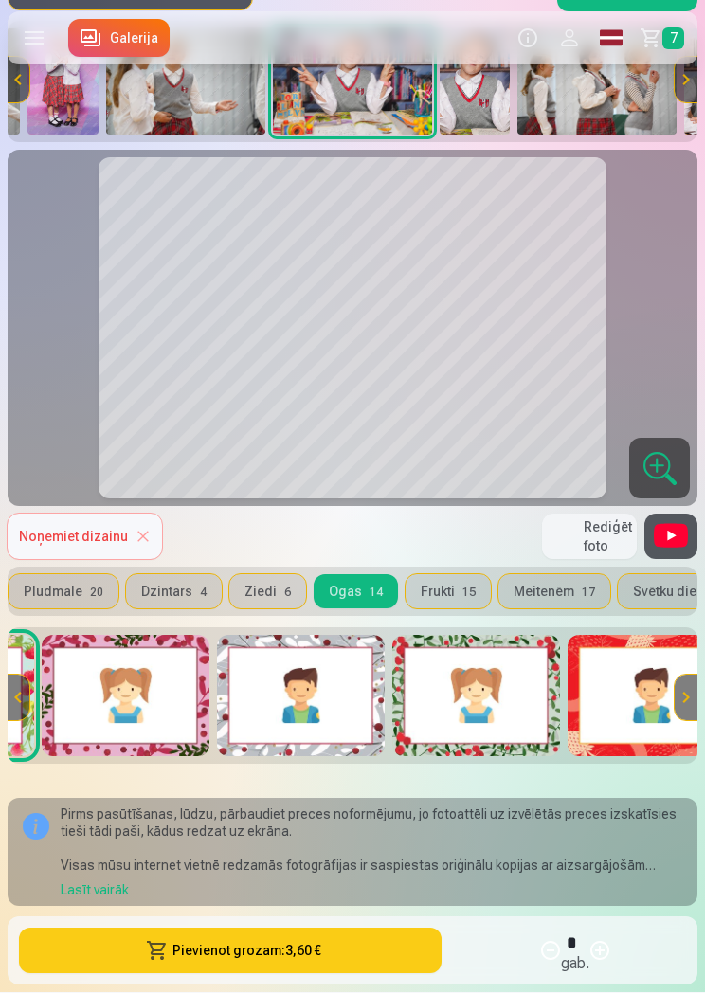
click at [280, 681] on img at bounding box center [301, 696] width 168 height 121
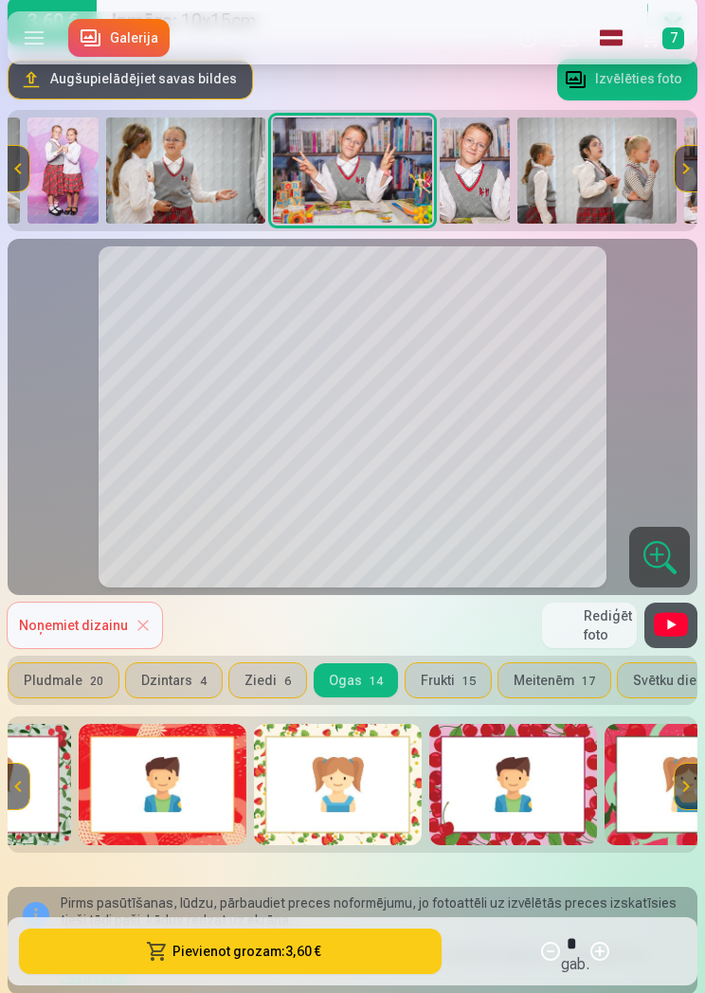
scroll to position [0, 1161]
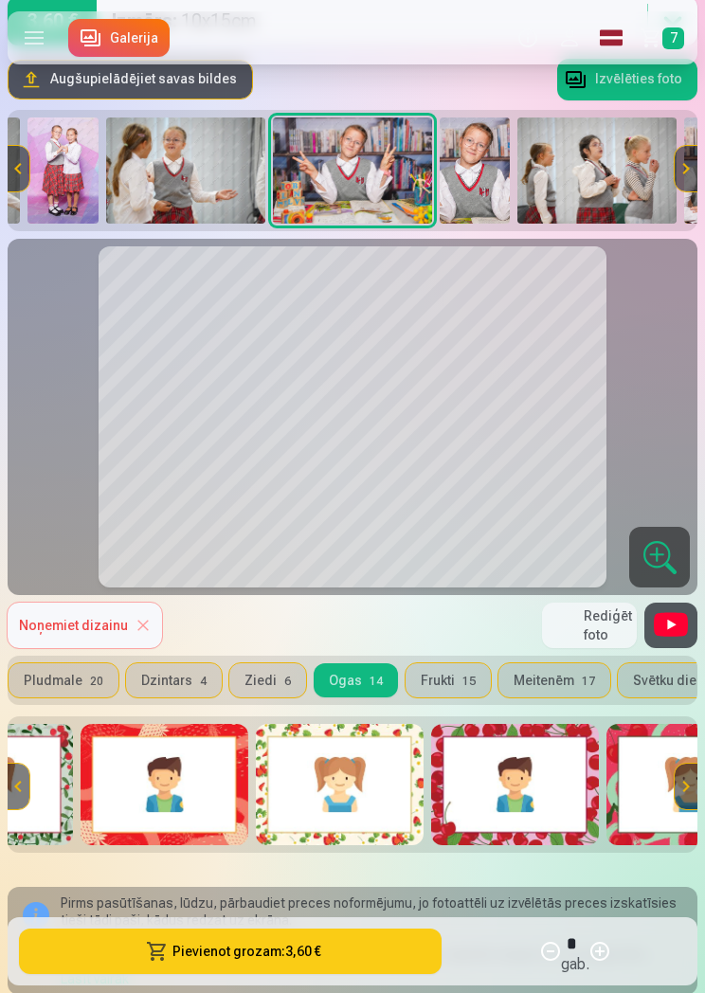
click at [166, 806] on img at bounding box center [165, 784] width 168 height 121
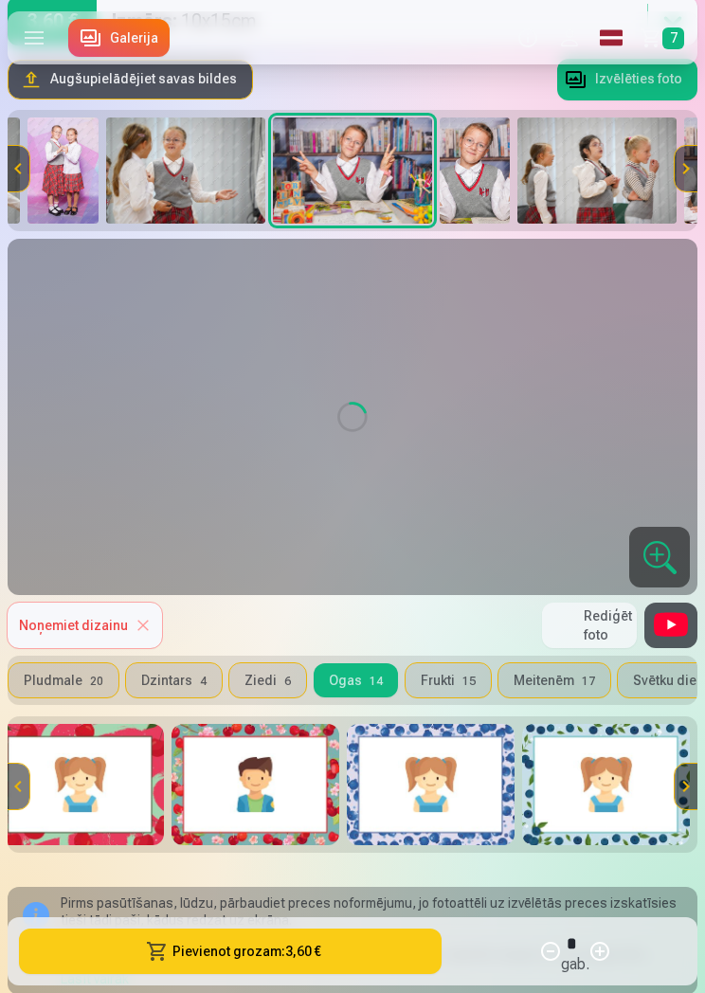
scroll to position [0, 1771]
click at [440, 687] on button "Frukti 15" at bounding box center [447, 680] width 85 height 34
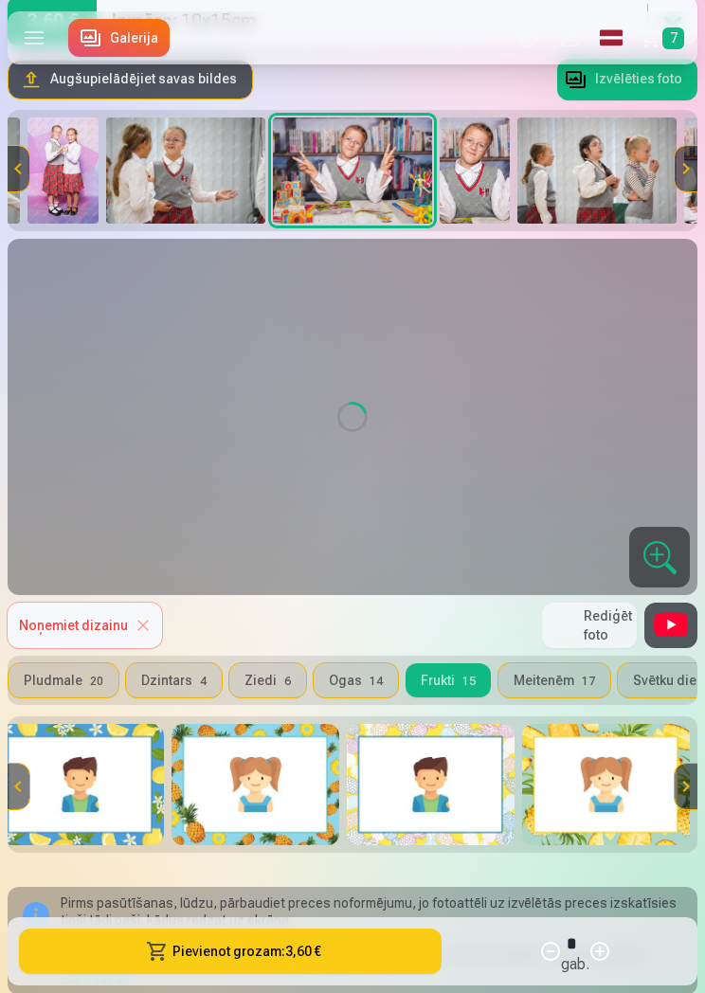
scroll to position [0, 1947]
click at [531, 695] on button "Meitenēm 17" at bounding box center [554, 680] width 112 height 34
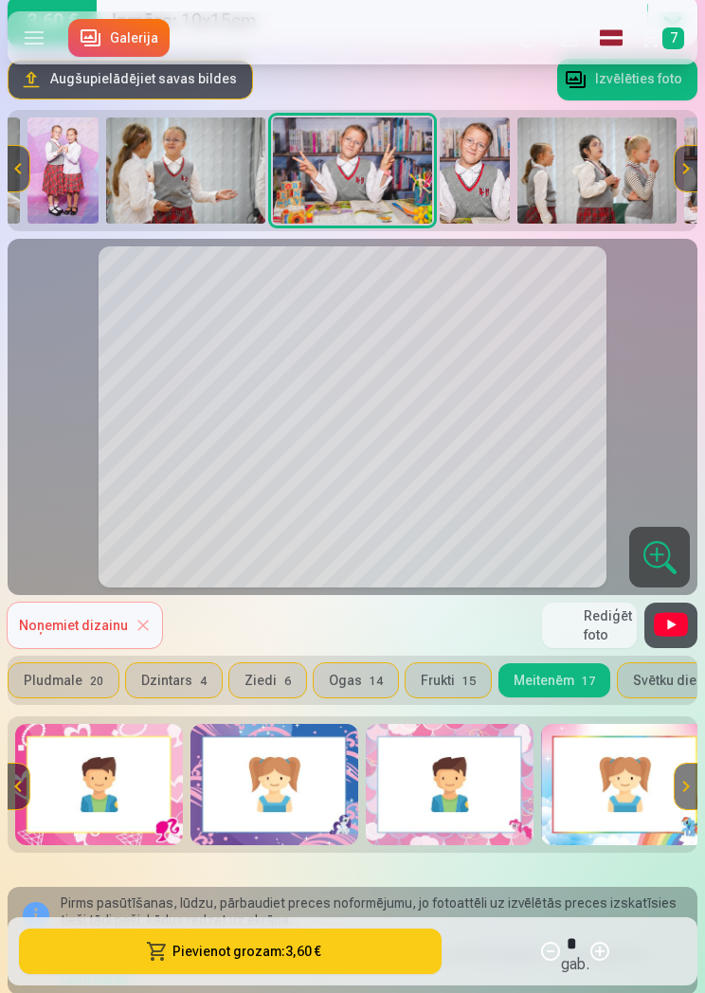
scroll to position [0, 0]
click at [107, 809] on img at bounding box center [99, 784] width 168 height 121
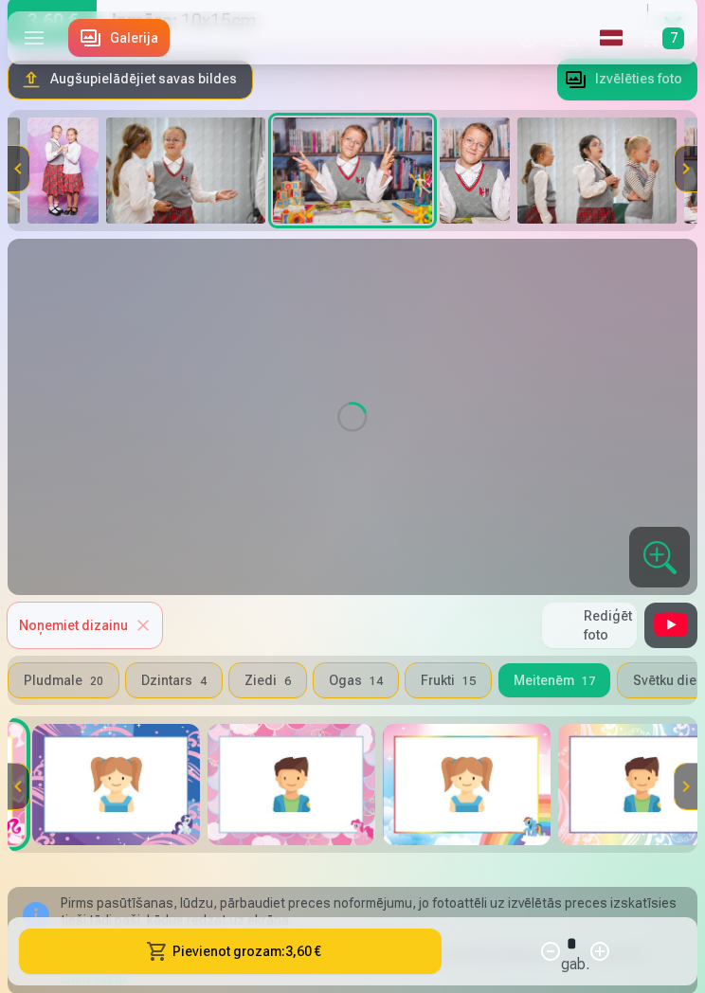
scroll to position [0, 162]
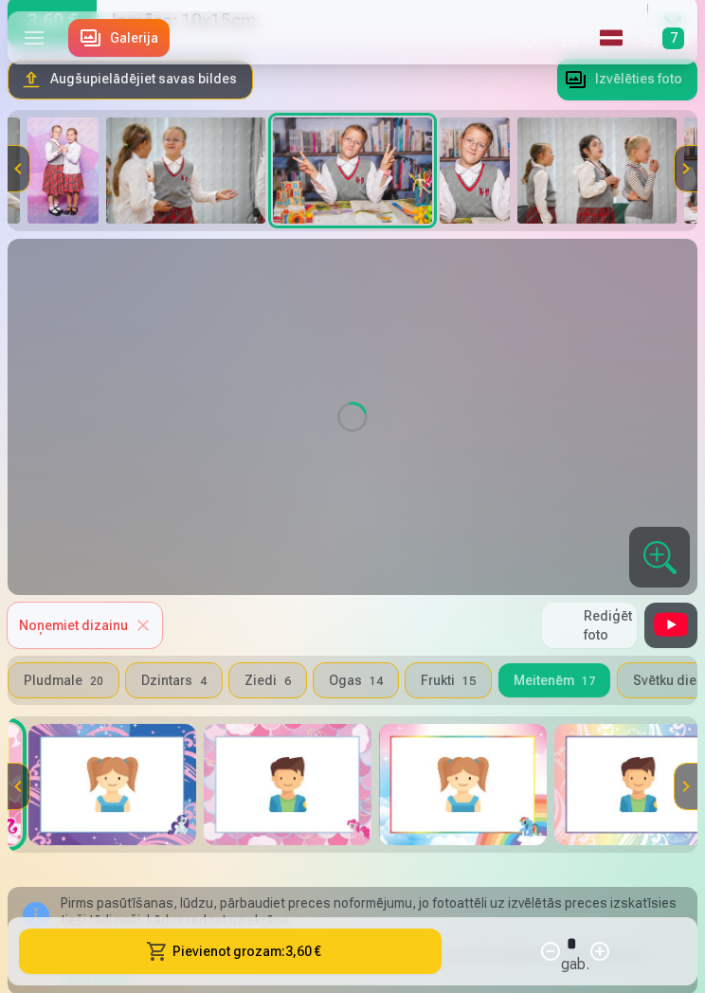
click at [249, 783] on img at bounding box center [288, 784] width 168 height 121
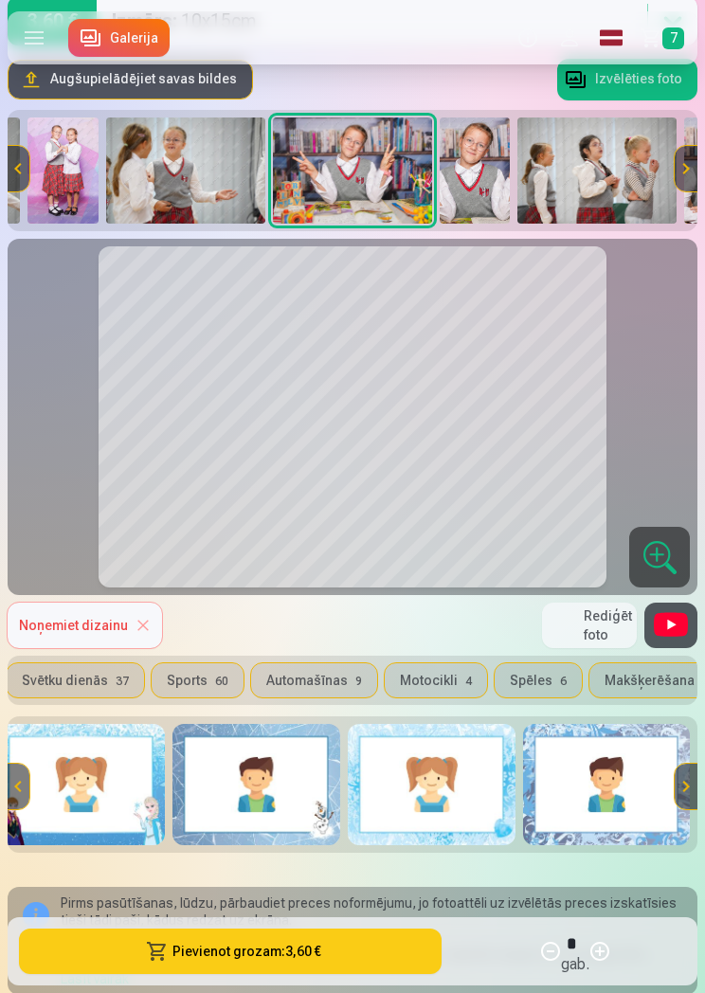
scroll to position [0, 981]
click at [621, 692] on button "Makšķerēšana 4" at bounding box center [656, 680] width 135 height 34
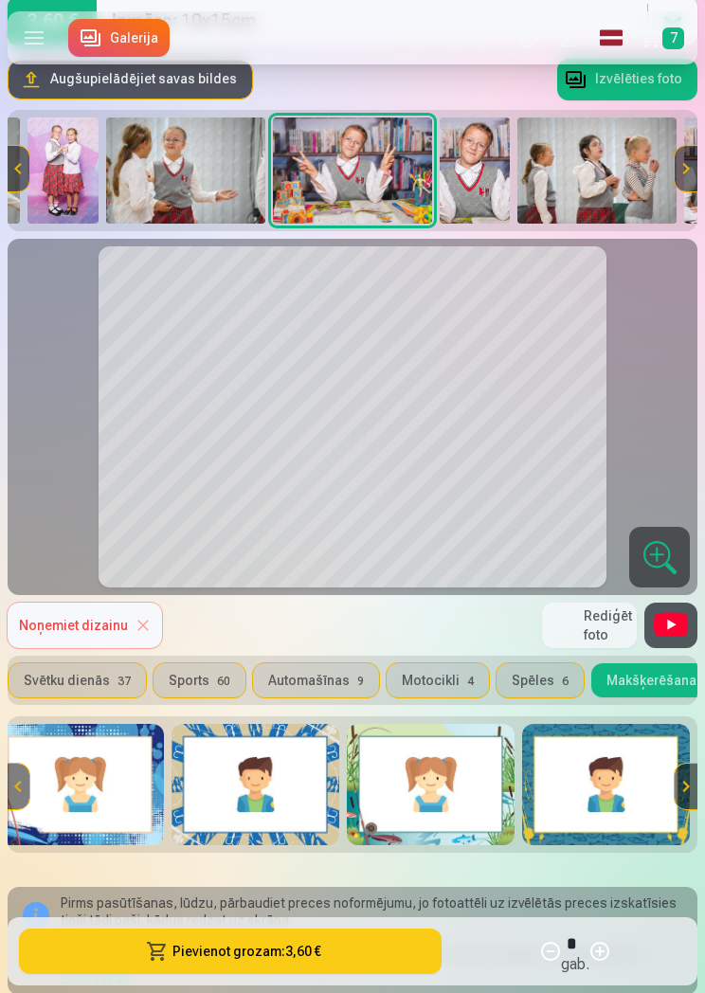
click at [512, 678] on button "Spēles 6" at bounding box center [539, 680] width 87 height 34
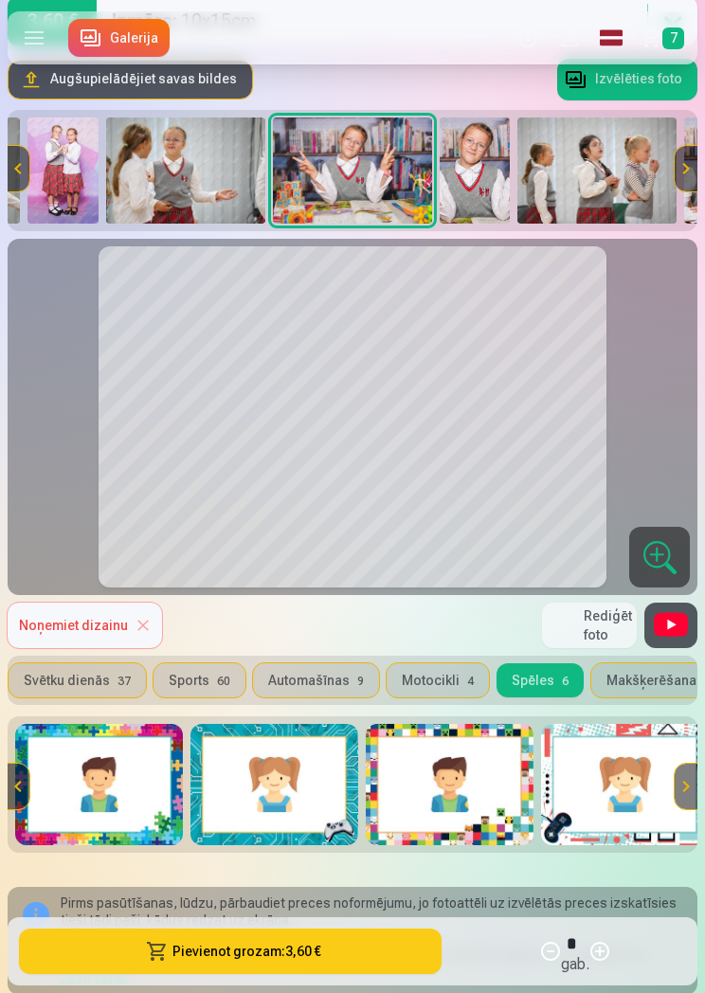
scroll to position [0, 0]
click at [492, 807] on img at bounding box center [450, 784] width 168 height 121
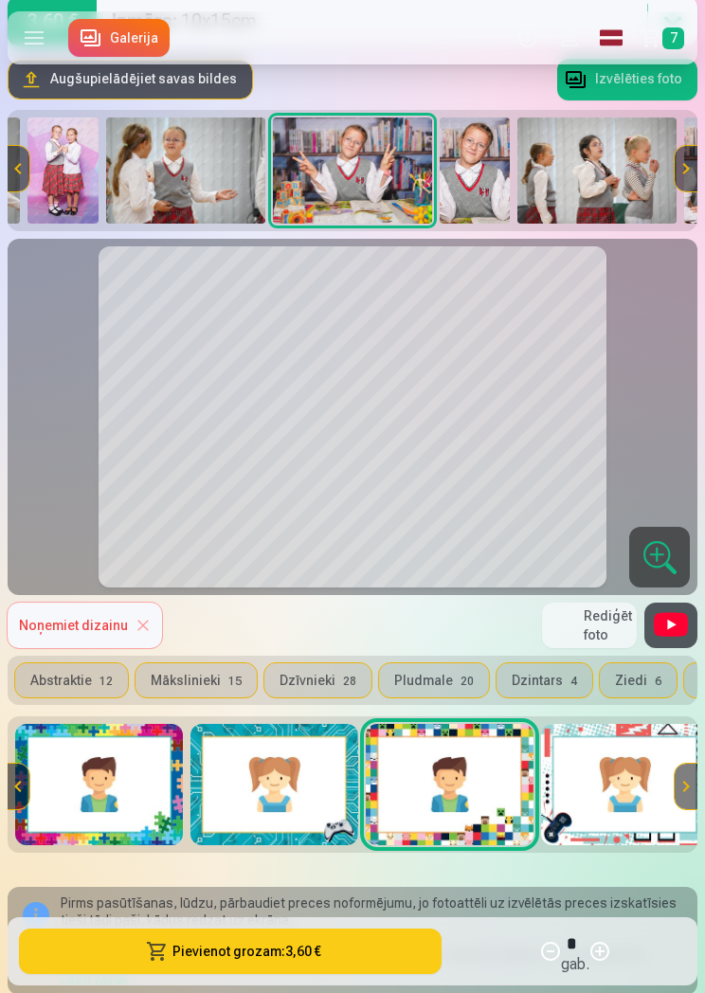
click at [174, 673] on button "Mākslinieki 15" at bounding box center [195, 680] width 121 height 34
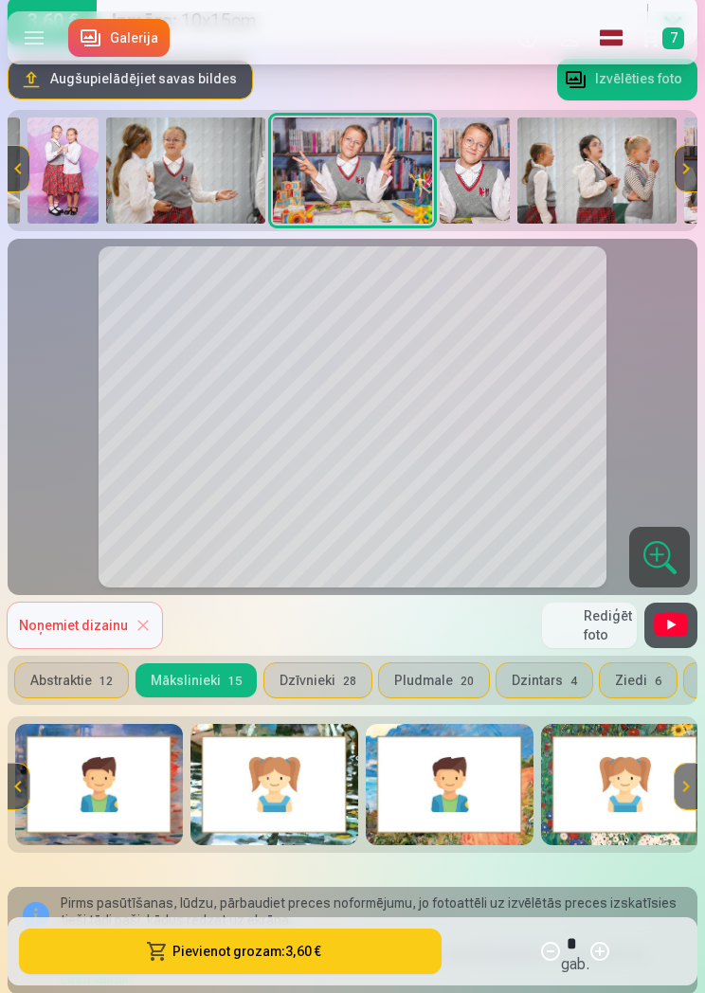
click at [61, 675] on button "Abstraktie 12" at bounding box center [71, 680] width 113 height 34
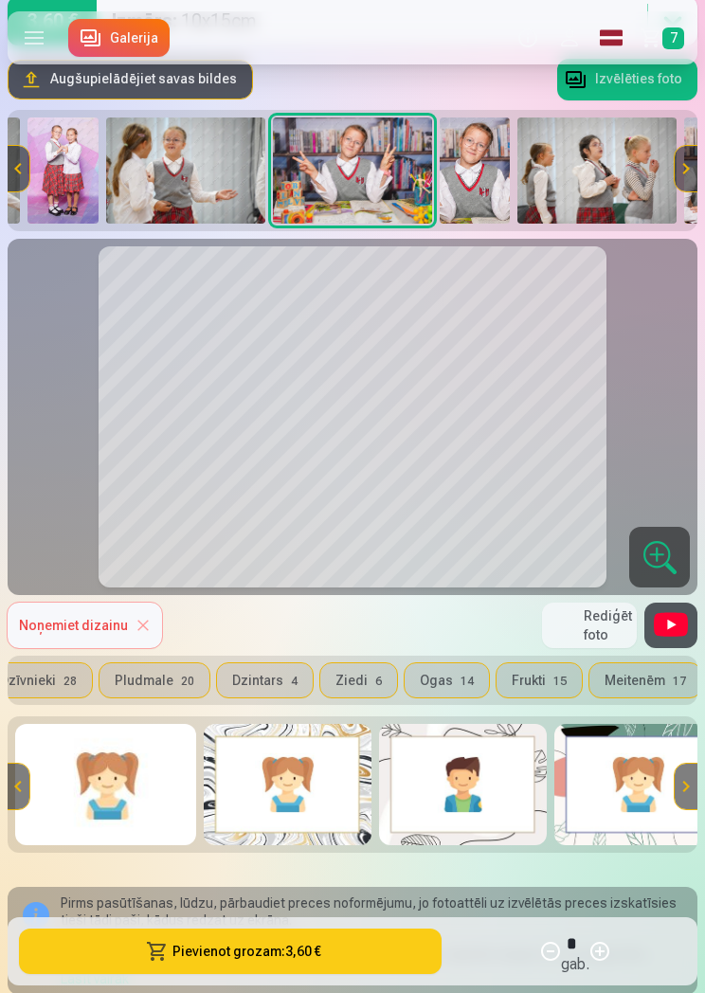
scroll to position [0, 281]
click at [137, 677] on button "Pludmale 20" at bounding box center [153, 680] width 110 height 34
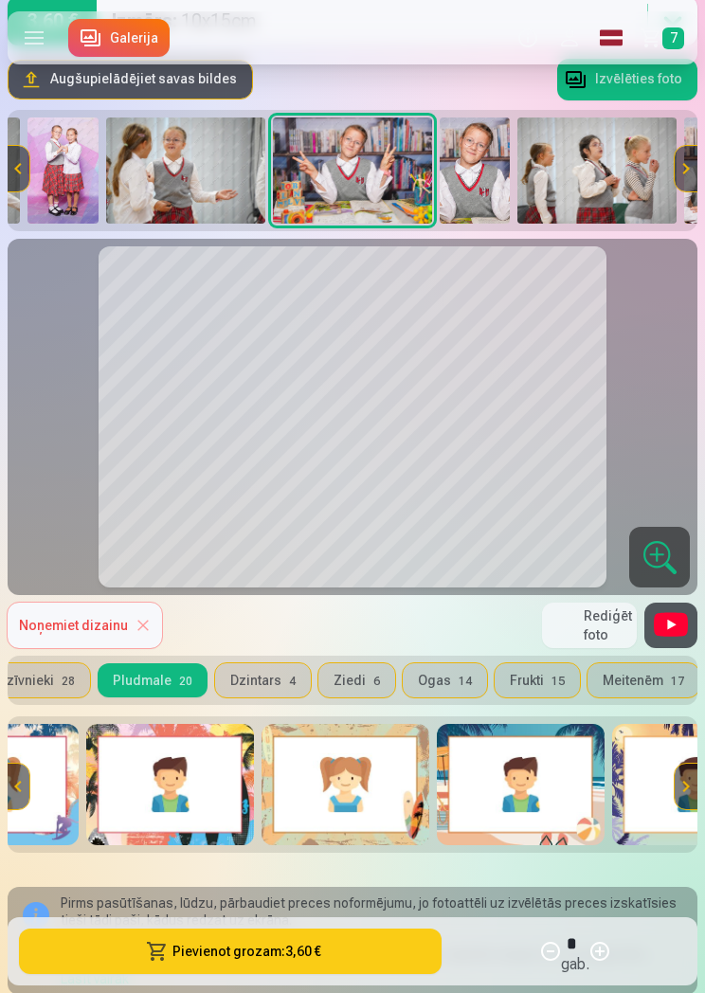
scroll to position [0, 1507]
click at [177, 802] on img at bounding box center [169, 784] width 168 height 121
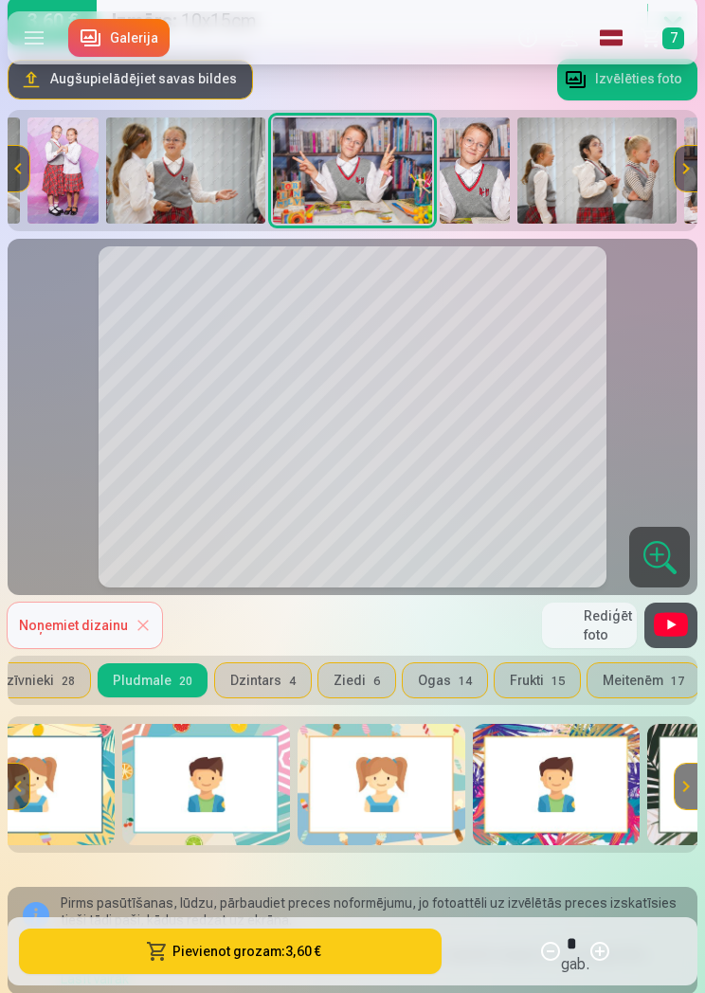
scroll to position [0, 2352]
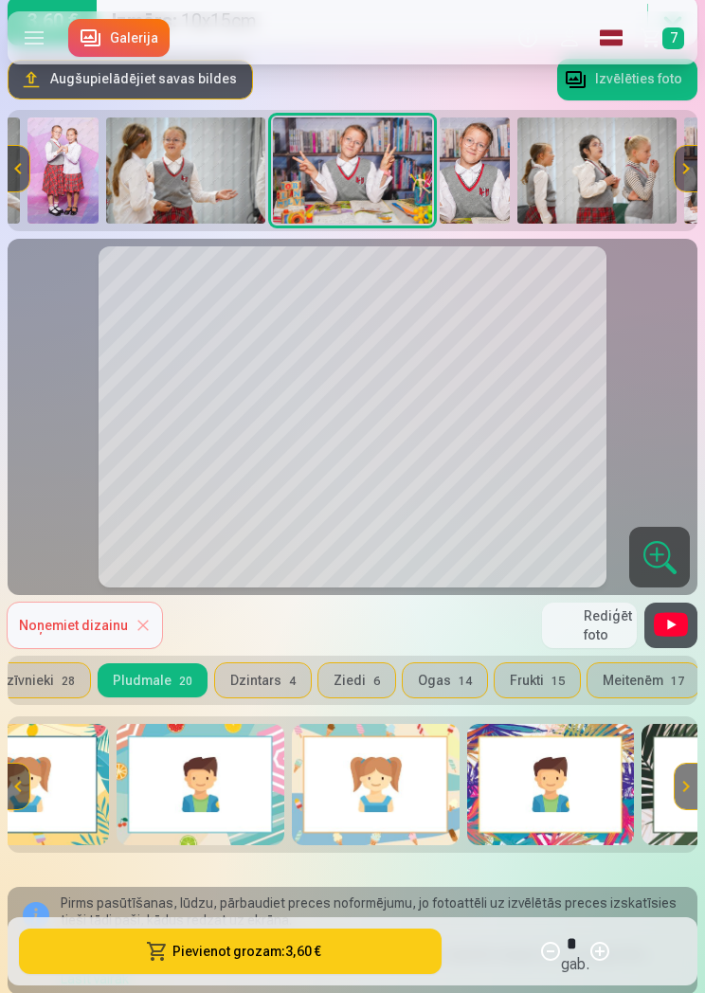
click at [183, 786] on img at bounding box center [201, 784] width 168 height 121
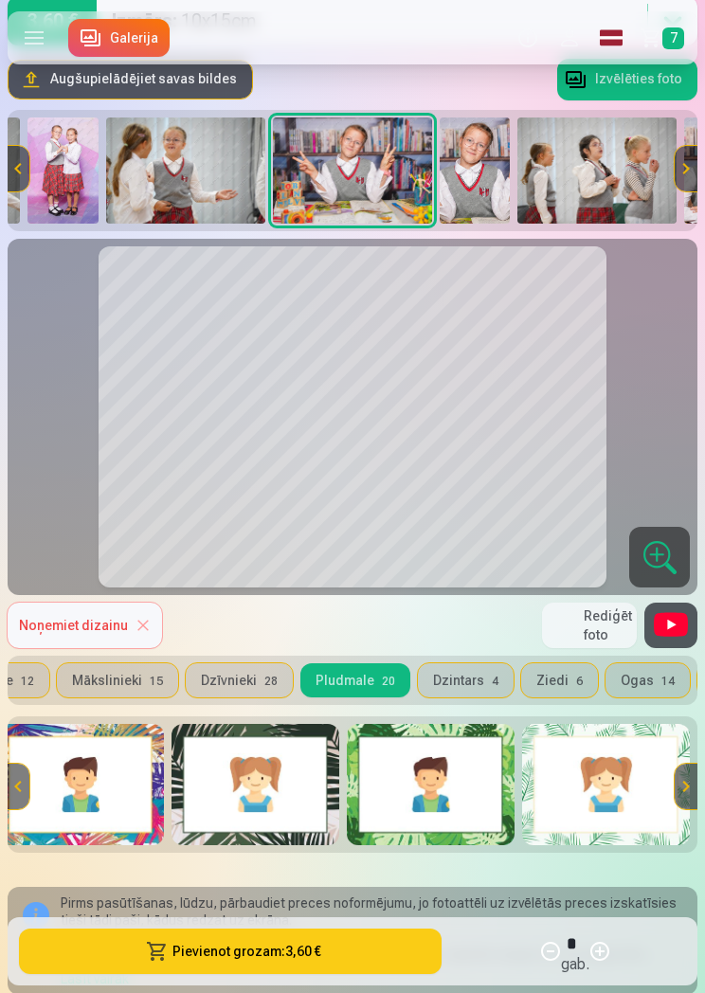
scroll to position [0, 71]
click at [222, 680] on button "Dzīvnieki 28" at bounding box center [246, 680] width 107 height 34
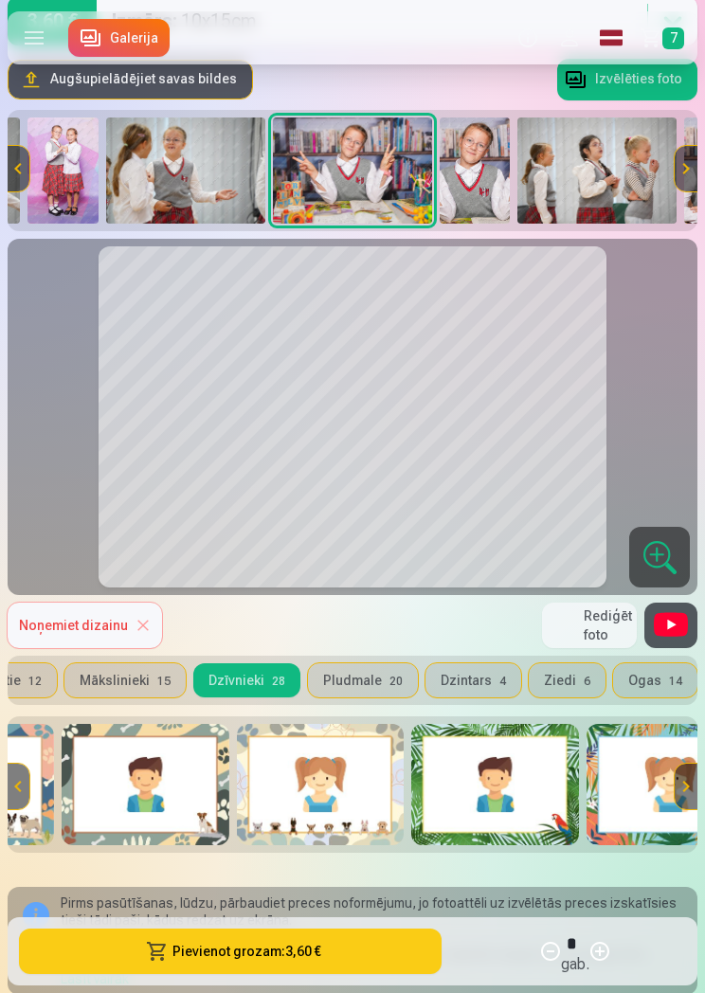
click at [129, 683] on button "Mākslinieki 15" at bounding box center [124, 680] width 121 height 34
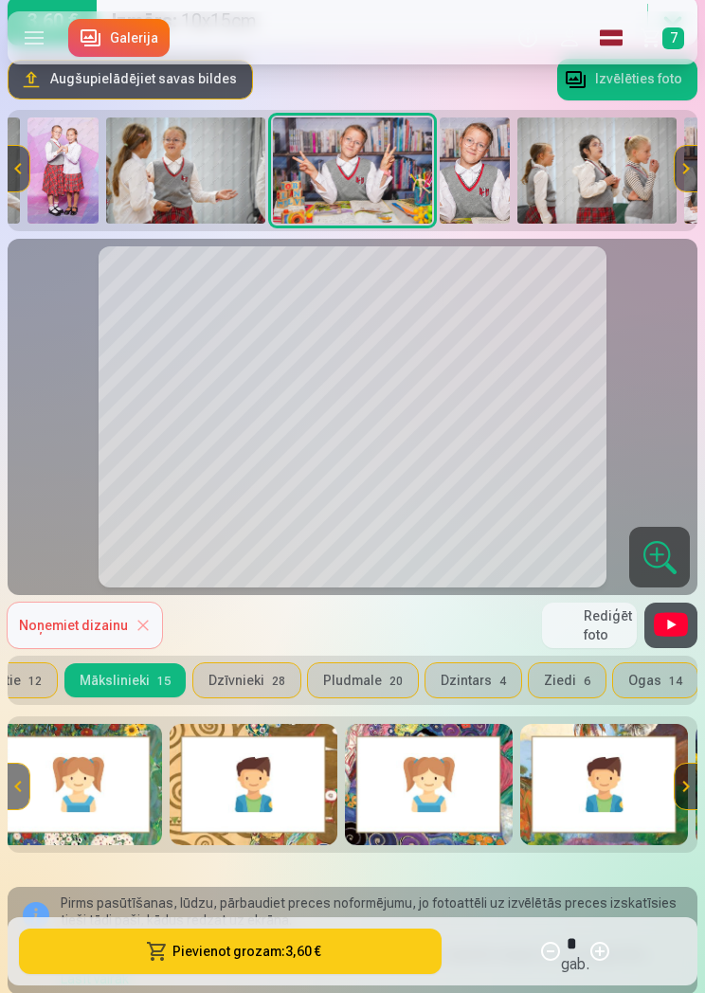
scroll to position [0, 546]
click at [482, 803] on img at bounding box center [430, 784] width 168 height 121
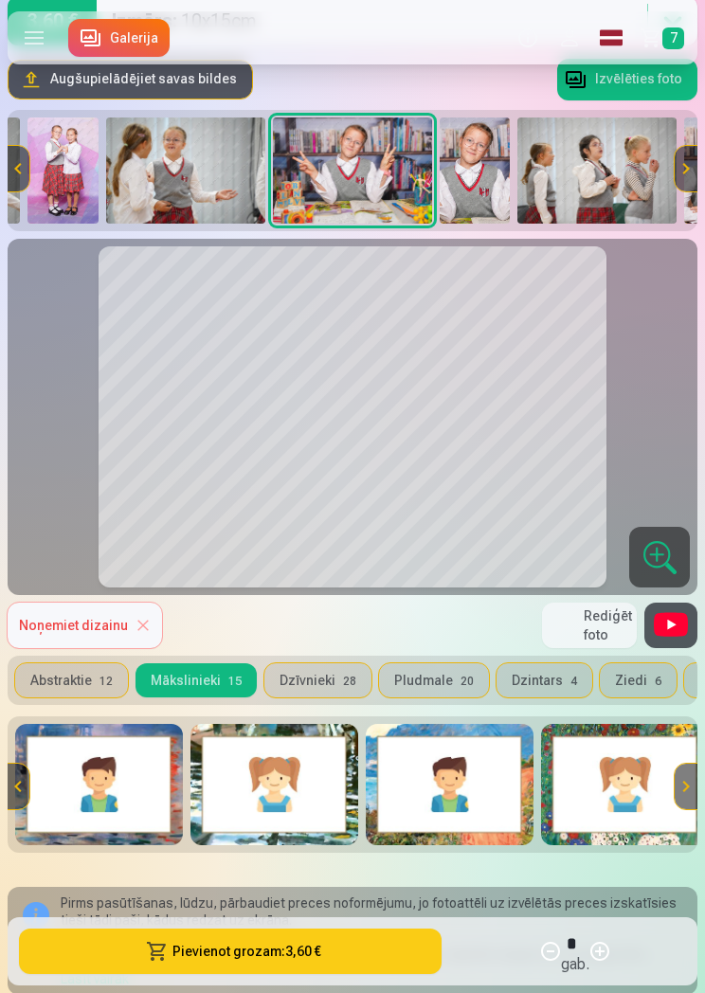
scroll to position [0, 0]
click at [83, 686] on button "Abstraktie 12" at bounding box center [71, 680] width 113 height 34
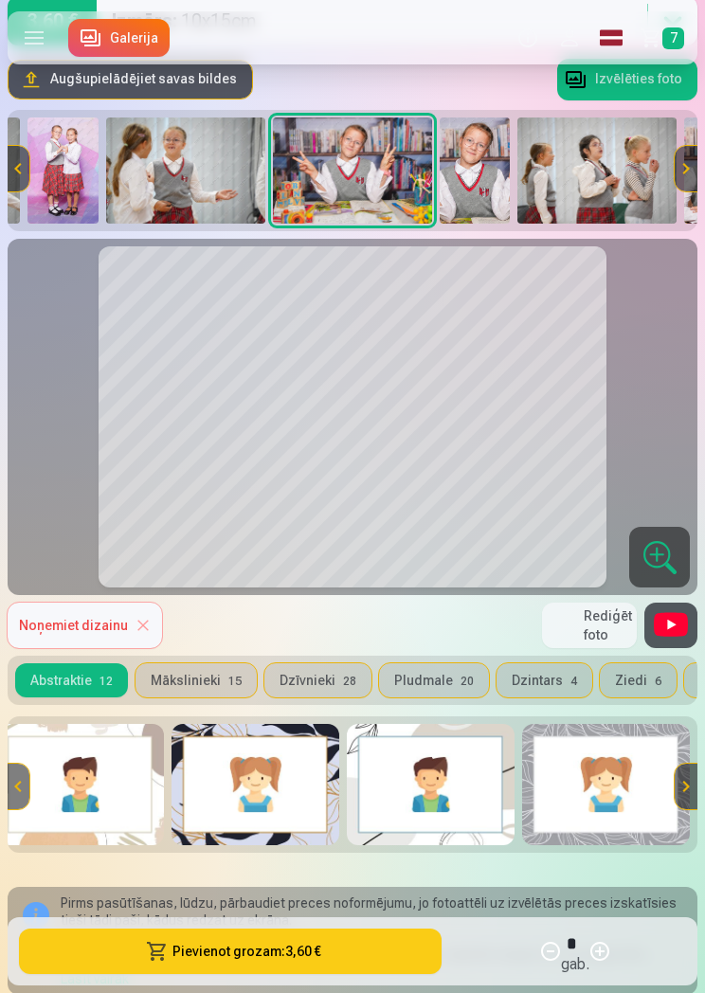
scroll to position [0, 1434]
click at [181, 680] on button "Mākslinieki 15" at bounding box center [195, 680] width 121 height 34
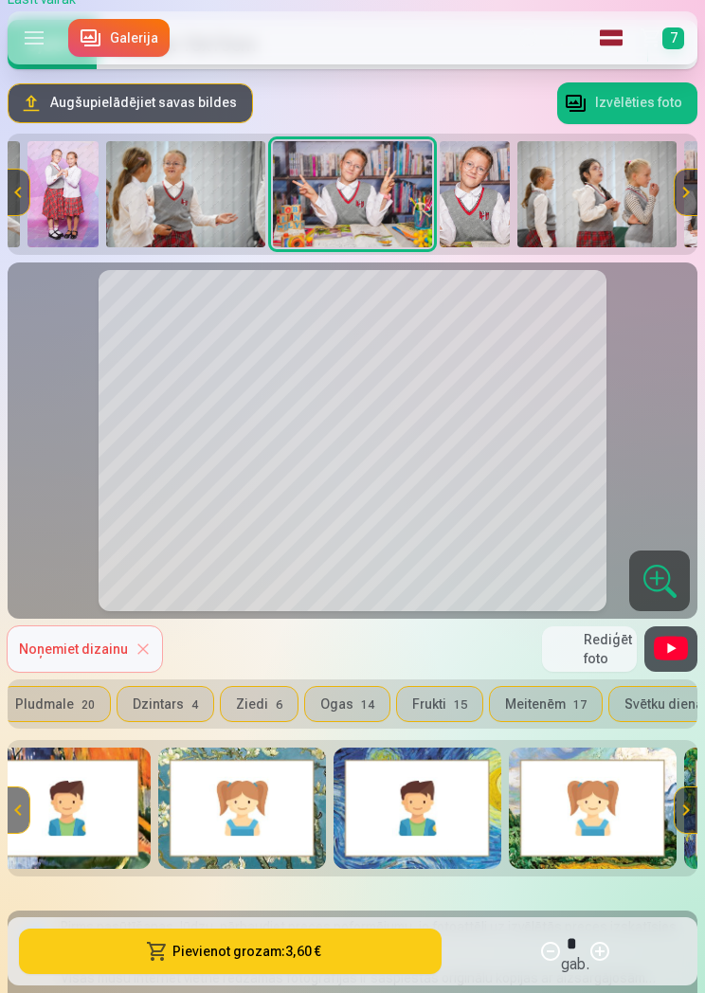
scroll to position [0, 380]
click at [531, 708] on button "Meitenēm 17" at bounding box center [545, 704] width 112 height 34
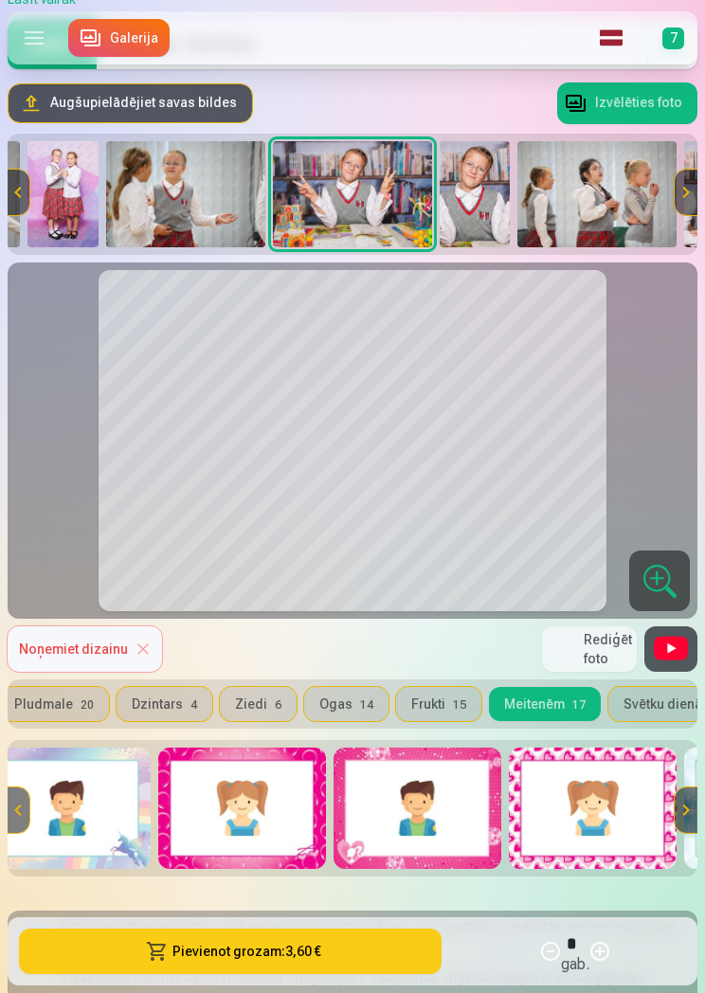
click at [601, 809] on img at bounding box center [593, 807] width 168 height 121
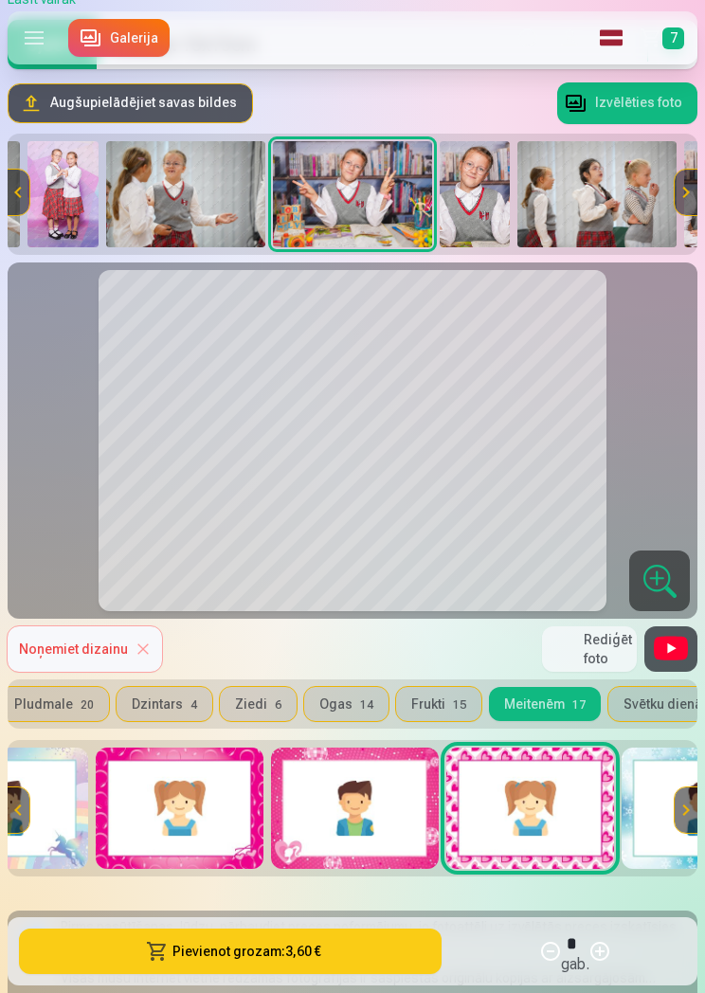
scroll to position [0, 1500]
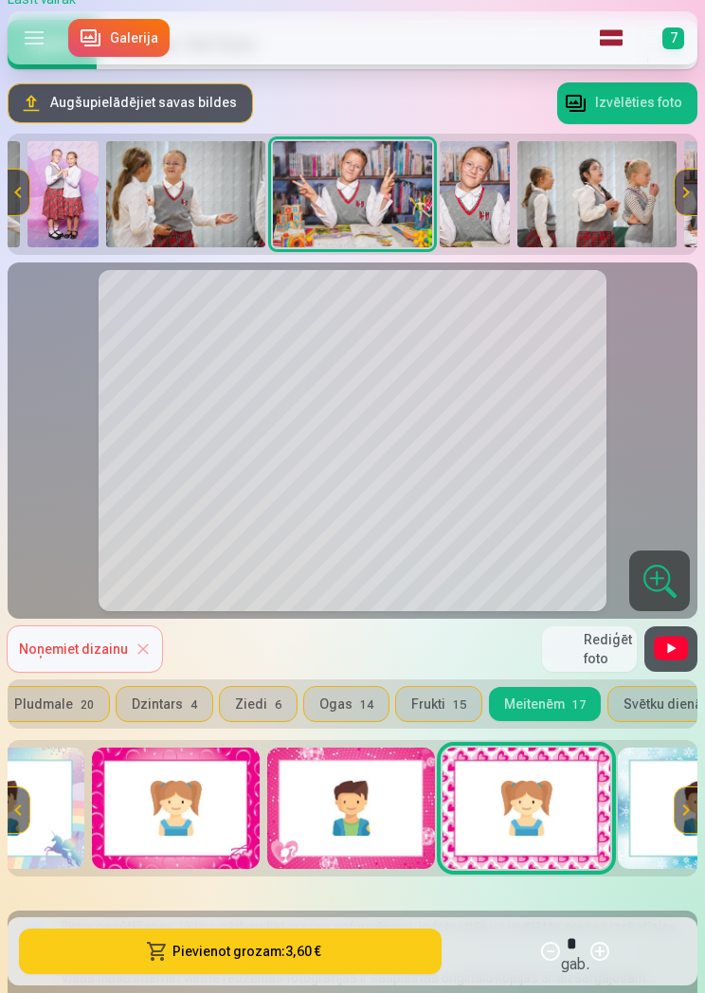
click at [418, 837] on img at bounding box center [351, 807] width 168 height 121
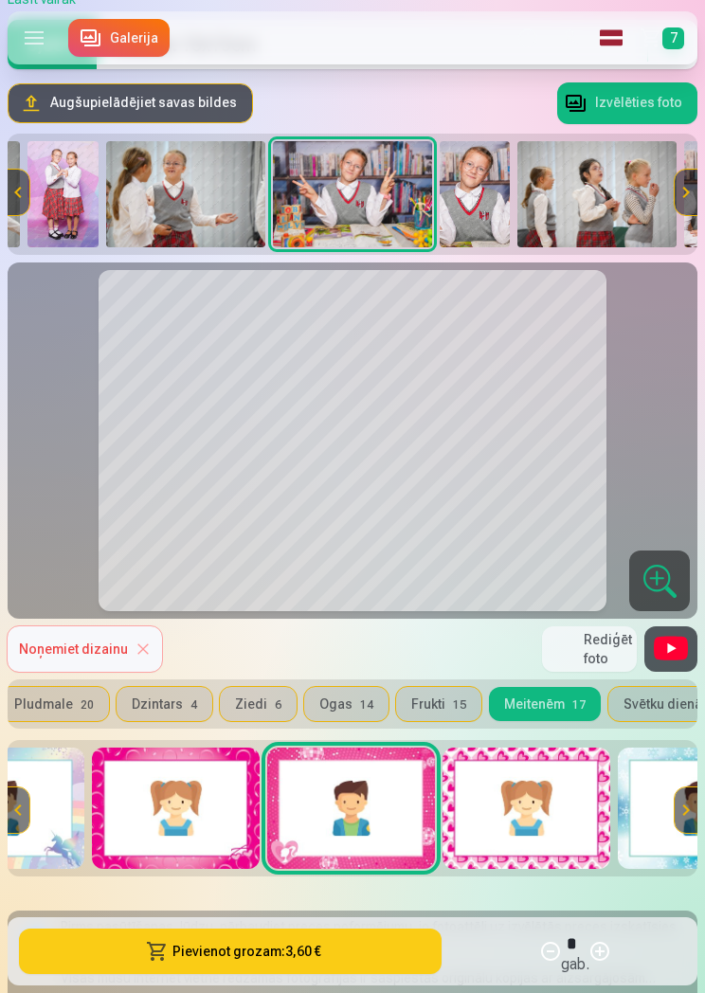
click at [239, 808] on img at bounding box center [176, 807] width 168 height 121
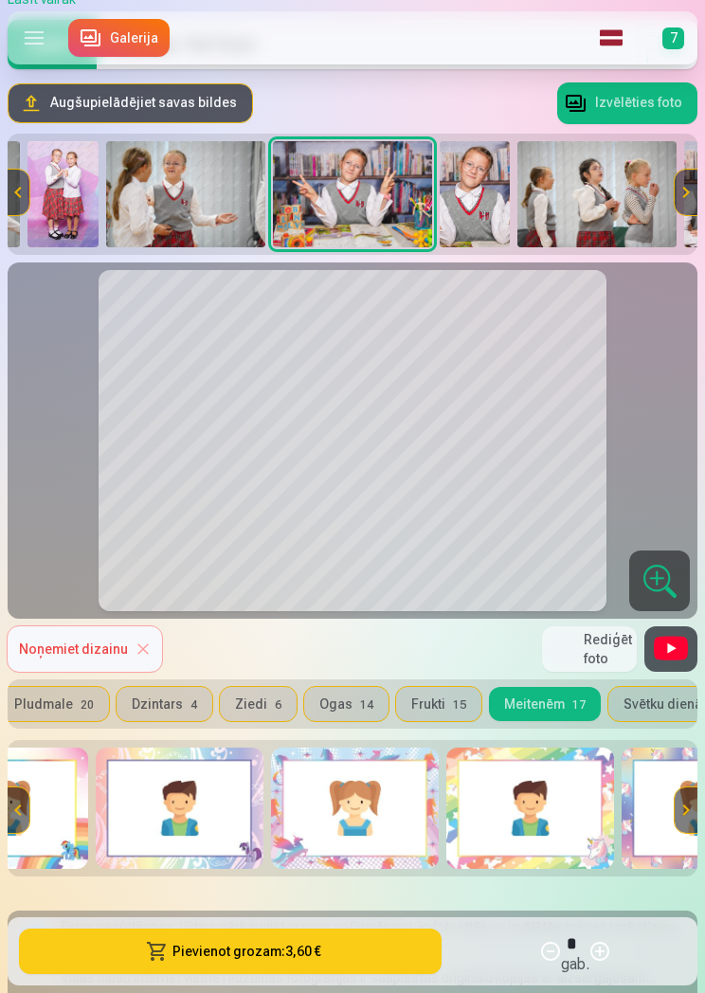
scroll to position [0, 622]
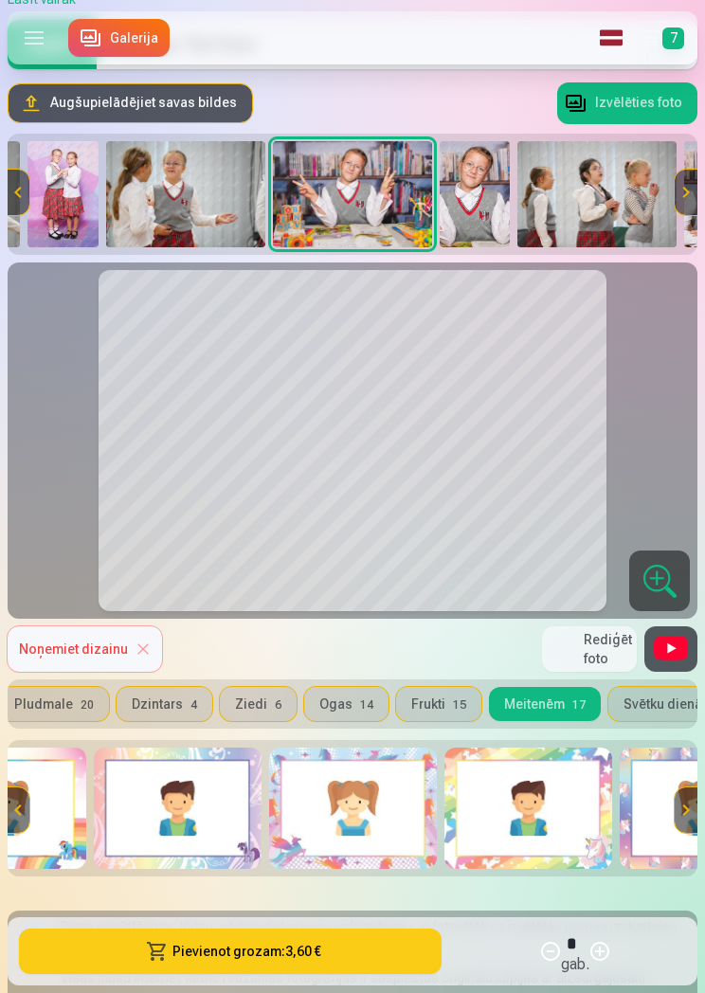
click at [542, 826] on img at bounding box center [528, 807] width 168 height 121
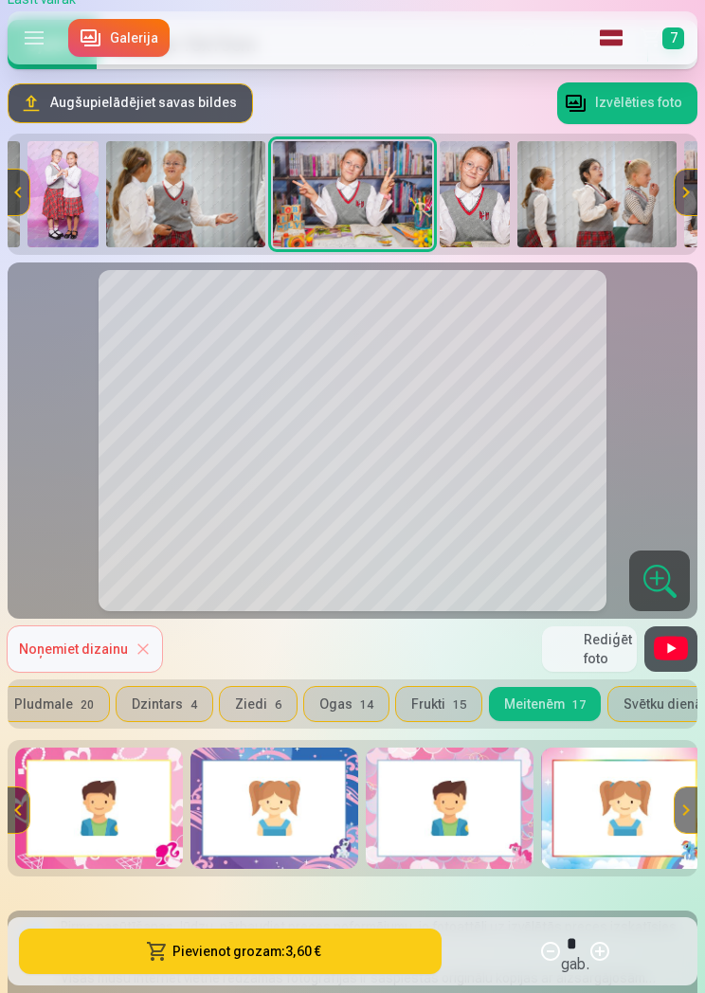
scroll to position [0, 0]
click at [313, 810] on img at bounding box center [274, 807] width 168 height 121
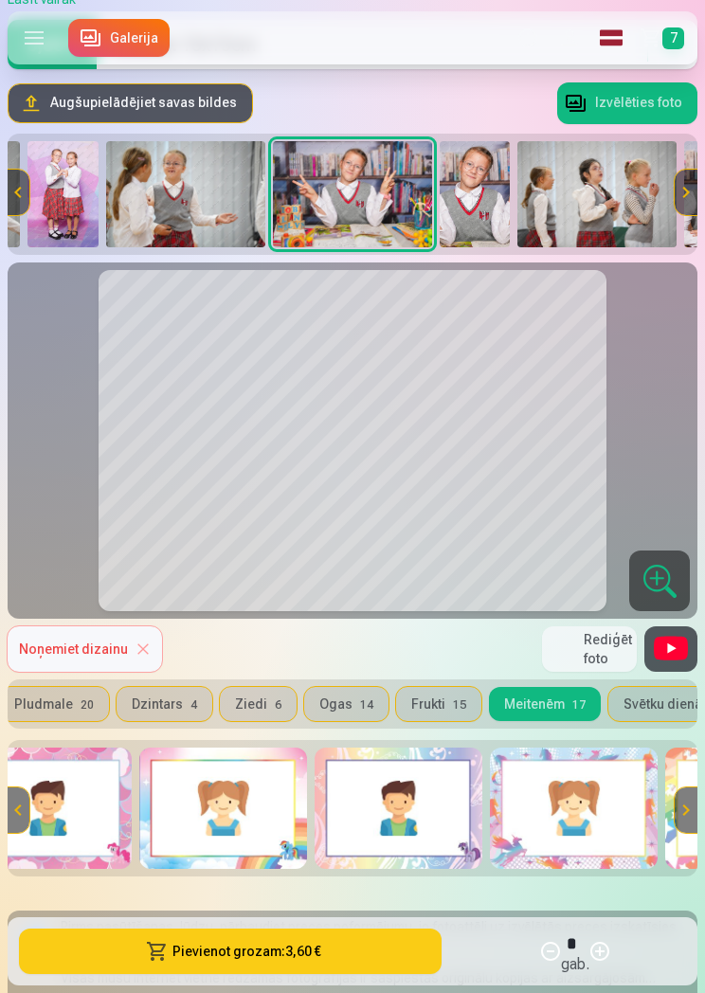
scroll to position [0, 404]
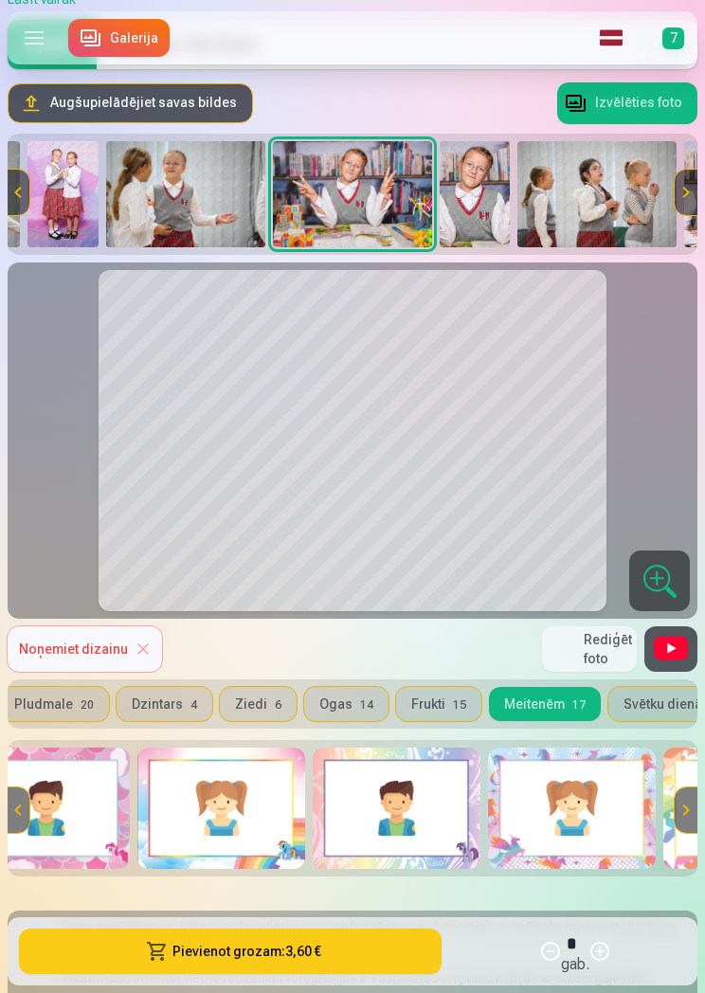
click at [461, 814] on img at bounding box center [397, 807] width 168 height 121
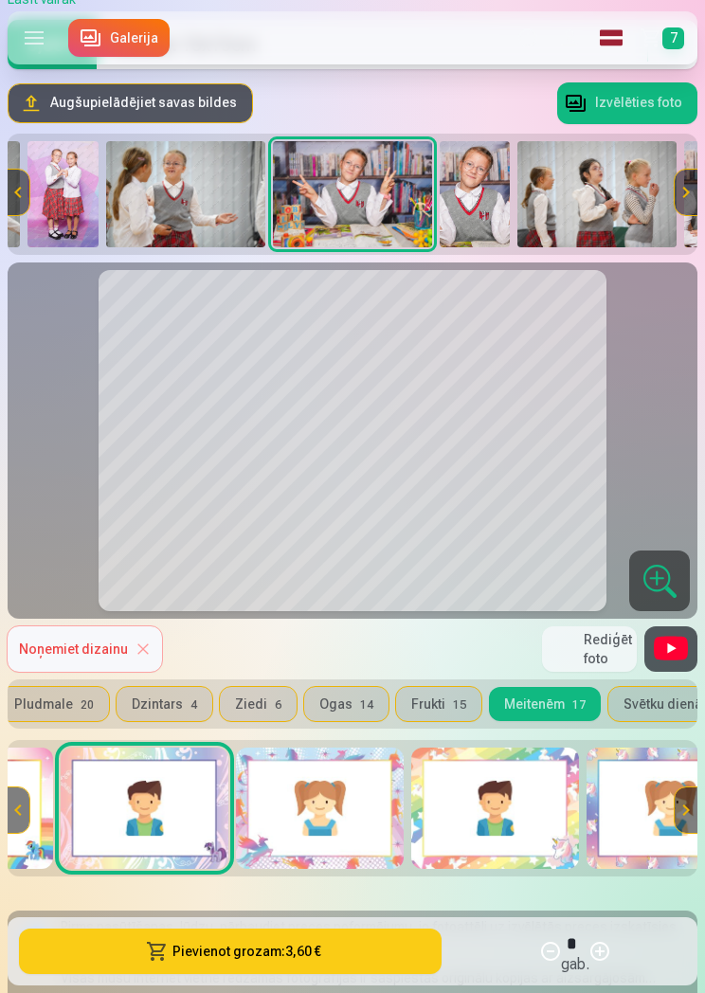
scroll to position [0, 662]
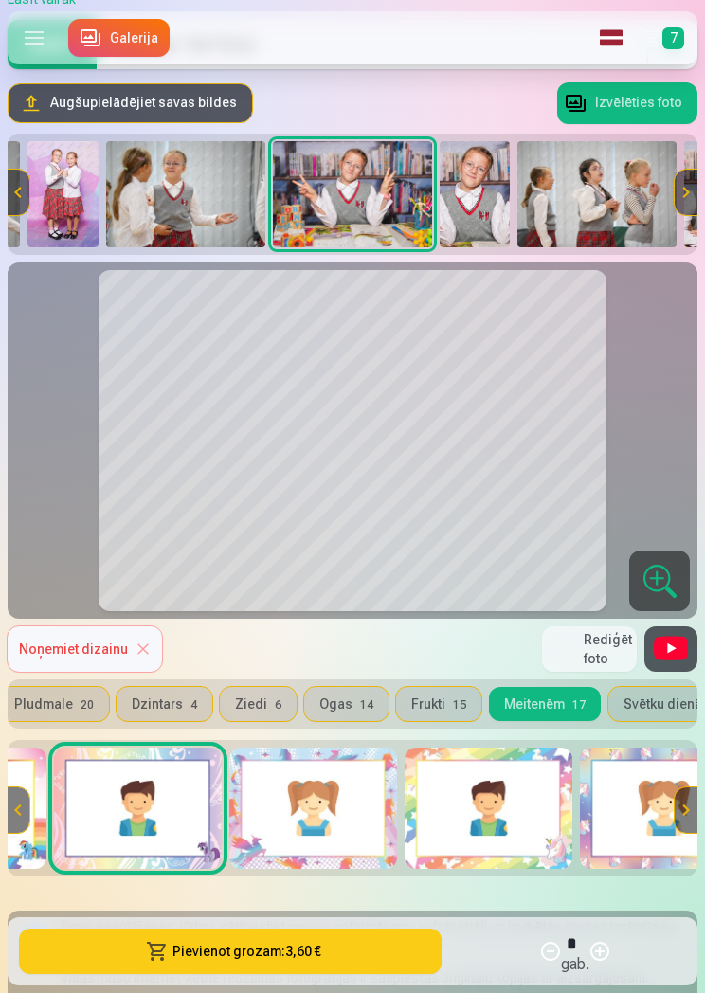
click at [480, 814] on img at bounding box center [488, 807] width 168 height 121
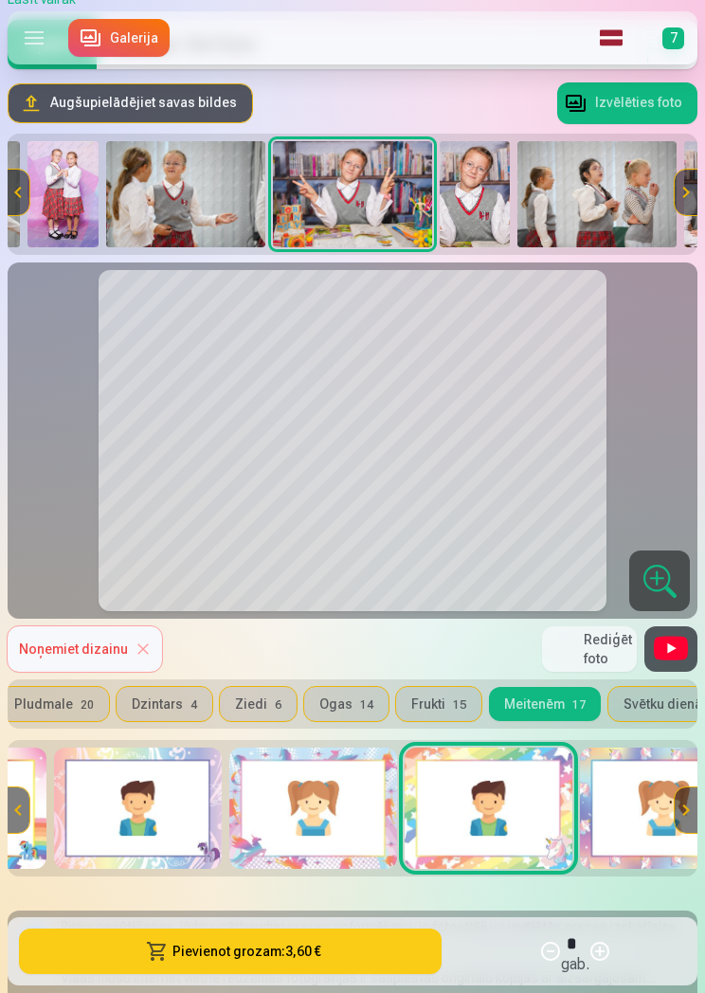
click at [189, 965] on button "Pievienot grozam : 3,60 €" at bounding box center [230, 950] width 422 height 45
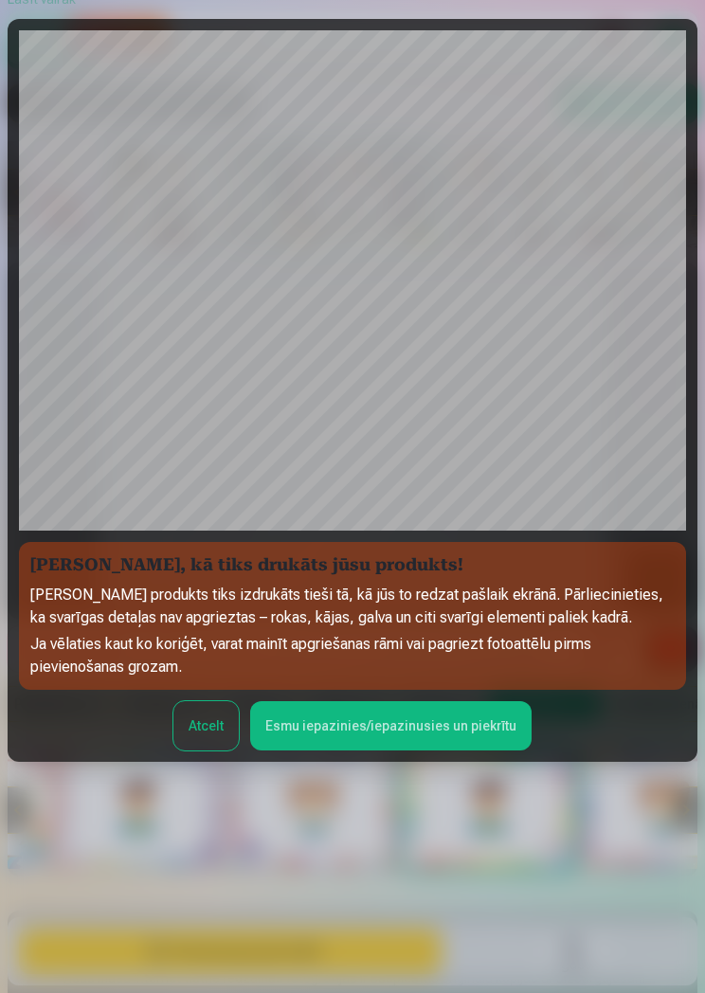
scroll to position [129, 0]
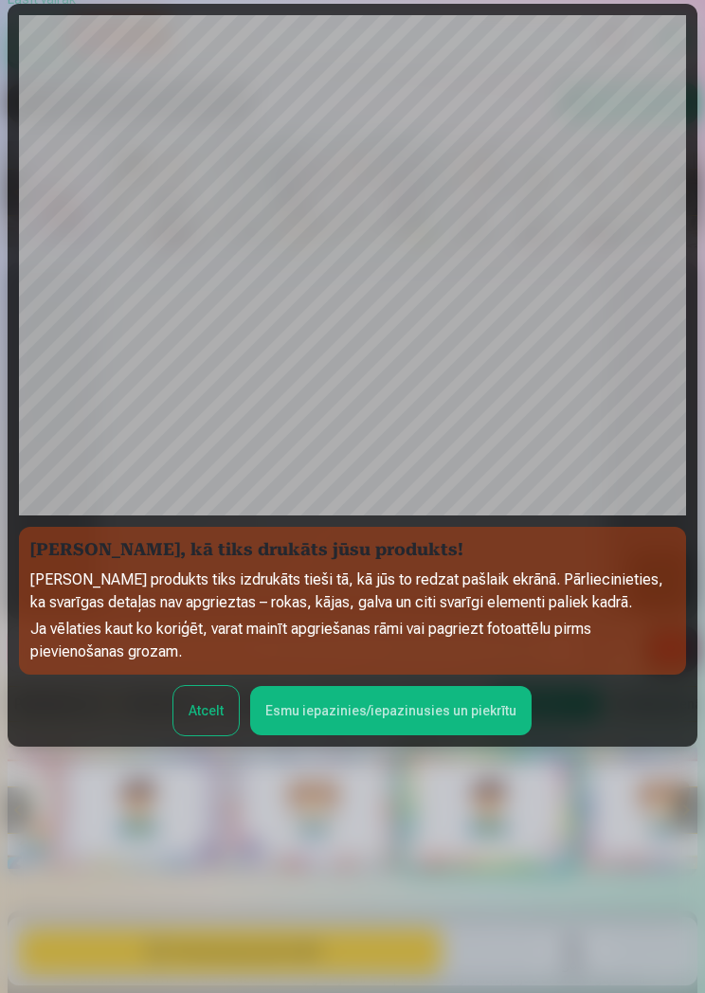
click at [483, 723] on button "Esmu iepazinies/iepazinusies un piekrītu" at bounding box center [390, 710] width 281 height 49
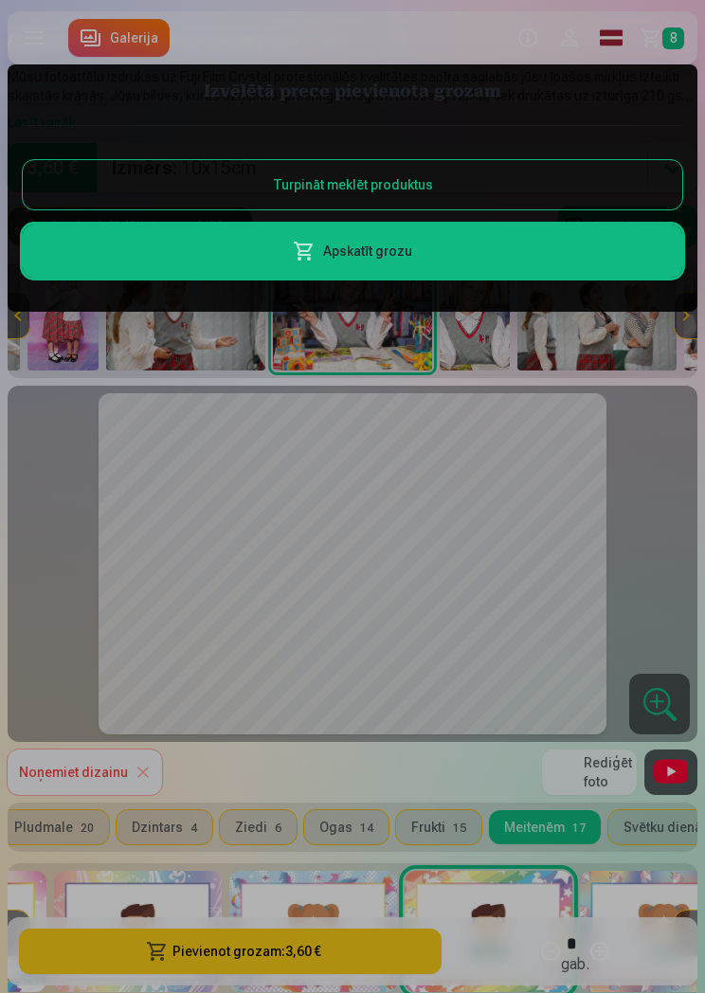
scroll to position [53, 0]
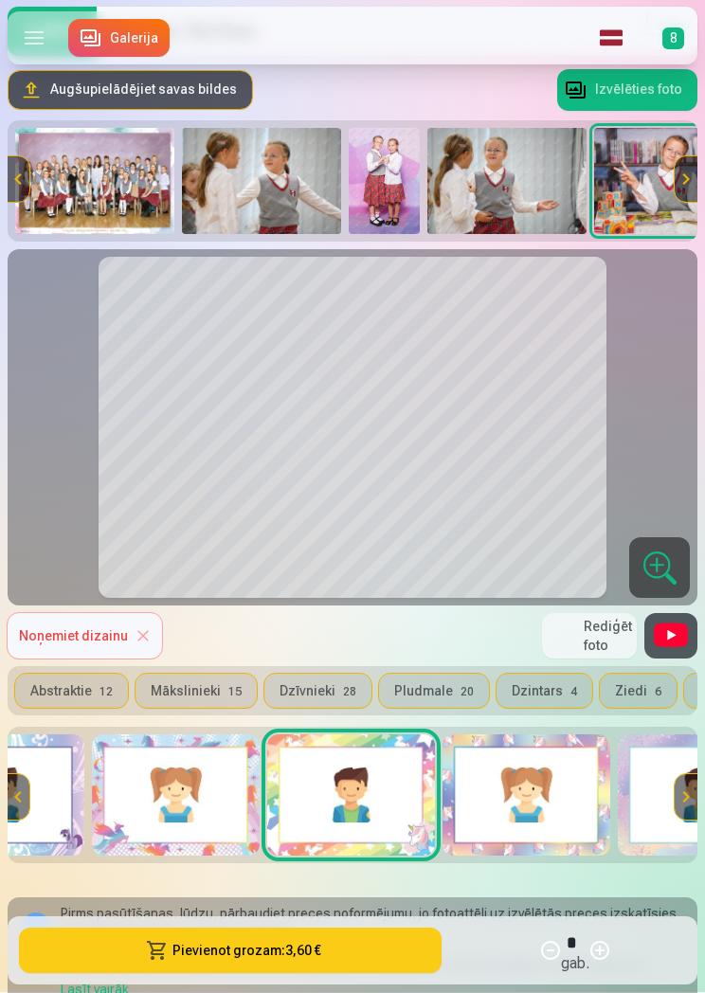
scroll to position [0, 800]
click at [329, 785] on img at bounding box center [350, 795] width 168 height 121
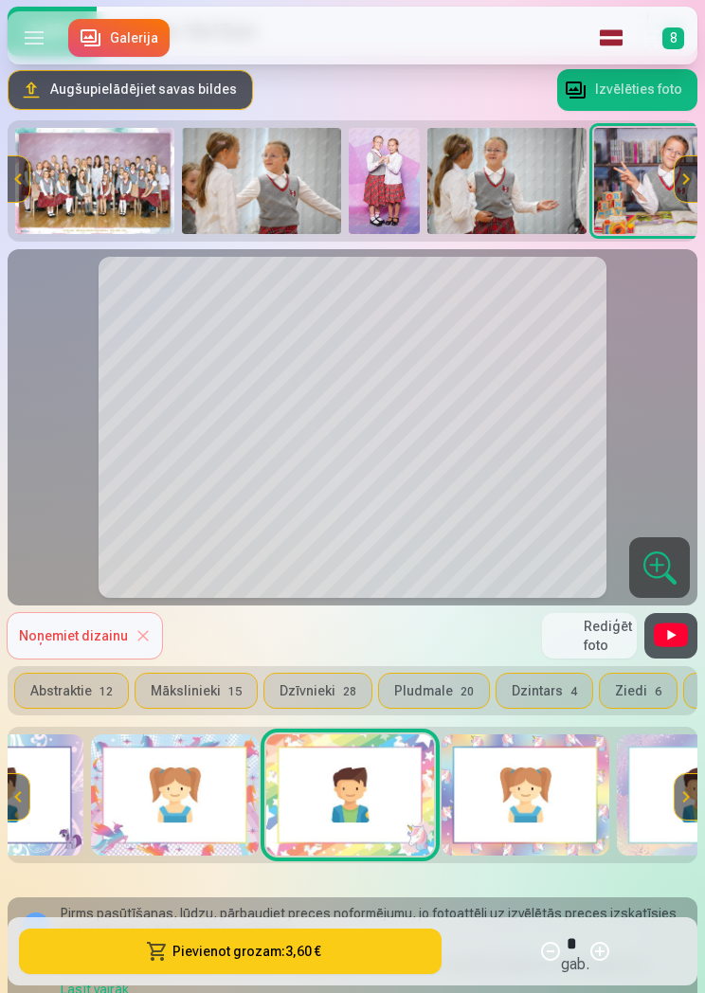
click at [354, 801] on img at bounding box center [350, 794] width 168 height 121
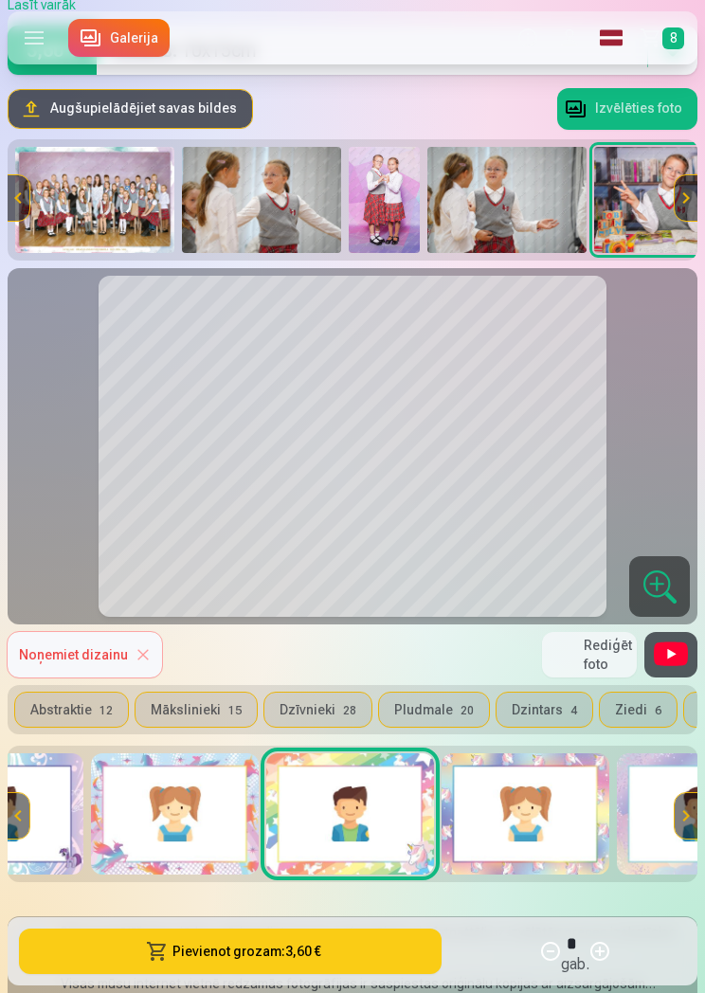
scroll to position [184, 0]
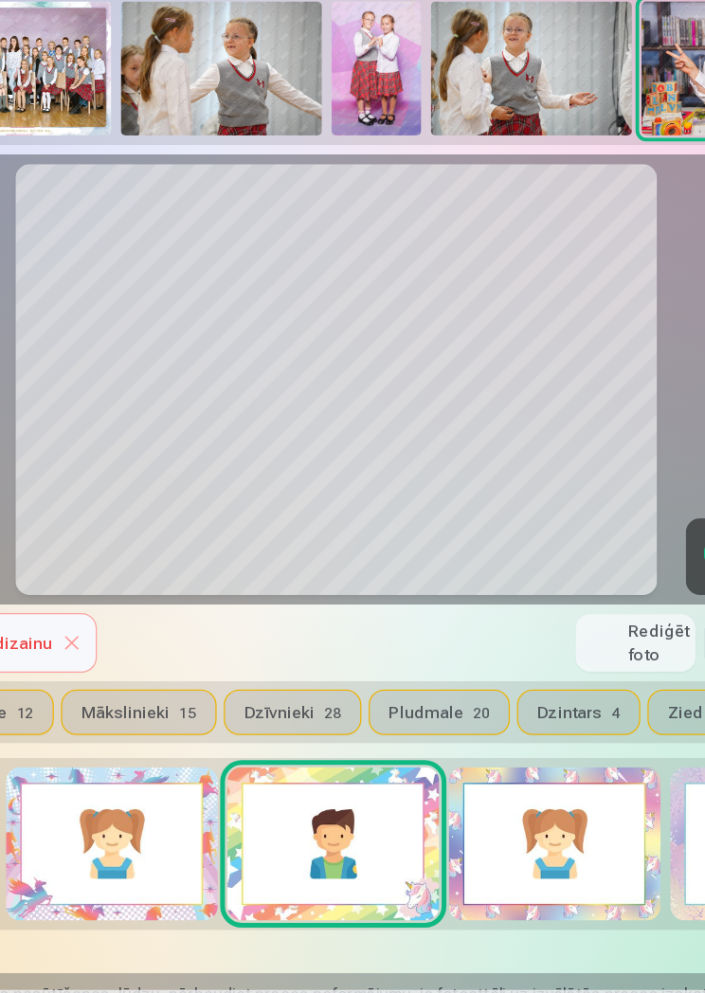
click at [264, 680] on button "Dzīvnieki 28" at bounding box center [317, 697] width 107 height 34
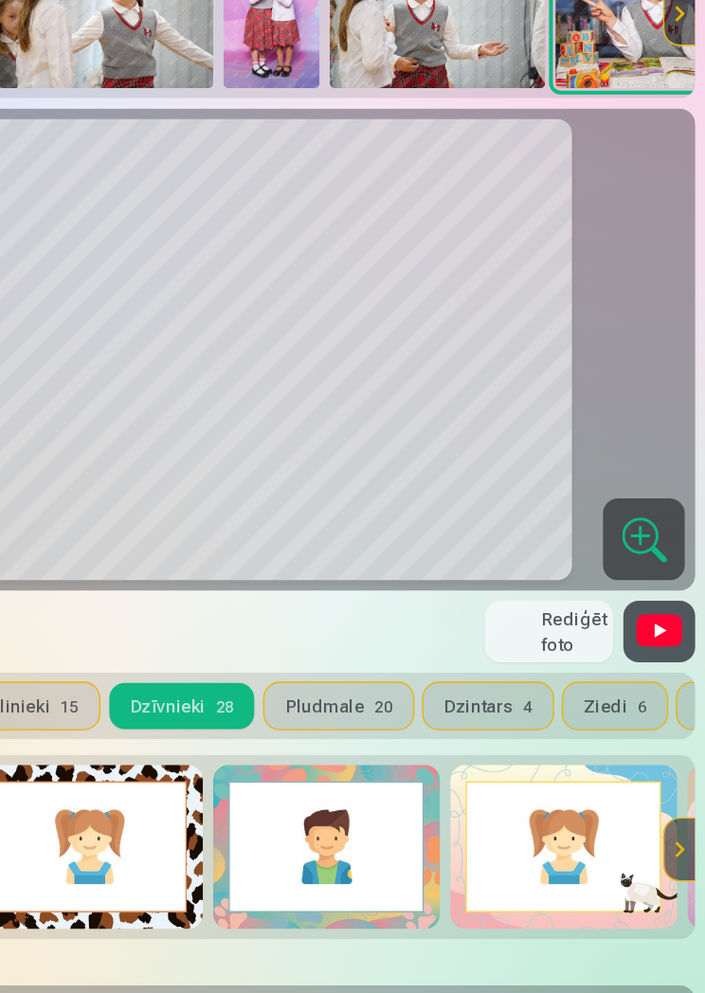
scroll to position [0, 26]
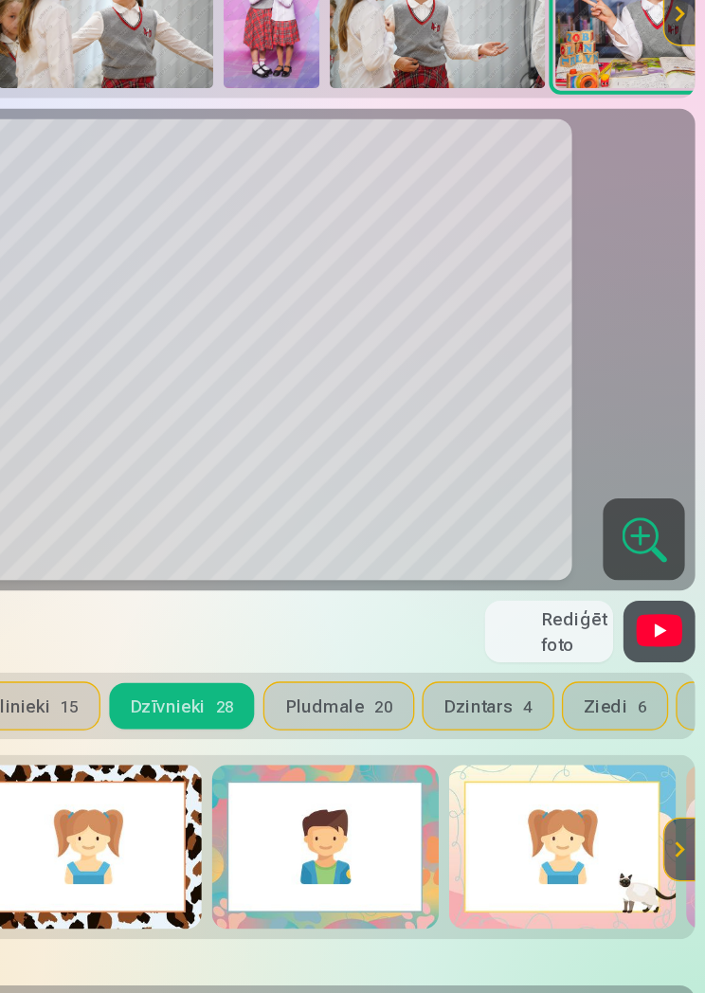
click at [340, 741] on img at bounding box center [424, 801] width 168 height 121
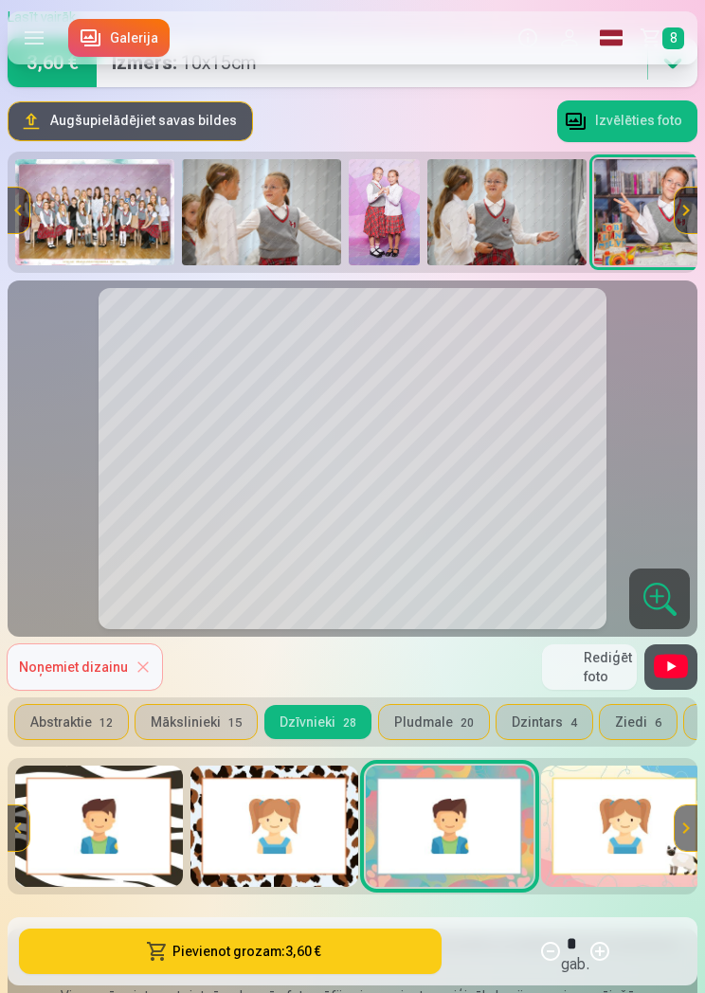
scroll to position [0, 0]
click at [65, 711] on button "Abstraktie 12" at bounding box center [71, 722] width 113 height 34
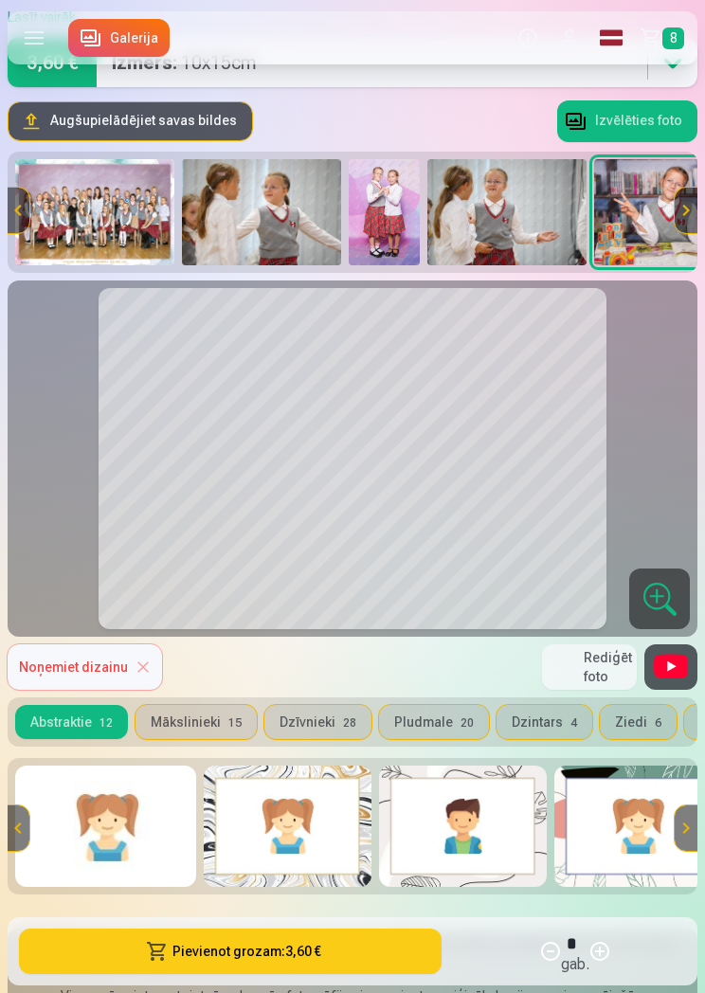
click at [89, 808] on img at bounding box center [105, 825] width 181 height 121
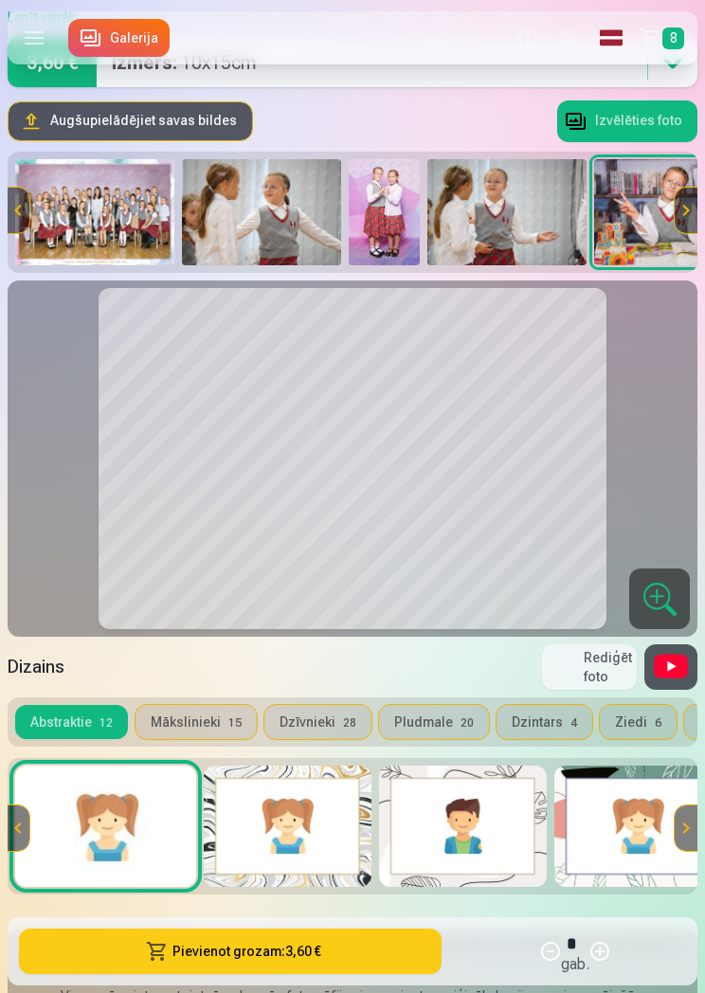
click at [163, 721] on button "Mākslinieki 15" at bounding box center [195, 722] width 121 height 34
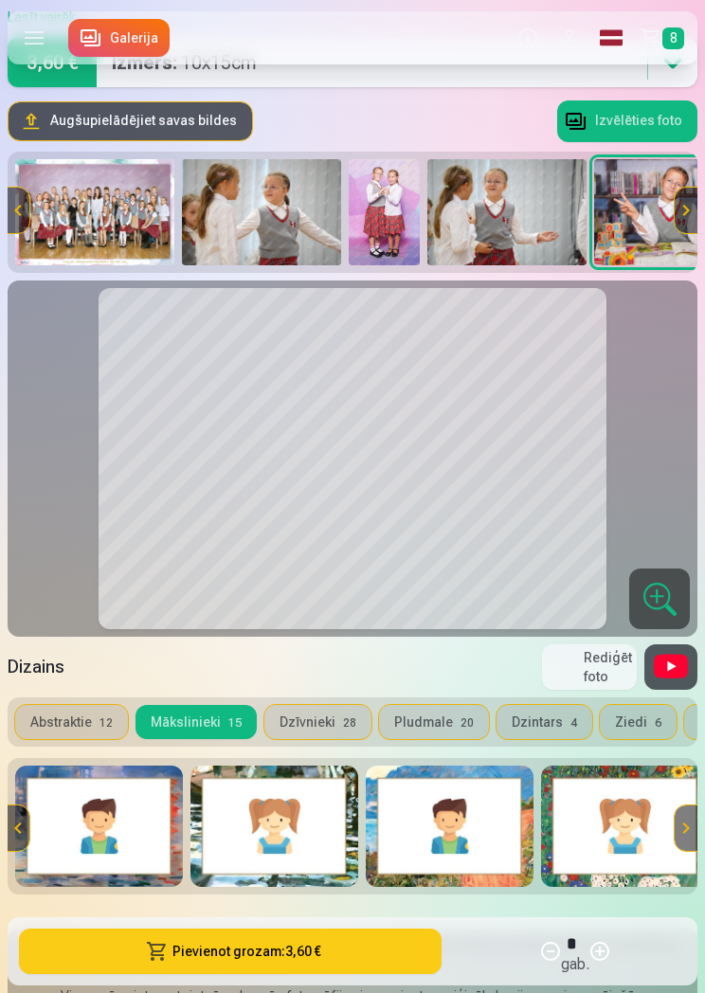
click at [629, 808] on img at bounding box center [625, 825] width 168 height 121
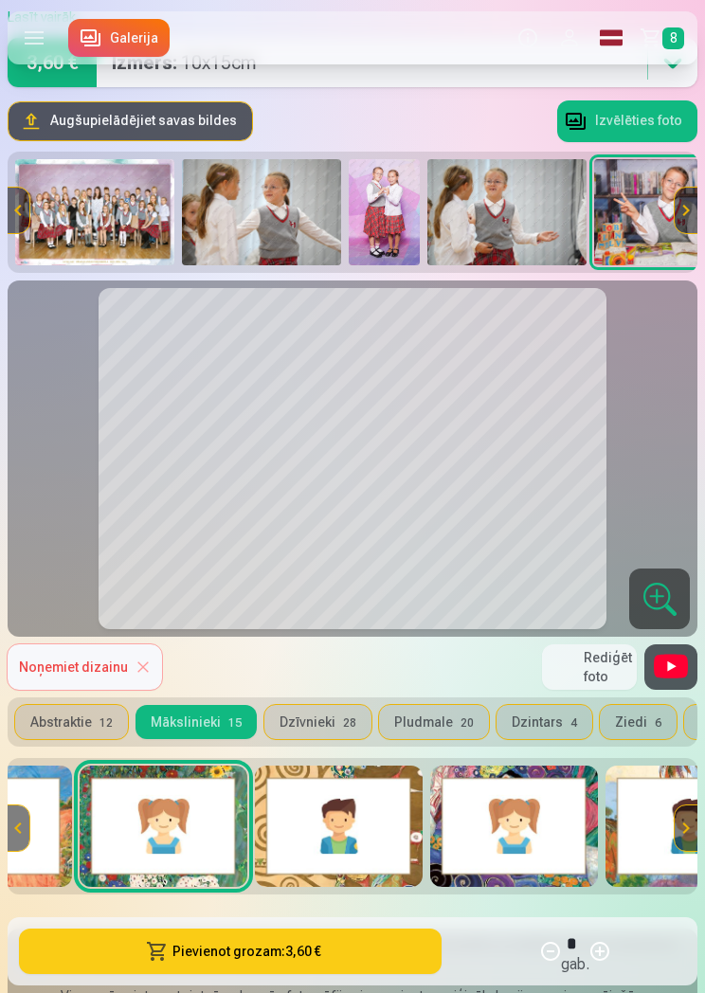
click at [405, 242] on img at bounding box center [384, 212] width 71 height 106
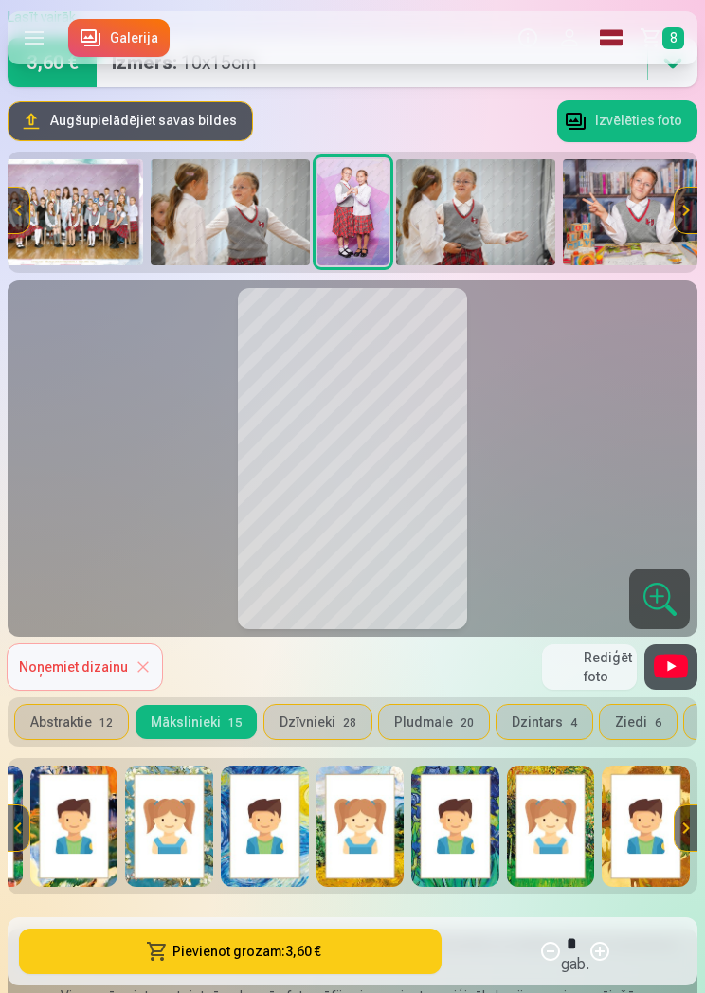
scroll to position [0, 747]
click at [642, 179] on img at bounding box center [642, 212] width 159 height 106
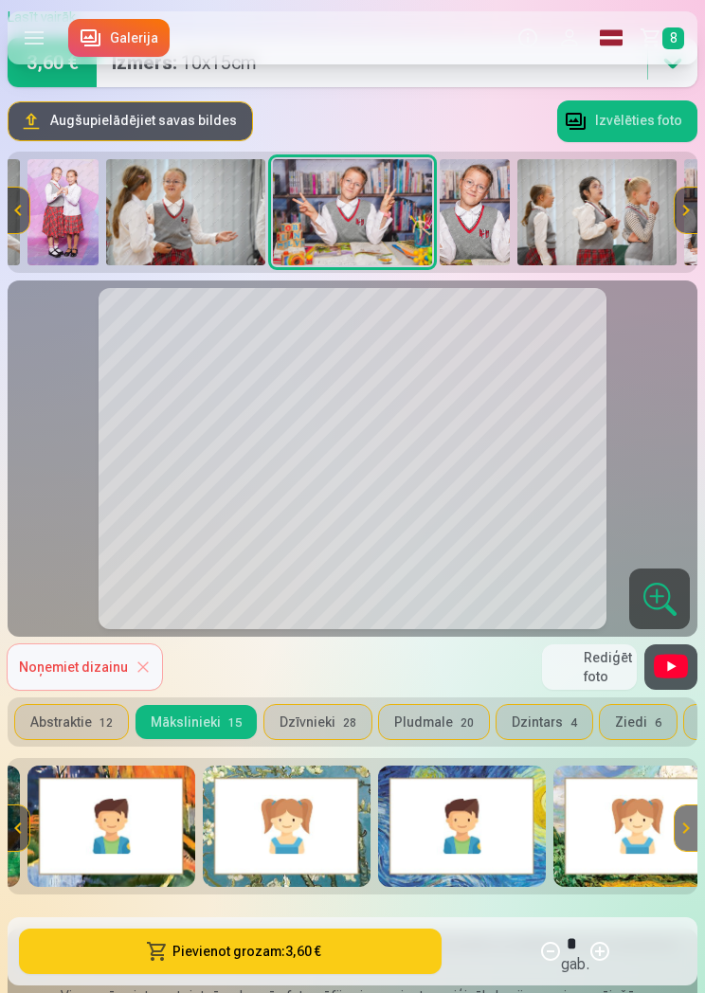
scroll to position [0, 1405]
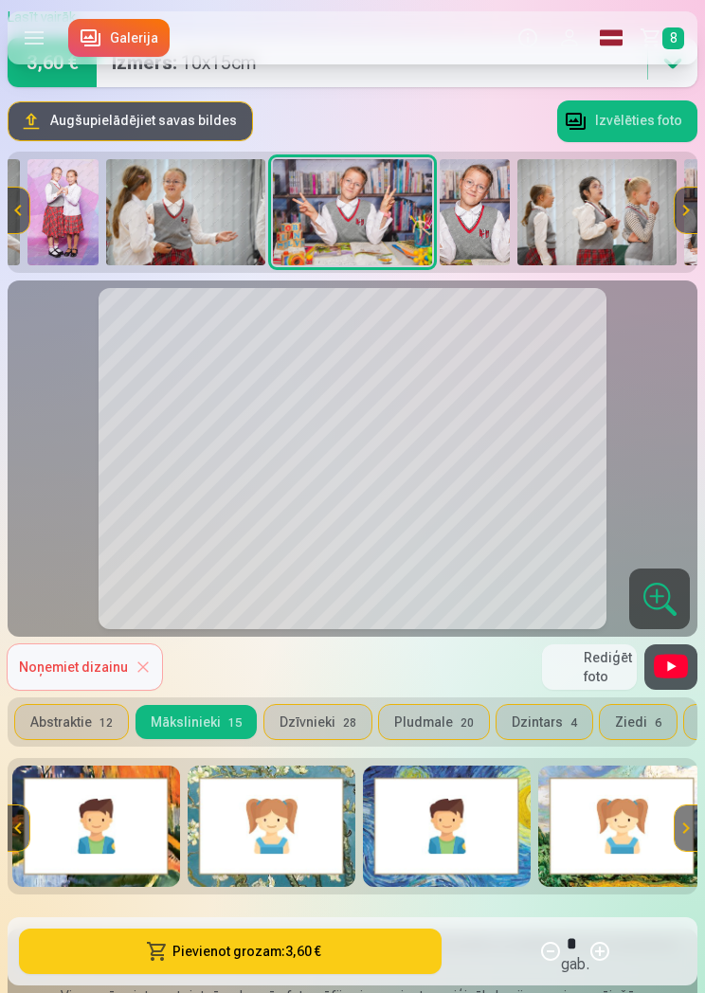
click at [443, 783] on img at bounding box center [447, 825] width 168 height 121
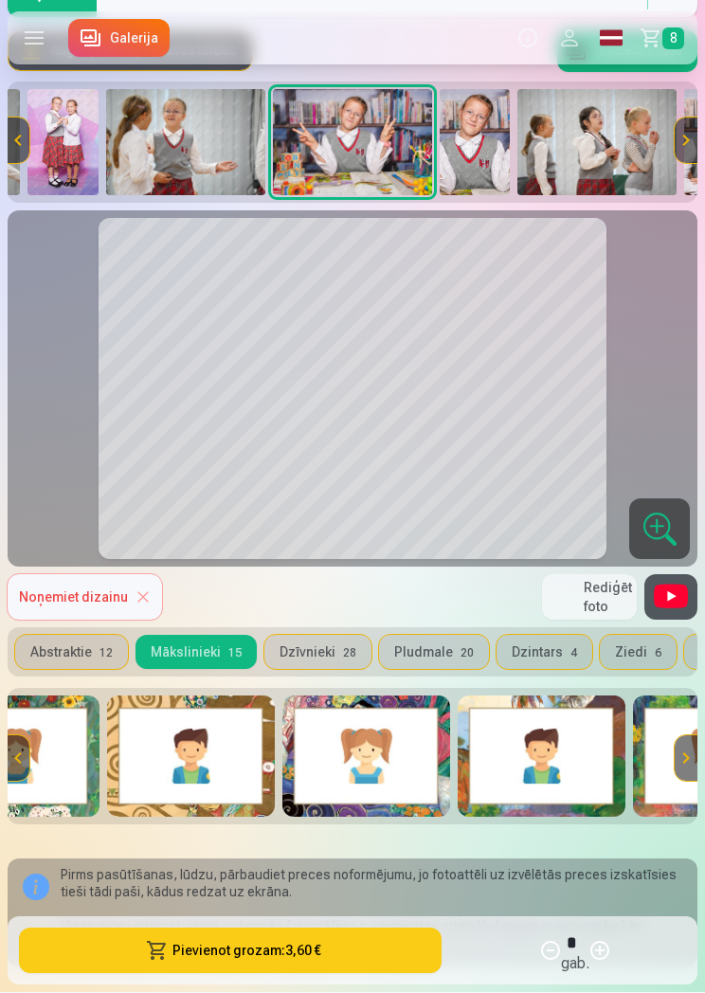
scroll to position [0, 587]
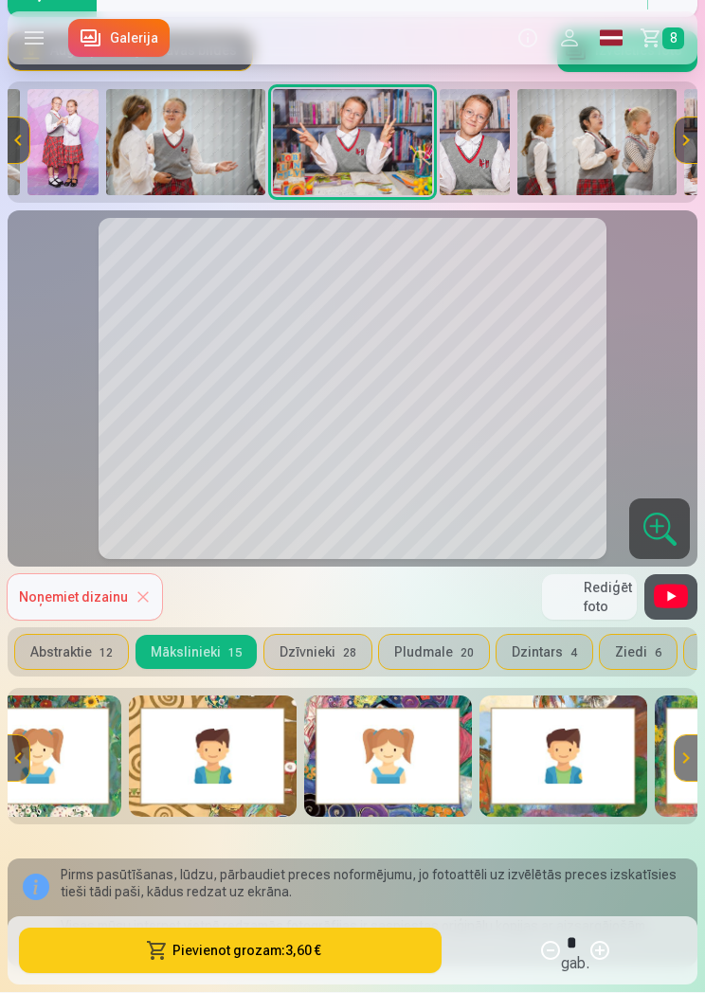
click at [453, 788] on img at bounding box center [388, 756] width 168 height 121
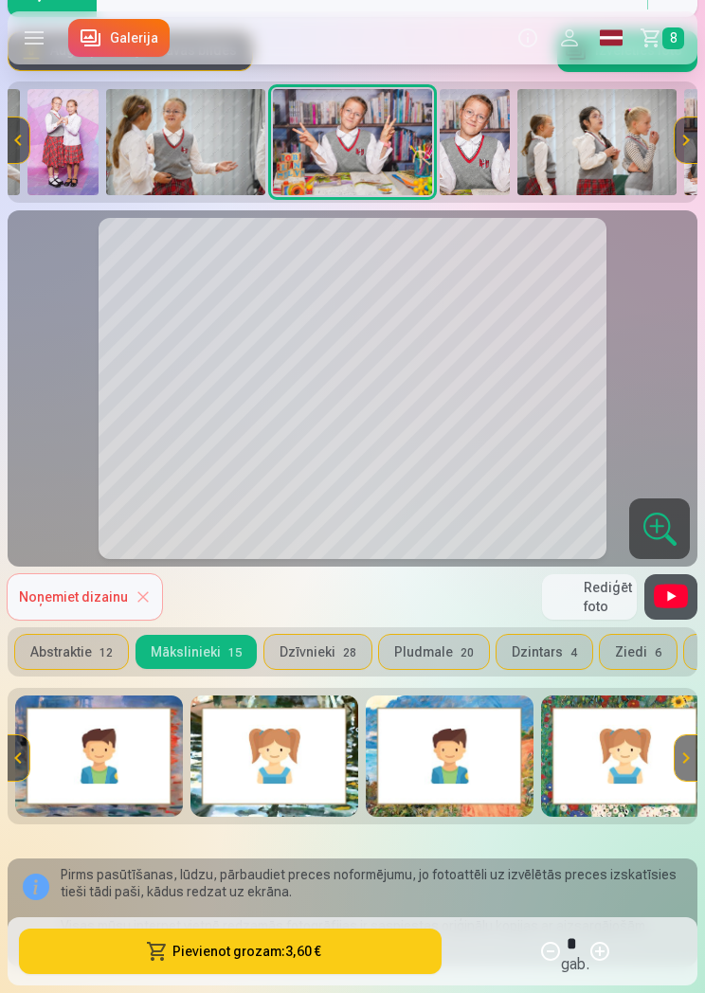
scroll to position [0, 0]
click at [603, 760] on img at bounding box center [625, 755] width 168 height 121
click at [62, 647] on button "Abstraktie 12" at bounding box center [71, 652] width 113 height 34
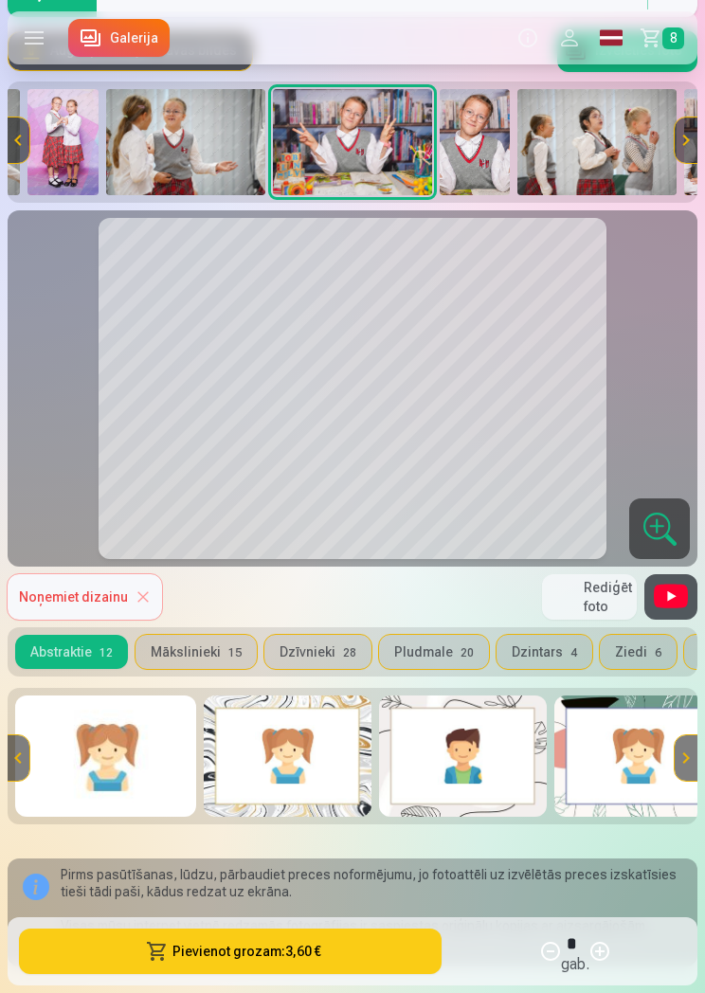
click at [101, 771] on img at bounding box center [105, 755] width 181 height 121
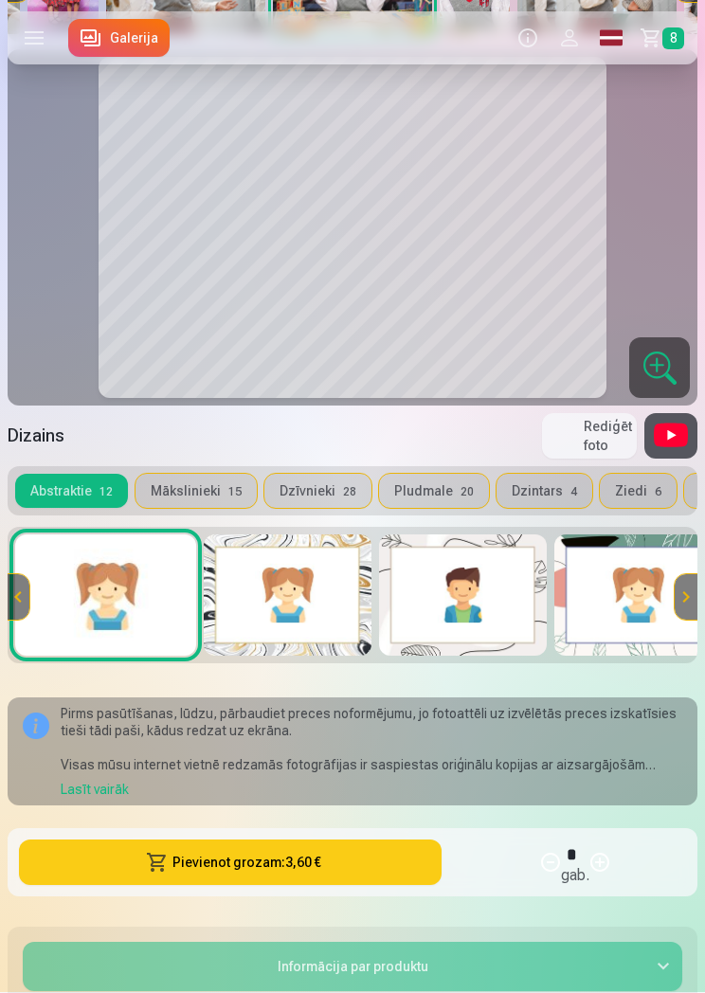
scroll to position [390, 0]
click at [376, 867] on button "Pievienot grozam : 3,60 €" at bounding box center [230, 861] width 422 height 45
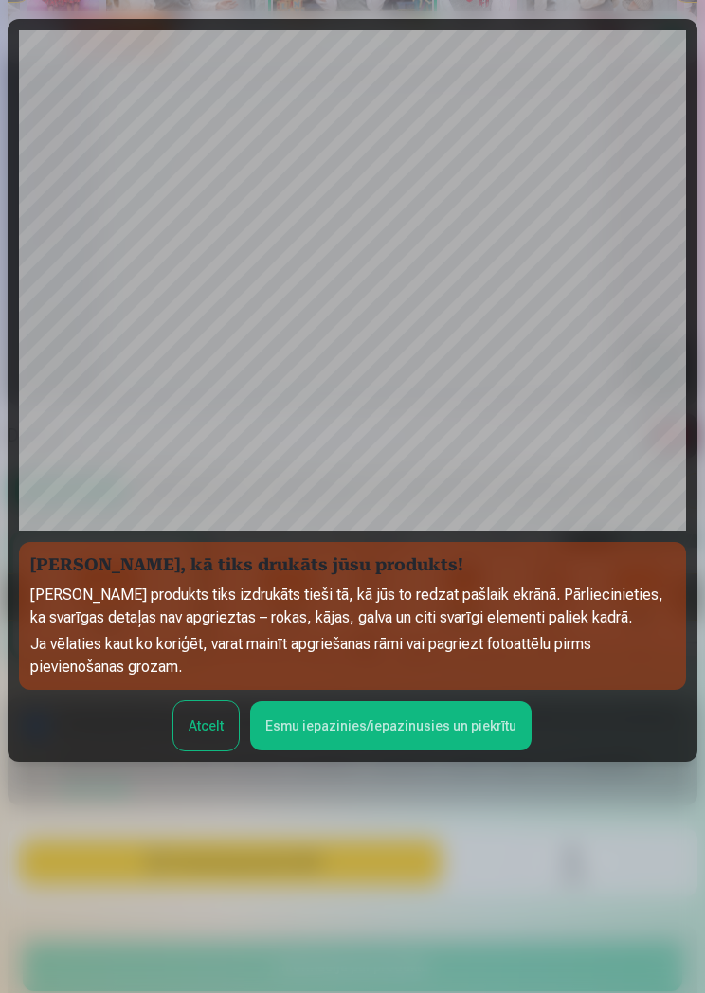
scroll to position [129, 0]
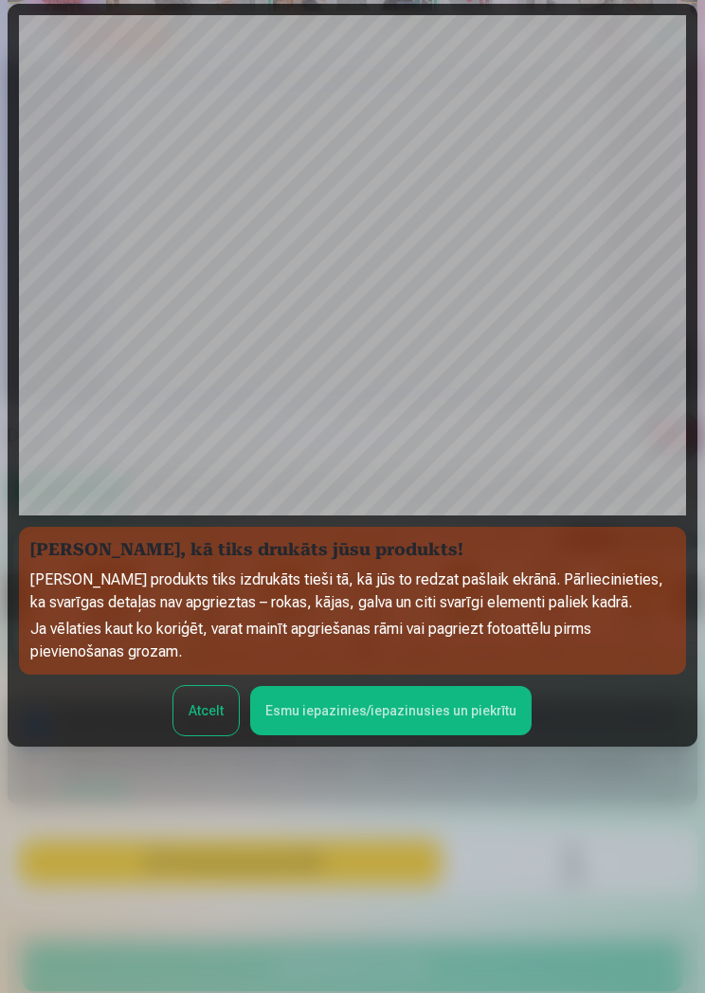
click at [405, 730] on button "Esmu iepazinies/iepazinusies un piekrītu" at bounding box center [390, 710] width 281 height 49
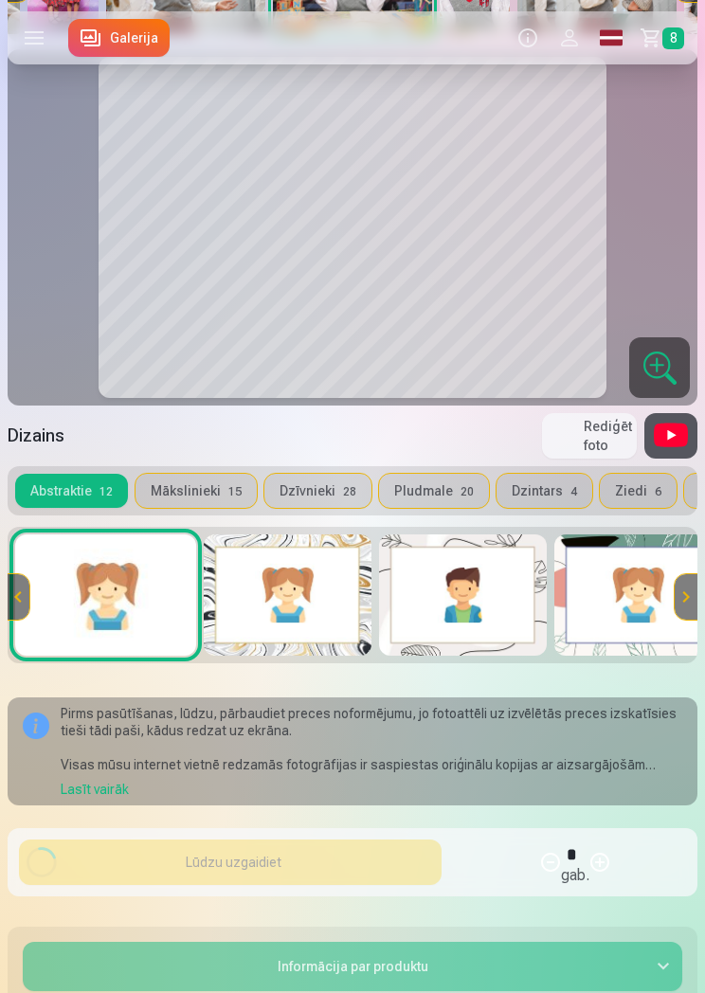
click at [664, 42] on span "8" at bounding box center [673, 38] width 22 height 22
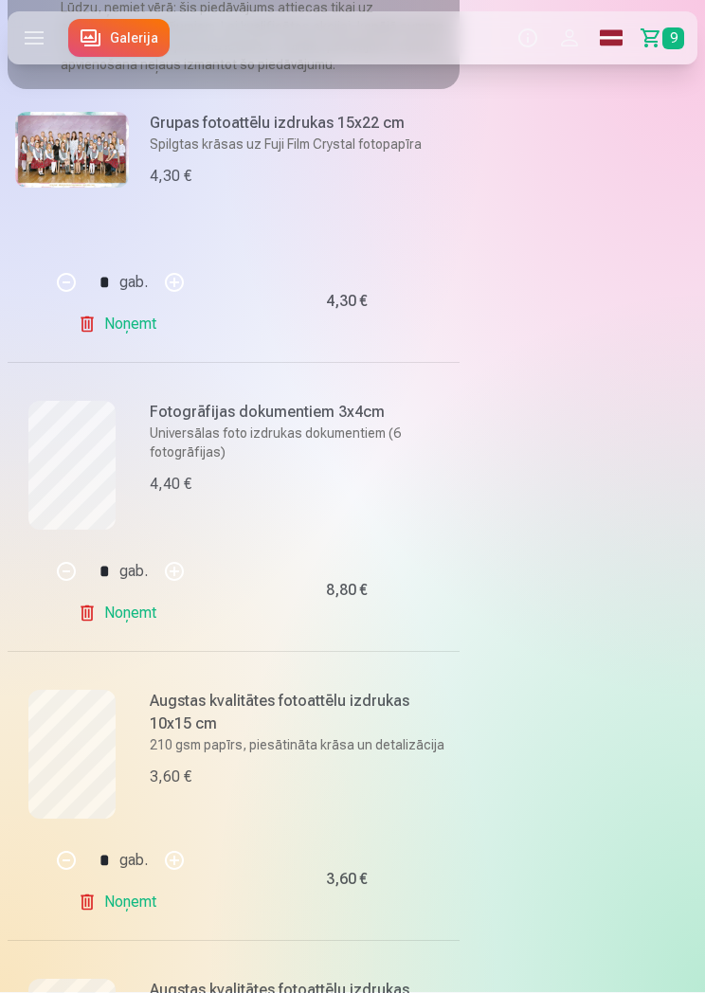
scroll to position [252, 0]
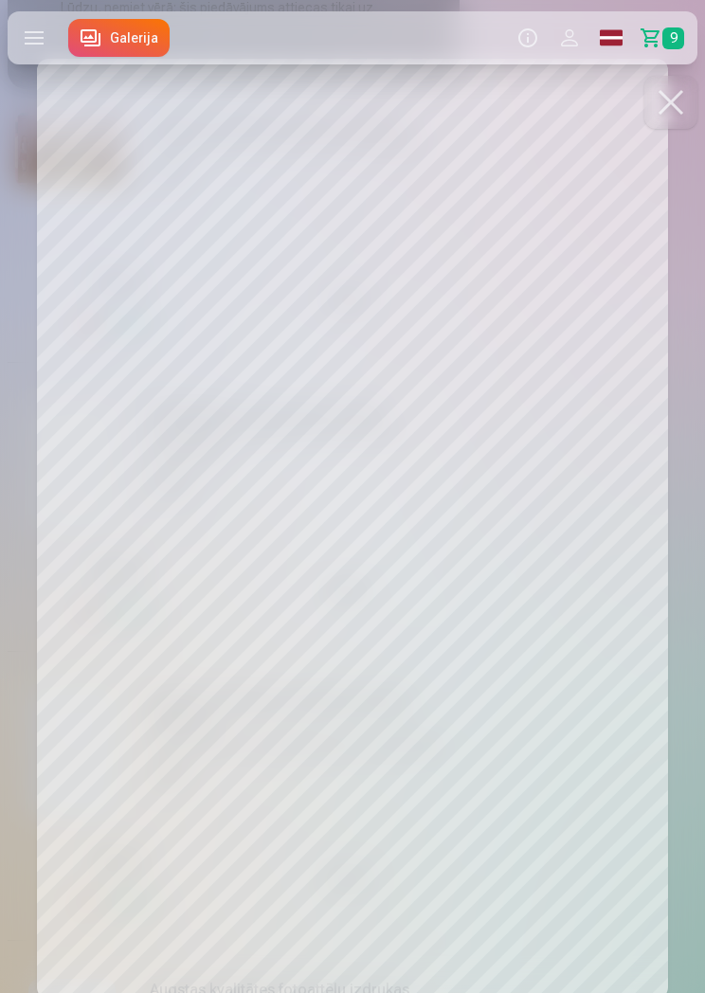
click at [673, 125] on button at bounding box center [670, 102] width 53 height 53
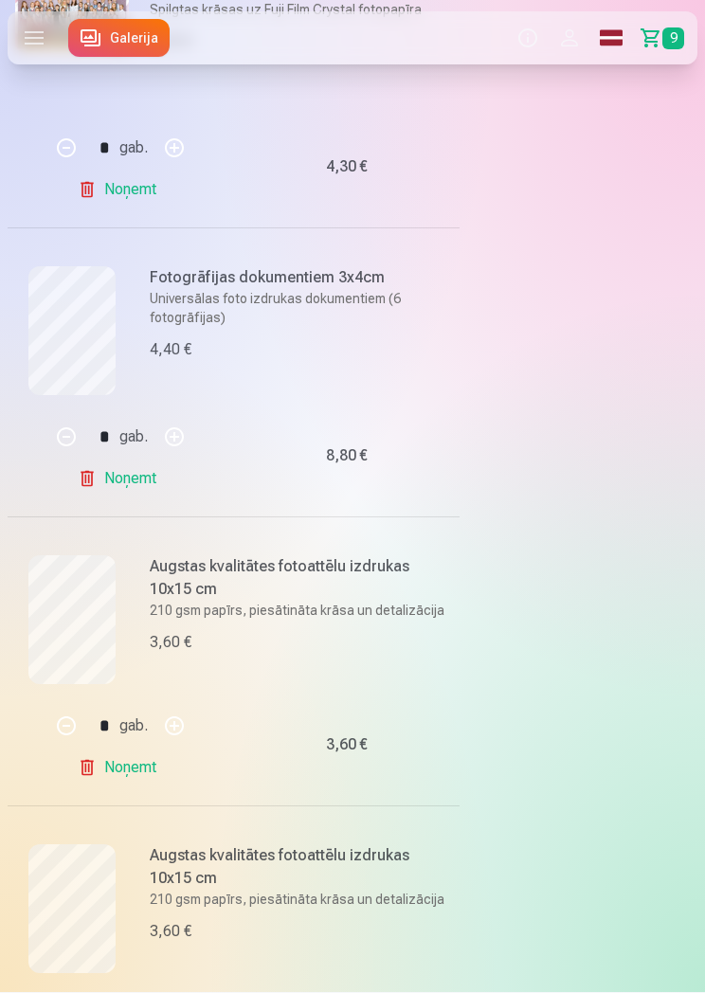
scroll to position [386, 0]
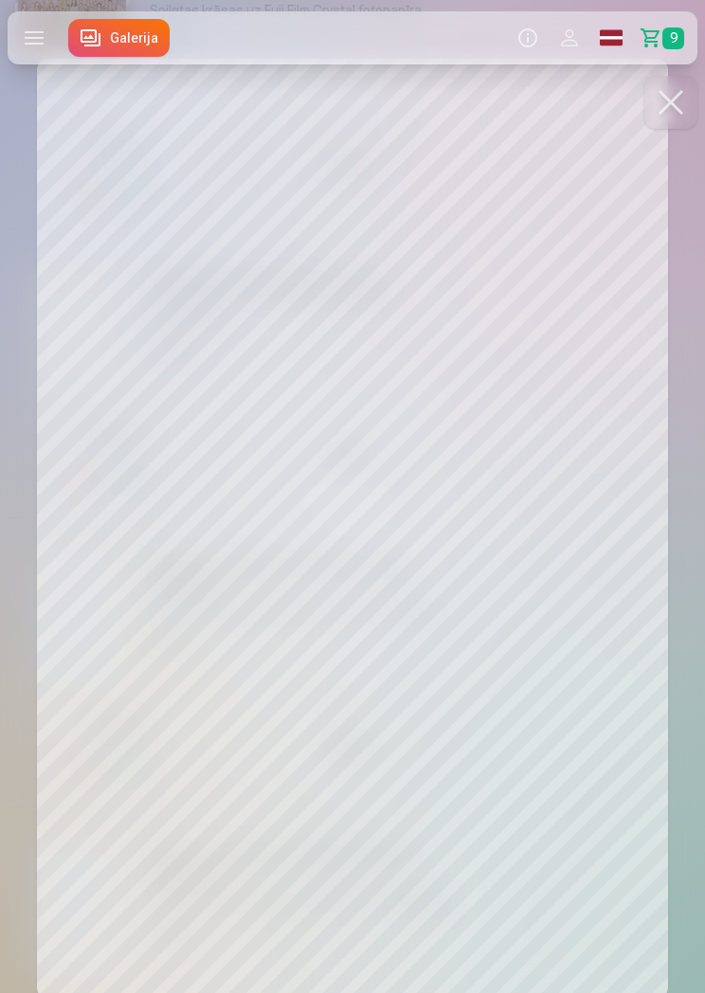
click at [704, 616] on div at bounding box center [352, 496] width 705 height 993
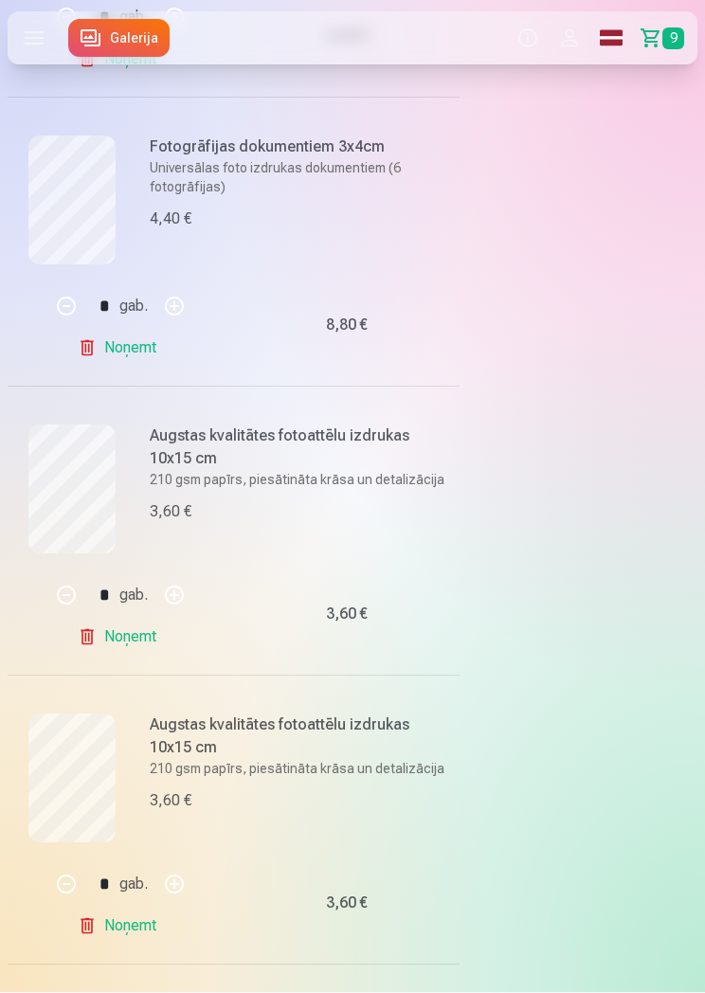
scroll to position [665, 0]
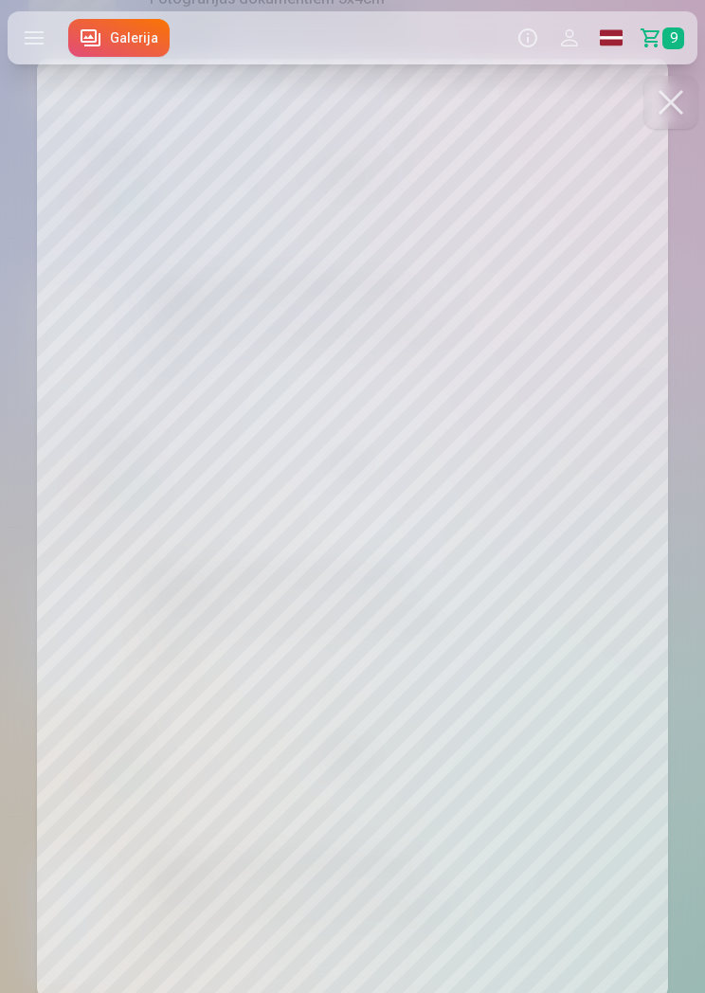
click at [695, 620] on div at bounding box center [352, 496] width 705 height 993
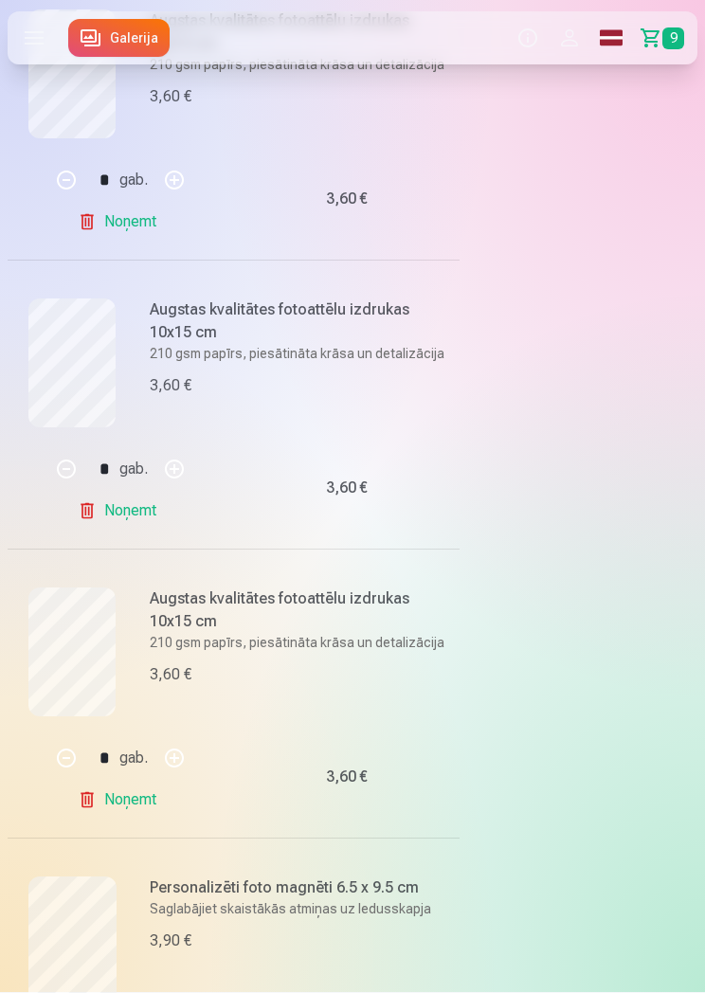
scroll to position [932, 0]
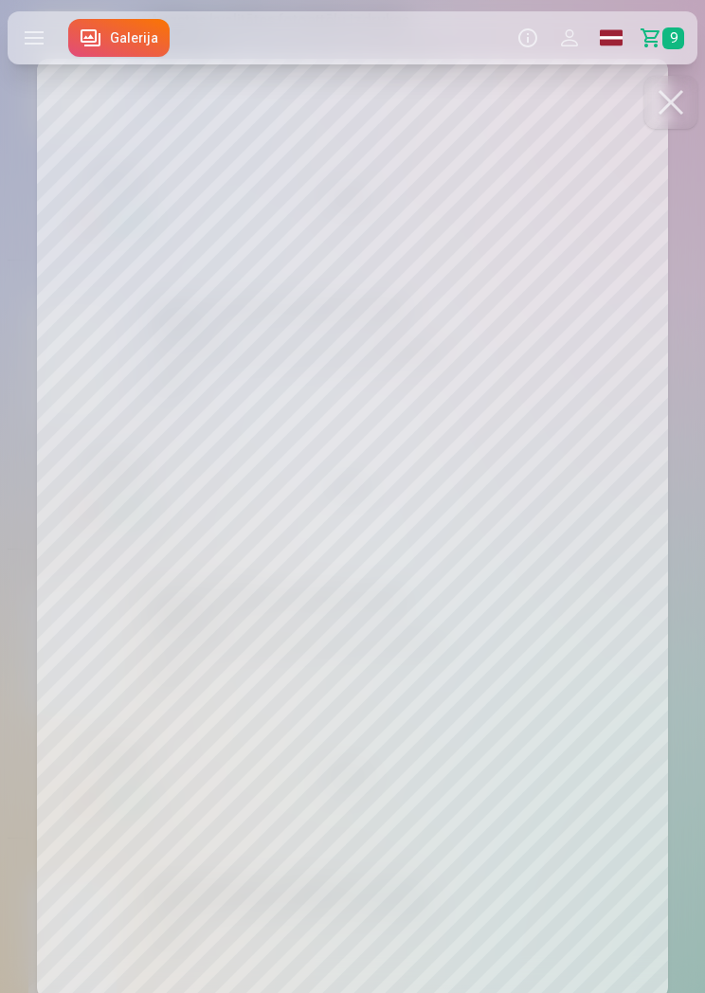
click at [666, 630] on div at bounding box center [352, 496] width 705 height 993
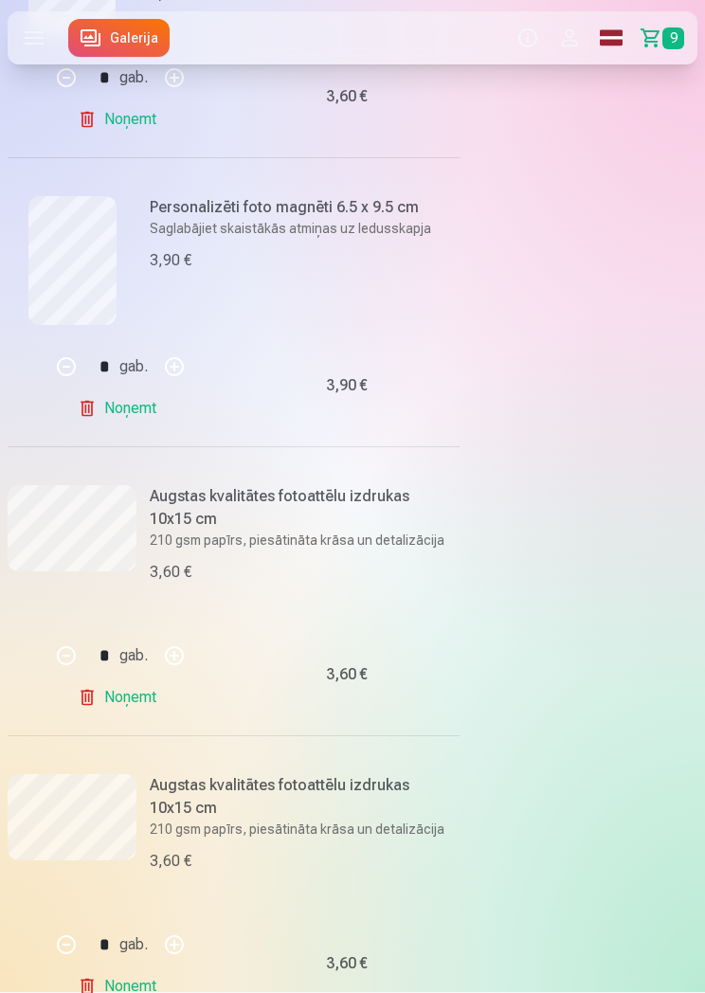
scroll to position [1616, 0]
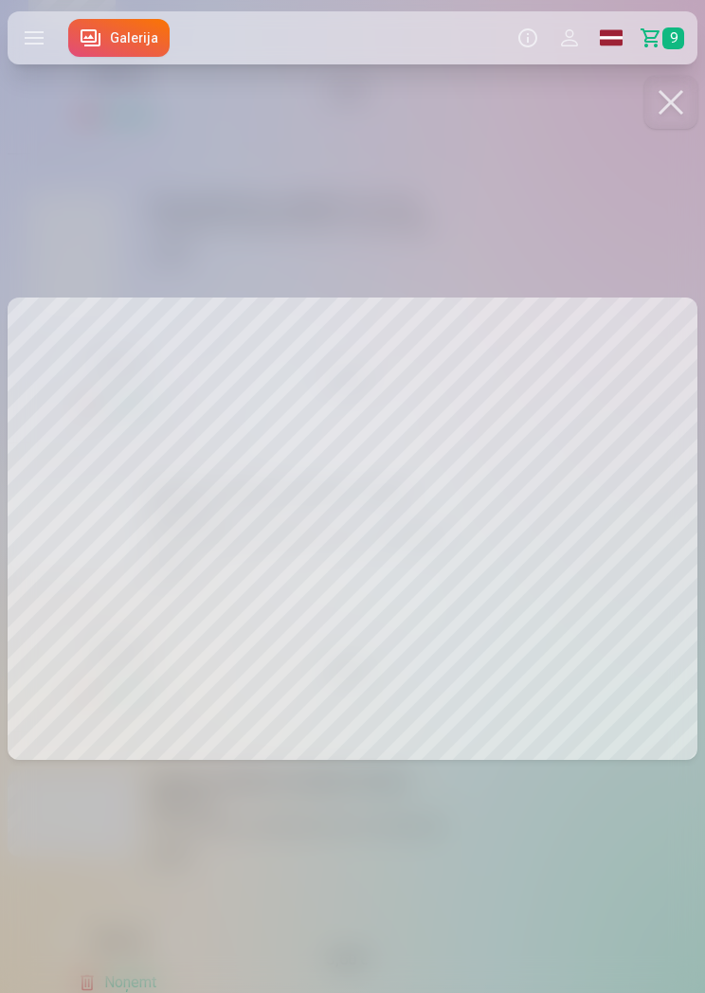
click at [491, 856] on div at bounding box center [352, 496] width 705 height 993
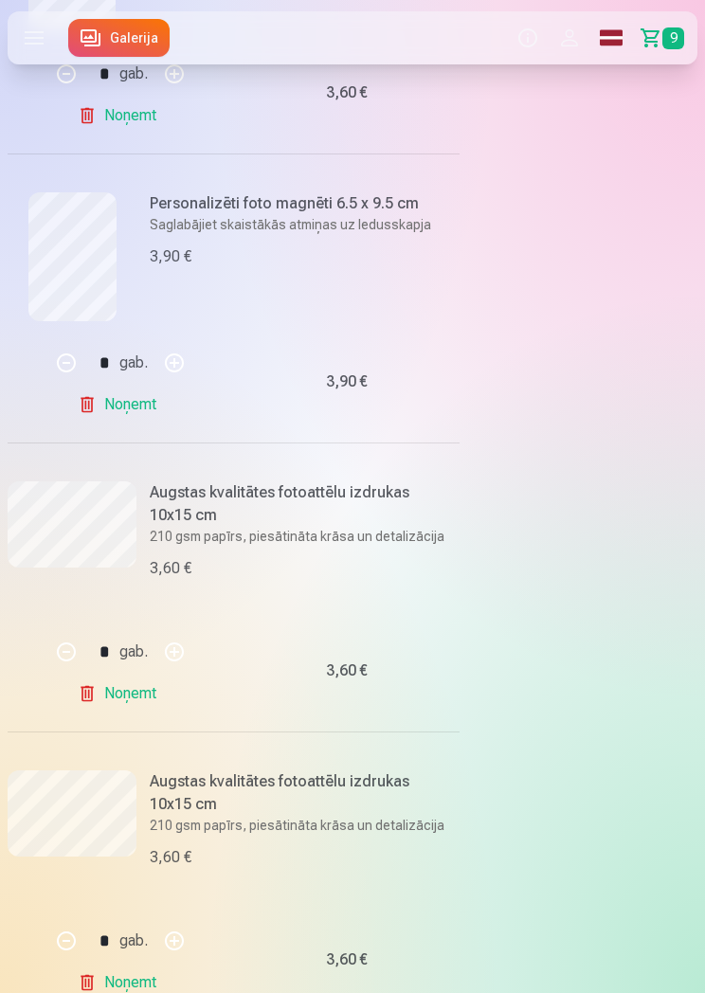
click at [112, 691] on link "Noņemt" at bounding box center [121, 693] width 86 height 38
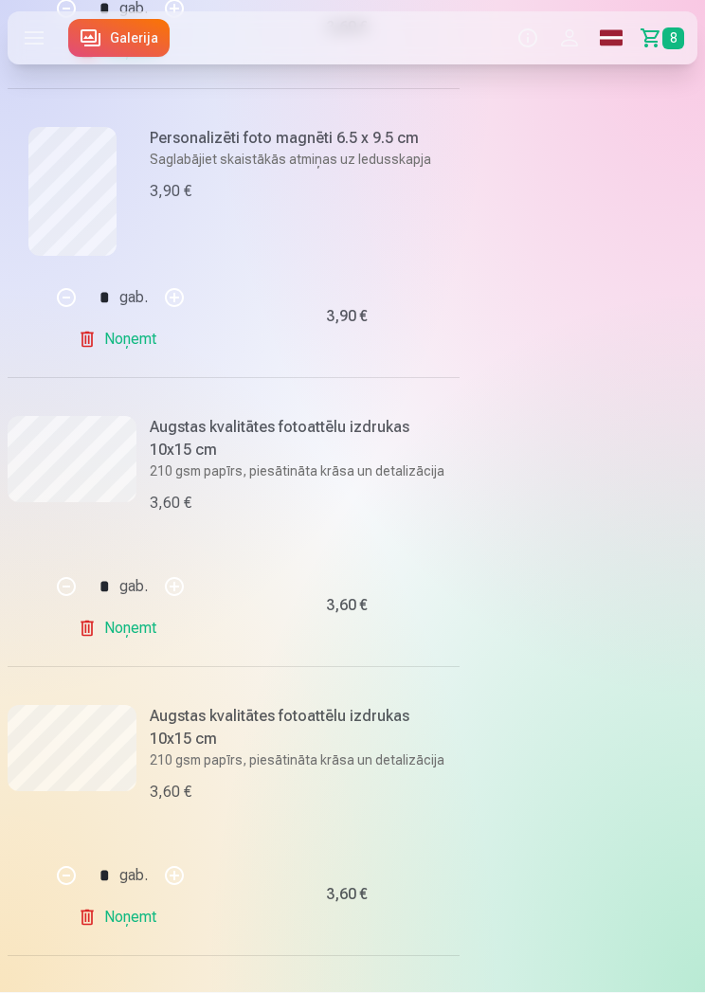
click at [130, 626] on link "Noņemt" at bounding box center [121, 629] width 86 height 38
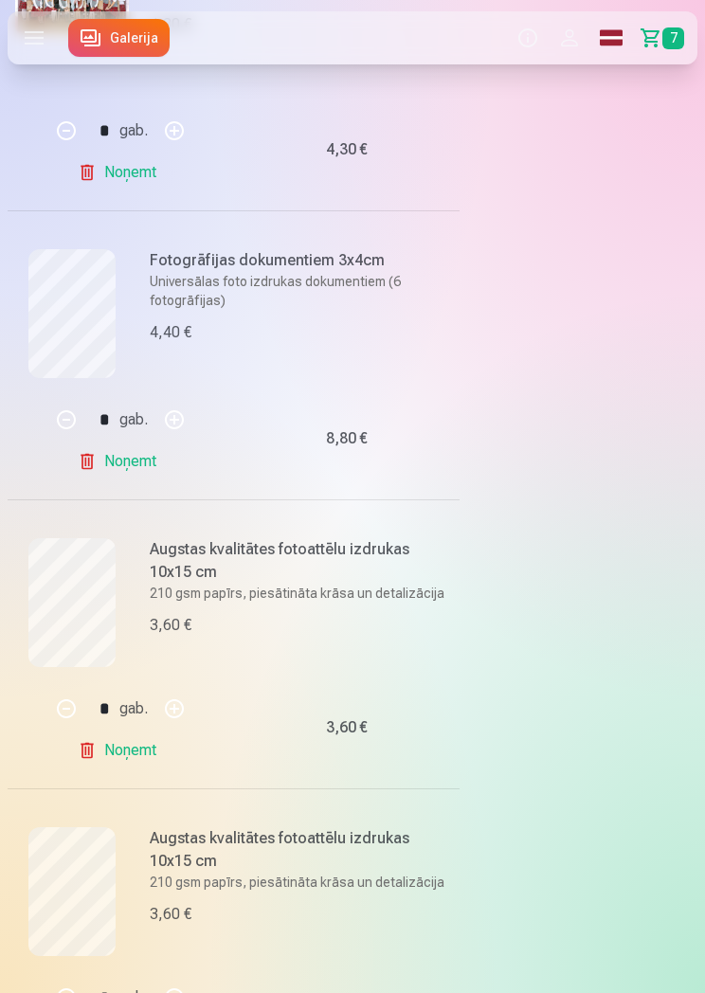
scroll to position [0, 0]
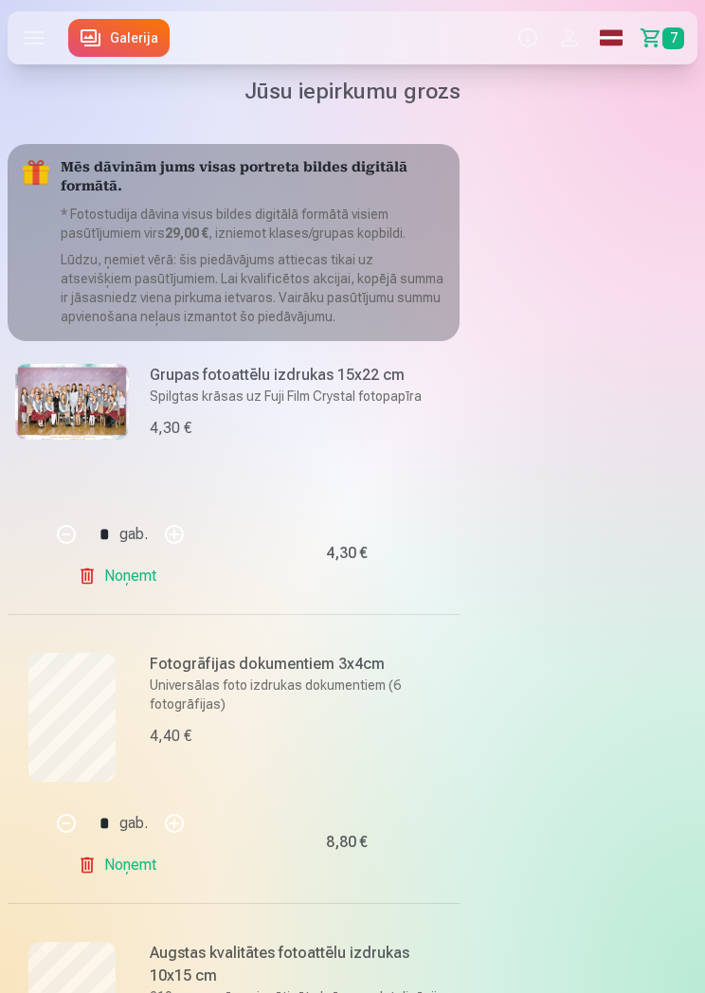
click at [44, 36] on label at bounding box center [34, 37] width 53 height 53
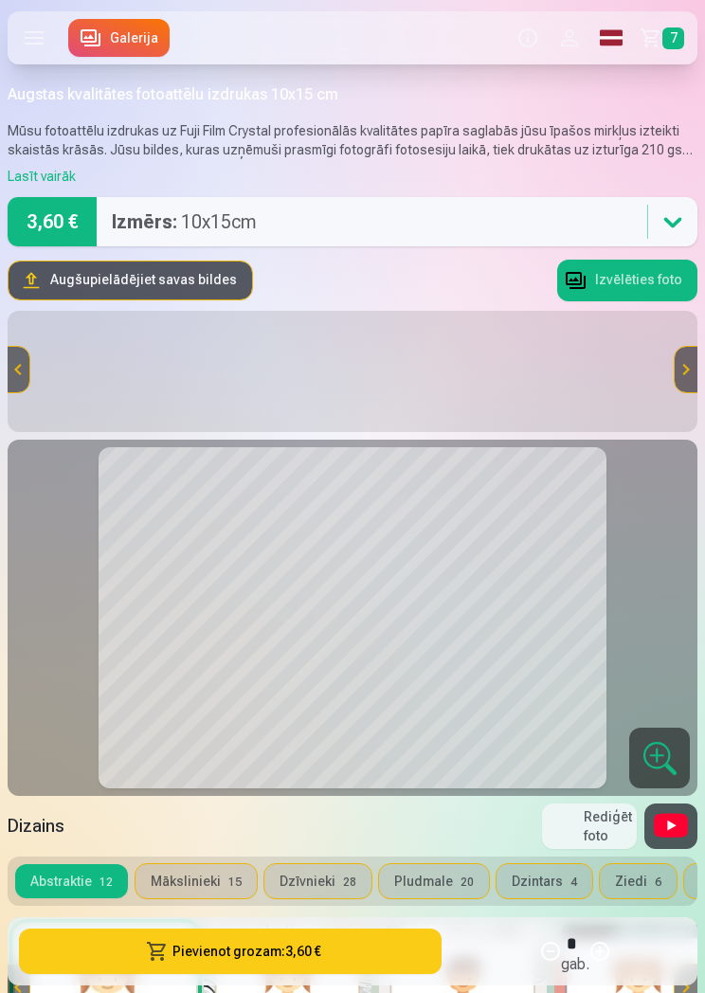
scroll to position [0, 2718]
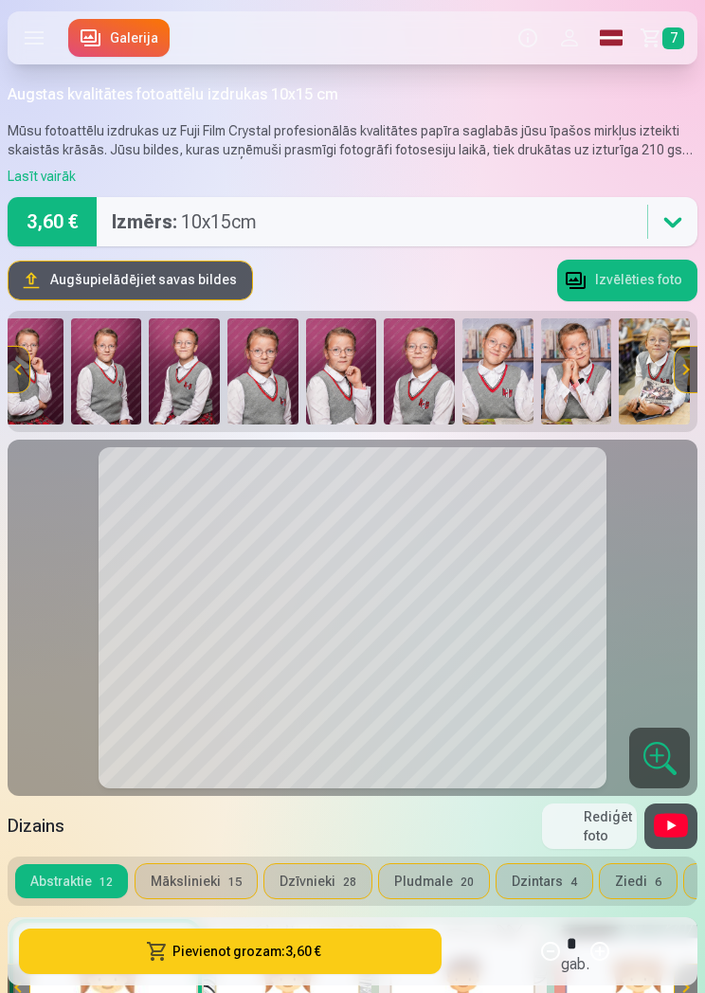
click at [440, 386] on img at bounding box center [419, 371] width 71 height 106
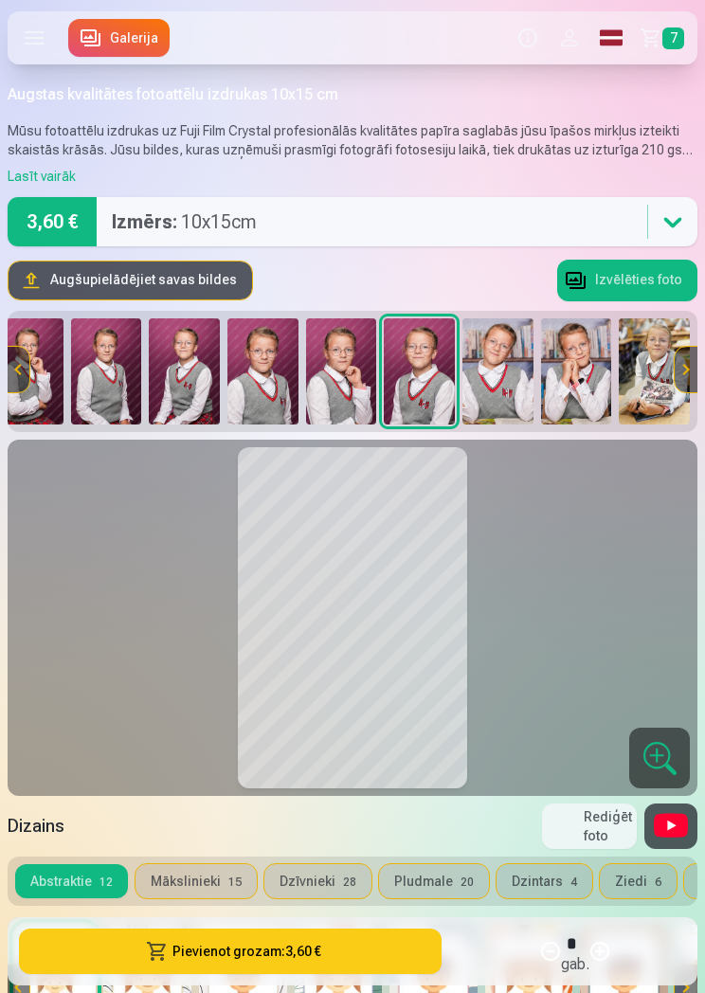
click at [607, 825] on button "Rediģēt foto" at bounding box center [589, 825] width 95 height 45
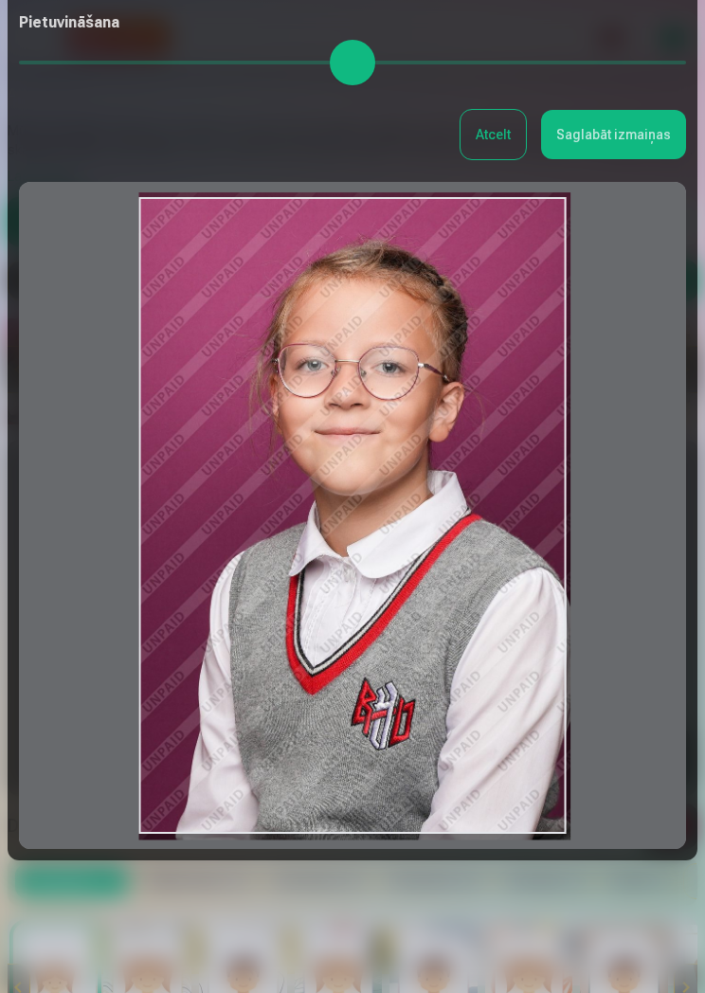
scroll to position [201, 0]
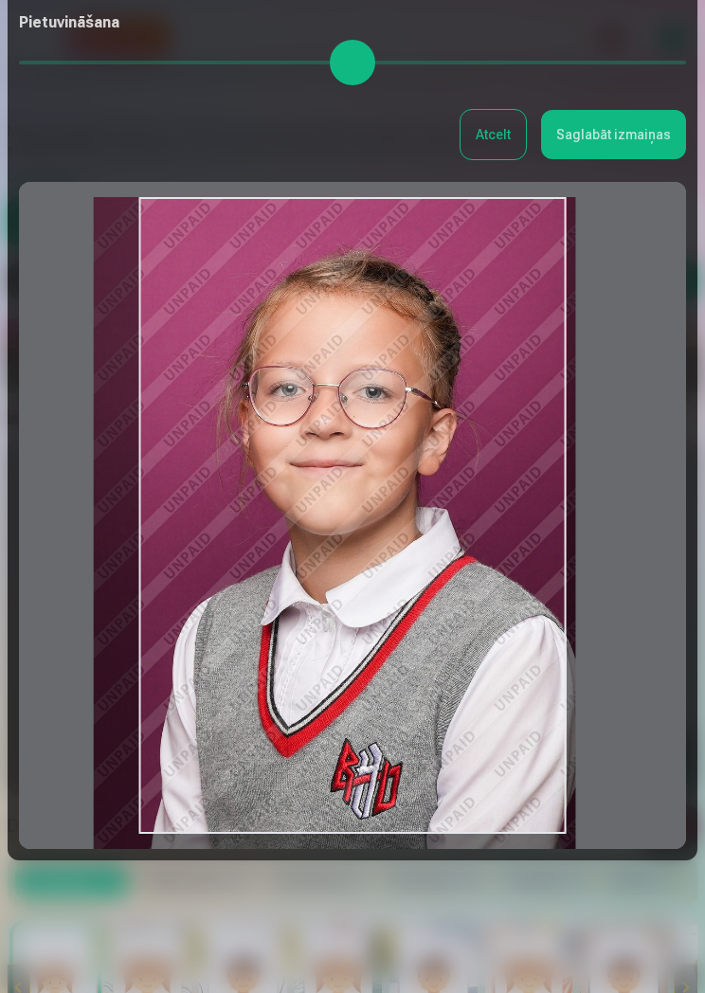
type input "****"
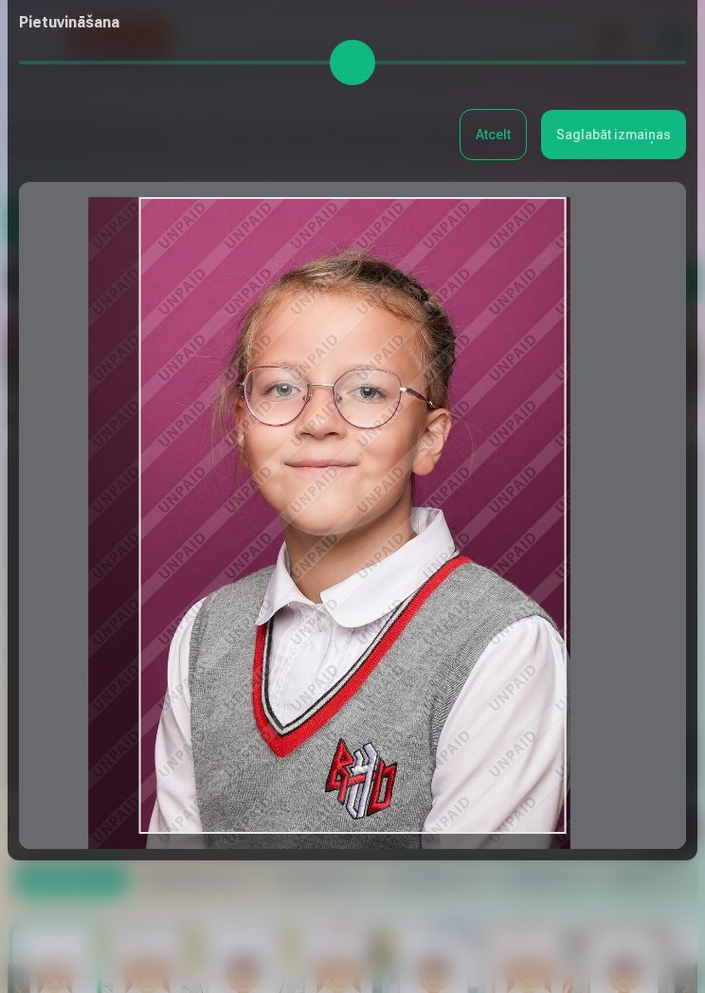
click at [593, 138] on button "Saglabāt izmaiņas" at bounding box center [613, 134] width 145 height 49
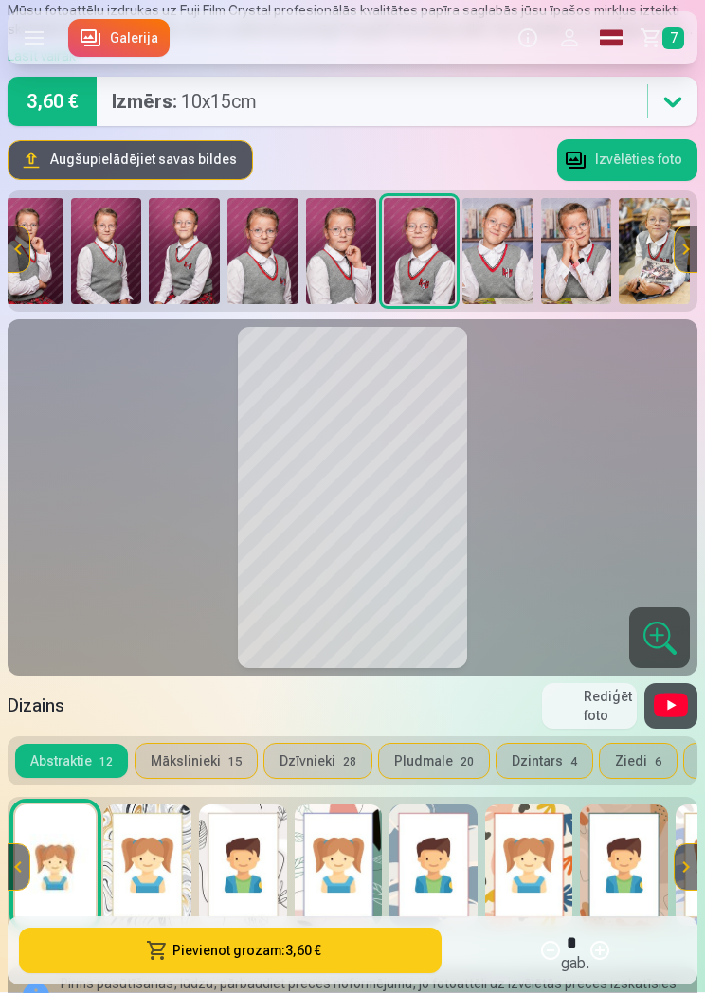
scroll to position [0, 0]
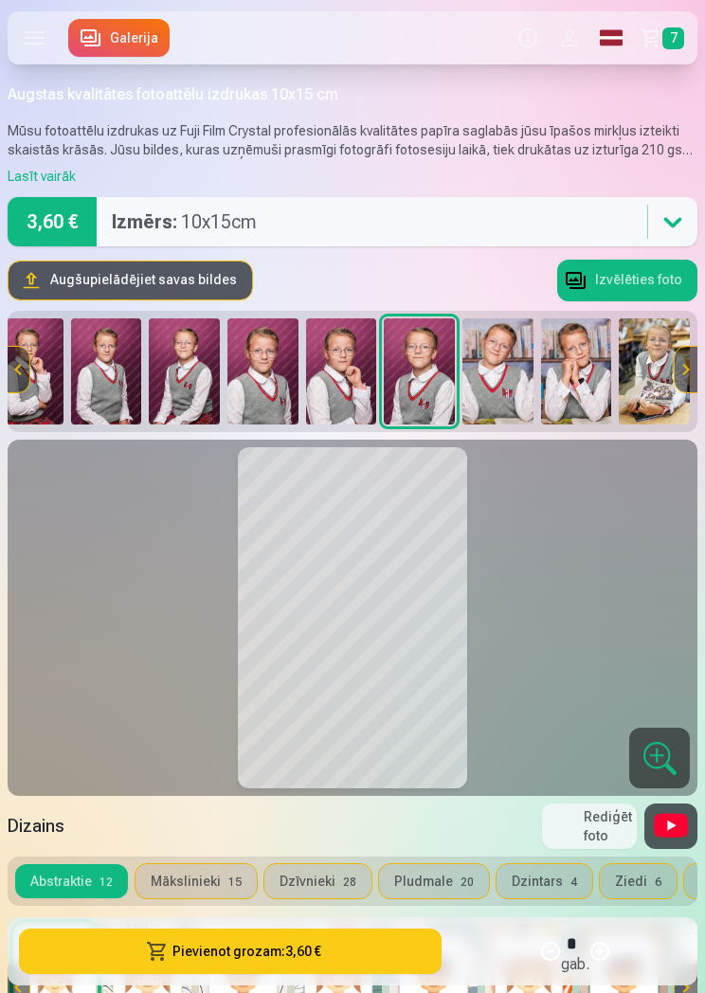
click at [36, 27] on label at bounding box center [34, 37] width 53 height 53
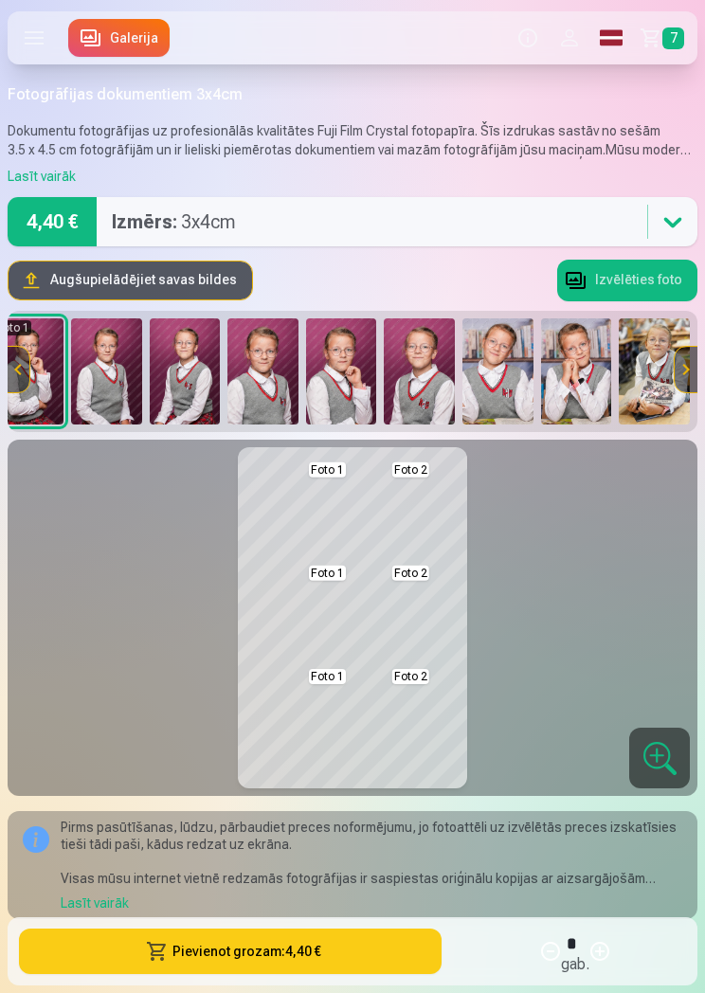
click at [409, 391] on img at bounding box center [419, 371] width 71 height 106
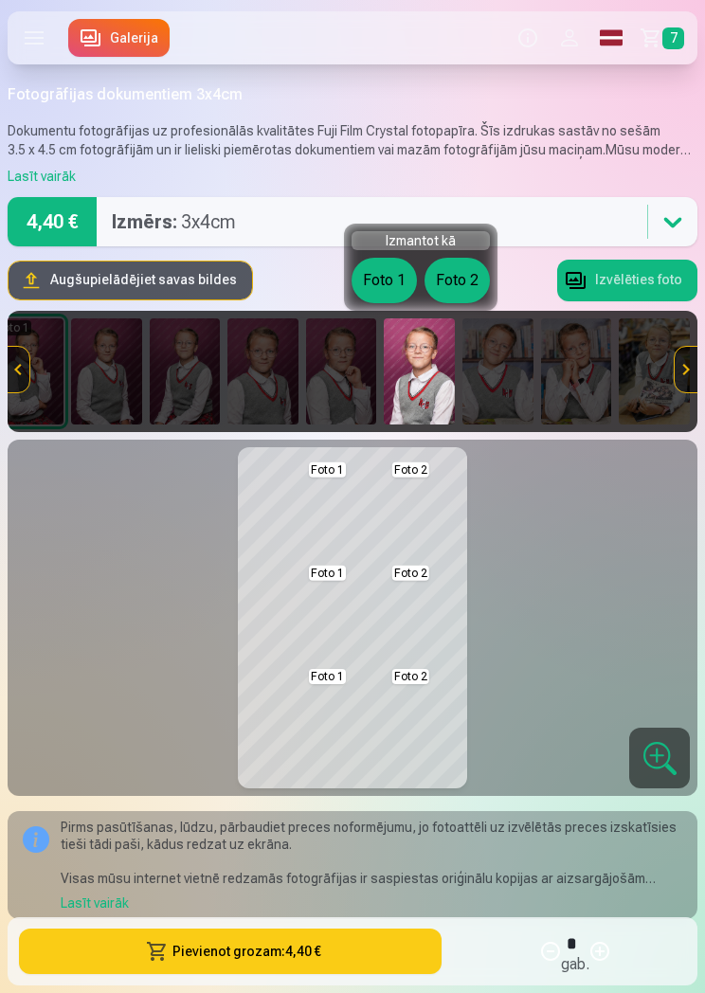
click at [376, 296] on button "Foto 1" at bounding box center [383, 280] width 65 height 45
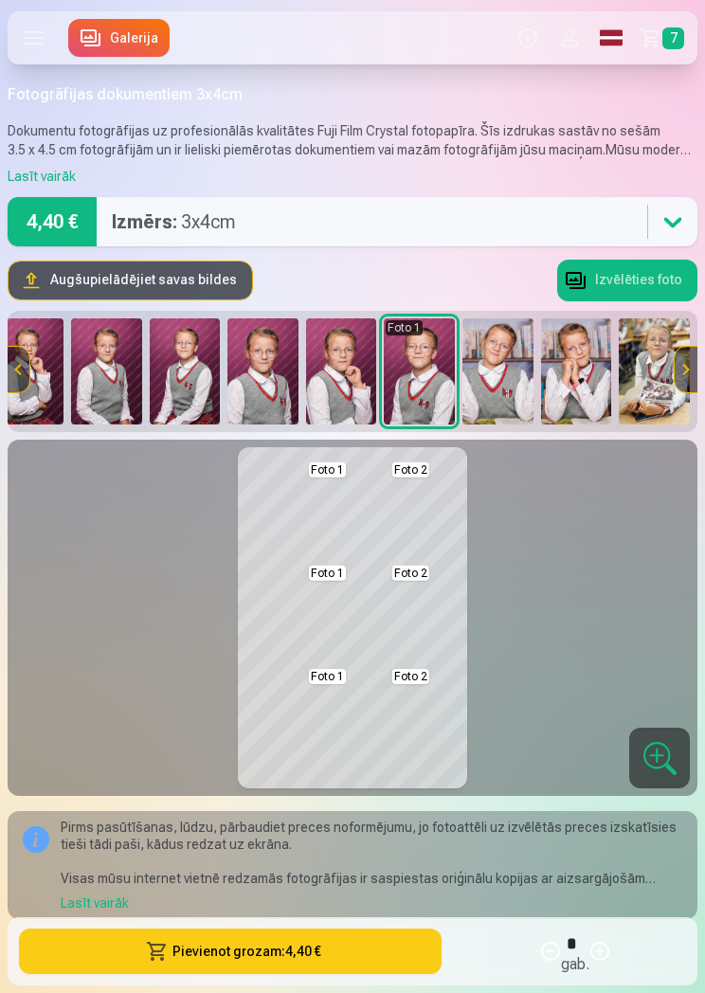
click at [388, 518] on button at bounding box center [385, 514] width 67 height 94
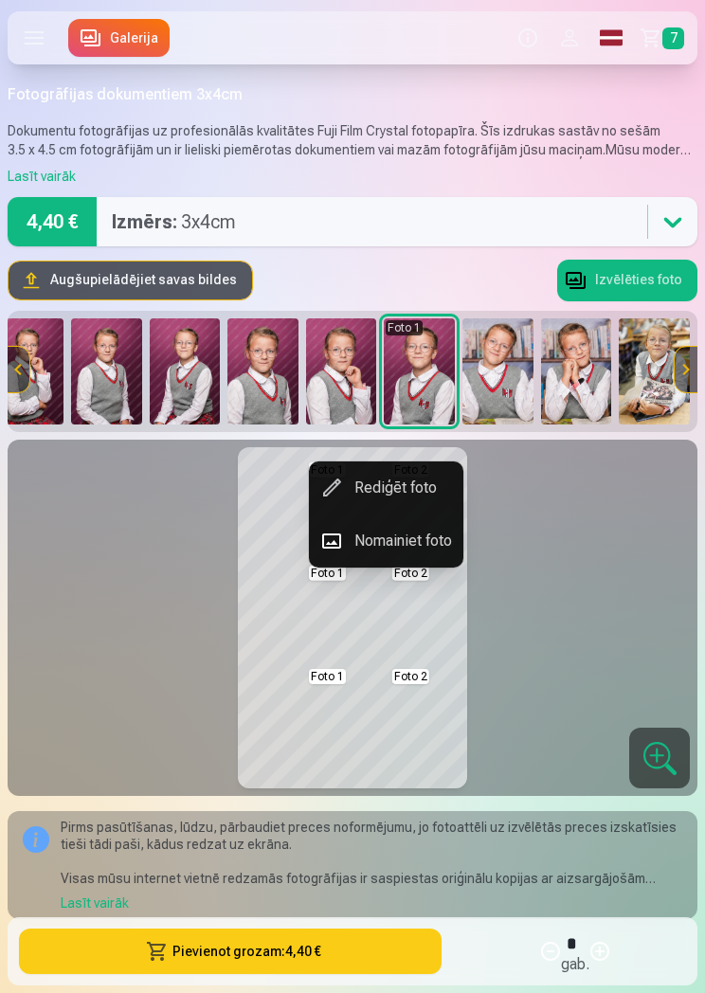
click at [363, 540] on button "Nomainiet foto" at bounding box center [386, 540] width 154 height 53
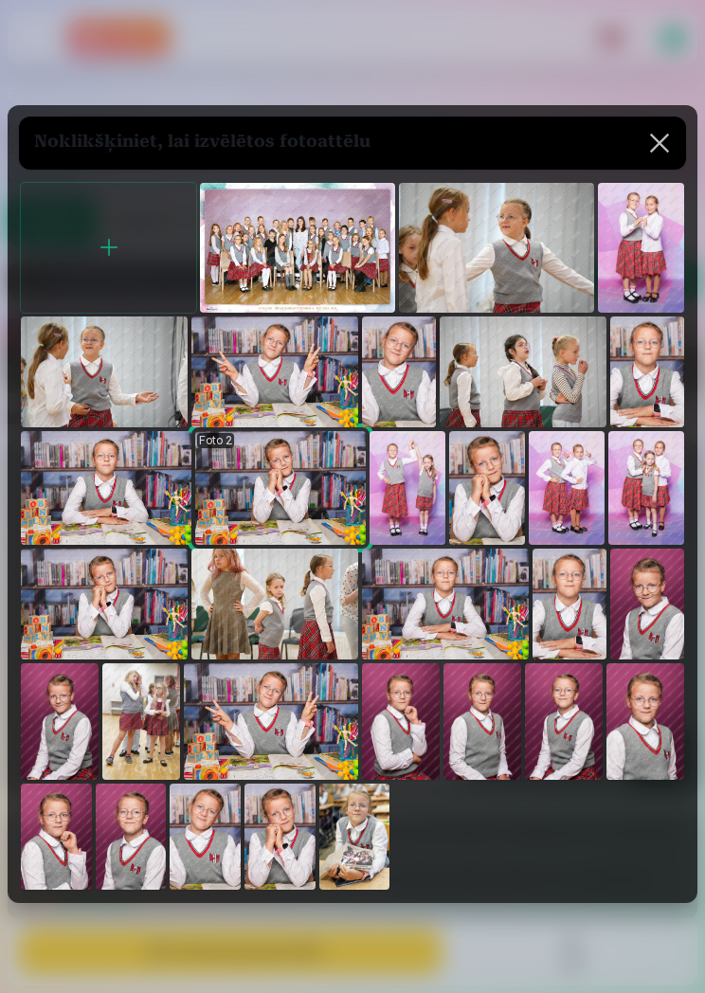
click at [143, 865] on img at bounding box center [131, 836] width 71 height 106
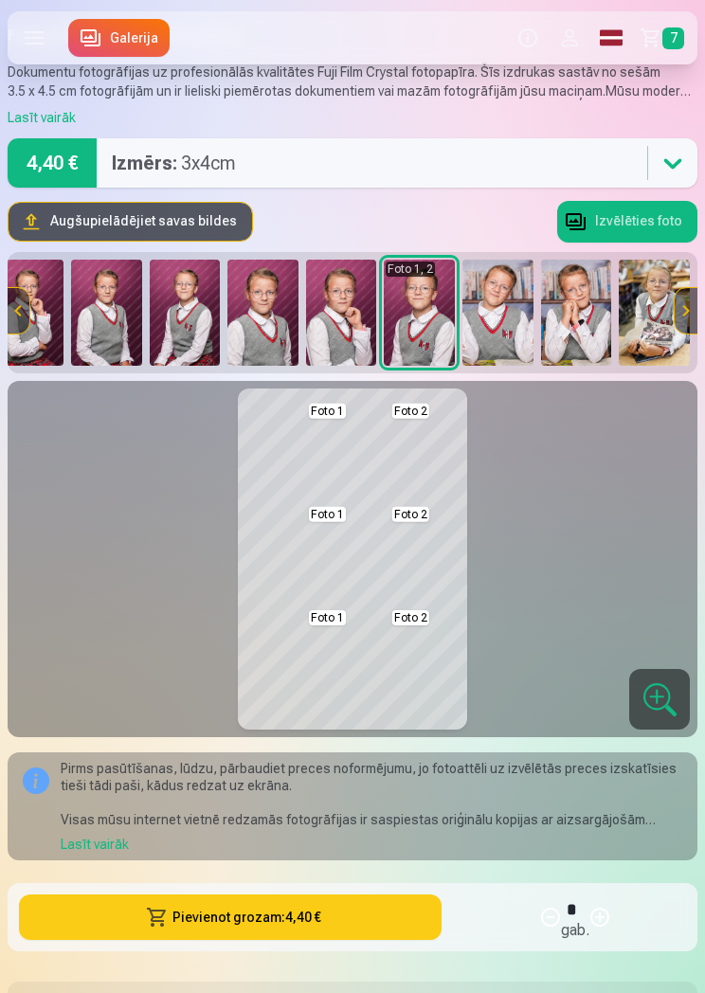
scroll to position [0, 0]
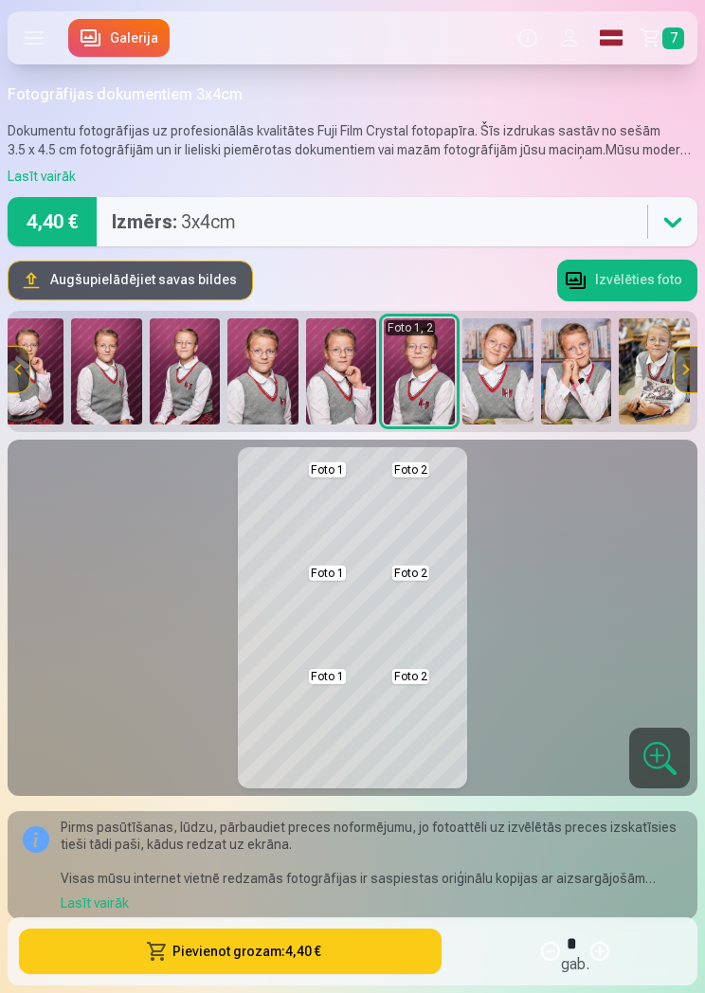
click at [413, 386] on img at bounding box center [419, 371] width 71 height 106
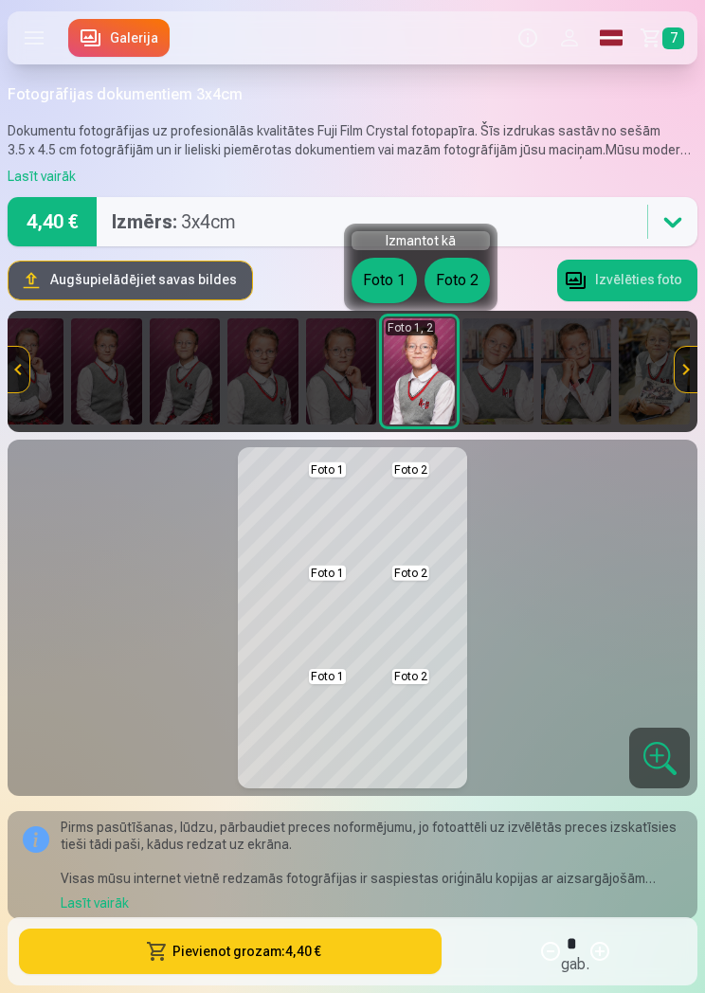
click at [372, 285] on button "Foto 1" at bounding box center [383, 280] width 65 height 45
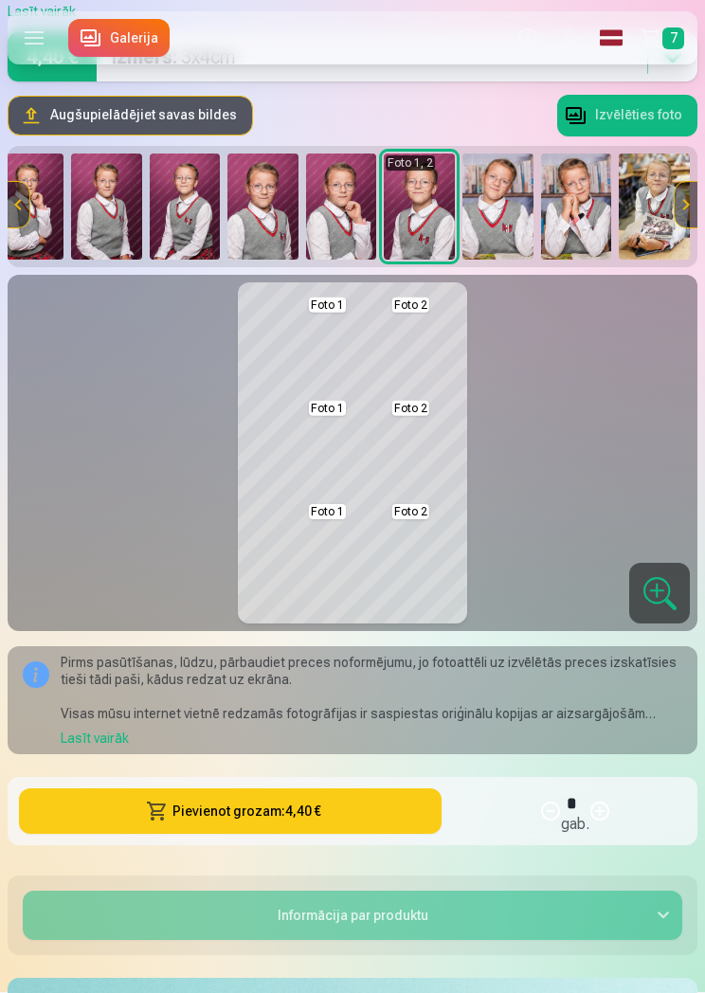
scroll to position [153, 0]
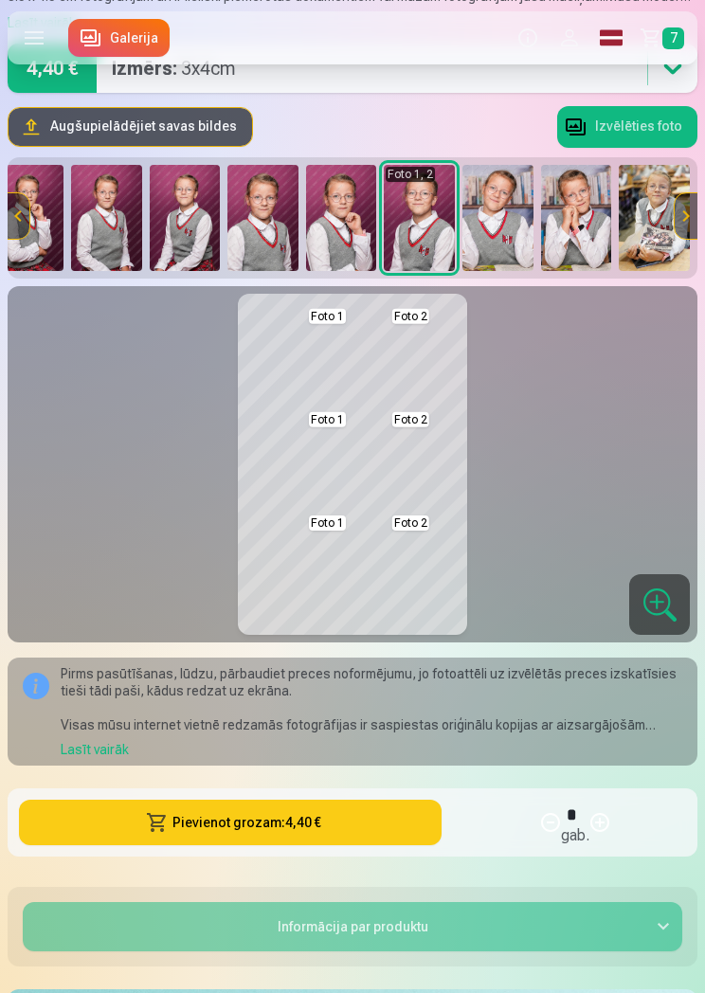
click at [288, 372] on button at bounding box center [303, 361] width 67 height 94
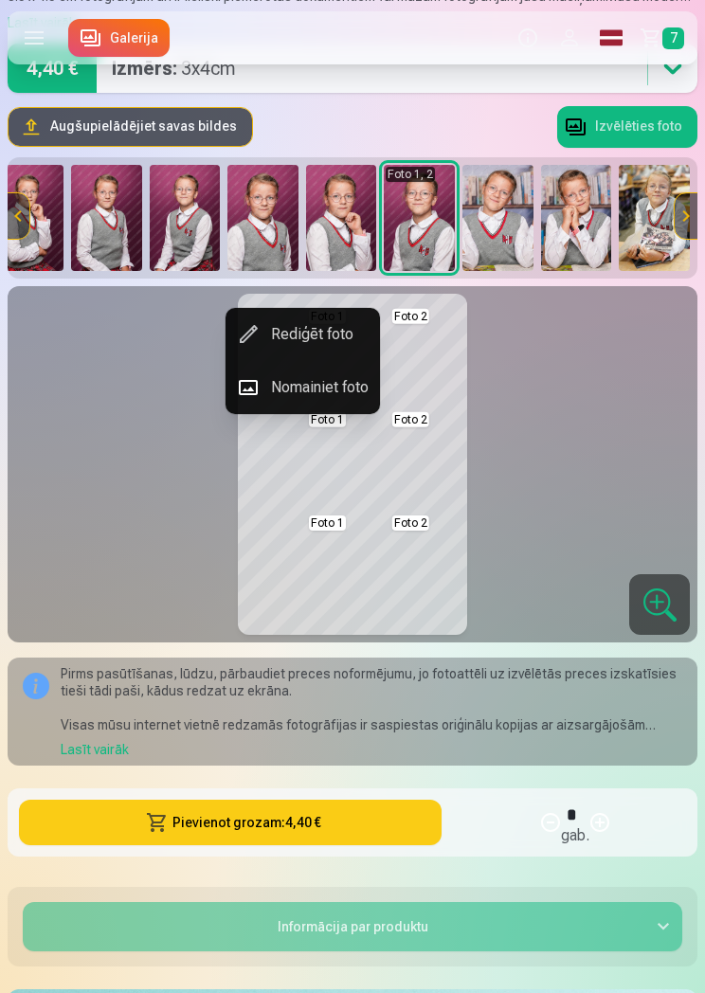
click at [278, 346] on button "Rediģēt foto" at bounding box center [302, 334] width 154 height 53
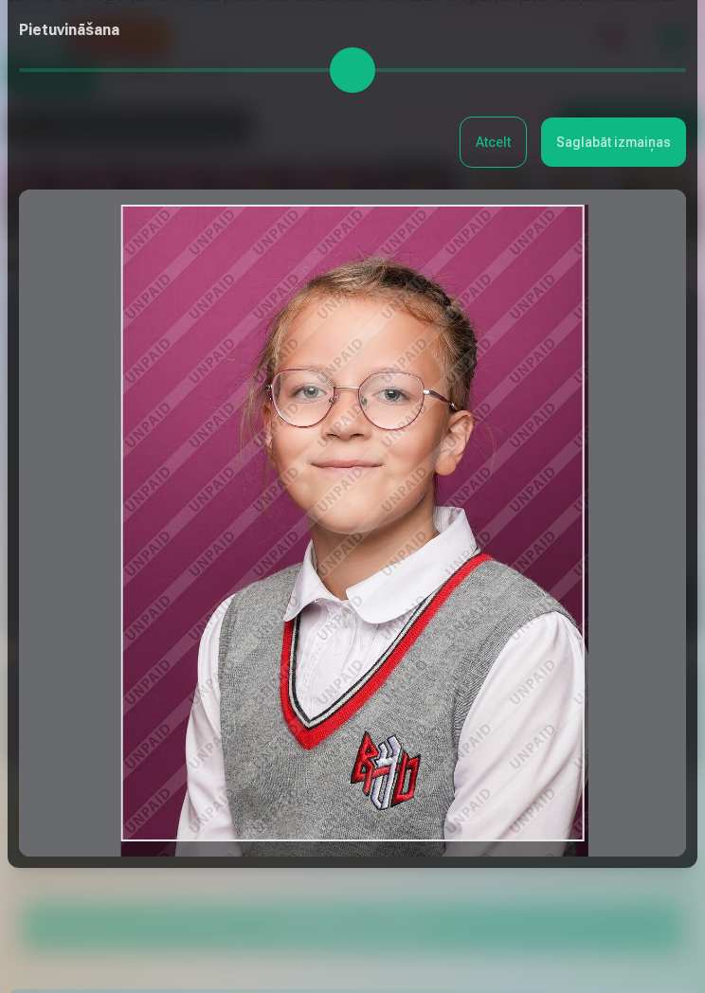
scroll to position [192, 0]
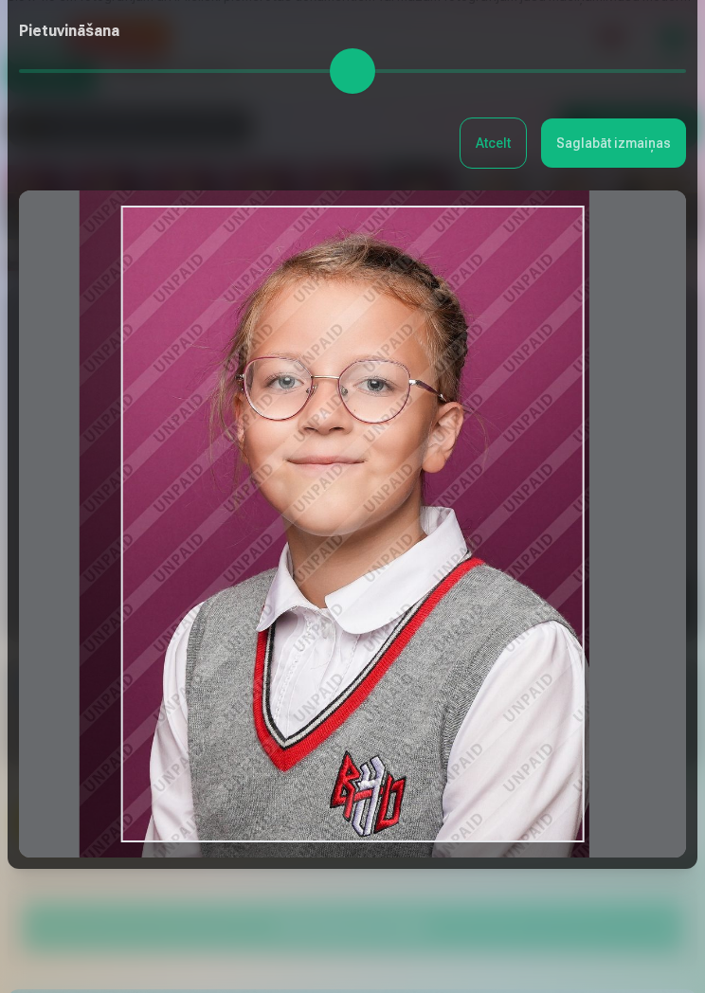
type input "****"
click at [612, 148] on button "Saglabāt izmaiņas" at bounding box center [613, 142] width 145 height 49
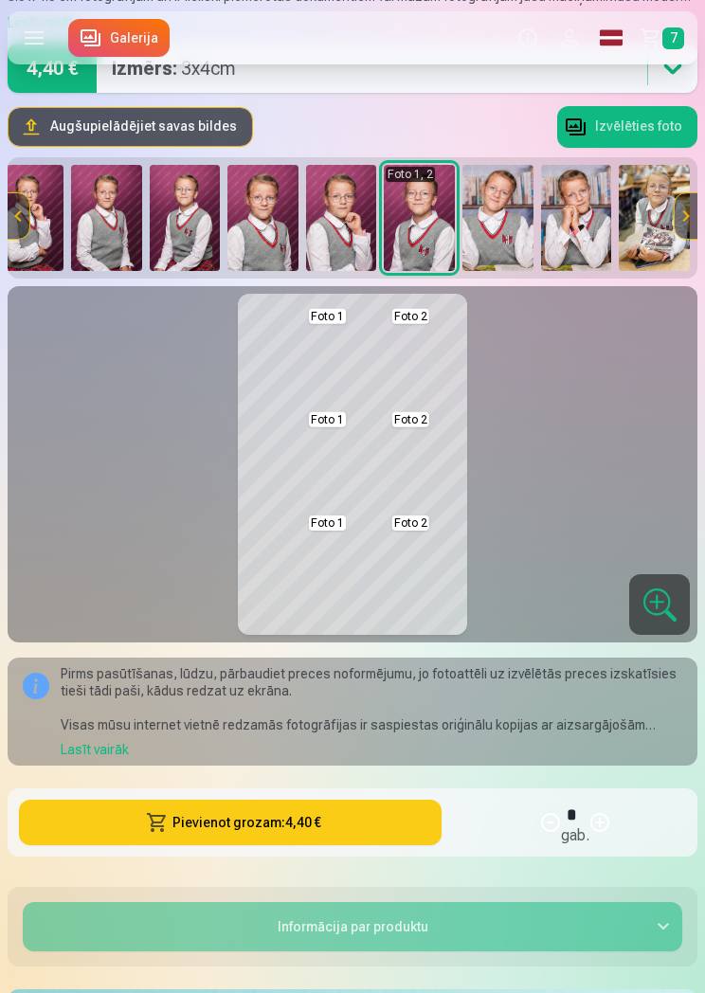
click at [383, 367] on button at bounding box center [385, 361] width 67 height 94
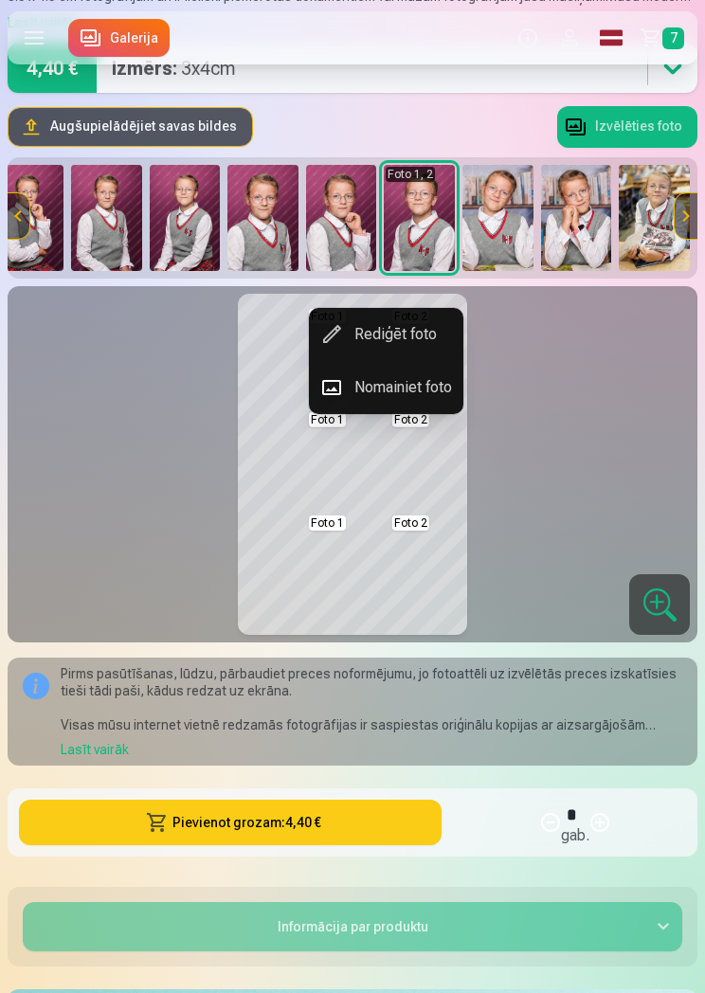
click at [204, 410] on div at bounding box center [352, 496] width 705 height 993
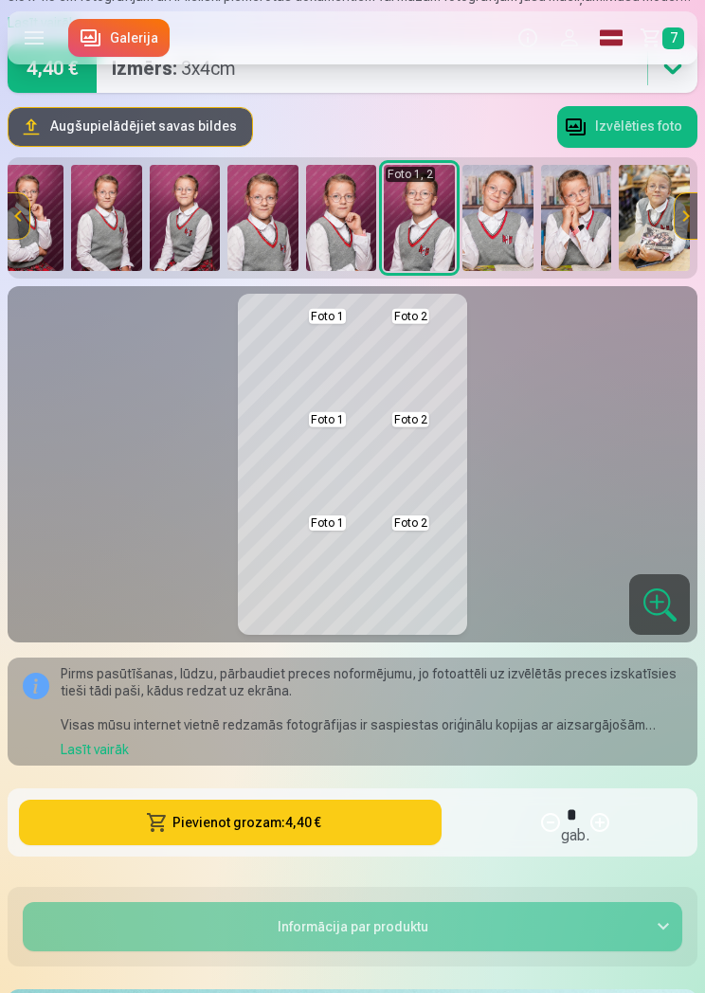
click at [167, 230] on img at bounding box center [185, 218] width 71 height 106
click at [174, 222] on img at bounding box center [185, 218] width 71 height 106
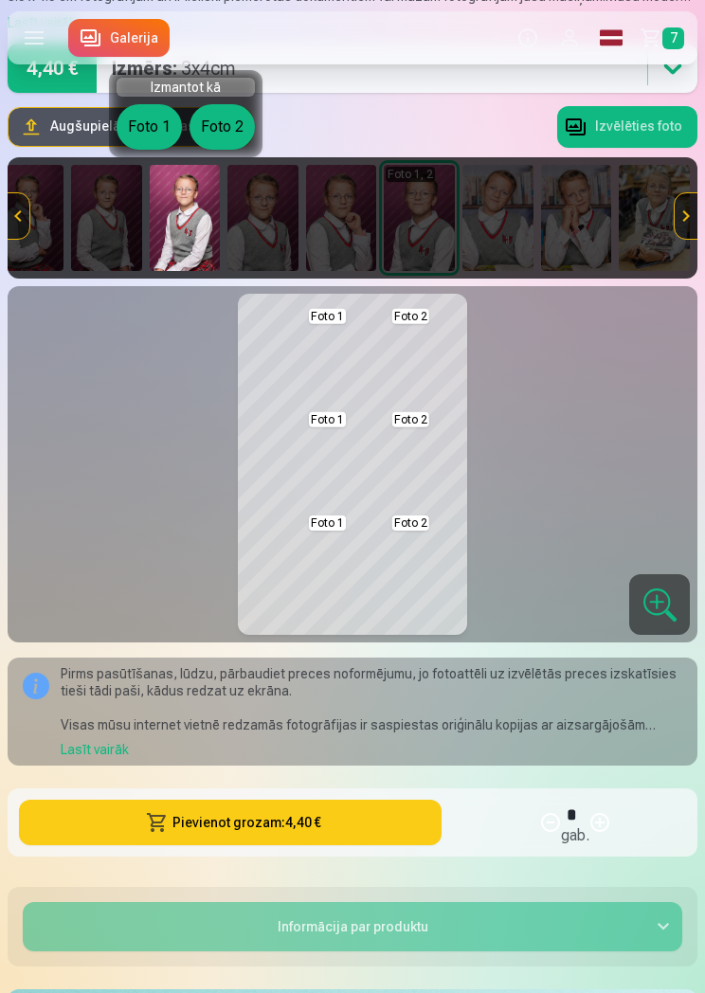
click at [32, 49] on label at bounding box center [34, 37] width 53 height 53
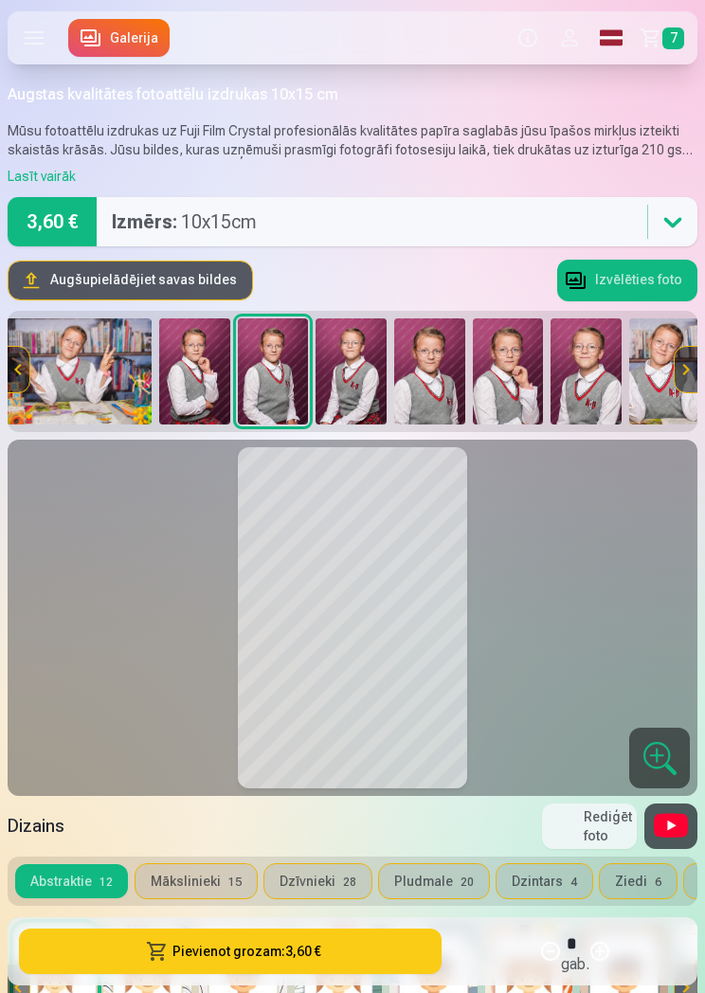
click at [316, 607] on button at bounding box center [353, 618] width 224 height 336
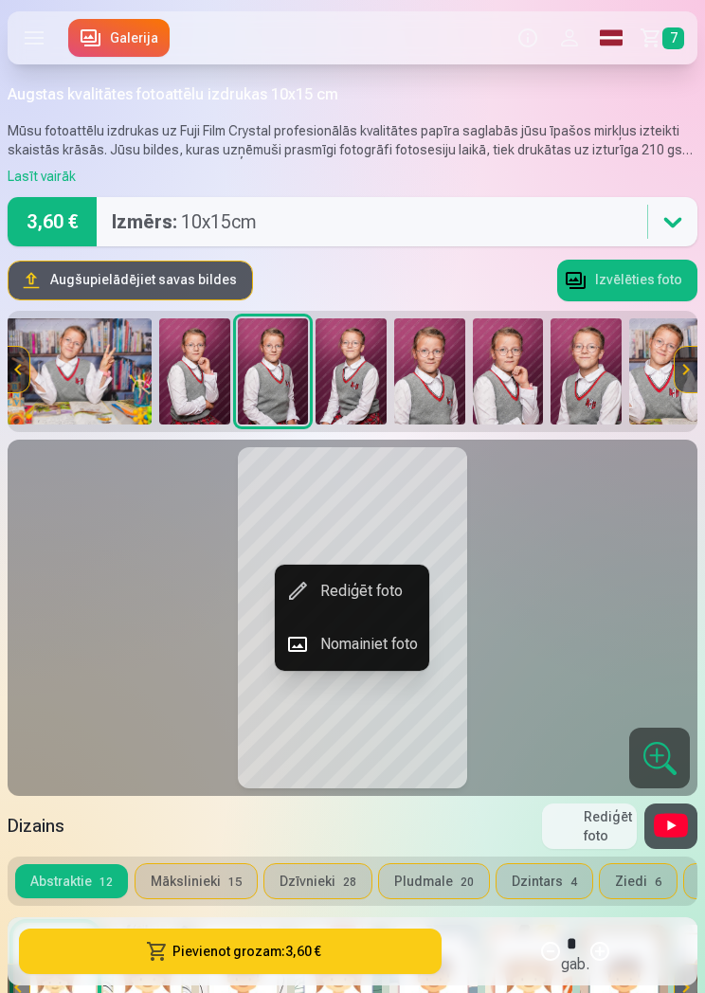
click at [563, 641] on div at bounding box center [352, 496] width 705 height 993
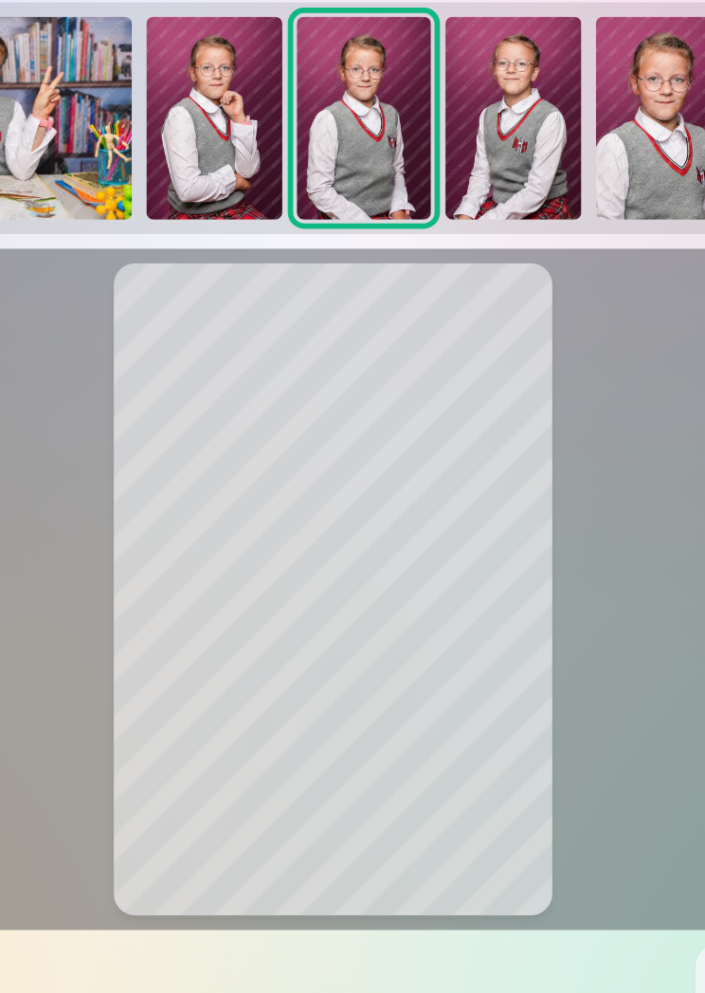
click at [255, 318] on img at bounding box center [290, 371] width 71 height 106
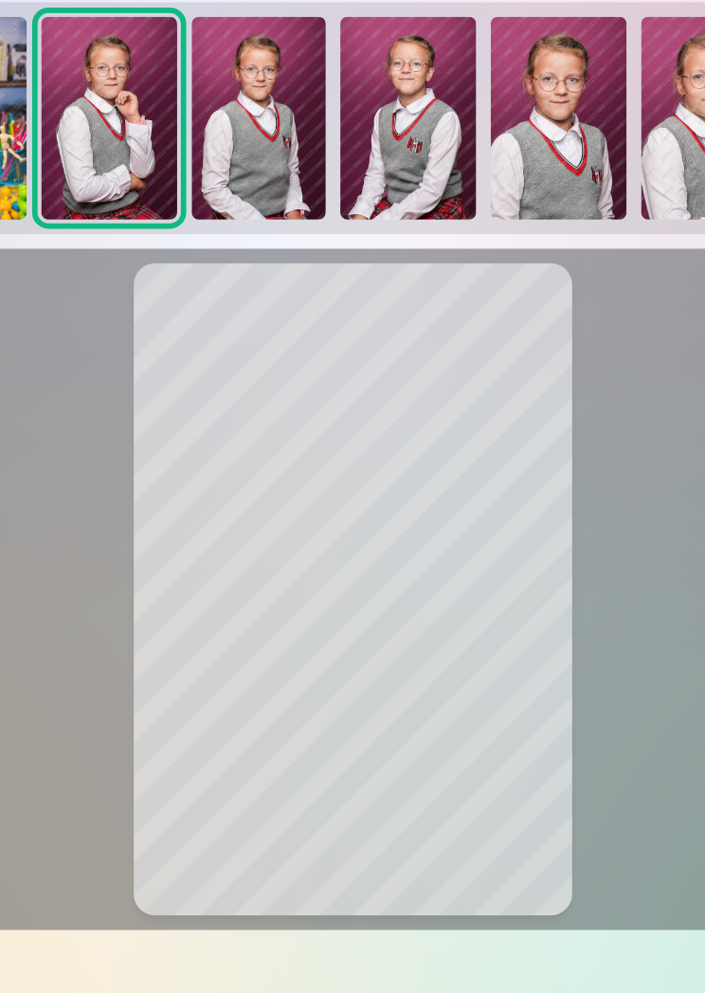
click at [268, 318] on img at bounding box center [303, 371] width 71 height 106
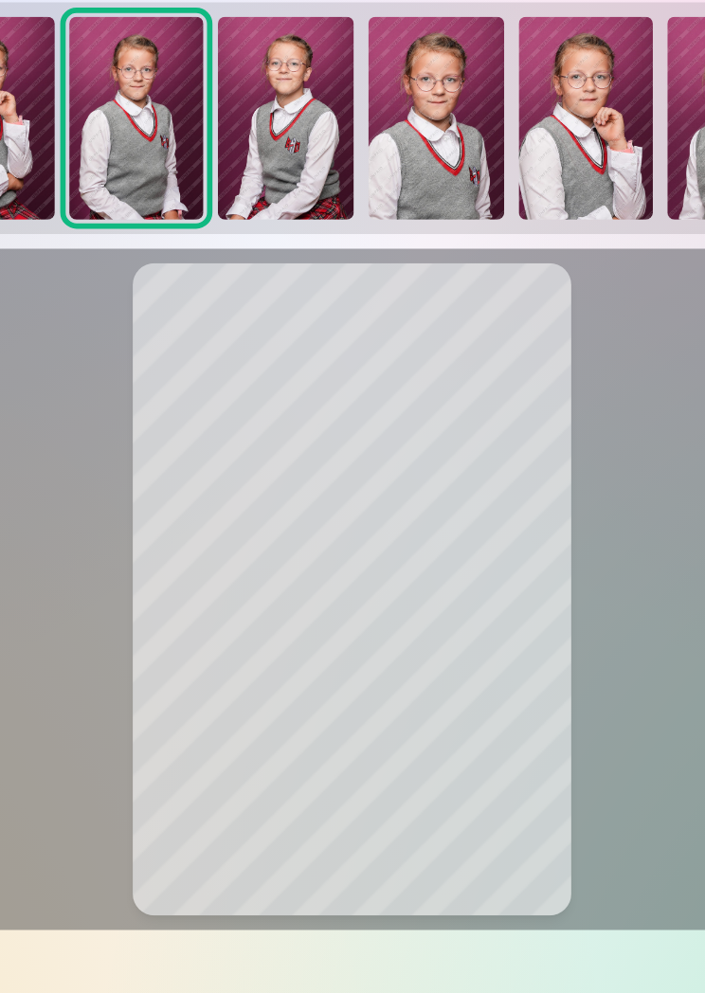
scroll to position [0, 2584]
click at [361, 318] on img at bounding box center [396, 371] width 71 height 106
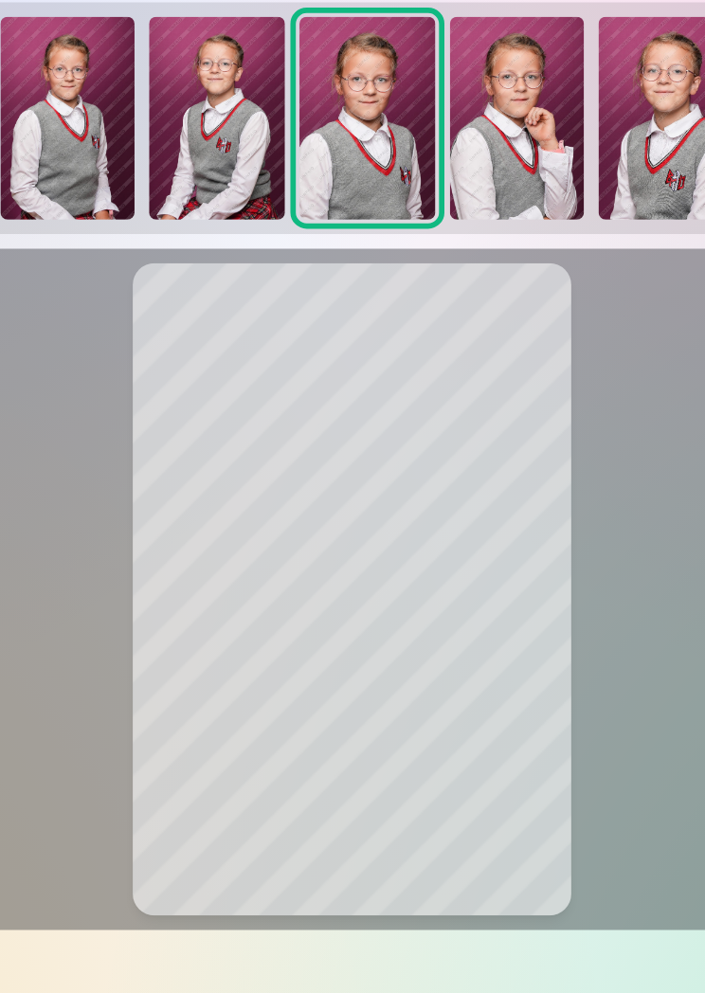
scroll to position [0, 2628]
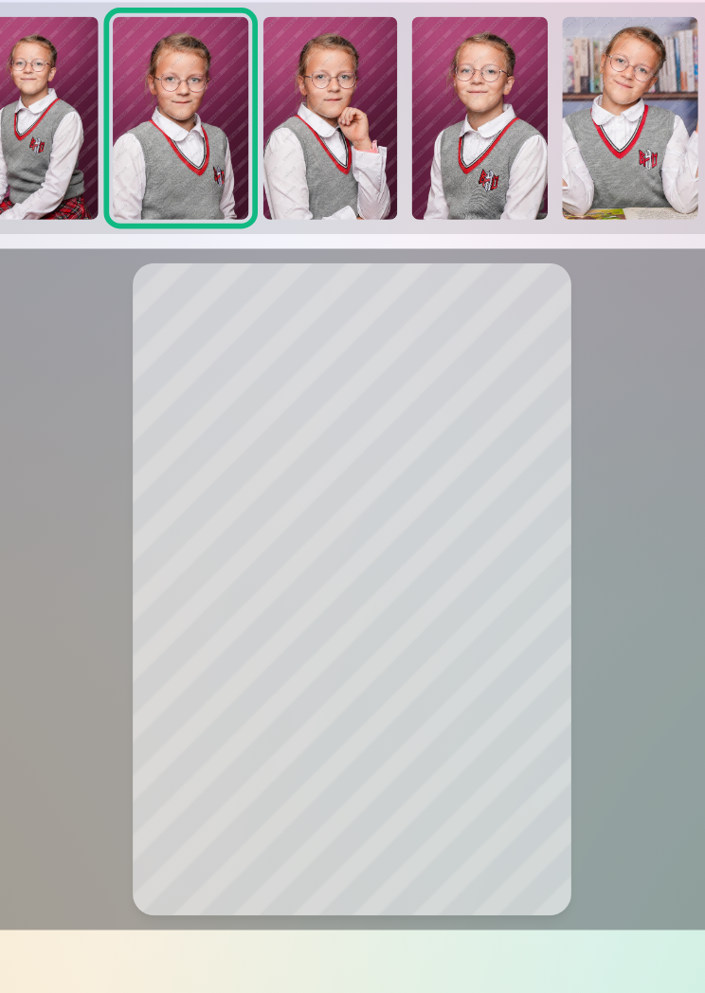
click at [306, 318] on img at bounding box center [341, 371] width 71 height 106
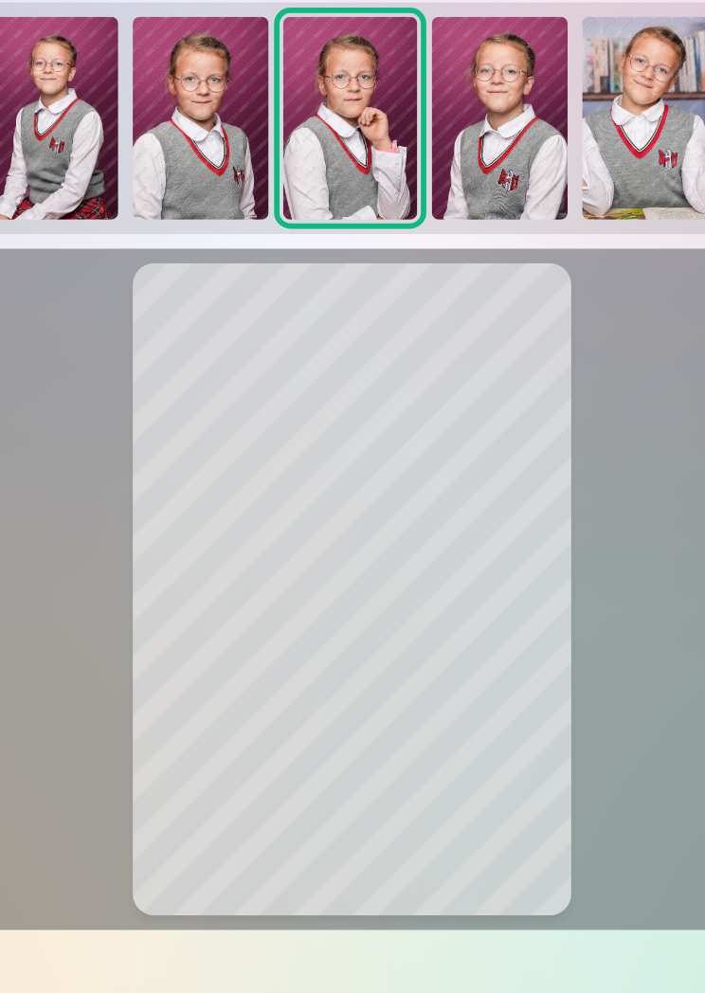
scroll to position [0, 2706]
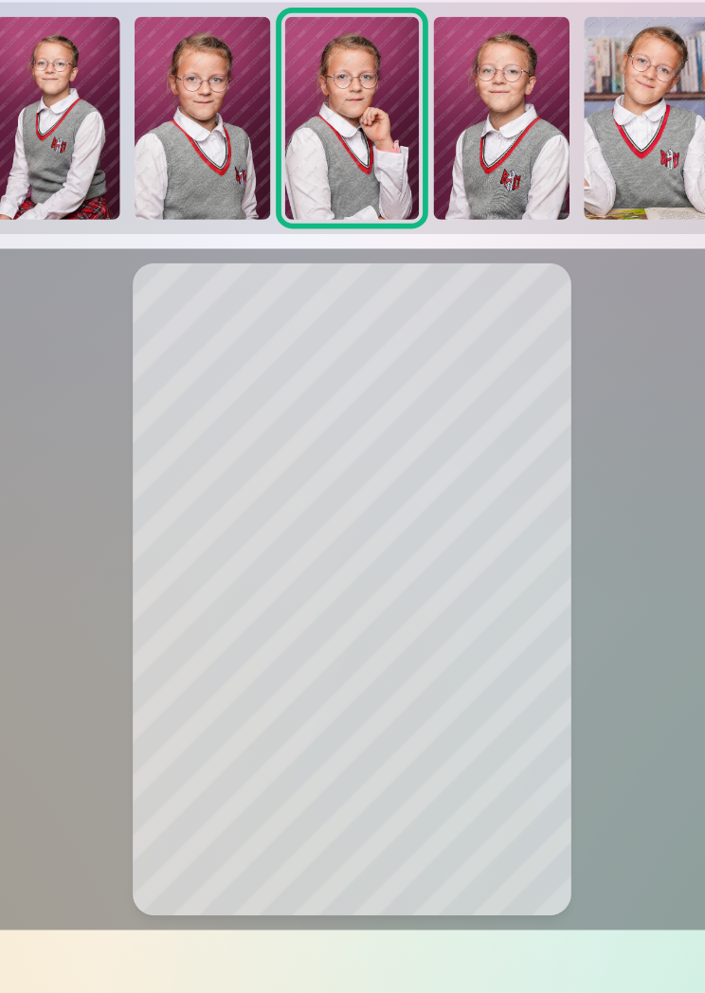
click at [395, 318] on img at bounding box center [430, 371] width 71 height 106
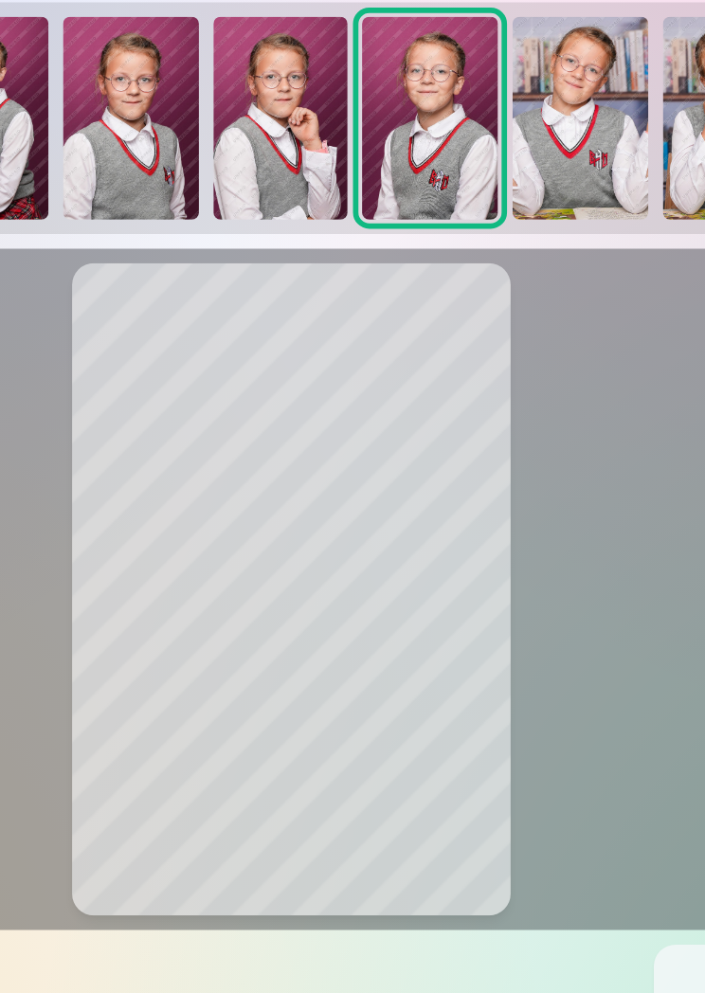
scroll to position [0, 2718]
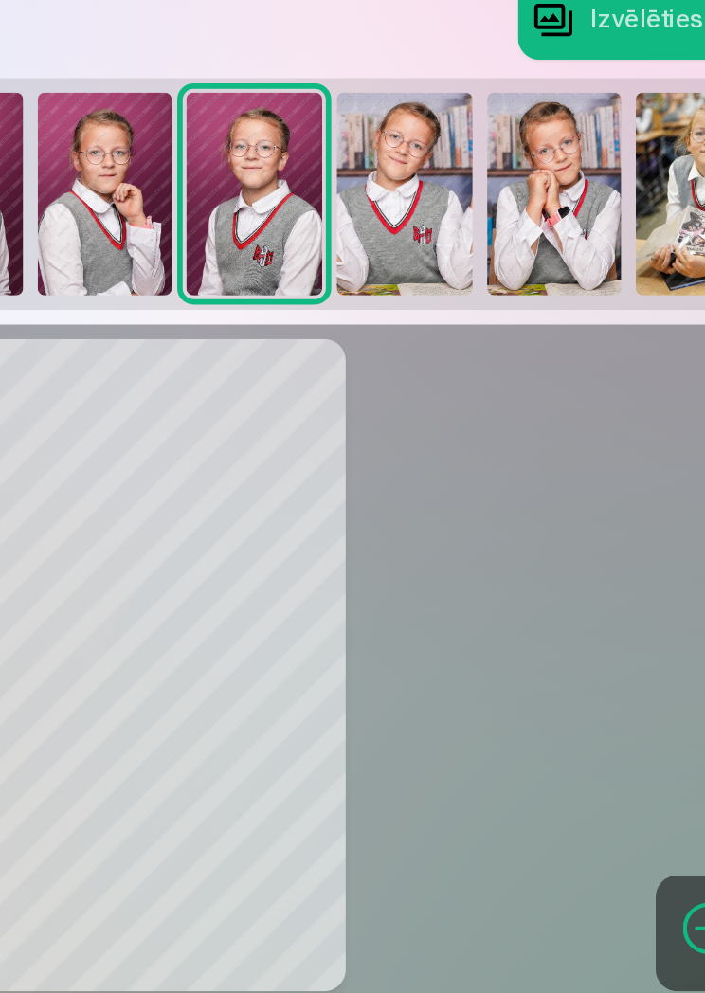
click at [541, 318] on img at bounding box center [576, 371] width 71 height 106
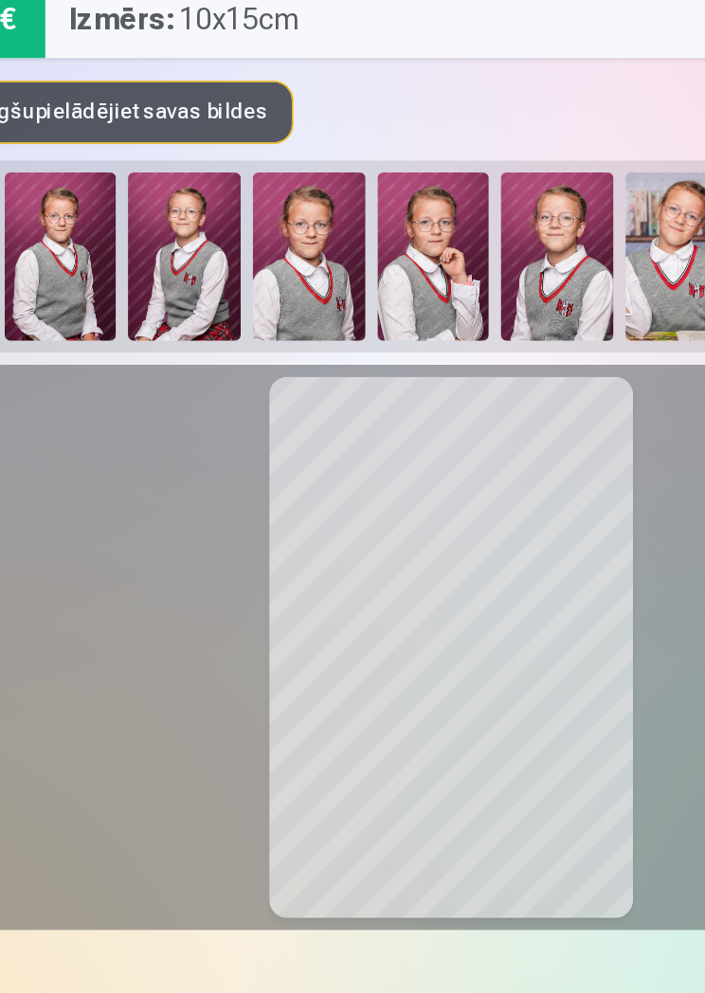
click at [227, 318] on img at bounding box center [262, 371] width 71 height 106
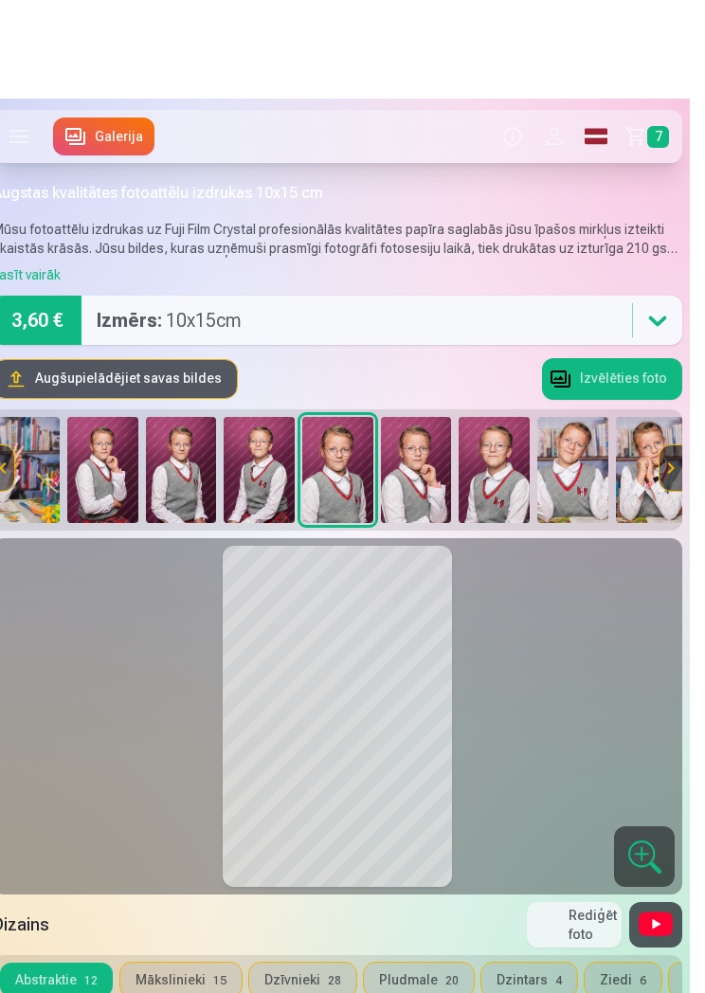
scroll to position [11, 0]
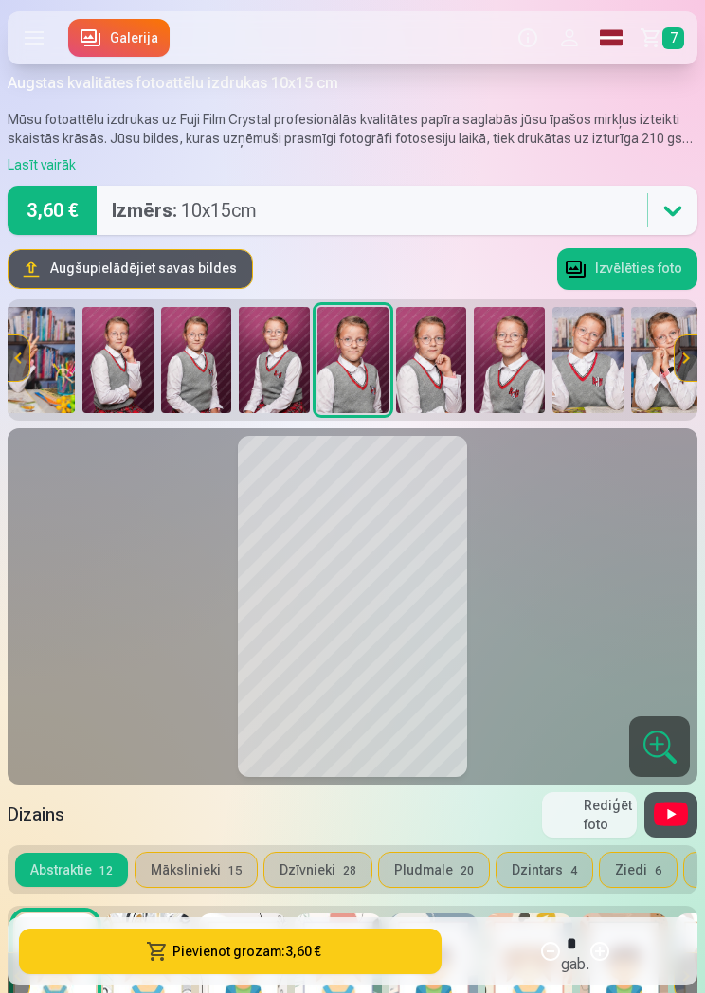
click at [673, 33] on span "7" at bounding box center [673, 38] width 22 height 22
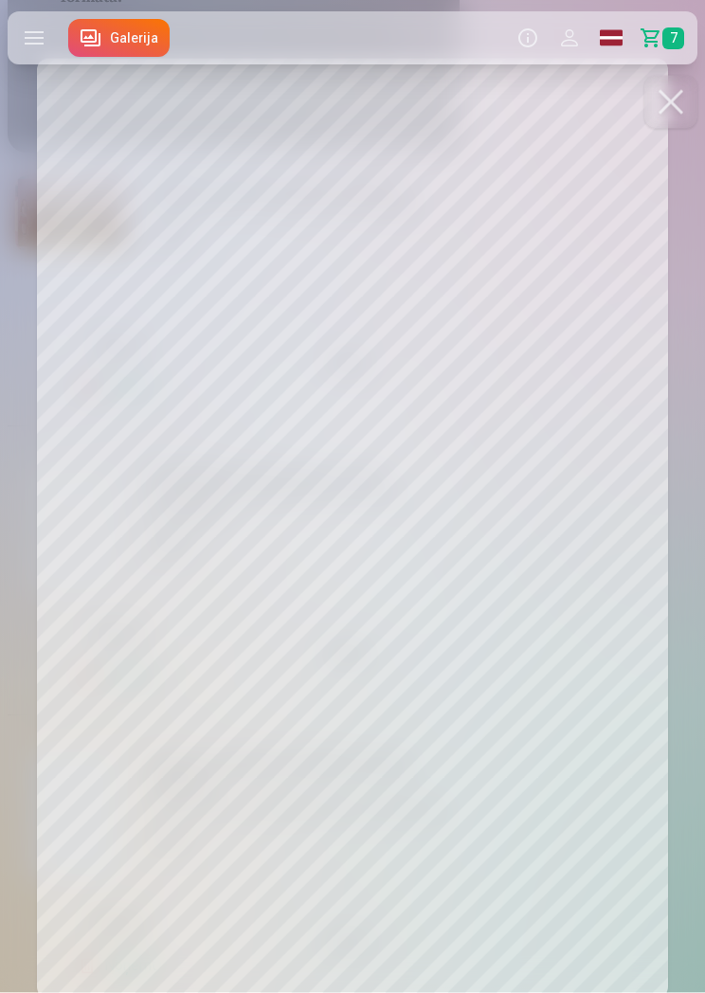
scroll to position [186, 0]
click at [655, 117] on button at bounding box center [670, 102] width 53 height 53
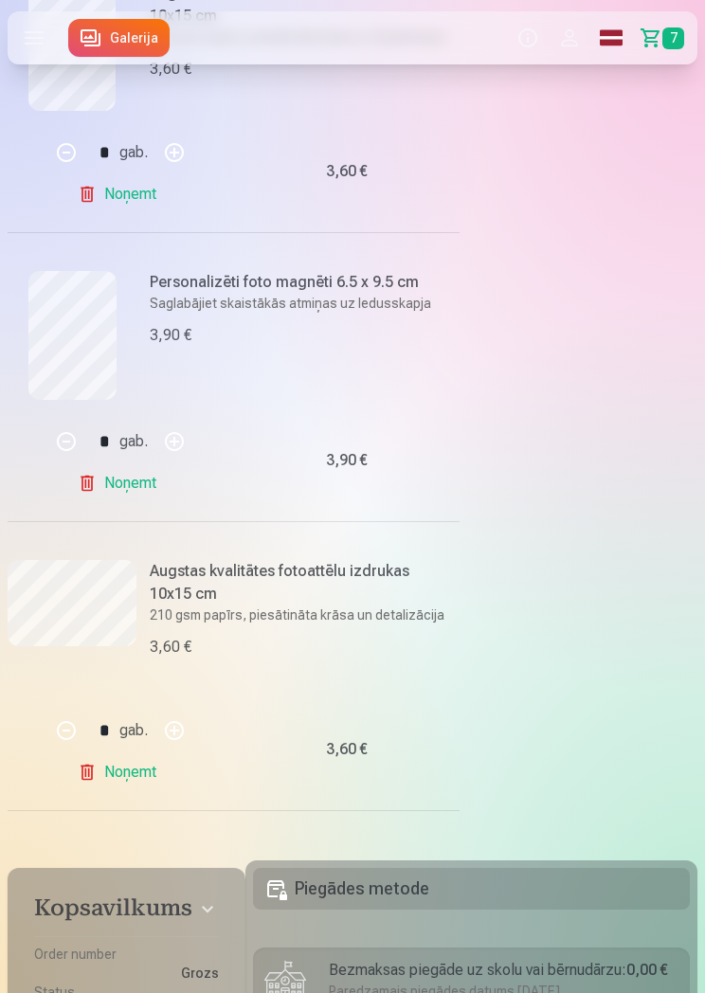
scroll to position [1538, 0]
click at [125, 493] on link "Noņemt" at bounding box center [121, 482] width 86 height 38
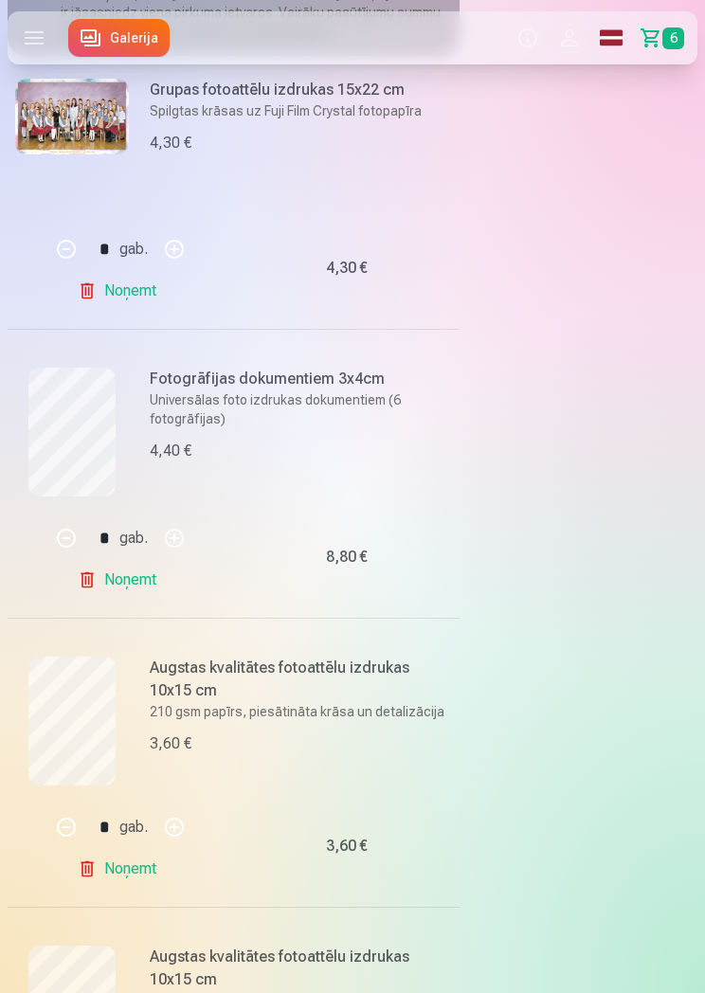
scroll to position [0, 0]
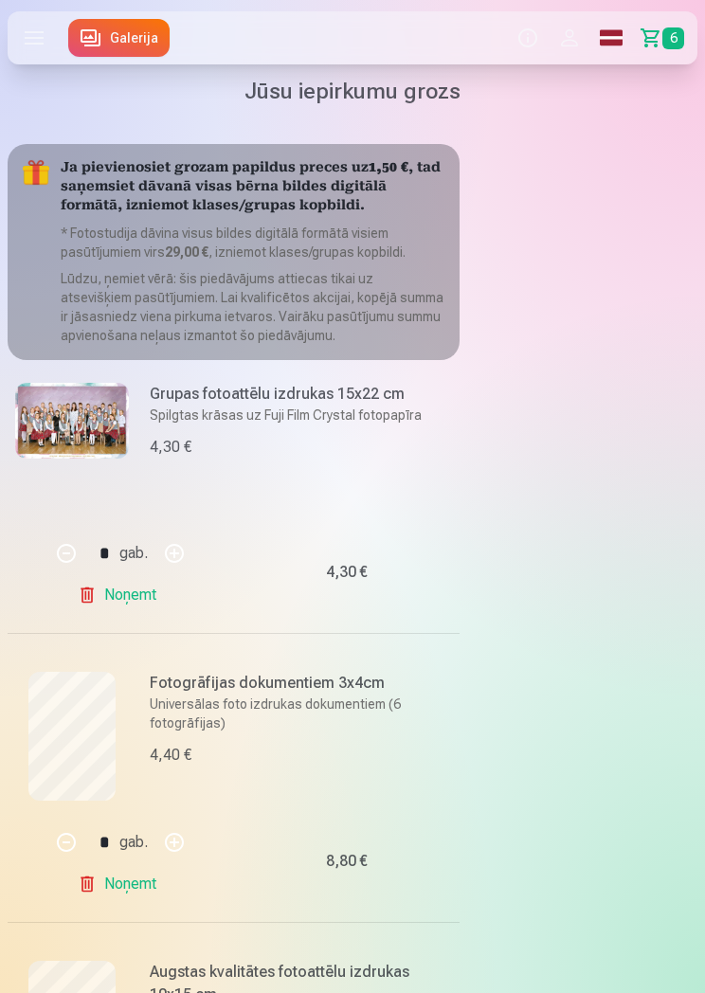
click at [32, 43] on label at bounding box center [34, 37] width 53 height 53
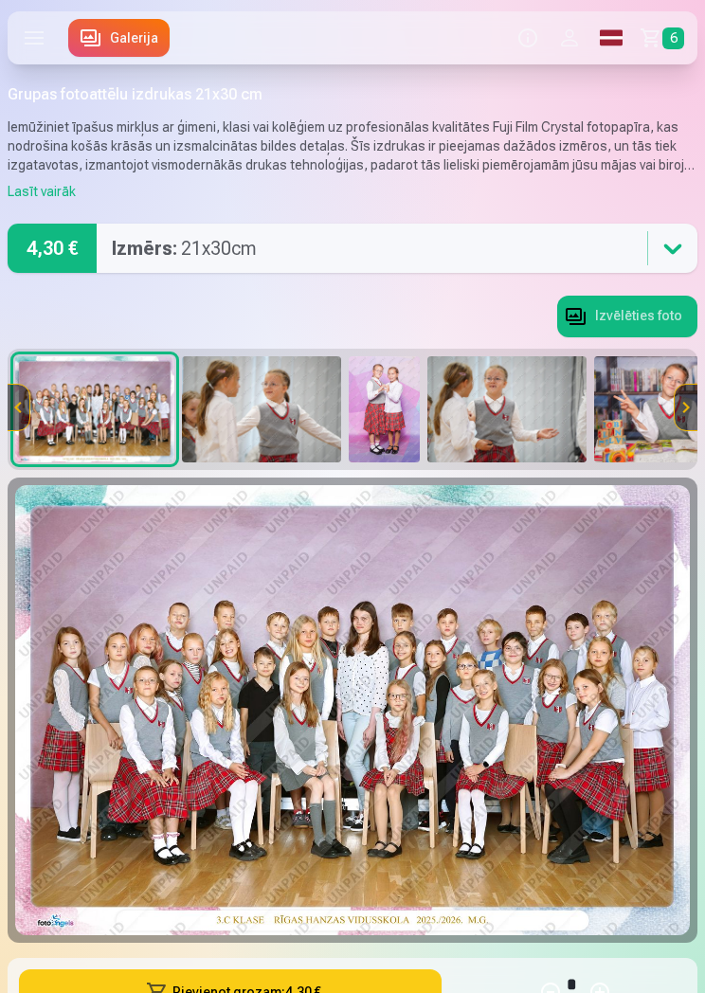
click at [504, 138] on p "Iemūžiniet īpašus mirkļus ar ģimeni, klasi vai kolēģiem uz profesionālas kvalit…" at bounding box center [353, 145] width 690 height 57
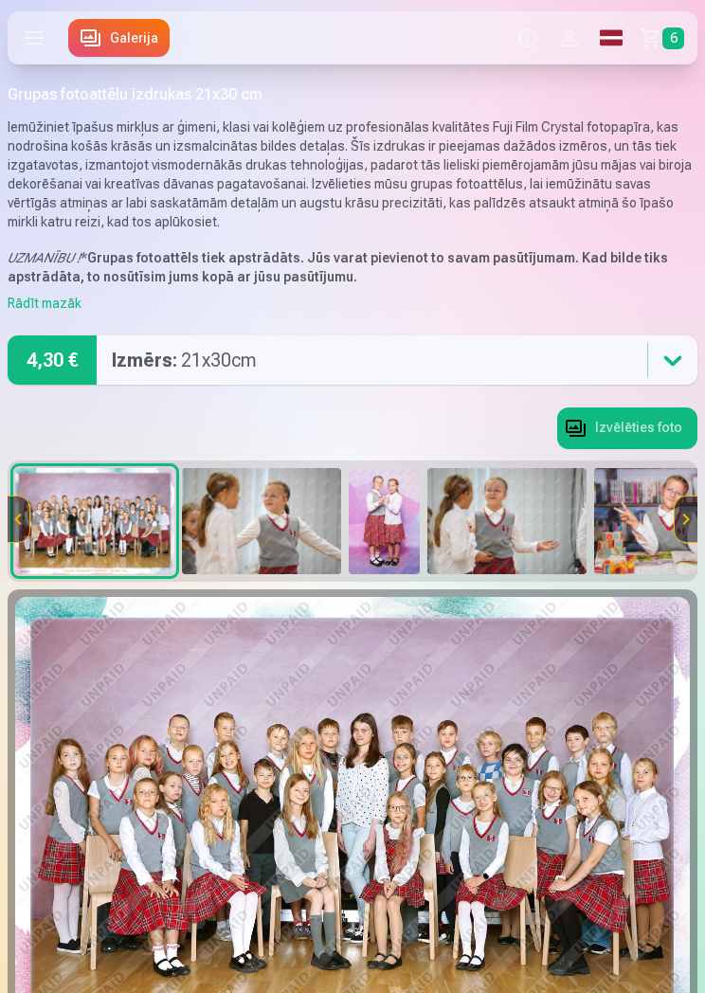
click at [35, 46] on label at bounding box center [34, 37] width 53 height 53
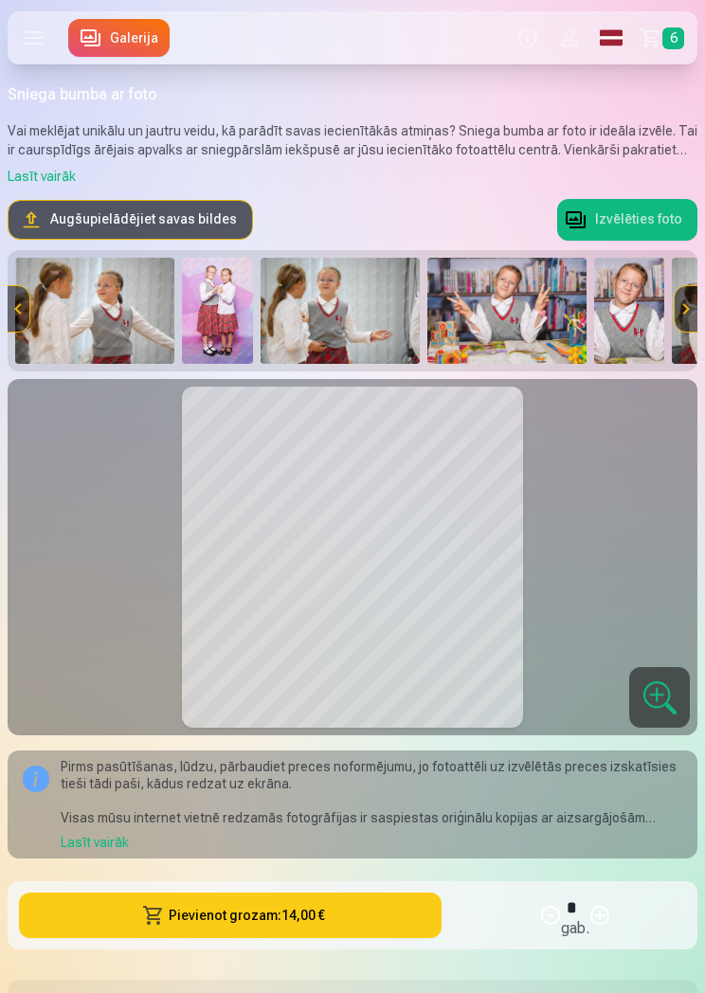
click at [50, 30] on label at bounding box center [34, 37] width 53 height 53
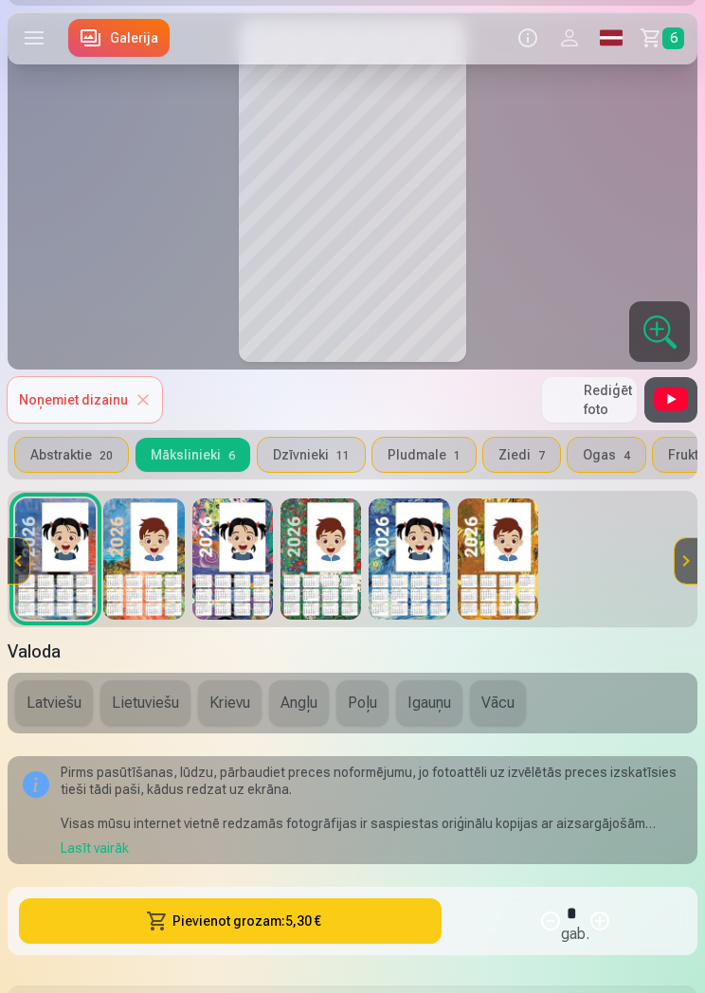
scroll to position [421, 0]
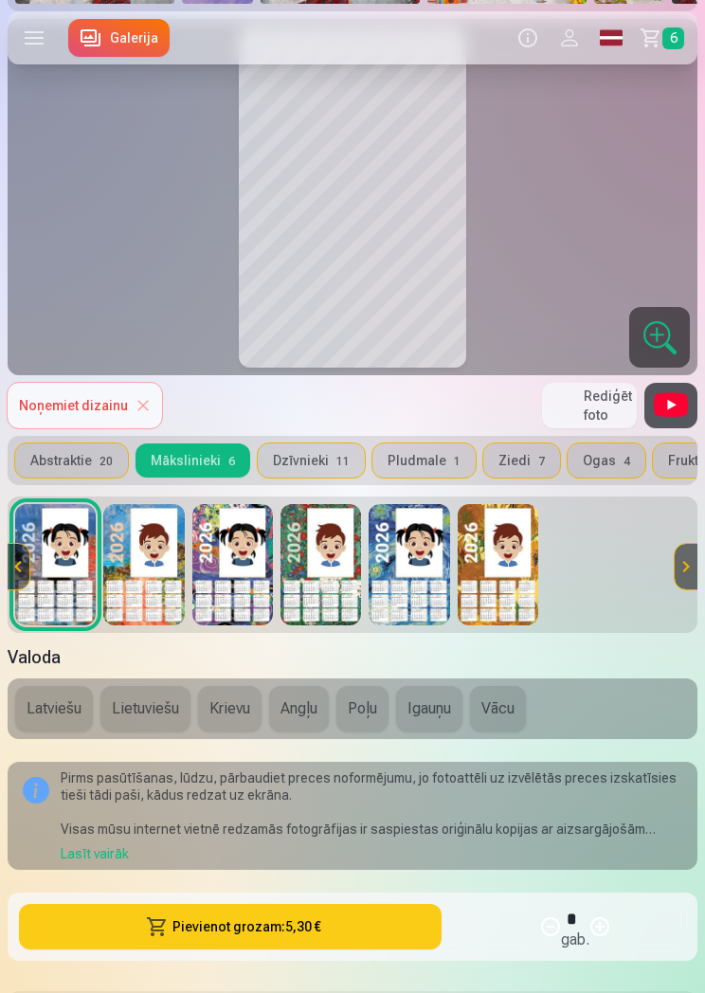
click at [513, 584] on img at bounding box center [498, 564] width 81 height 121
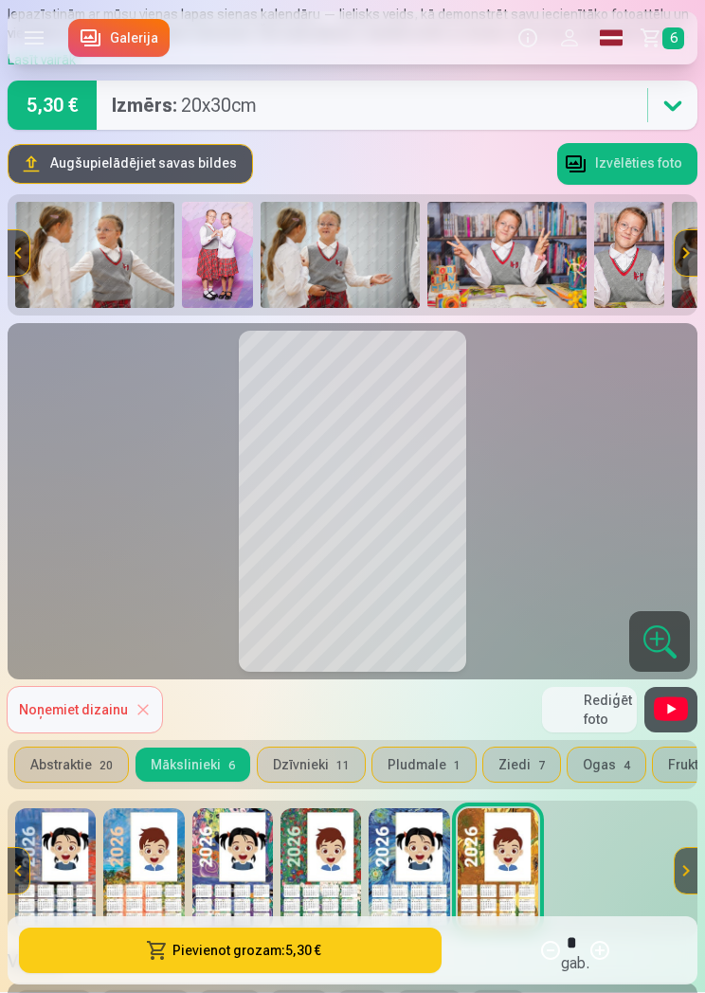
scroll to position [116, 0]
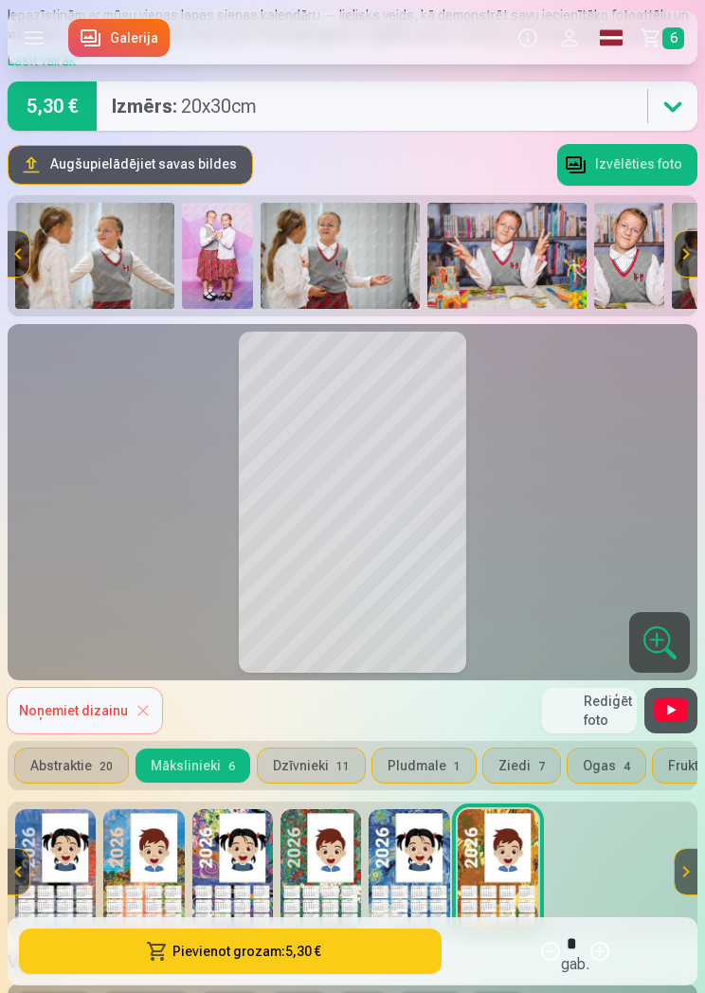
click at [17, 52] on label at bounding box center [34, 37] width 53 height 53
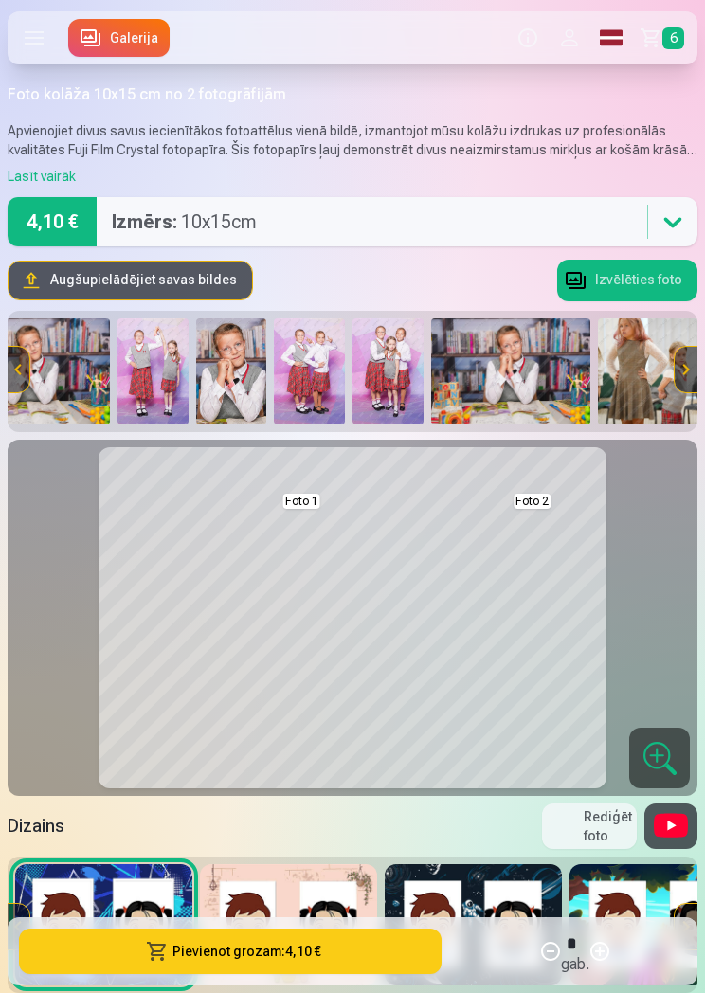
click at [314, 369] on img at bounding box center [309, 371] width 71 height 106
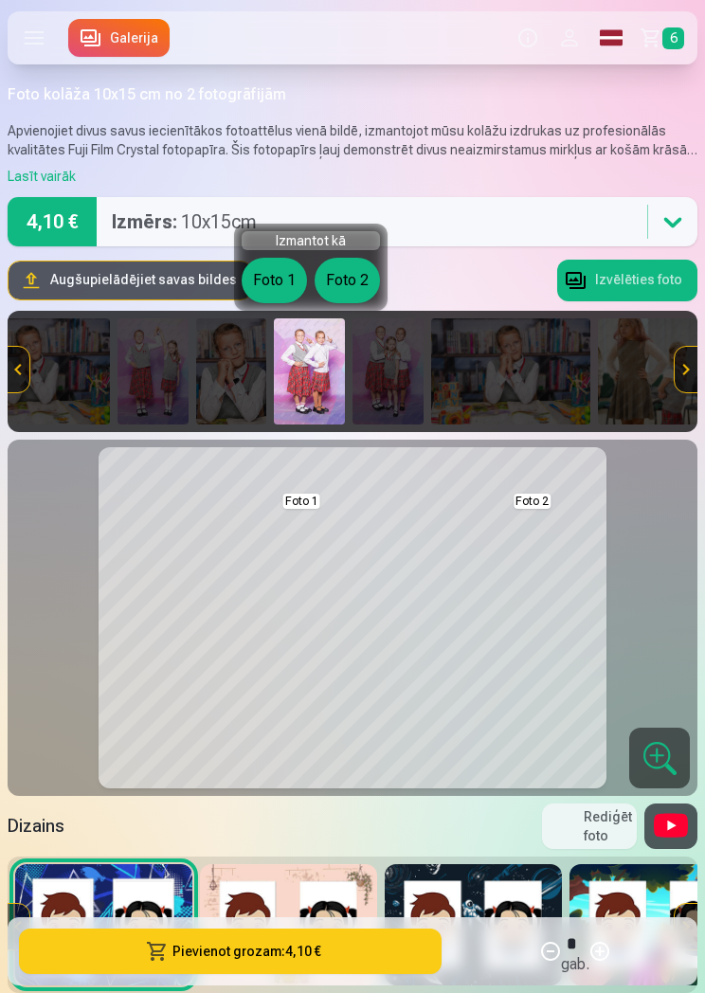
click at [291, 278] on button "Foto 1" at bounding box center [274, 280] width 65 height 45
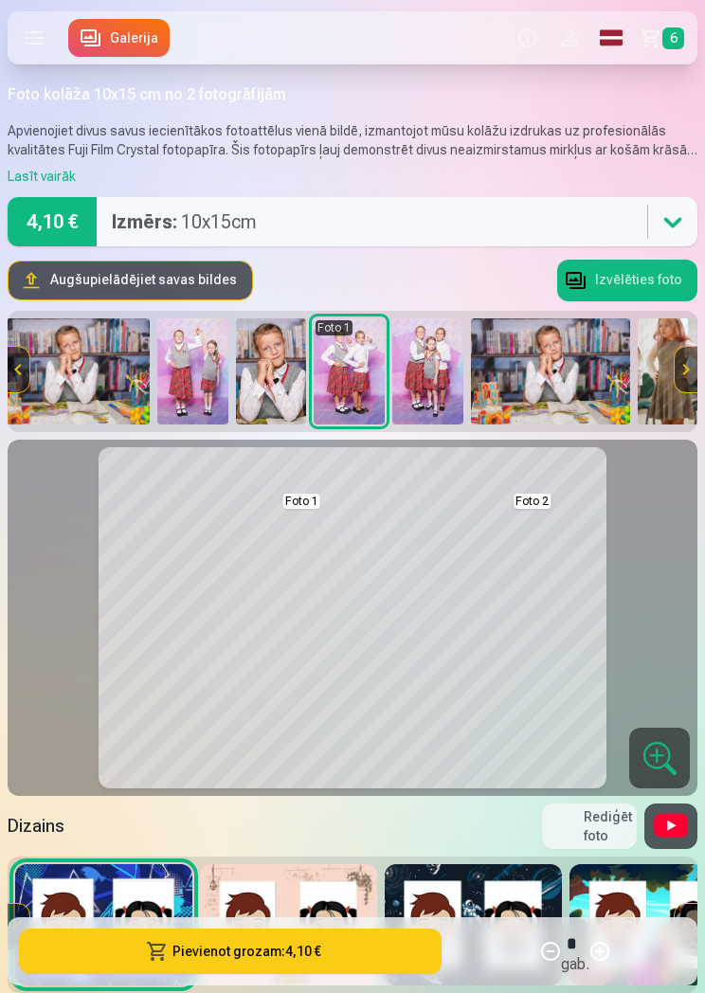
scroll to position [0, 1090]
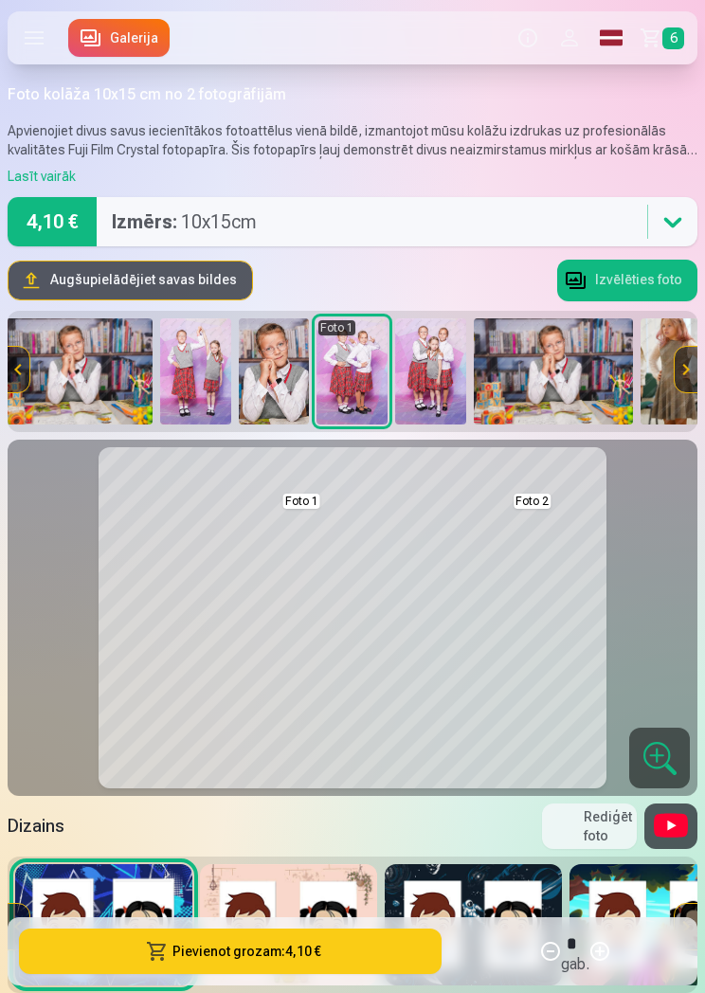
click at [207, 372] on img at bounding box center [195, 371] width 71 height 106
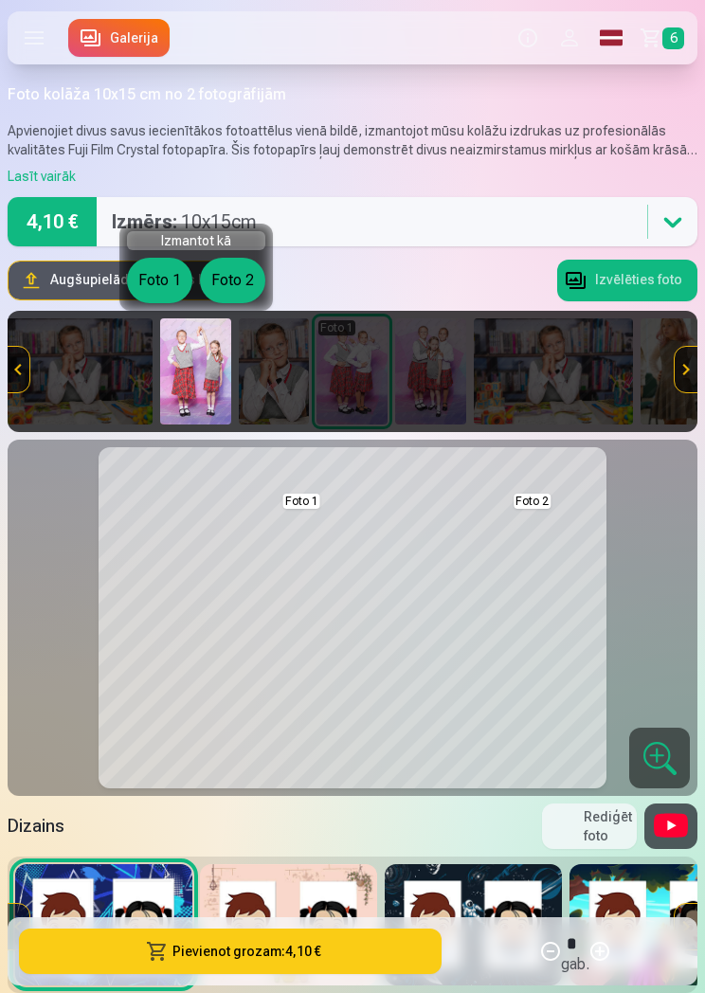
click at [237, 284] on button "Foto 2" at bounding box center [232, 280] width 65 height 45
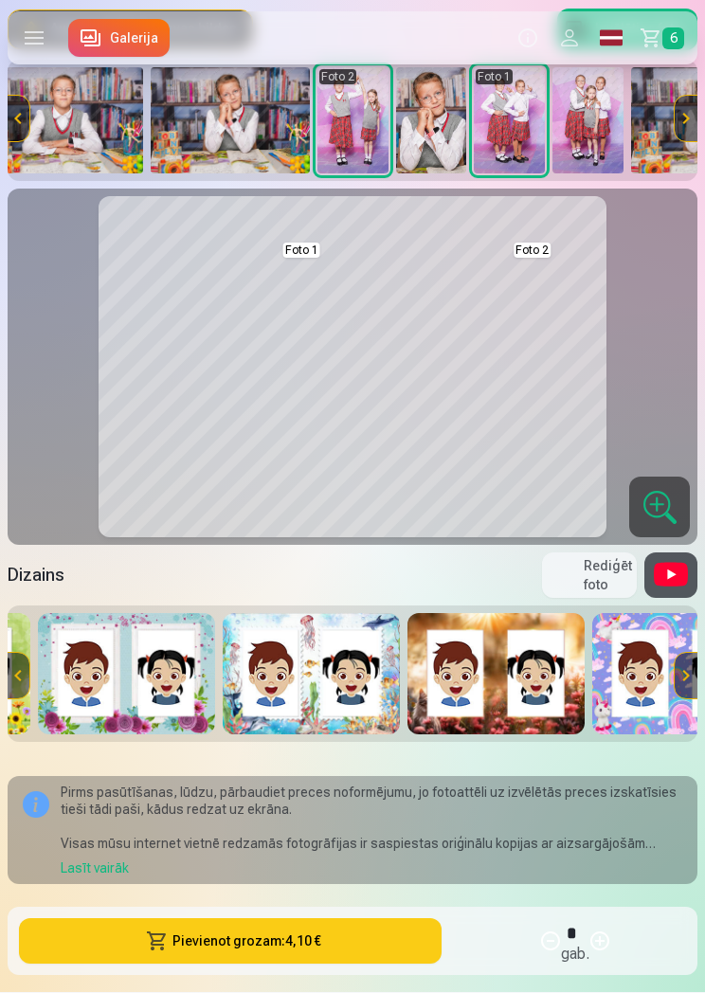
scroll to position [0, 2009]
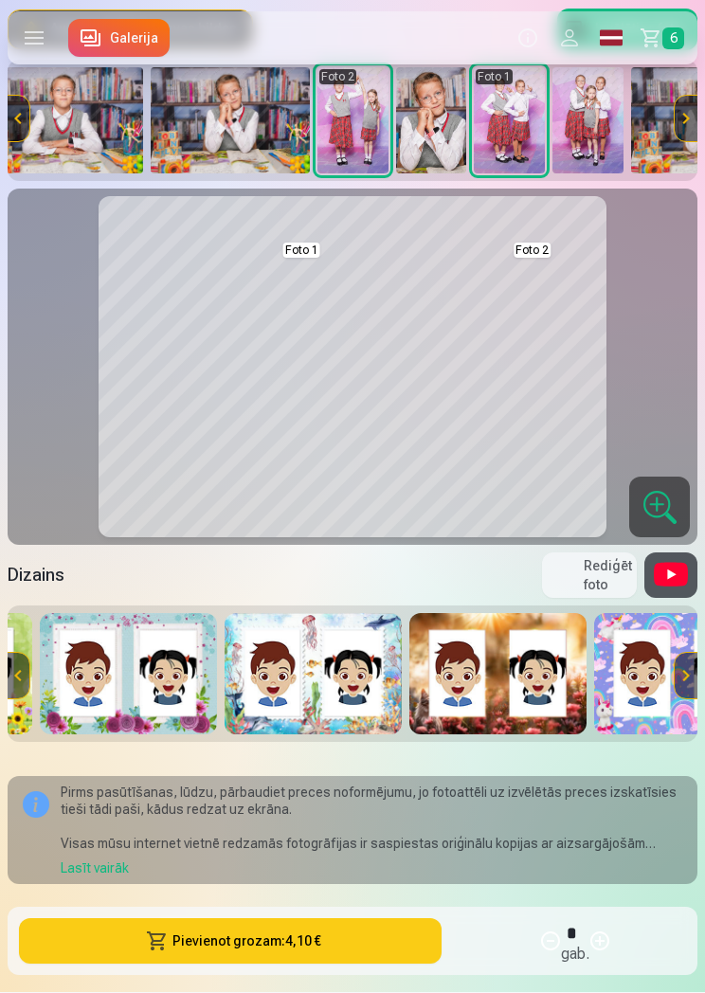
click at [552, 697] on img at bounding box center [497, 674] width 177 height 121
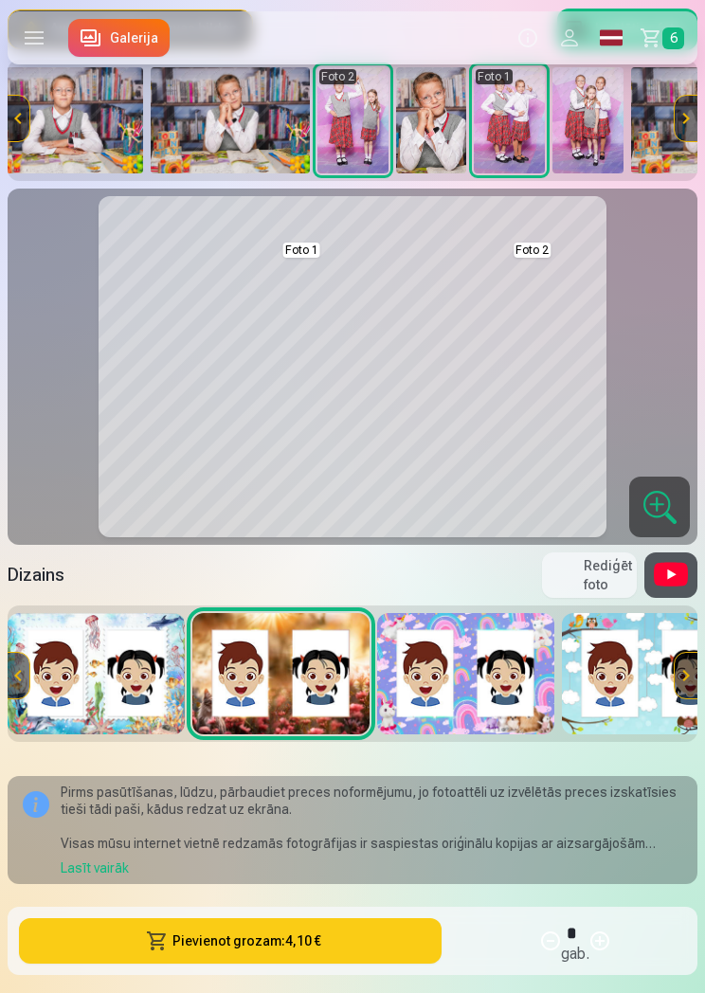
scroll to position [0, 2233]
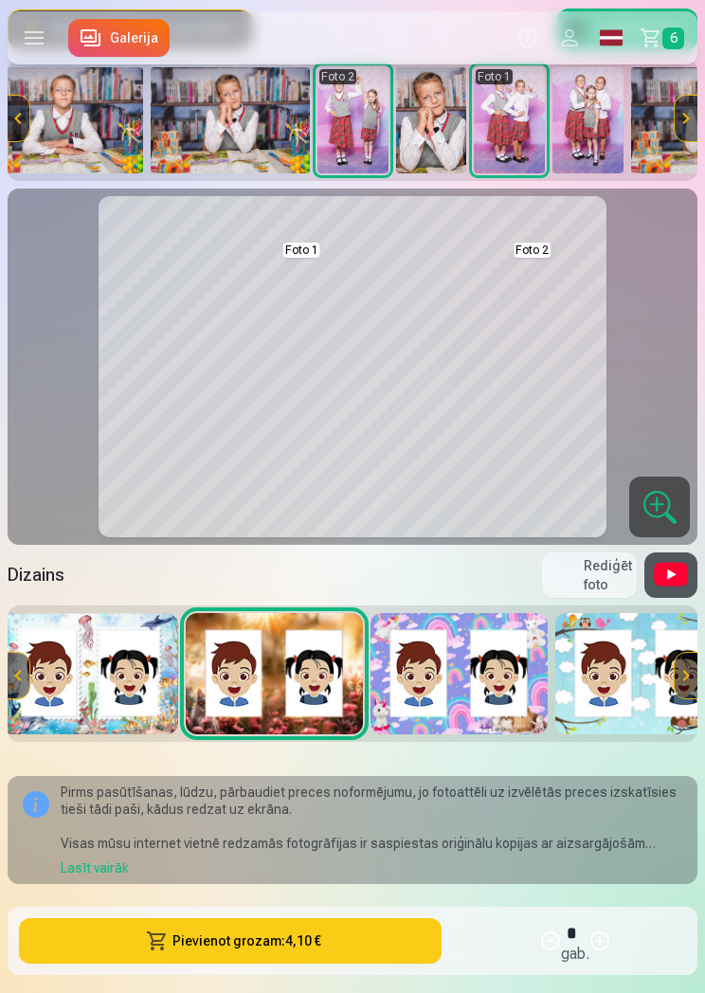
click at [483, 684] on img at bounding box center [458, 673] width 177 height 121
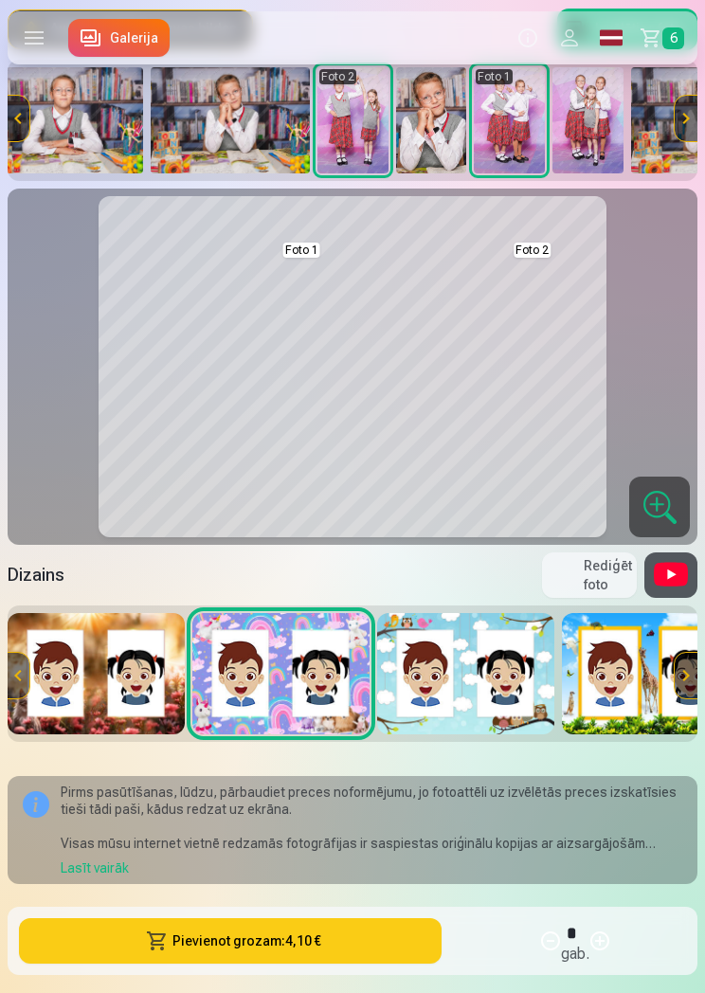
scroll to position [0, 2409]
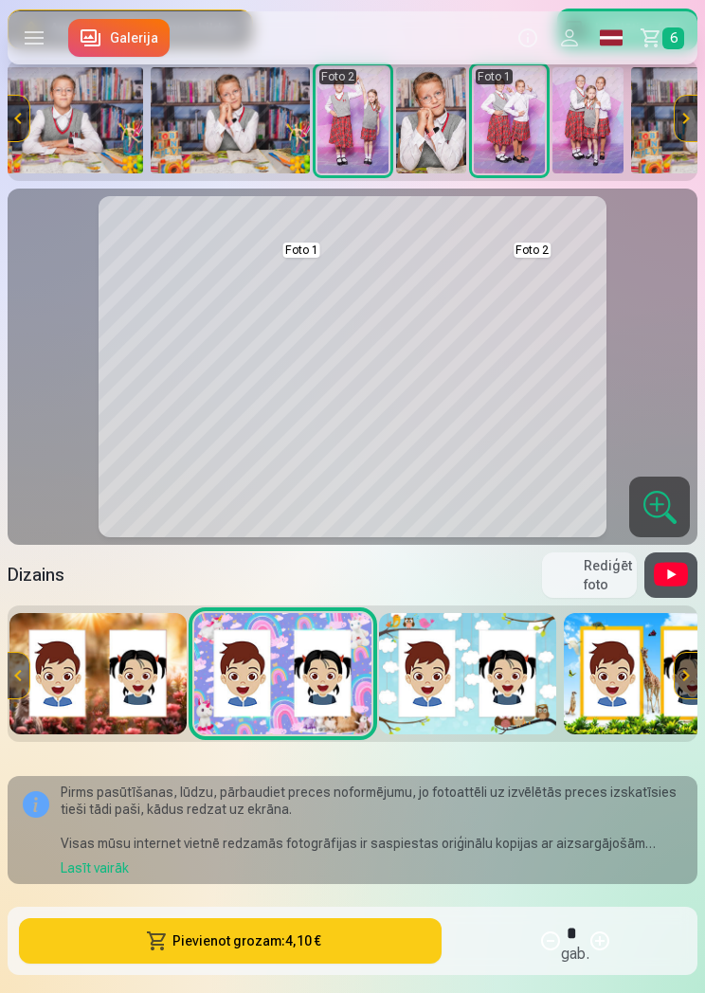
click at [511, 678] on img at bounding box center [467, 673] width 177 height 121
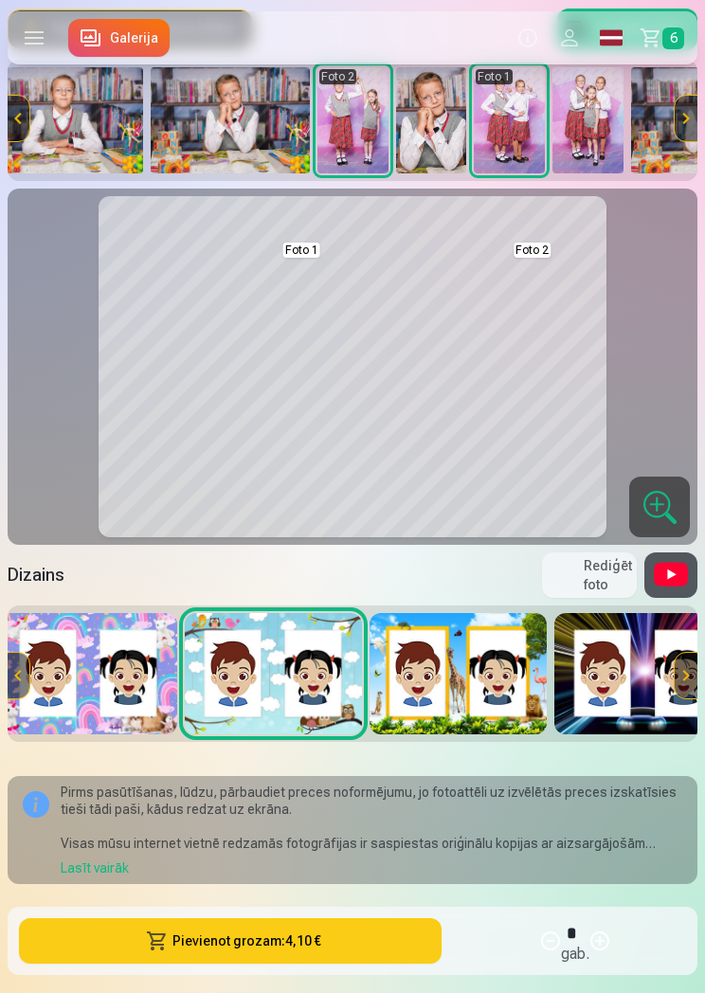
click at [476, 674] on img at bounding box center [457, 673] width 177 height 121
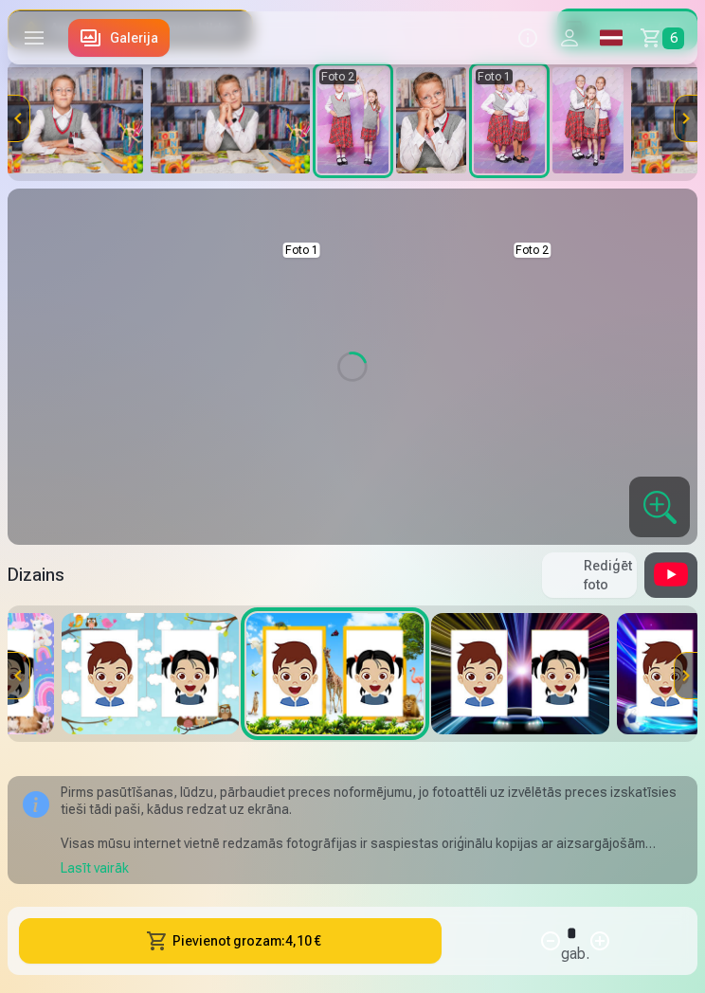
scroll to position [0, 2832]
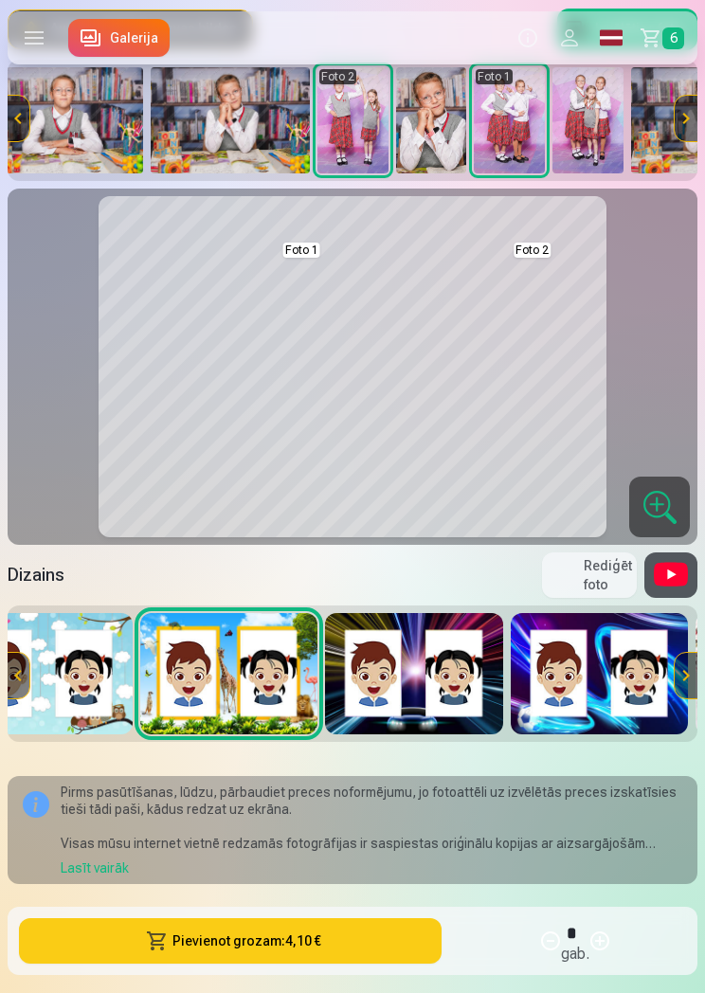
click at [478, 695] on img at bounding box center [413, 673] width 177 height 121
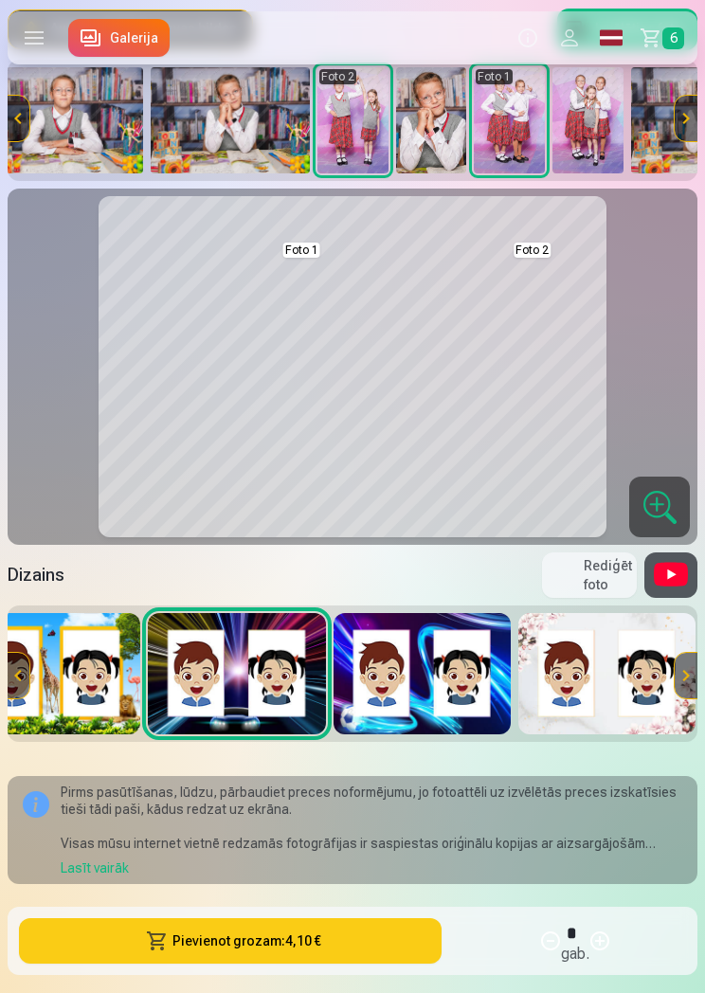
scroll to position [0, 3005]
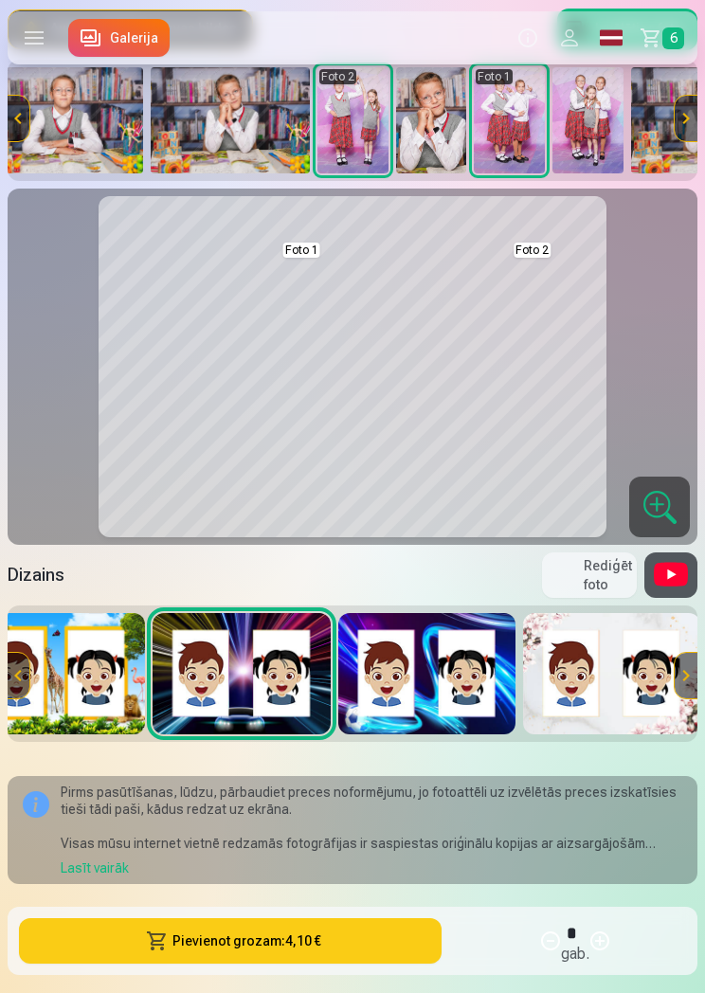
click at [460, 688] on img at bounding box center [426, 673] width 177 height 121
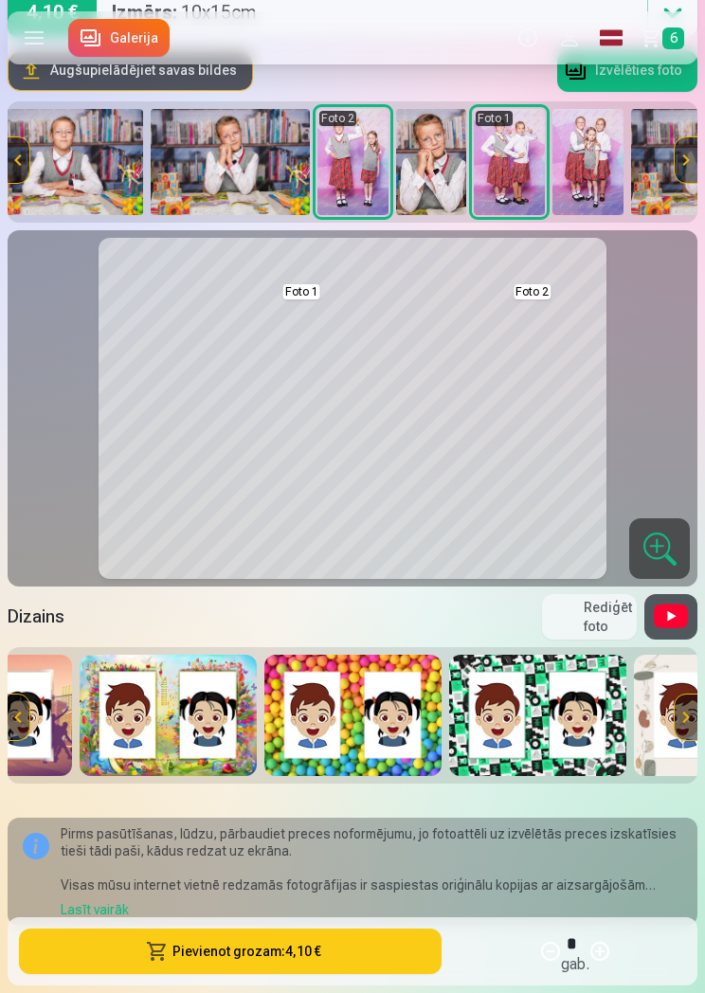
scroll to position [0, 4553]
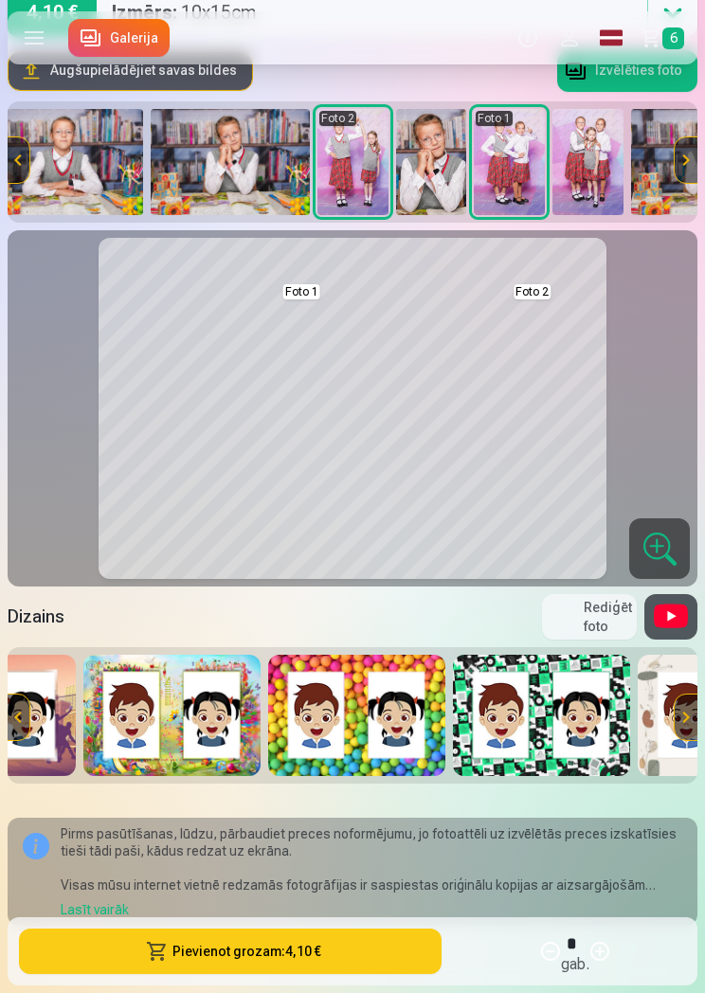
click at [418, 742] on img at bounding box center [356, 715] width 177 height 121
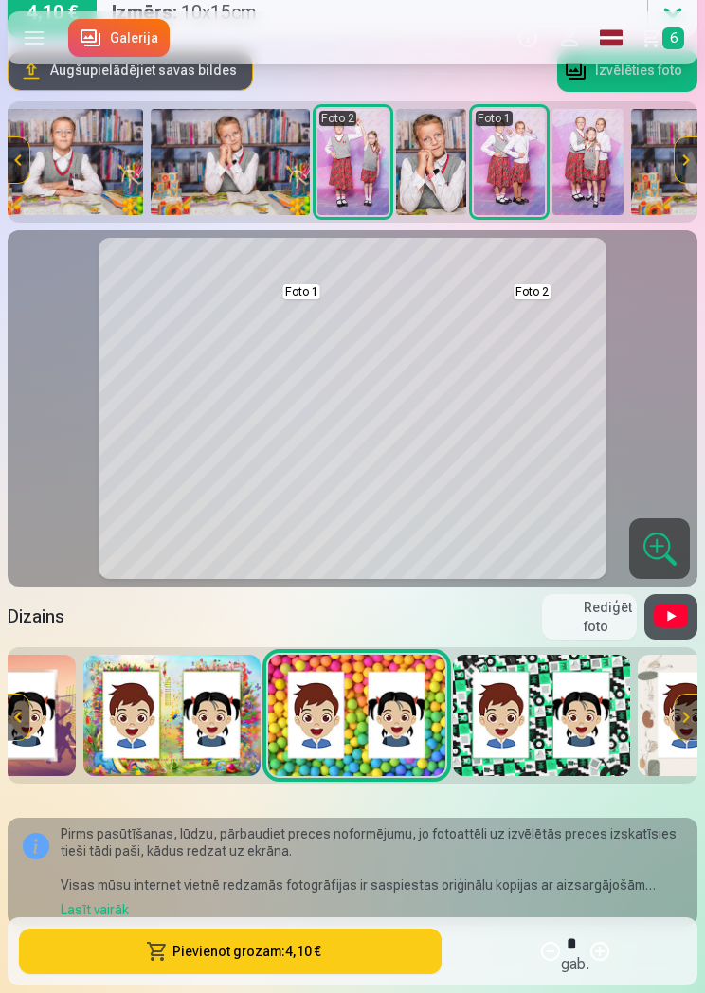
click at [226, 736] on img at bounding box center [171, 715] width 177 height 121
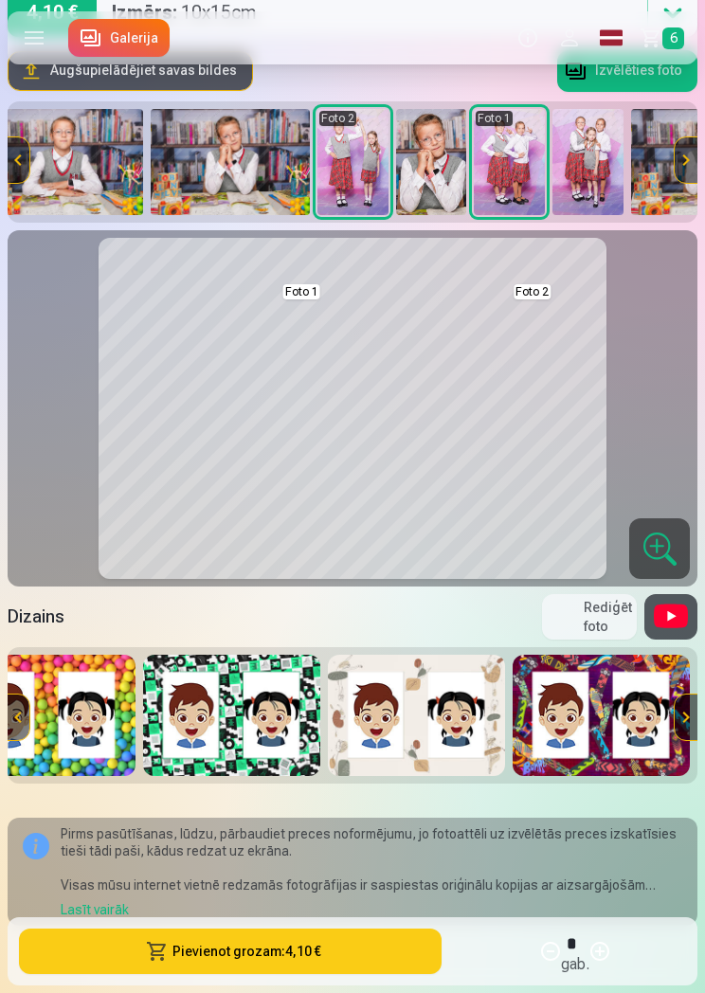
scroll to position [0, 4863]
click at [604, 735] on img at bounding box center [600, 715] width 177 height 121
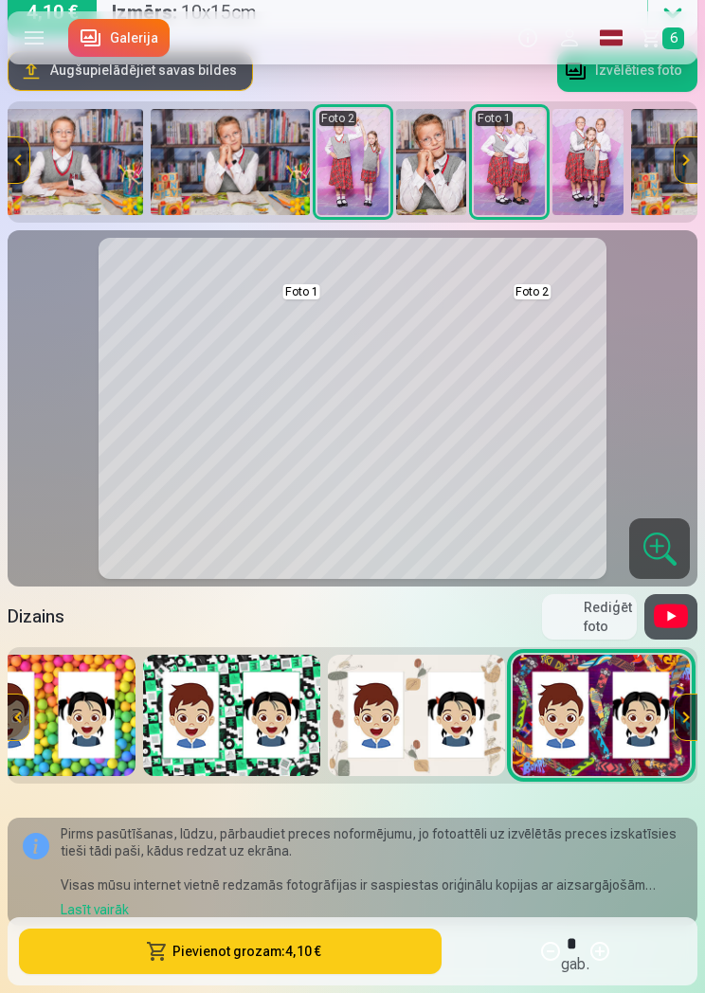
click at [451, 732] on img at bounding box center [416, 715] width 177 height 121
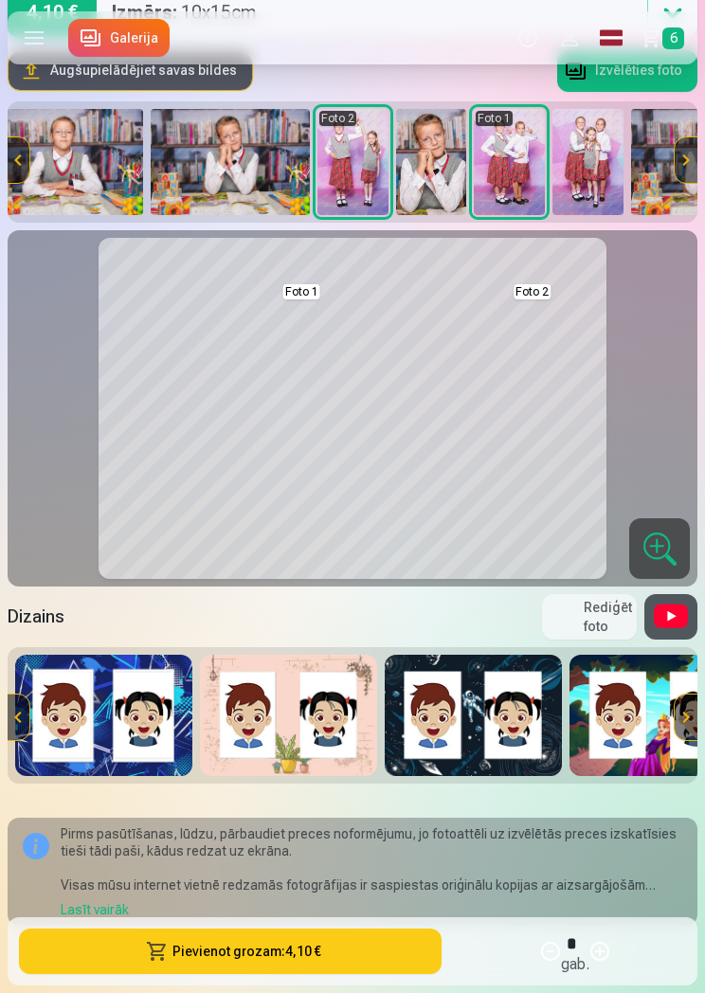
scroll to position [0, 0]
click at [327, 741] on img at bounding box center [288, 715] width 177 height 121
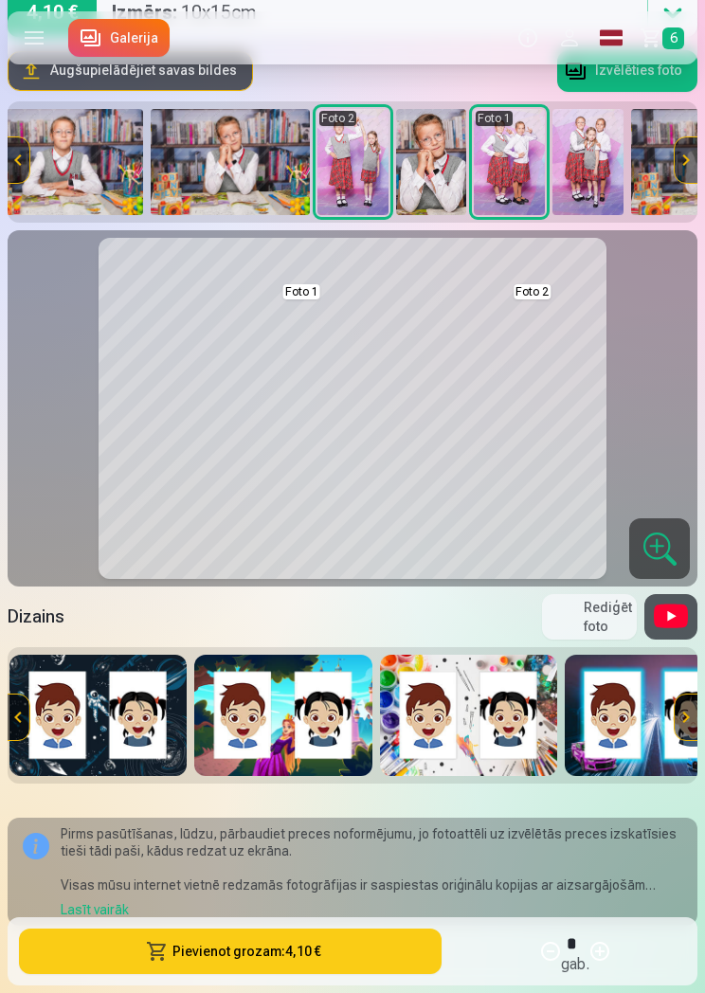
scroll to position [0, 376]
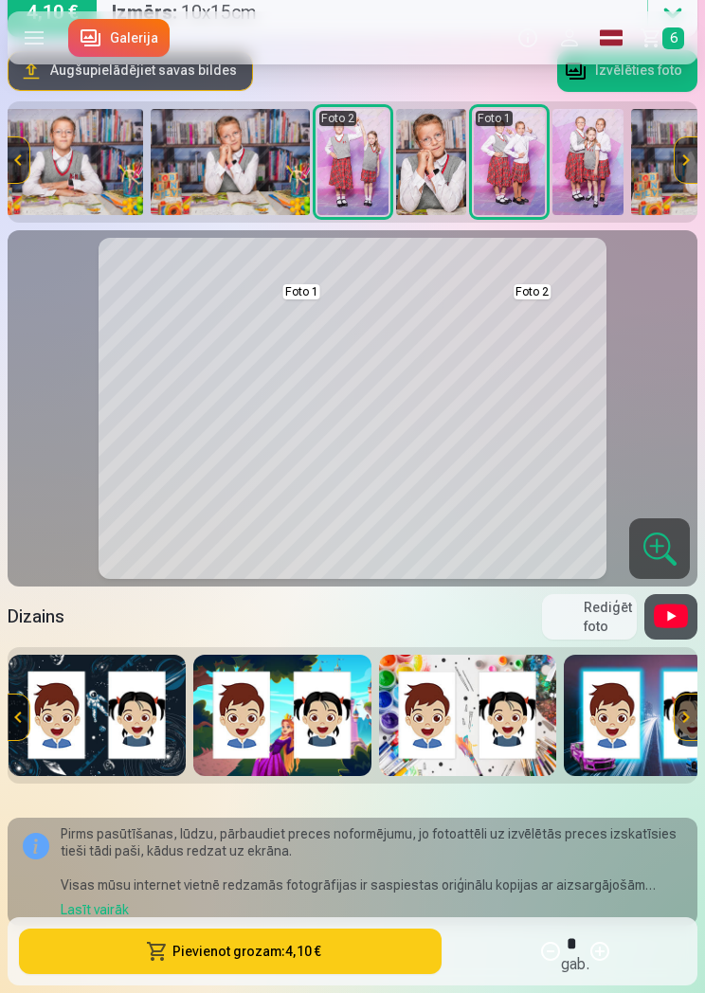
click at [326, 714] on img at bounding box center [281, 715] width 177 height 121
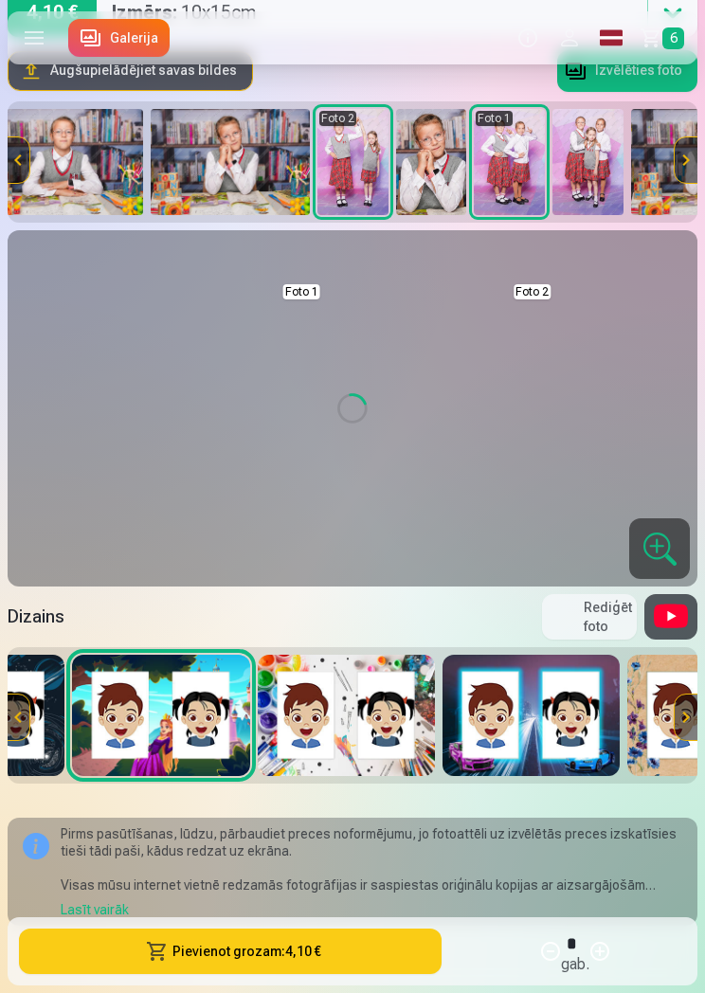
scroll to position [0, 496]
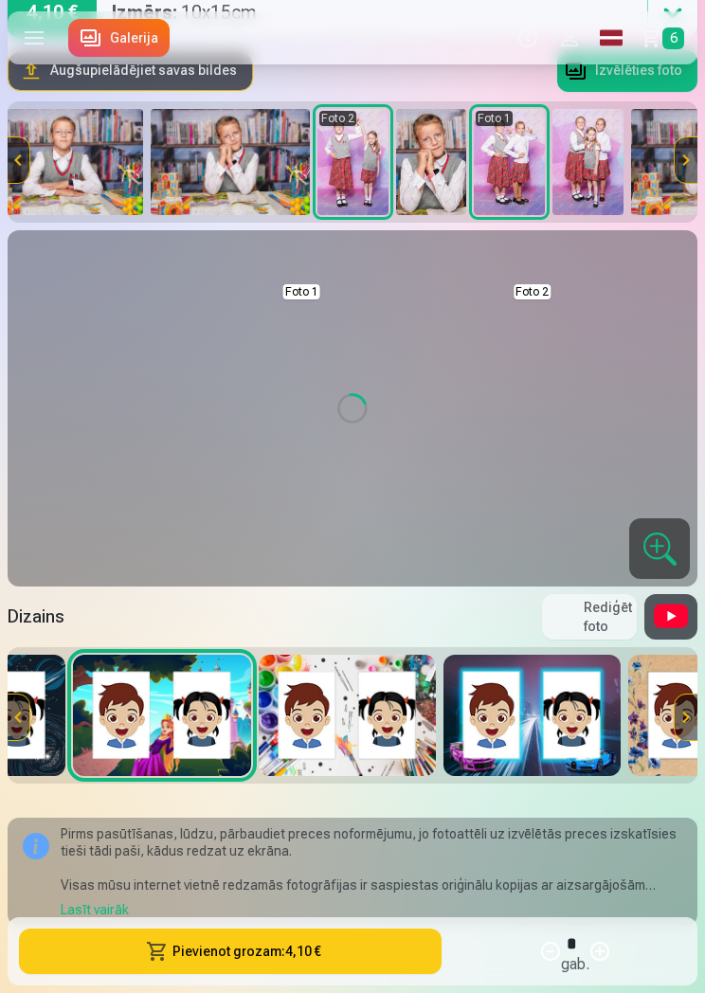
click at [415, 745] on img at bounding box center [347, 715] width 177 height 121
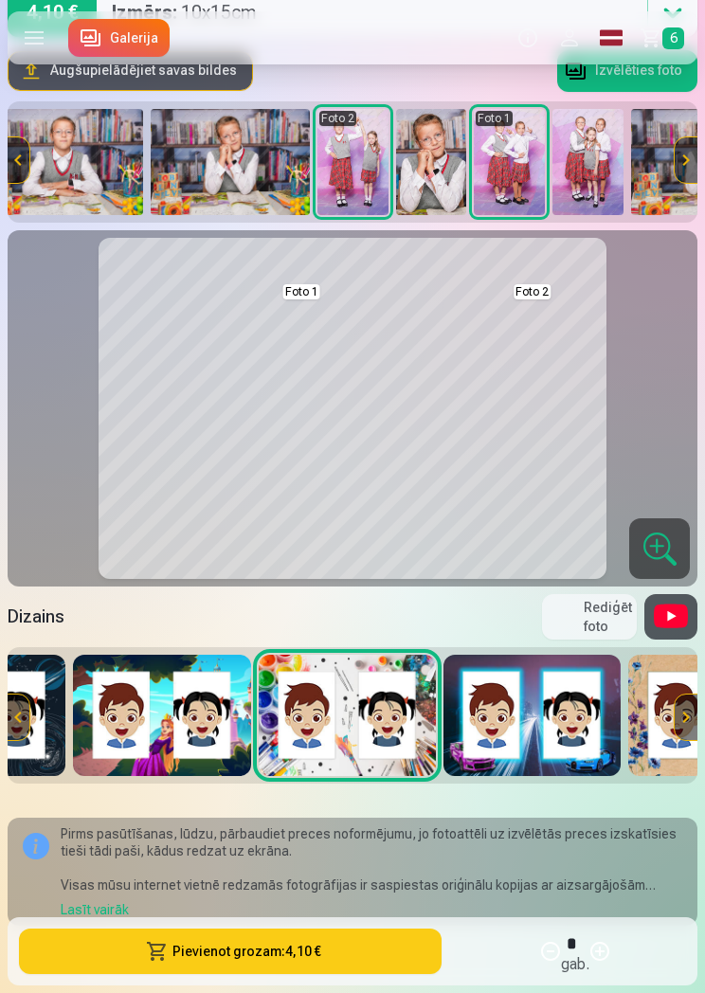
click at [547, 720] on img at bounding box center [531, 715] width 177 height 121
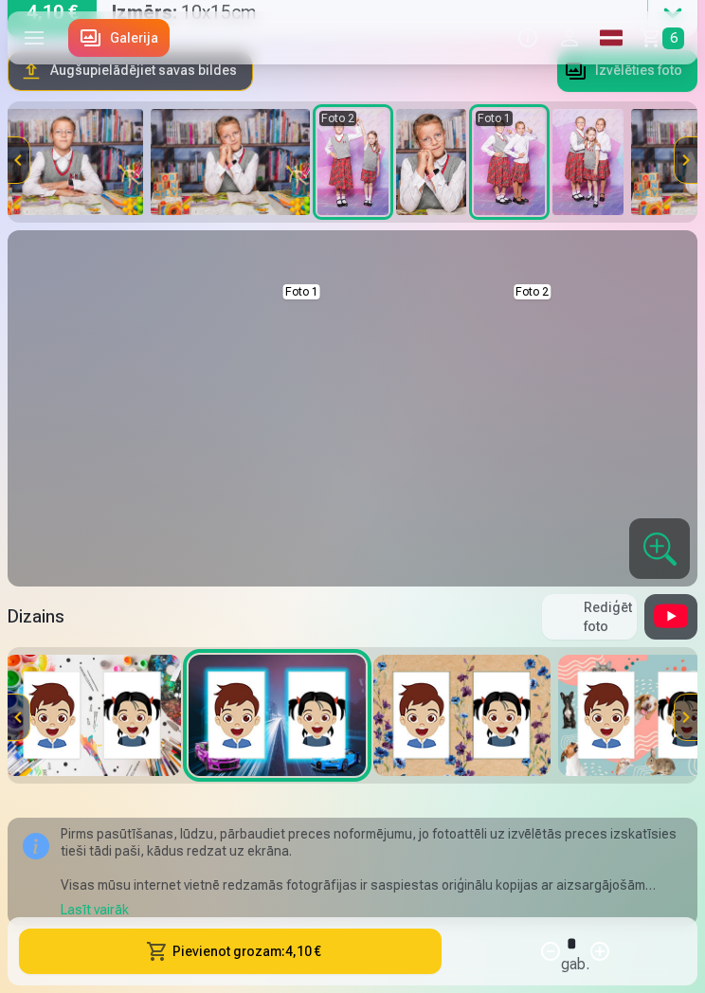
scroll to position [0, 762]
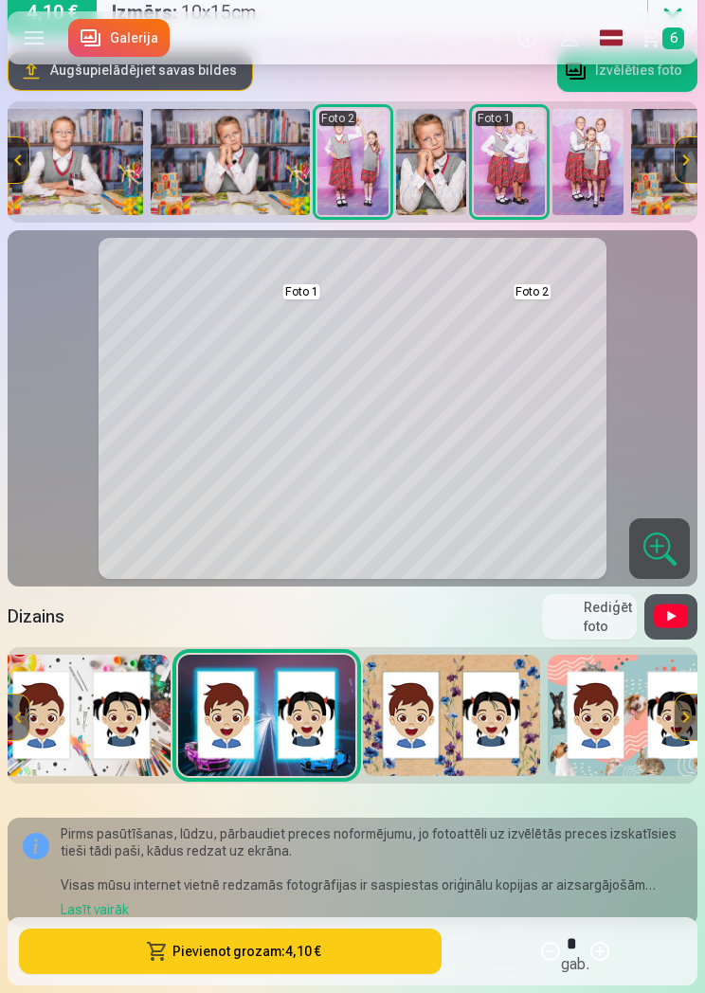
click at [467, 721] on img at bounding box center [451, 715] width 177 height 121
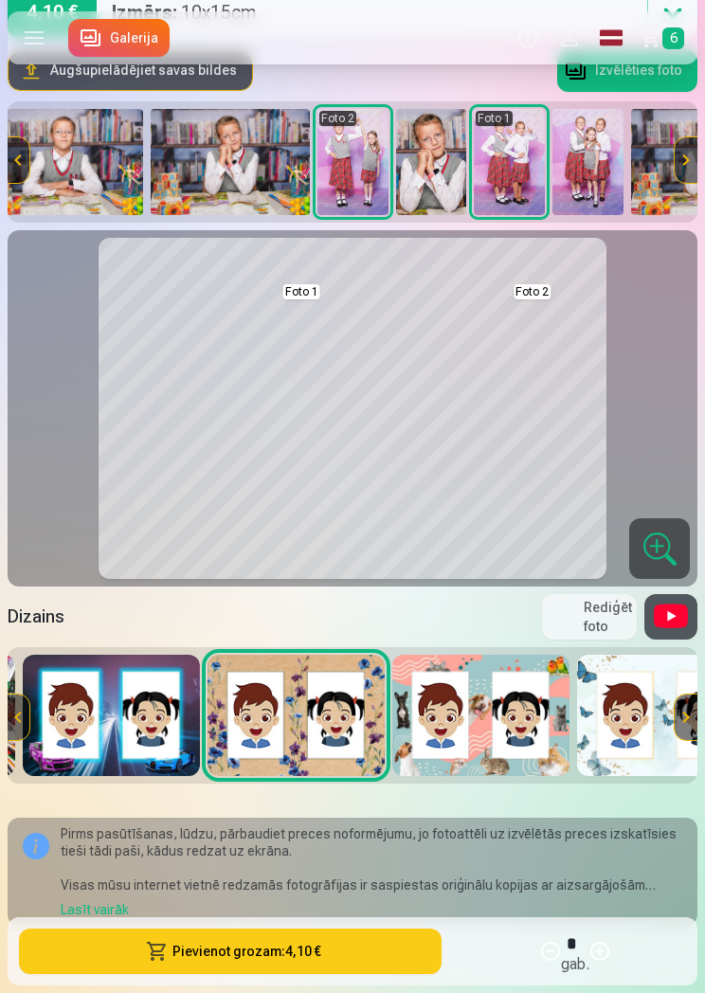
scroll to position [0, 925]
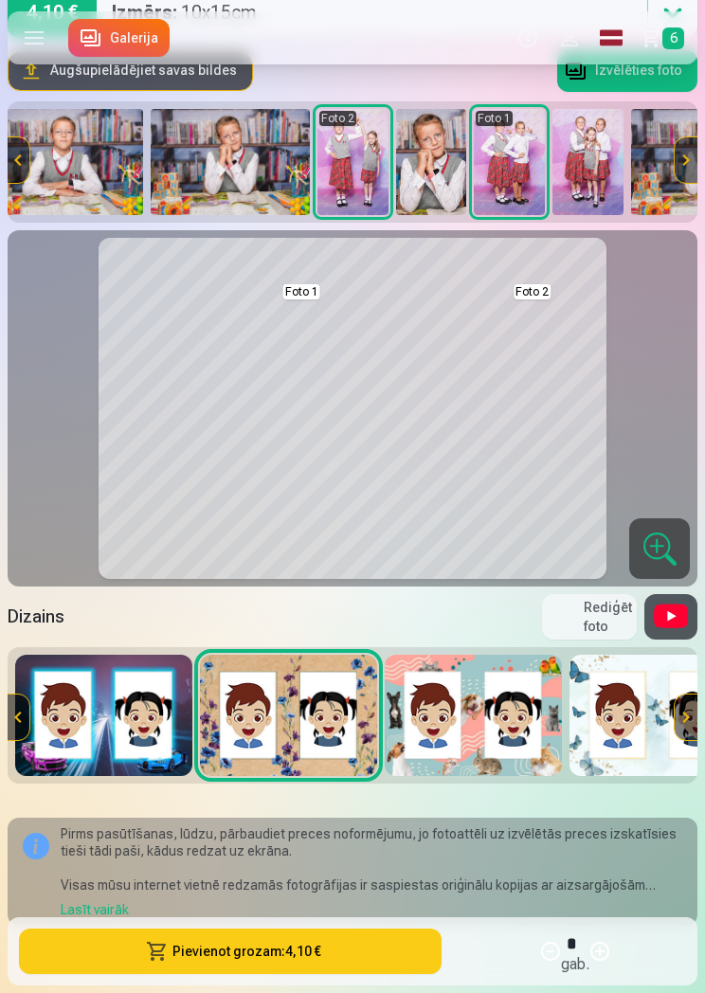
click at [518, 731] on img at bounding box center [473, 715] width 177 height 121
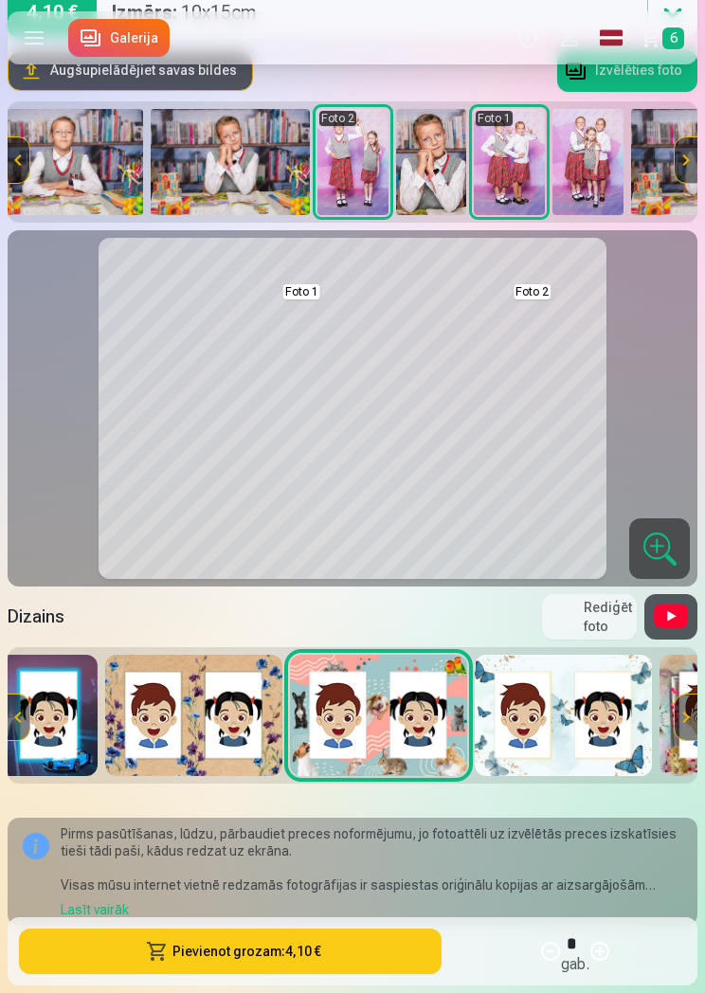
scroll to position [0, 1051]
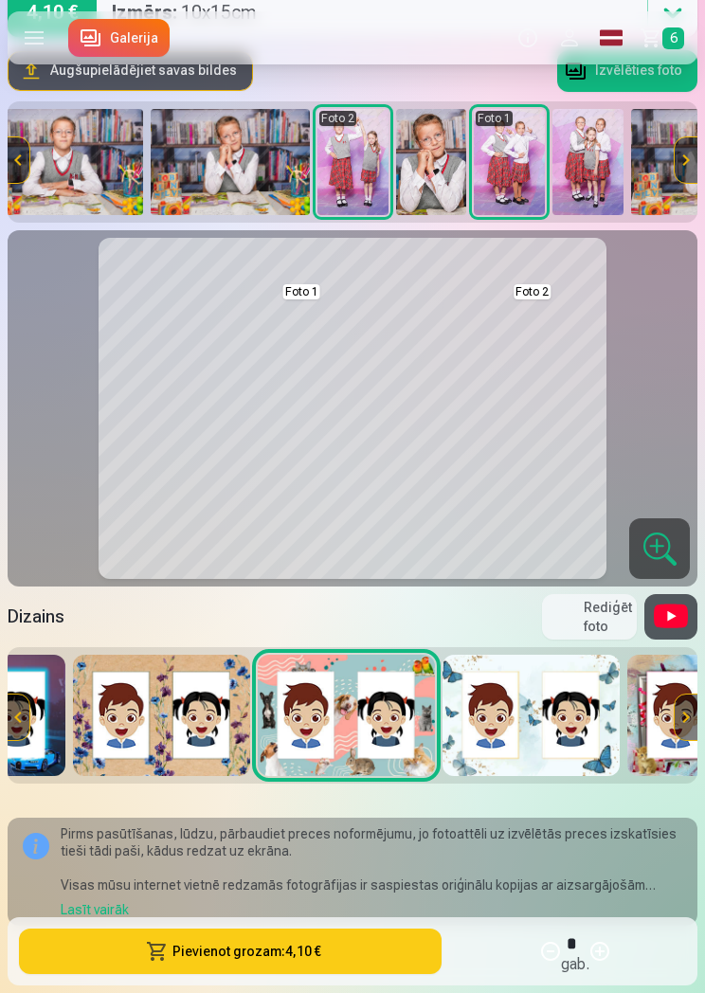
click at [523, 738] on img at bounding box center [530, 715] width 177 height 121
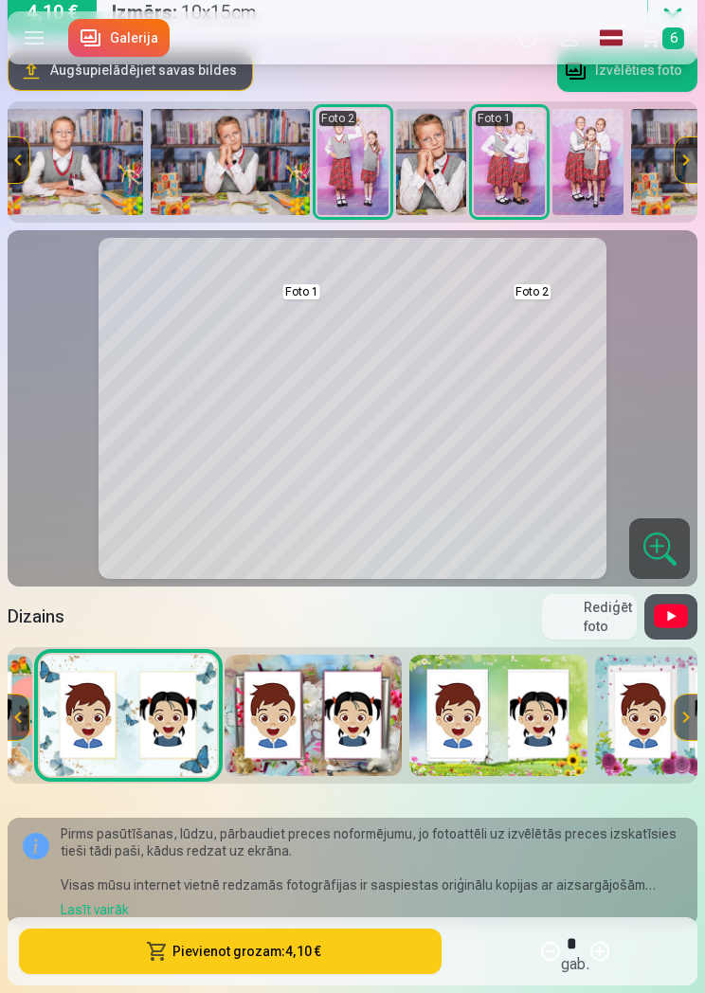
scroll to position [0, 1455]
click at [319, 726] on img at bounding box center [312, 715] width 177 height 121
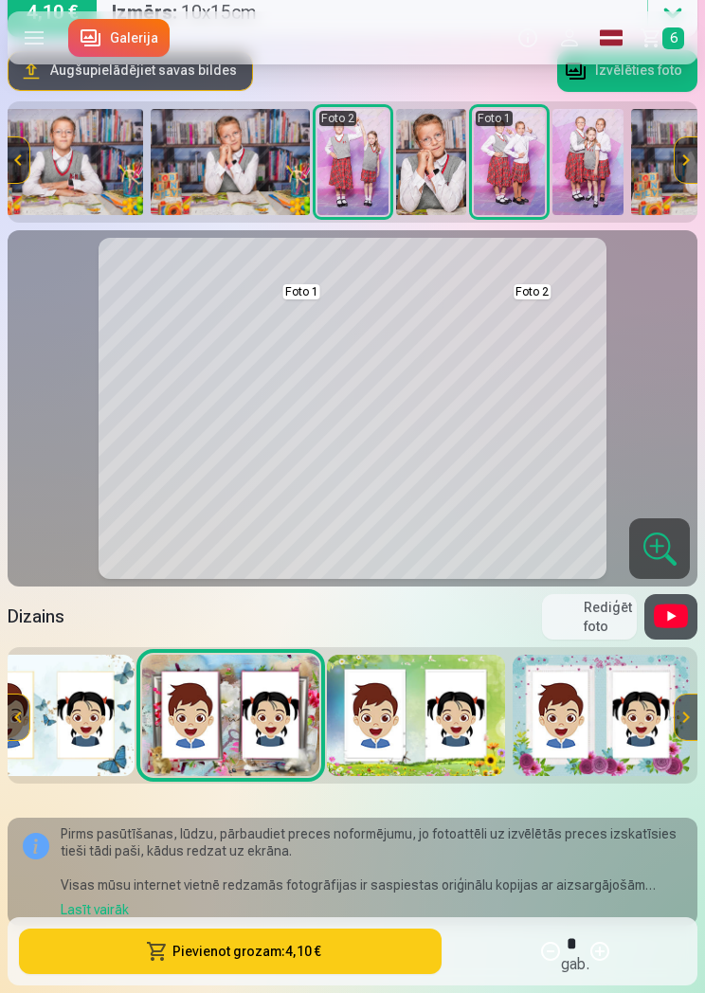
scroll to position [0, 1549]
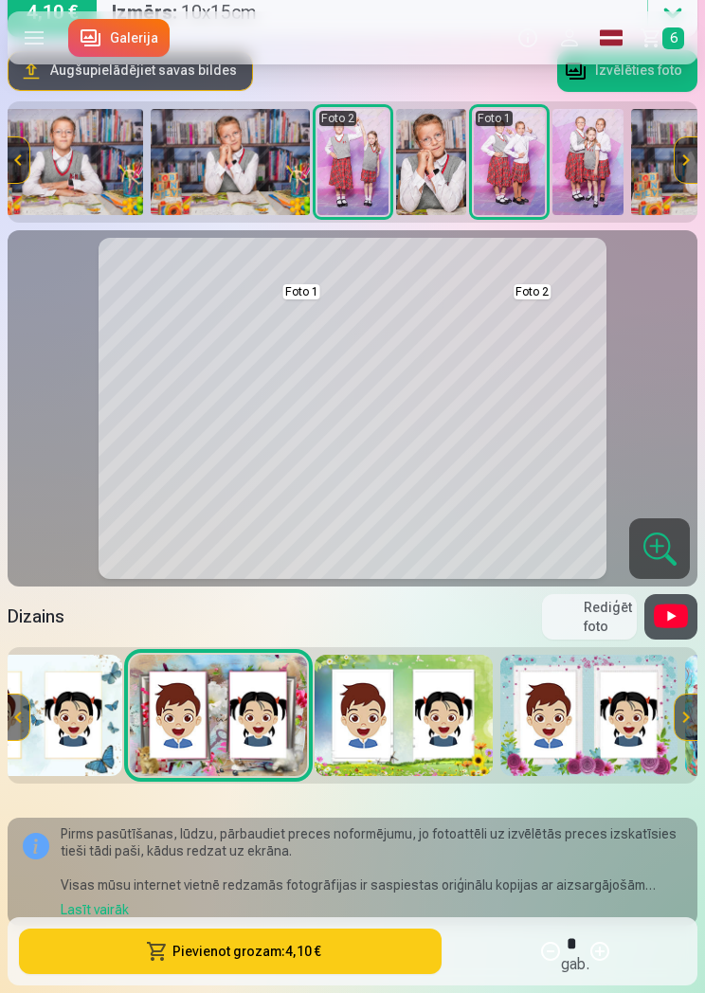
click at [428, 736] on img at bounding box center [402, 715] width 177 height 121
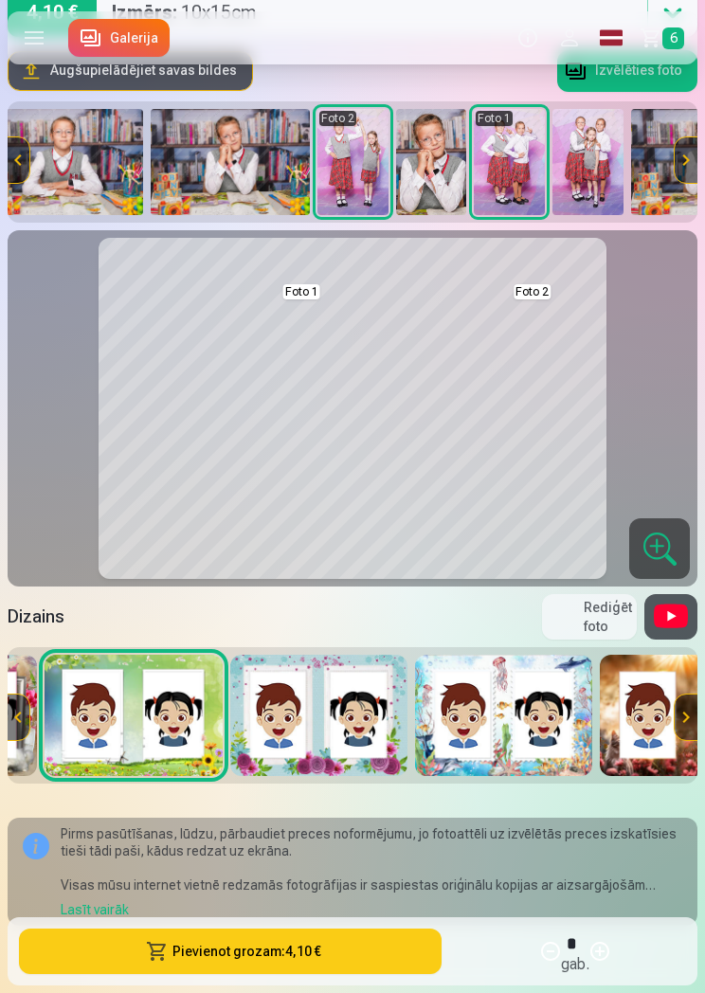
scroll to position [0, 1828]
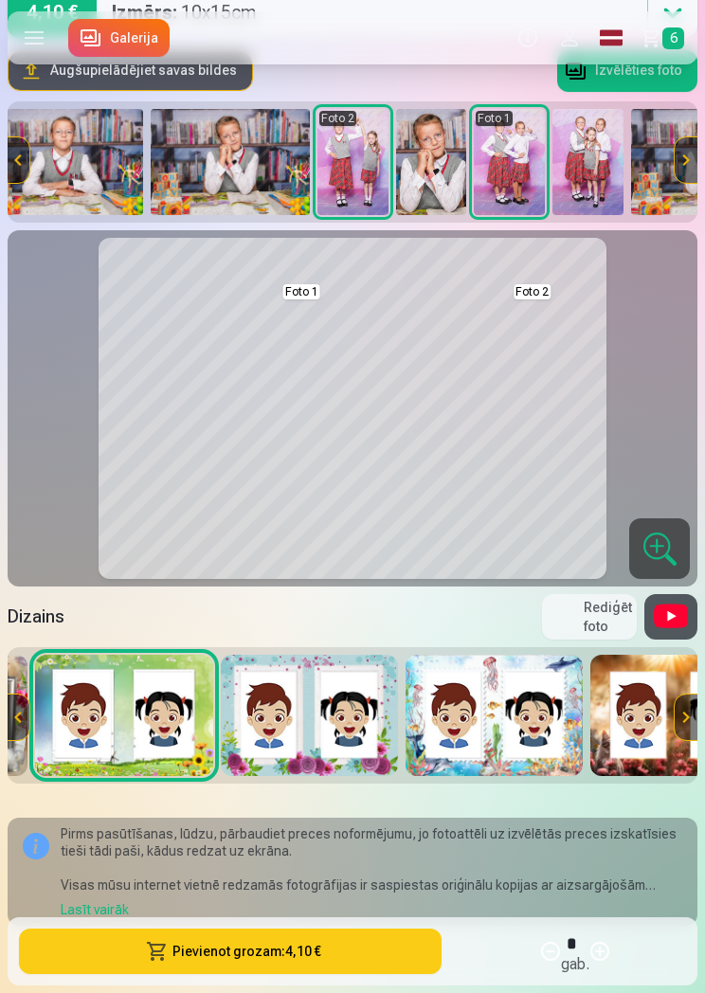
click at [314, 723] on img at bounding box center [309, 715] width 177 height 121
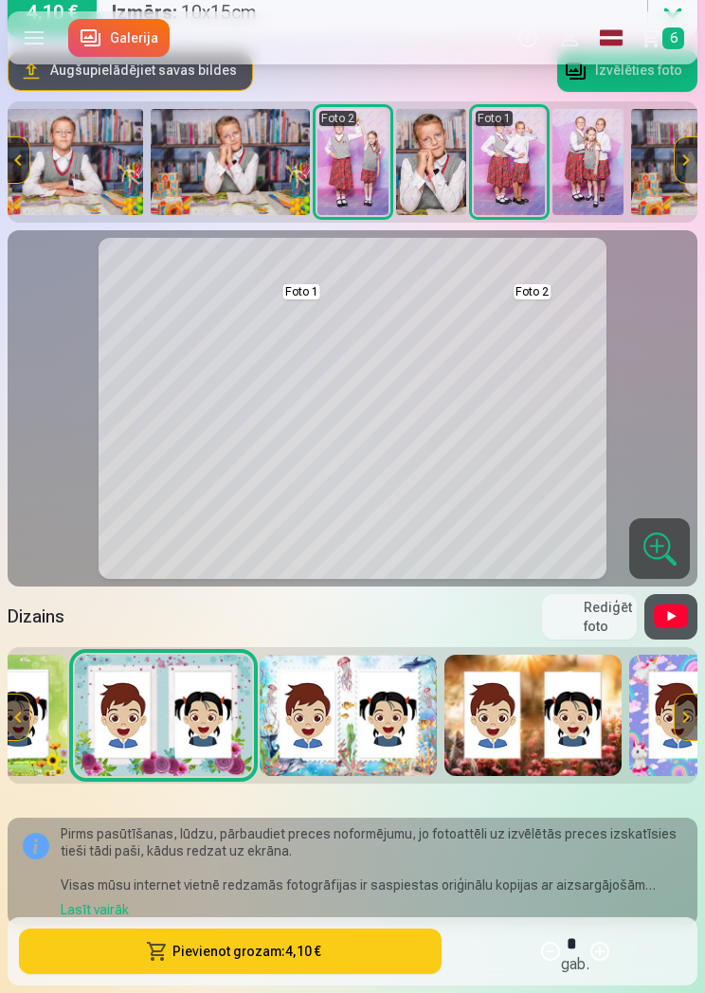
scroll to position [0, 1969]
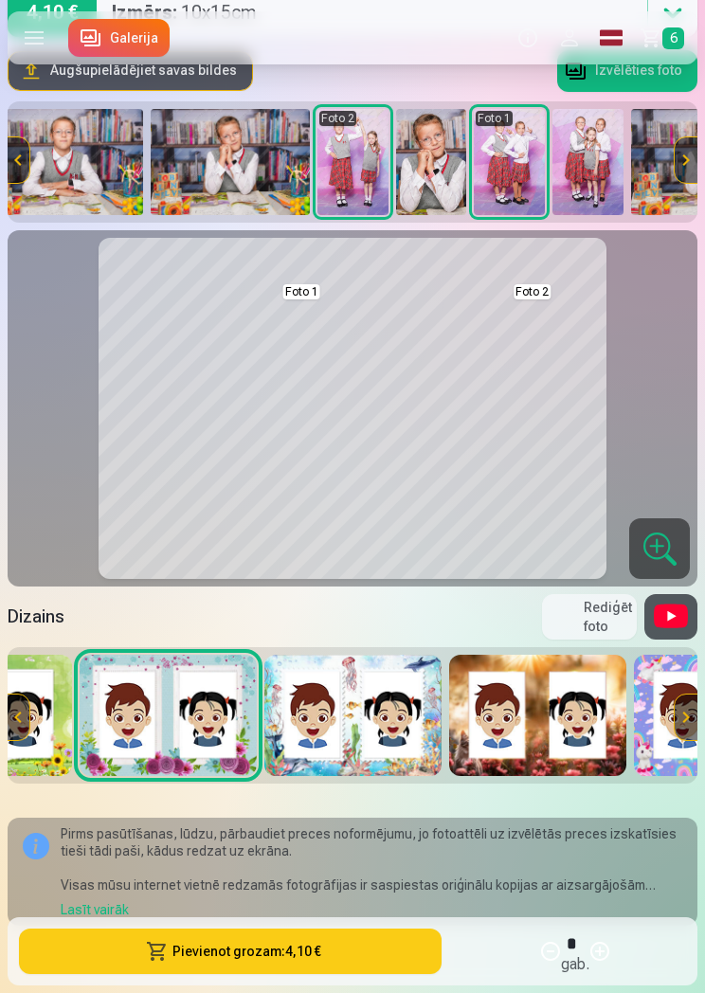
click at [426, 719] on img at bounding box center [352, 715] width 177 height 121
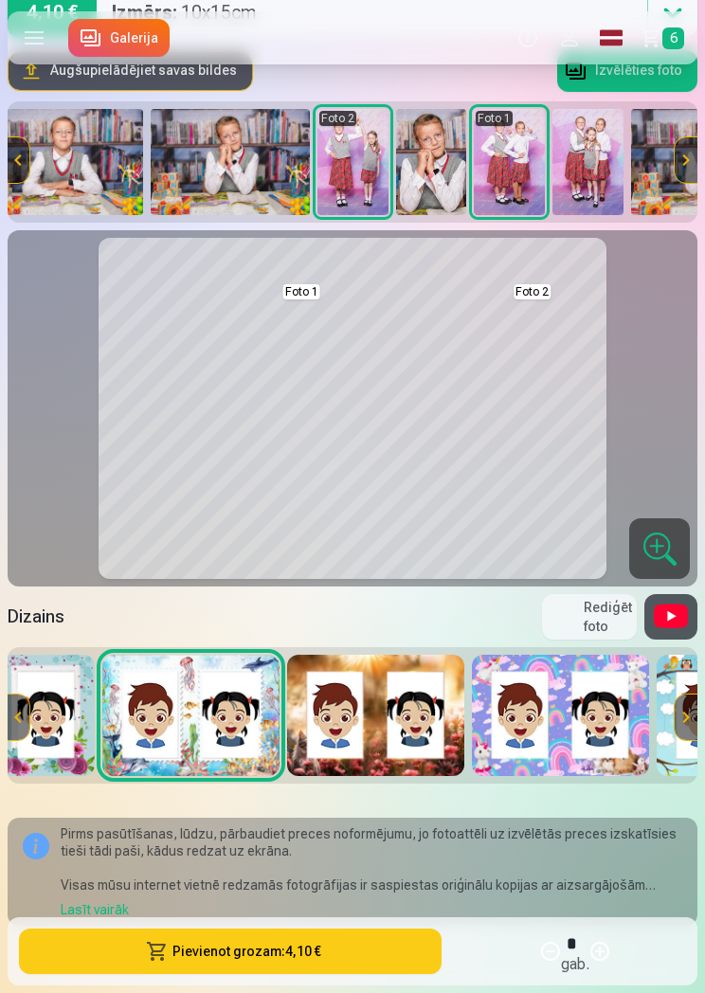
scroll to position [0, 2133]
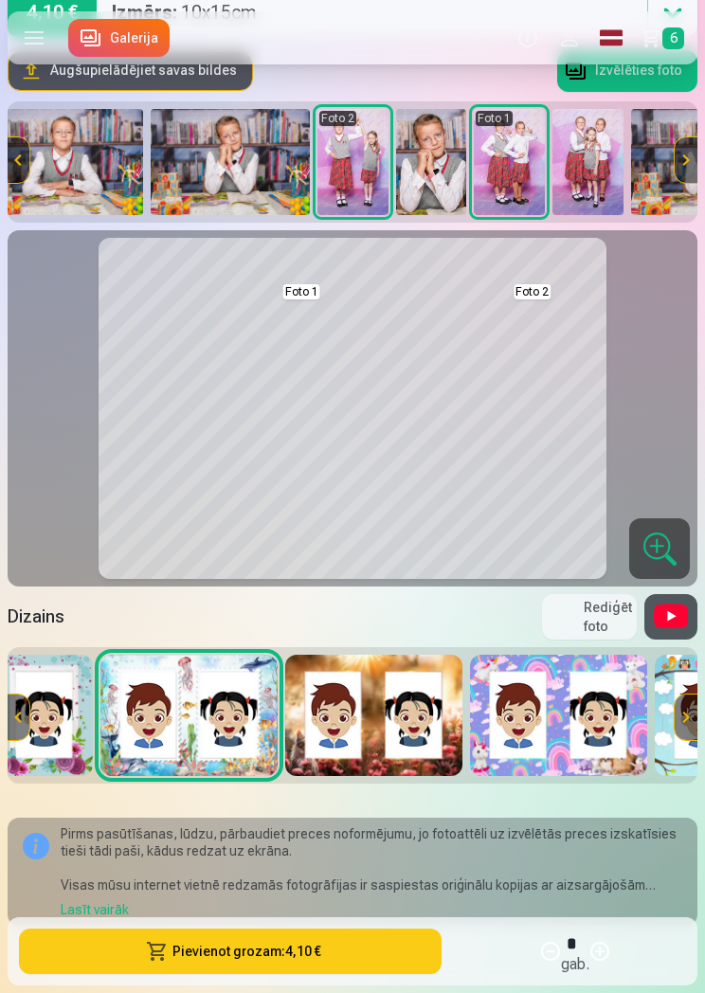
click at [440, 733] on img at bounding box center [373, 715] width 177 height 121
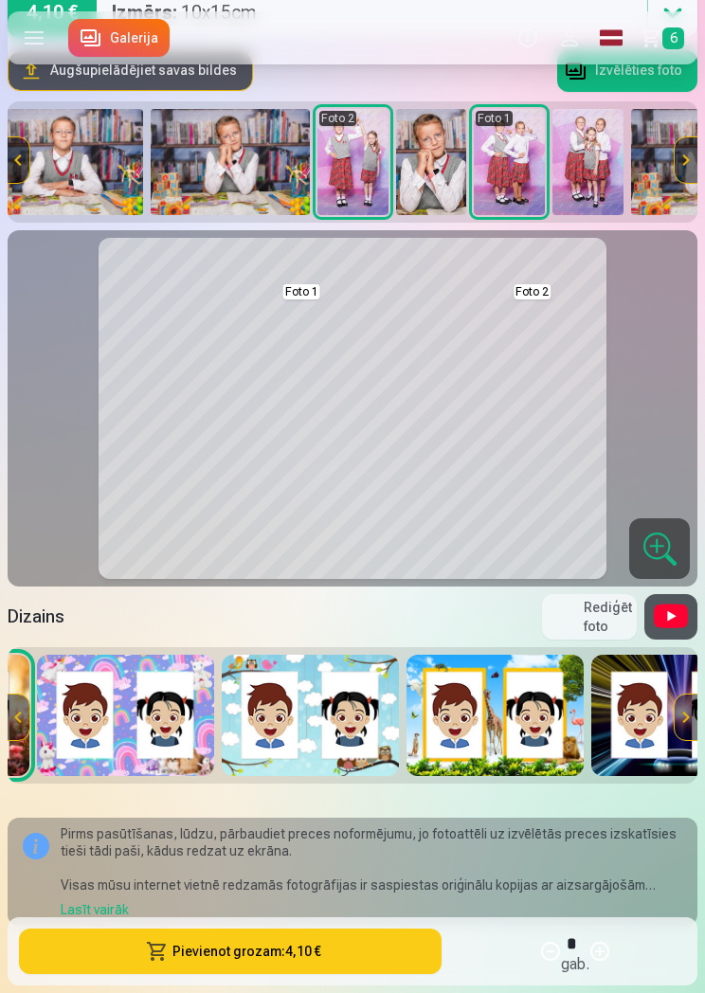
scroll to position [0, 2565]
click at [166, 723] on img at bounding box center [126, 715] width 177 height 121
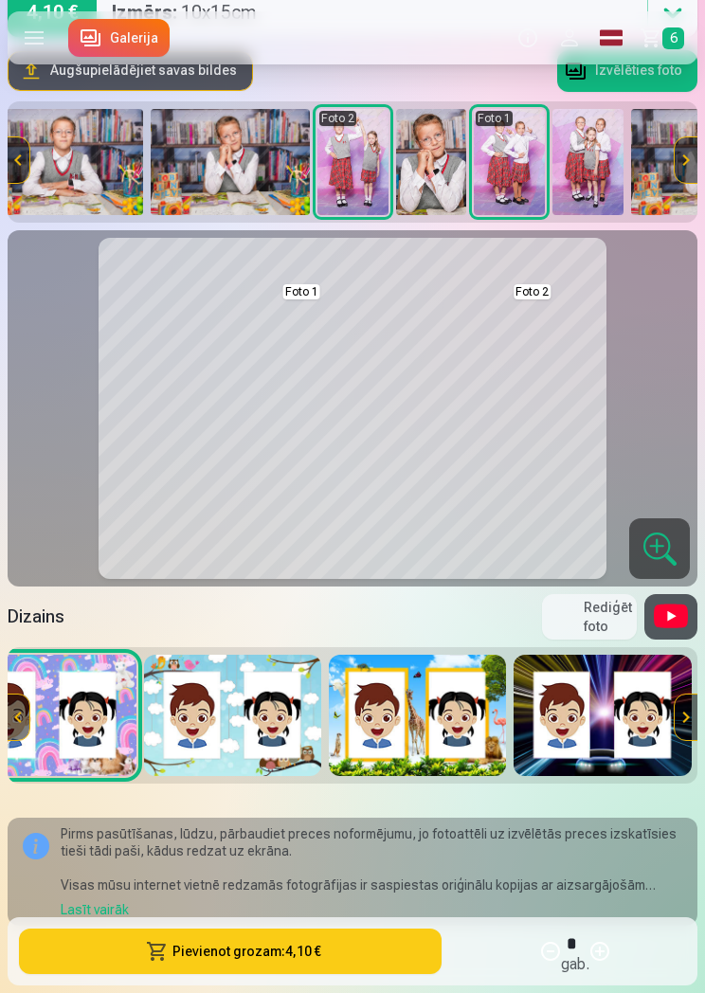
scroll to position [0, 2668]
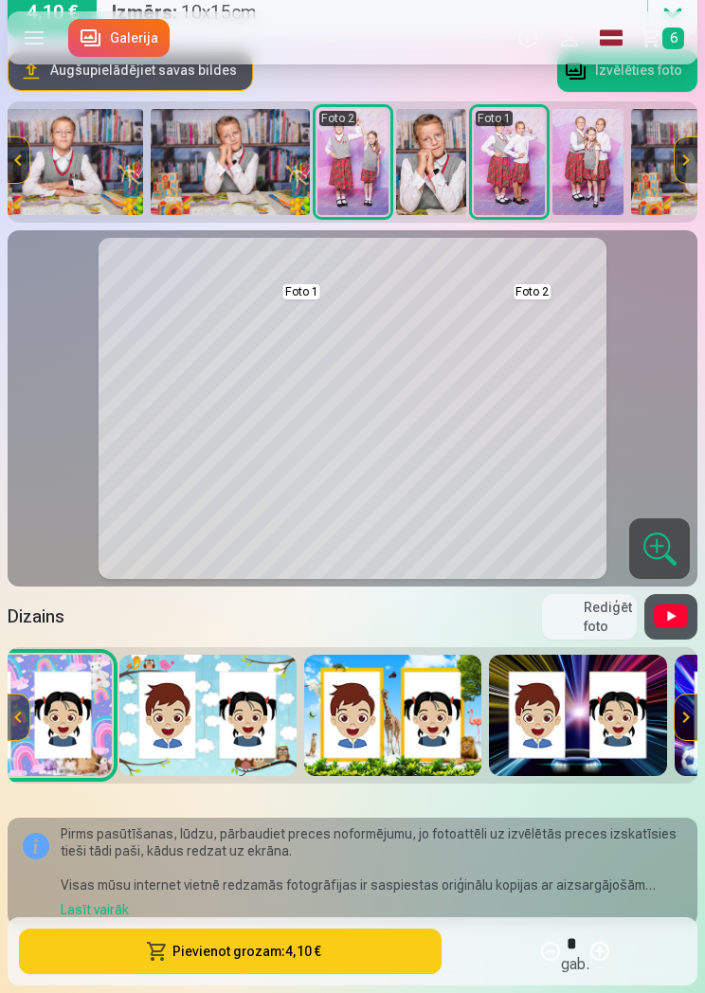
click at [463, 749] on img at bounding box center [392, 715] width 177 height 121
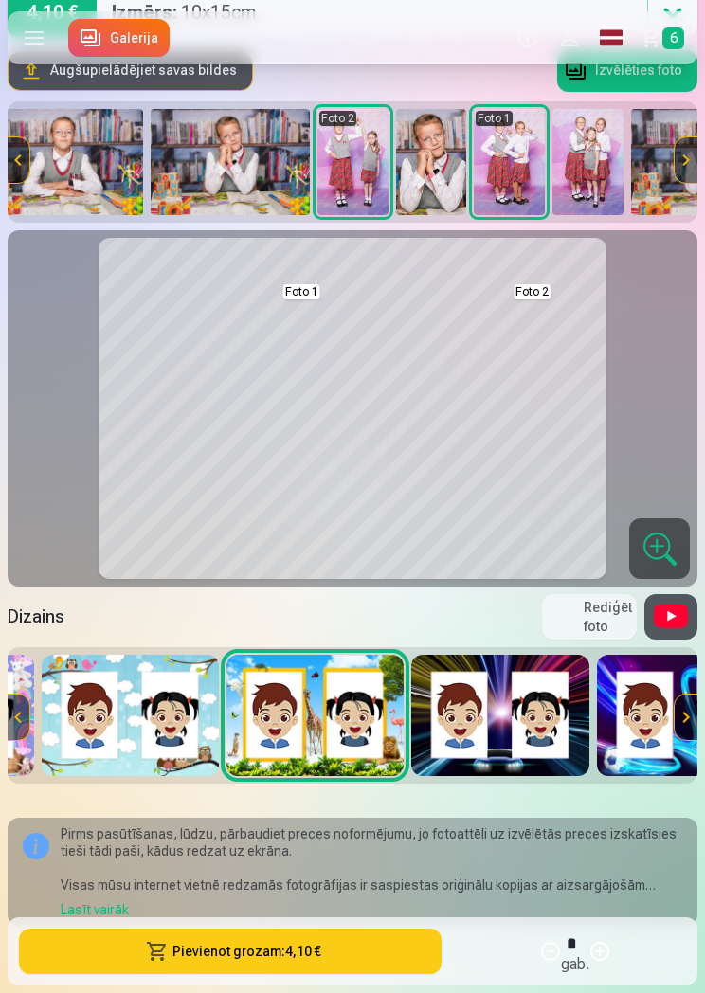
scroll to position [0, 2776]
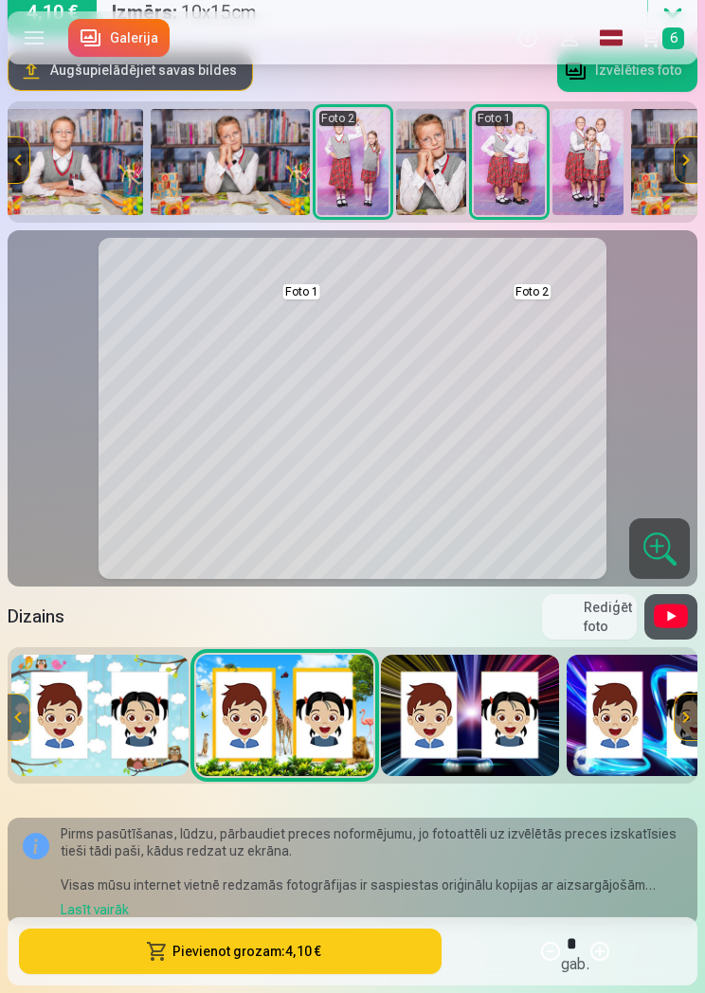
click at [474, 730] on img at bounding box center [469, 715] width 177 height 121
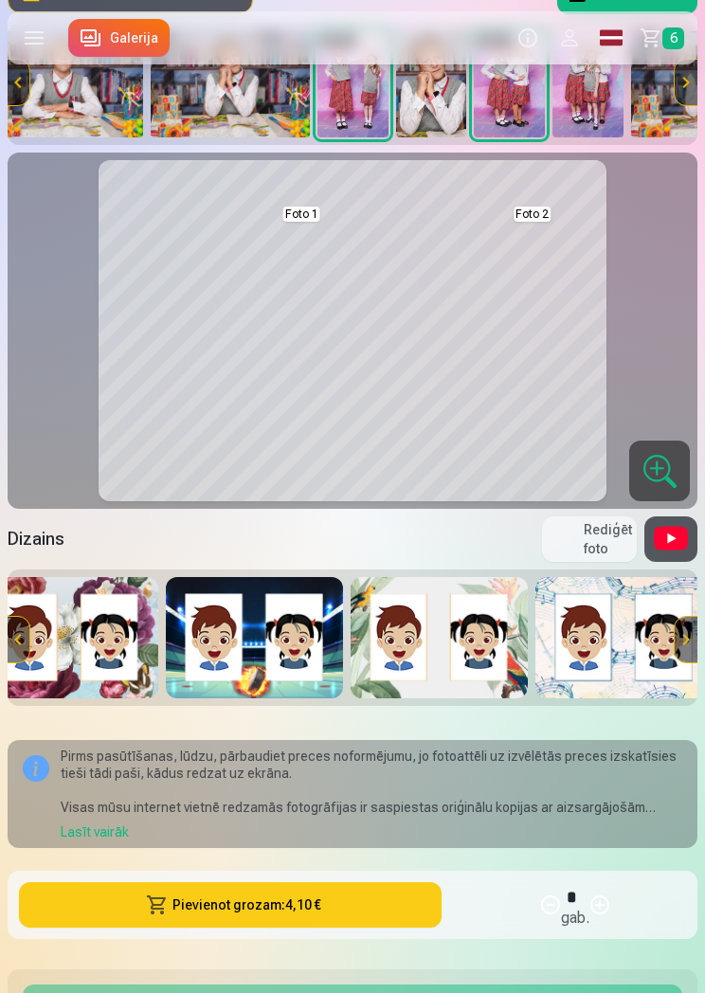
scroll to position [0, 3730]
click at [478, 649] on img at bounding box center [439, 637] width 177 height 121
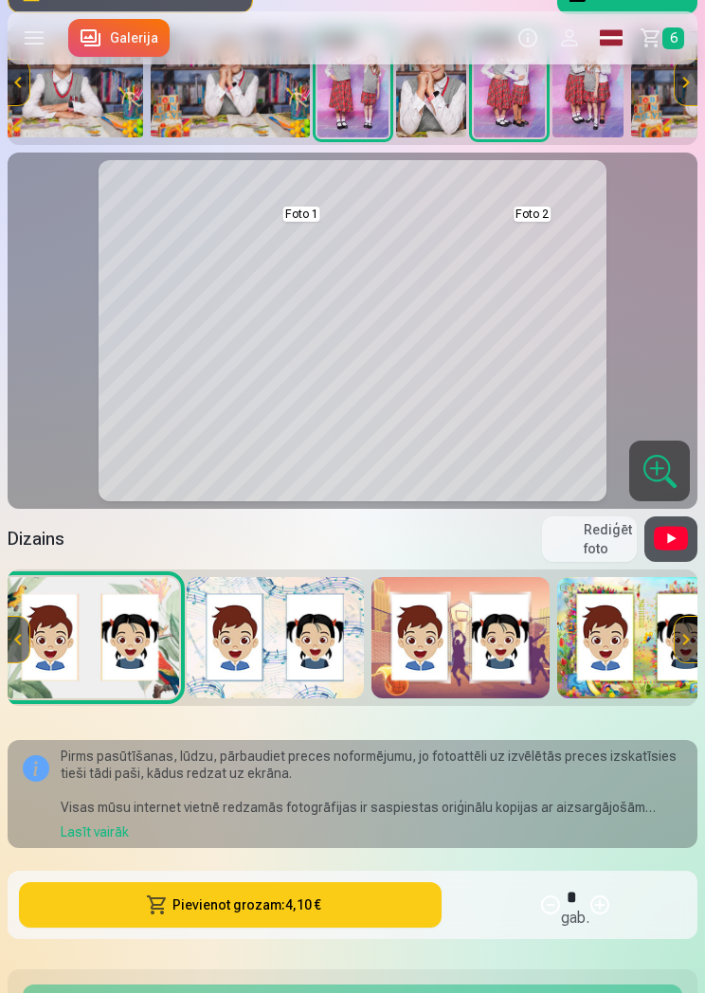
scroll to position [0, 4141]
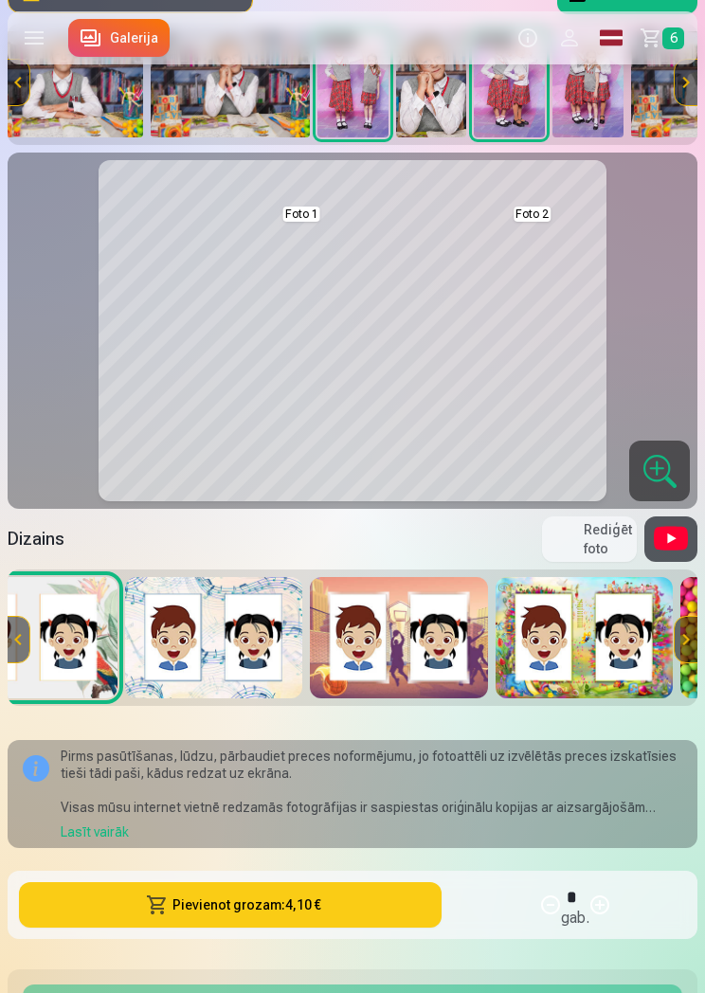
click at [423, 655] on img at bounding box center [398, 637] width 177 height 121
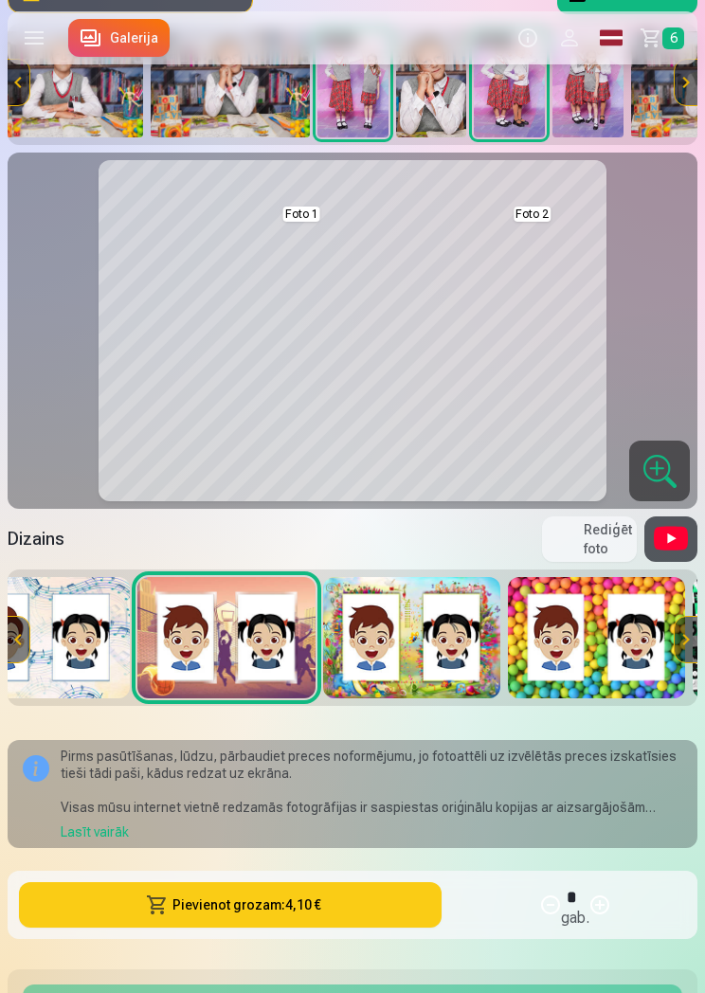
scroll to position [0, 4313]
click at [464, 658] on img at bounding box center [412, 637] width 177 height 121
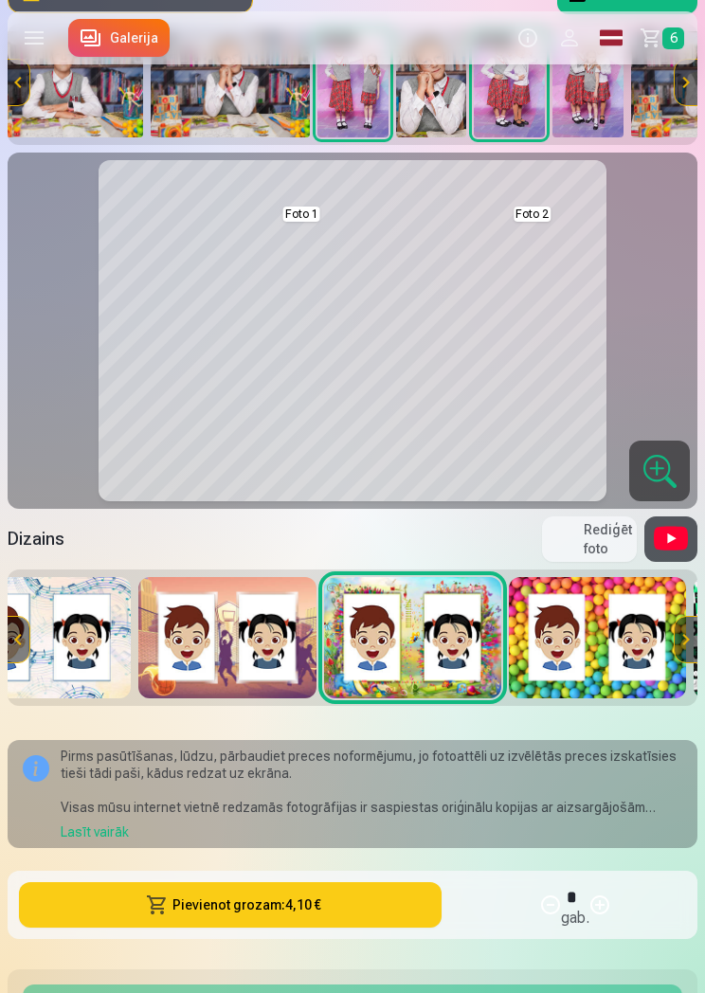
scroll to position [0, 0]
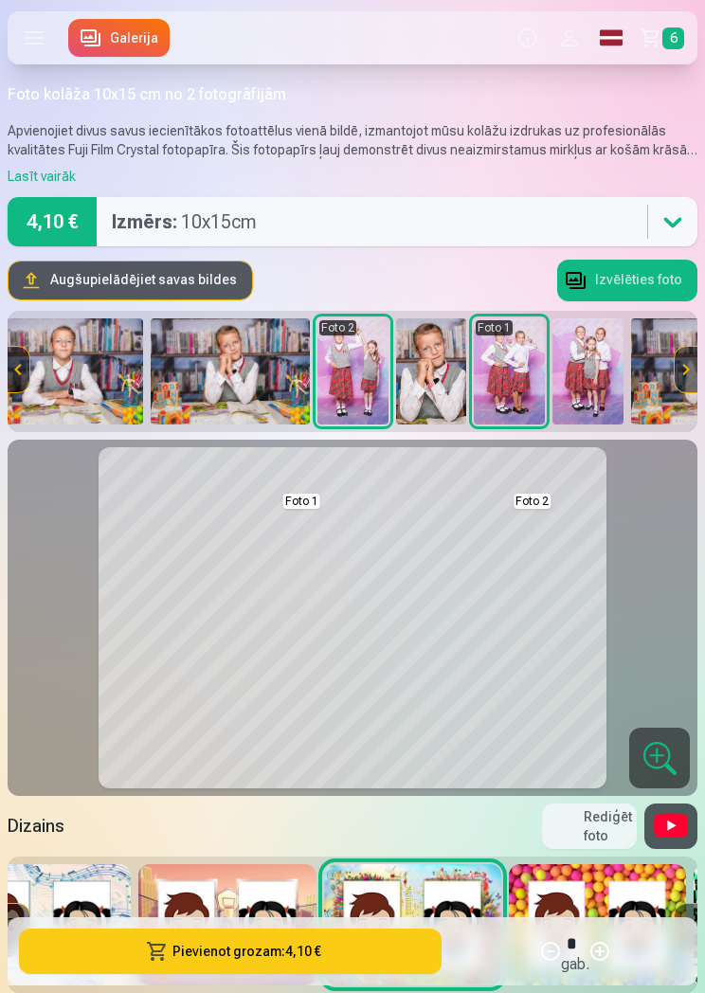
click at [38, 42] on label at bounding box center [34, 37] width 53 height 53
click at [678, 29] on span "6" at bounding box center [673, 38] width 22 height 22
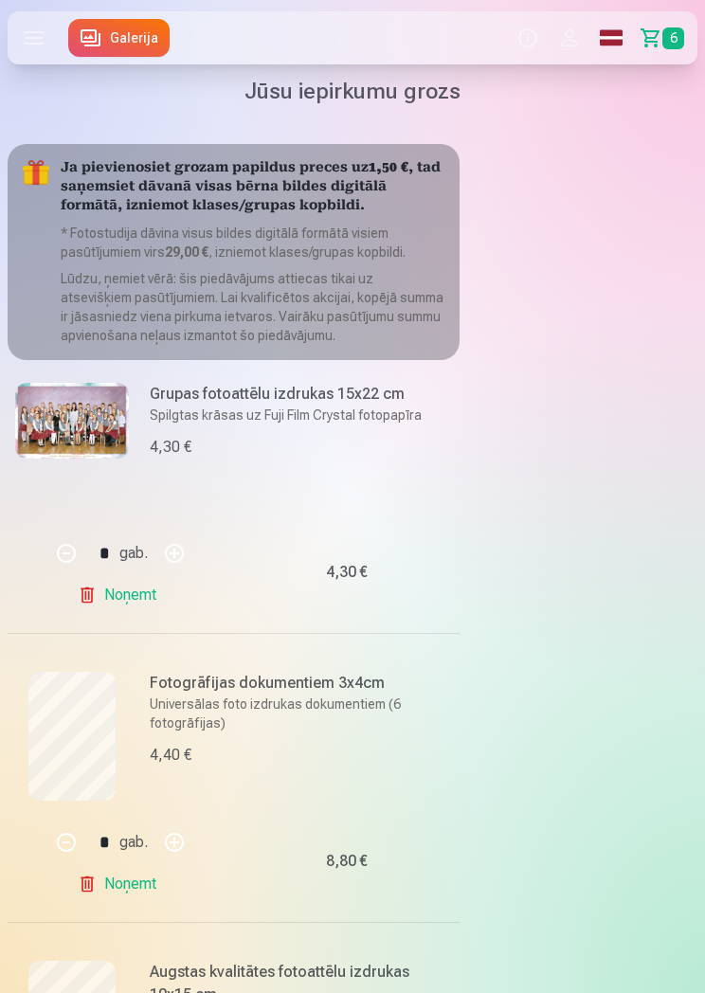
click at [130, 42] on link "Galerija" at bounding box center [118, 38] width 101 height 38
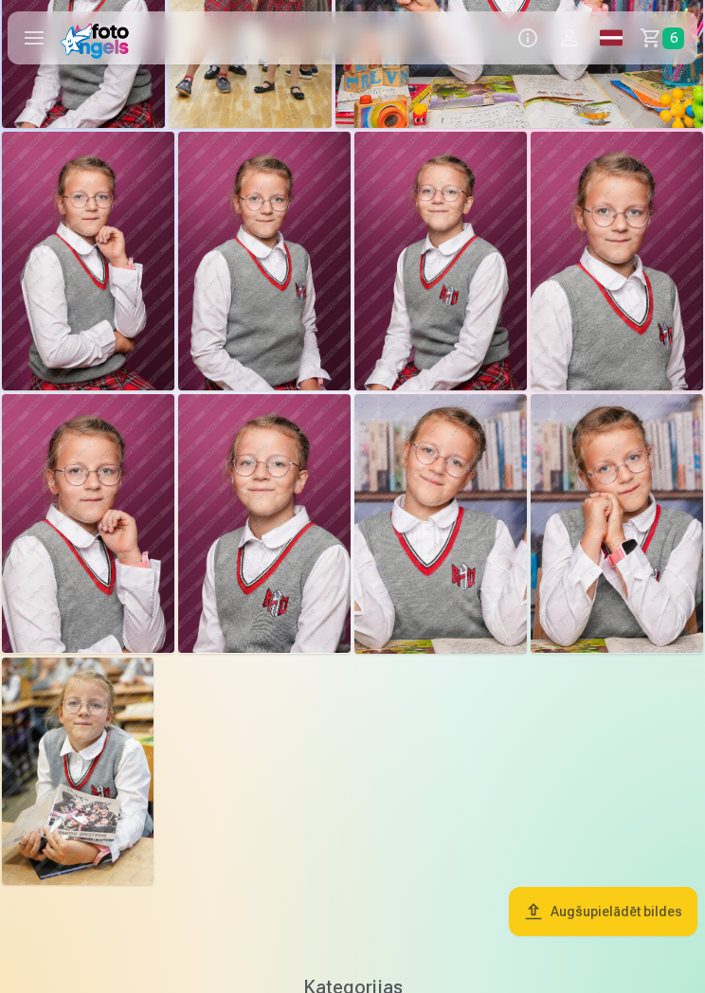
scroll to position [2389, 0]
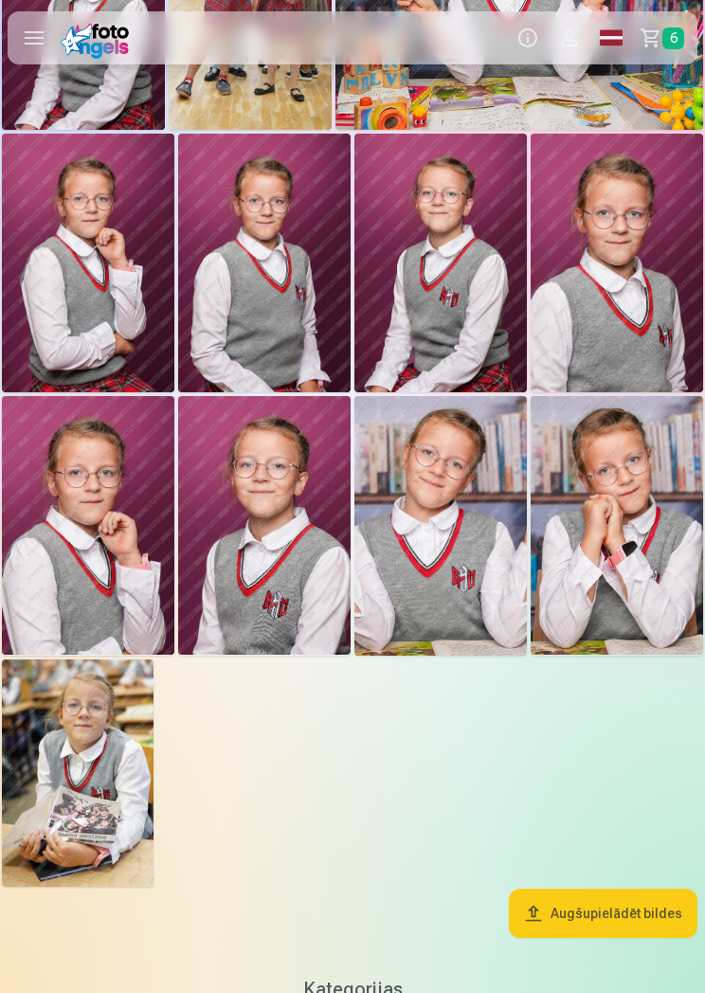
click at [283, 310] on img at bounding box center [264, 263] width 172 height 259
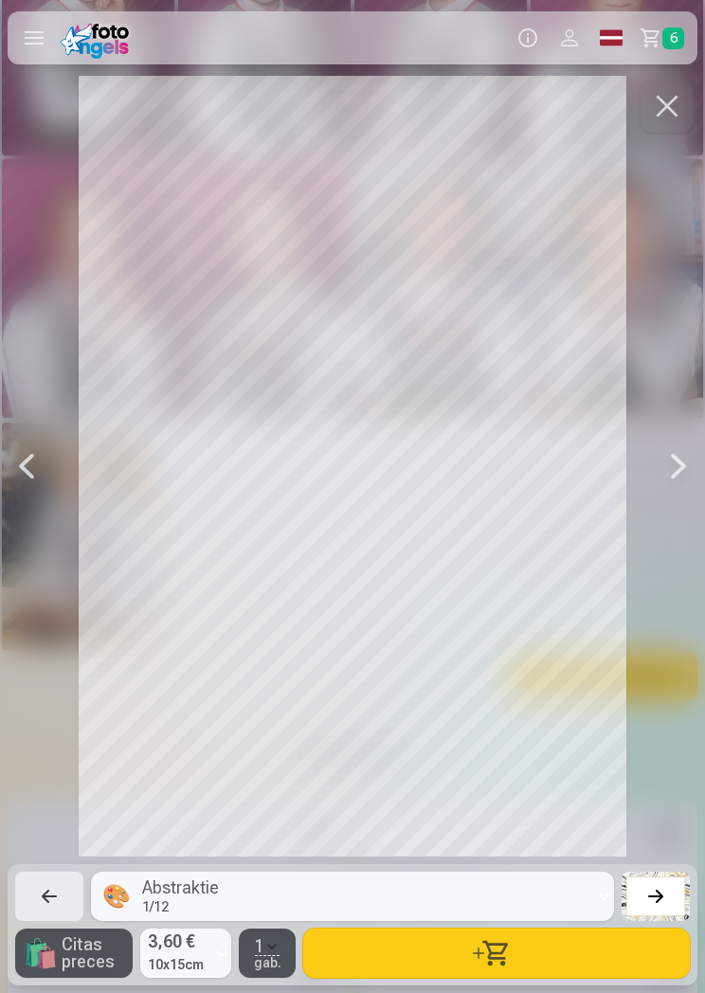
scroll to position [2617, 0]
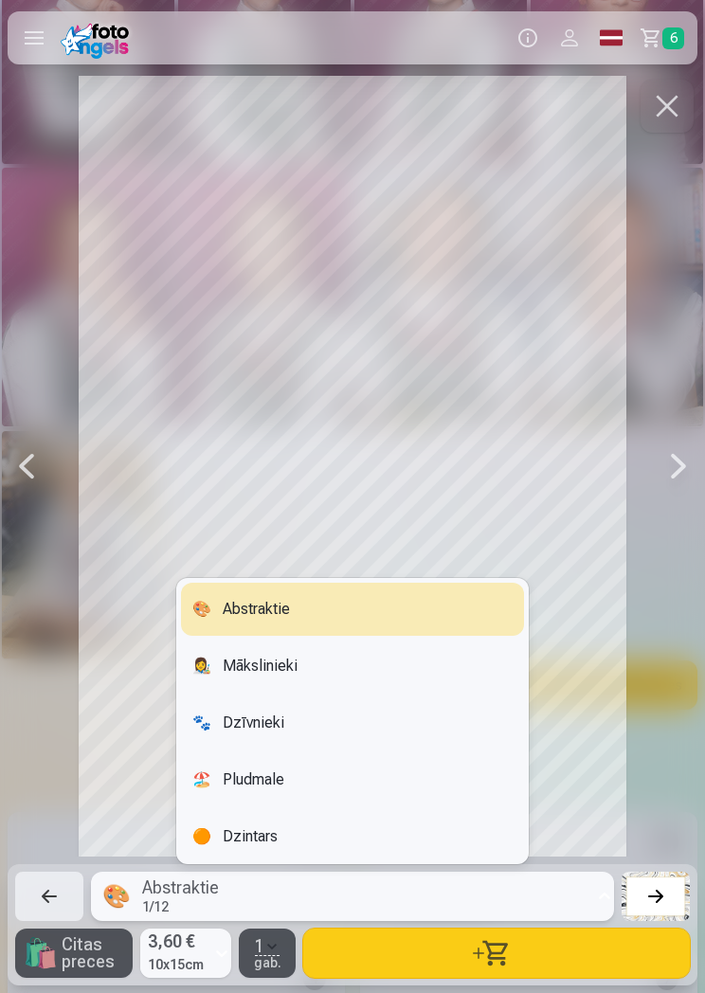
click at [692, 654] on div at bounding box center [678, 466] width 38 height 781
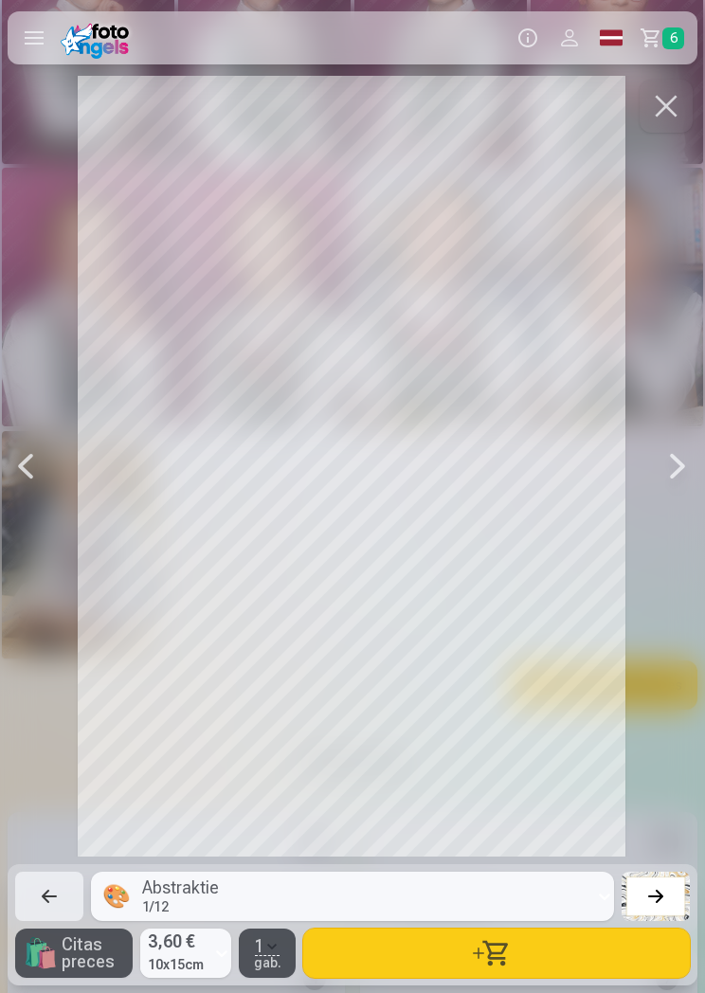
scroll to position [0, 16209]
click at [277, 954] on span "button" at bounding box center [271, 946] width 15 height 15
click at [658, 909] on div at bounding box center [655, 896] width 27 height 27
click at [82, 864] on div "Noņemiet dizainu" at bounding box center [68, 845] width 106 height 38
click at [512, 978] on button "button" at bounding box center [496, 952] width 386 height 49
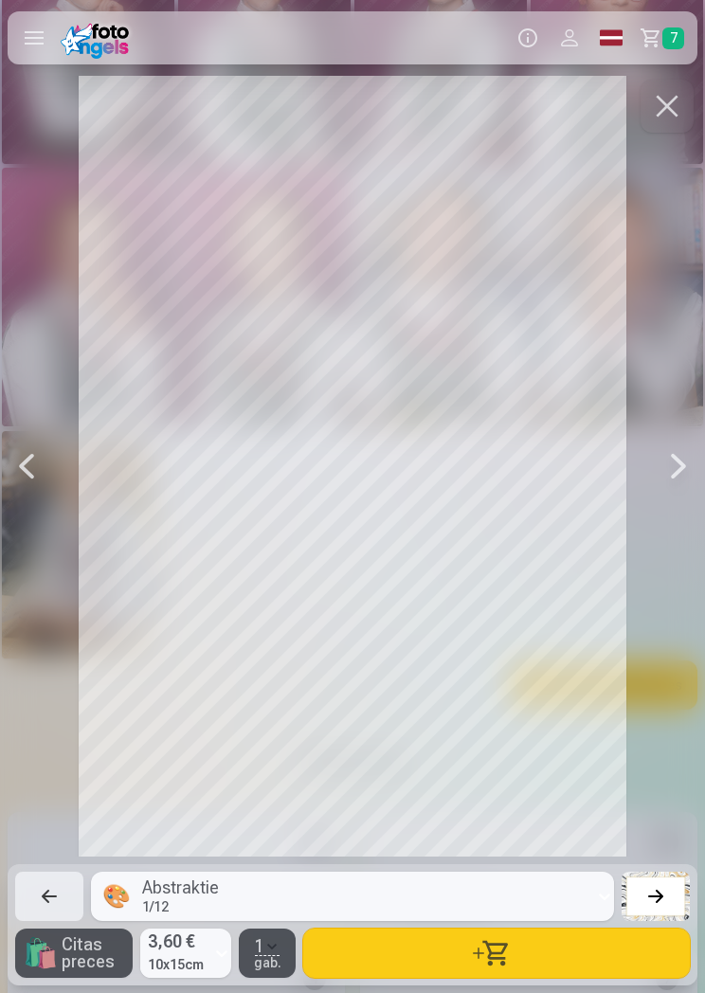
click at [660, 48] on link "Grozs 7" at bounding box center [664, 37] width 65 height 53
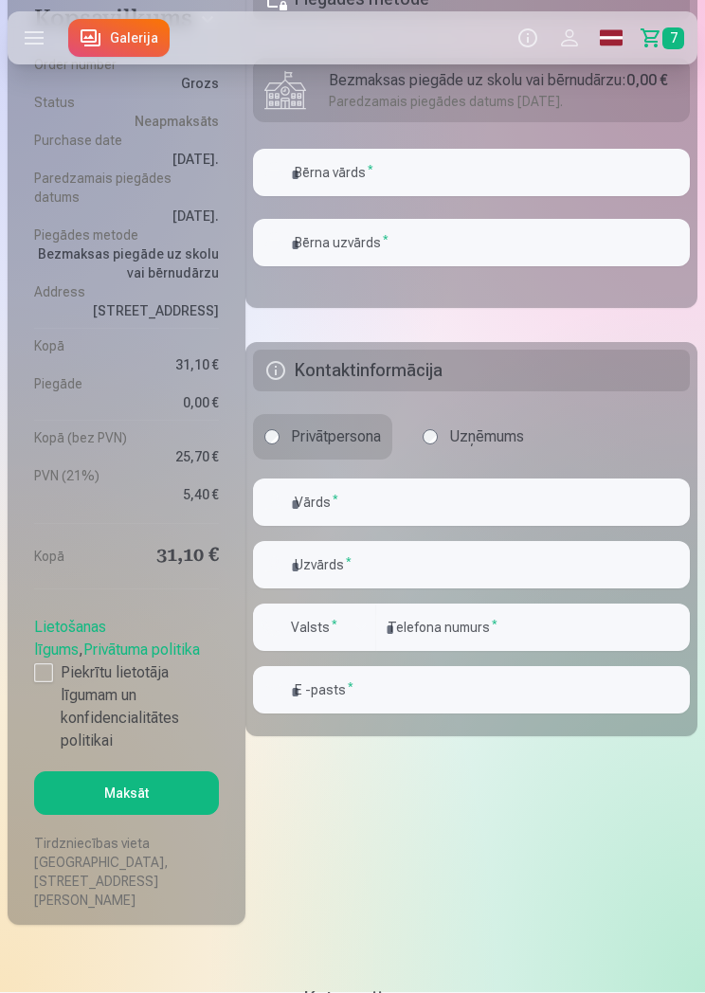
scroll to position [2428, 0]
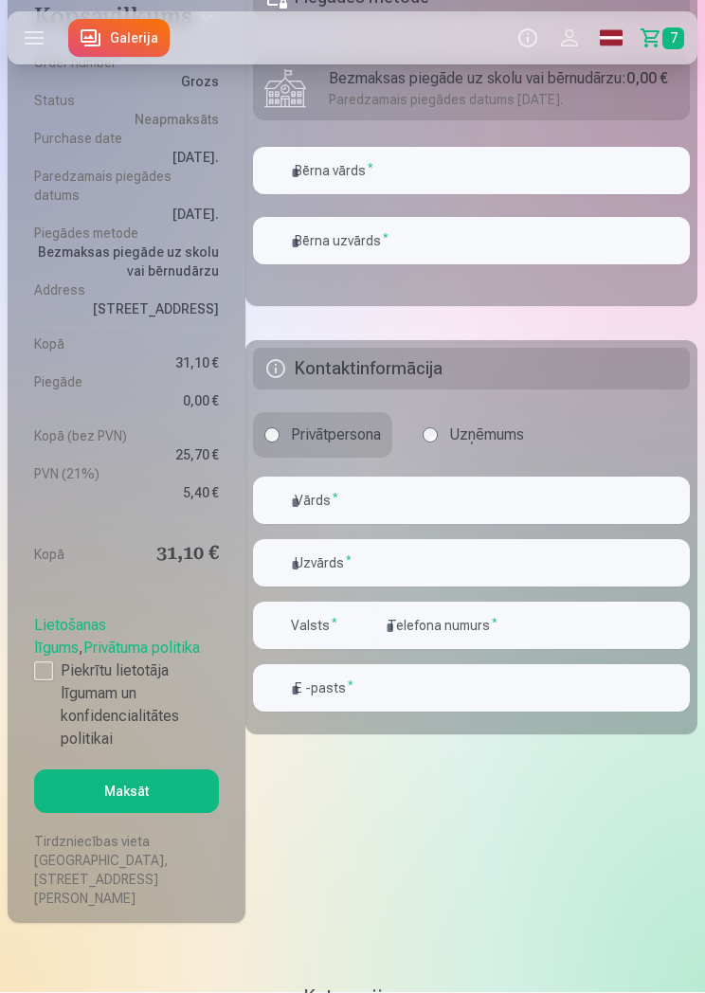
click at [27, 654] on aside "Kopsavilkums Order number Grozs Status Neapmaksāts Purchase date 9.10.2025. Par…" at bounding box center [127, 450] width 238 height 946
click at [49, 661] on div at bounding box center [43, 670] width 19 height 19
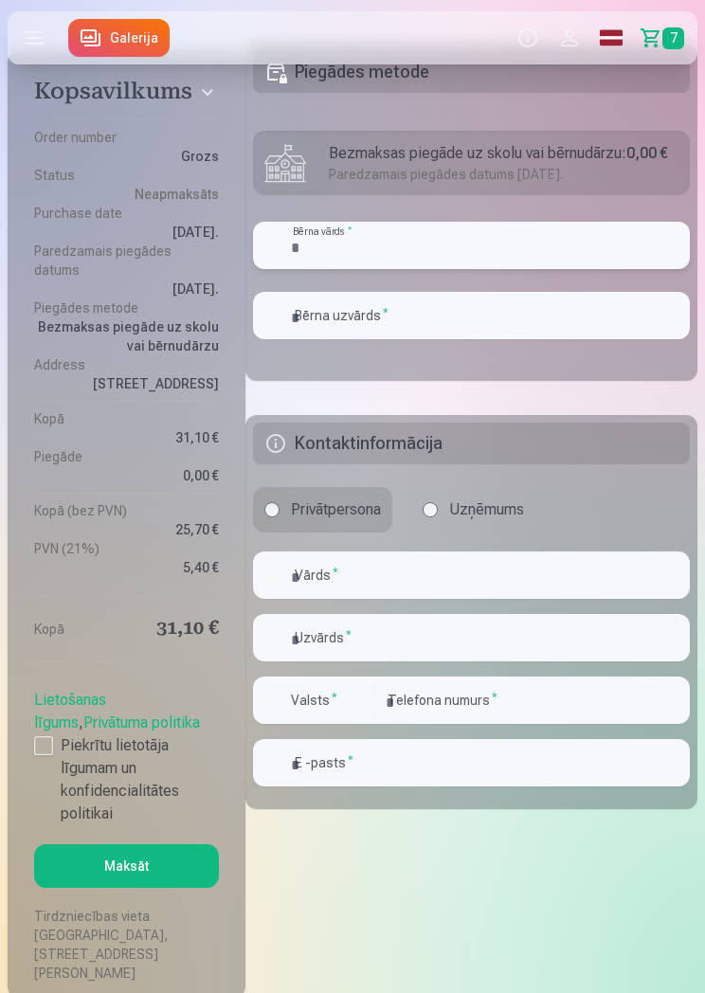
click at [534, 256] on input "text" at bounding box center [471, 245] width 437 height 47
type input "********"
click at [483, 318] on input "text" at bounding box center [471, 316] width 437 height 47
type input "*********"
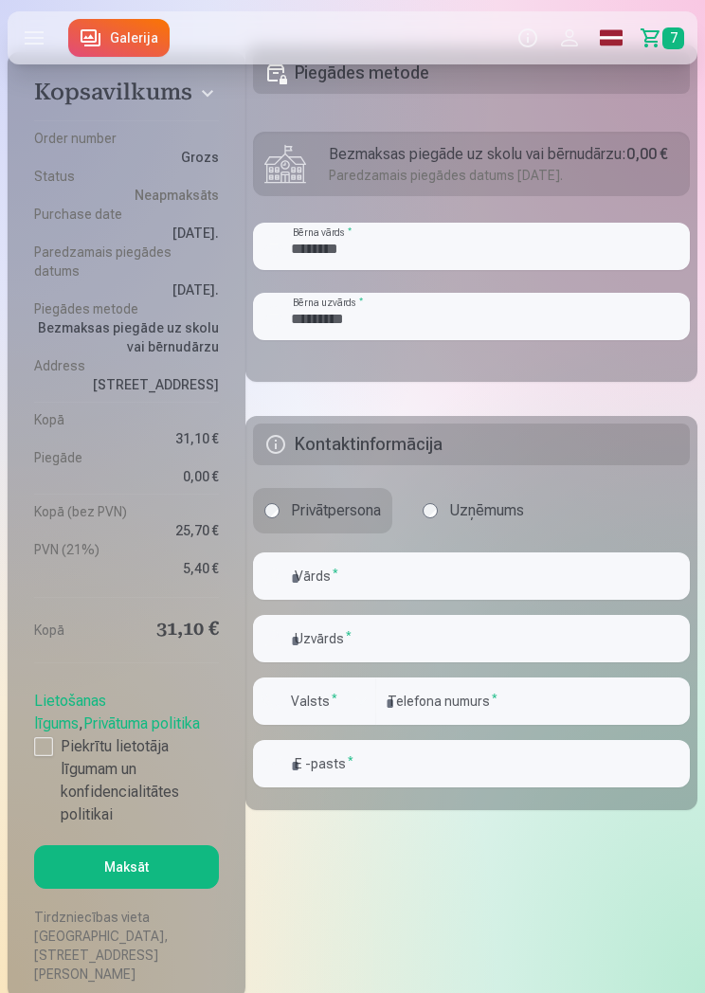
click at [492, 446] on h5 "Kontaktinformācija" at bounding box center [471, 444] width 437 height 42
click at [471, 581] on input "text" at bounding box center [471, 575] width 437 height 47
type input "****"
click at [431, 647] on input "text" at bounding box center [471, 638] width 437 height 47
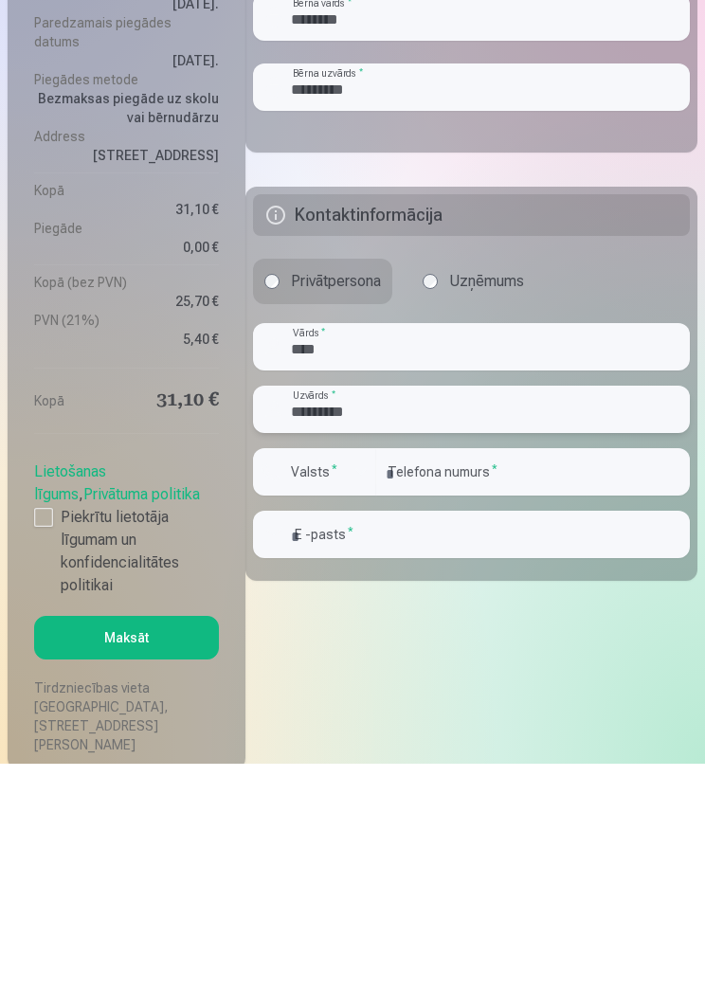
type input "*********"
click at [337, 691] on label "Valsts *" at bounding box center [314, 700] width 62 height 19
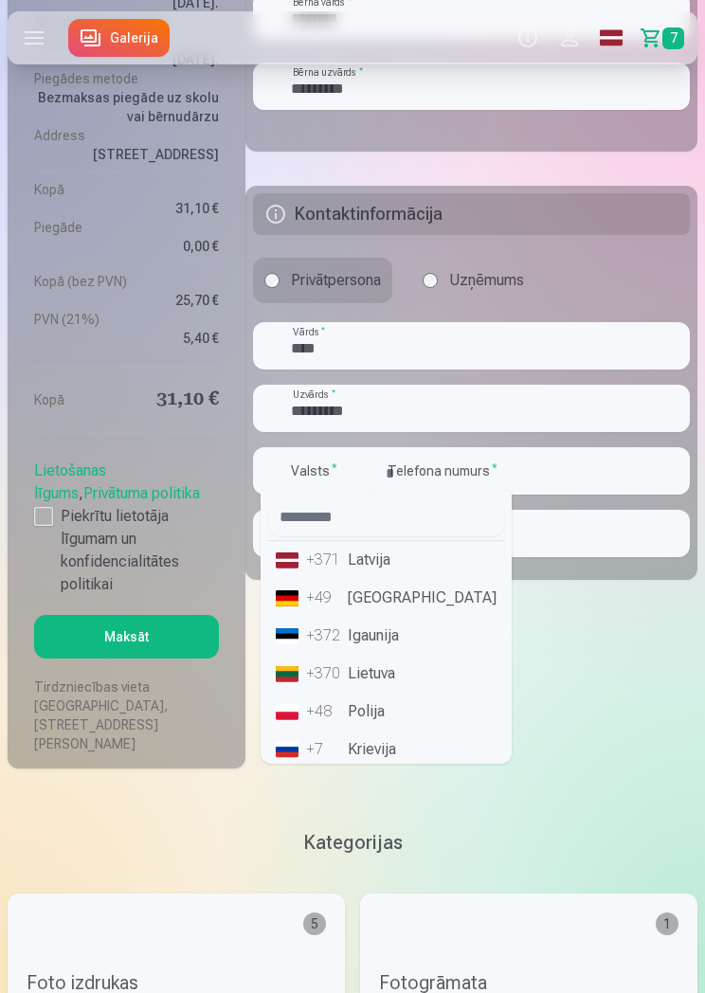
scroll to position [0, 0]
click at [390, 576] on li "+371 Latvija" at bounding box center [386, 560] width 236 height 38
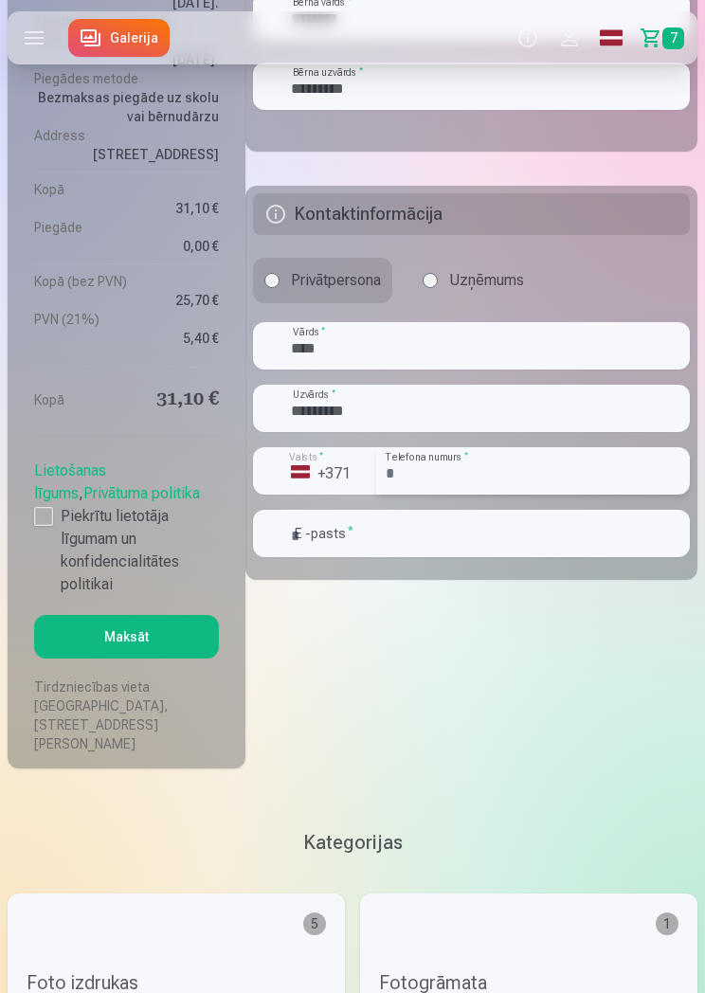
click at [514, 478] on input "number" at bounding box center [533, 470] width 314 height 47
type input "********"
click at [514, 530] on input "email" at bounding box center [471, 534] width 437 height 47
type input "**********"
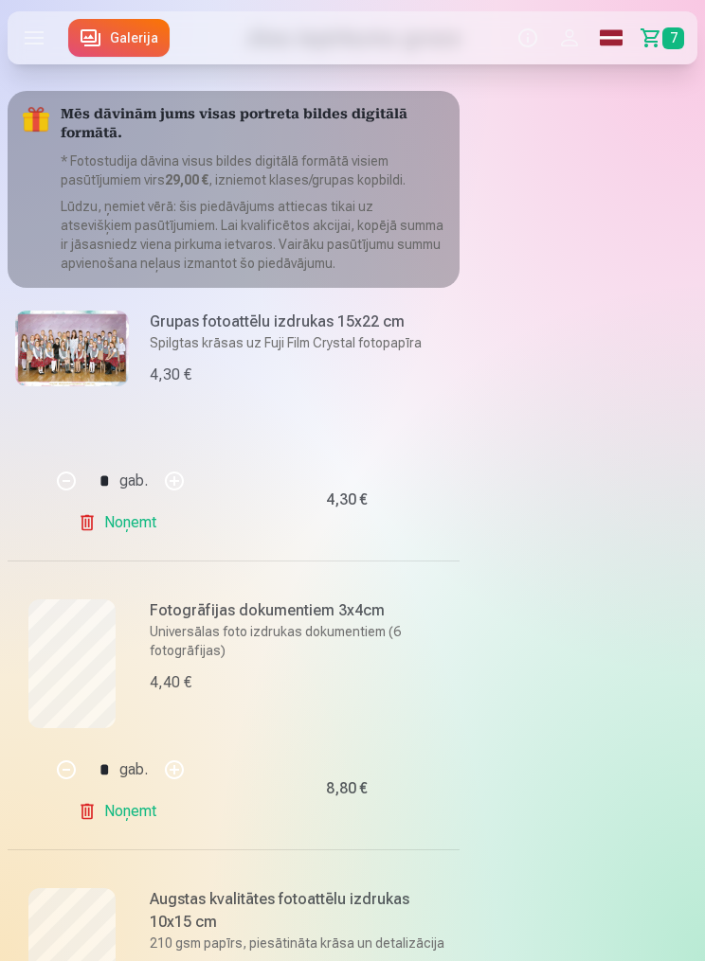
scroll to position [52, 0]
click at [35, 35] on label at bounding box center [34, 37] width 53 height 53
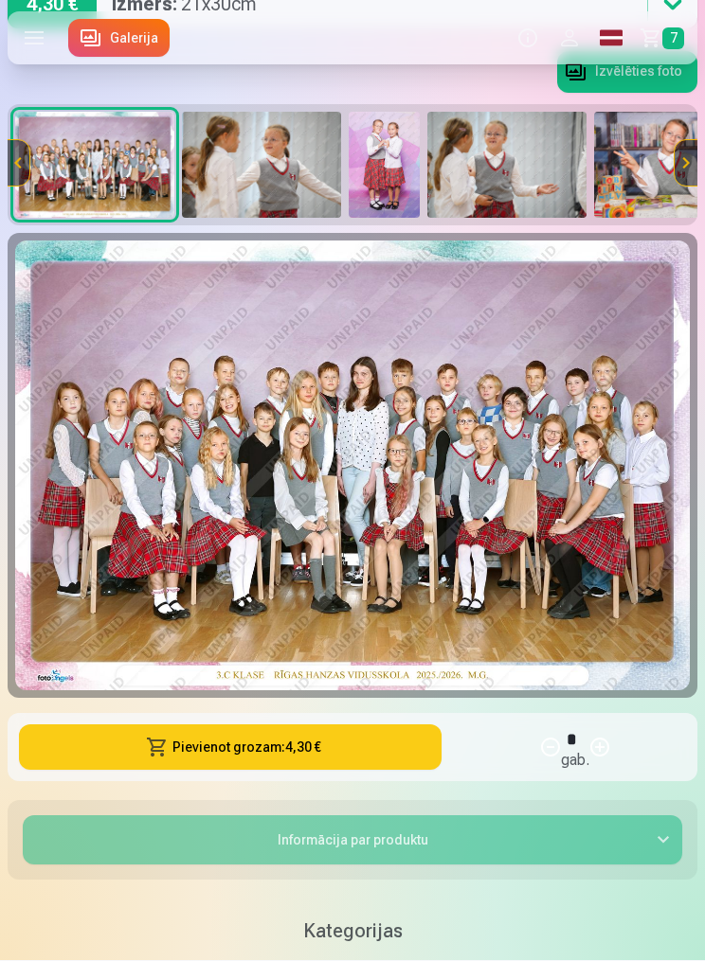
scroll to position [245, 0]
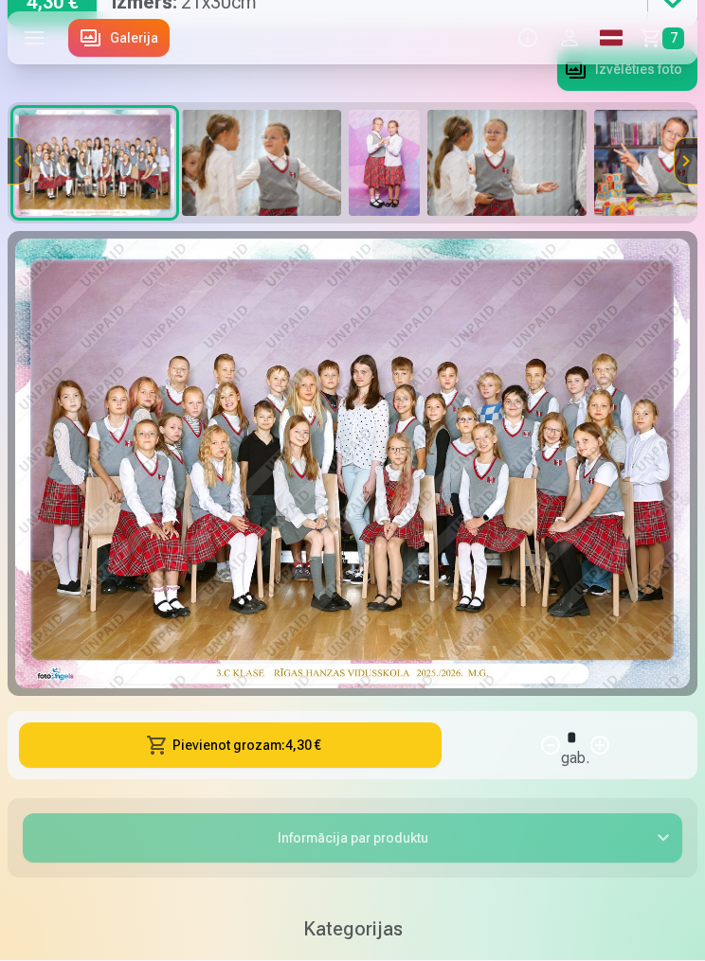
click at [653, 836] on button "Informācija par produktu" at bounding box center [352, 839] width 659 height 49
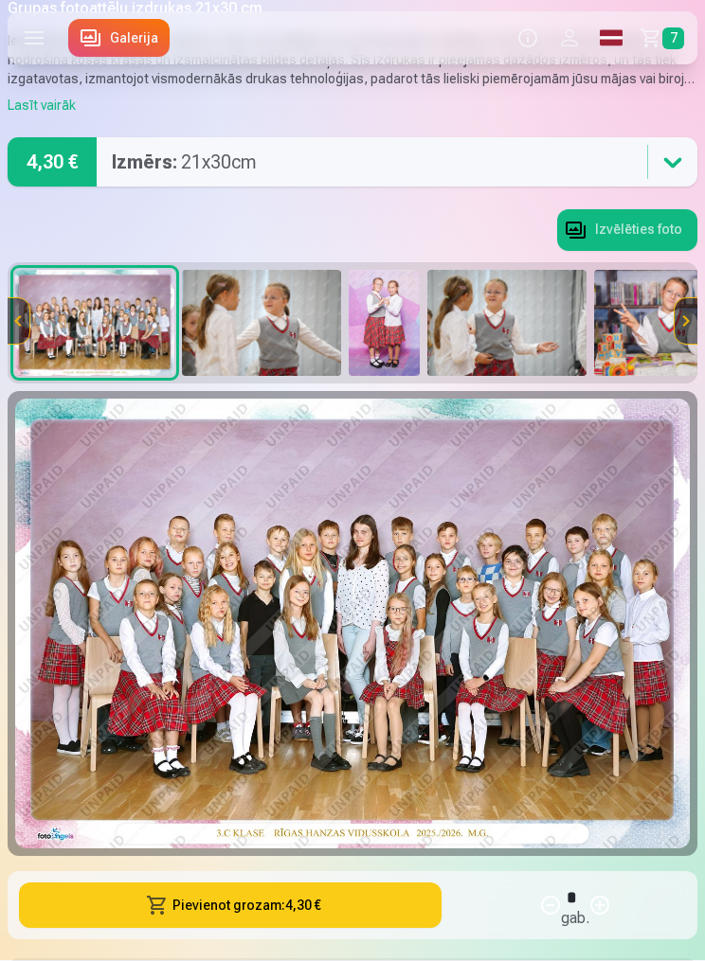
scroll to position [86, 0]
click at [654, 215] on button "Izvēlēties foto" at bounding box center [627, 230] width 140 height 42
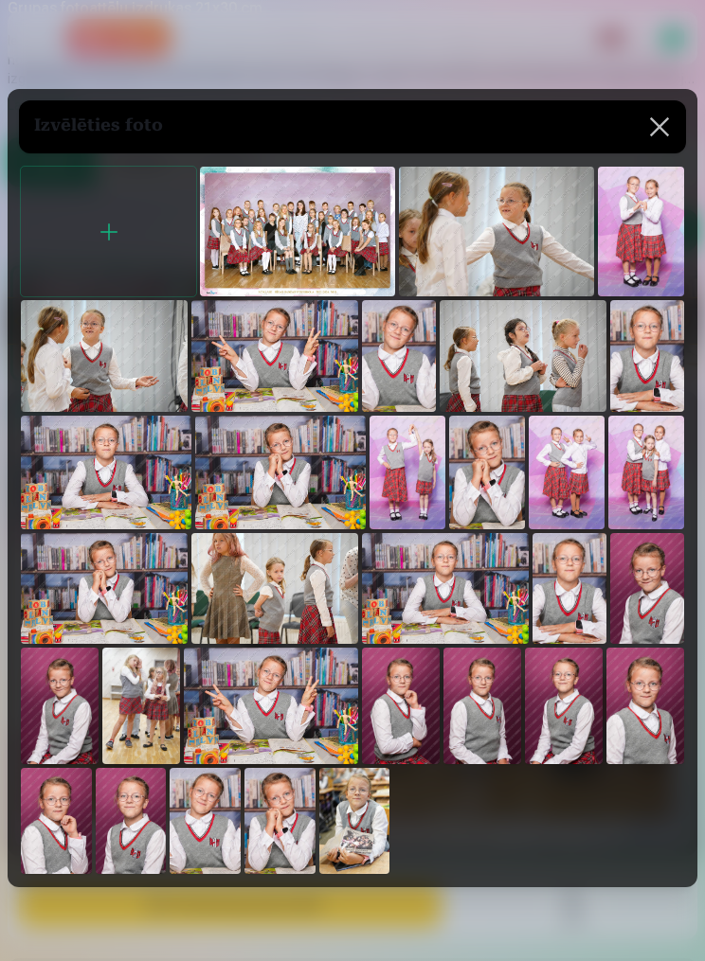
click at [310, 259] on img at bounding box center [297, 232] width 195 height 130
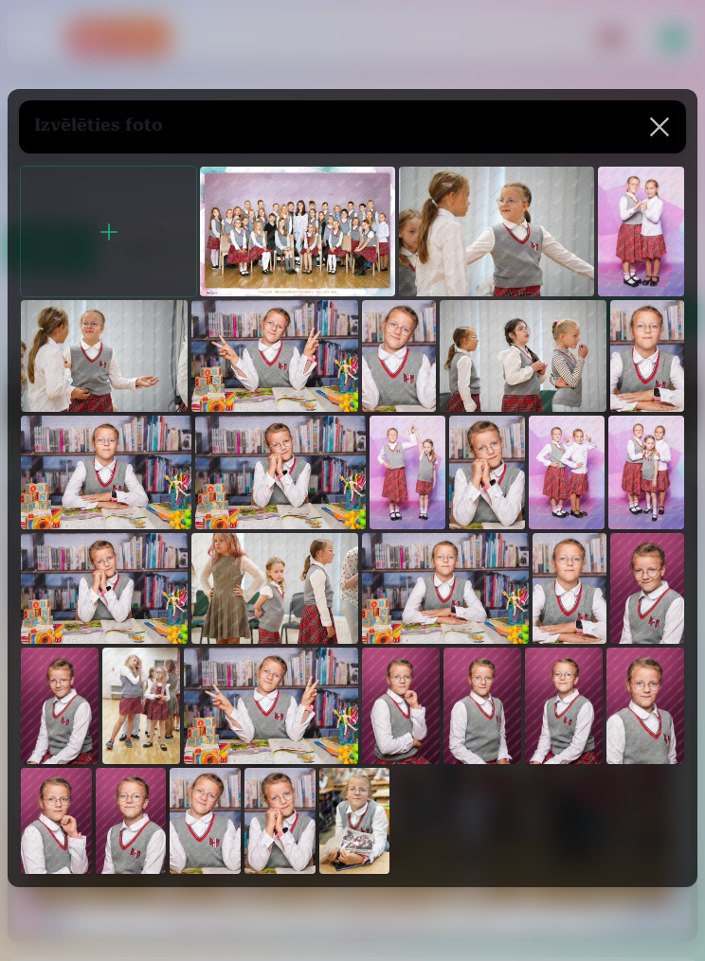
click at [277, 294] on img at bounding box center [297, 232] width 195 height 130
click at [668, 150] on button at bounding box center [659, 126] width 53 height 53
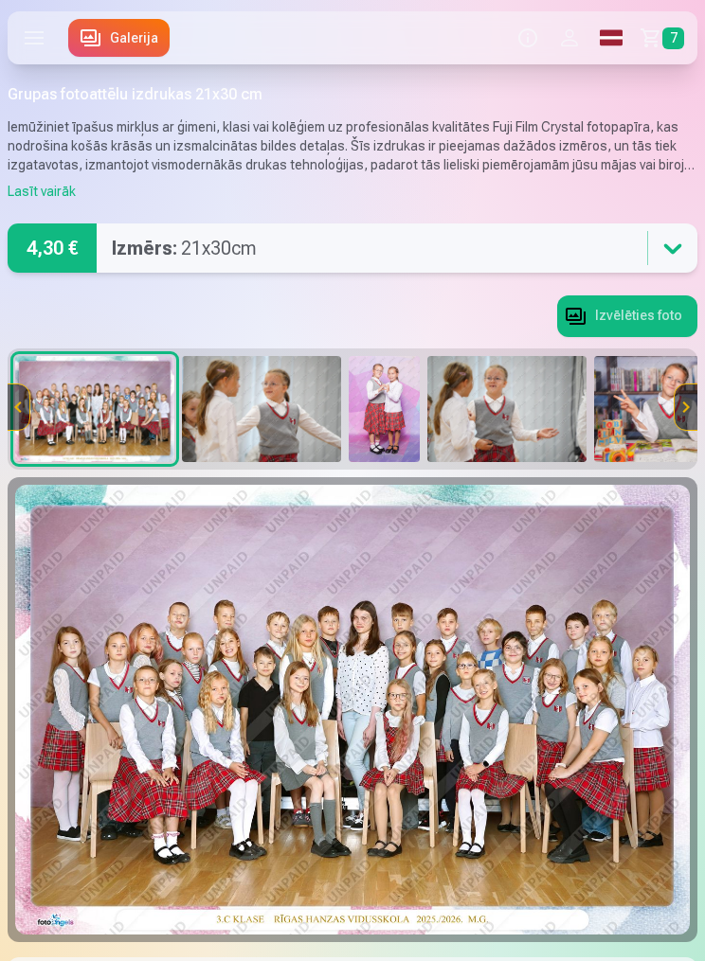
click at [20, 45] on label at bounding box center [34, 37] width 53 height 53
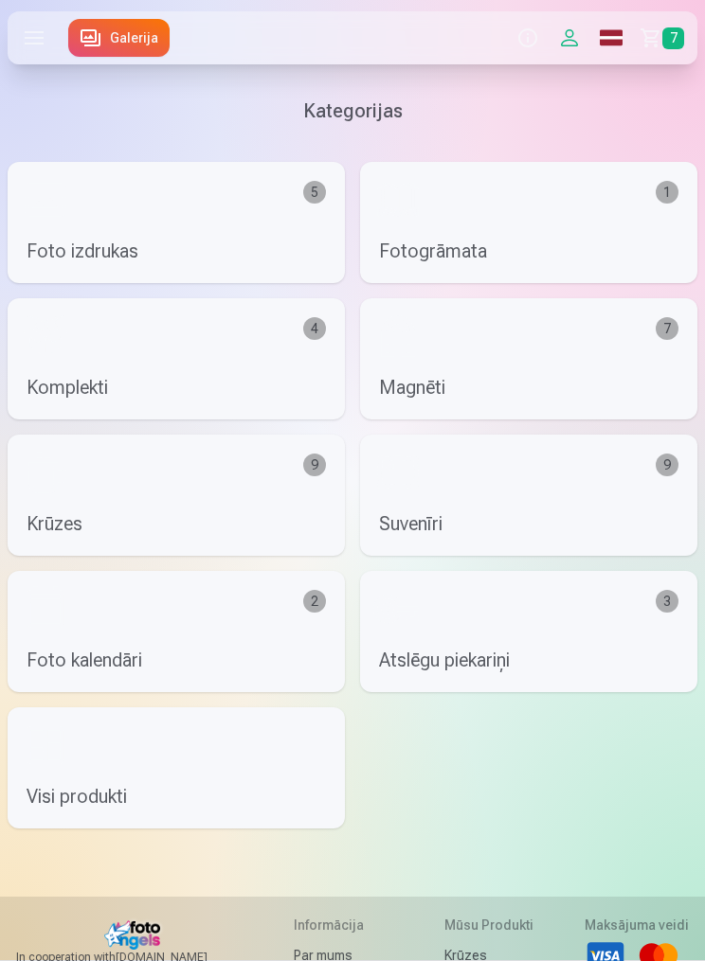
scroll to position [225, 0]
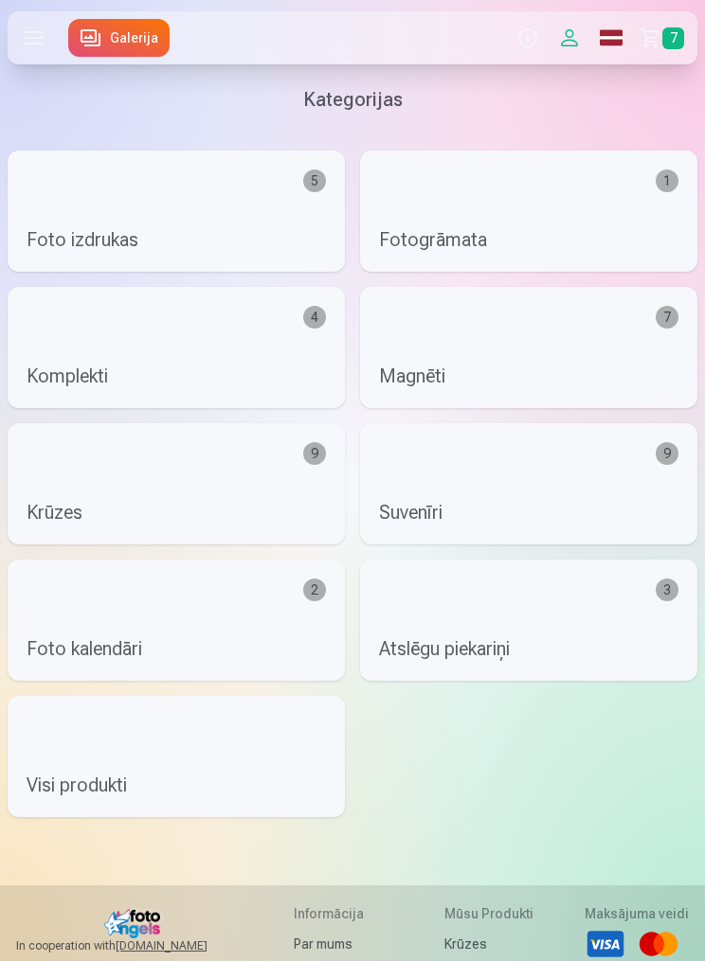
click at [277, 212] on link "Foto izdrukas 5" at bounding box center [176, 211] width 337 height 121
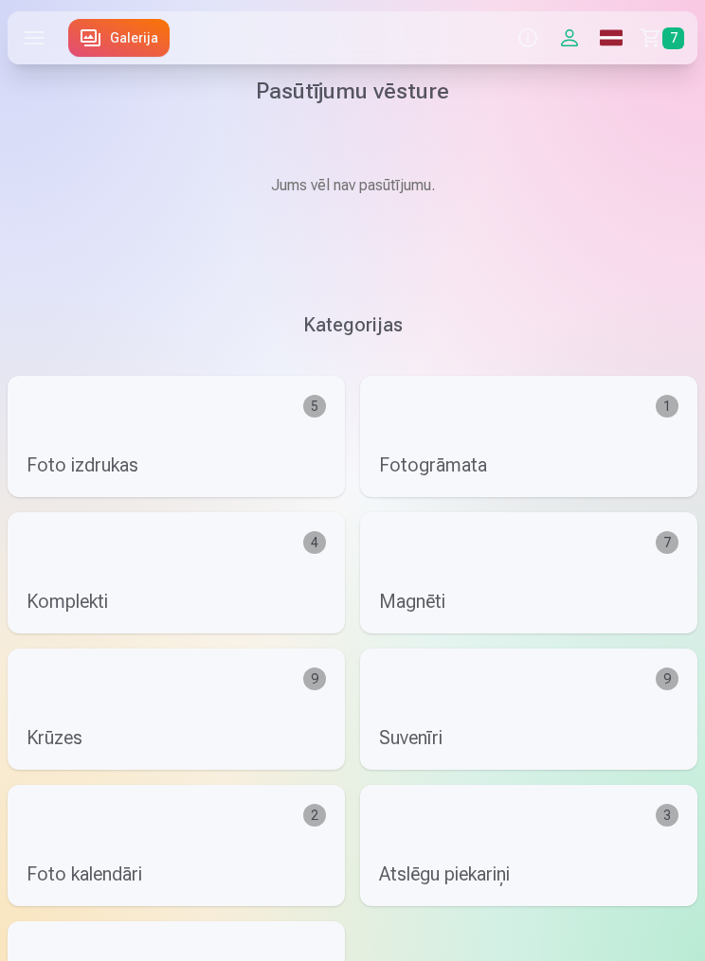
click at [665, 40] on span "7" at bounding box center [673, 38] width 22 height 22
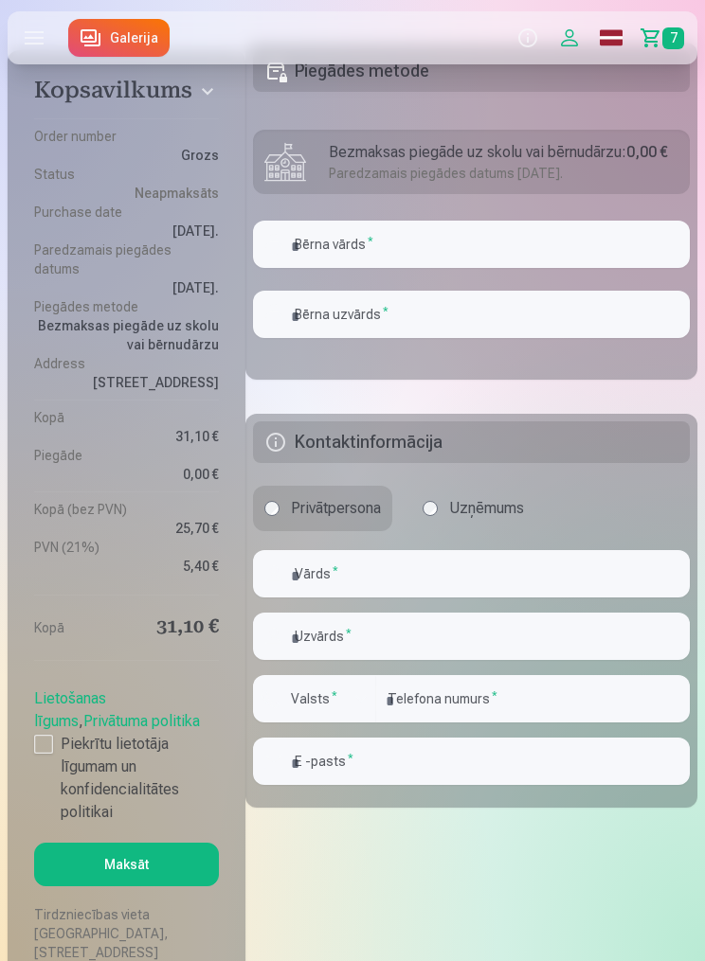
scroll to position [2356, 0]
click at [502, 246] on input "text" at bounding box center [471, 243] width 437 height 47
type input "********"
click at [501, 313] on input "text" at bounding box center [471, 313] width 437 height 47
type input "*********"
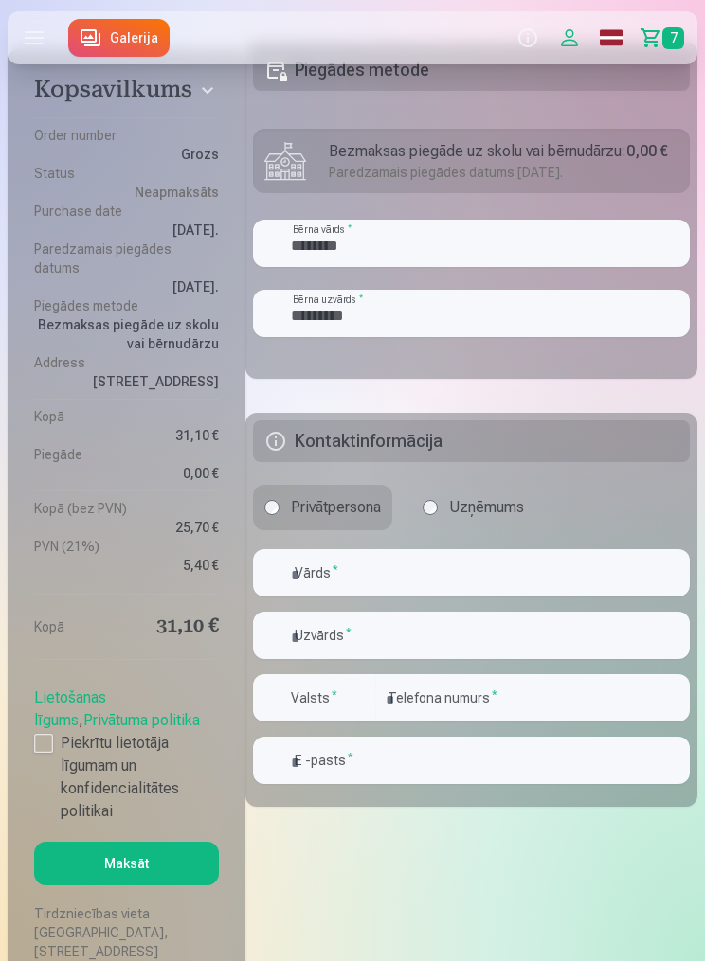
click at [480, 453] on h5 "Kontaktinformācija" at bounding box center [471, 442] width 437 height 42
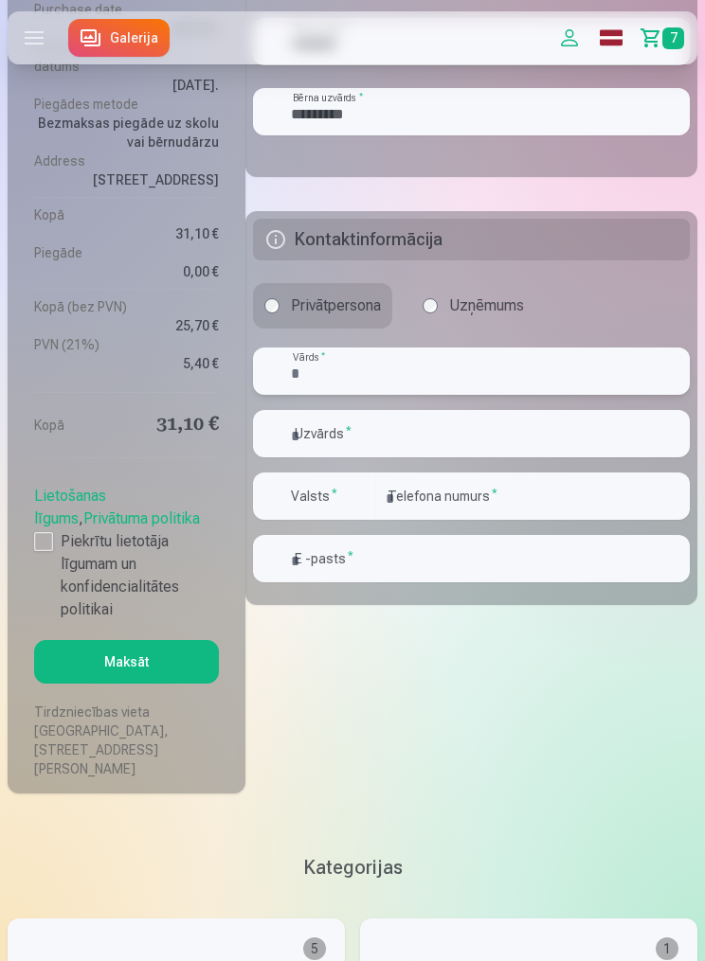
click at [513, 374] on input "text" at bounding box center [471, 371] width 437 height 47
type input "****"
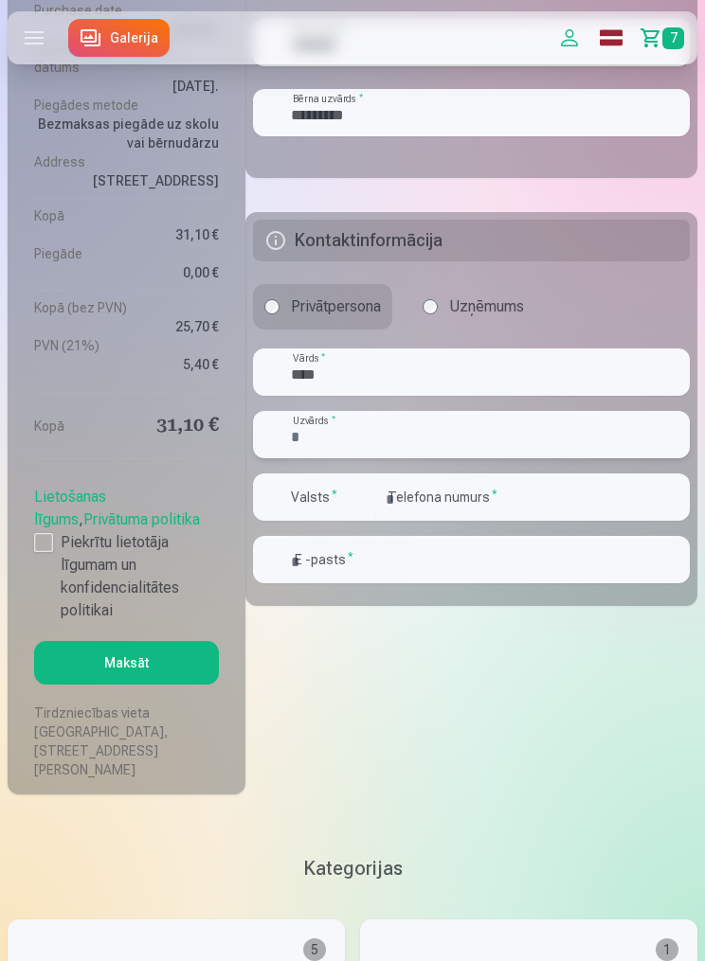
click at [473, 428] on input "text" at bounding box center [471, 434] width 437 height 47
type input "*********"
click at [339, 488] on label "Valsts *" at bounding box center [314, 497] width 62 height 19
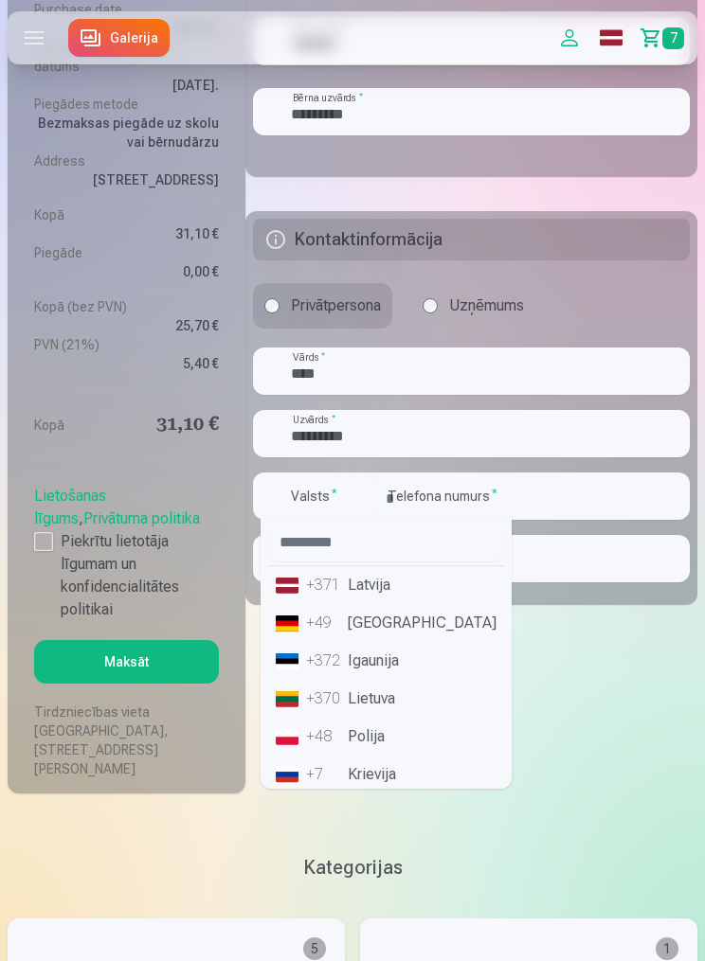
click at [387, 587] on li "+371 Latvija" at bounding box center [386, 585] width 236 height 38
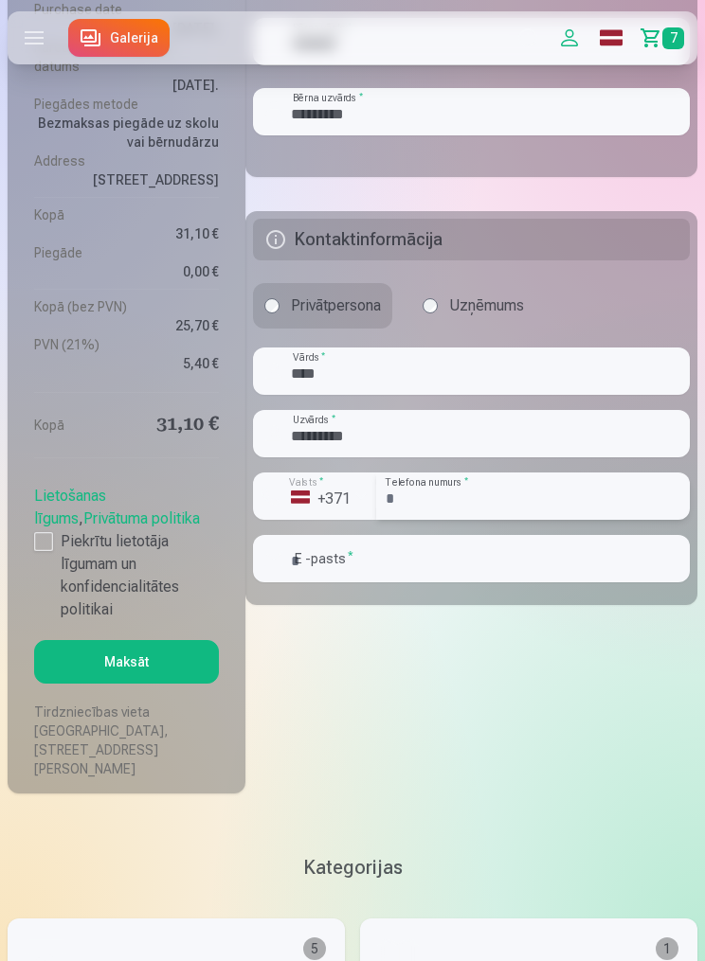
click at [476, 498] on input "number" at bounding box center [533, 496] width 314 height 47
click at [429, 495] on input "**********" at bounding box center [533, 497] width 314 height 47
click at [417, 487] on input "**********" at bounding box center [533, 497] width 314 height 47
click at [417, 486] on input "**********" at bounding box center [533, 497] width 314 height 47
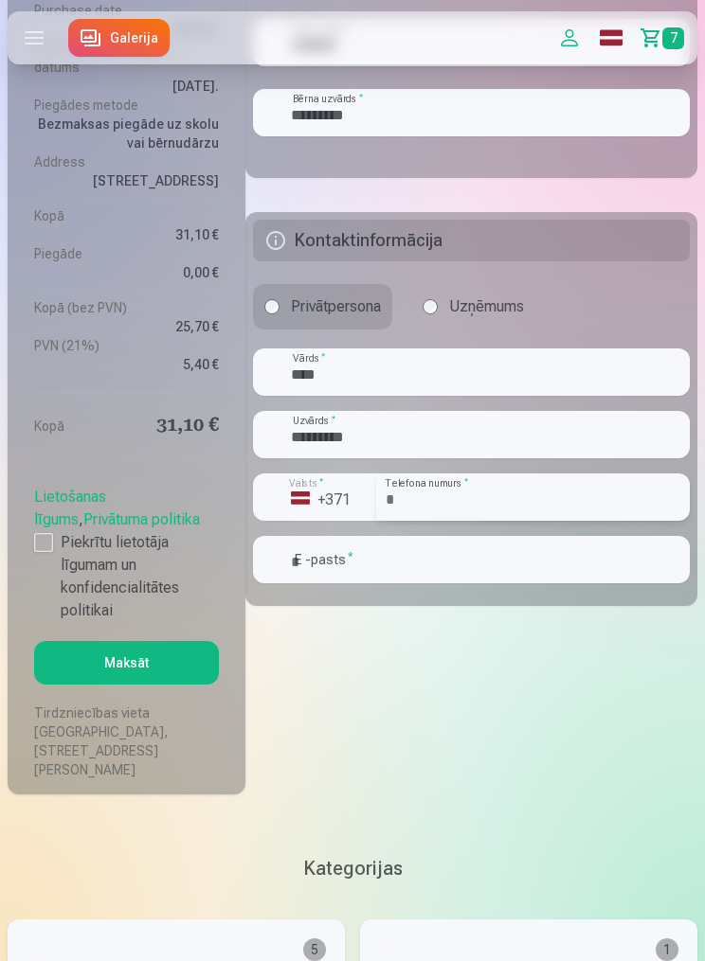
type input "********"
click at [543, 561] on input "email" at bounding box center [471, 559] width 437 height 47
type input "**********"
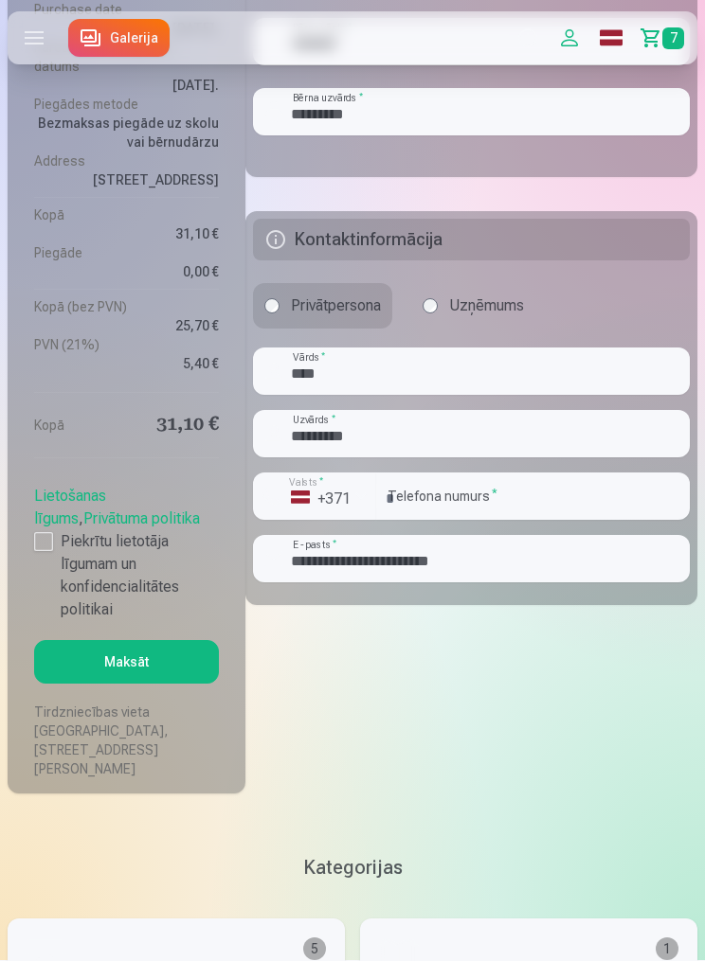
scroll to position [2558, 0]
click at [40, 534] on label "Piekrītu lietotāja līgumam un konfidencialitātes politikai" at bounding box center [126, 575] width 185 height 91
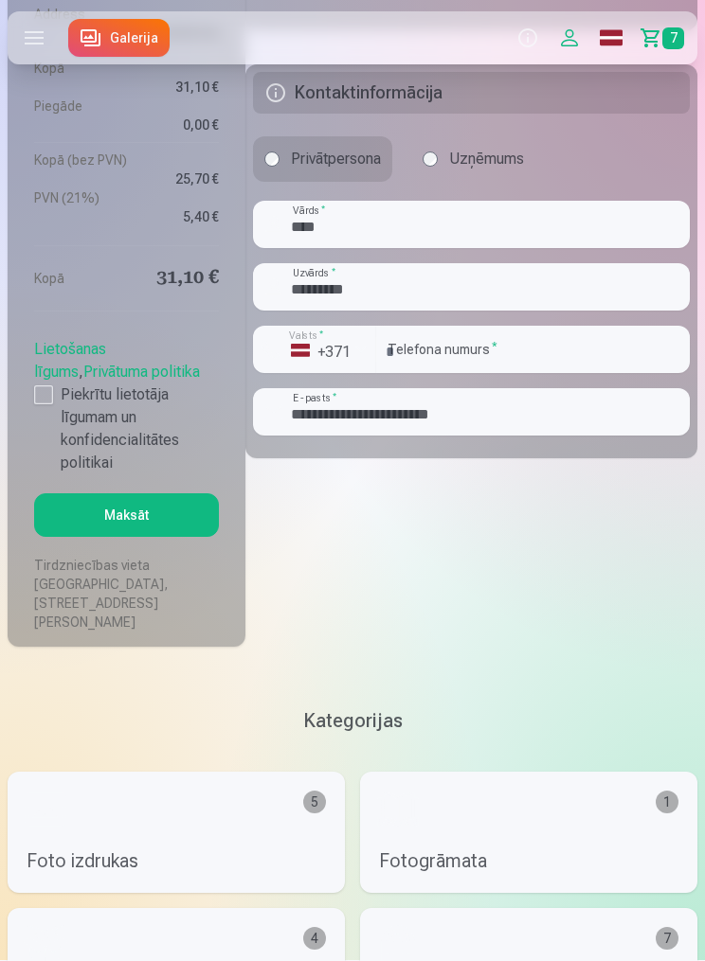
scroll to position [2709, 0]
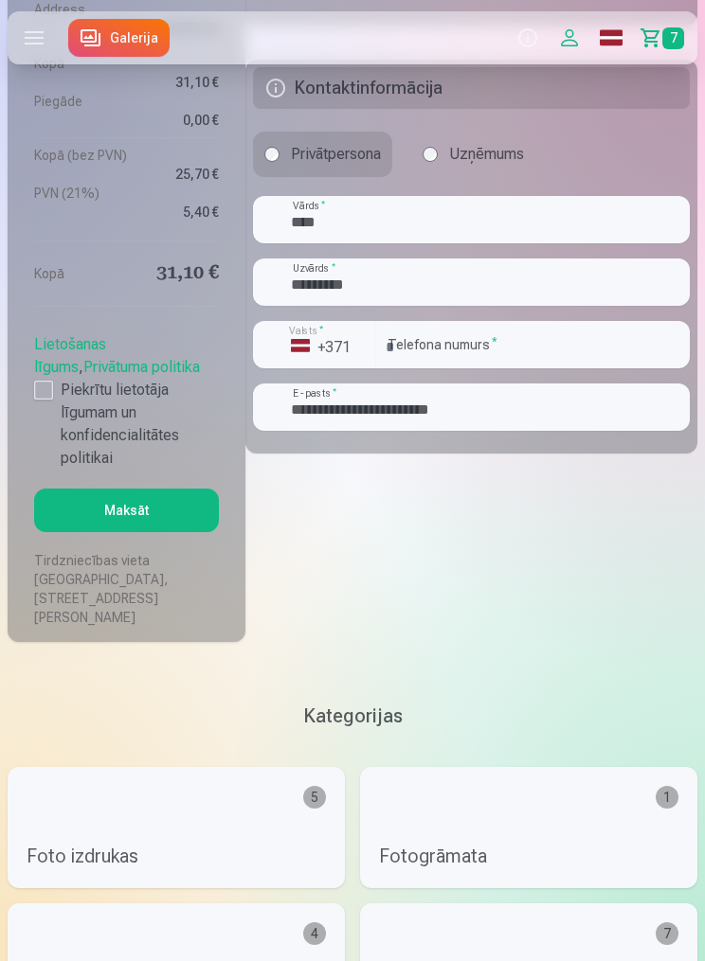
click at [150, 494] on button "Maksāt" at bounding box center [126, 511] width 185 height 44
